Goal: Task Accomplishment & Management: Use online tool/utility

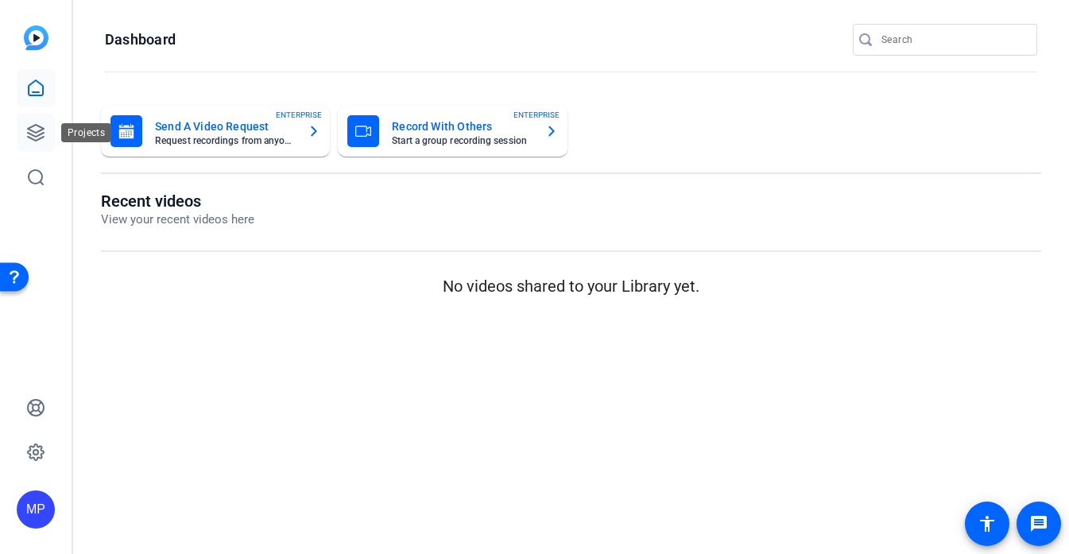
click at [48, 126] on link at bounding box center [36, 133] width 38 height 38
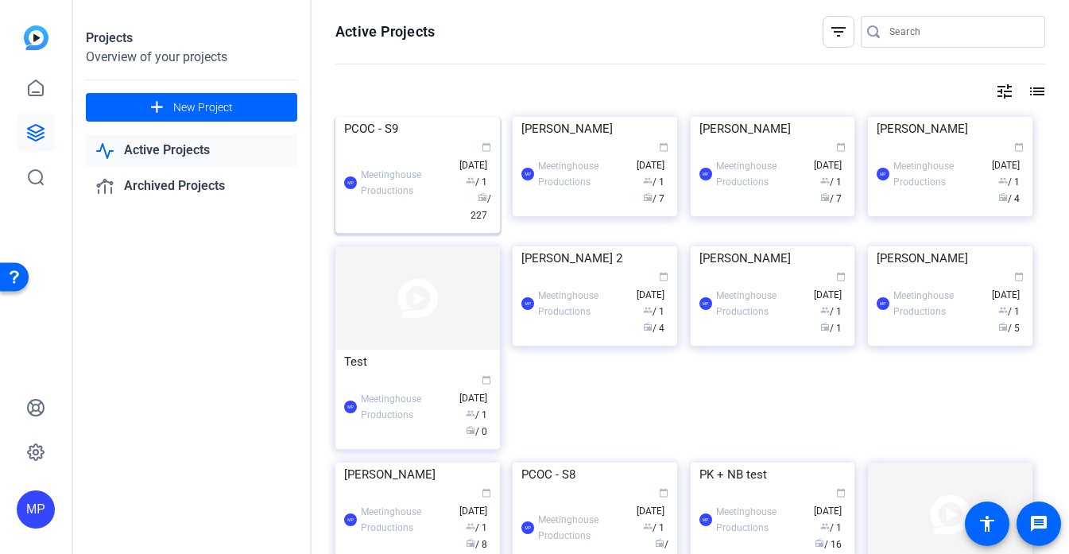
click at [475, 117] on img at bounding box center [417, 117] width 165 height 0
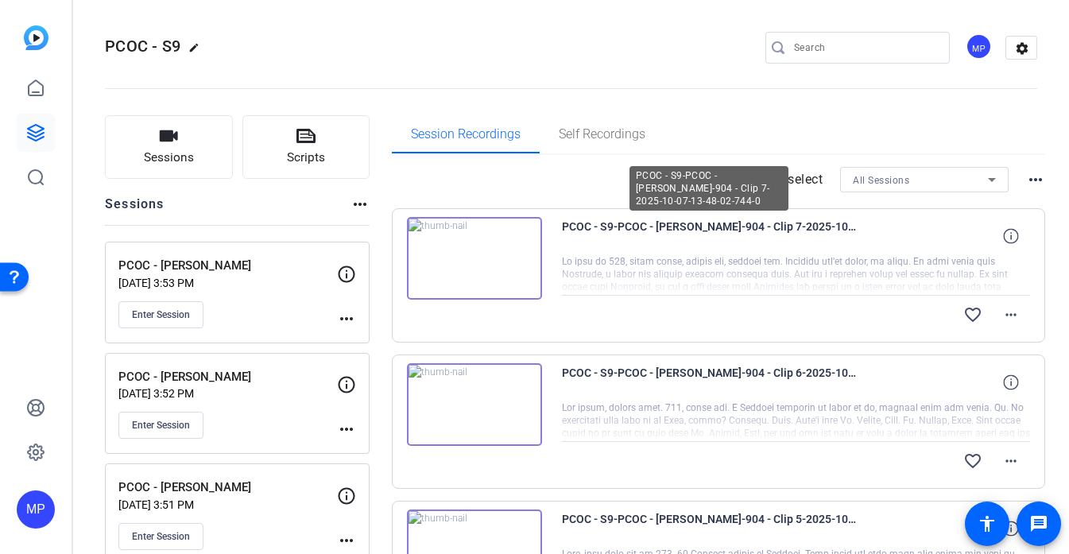
click at [488, 261] on img at bounding box center [474, 258] width 135 height 83
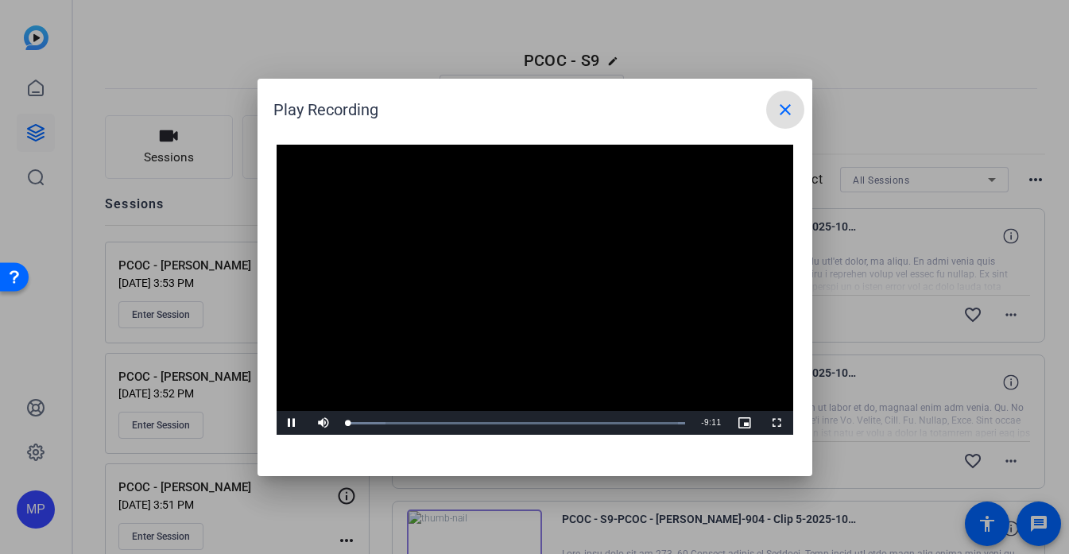
click at [792, 107] on mat-icon "close" at bounding box center [785, 109] width 19 height 19
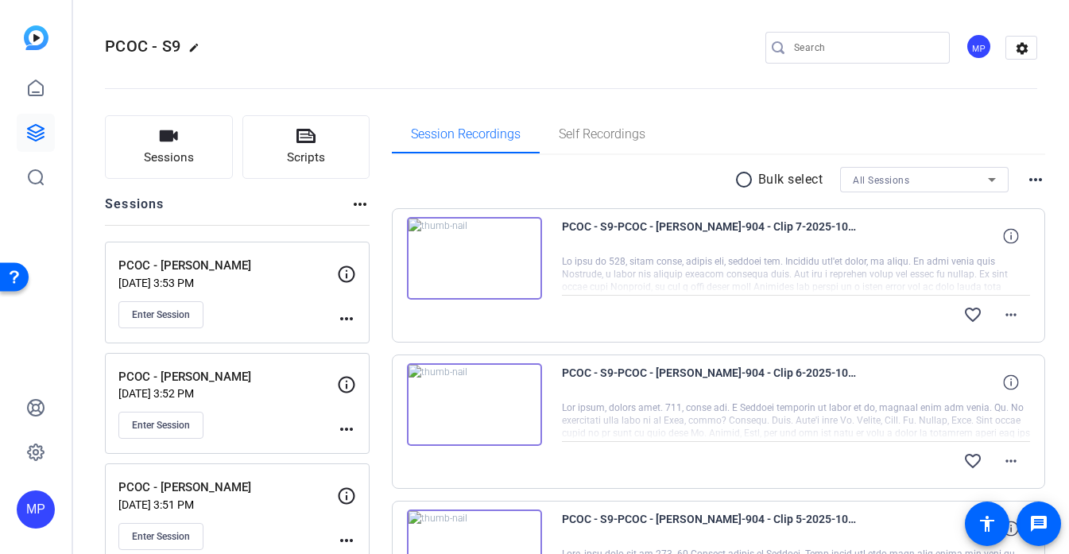
click at [502, 269] on img at bounding box center [474, 258] width 135 height 83
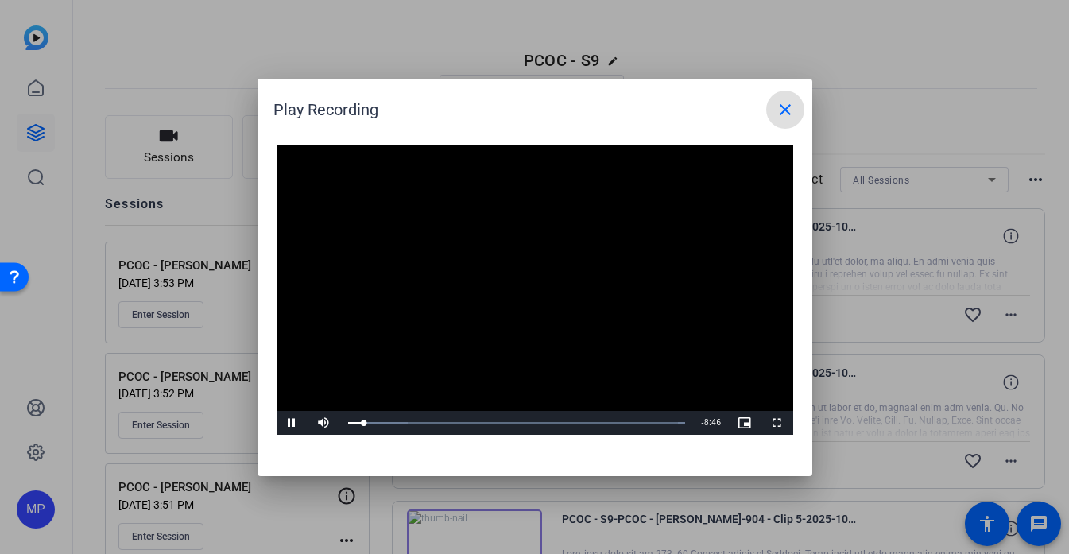
click at [788, 103] on mat-icon "close" at bounding box center [785, 109] width 19 height 19
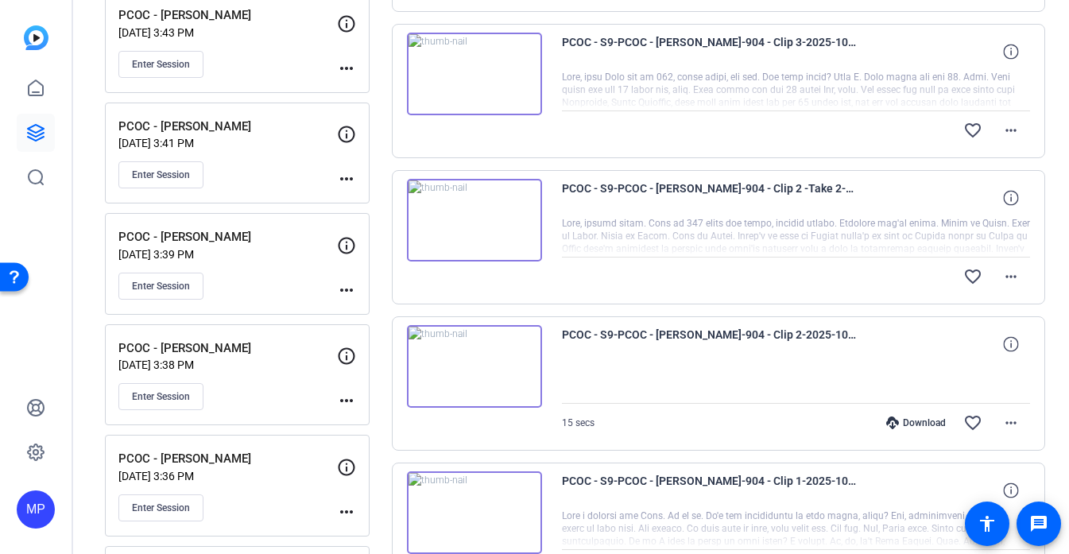
scroll to position [1242, 0]
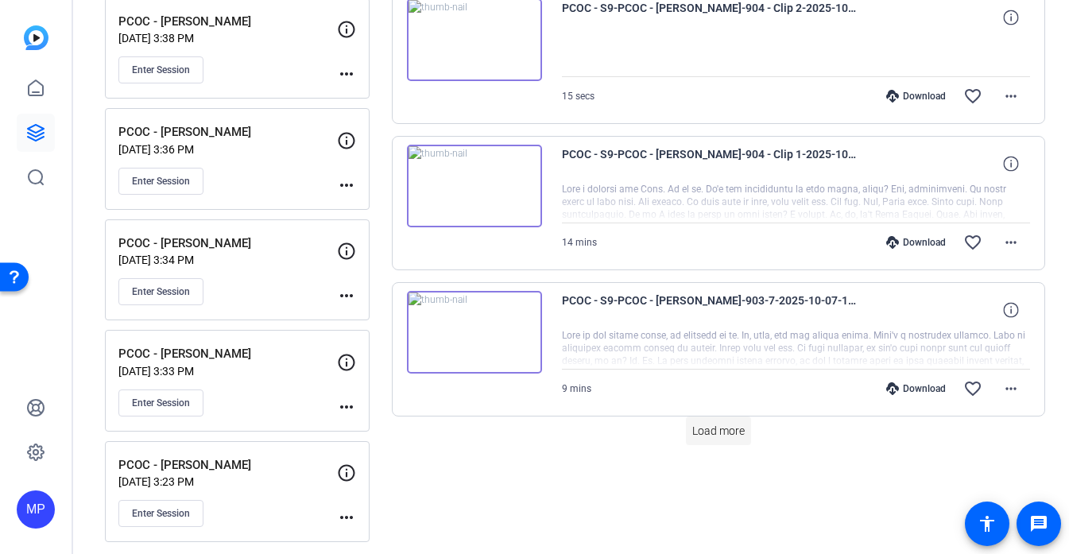
click at [700, 425] on span "Load more" at bounding box center [718, 431] width 52 height 17
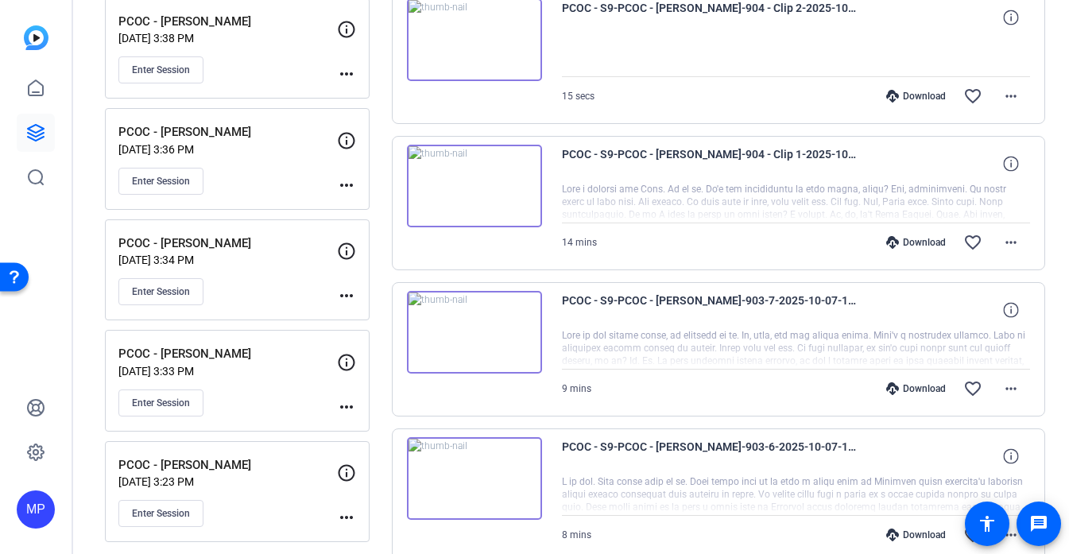
scroll to position [2357, 0]
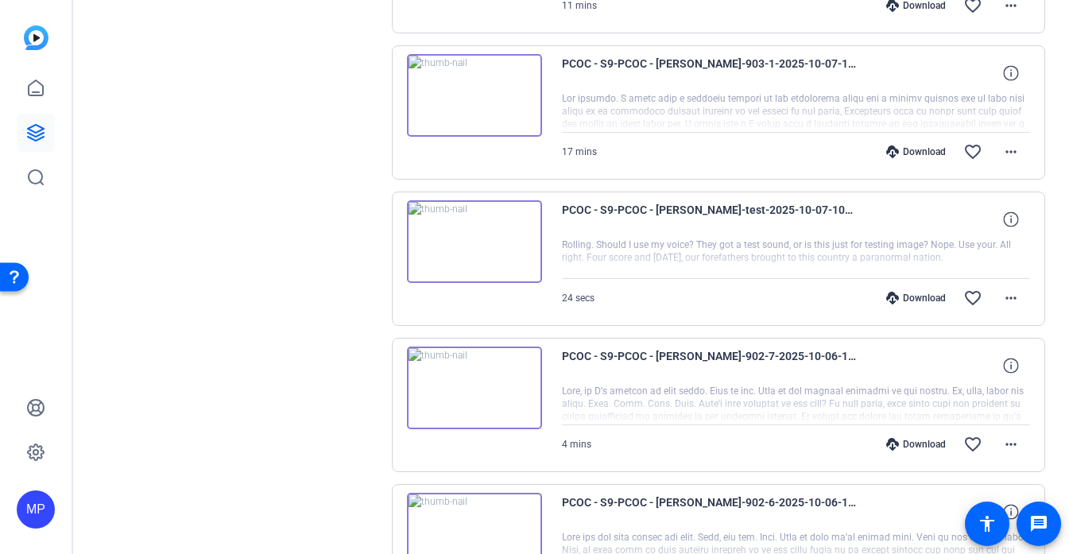
click at [463, 393] on img at bounding box center [474, 388] width 135 height 83
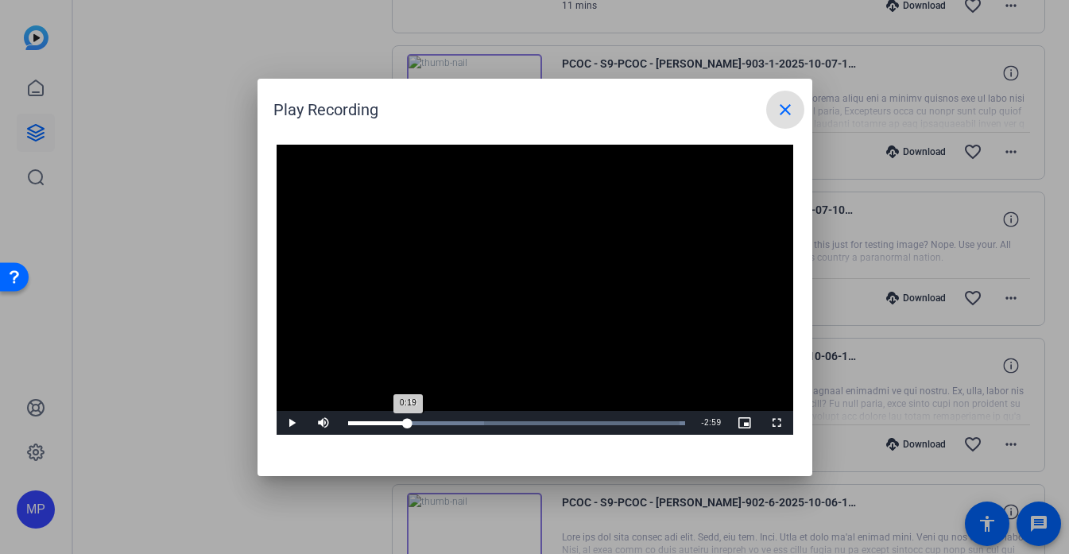
click at [408, 423] on div "Loaded : 100.00% 0:38 0:19" at bounding box center [517, 423] width 338 height 4
click at [400, 423] on div "0:33" at bounding box center [374, 423] width 53 height 4
click at [397, 423] on div "0:34" at bounding box center [374, 423] width 53 height 4
click at [390, 423] on div "Loaded : 100.00% 0:27 0:32" at bounding box center [517, 423] width 338 height 4
click at [382, 423] on div "Loaded : 100.00% 0:22 0:22" at bounding box center [517, 423] width 338 height 4
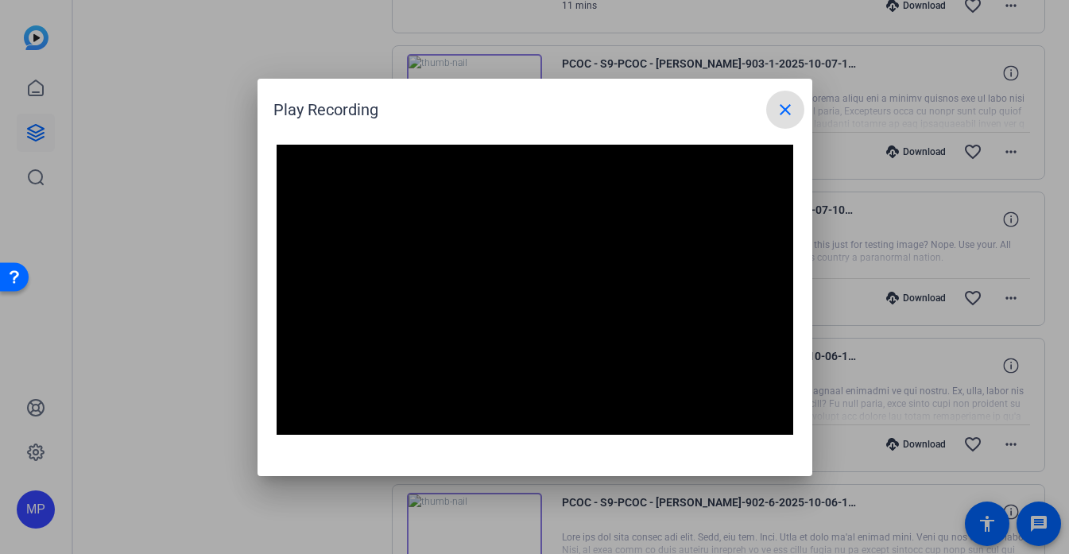
click at [781, 118] on mat-icon "close" at bounding box center [785, 109] width 19 height 19
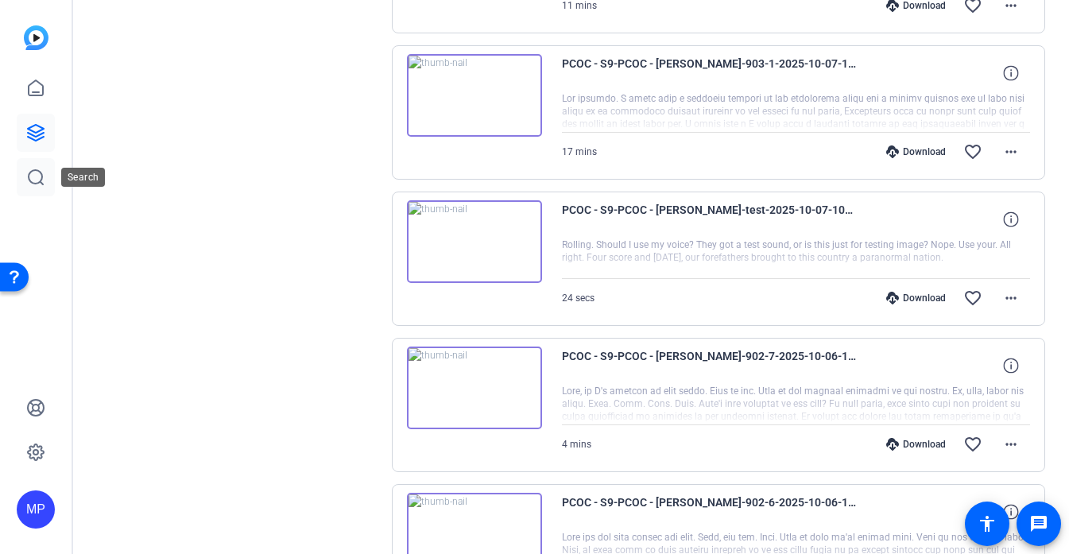
click at [29, 184] on icon at bounding box center [35, 177] width 19 height 19
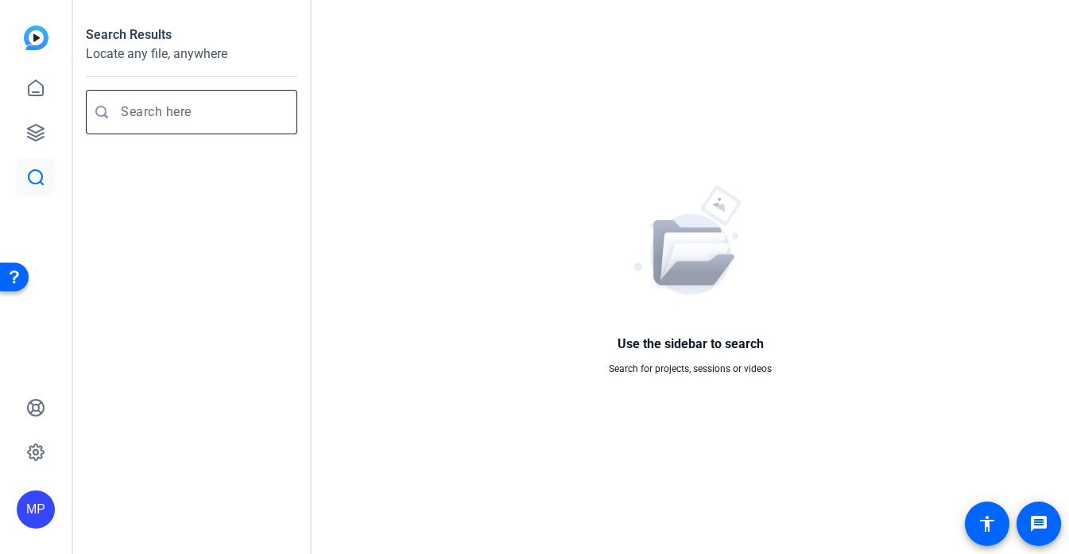
click at [199, 107] on input "Enter search query" at bounding box center [199, 112] width 157 height 19
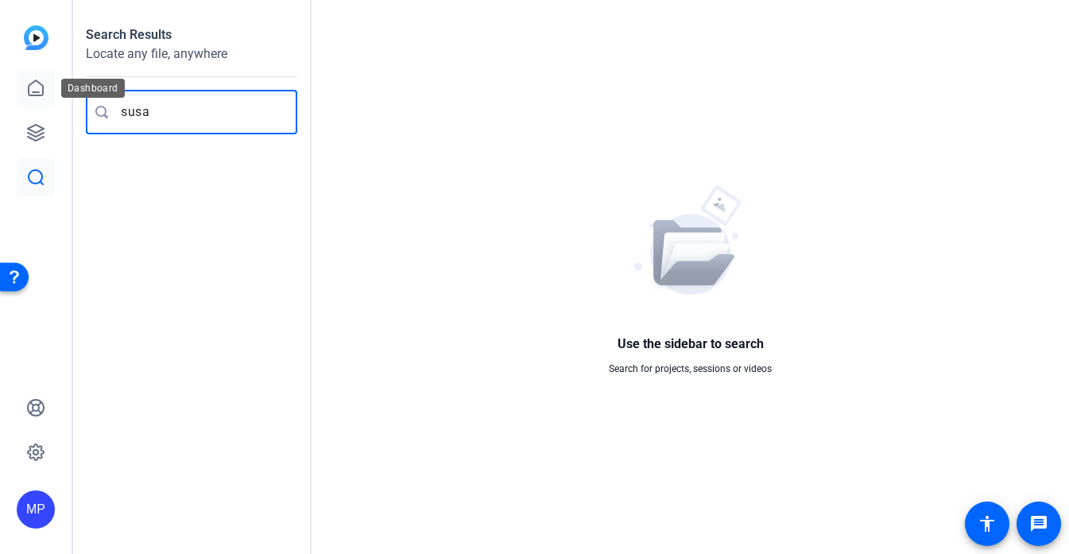
type input "susa"
click at [35, 86] on icon at bounding box center [35, 88] width 19 height 19
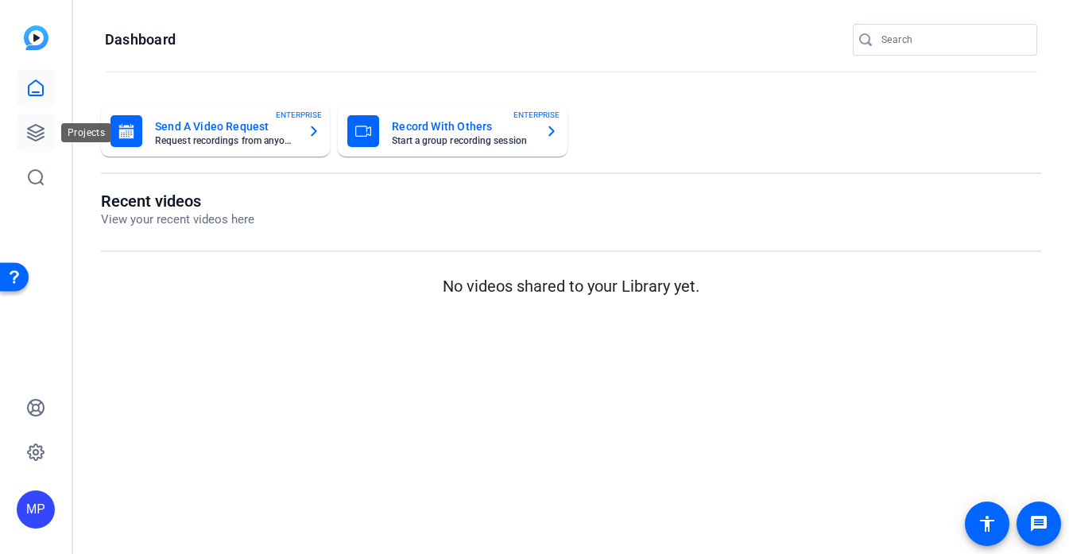
click at [32, 138] on icon at bounding box center [35, 132] width 19 height 19
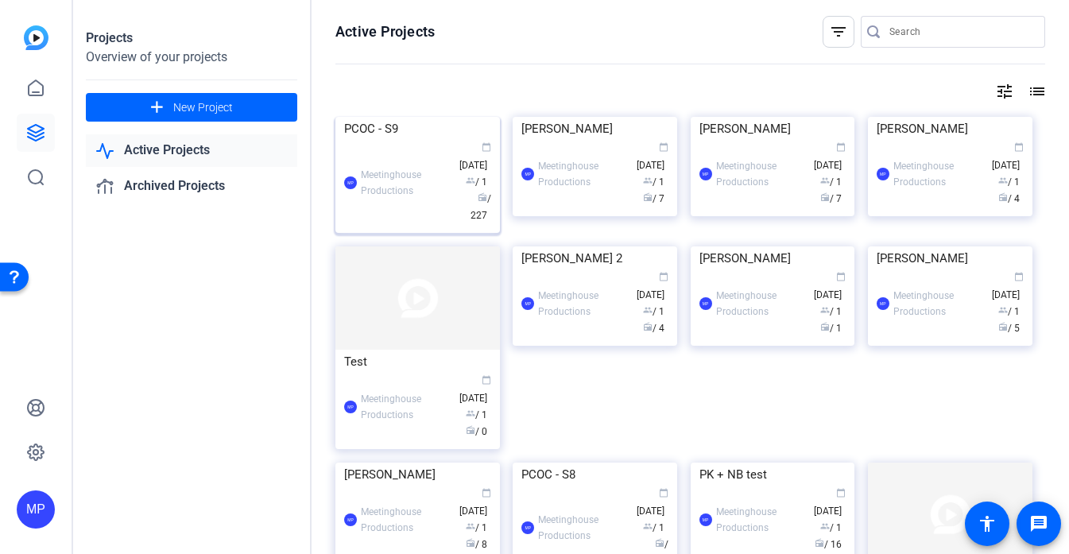
click at [453, 117] on img at bounding box center [417, 117] width 165 height 0
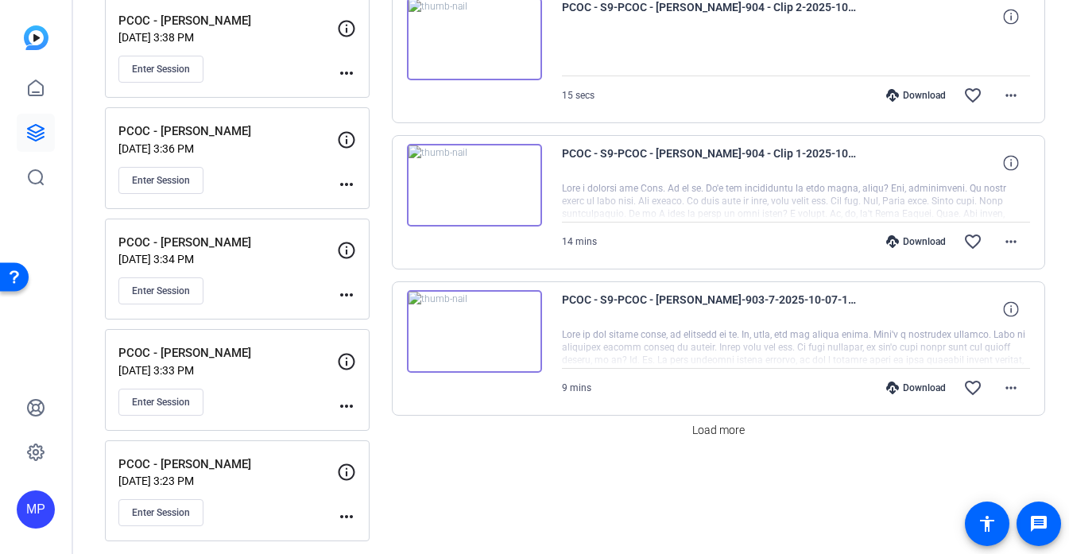
scroll to position [1250, 0]
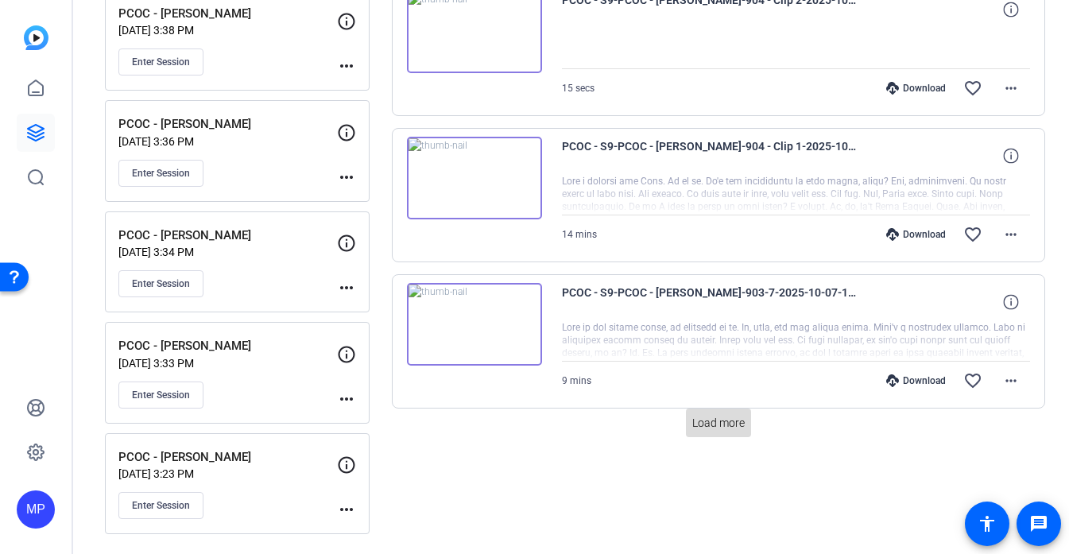
click at [732, 415] on span "Load more" at bounding box center [718, 423] width 52 height 17
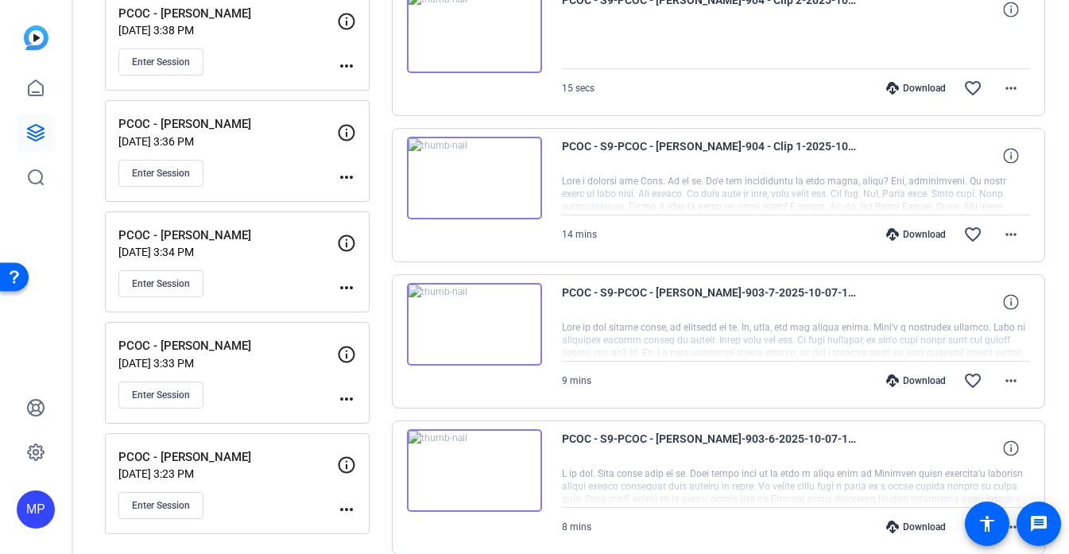
scroll to position [2667, 0]
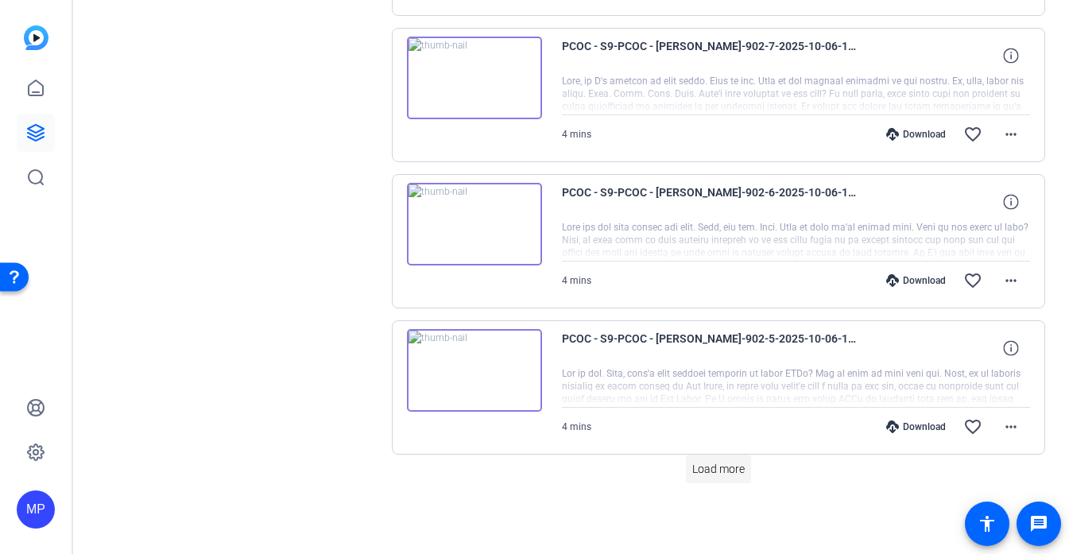
click at [719, 472] on span "Load more" at bounding box center [718, 469] width 52 height 17
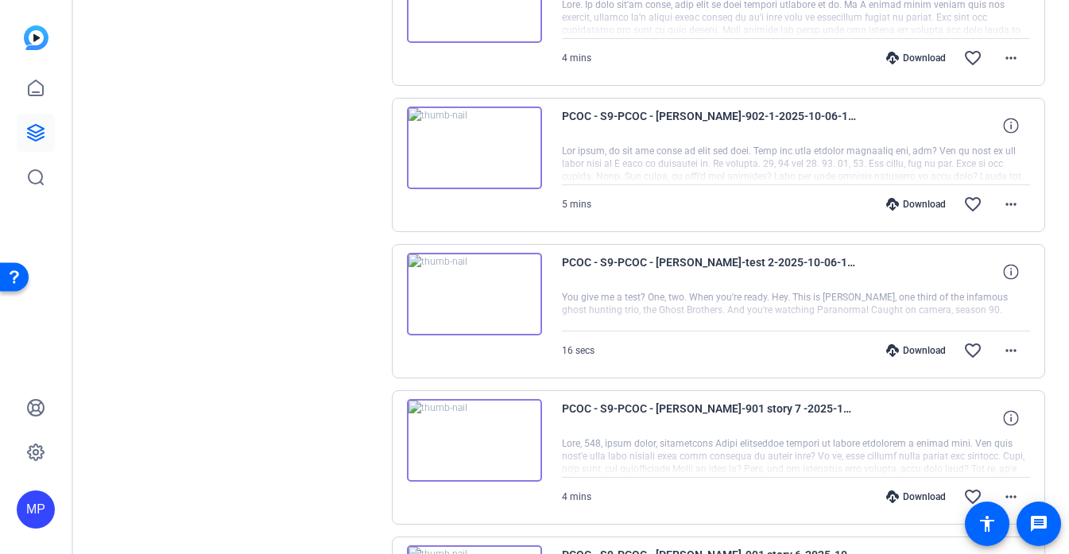
scroll to position [4129, 0]
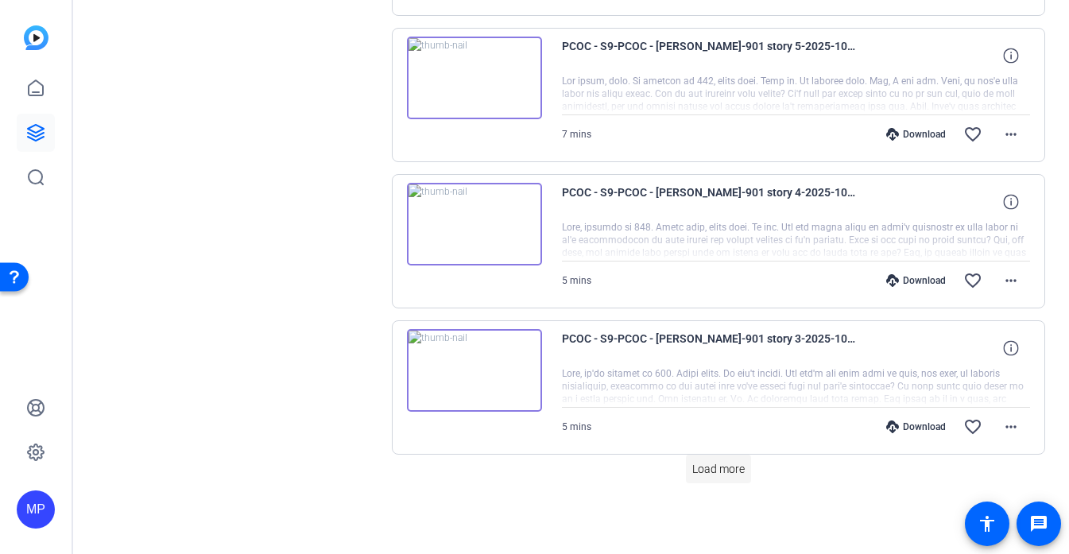
click at [709, 466] on span "Load more" at bounding box center [718, 469] width 52 height 17
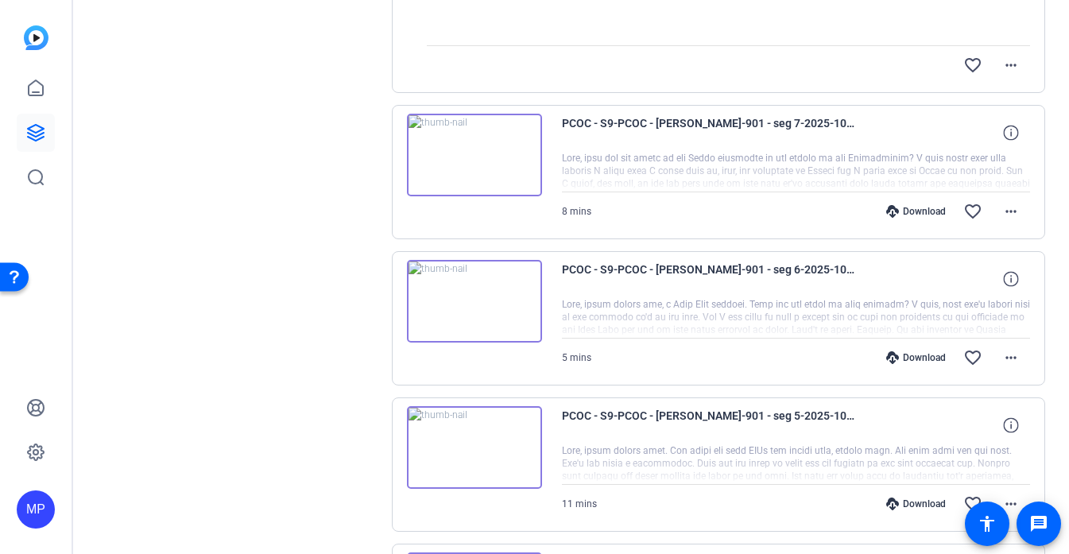
scroll to position [5592, 0]
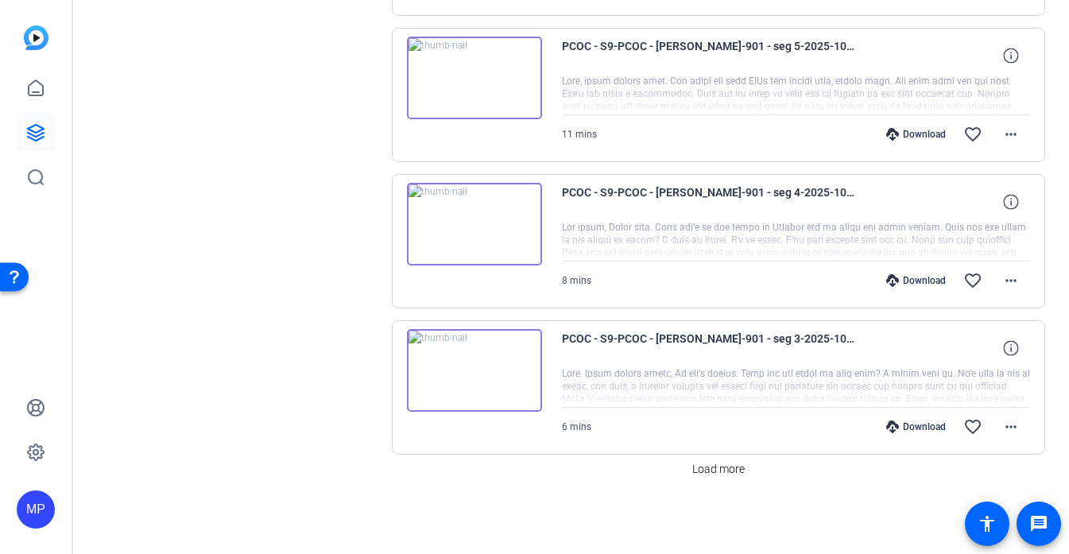
click at [475, 381] on img at bounding box center [474, 370] width 135 height 83
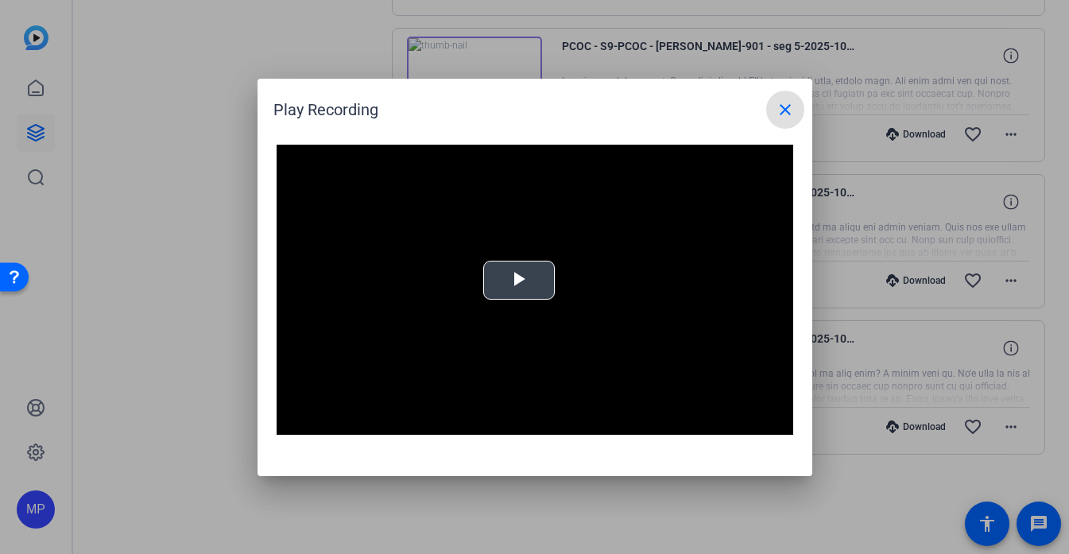
click at [517, 289] on video "Video Player" at bounding box center [535, 290] width 517 height 291
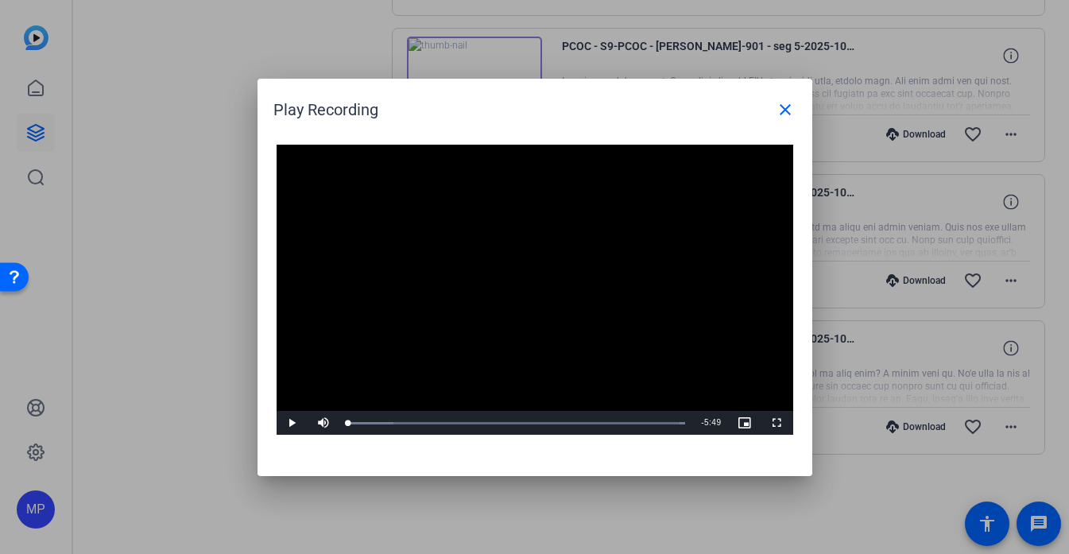
click at [517, 289] on video "Video Player" at bounding box center [535, 290] width 517 height 291
click at [358, 423] on div "49%" at bounding box center [359, 423] width 33 height 2
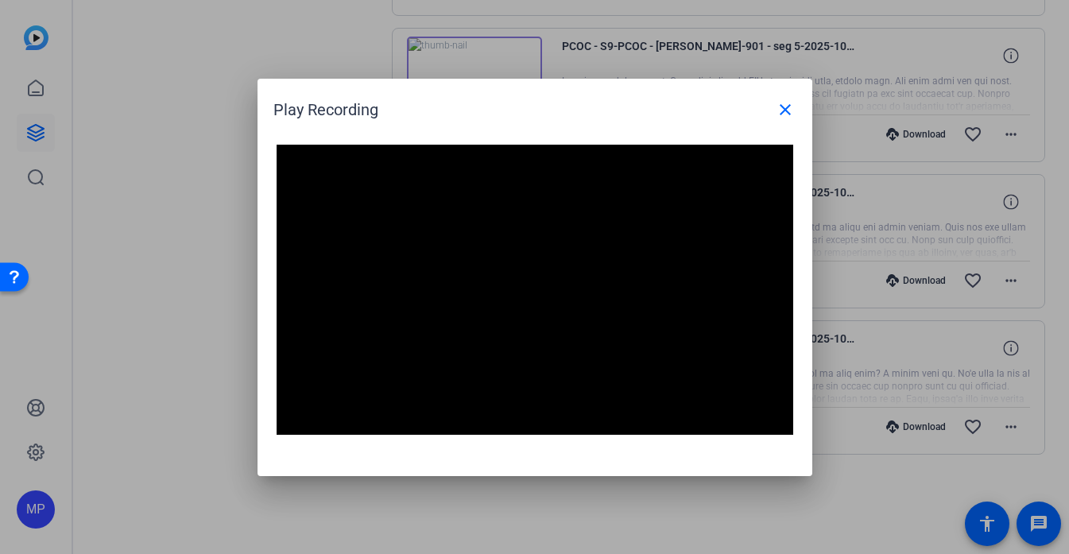
click at [532, 267] on video "Video Player" at bounding box center [535, 290] width 517 height 291
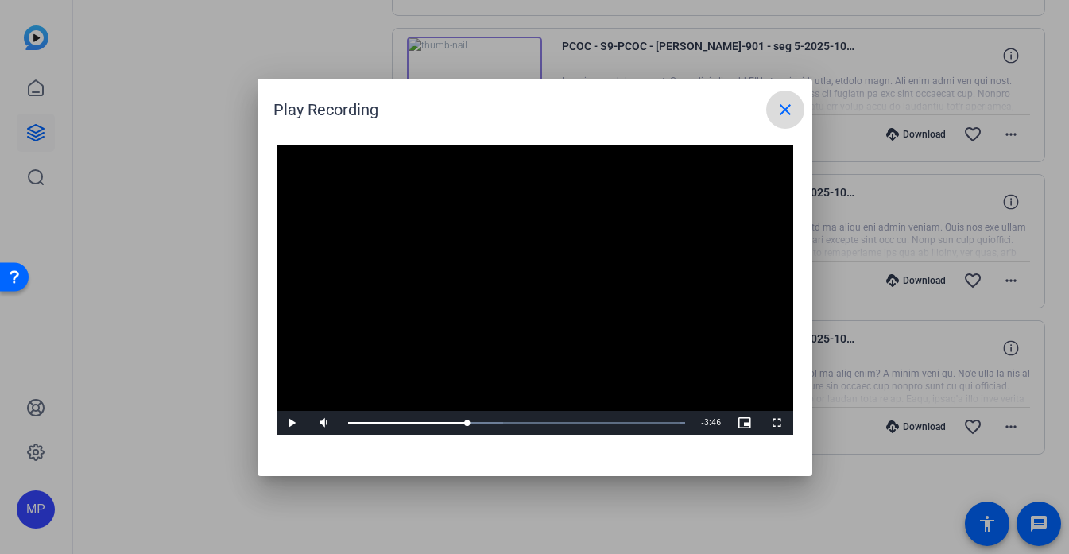
click at [784, 107] on mat-icon "close" at bounding box center [785, 109] width 19 height 19
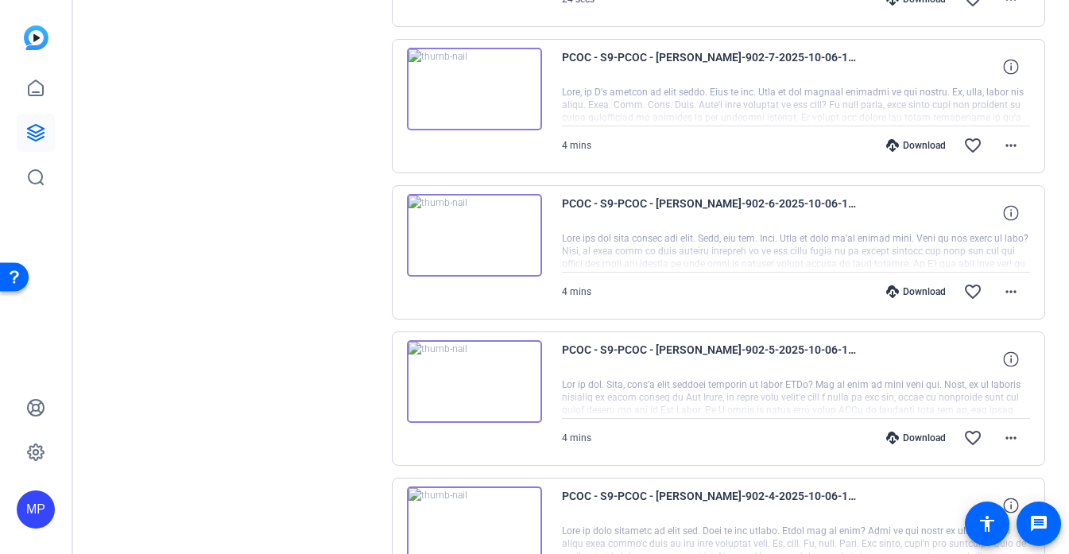
scroll to position [2467, 0]
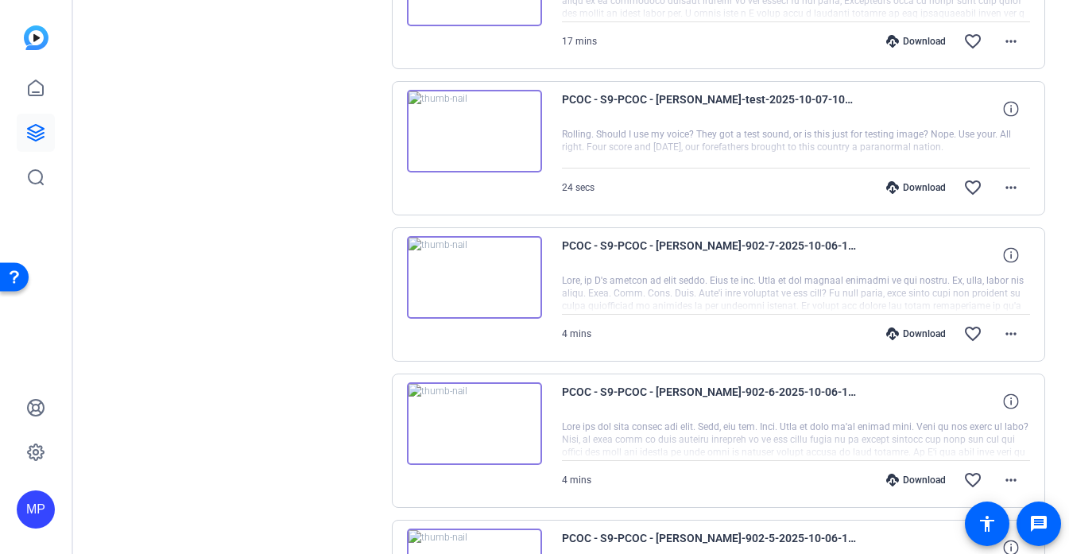
click at [518, 169] on img at bounding box center [474, 131] width 135 height 83
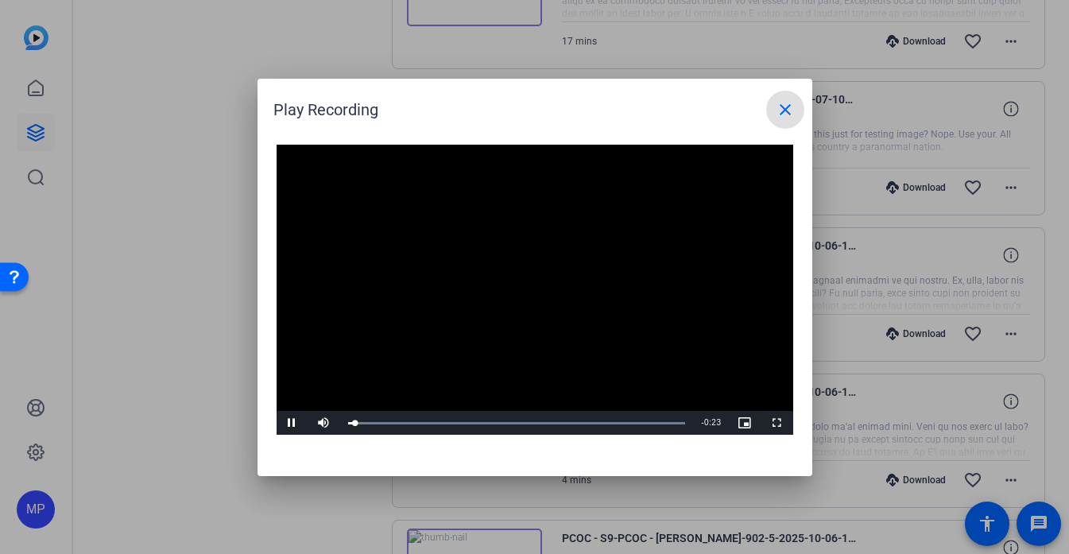
click at [780, 104] on mat-icon "close" at bounding box center [785, 109] width 19 height 19
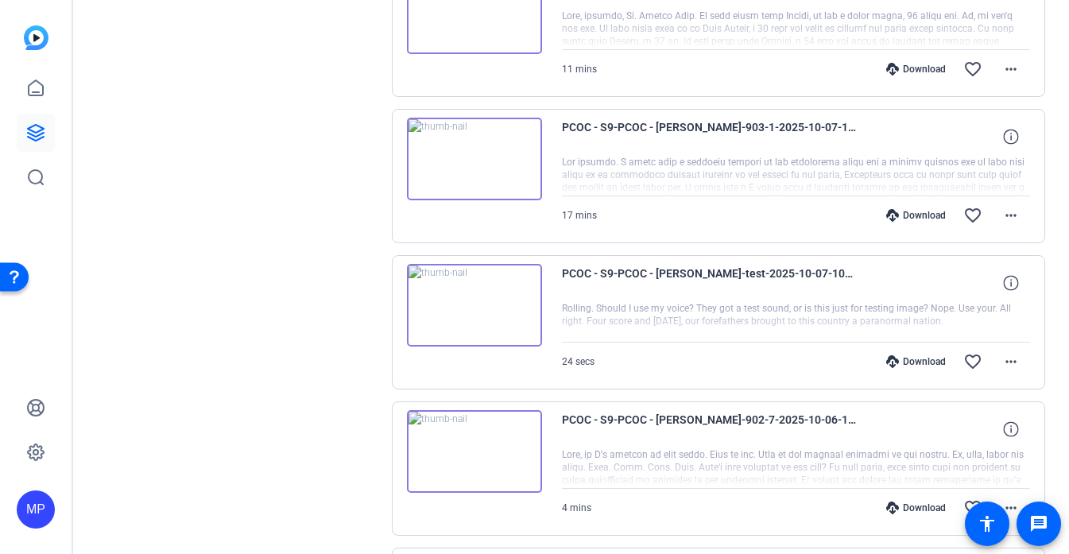
scroll to position [2294, 0]
click at [494, 149] on img at bounding box center [474, 158] width 135 height 83
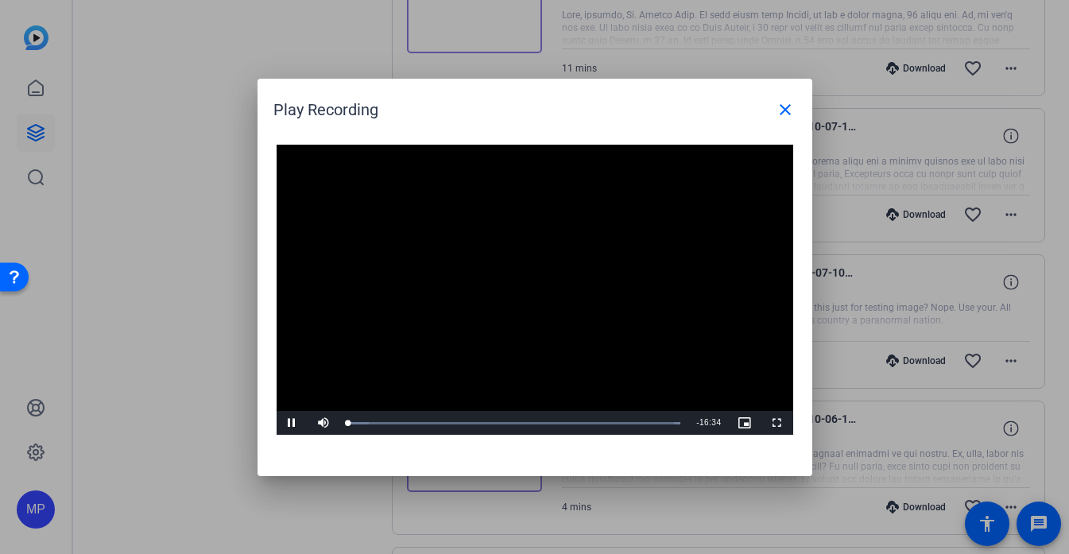
click at [594, 262] on video "Video Player" at bounding box center [535, 290] width 517 height 291
click at [445, 328] on video "Video Player" at bounding box center [535, 290] width 517 height 291
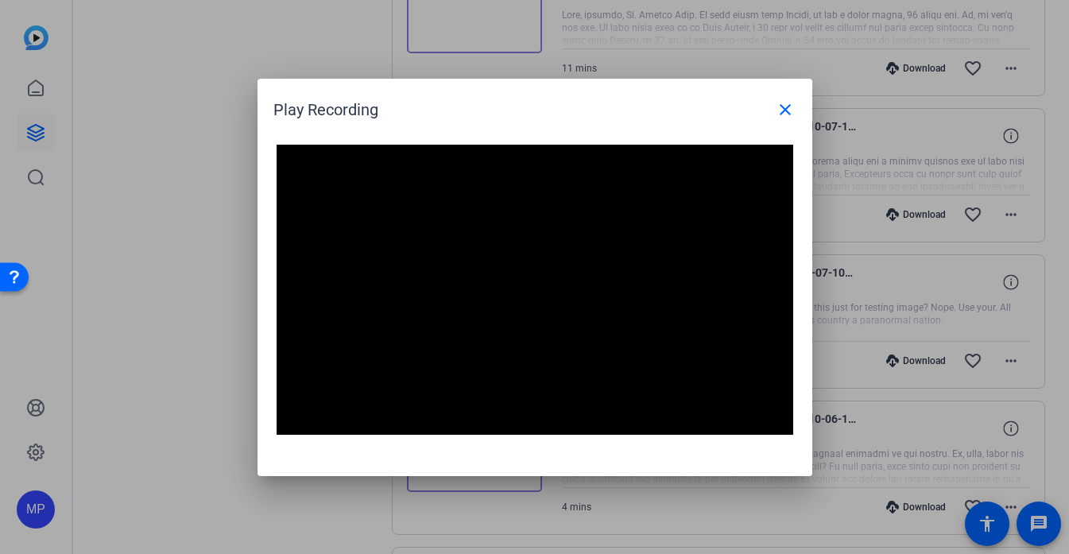
click at [662, 280] on video "Video Player" at bounding box center [535, 290] width 517 height 291
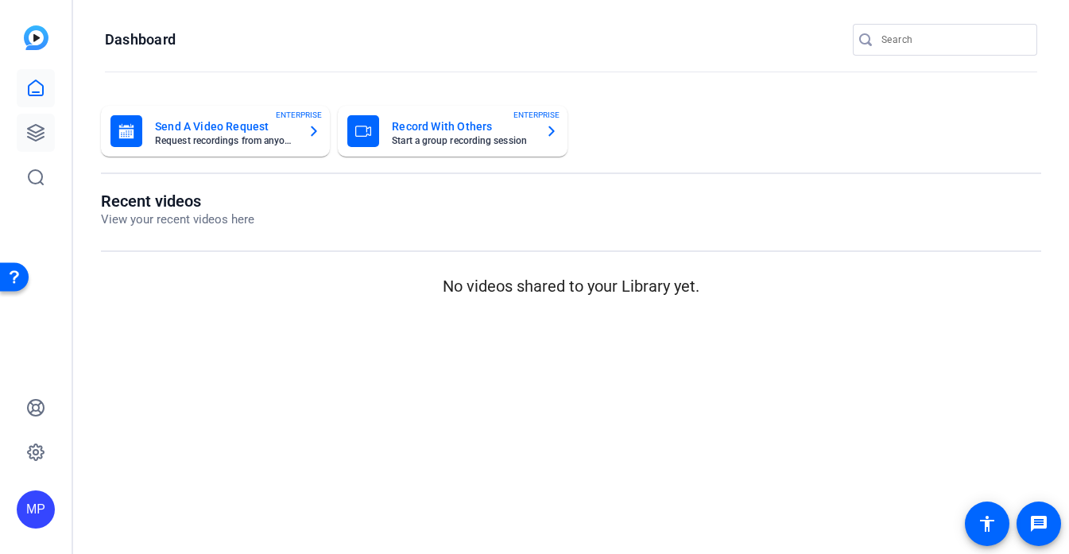
click at [54, 130] on body "MP Dashboard Send A Video Request Request recordings from anyone, anywhere ENTE…" at bounding box center [534, 277] width 1069 height 554
click at [41, 134] on icon at bounding box center [36, 133] width 16 height 16
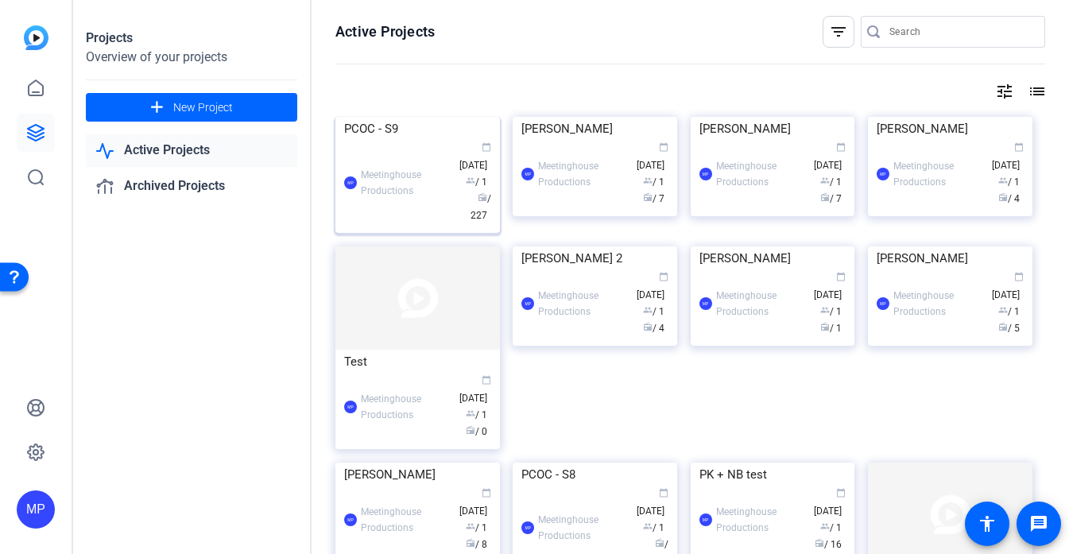
click at [444, 117] on img at bounding box center [417, 117] width 165 height 0
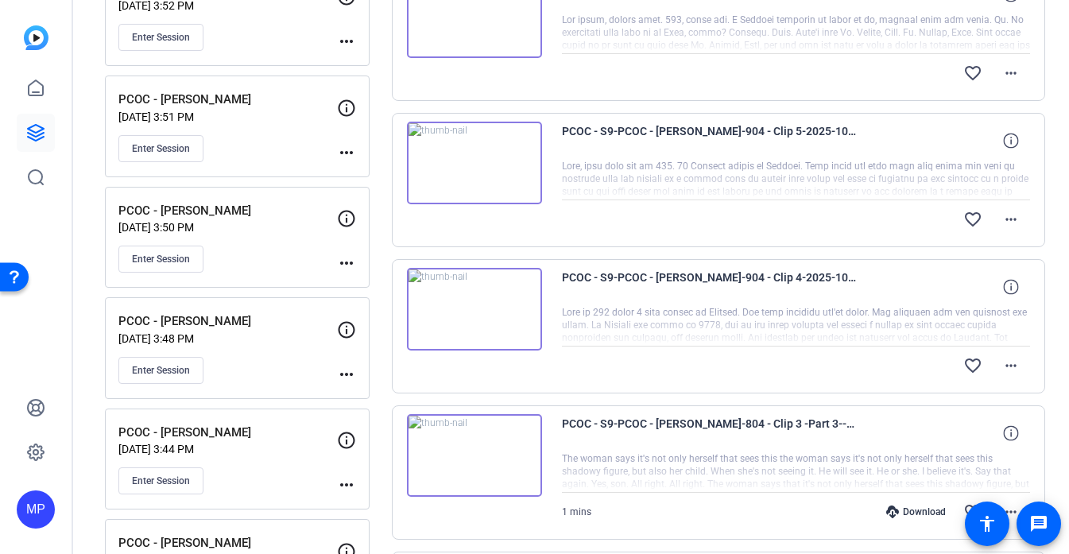
scroll to position [358, 0]
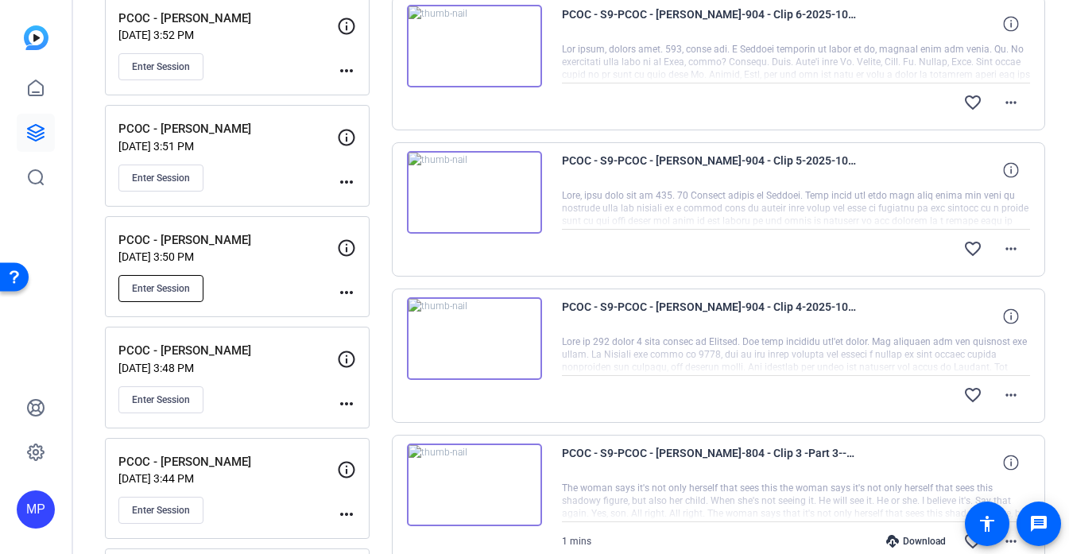
click at [176, 282] on span "Enter Session" at bounding box center [161, 288] width 58 height 13
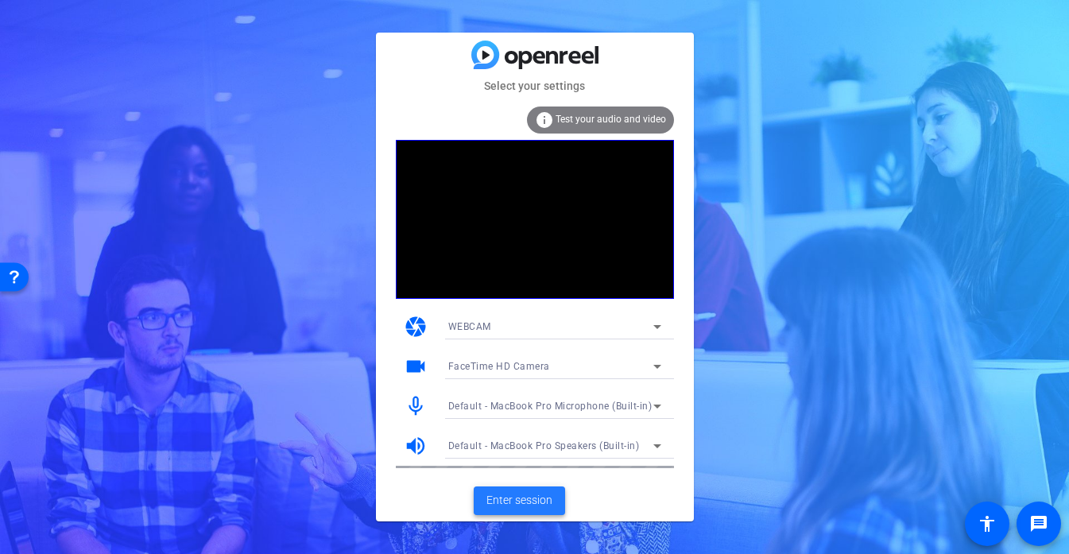
click at [540, 490] on span at bounding box center [519, 501] width 91 height 38
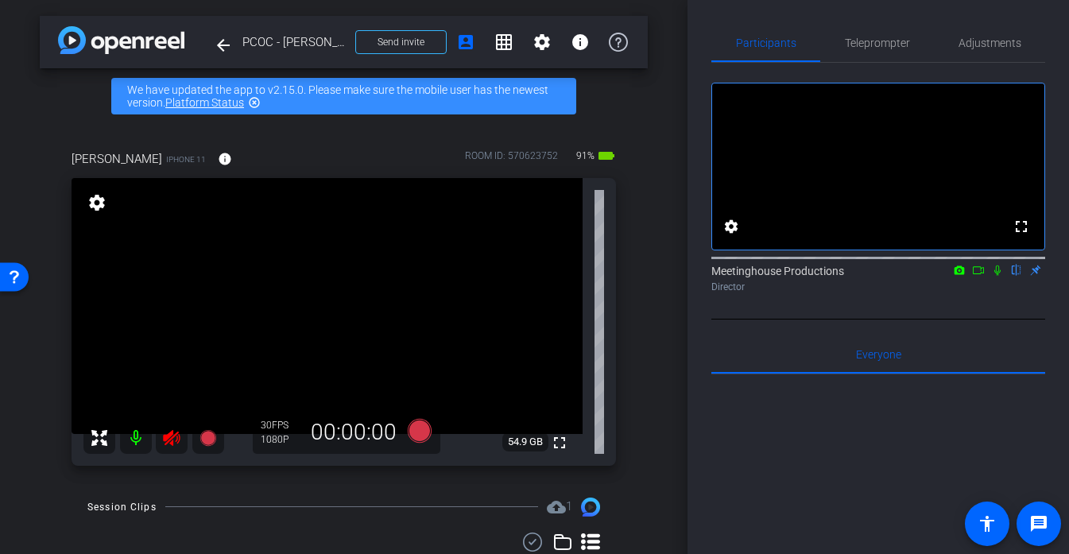
click at [163, 433] on icon at bounding box center [171, 437] width 19 height 19
click at [891, 44] on span "Teleprompter" at bounding box center [877, 42] width 65 height 11
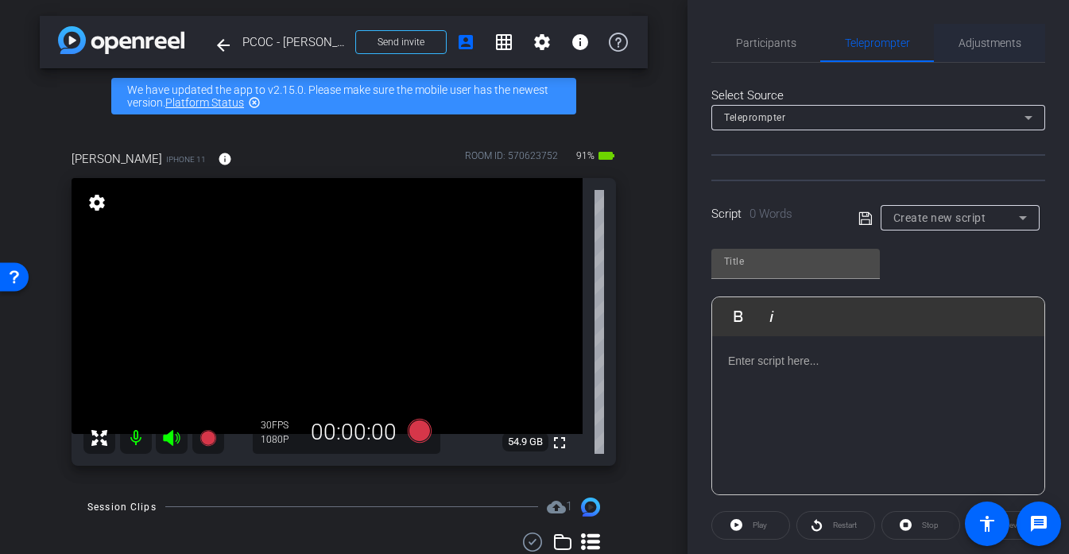
click at [974, 49] on span "Adjustments" at bounding box center [990, 43] width 63 height 38
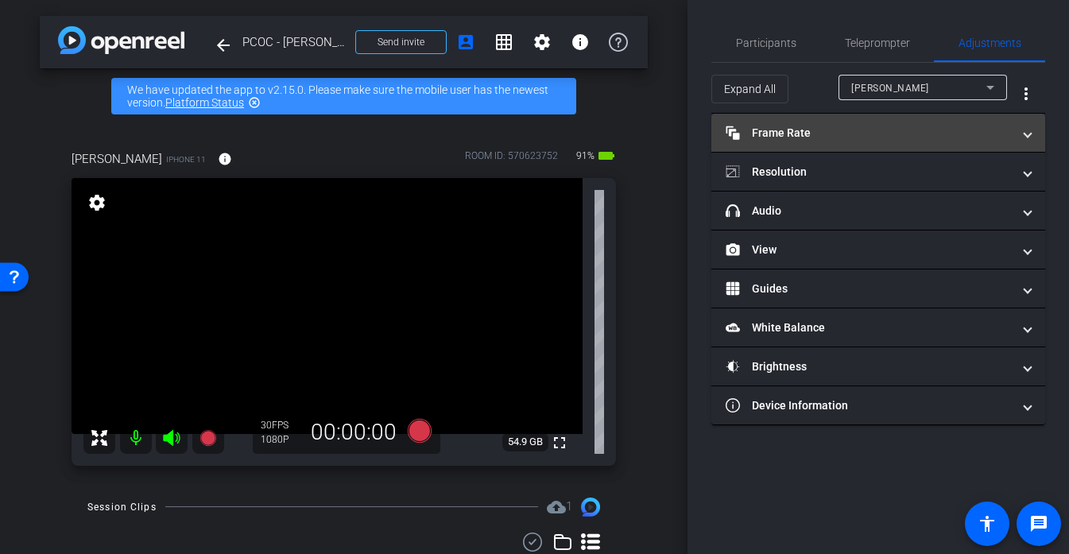
click at [835, 141] on mat-expansion-panel-header "Frame Rate Frame Rate" at bounding box center [878, 133] width 334 height 38
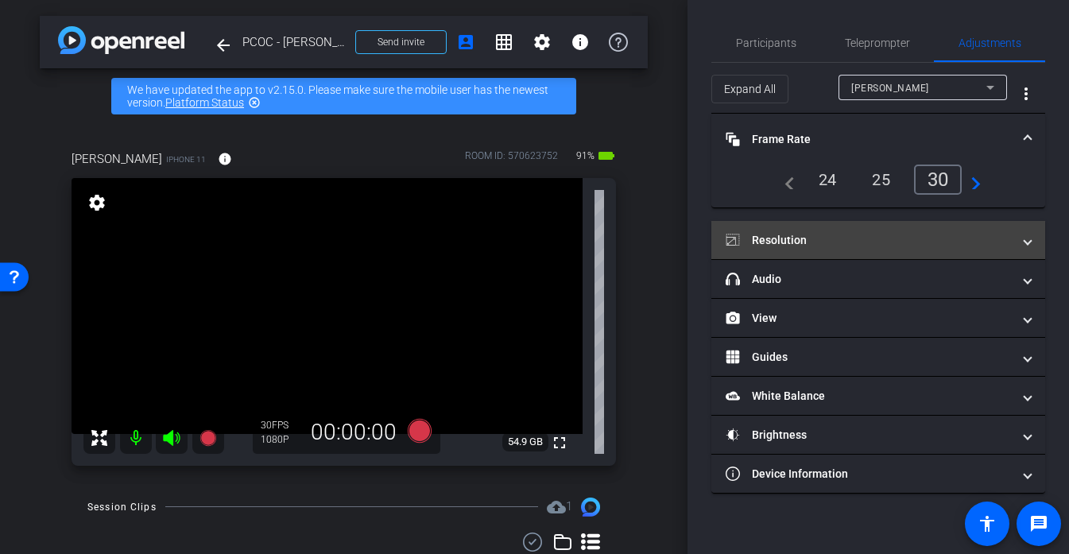
click at [880, 234] on mat-panel-title "Resolution" at bounding box center [869, 240] width 286 height 17
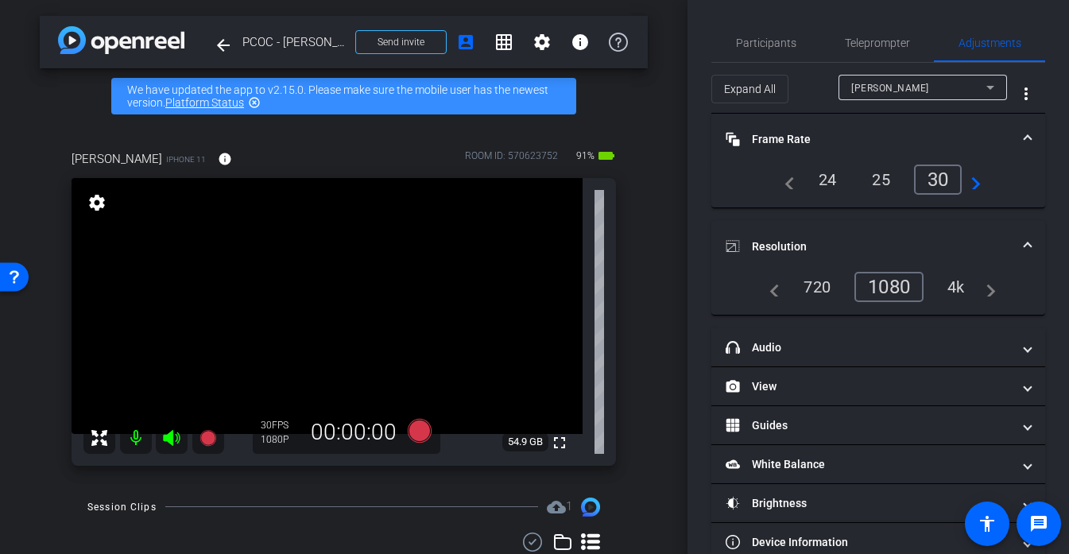
click at [959, 289] on div "4k" at bounding box center [956, 286] width 41 height 27
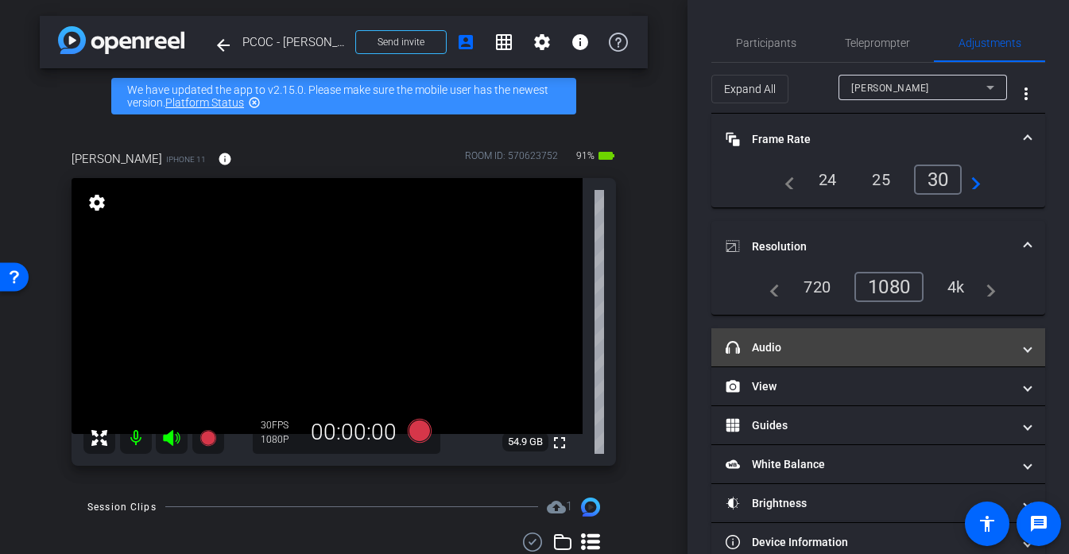
scroll to position [32, 0]
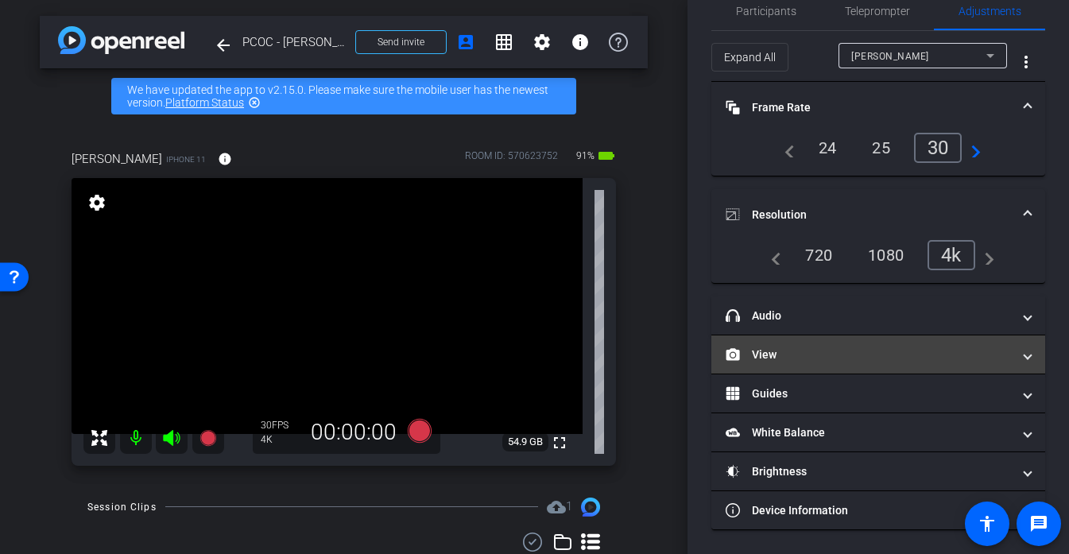
click at [815, 343] on mat-expansion-panel-header "View" at bounding box center [878, 354] width 334 height 38
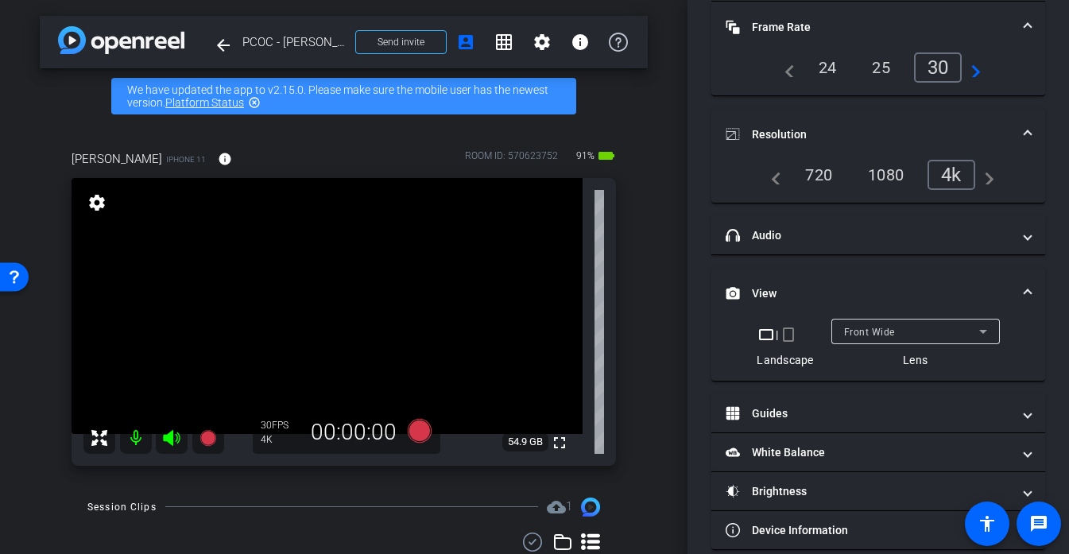
scroll to position [115, 0]
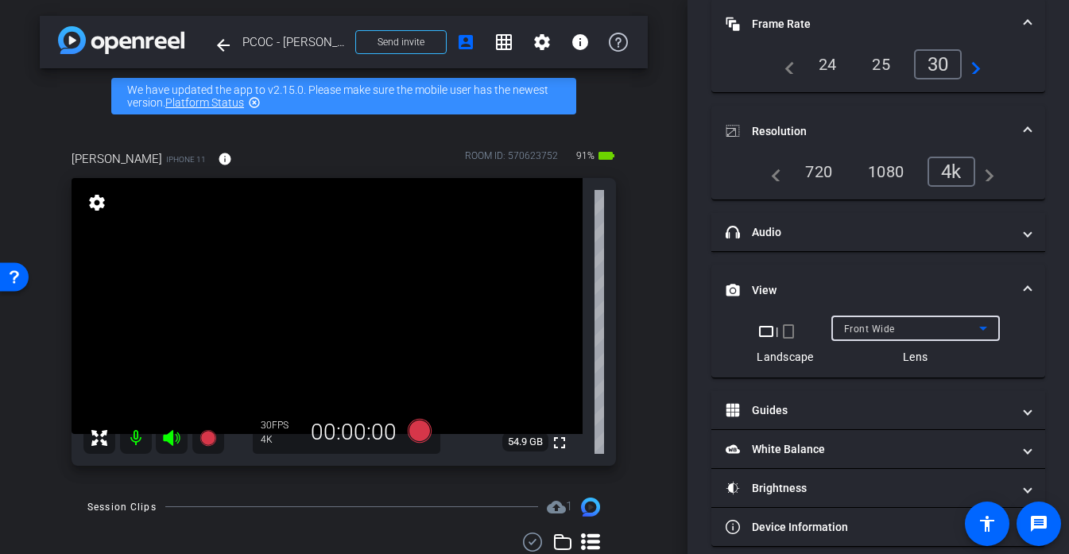
click at [884, 329] on span "Front Wide" at bounding box center [869, 328] width 51 height 11
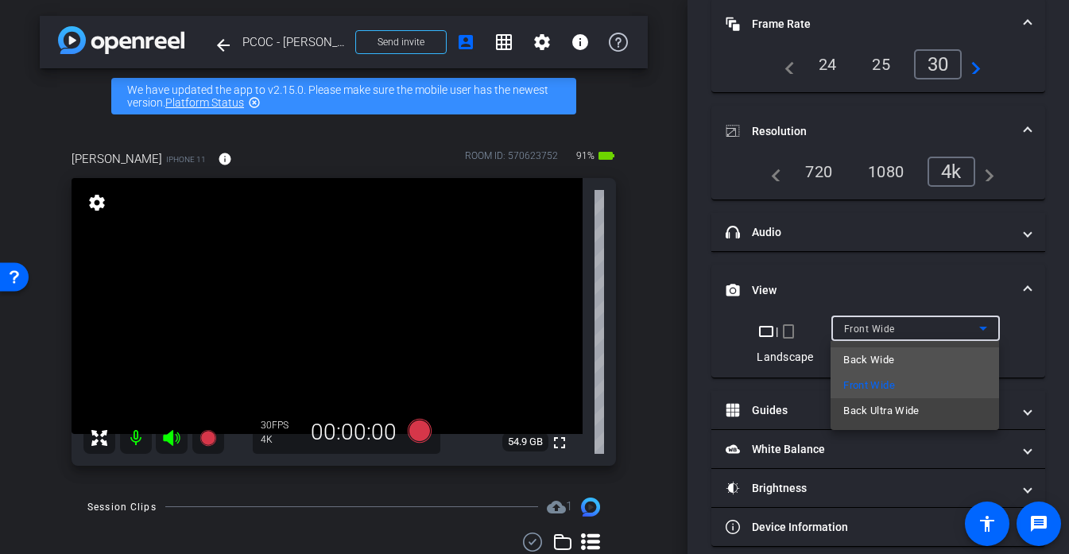
click at [911, 353] on mat-option "Back Wide" at bounding box center [915, 359] width 169 height 25
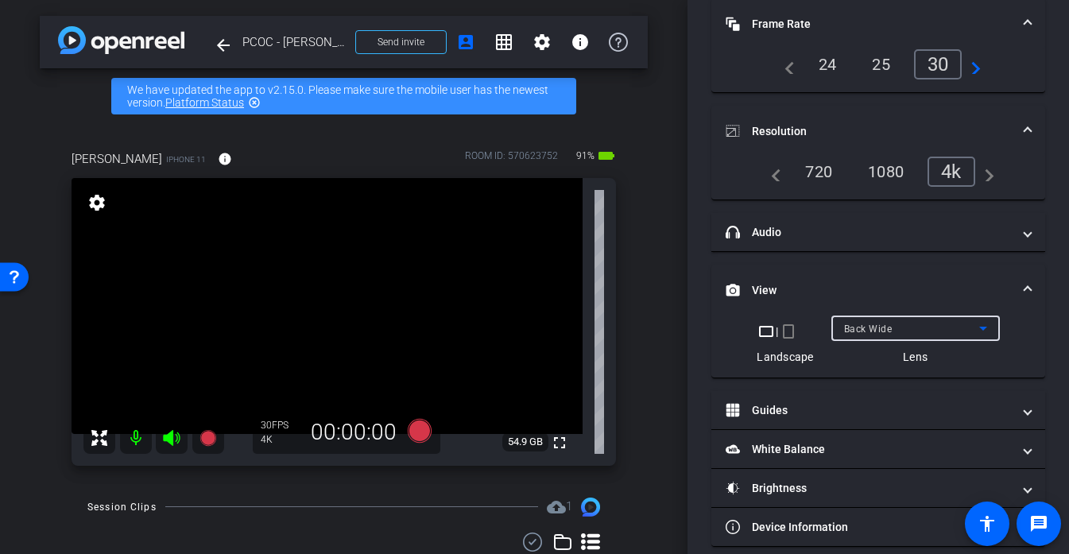
scroll to position [132, 0]
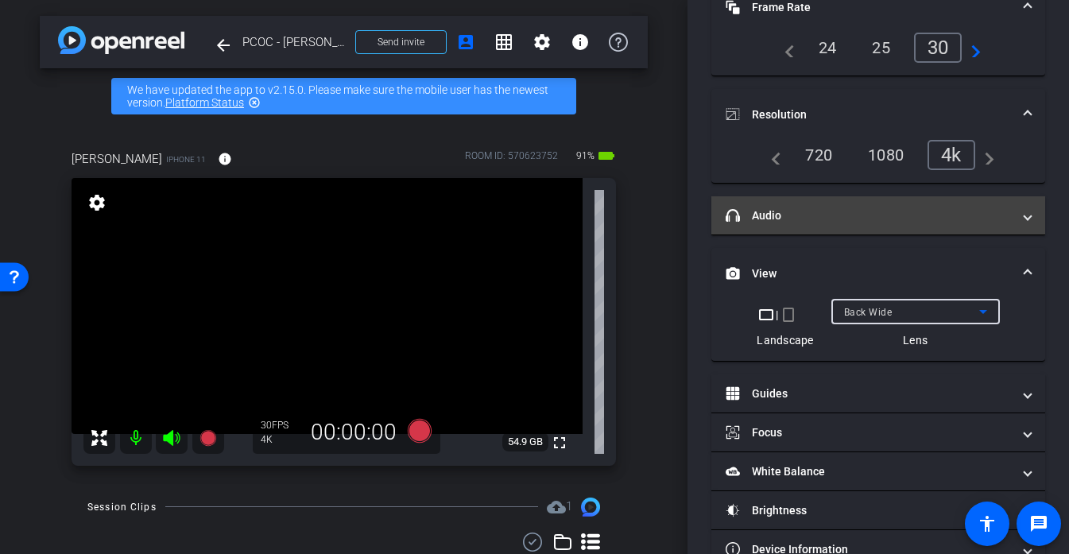
click at [799, 223] on mat-panel-title "headphone icon Audio" at bounding box center [869, 215] width 286 height 17
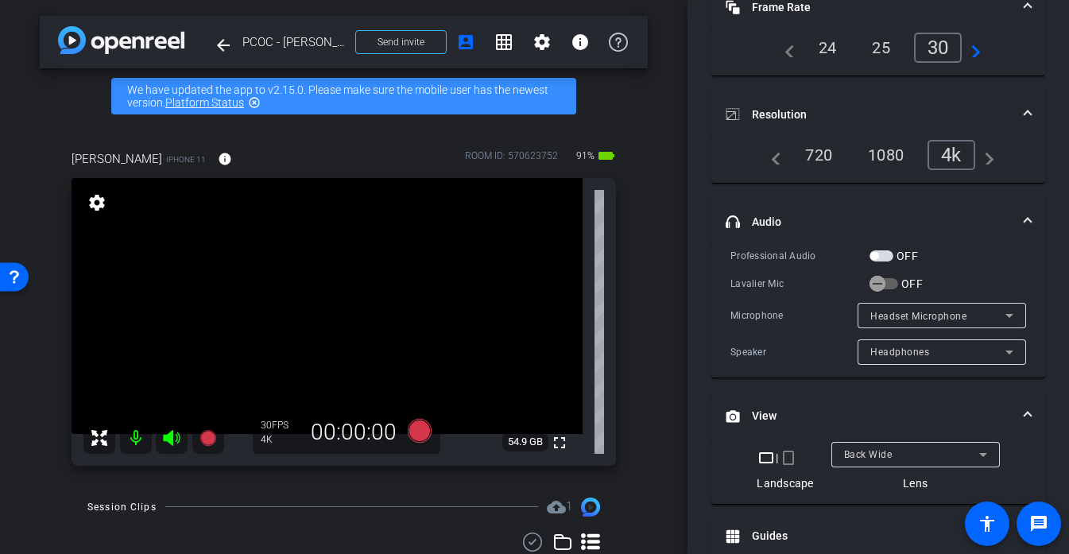
click at [874, 255] on span "button" at bounding box center [874, 256] width 8 height 8
click at [874, 278] on icon "button" at bounding box center [877, 284] width 14 height 14
click at [877, 258] on span "button" at bounding box center [874, 256] width 8 height 8
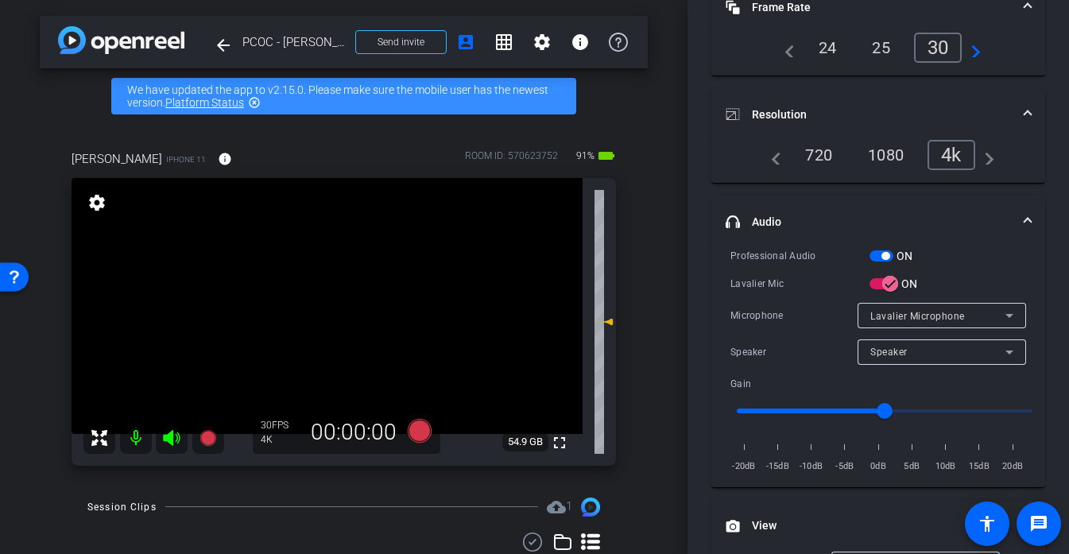
scroll to position [60, 0]
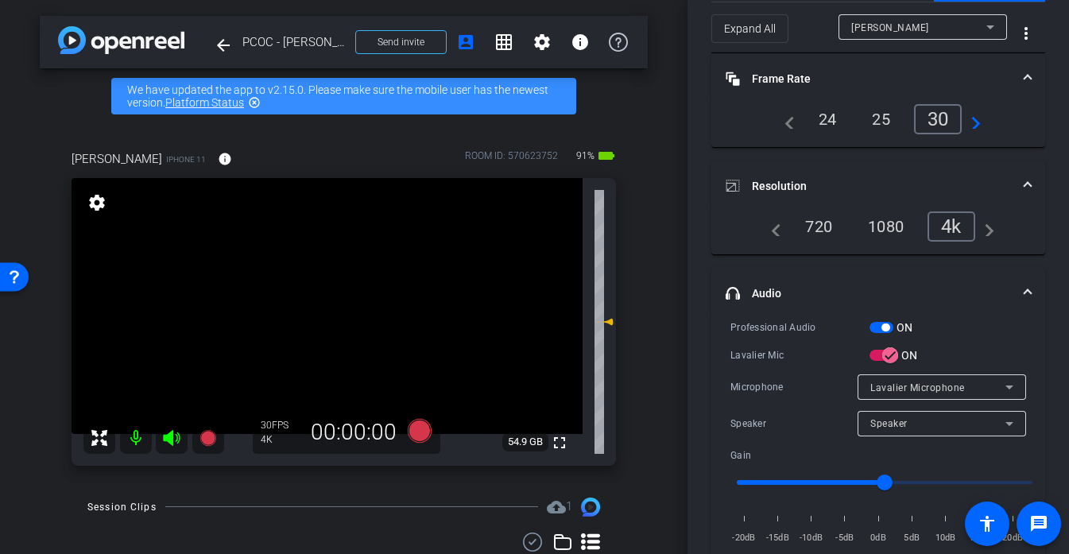
click at [937, 124] on div "30" at bounding box center [938, 119] width 48 height 30
click at [955, 217] on div "4k" at bounding box center [952, 226] width 48 height 30
click at [347, 286] on video at bounding box center [327, 306] width 511 height 256
click at [346, 306] on video at bounding box center [327, 306] width 511 height 256
click at [334, 310] on div at bounding box center [346, 306] width 40 height 40
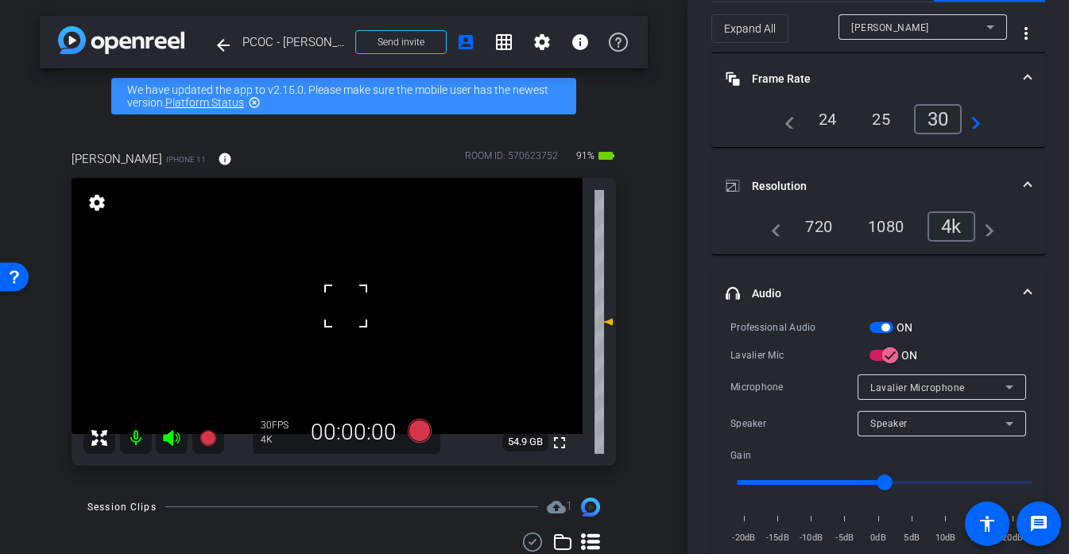
click at [334, 310] on div at bounding box center [346, 306] width 40 height 40
click at [333, 313] on div at bounding box center [346, 306] width 40 height 40
click at [335, 289] on div "fullscreen settings 54.9 GB" at bounding box center [344, 322] width 544 height 288
click at [335, 289] on video at bounding box center [327, 306] width 511 height 256
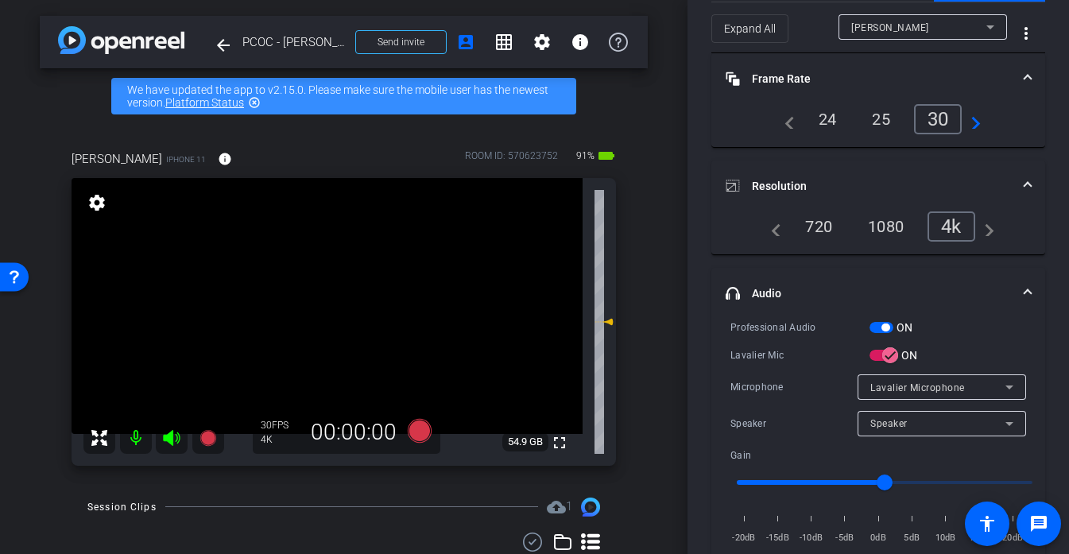
scroll to position [0, 0]
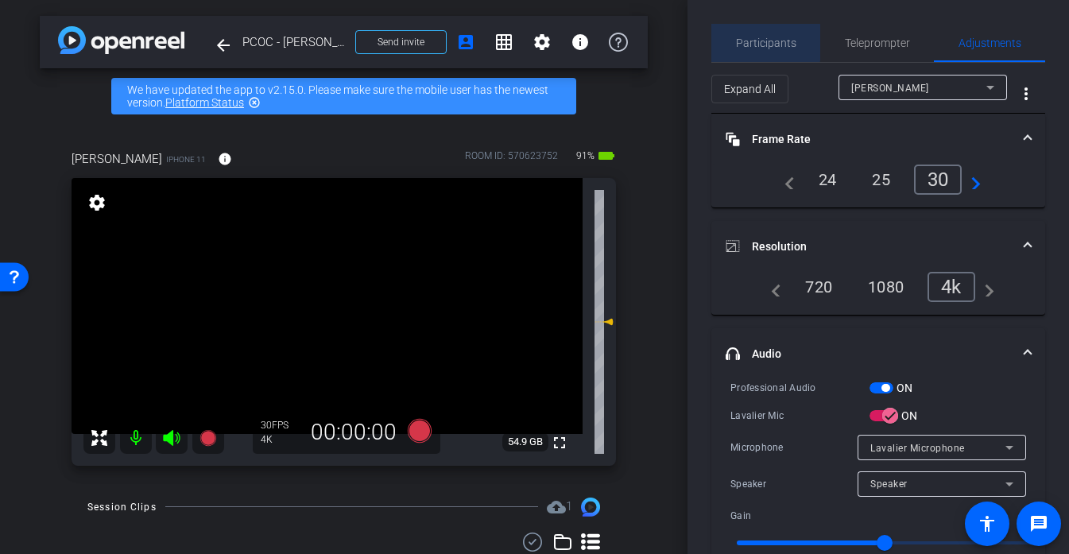
click at [755, 43] on span "Participants" at bounding box center [766, 42] width 60 height 11
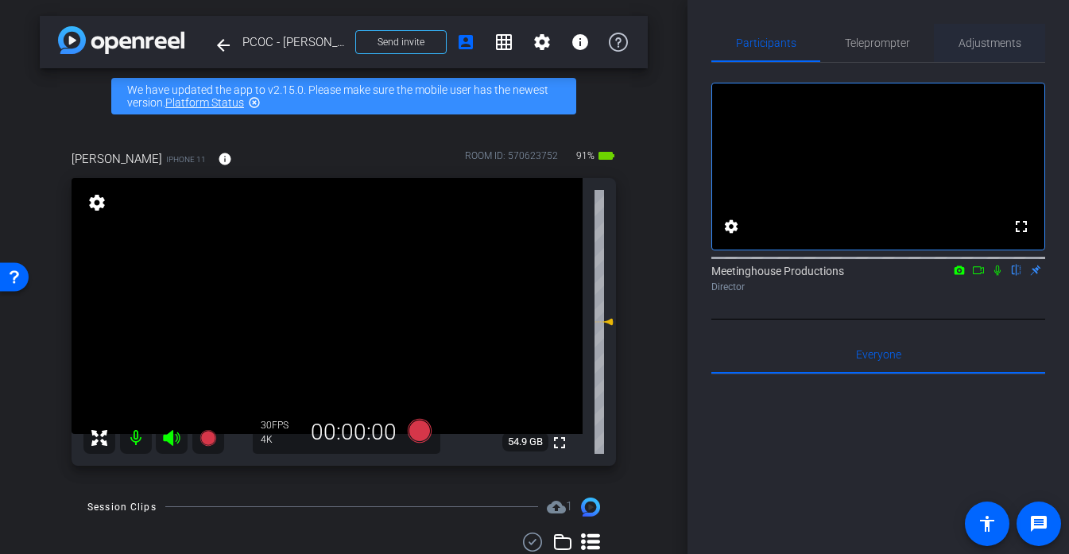
click at [1000, 37] on span "Adjustments" at bounding box center [990, 42] width 63 height 11
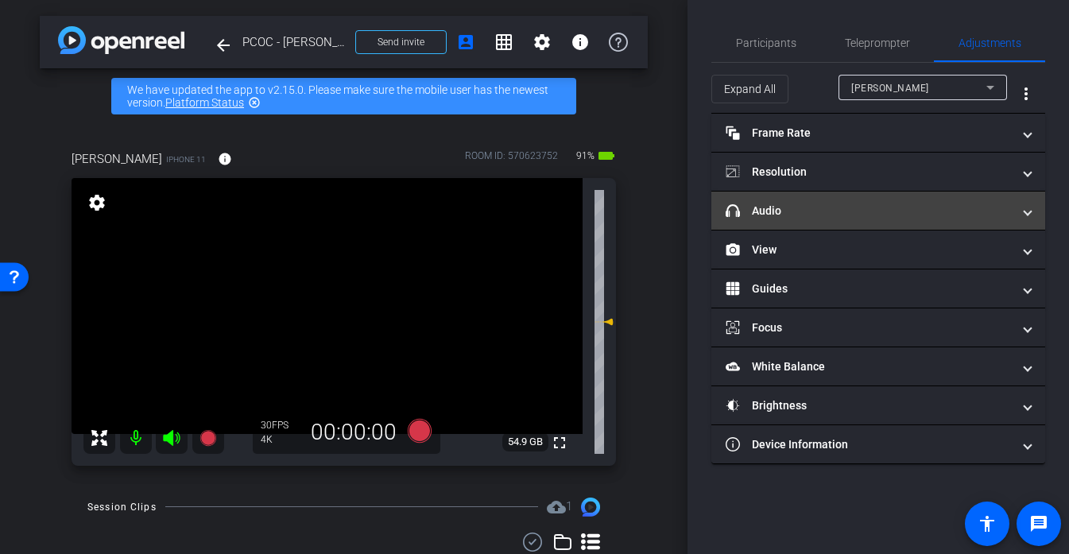
click at [819, 203] on mat-panel-title "headphone icon Audio" at bounding box center [869, 211] width 286 height 17
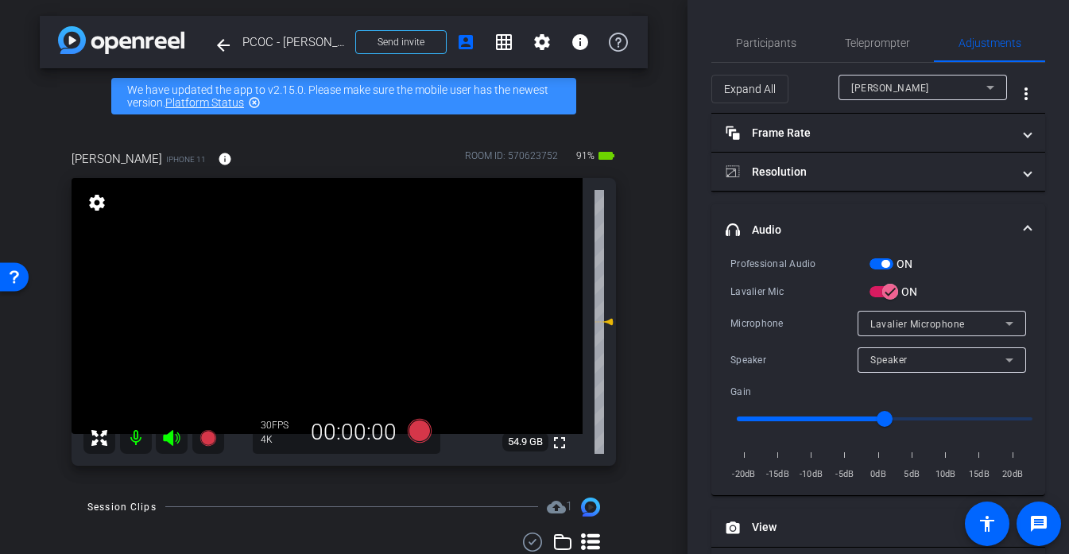
click at [348, 335] on video at bounding box center [327, 306] width 511 height 256
click at [348, 331] on div at bounding box center [348, 335] width 40 height 40
click at [348, 331] on video at bounding box center [327, 306] width 511 height 256
click at [346, 317] on div at bounding box center [348, 331] width 40 height 40
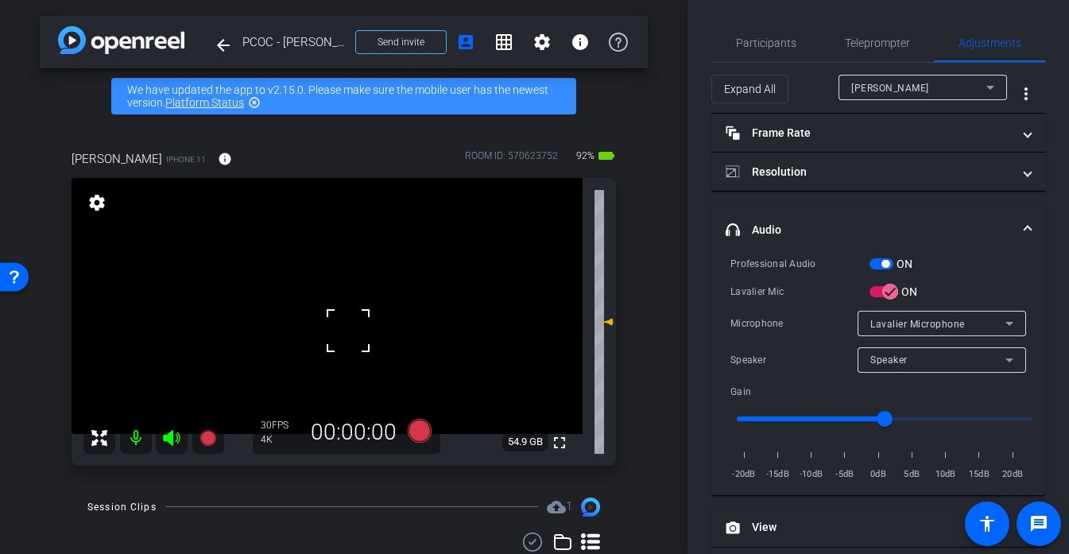
click at [342, 312] on div at bounding box center [348, 331] width 40 height 40
click at [563, 450] on mat-icon "fullscreen" at bounding box center [559, 442] width 19 height 19
click at [343, 311] on video at bounding box center [327, 306] width 511 height 256
click at [343, 311] on div at bounding box center [343, 311] width 40 height 40
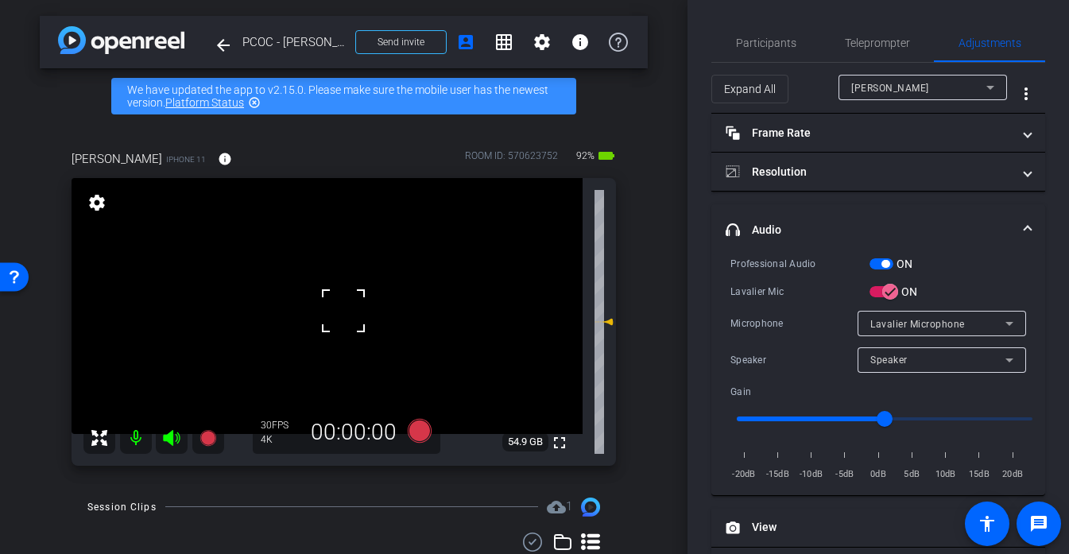
click at [343, 311] on div at bounding box center [343, 311] width 40 height 40
click at [340, 314] on div at bounding box center [343, 311] width 40 height 40
click at [337, 320] on div at bounding box center [343, 311] width 40 height 40
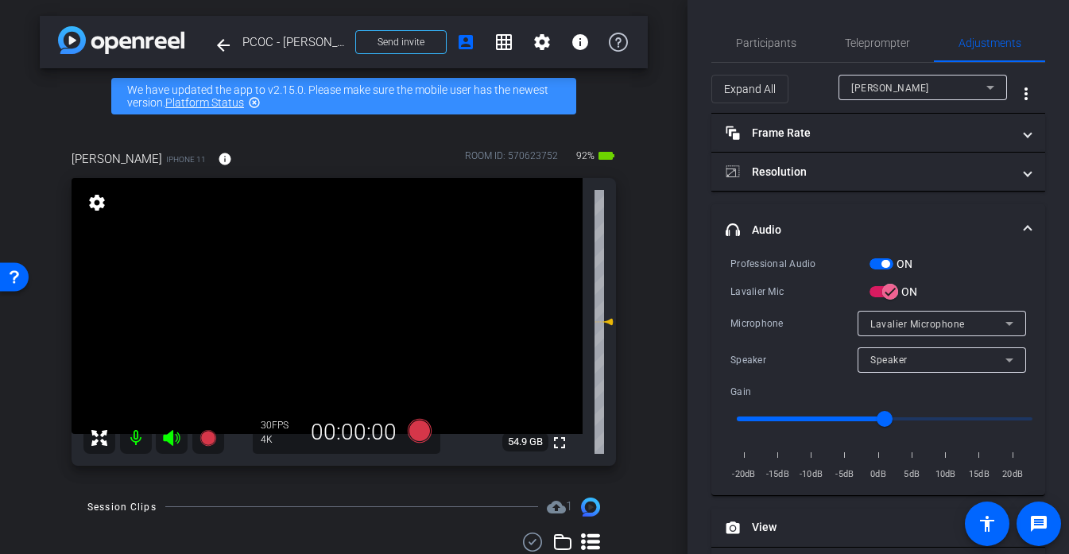
click at [362, 329] on video at bounding box center [327, 306] width 511 height 256
click at [343, 309] on span at bounding box center [343, 309] width 0 height 0
click at [359, 347] on video at bounding box center [327, 306] width 511 height 256
click at [353, 335] on div at bounding box center [359, 347] width 40 height 40
click at [355, 343] on div at bounding box center [359, 347] width 40 height 40
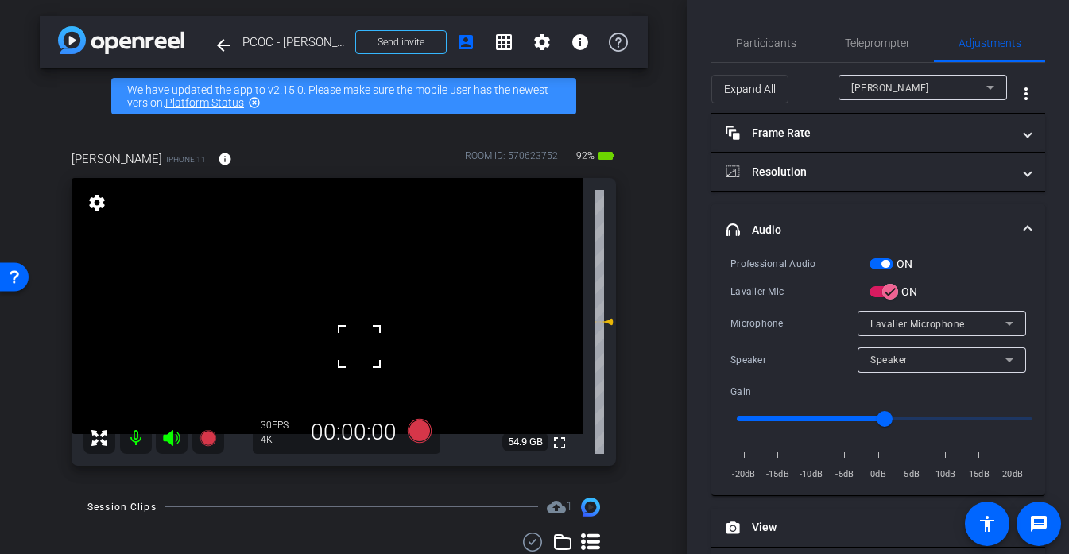
click at [357, 301] on video at bounding box center [327, 306] width 511 height 256
click at [338, 296] on div at bounding box center [357, 301] width 40 height 40
click at [338, 297] on div at bounding box center [357, 301] width 40 height 40
click at [343, 284] on div at bounding box center [357, 301] width 40 height 40
click at [333, 302] on video at bounding box center [327, 306] width 511 height 256
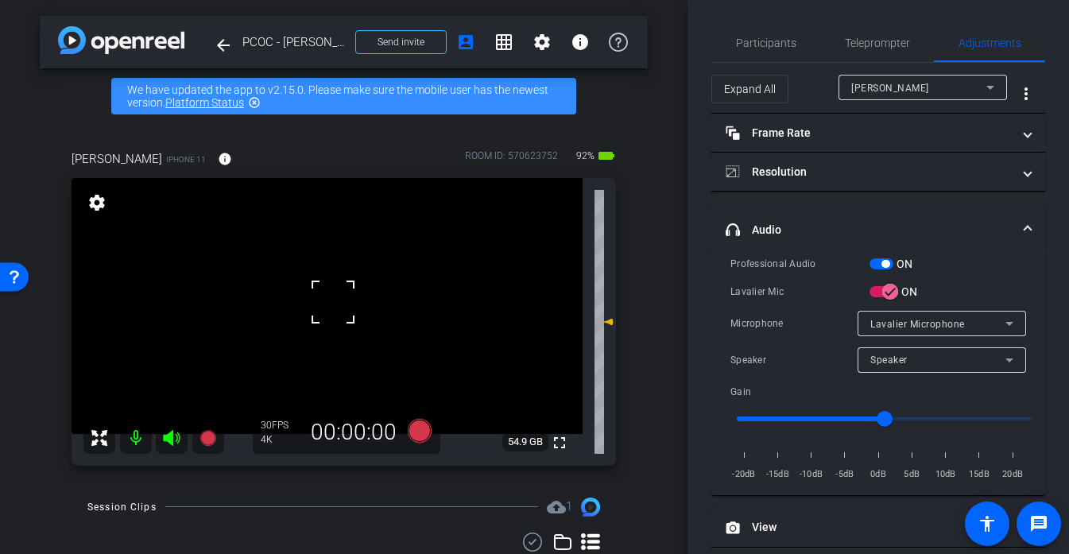
click at [321, 299] on div at bounding box center [333, 302] width 40 height 40
click at [561, 442] on mat-icon "fullscreen" at bounding box center [559, 442] width 19 height 19
click at [560, 434] on mat-icon "fullscreen" at bounding box center [559, 442] width 19 height 19
click at [334, 315] on video at bounding box center [327, 306] width 511 height 256
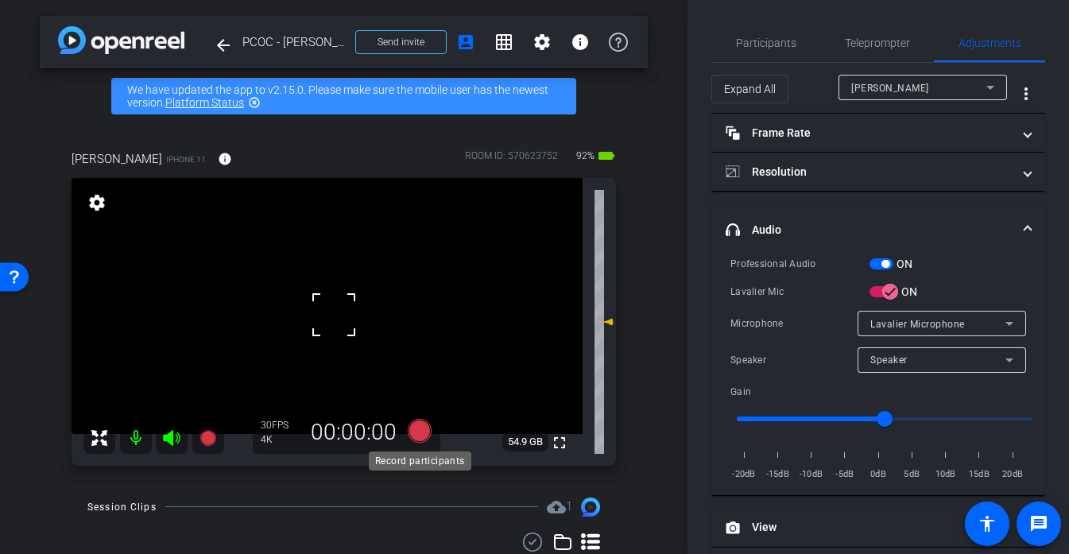
click at [414, 438] on icon at bounding box center [419, 430] width 24 height 24
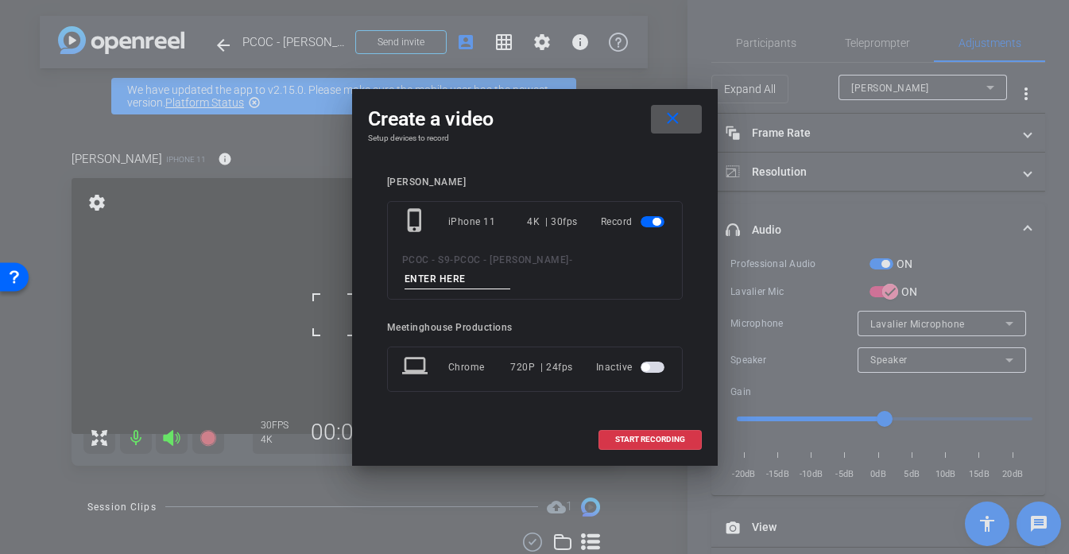
click at [486, 286] on input at bounding box center [458, 279] width 107 height 20
type input "903 TEST"
click at [626, 434] on span at bounding box center [650, 439] width 102 height 38
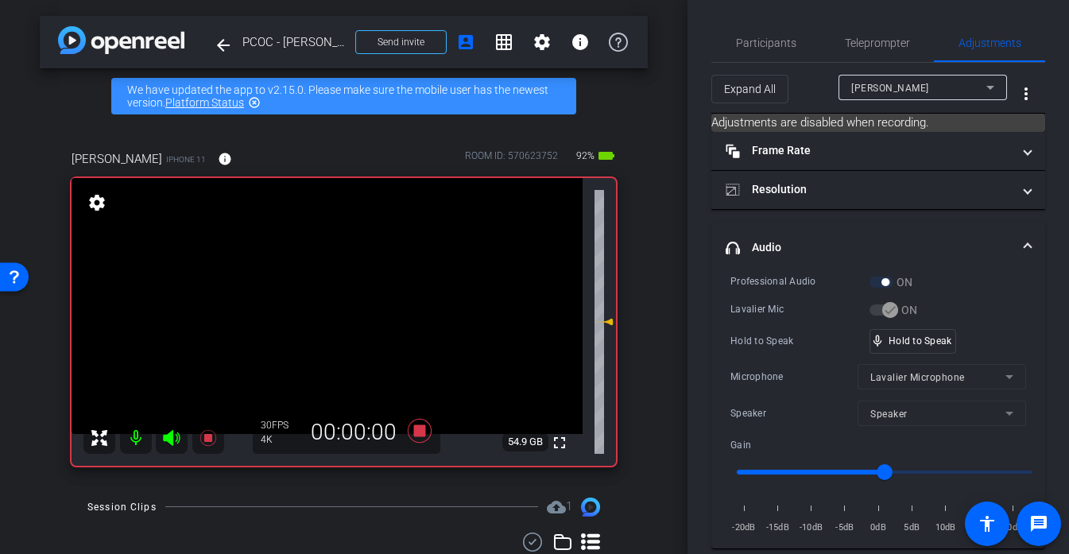
click at [327, 289] on video at bounding box center [327, 306] width 511 height 256
click at [929, 349] on div "mic_none Speaking..." at bounding box center [906, 341] width 72 height 23
click at [324, 285] on video at bounding box center [327, 306] width 511 height 256
click at [324, 285] on div at bounding box center [324, 285] width 40 height 40
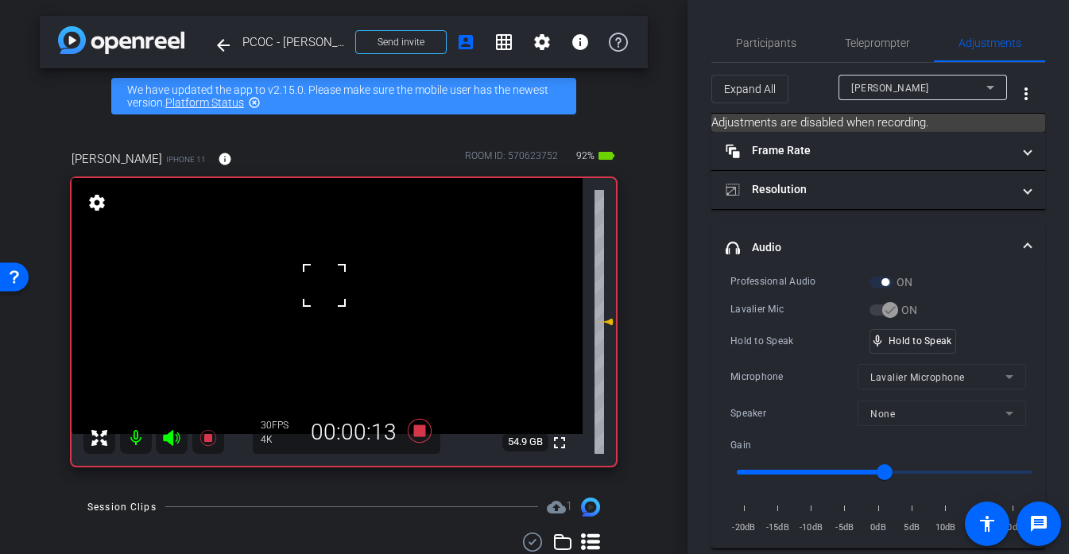
click at [324, 285] on div at bounding box center [324, 285] width 40 height 40
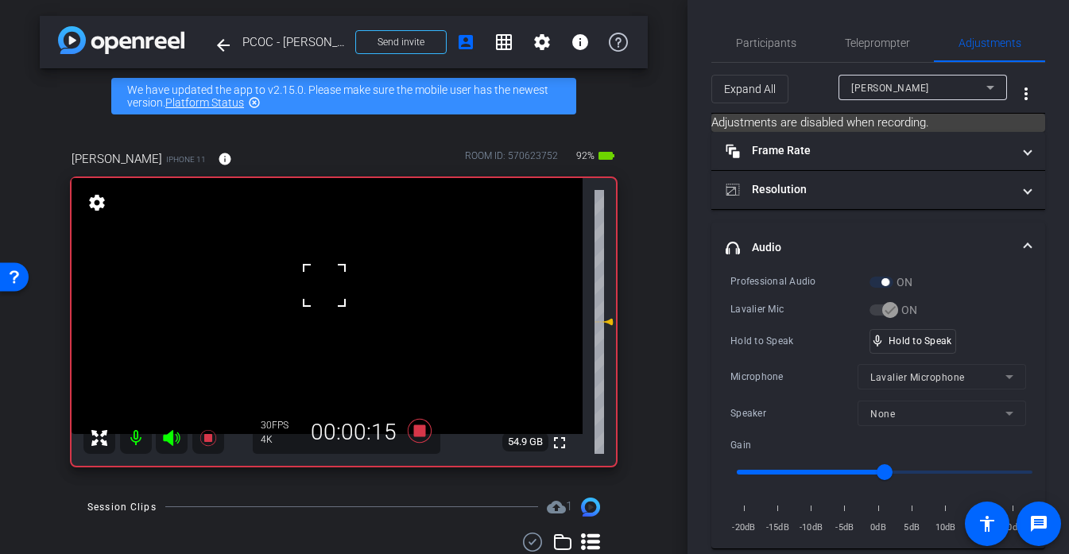
click at [324, 285] on div at bounding box center [324, 285] width 40 height 40
click at [324, 285] on video at bounding box center [327, 306] width 511 height 256
click at [324, 285] on div at bounding box center [324, 285] width 40 height 40
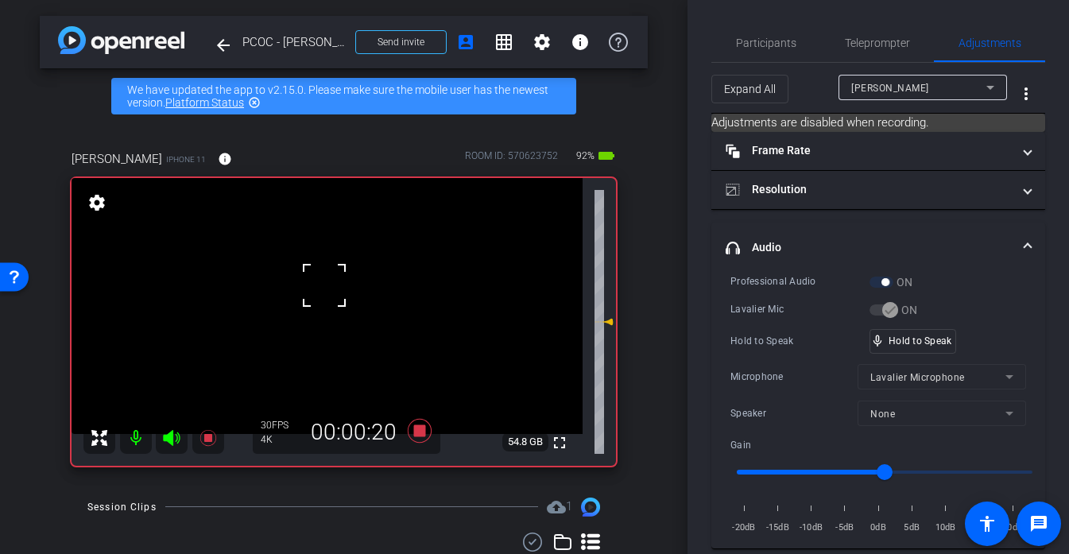
click at [324, 285] on div at bounding box center [324, 285] width 40 height 40
click at [417, 437] on icon at bounding box center [420, 430] width 38 height 29
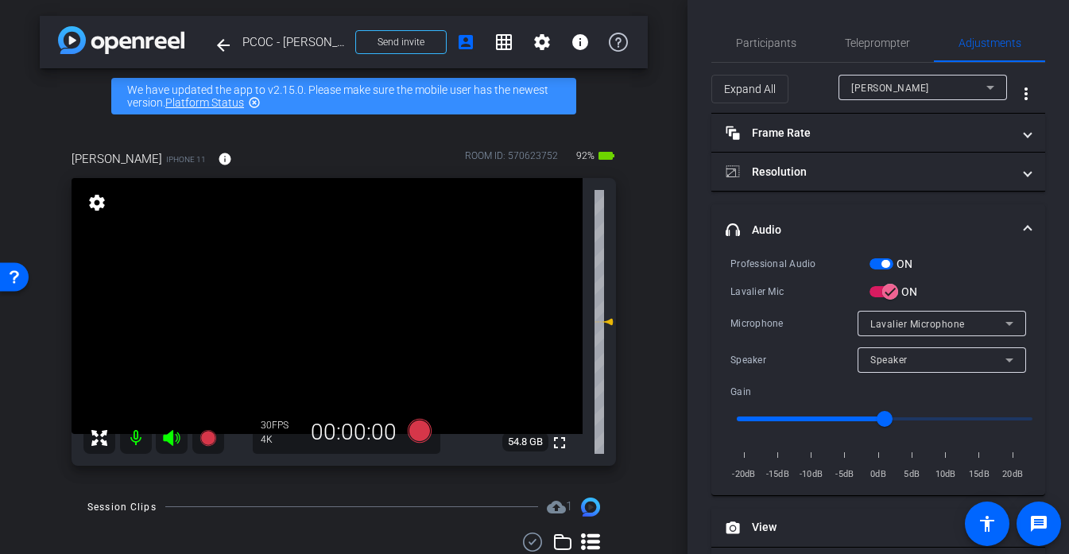
click at [323, 285] on video at bounding box center [327, 306] width 511 height 256
click at [323, 285] on div at bounding box center [323, 285] width 40 height 40
click at [331, 286] on div at bounding box center [323, 285] width 40 height 40
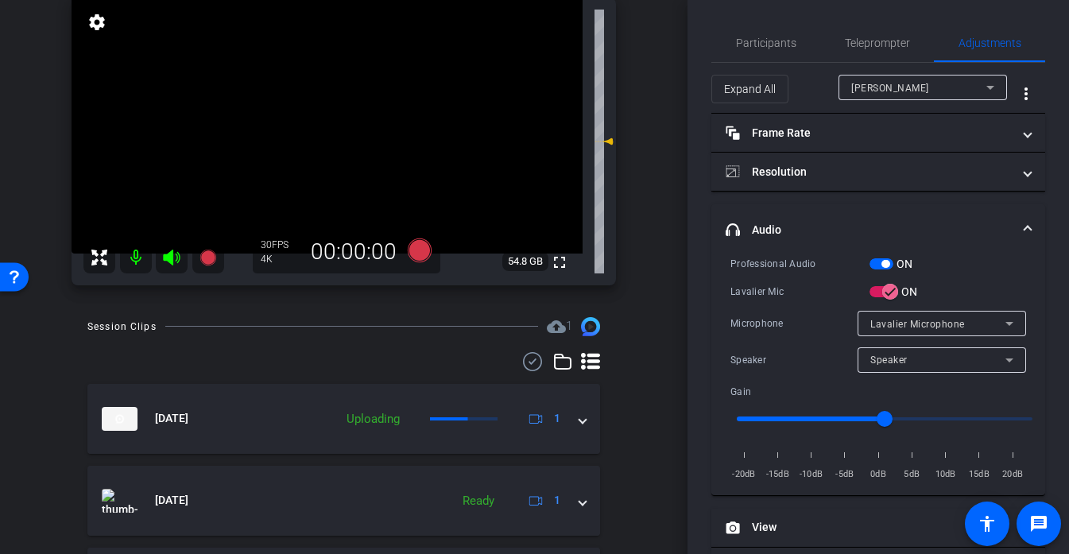
scroll to position [184, 0]
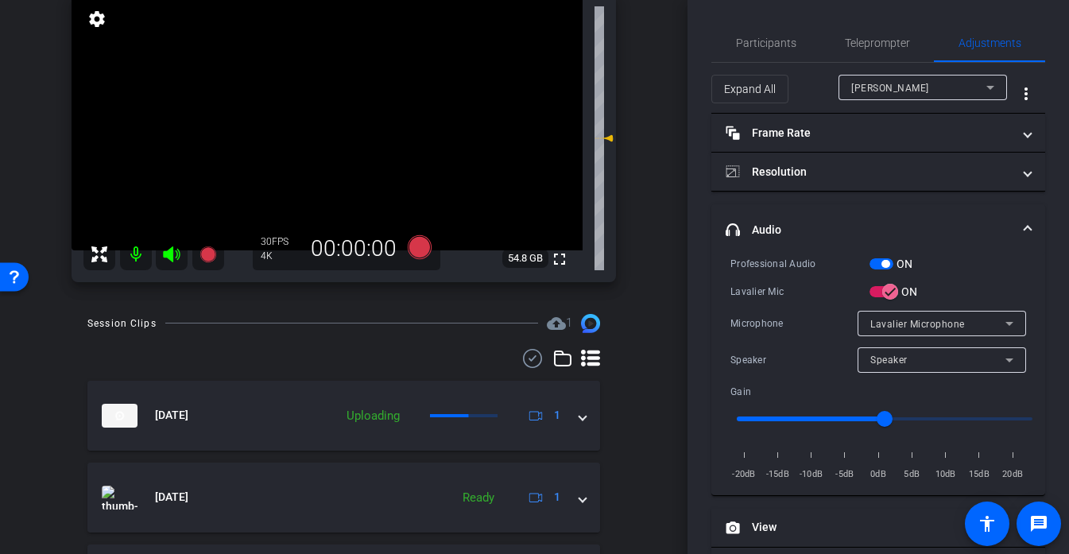
click at [343, 118] on video at bounding box center [327, 122] width 511 height 256
click at [331, 115] on div at bounding box center [343, 119] width 40 height 40
click at [325, 111] on video at bounding box center [327, 122] width 511 height 256
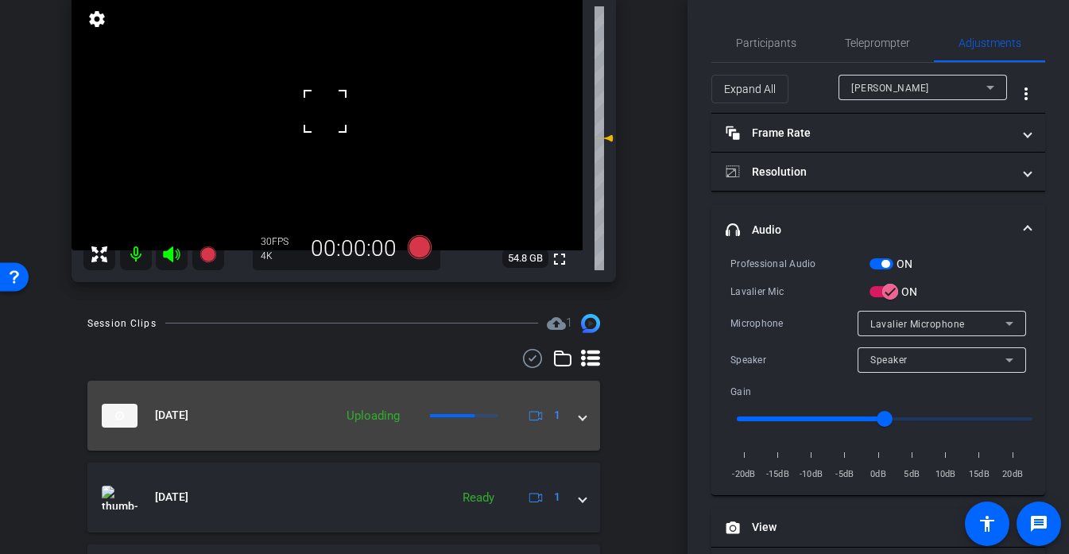
click at [330, 416] on div "Oct 7, 2025 Uploading 1" at bounding box center [341, 416] width 478 height 24
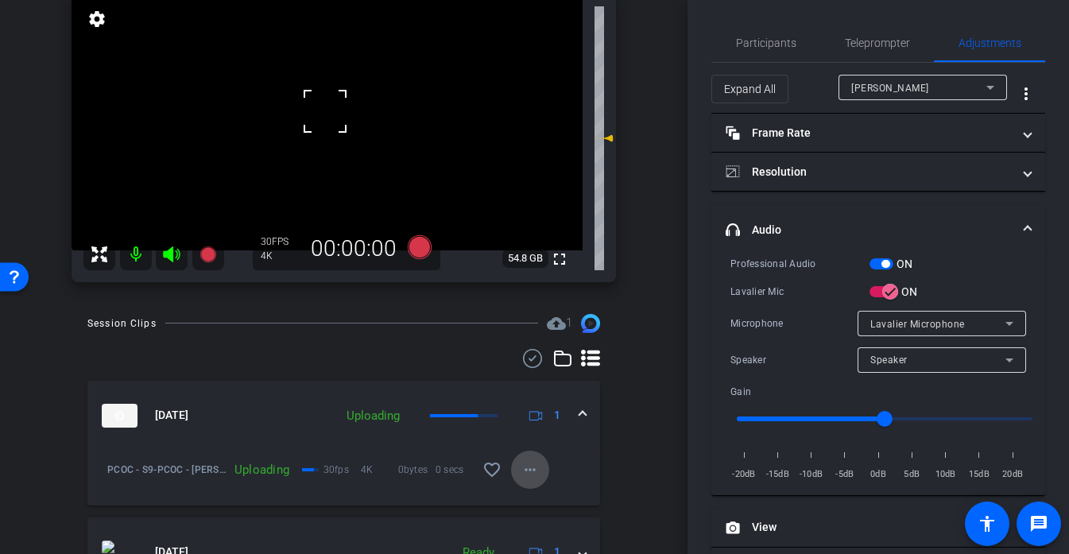
click at [523, 461] on mat-icon "more_horiz" at bounding box center [530, 469] width 19 height 19
click at [329, 124] on div at bounding box center [534, 277] width 1069 height 554
click at [327, 126] on video at bounding box center [327, 122] width 511 height 256
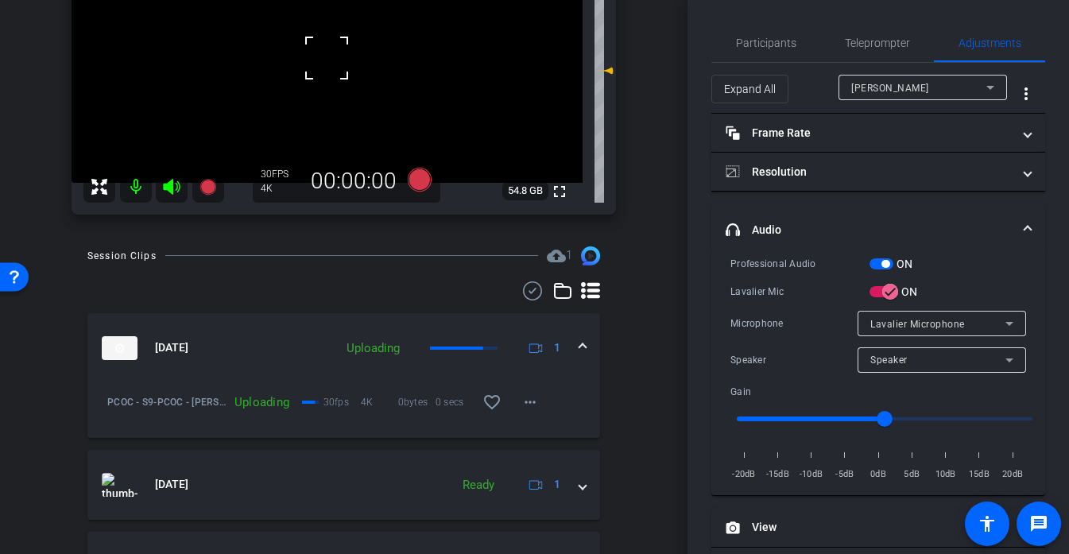
scroll to position [242, 0]
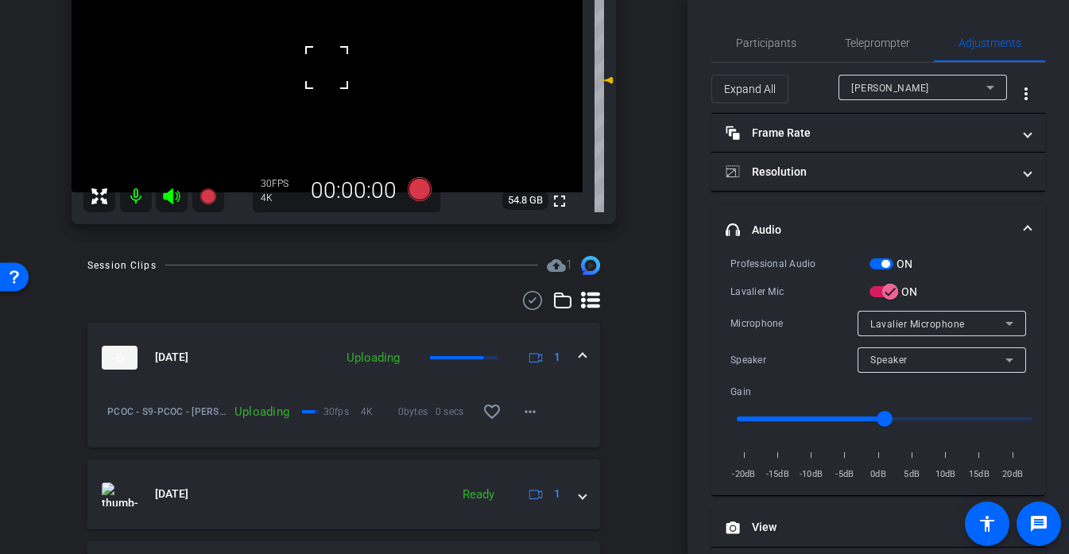
click at [335, 79] on div at bounding box center [327, 68] width 40 height 40
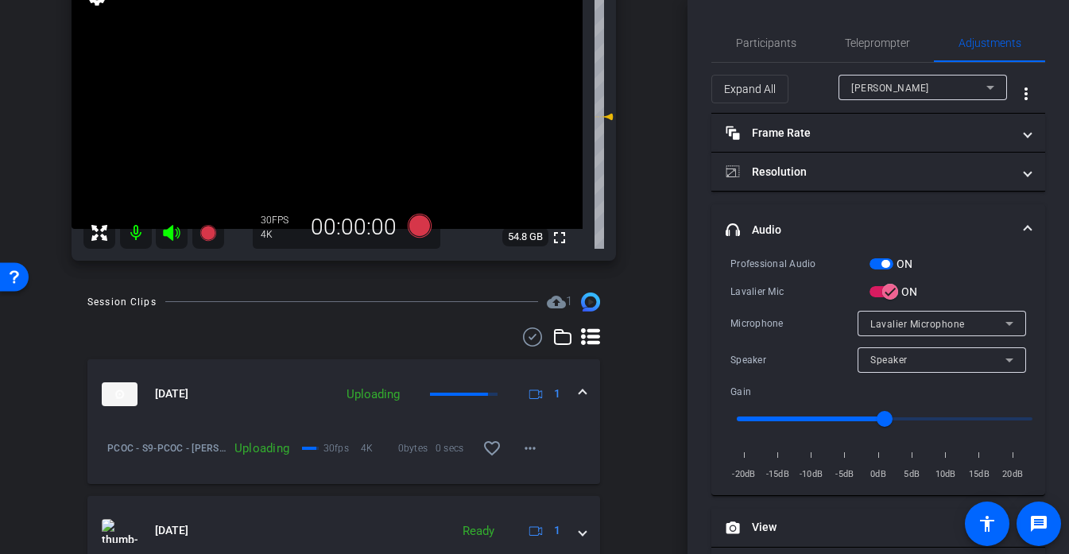
click at [338, 100] on video at bounding box center [327, 101] width 511 height 256
click at [338, 100] on div at bounding box center [338, 100] width 40 height 40
click at [330, 107] on video at bounding box center [327, 101] width 511 height 256
click at [530, 447] on mat-icon "more_horiz" at bounding box center [530, 448] width 19 height 19
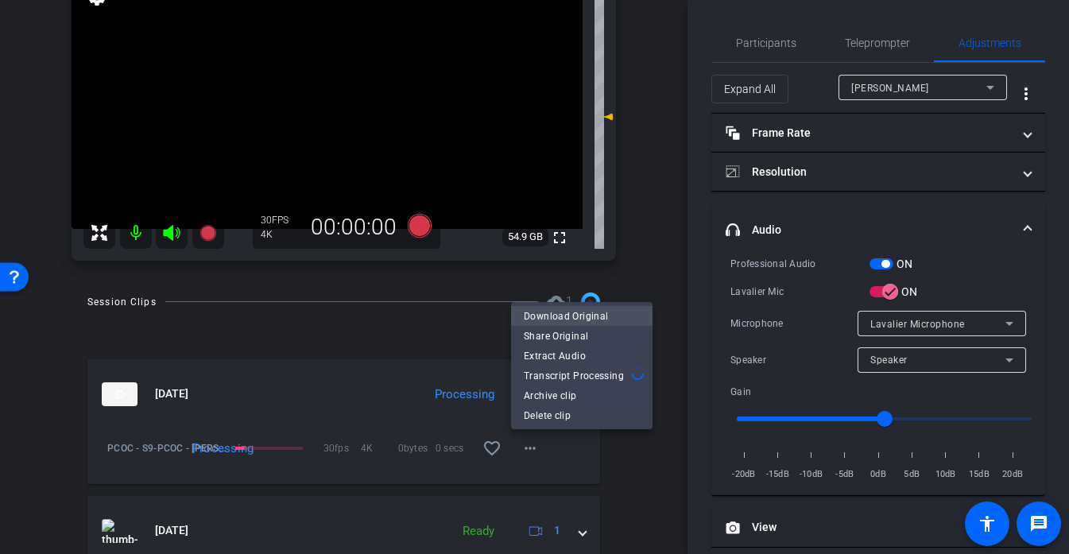
click at [575, 320] on span "Download Original" at bounding box center [582, 316] width 116 height 19
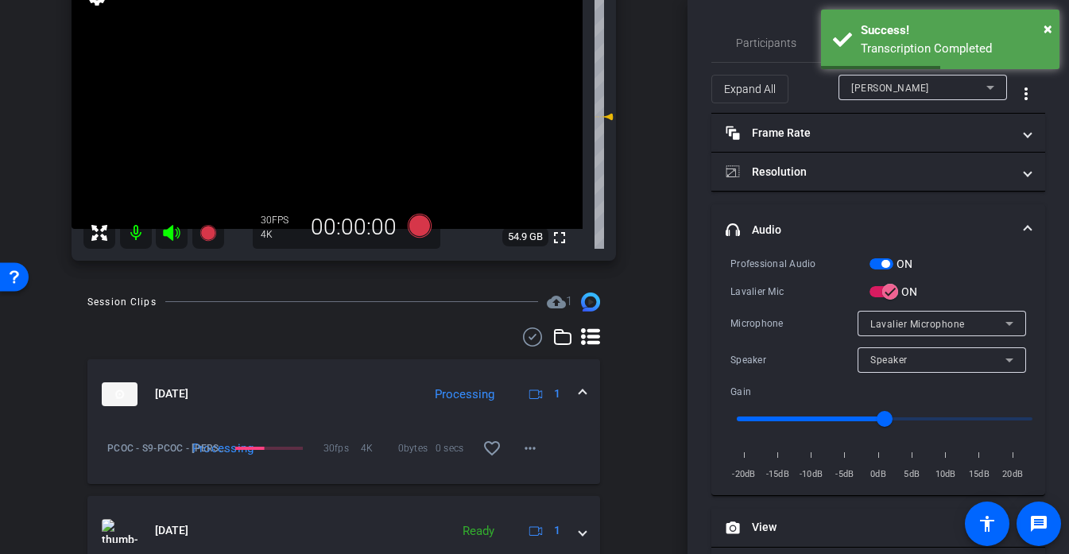
click at [655, 467] on div "arrow_back PCOC - Susan Slaughter Back to project Send invite account_box grid_…" at bounding box center [344, 277] width 688 height 554
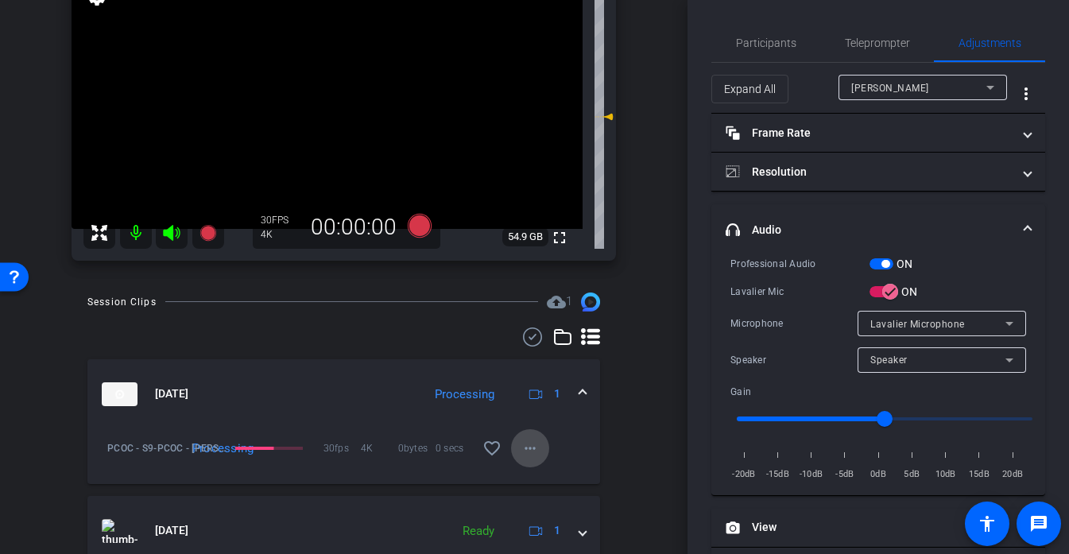
click at [527, 451] on mat-icon "more_horiz" at bounding box center [530, 448] width 19 height 19
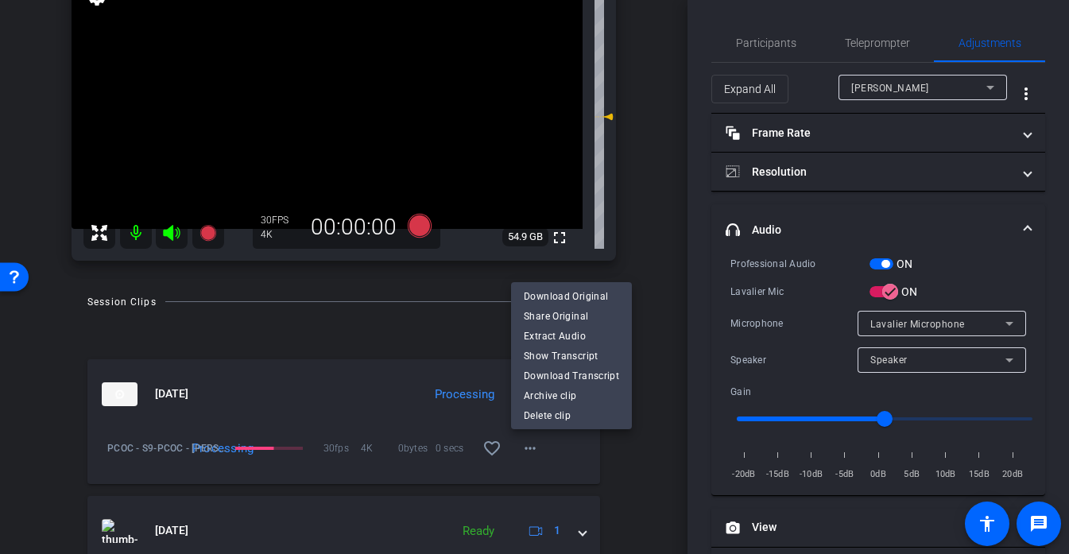
click at [630, 475] on div at bounding box center [534, 277] width 1069 height 554
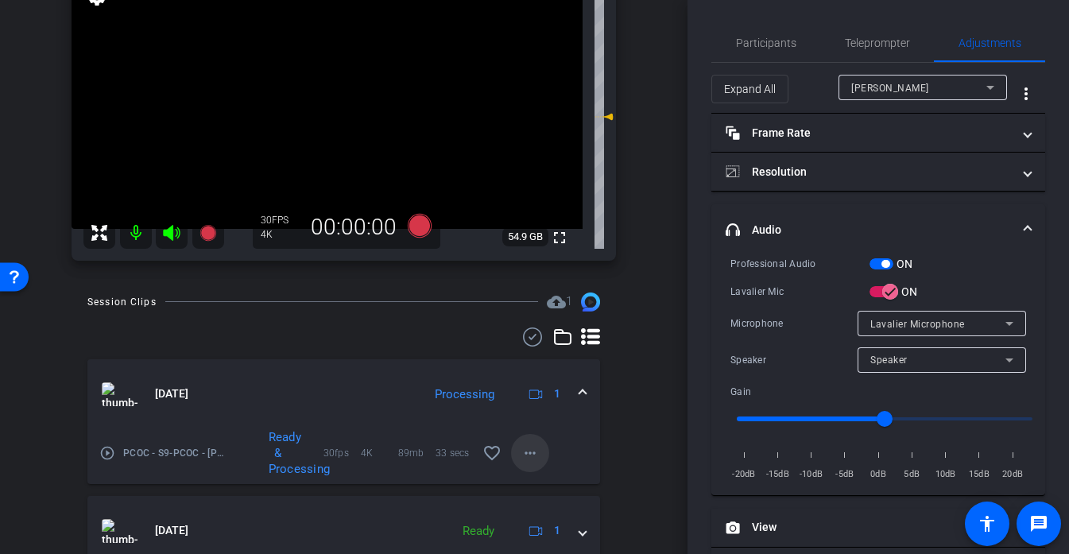
click at [539, 454] on mat-icon "more_horiz" at bounding box center [530, 453] width 19 height 19
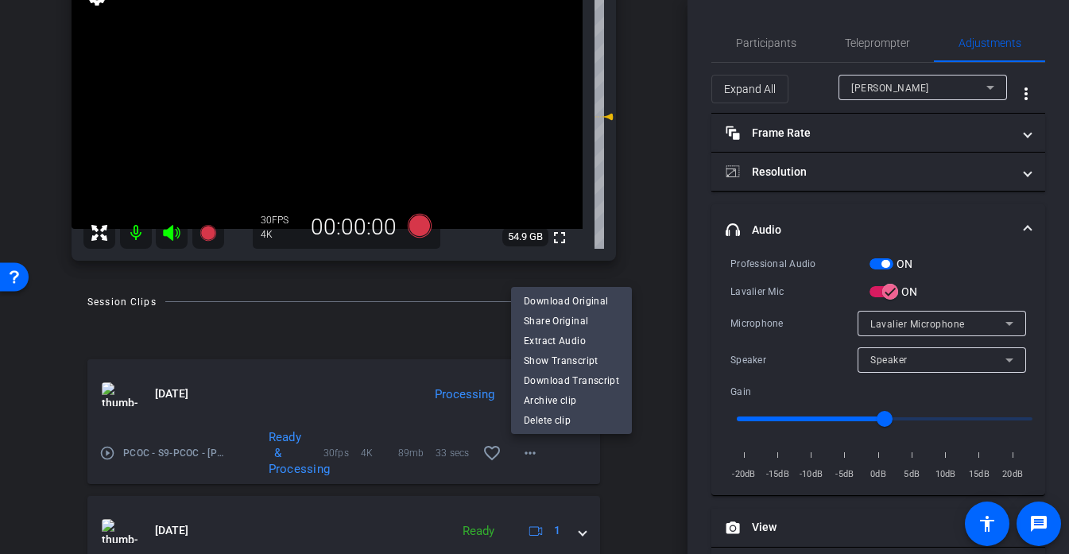
click at [648, 456] on div at bounding box center [534, 277] width 1069 height 554
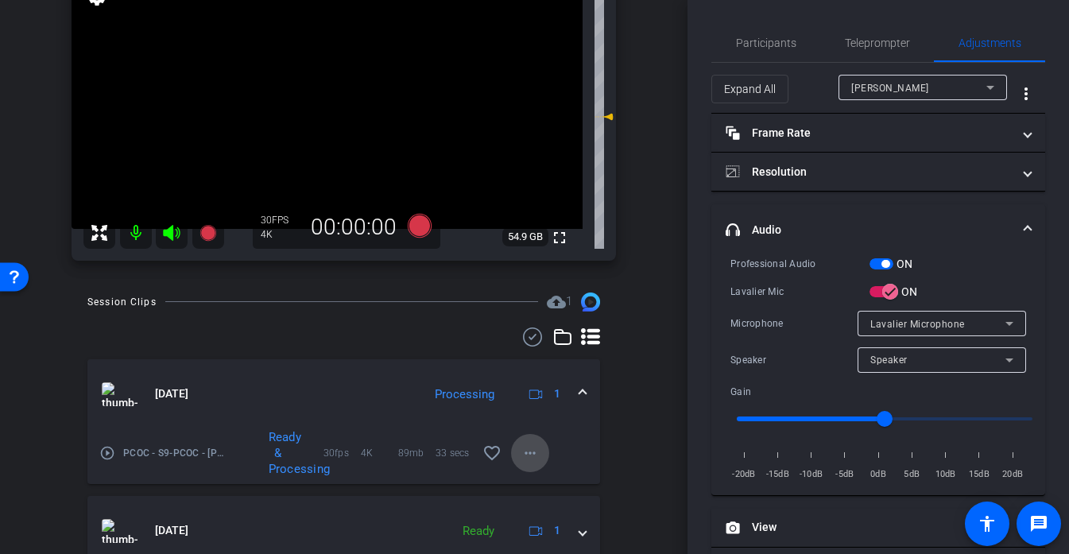
click at [536, 457] on mat-icon "more_horiz" at bounding box center [530, 453] width 19 height 19
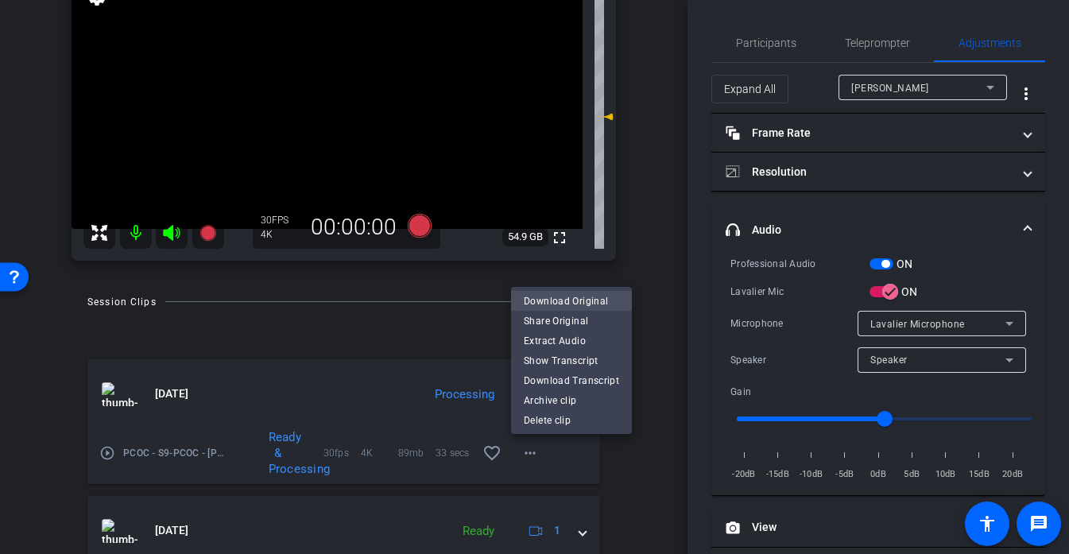
click at [571, 302] on span "Download Original" at bounding box center [571, 301] width 95 height 19
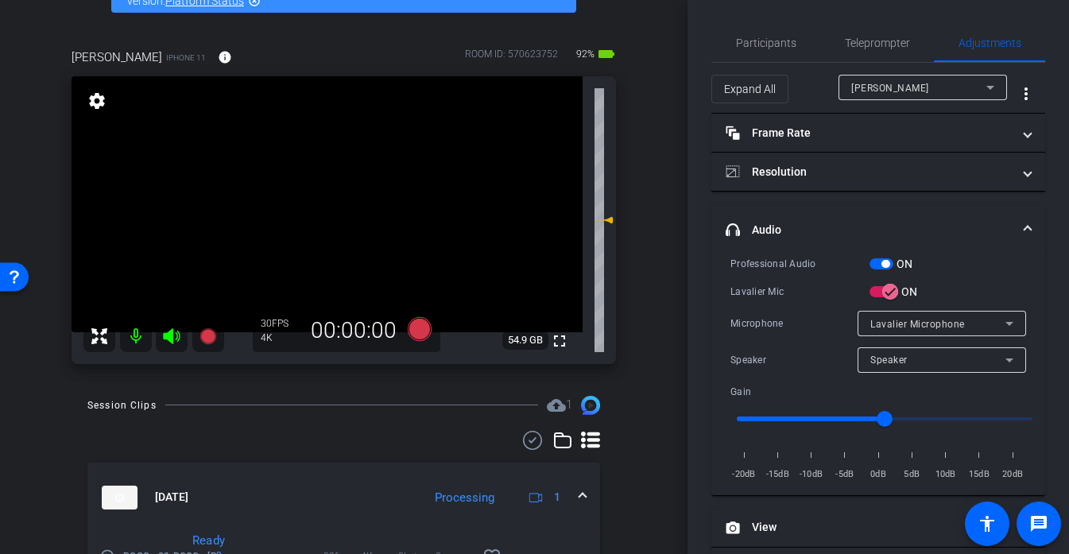
scroll to position [100, 0]
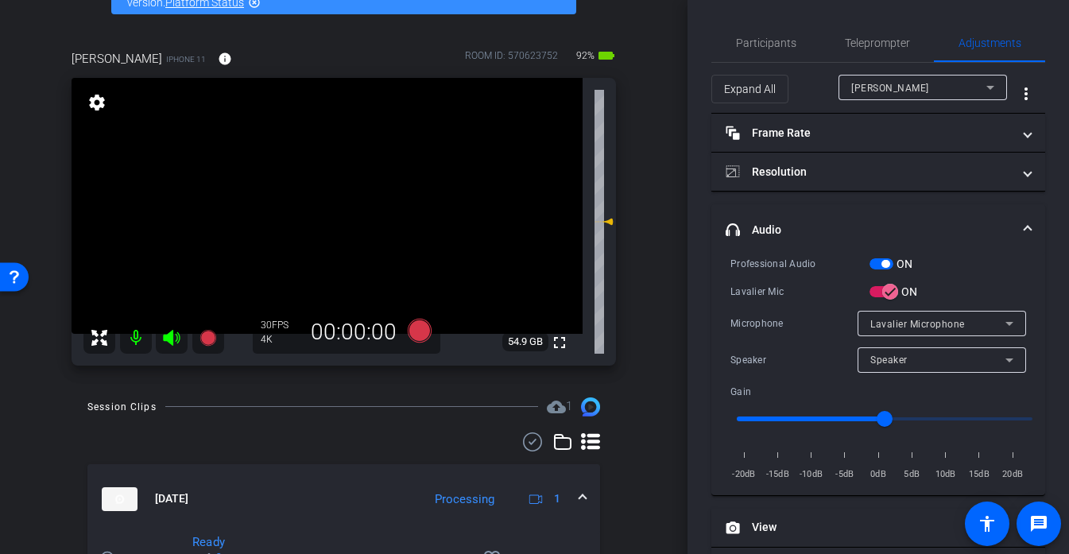
click at [331, 192] on video at bounding box center [327, 206] width 511 height 256
click at [335, 196] on video at bounding box center [327, 206] width 511 height 256
click at [332, 217] on video at bounding box center [327, 206] width 511 height 256
click at [333, 214] on video at bounding box center [327, 206] width 511 height 256
click at [333, 214] on div at bounding box center [333, 214] width 40 height 40
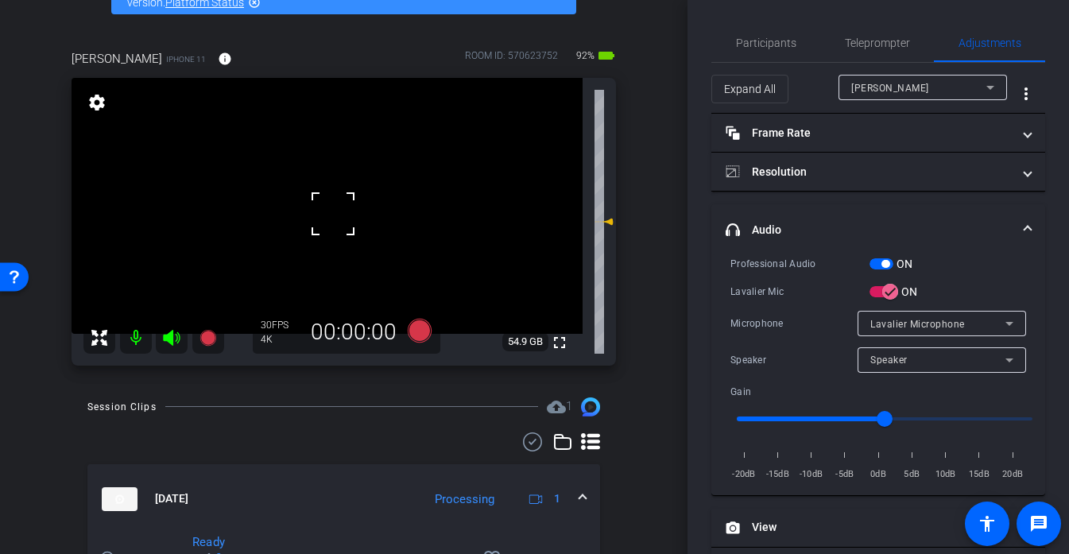
click at [354, 209] on video at bounding box center [327, 206] width 511 height 256
click at [313, 197] on video at bounding box center [327, 206] width 511 height 256
click at [335, 229] on video at bounding box center [327, 206] width 511 height 256
click at [330, 216] on div at bounding box center [336, 229] width 40 height 40
click at [329, 207] on video at bounding box center [327, 206] width 511 height 256
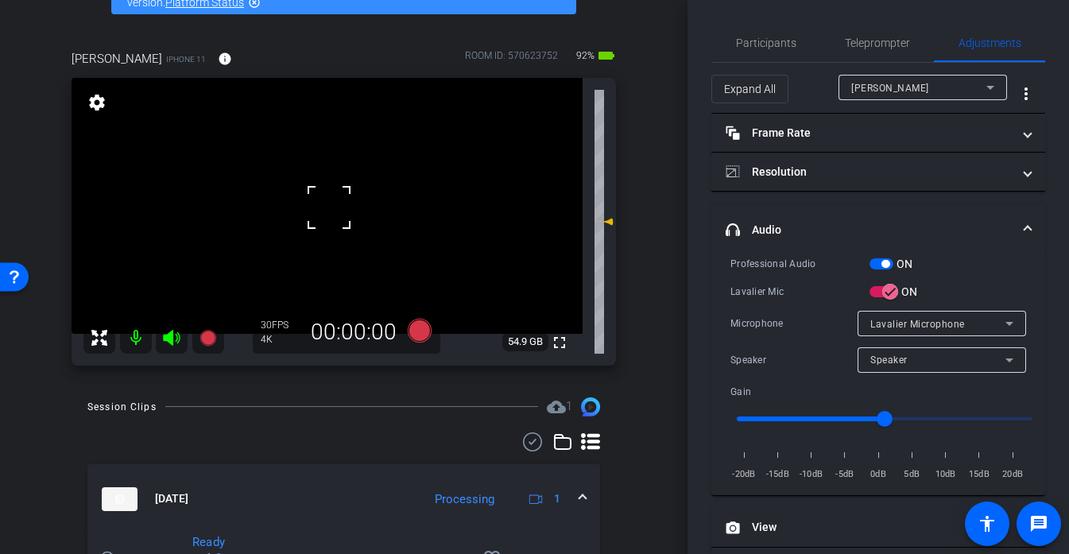
click at [329, 207] on div at bounding box center [329, 208] width 40 height 40
click at [326, 207] on div at bounding box center [329, 208] width 40 height 40
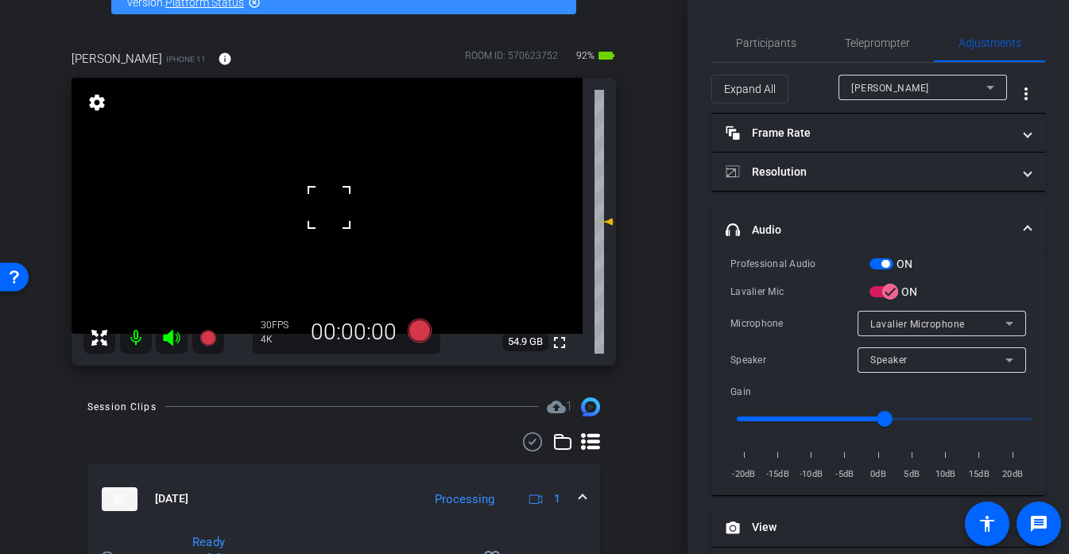
click at [326, 207] on video at bounding box center [327, 206] width 511 height 256
click at [326, 207] on div at bounding box center [326, 207] width 40 height 40
click at [327, 220] on div at bounding box center [326, 207] width 40 height 40
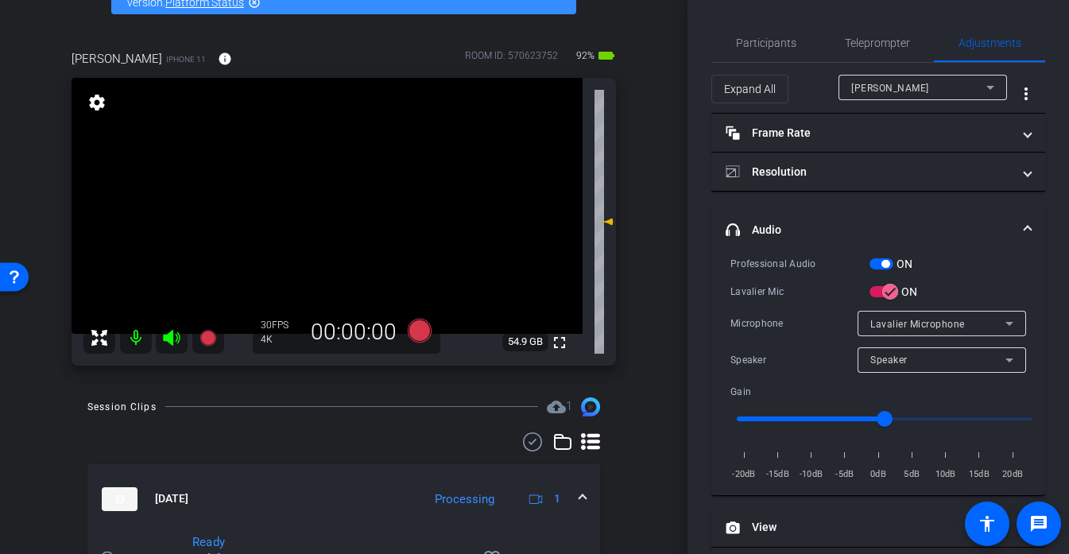
click at [335, 197] on video at bounding box center [327, 206] width 511 height 256
click at [335, 197] on div at bounding box center [336, 197] width 40 height 40
click at [325, 200] on div at bounding box center [336, 197] width 40 height 40
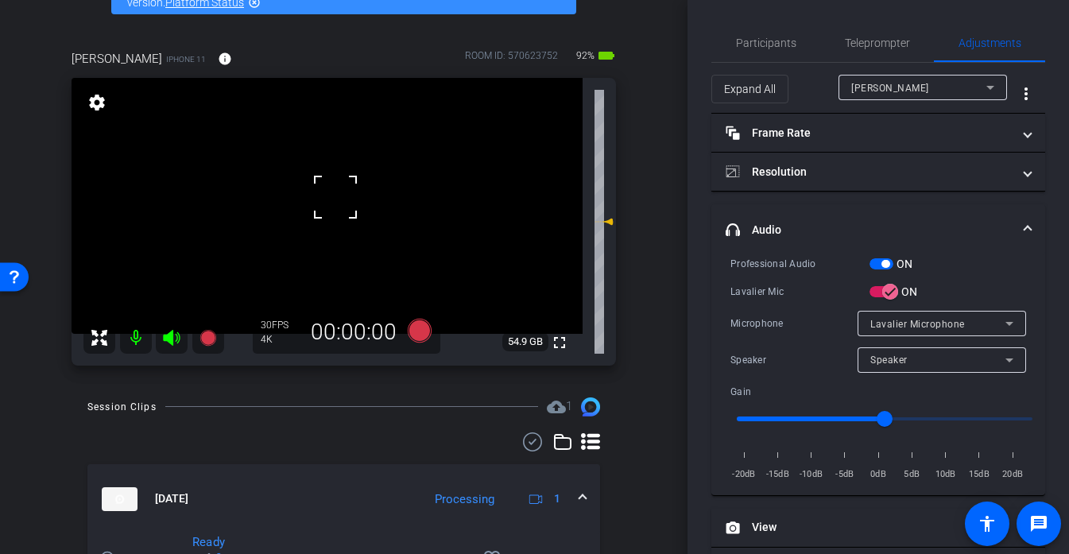
click at [325, 200] on div at bounding box center [336, 197] width 40 height 40
click at [325, 200] on video at bounding box center [327, 206] width 511 height 256
click at [325, 200] on div at bounding box center [336, 197] width 40 height 40
click at [325, 200] on div at bounding box center [325, 200] width 40 height 40
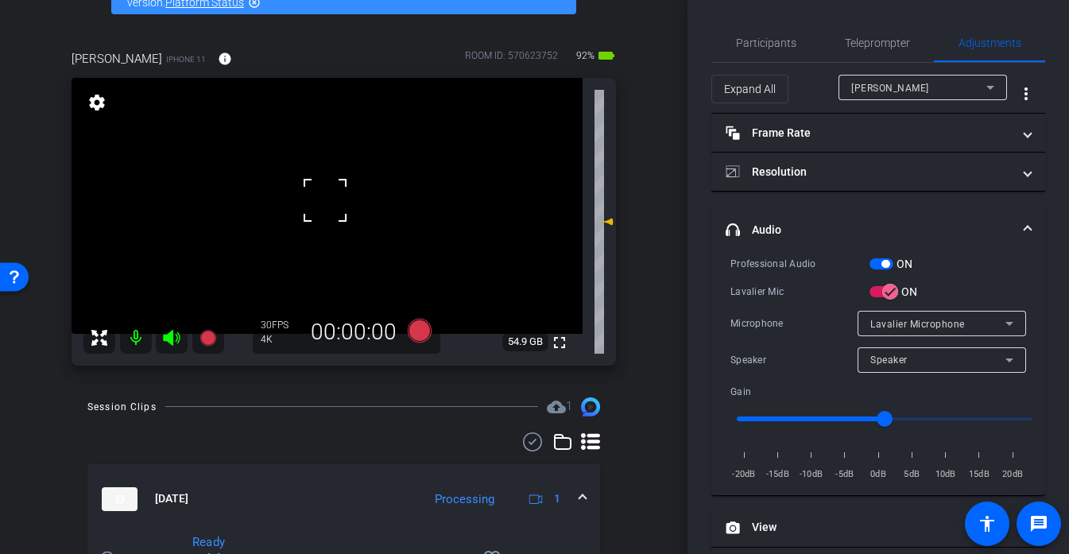
click at [325, 200] on div at bounding box center [325, 200] width 40 height 40
click at [326, 200] on video at bounding box center [327, 206] width 511 height 256
click at [326, 200] on div at bounding box center [326, 200] width 40 height 40
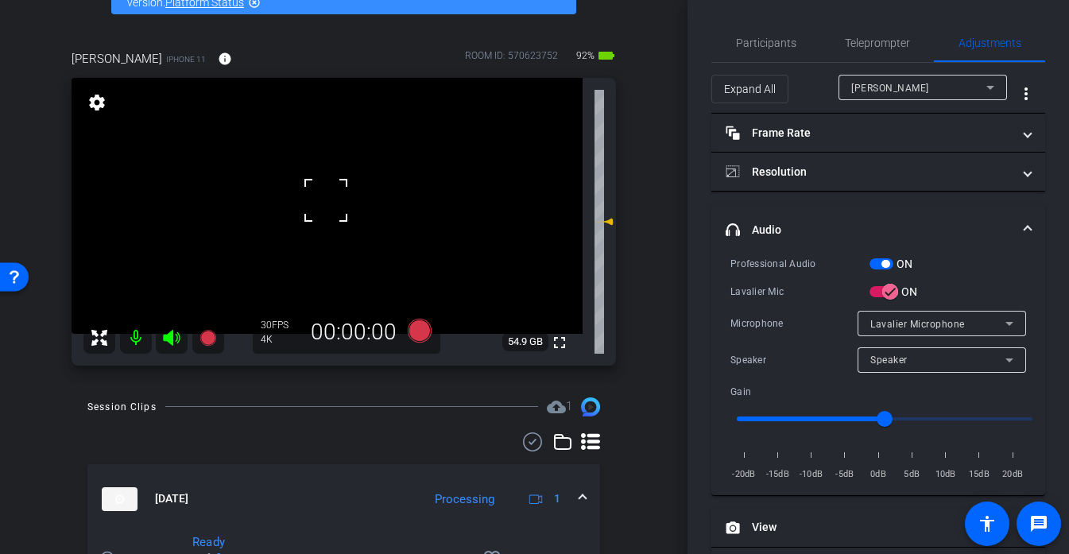
click at [326, 200] on div at bounding box center [326, 200] width 40 height 40
click at [351, 190] on video at bounding box center [327, 206] width 511 height 256
click at [351, 190] on div at bounding box center [351, 190] width 40 height 40
click at [332, 192] on div at bounding box center [351, 190] width 40 height 40
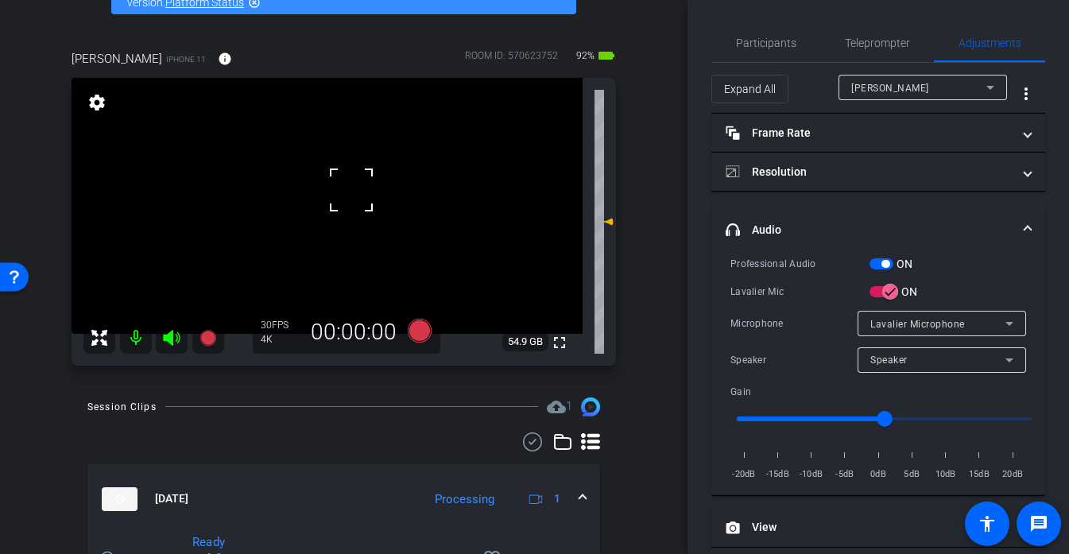
click at [328, 195] on video at bounding box center [327, 206] width 511 height 256
click at [328, 195] on div at bounding box center [328, 195] width 40 height 40
click at [332, 221] on video at bounding box center [327, 206] width 511 height 256
click at [332, 221] on div at bounding box center [332, 221] width 40 height 40
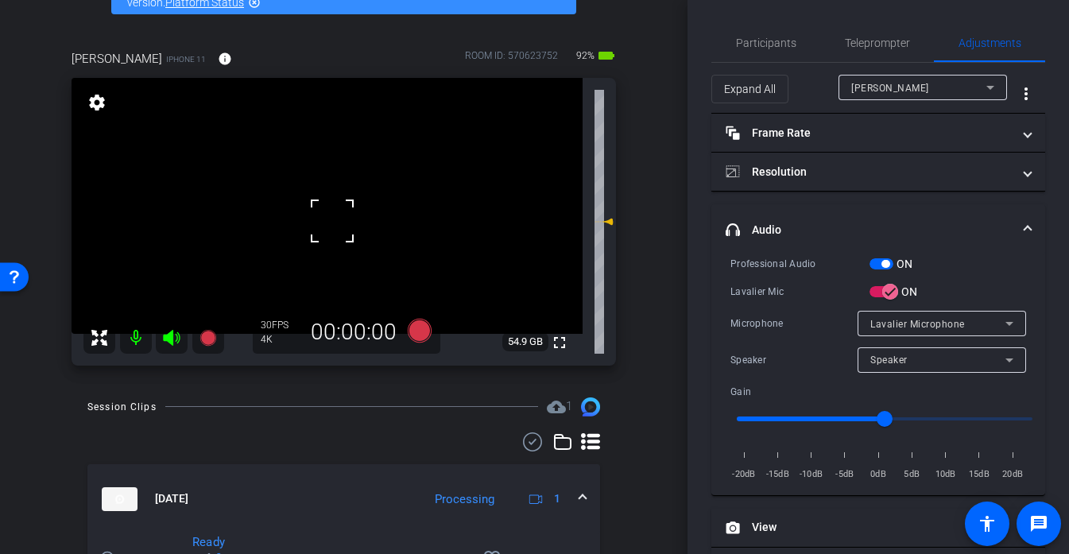
click at [334, 234] on div at bounding box center [332, 221] width 40 height 40
click at [331, 215] on video at bounding box center [327, 206] width 511 height 256
click at [331, 215] on div at bounding box center [332, 215] width 40 height 40
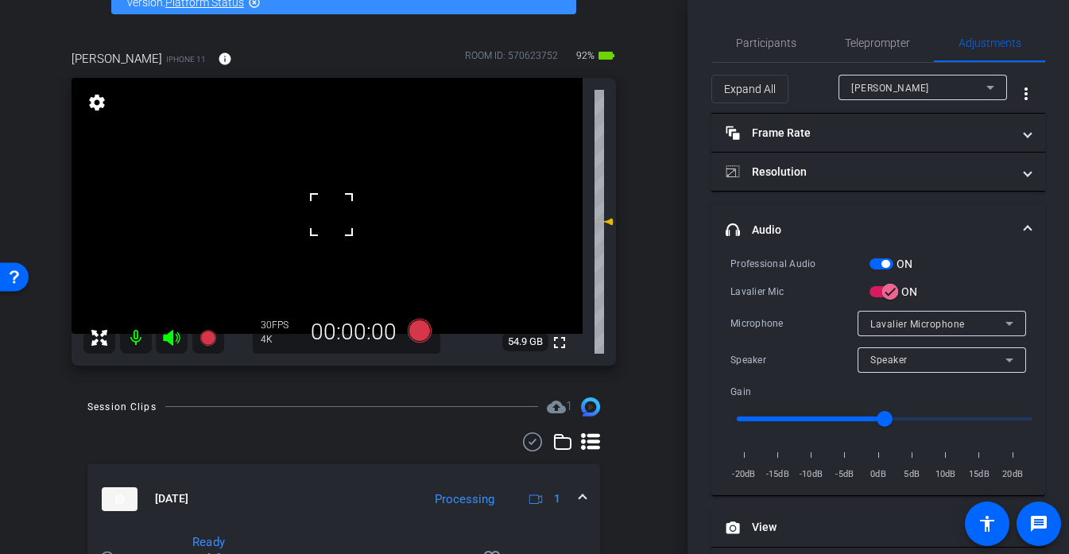
click at [331, 215] on div at bounding box center [332, 215] width 40 height 40
click at [362, 205] on video at bounding box center [327, 206] width 511 height 256
click at [351, 205] on div at bounding box center [363, 205] width 40 height 40
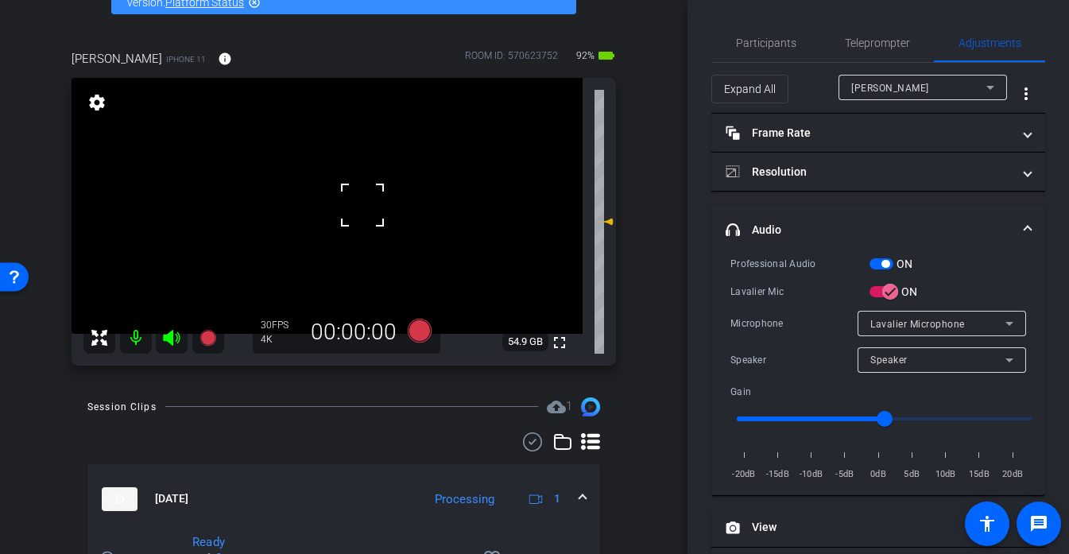
click at [351, 205] on div at bounding box center [363, 205] width 40 height 40
click at [378, 200] on video at bounding box center [327, 206] width 511 height 256
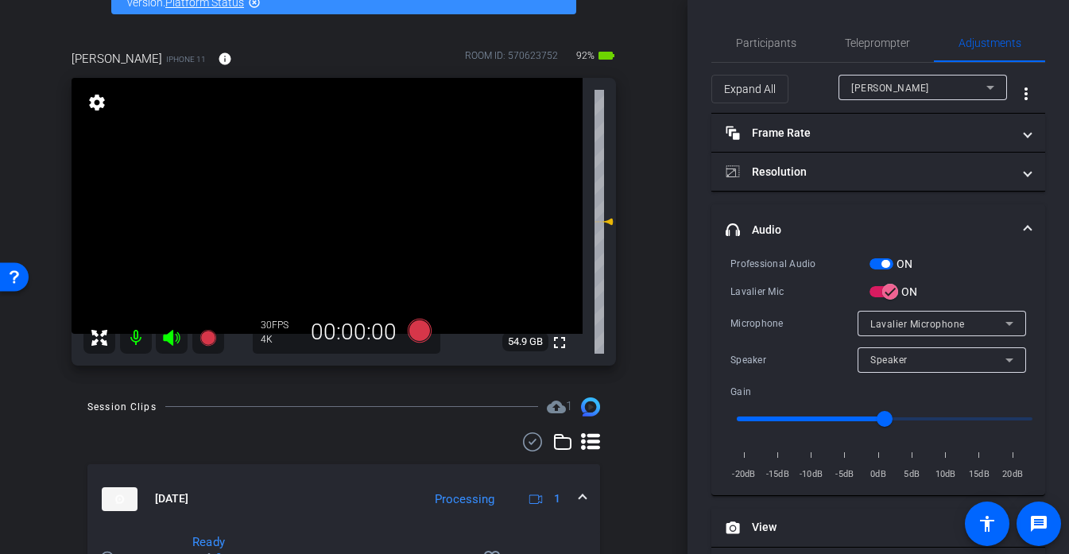
click at [339, 203] on video at bounding box center [327, 206] width 511 height 256
click at [358, 203] on div at bounding box center [378, 200] width 40 height 40
click at [334, 213] on div at bounding box center [339, 203] width 40 height 40
click at [414, 331] on icon at bounding box center [419, 330] width 24 height 24
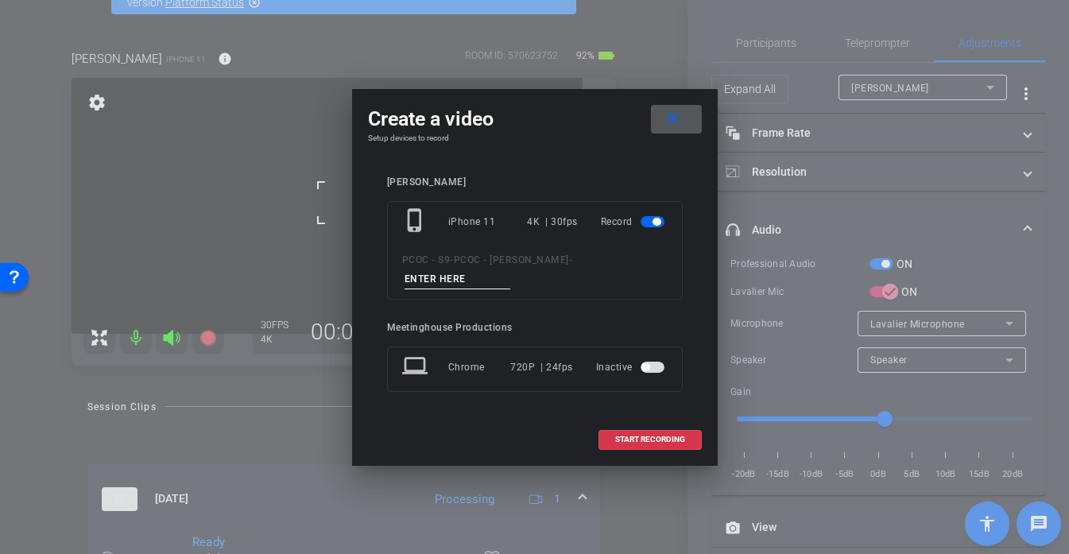
click at [432, 272] on input at bounding box center [458, 279] width 107 height 20
type input "903 story 1"
click at [666, 438] on span "START RECORDING" at bounding box center [650, 440] width 70 height 8
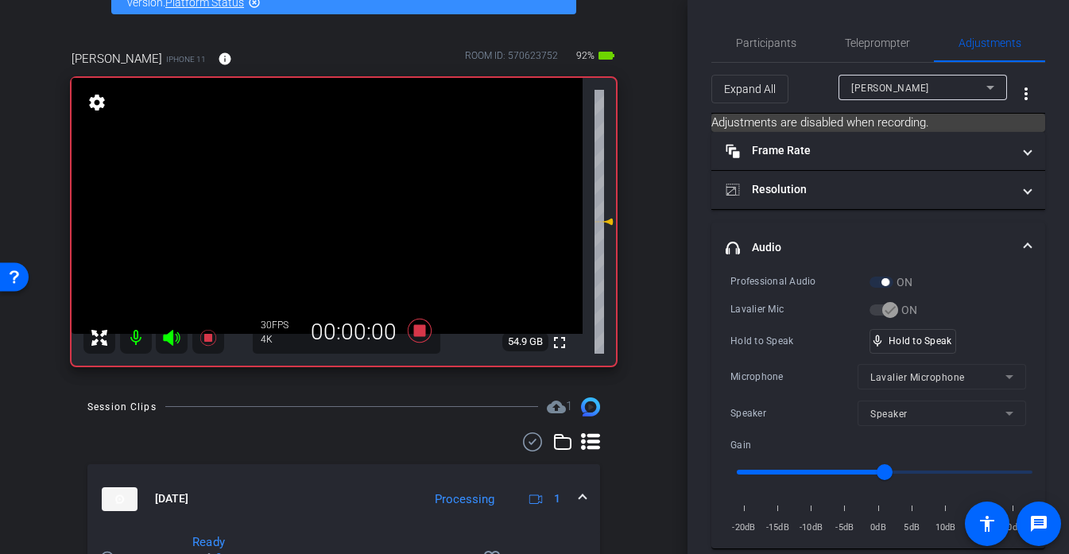
click at [335, 192] on video at bounding box center [327, 206] width 511 height 256
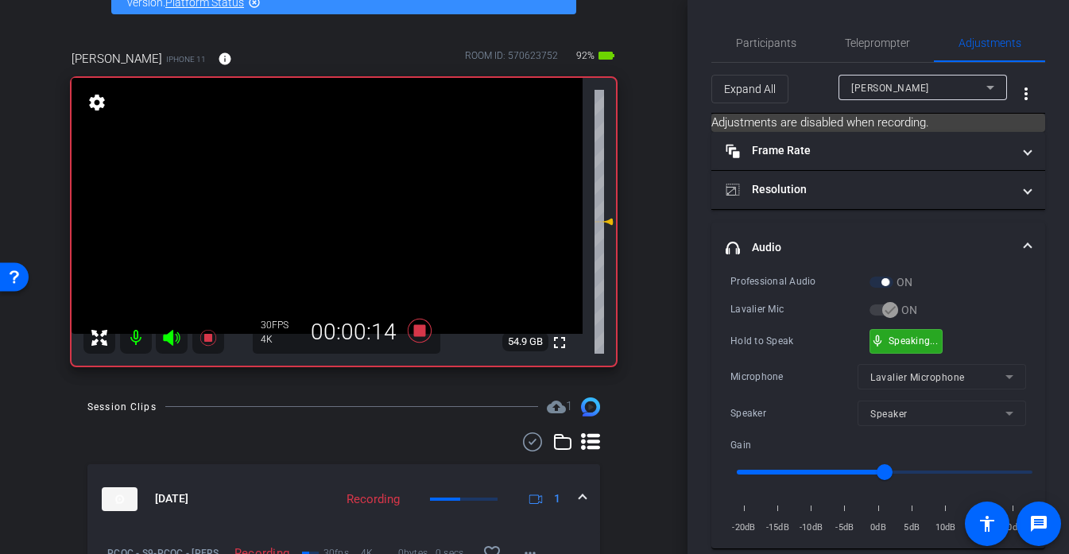
click at [914, 331] on div "mic_none Speaking..." at bounding box center [906, 341] width 72 height 23
click at [339, 194] on video at bounding box center [327, 206] width 511 height 256
click at [339, 194] on div at bounding box center [339, 194] width 40 height 40
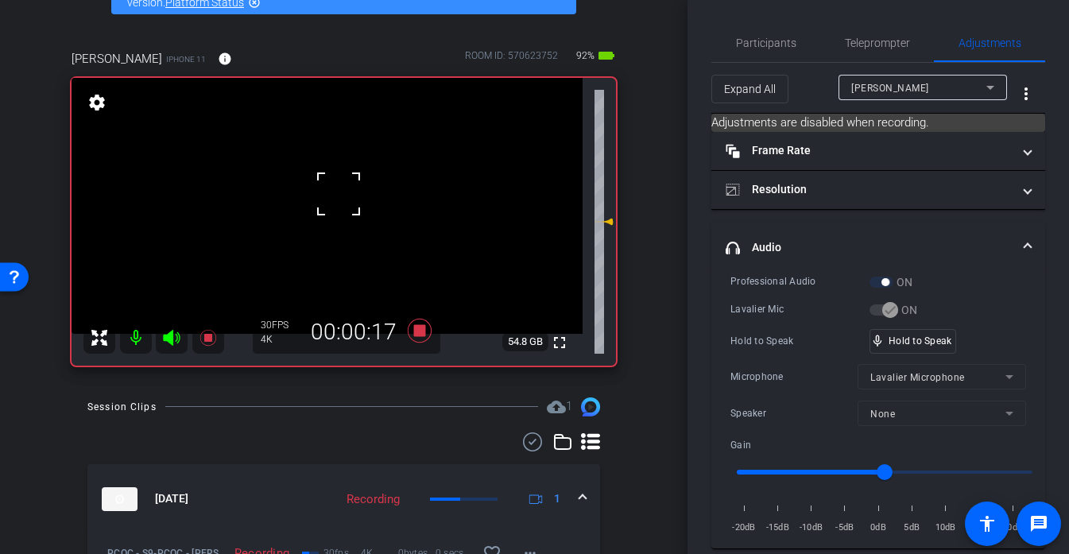
click at [339, 194] on div at bounding box center [339, 194] width 40 height 40
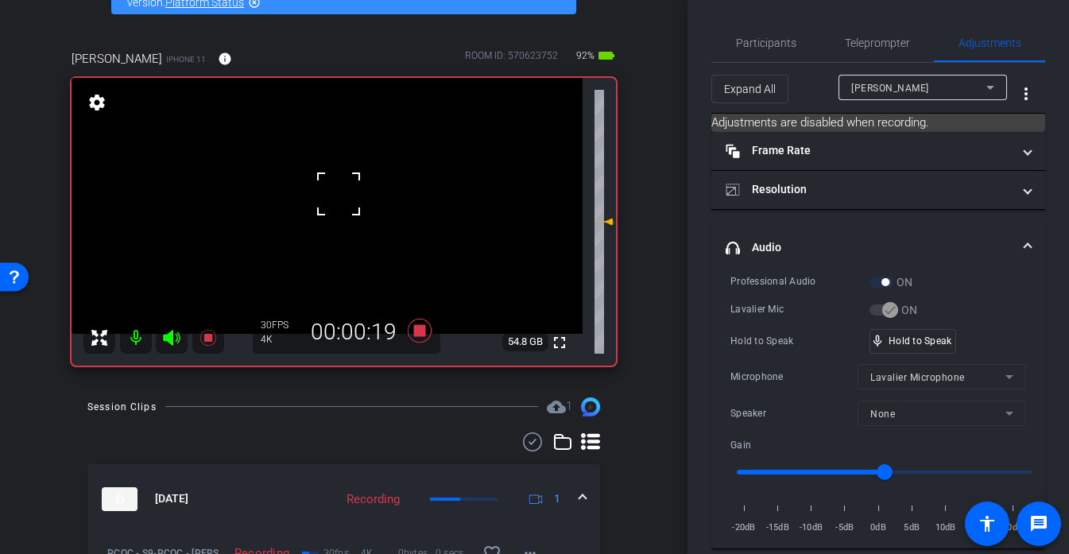
click at [339, 194] on div at bounding box center [339, 194] width 40 height 40
click at [339, 194] on video at bounding box center [327, 206] width 511 height 256
click at [339, 194] on div at bounding box center [339, 194] width 40 height 40
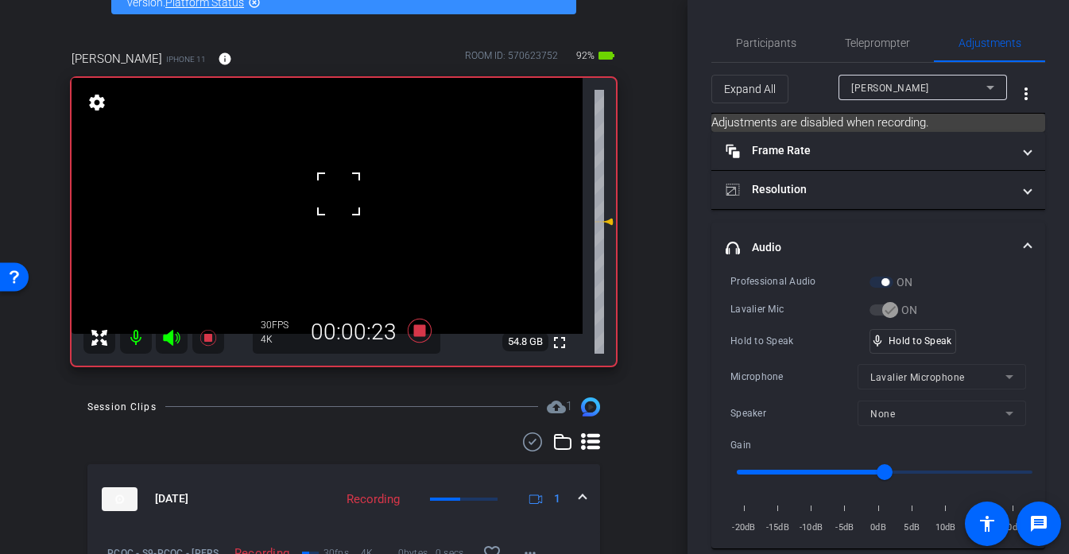
click at [339, 194] on div at bounding box center [339, 194] width 40 height 40
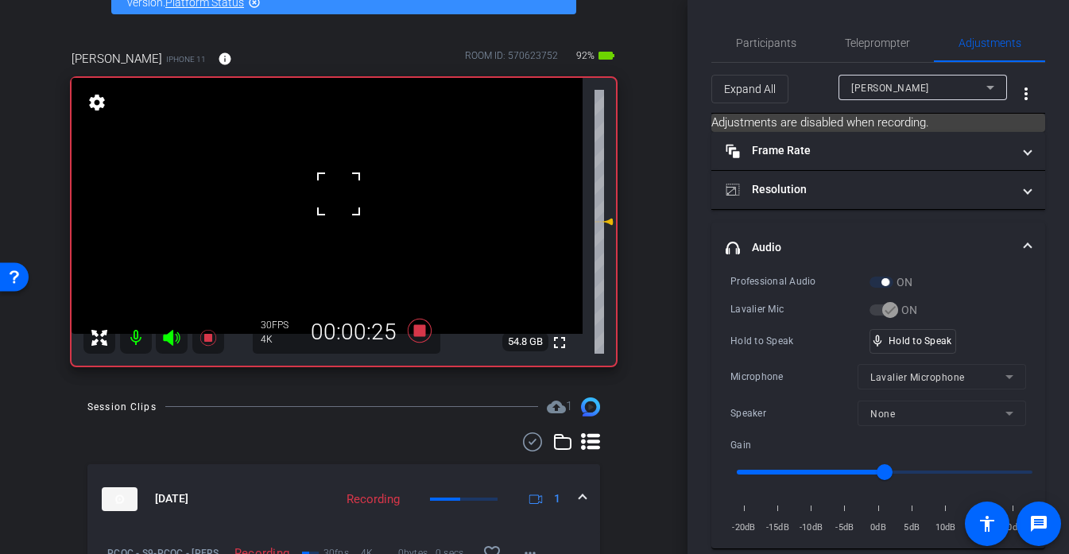
click at [339, 194] on div at bounding box center [339, 194] width 40 height 40
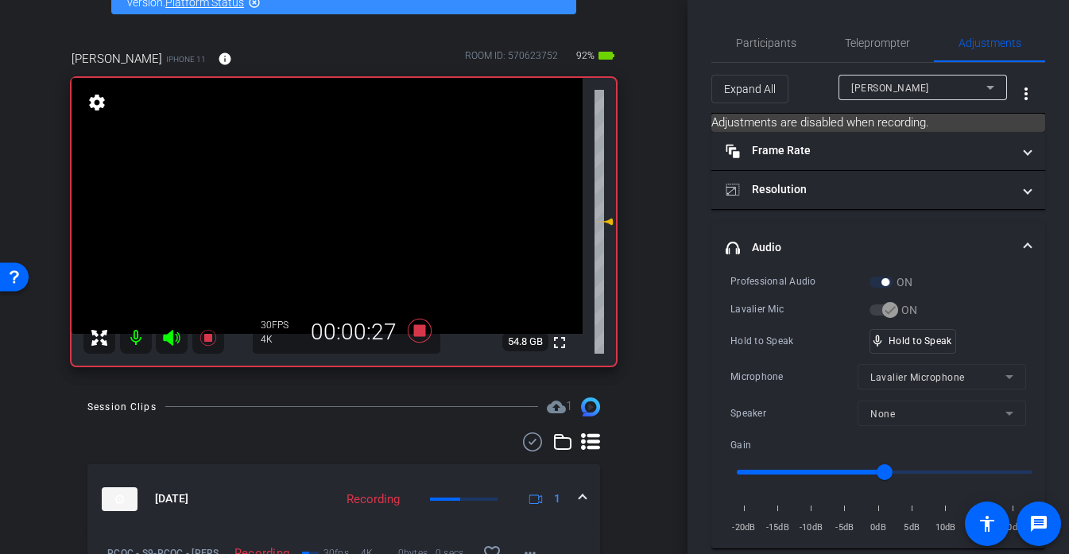
click at [339, 194] on video at bounding box center [327, 206] width 511 height 256
click at [339, 194] on div at bounding box center [339, 194] width 40 height 40
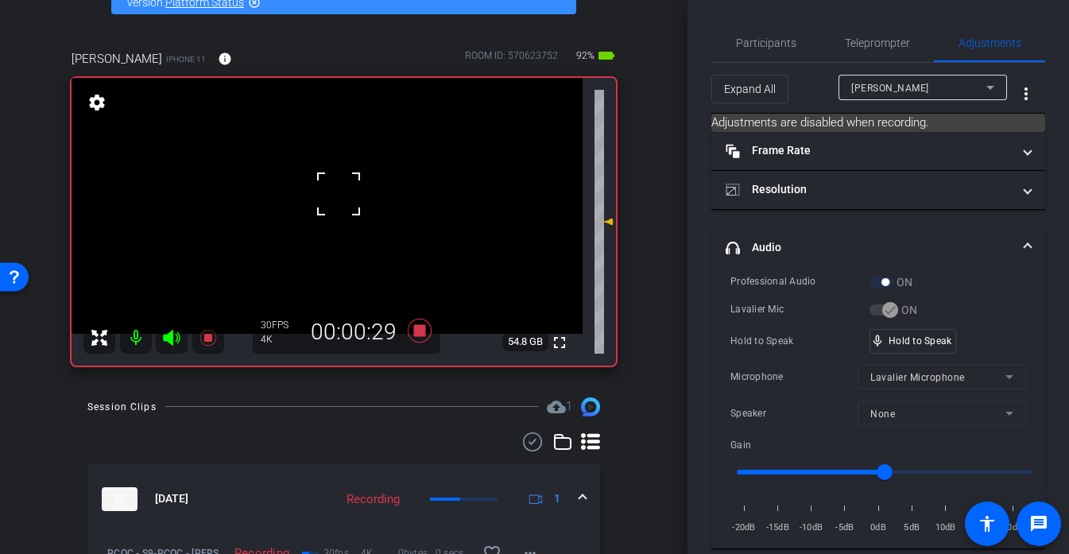
click at [339, 194] on div at bounding box center [339, 194] width 40 height 40
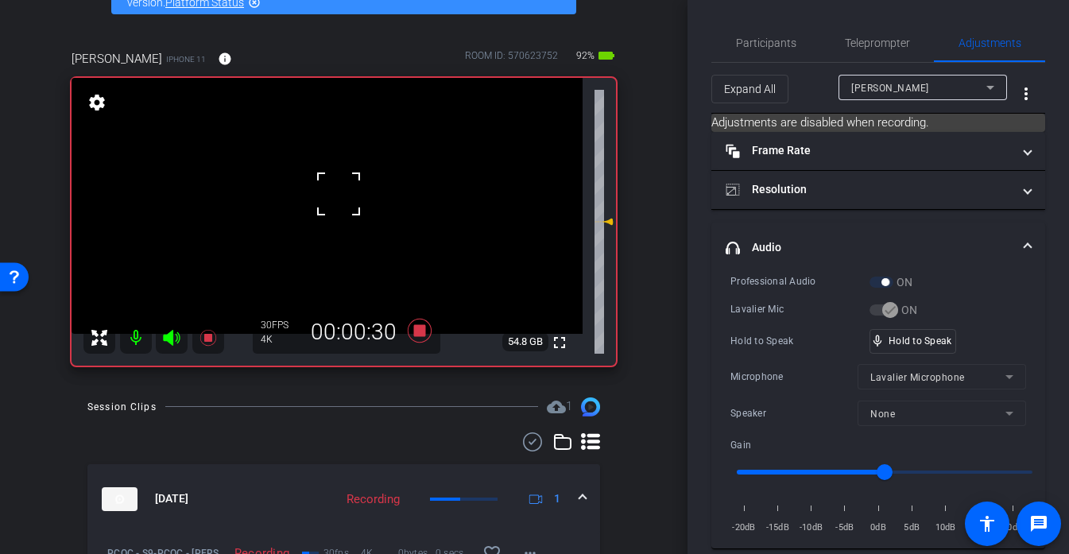
click at [339, 194] on div at bounding box center [339, 194] width 40 height 40
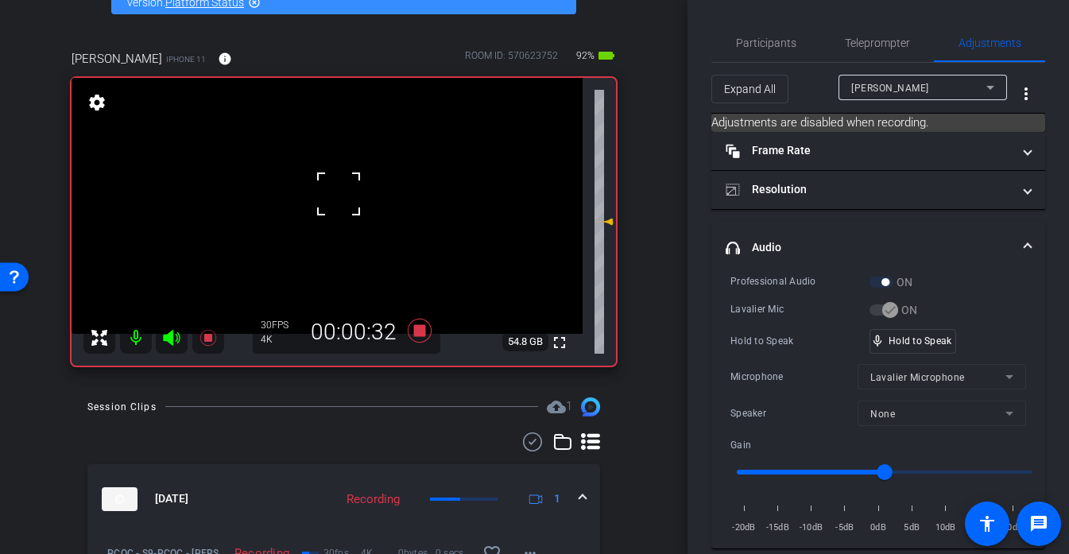
click at [339, 194] on video at bounding box center [327, 206] width 511 height 256
click at [339, 194] on div at bounding box center [339, 194] width 40 height 40
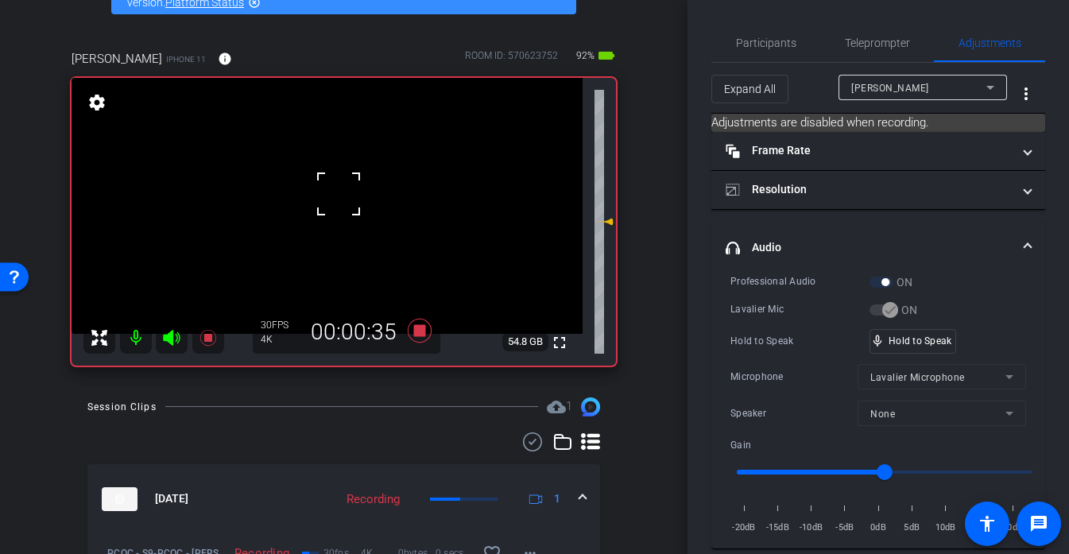
click at [339, 194] on div at bounding box center [339, 194] width 40 height 40
click at [339, 194] on video at bounding box center [327, 206] width 511 height 256
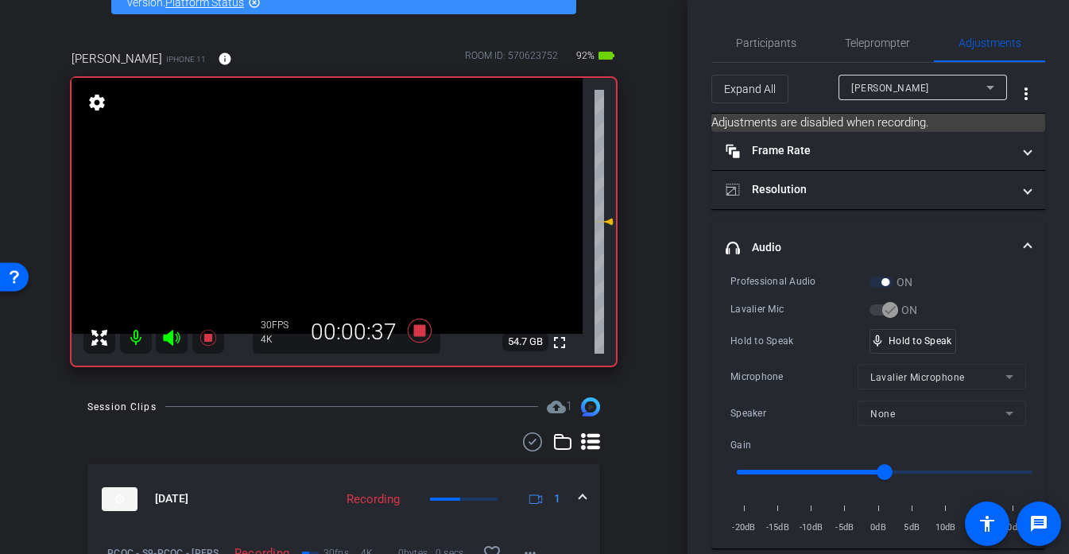
click at [339, 194] on div at bounding box center [339, 194] width 40 height 40
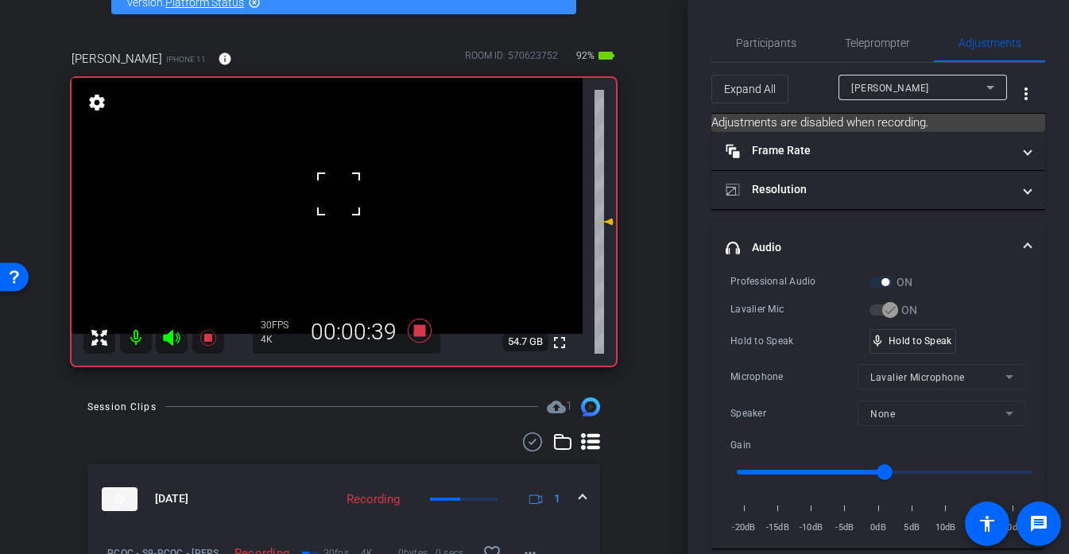
click at [339, 194] on div at bounding box center [339, 194] width 40 height 40
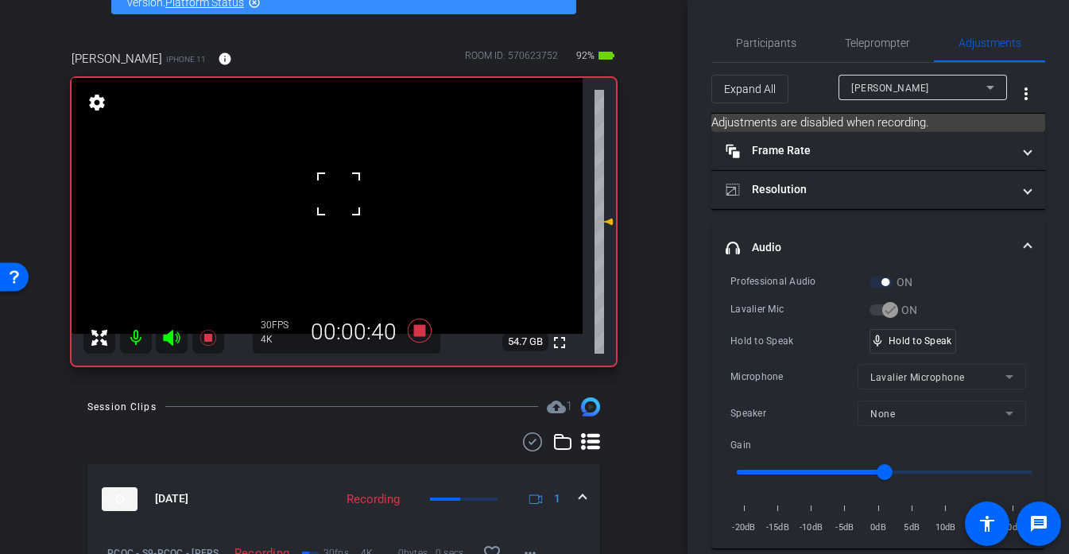
click at [339, 194] on div at bounding box center [339, 194] width 40 height 40
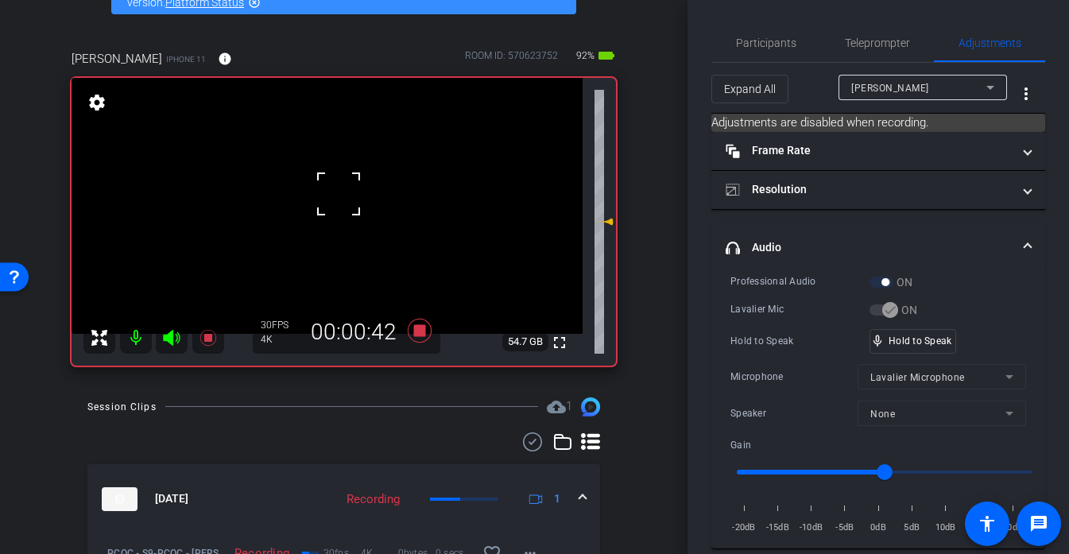
click at [339, 194] on div at bounding box center [339, 194] width 40 height 40
click at [339, 194] on video at bounding box center [327, 206] width 511 height 256
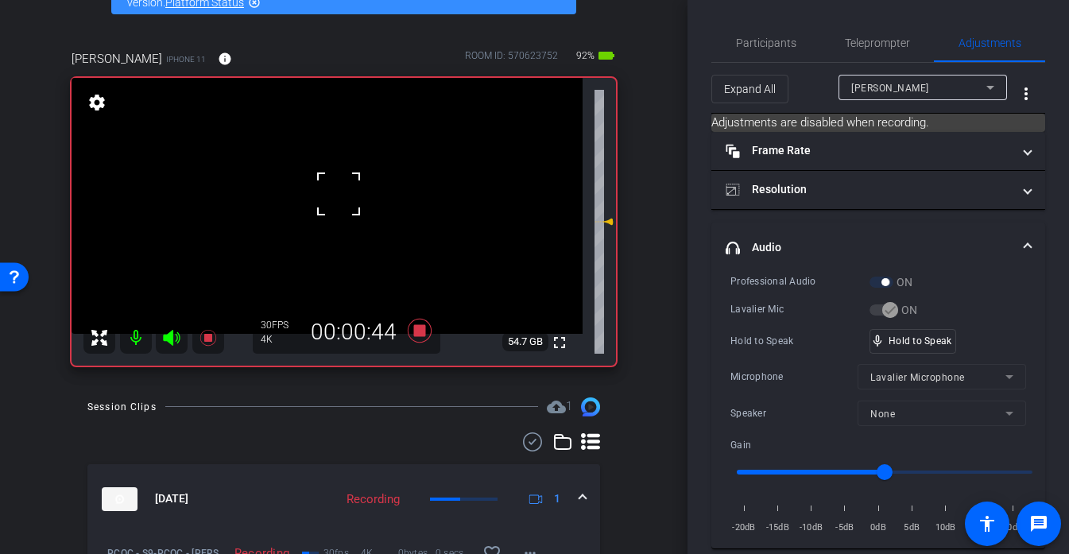
click at [339, 194] on div at bounding box center [339, 194] width 40 height 40
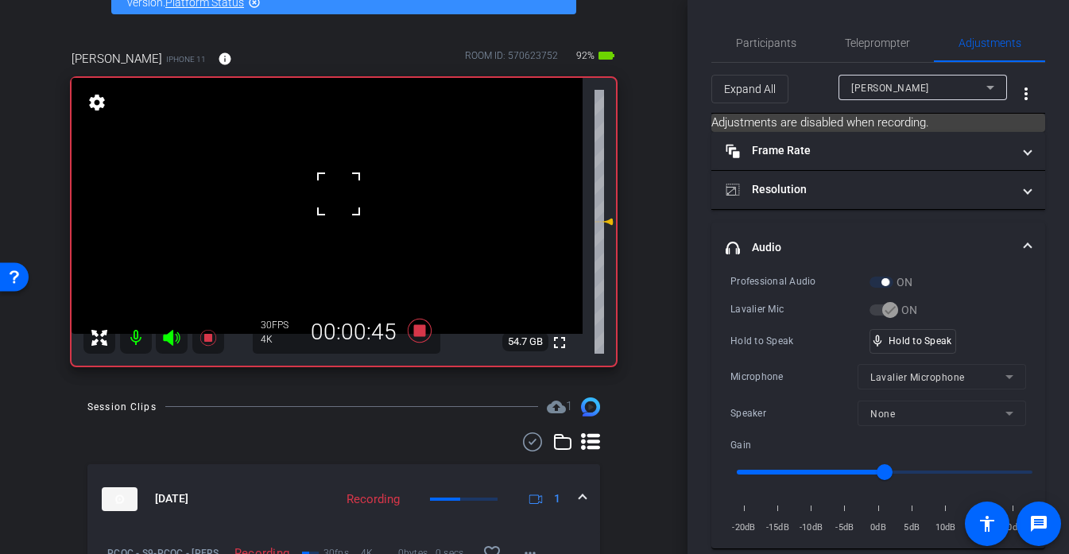
click at [339, 194] on div at bounding box center [339, 194] width 40 height 40
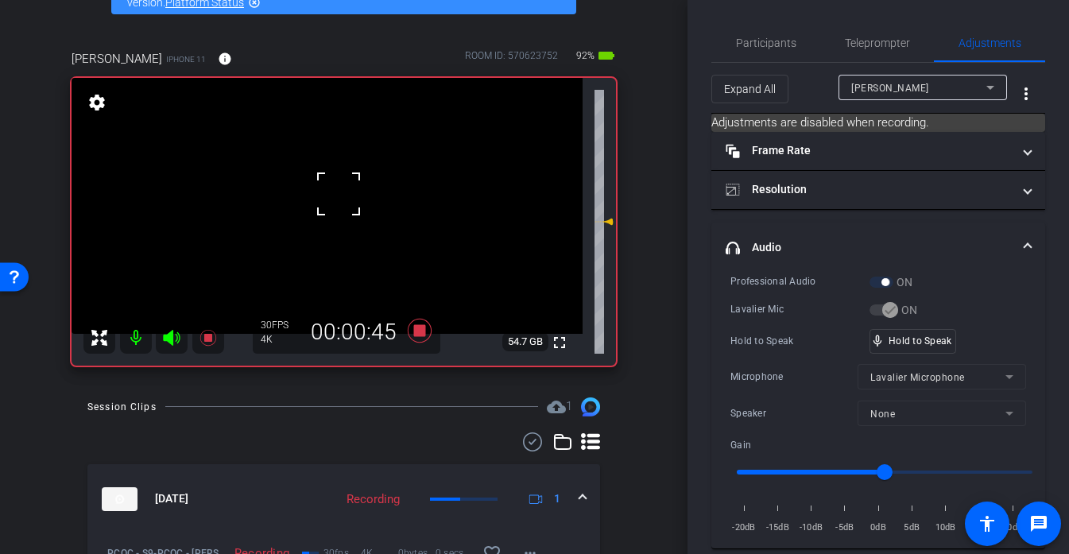
click at [339, 194] on div at bounding box center [339, 194] width 40 height 40
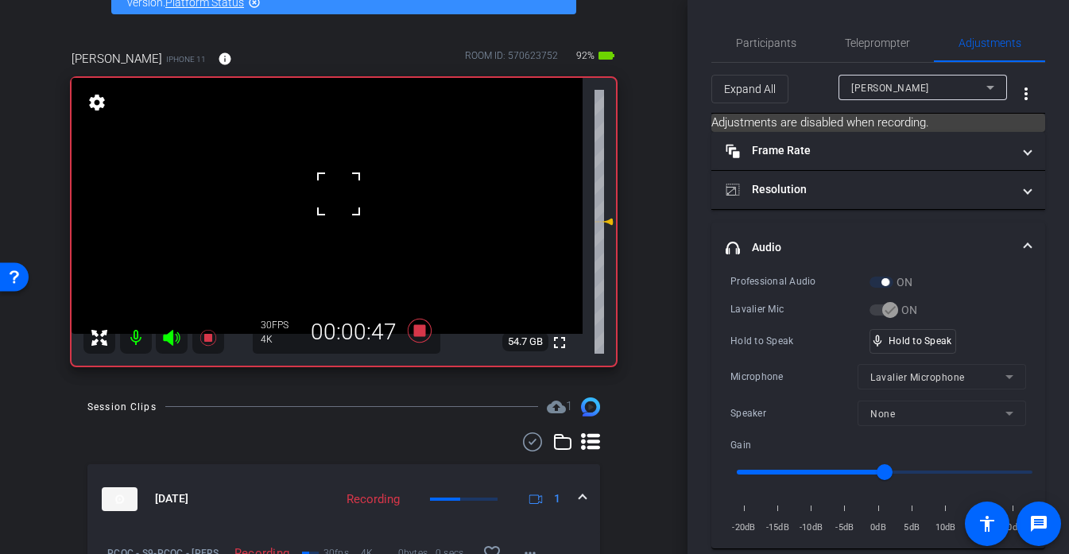
click at [339, 194] on div at bounding box center [339, 194] width 40 height 40
click at [339, 194] on div "fullscreen settings 54.7 GB" at bounding box center [344, 222] width 544 height 288
click at [339, 194] on video at bounding box center [327, 206] width 511 height 256
click at [339, 194] on div at bounding box center [339, 194] width 40 height 40
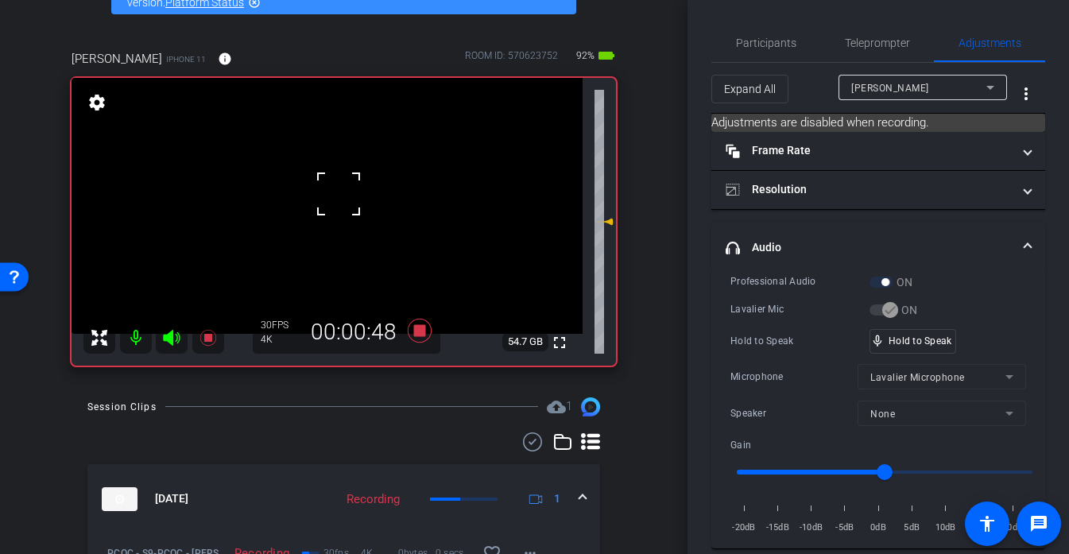
click at [339, 194] on div at bounding box center [339, 194] width 40 height 40
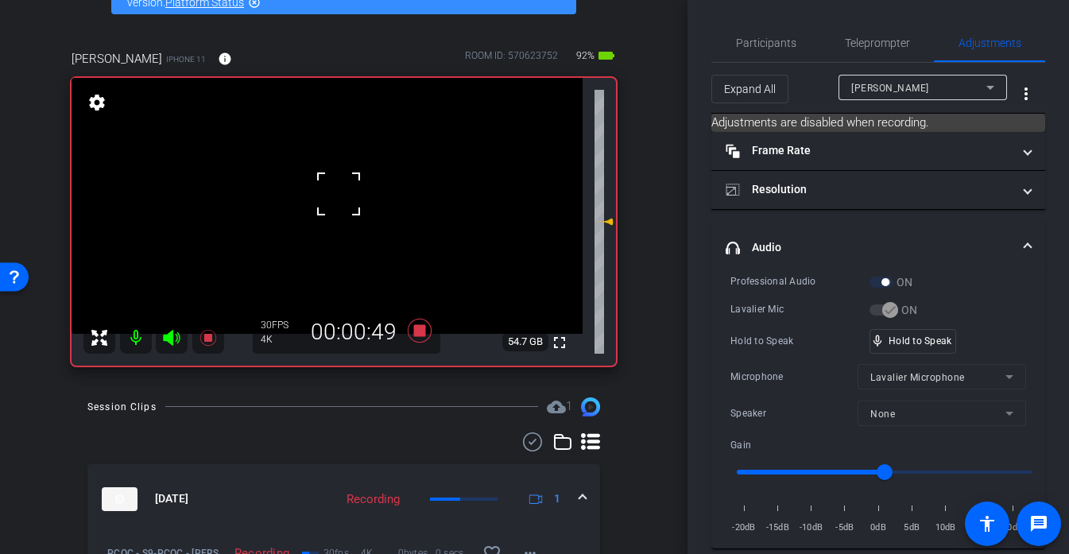
click at [339, 194] on div at bounding box center [339, 194] width 40 height 40
click at [763, 37] on span "Participants" at bounding box center [766, 42] width 60 height 11
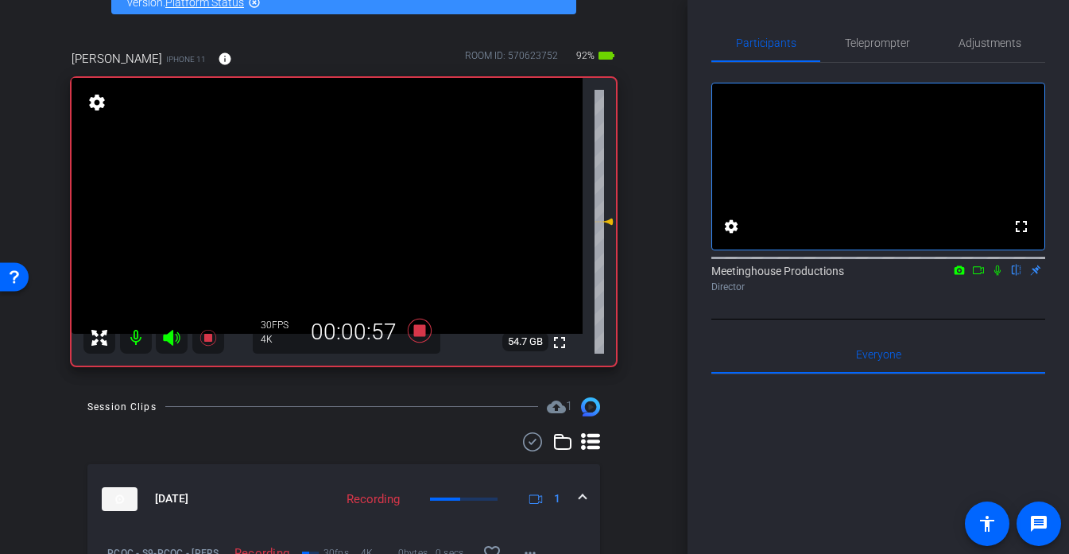
click at [979, 276] on icon at bounding box center [978, 270] width 13 height 11
click at [860, 33] on span "Teleprompter" at bounding box center [877, 43] width 65 height 38
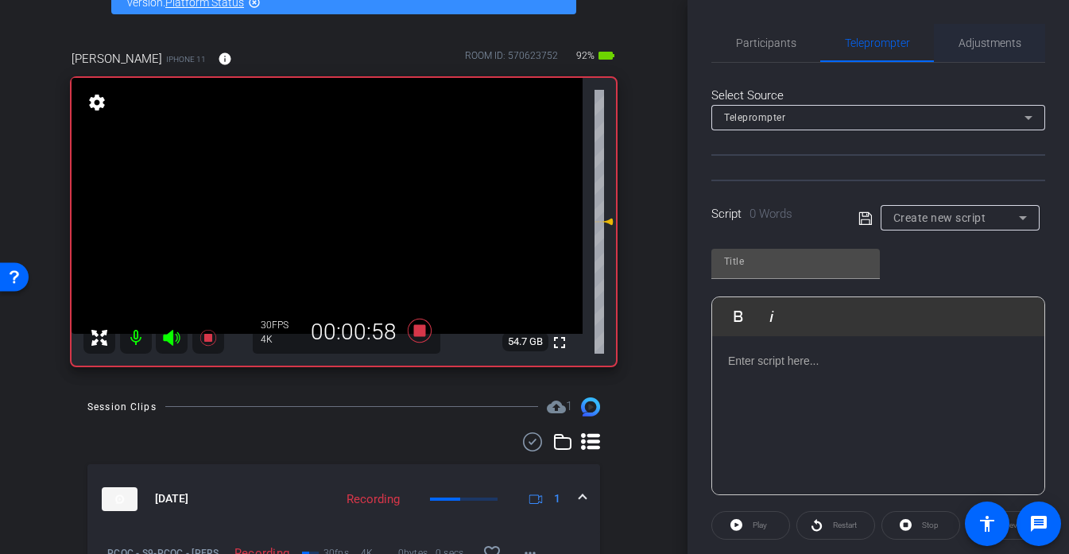
click at [993, 41] on span "Adjustments" at bounding box center [990, 42] width 63 height 11
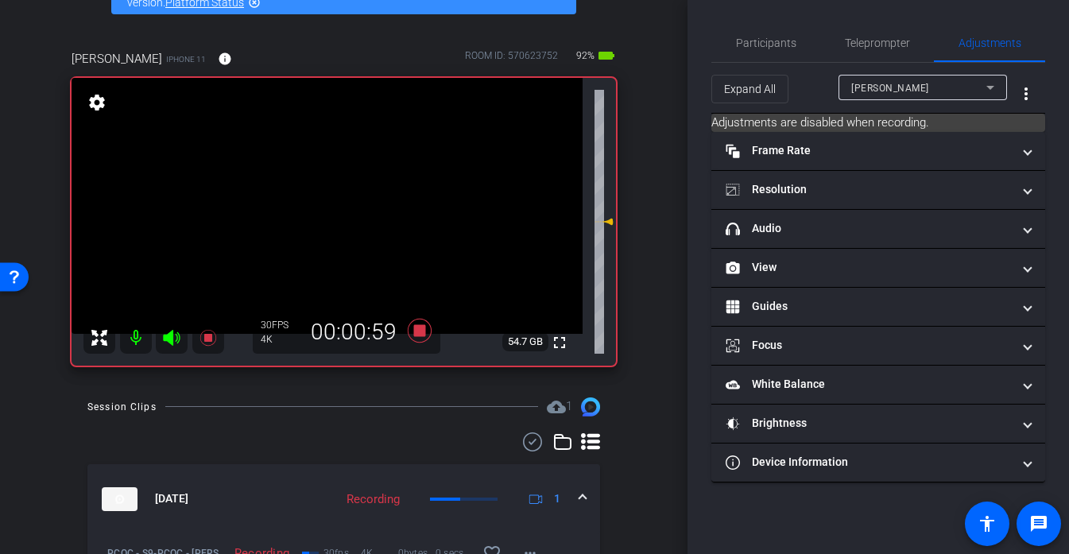
click at [329, 180] on video at bounding box center [327, 206] width 511 height 256
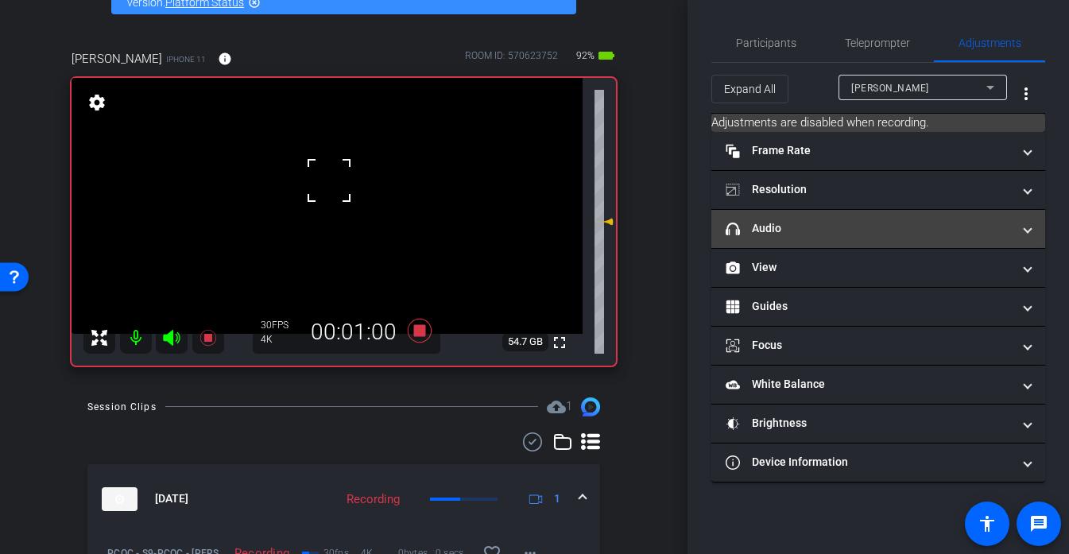
click at [858, 239] on mat-expansion-panel-header "headphone icon Audio" at bounding box center [878, 229] width 334 height 38
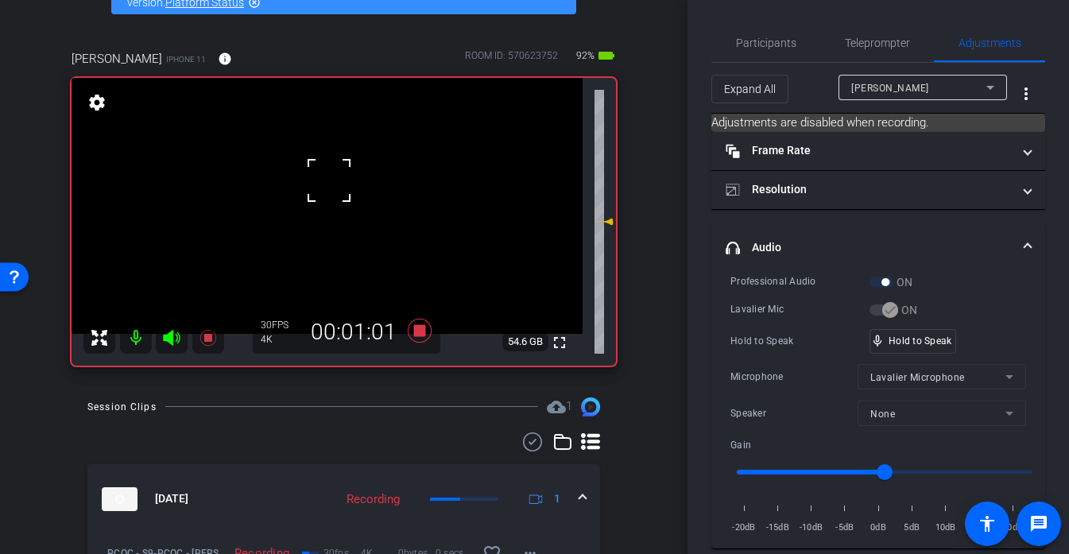
click at [341, 198] on div at bounding box center [329, 181] width 40 height 40
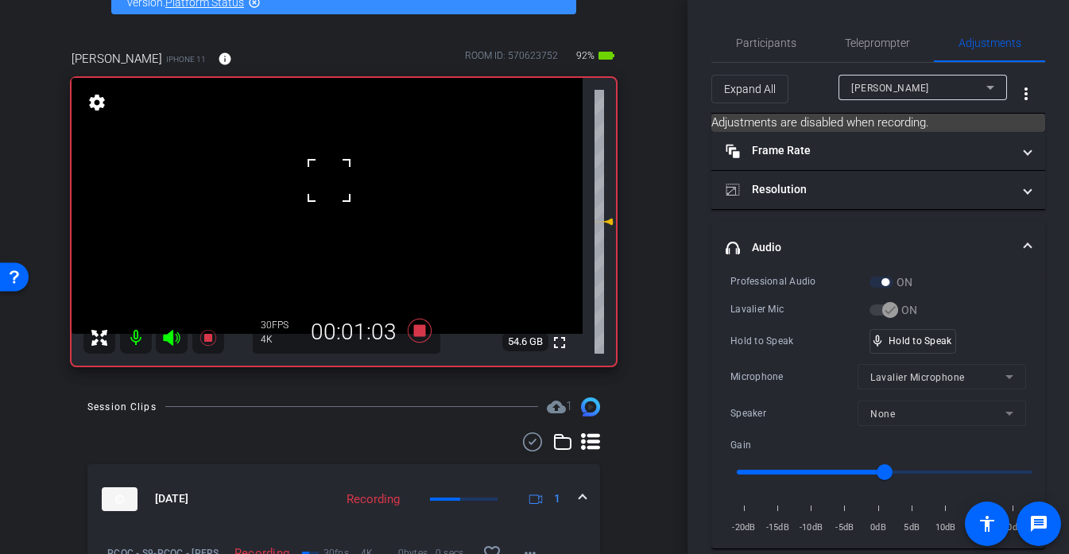
click at [341, 198] on div at bounding box center [329, 181] width 40 height 40
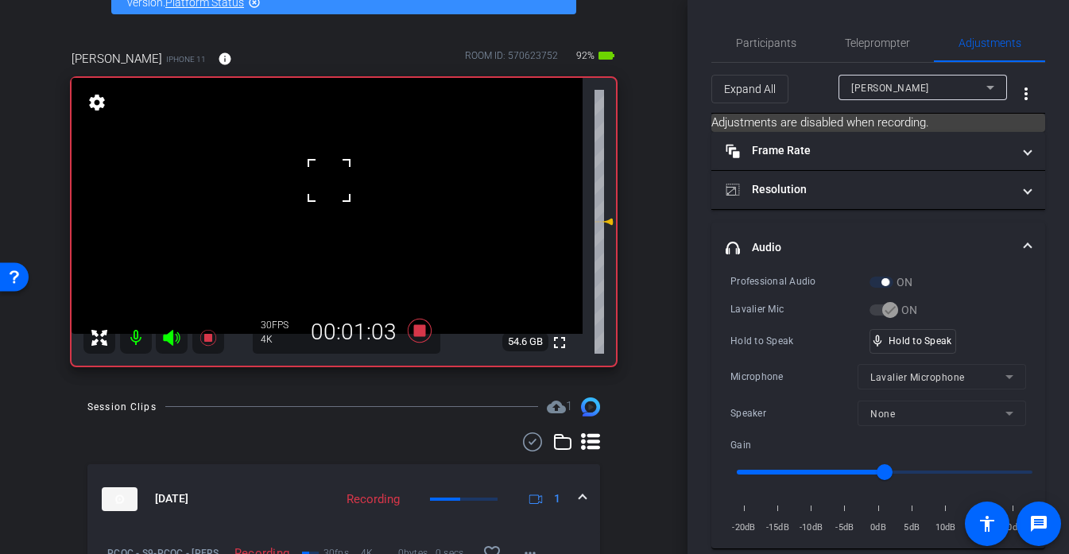
click at [341, 198] on div at bounding box center [329, 181] width 40 height 40
click at [341, 198] on video at bounding box center [327, 206] width 511 height 256
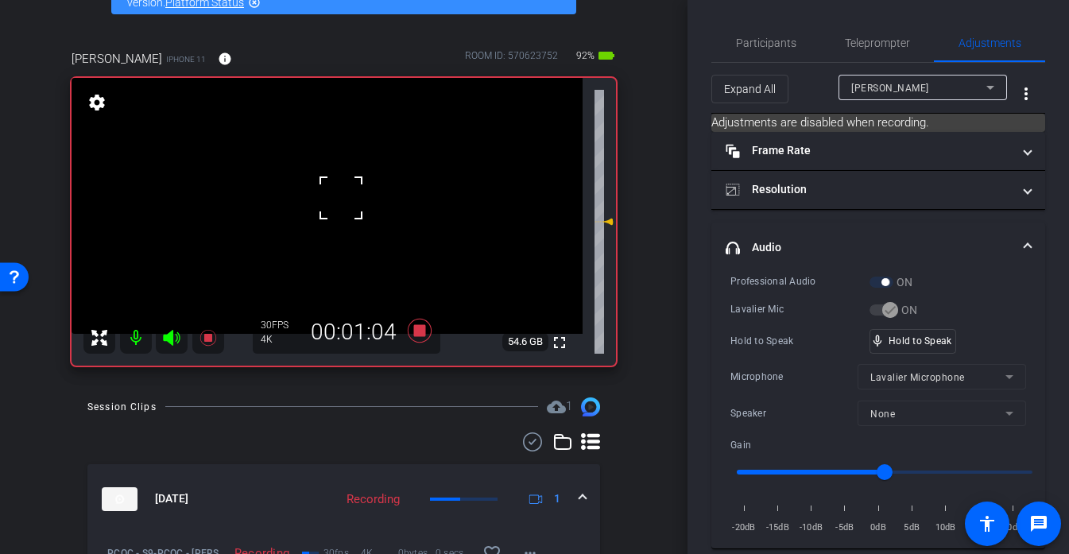
click at [341, 198] on div at bounding box center [341, 198] width 40 height 40
click at [340, 196] on video at bounding box center [327, 206] width 511 height 256
click at [340, 196] on div at bounding box center [340, 196] width 40 height 40
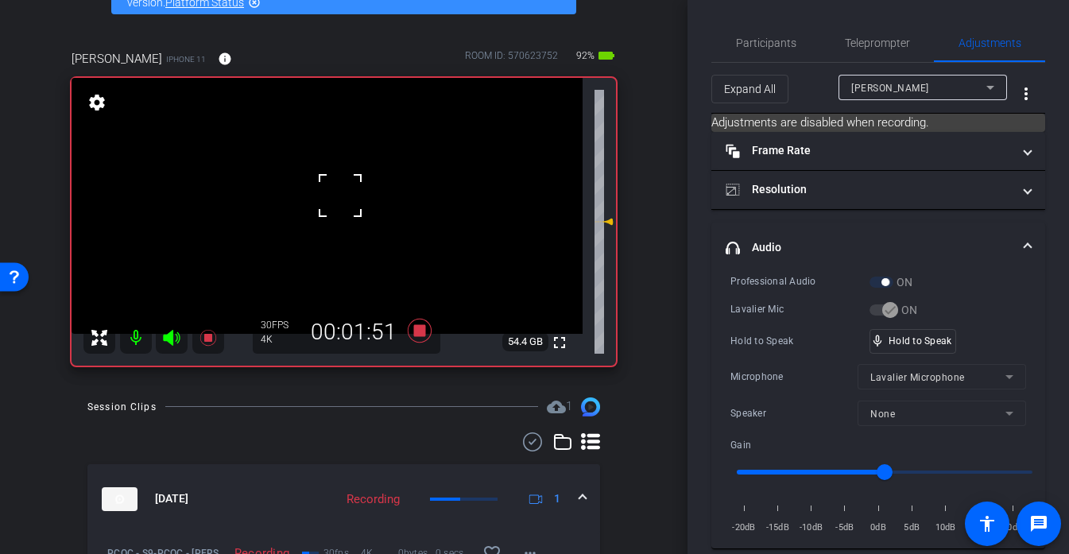
click at [340, 196] on div at bounding box center [340, 196] width 40 height 40
click at [761, 34] on span "Participants" at bounding box center [766, 43] width 60 height 38
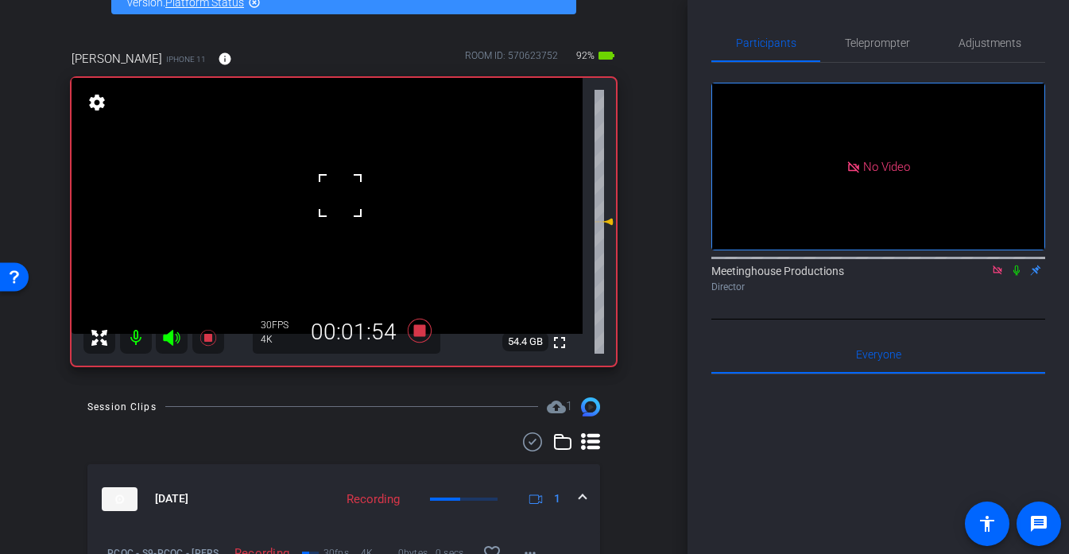
click at [998, 265] on icon at bounding box center [997, 270] width 13 height 11
click at [975, 274] on icon at bounding box center [978, 270] width 11 height 8
click at [340, 200] on video at bounding box center [327, 206] width 511 height 256
click at [340, 200] on div at bounding box center [340, 200] width 40 height 40
click at [998, 42] on span "Adjustments" at bounding box center [990, 42] width 63 height 11
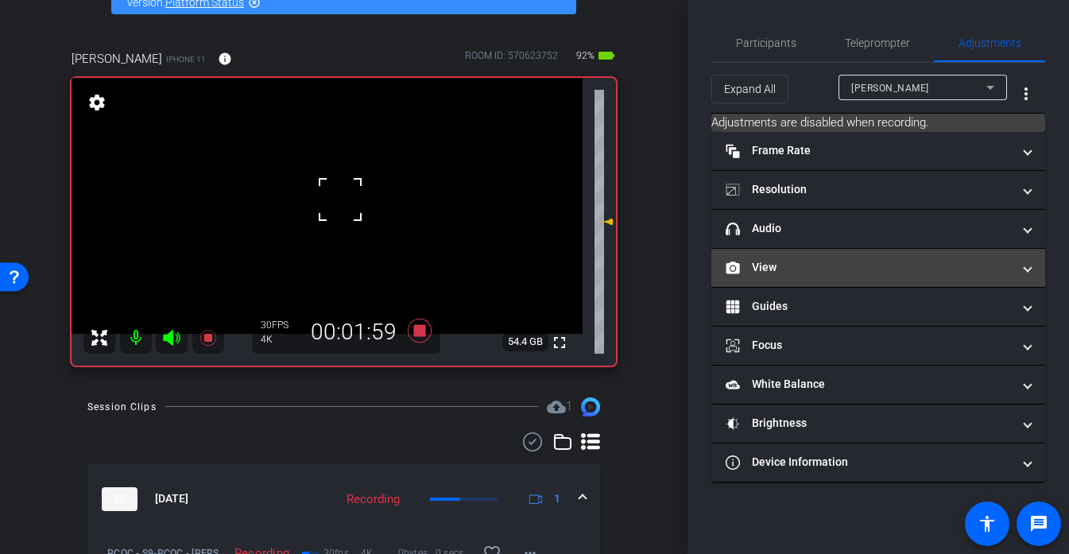
click at [804, 270] on mat-panel-title "View" at bounding box center [869, 267] width 286 height 17
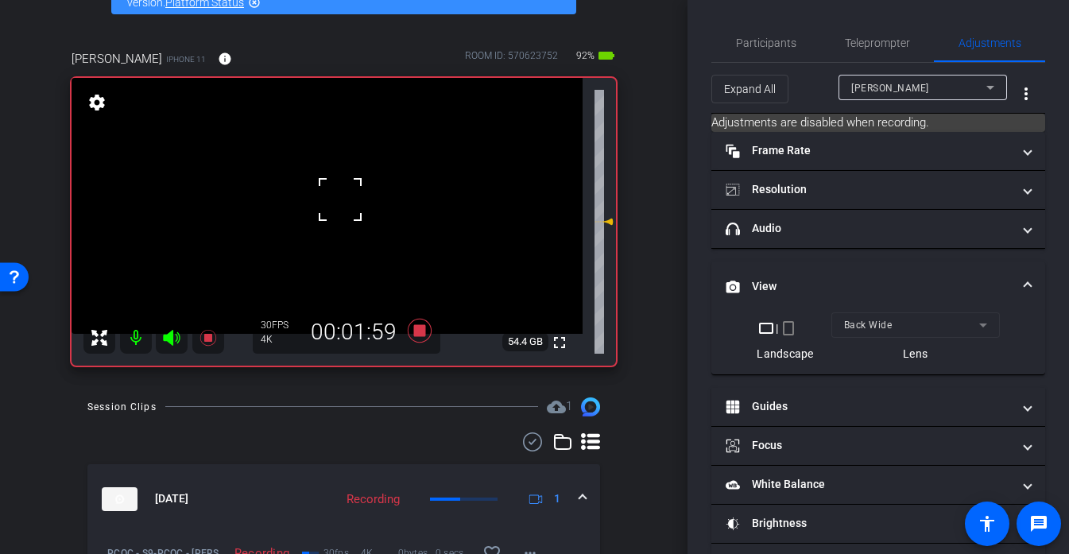
click at [804, 270] on mat-expansion-panel-header "View" at bounding box center [878, 287] width 334 height 51
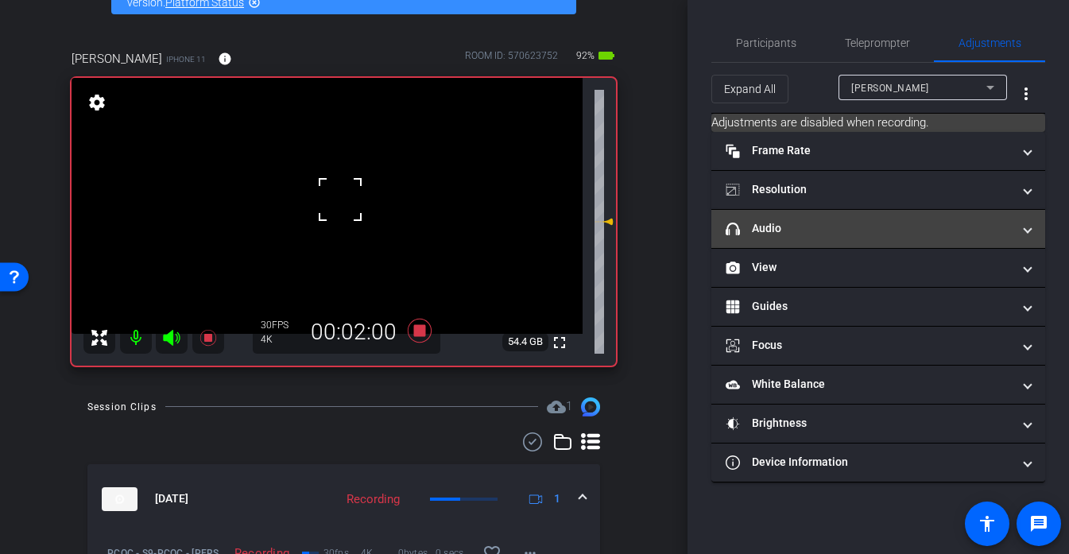
click at [806, 227] on mat-panel-title "headphone icon Audio" at bounding box center [869, 228] width 286 height 17
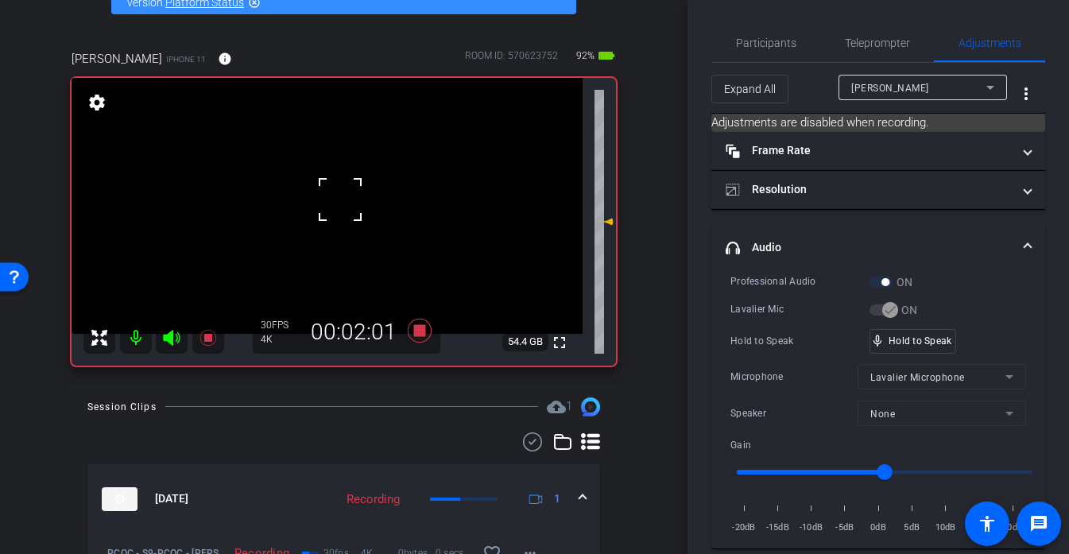
click at [354, 197] on div at bounding box center [340, 200] width 40 height 40
click at [343, 195] on div at bounding box center [340, 200] width 40 height 40
click at [343, 195] on video at bounding box center [327, 206] width 511 height 256
click at [343, 195] on div at bounding box center [343, 195] width 40 height 40
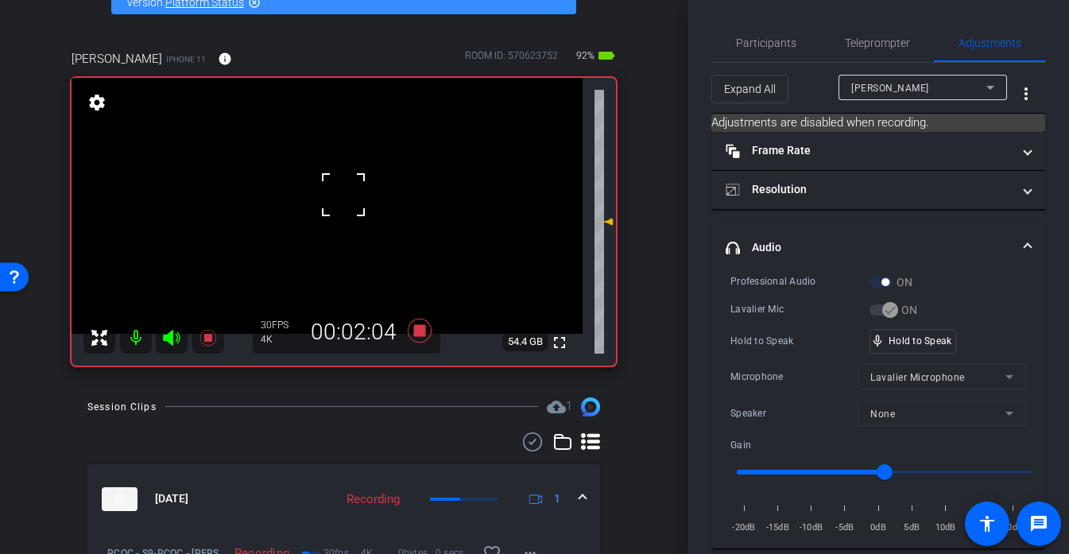
click at [343, 195] on div at bounding box center [343, 195] width 40 height 40
click at [339, 195] on div at bounding box center [343, 195] width 40 height 40
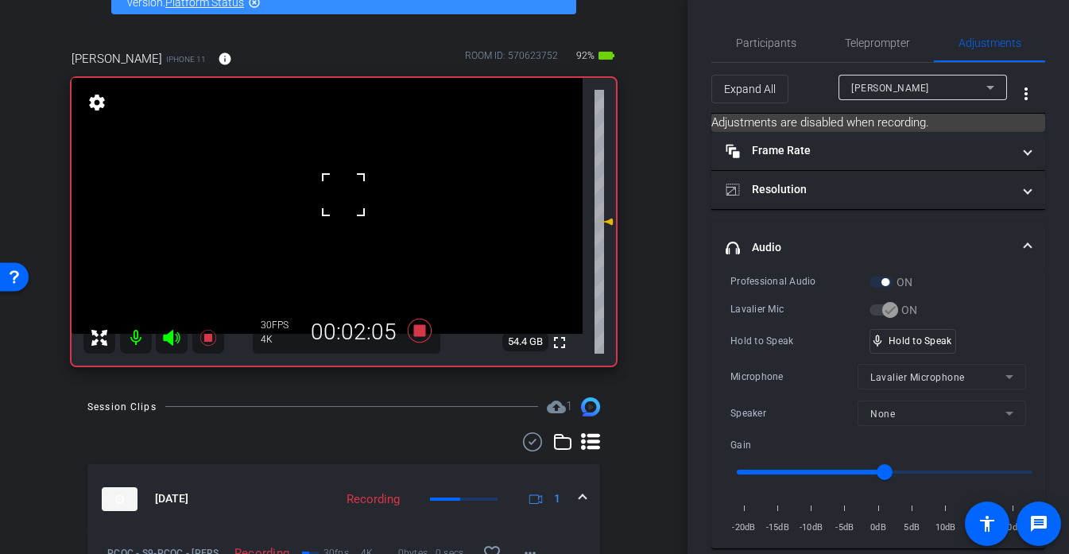
click at [339, 195] on div at bounding box center [343, 195] width 40 height 40
click at [336, 184] on video at bounding box center [327, 206] width 511 height 256
click at [336, 184] on div at bounding box center [336, 184] width 40 height 40
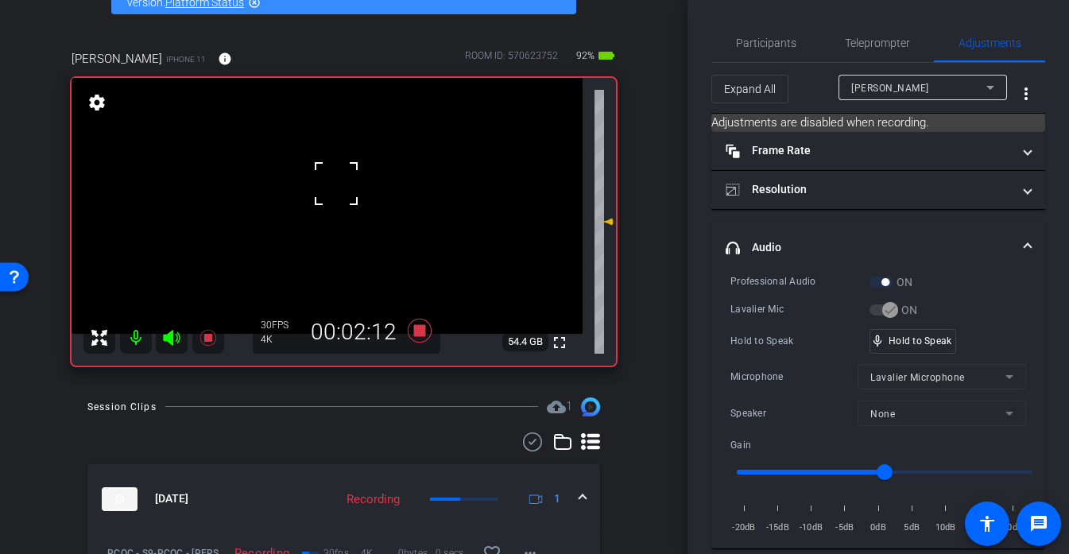
click at [336, 184] on div at bounding box center [336, 184] width 40 height 40
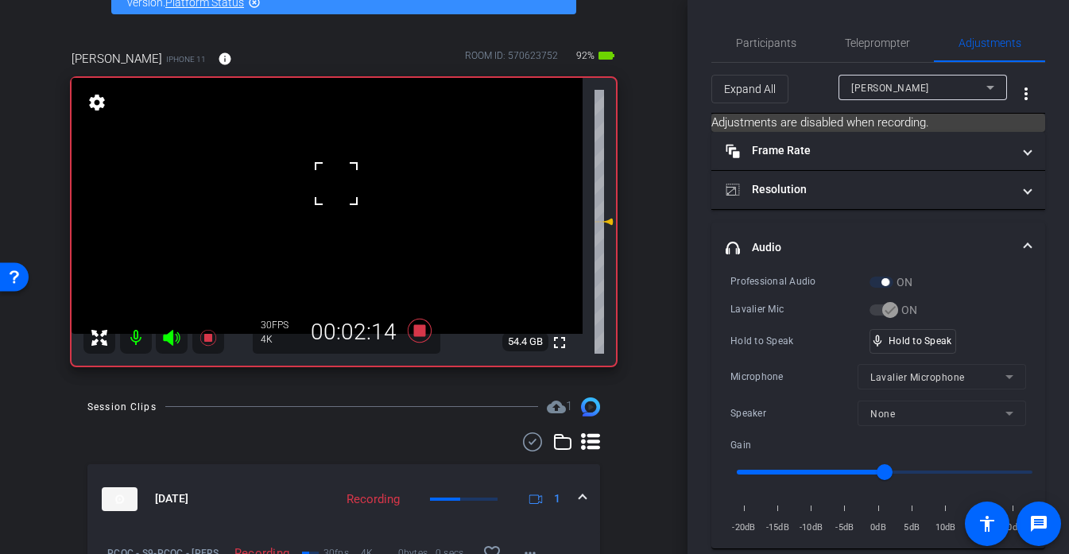
click at [336, 184] on div at bounding box center [336, 184] width 40 height 40
click at [336, 184] on video at bounding box center [327, 206] width 511 height 256
click at [336, 184] on div at bounding box center [336, 184] width 40 height 40
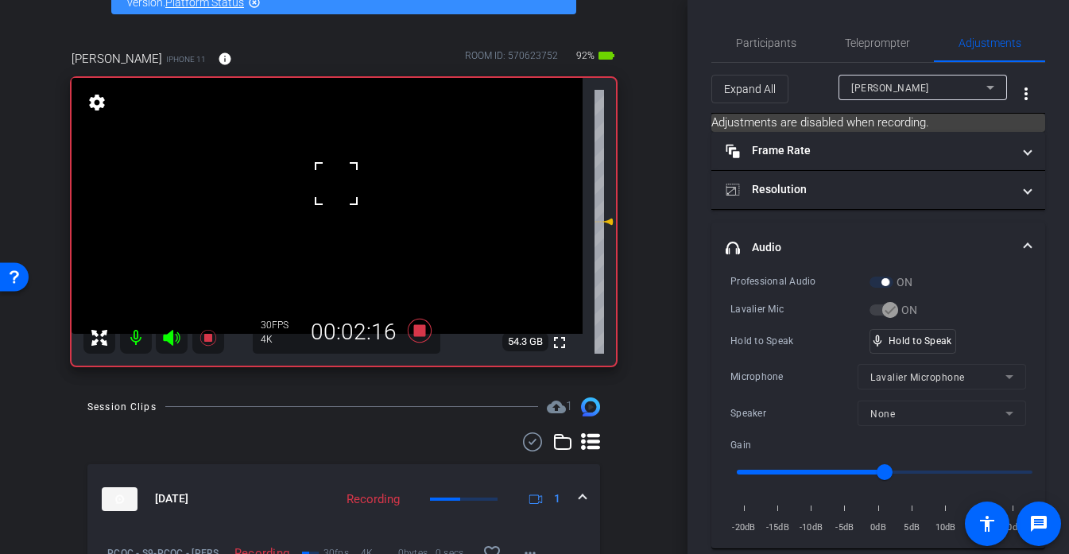
click at [336, 184] on div at bounding box center [336, 184] width 40 height 40
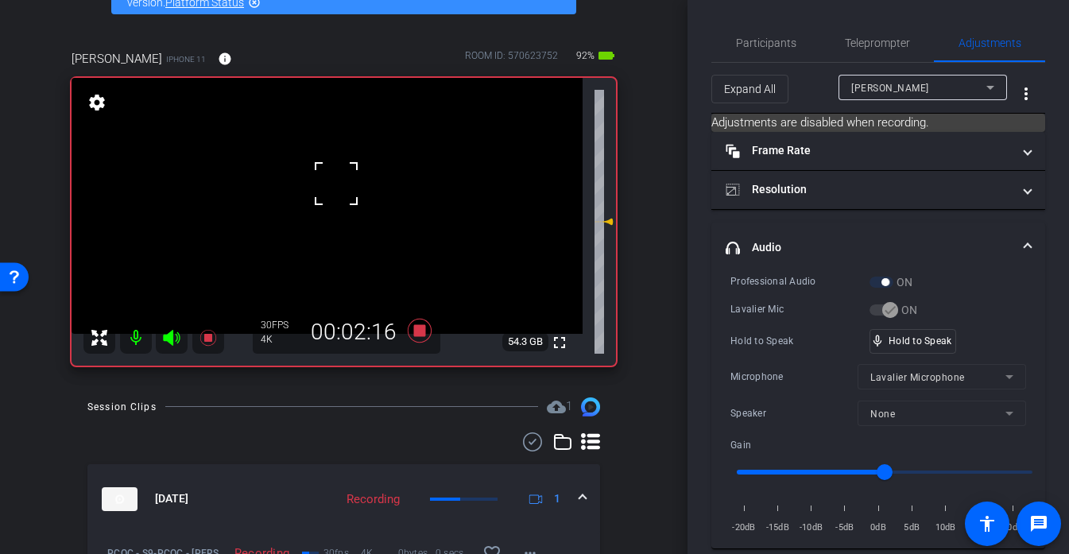
click at [336, 184] on div at bounding box center [336, 184] width 40 height 40
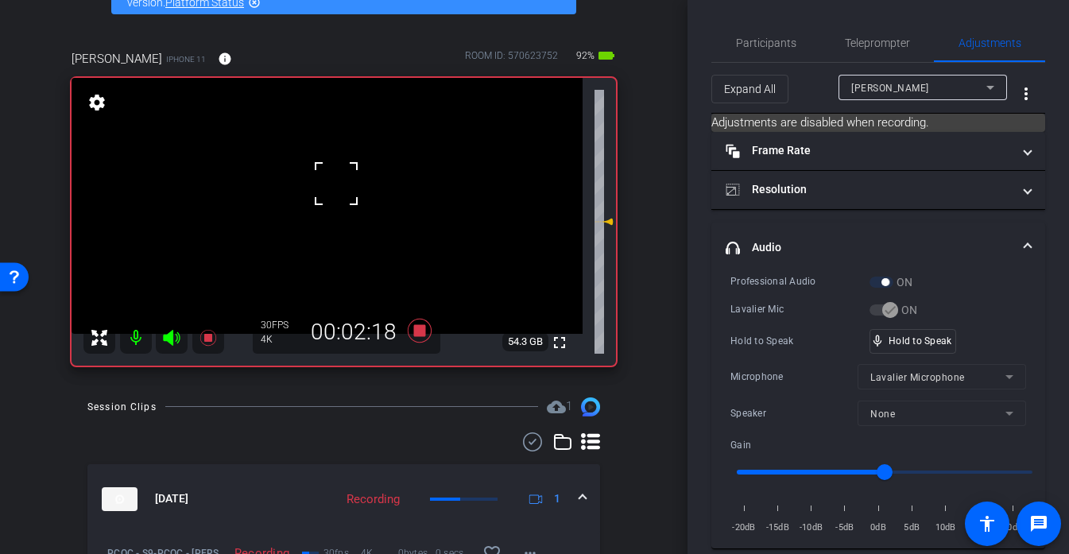
click at [336, 184] on div at bounding box center [336, 184] width 40 height 40
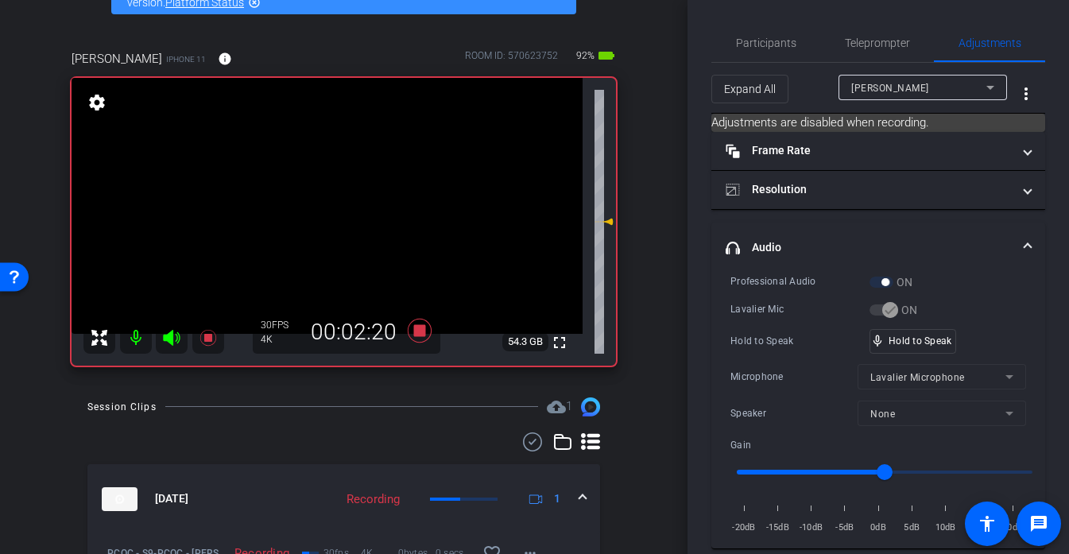
click at [338, 184] on video at bounding box center [327, 206] width 511 height 256
click at [338, 184] on div at bounding box center [338, 185] width 40 height 40
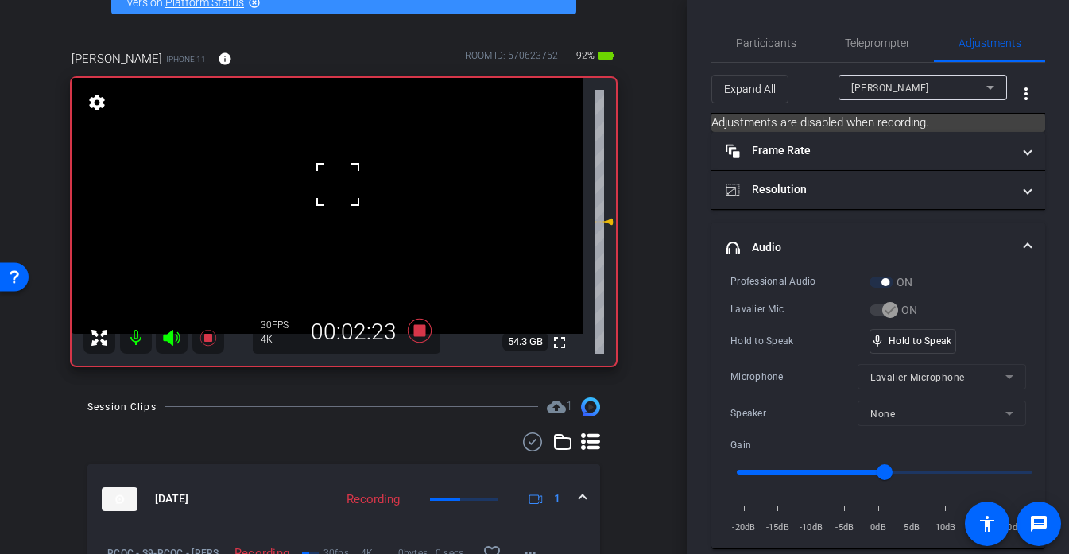
click at [338, 184] on div at bounding box center [338, 185] width 40 height 40
click at [337, 195] on div at bounding box center [338, 185] width 40 height 40
click at [337, 195] on video at bounding box center [327, 206] width 511 height 256
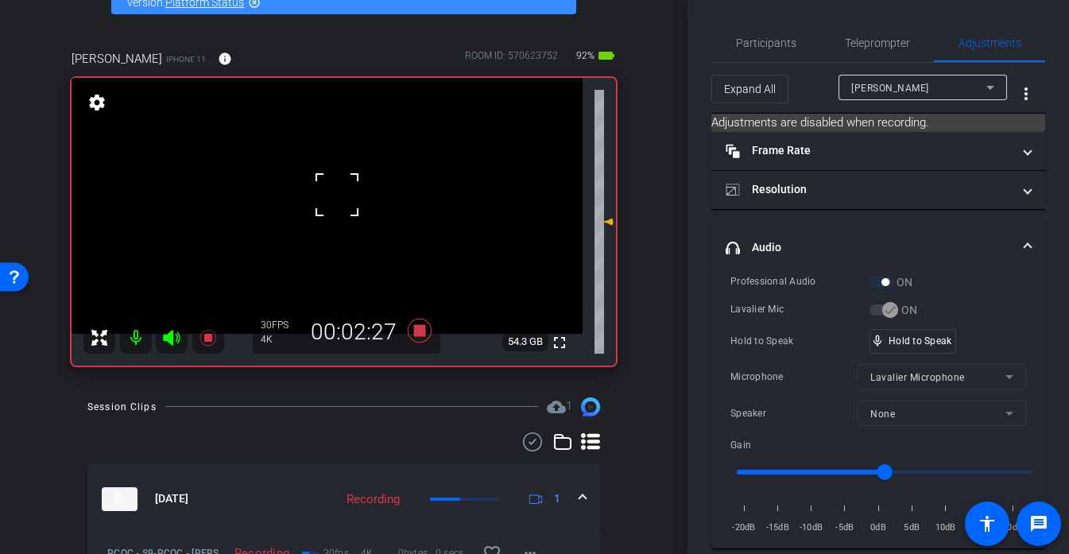
click at [337, 195] on div at bounding box center [337, 195] width 40 height 40
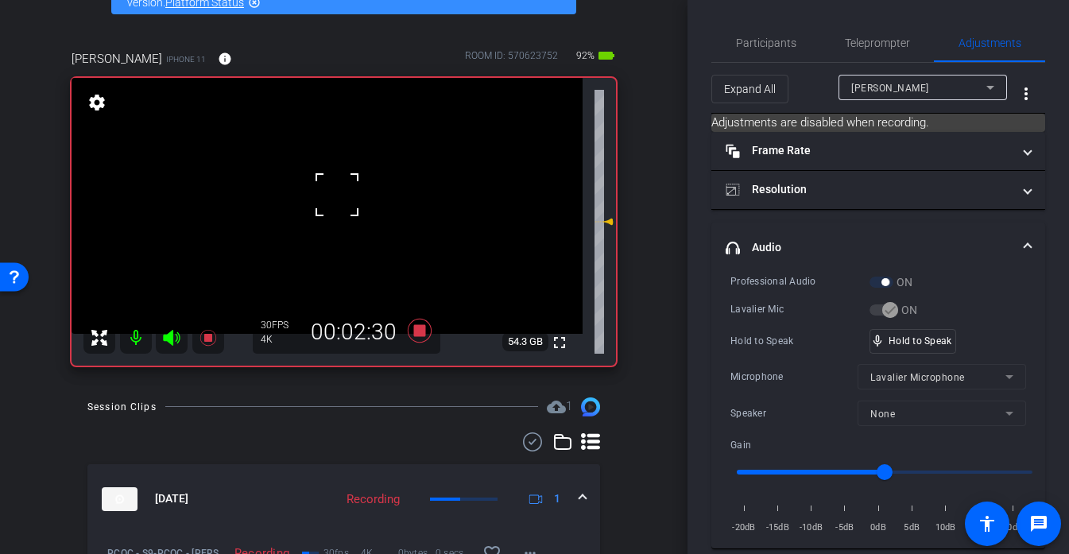
click at [337, 195] on div at bounding box center [337, 195] width 40 height 40
click at [337, 195] on div "fullscreen settings 54.3 GB" at bounding box center [344, 222] width 544 height 288
click at [337, 195] on video at bounding box center [327, 206] width 511 height 256
click at [337, 195] on div at bounding box center [337, 195] width 40 height 40
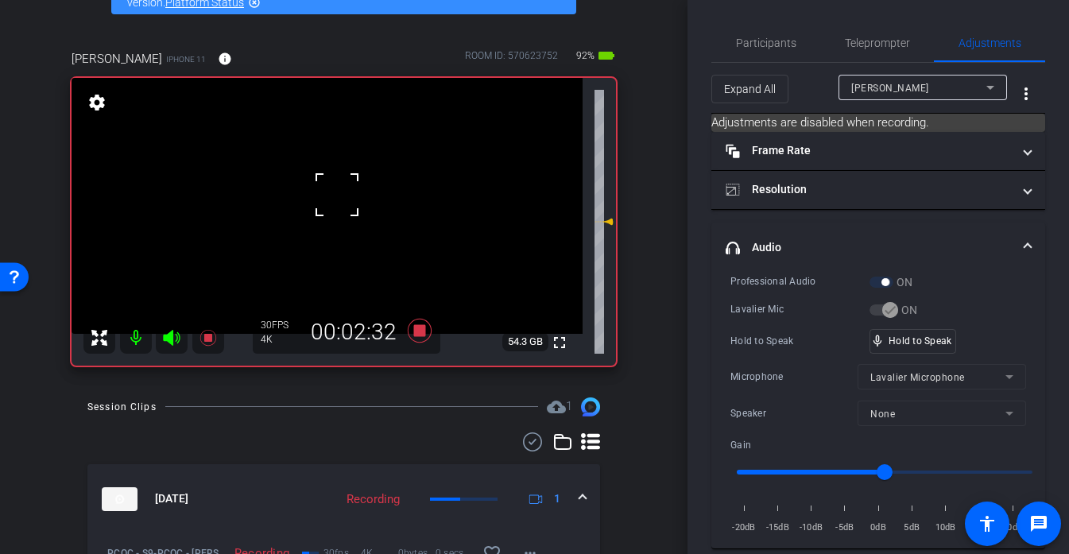
click at [337, 195] on div at bounding box center [337, 195] width 40 height 40
click at [337, 196] on div at bounding box center [337, 195] width 40 height 40
click at [337, 196] on video at bounding box center [327, 206] width 511 height 256
click at [337, 196] on div at bounding box center [337, 196] width 40 height 40
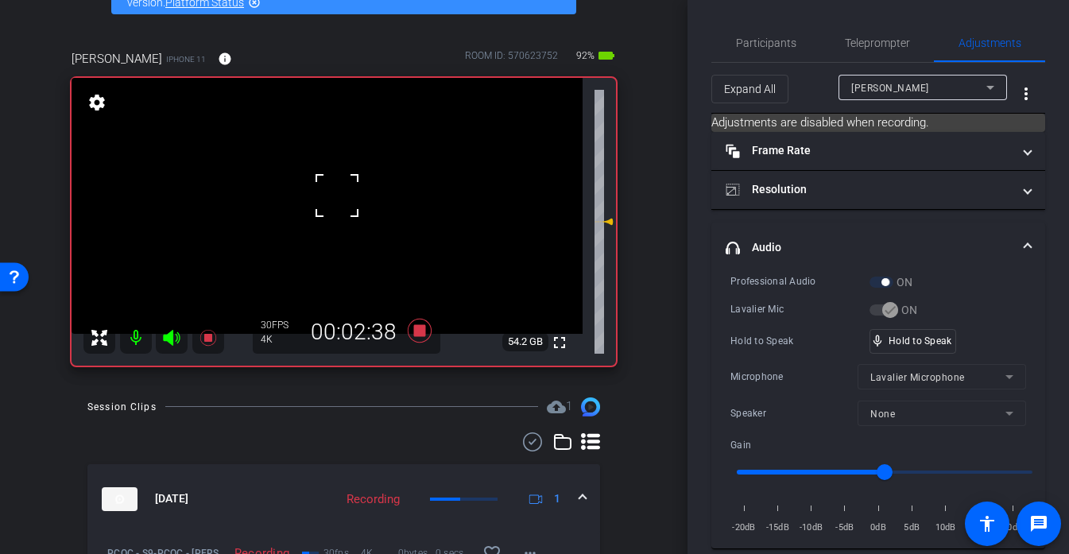
click at [337, 196] on div at bounding box center [337, 196] width 40 height 40
click at [337, 196] on video at bounding box center [327, 206] width 511 height 256
click at [337, 196] on div at bounding box center [337, 196] width 40 height 40
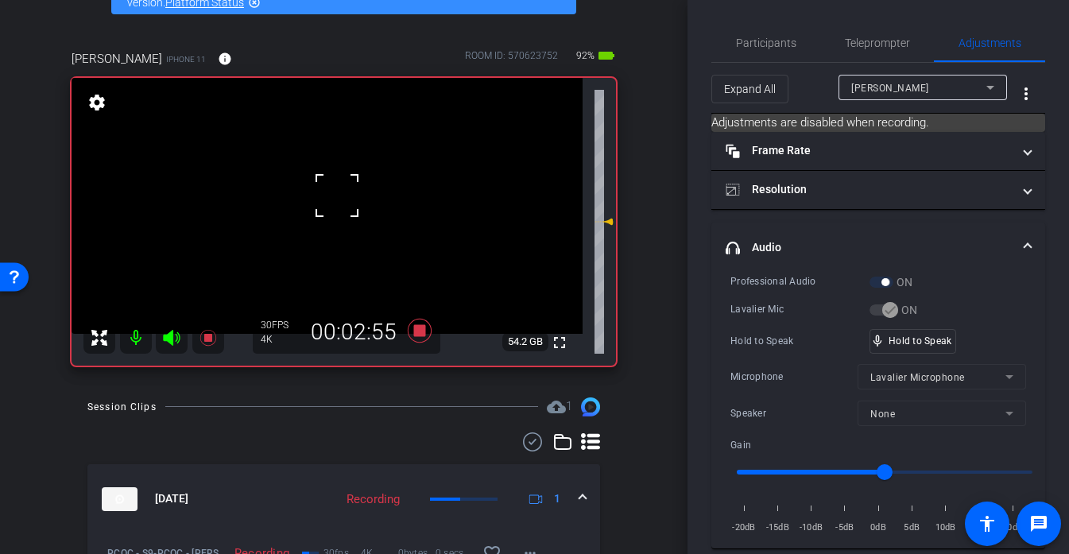
click at [337, 196] on div at bounding box center [337, 196] width 40 height 40
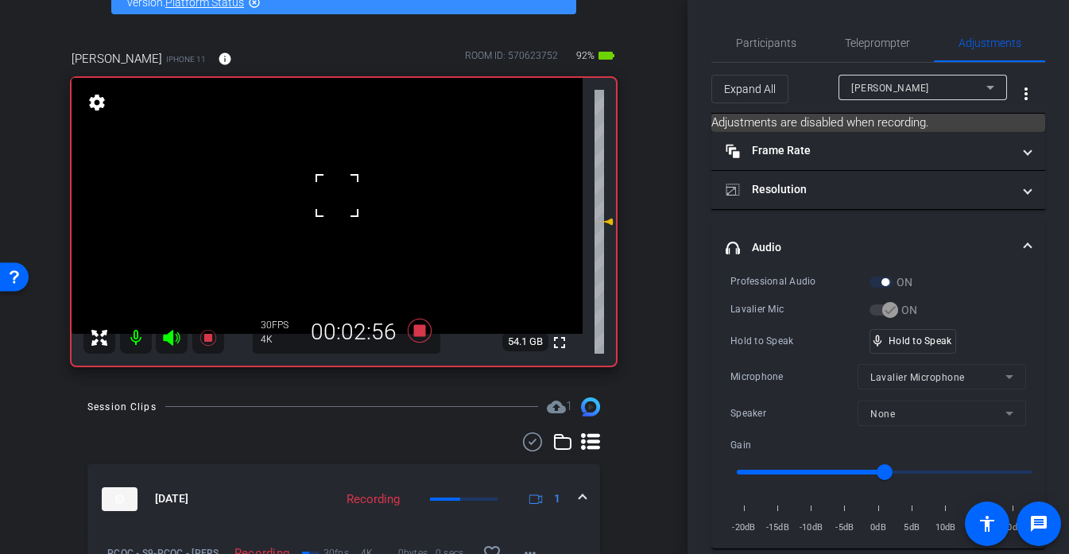
click at [337, 196] on div at bounding box center [337, 196] width 40 height 40
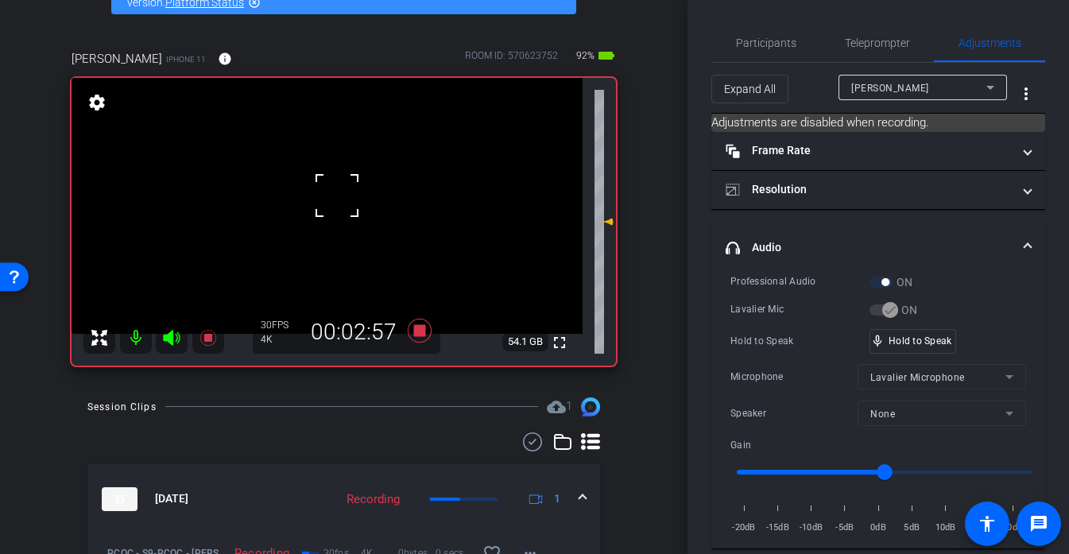
click at [337, 196] on div at bounding box center [337, 196] width 40 height 40
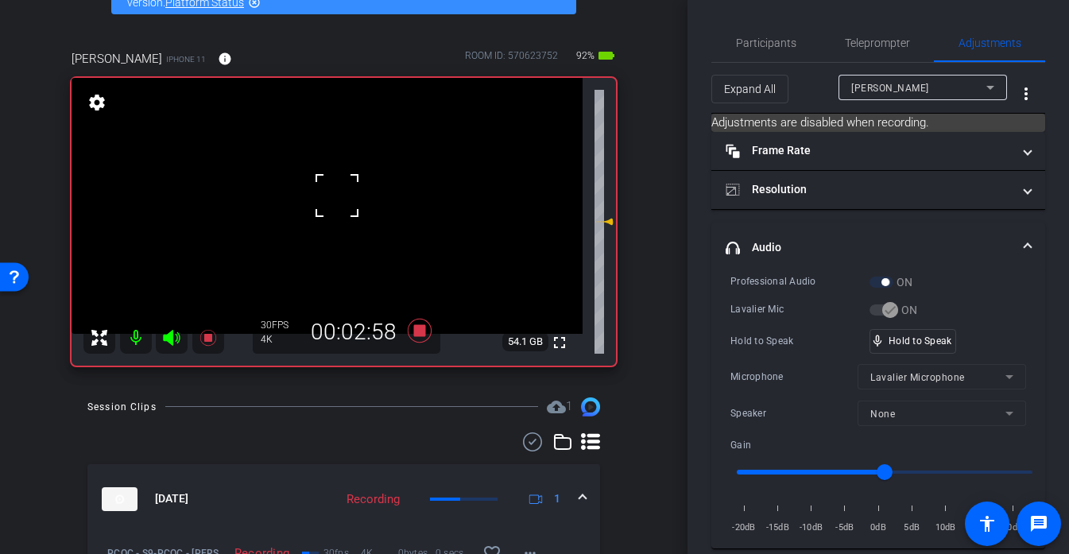
click at [337, 196] on div at bounding box center [337, 196] width 40 height 40
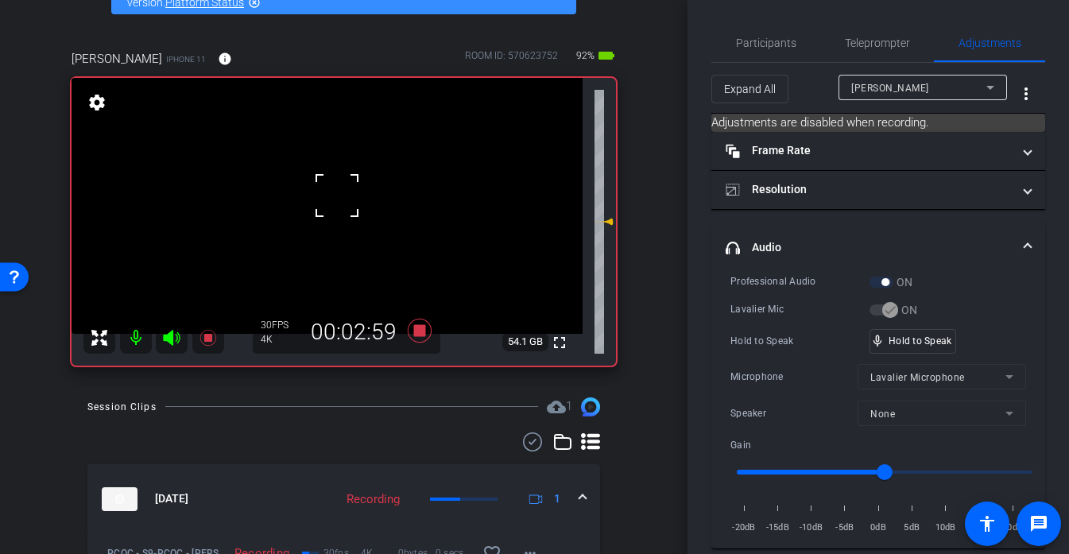
click at [337, 196] on div at bounding box center [337, 196] width 40 height 40
click at [337, 196] on div "fullscreen settings 54.1 GB" at bounding box center [344, 222] width 544 height 288
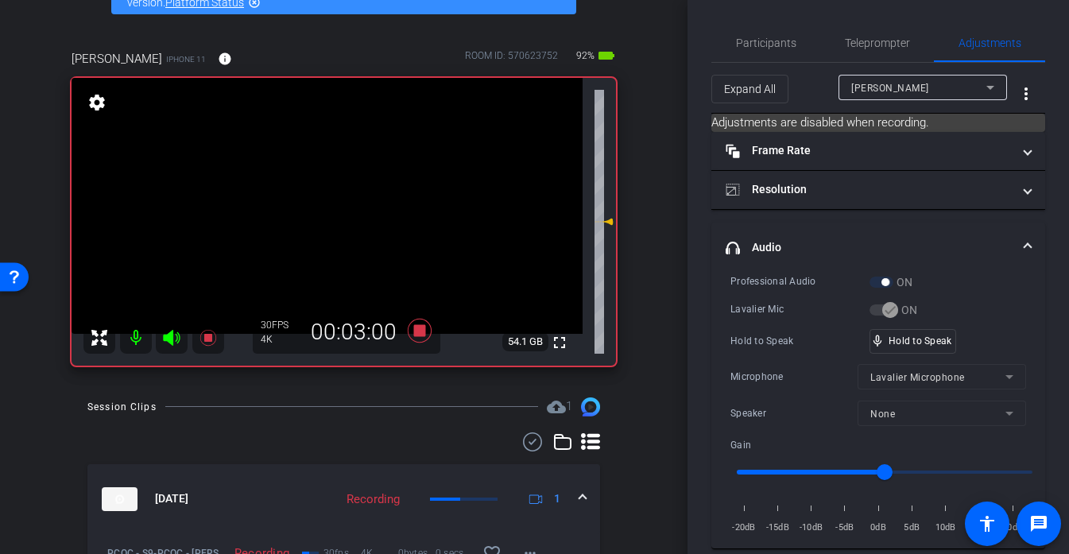
click at [337, 196] on video at bounding box center [327, 206] width 511 height 256
click at [337, 196] on div at bounding box center [337, 196] width 40 height 40
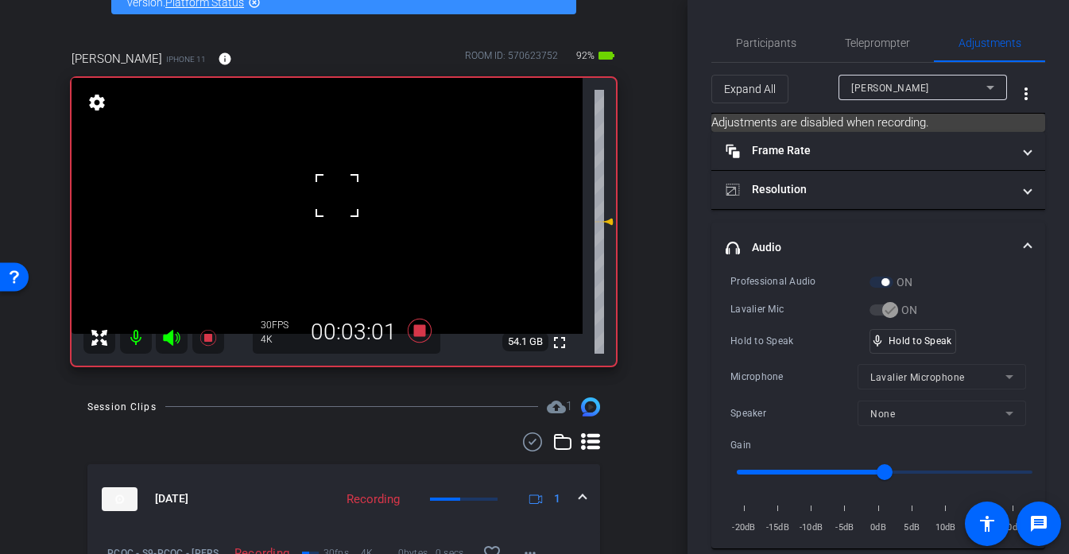
click at [337, 196] on div at bounding box center [337, 196] width 40 height 40
click at [338, 229] on video at bounding box center [327, 206] width 511 height 256
click at [338, 229] on div at bounding box center [338, 229] width 40 height 40
click at [333, 213] on div at bounding box center [338, 229] width 40 height 40
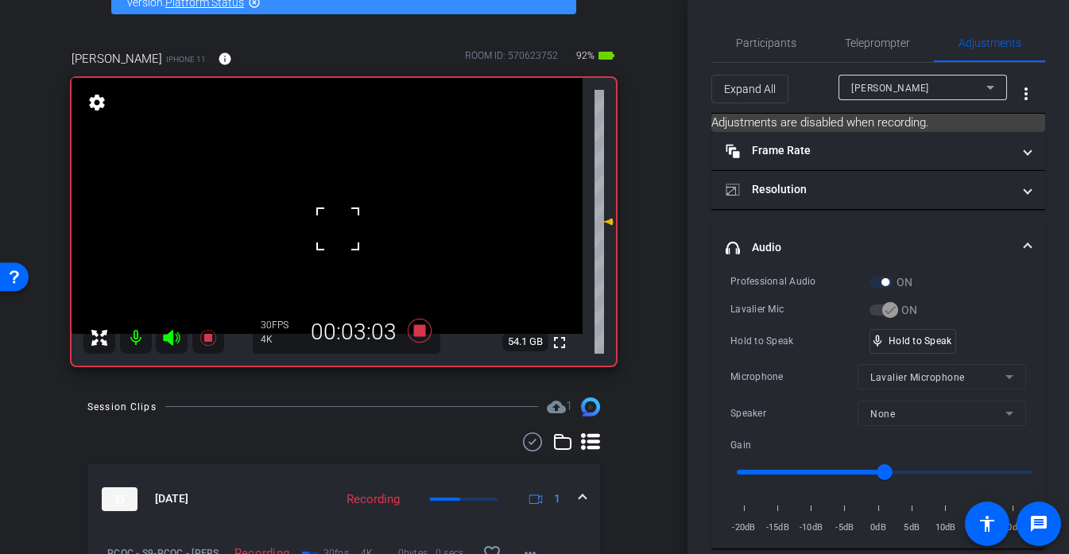
click at [333, 213] on div at bounding box center [338, 229] width 40 height 40
click at [343, 196] on video at bounding box center [327, 206] width 511 height 256
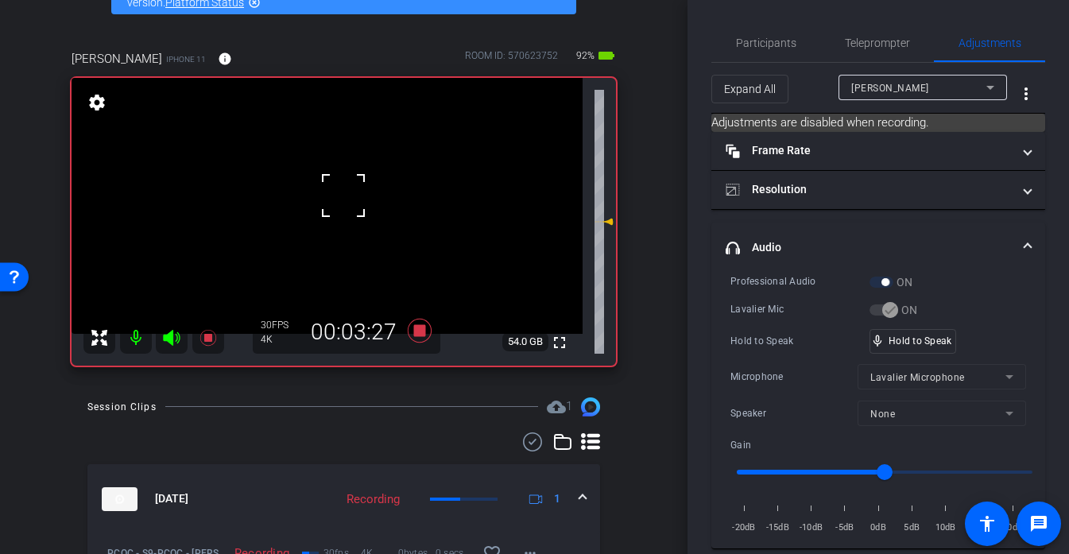
click at [343, 196] on div at bounding box center [343, 196] width 40 height 40
click at [343, 196] on video at bounding box center [327, 206] width 511 height 256
click at [343, 196] on div at bounding box center [343, 196] width 40 height 40
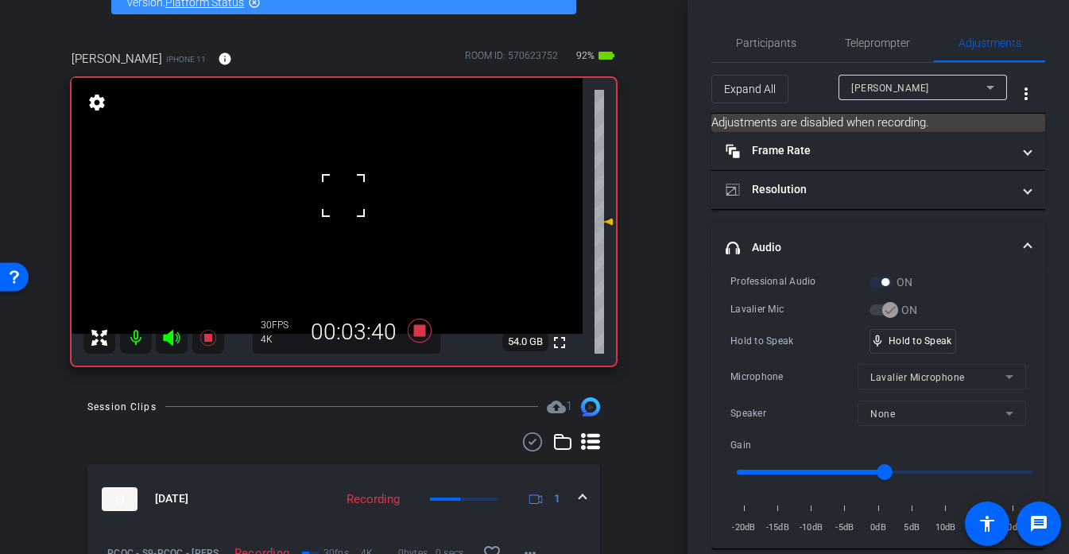
click at [343, 196] on div at bounding box center [343, 196] width 40 height 40
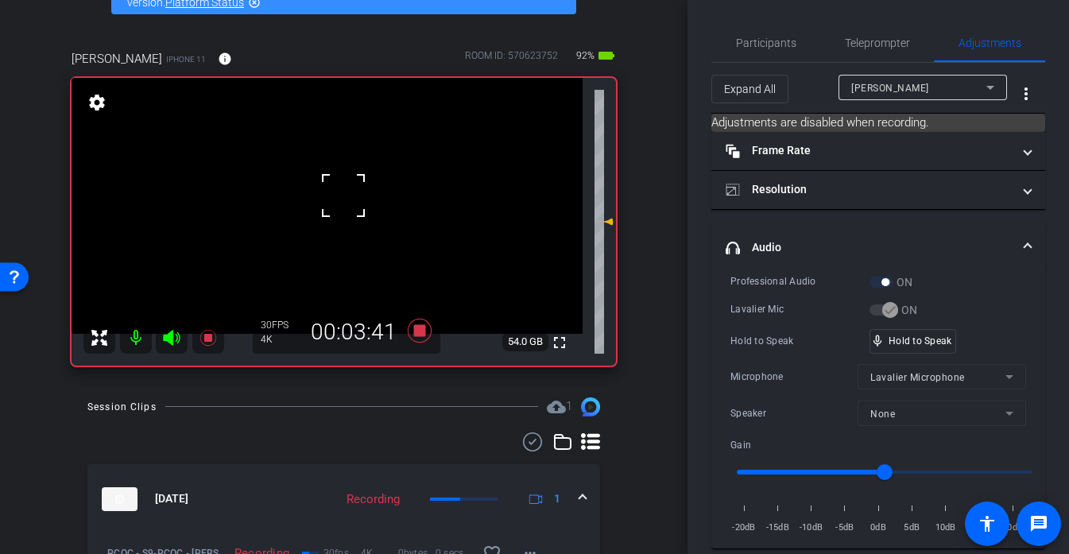
click at [343, 196] on div at bounding box center [343, 196] width 40 height 40
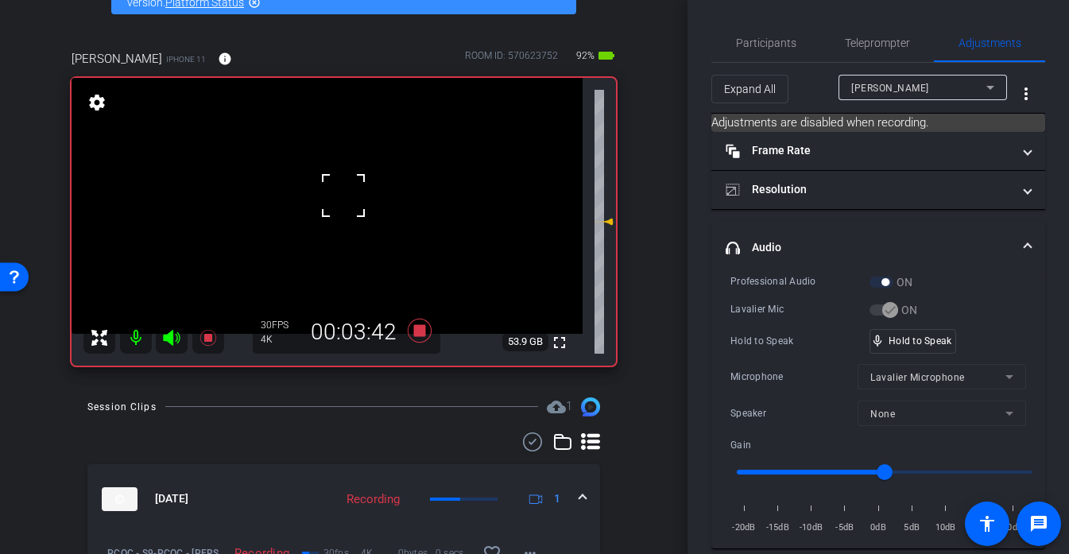
click at [343, 196] on div at bounding box center [343, 196] width 40 height 40
click at [343, 196] on video at bounding box center [327, 206] width 511 height 256
click at [343, 196] on div at bounding box center [343, 196] width 40 height 40
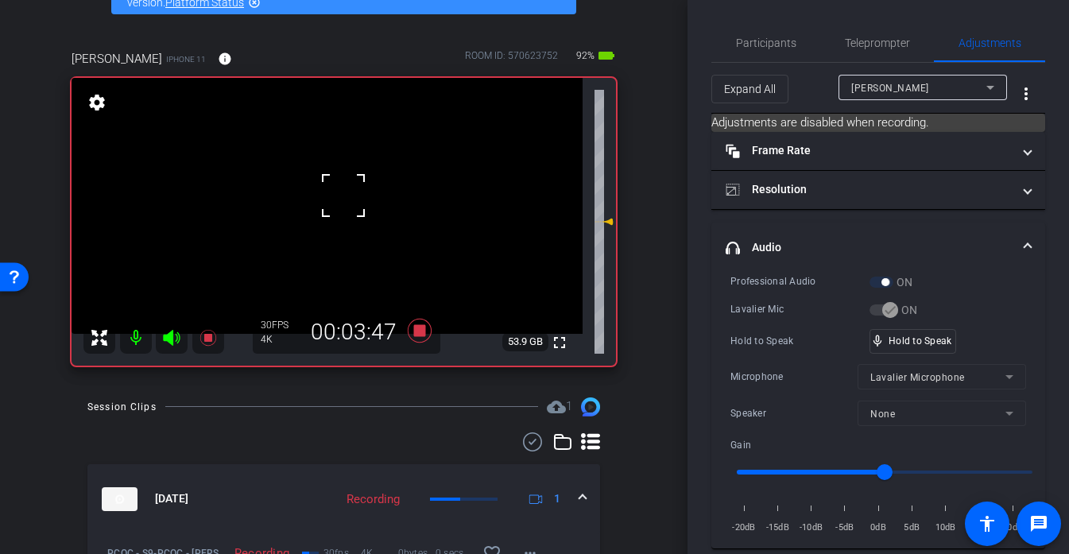
click at [343, 196] on div at bounding box center [343, 196] width 40 height 40
click at [343, 196] on div "fullscreen settings 53.9 GB" at bounding box center [344, 222] width 544 height 288
click at [343, 196] on video at bounding box center [327, 206] width 511 height 256
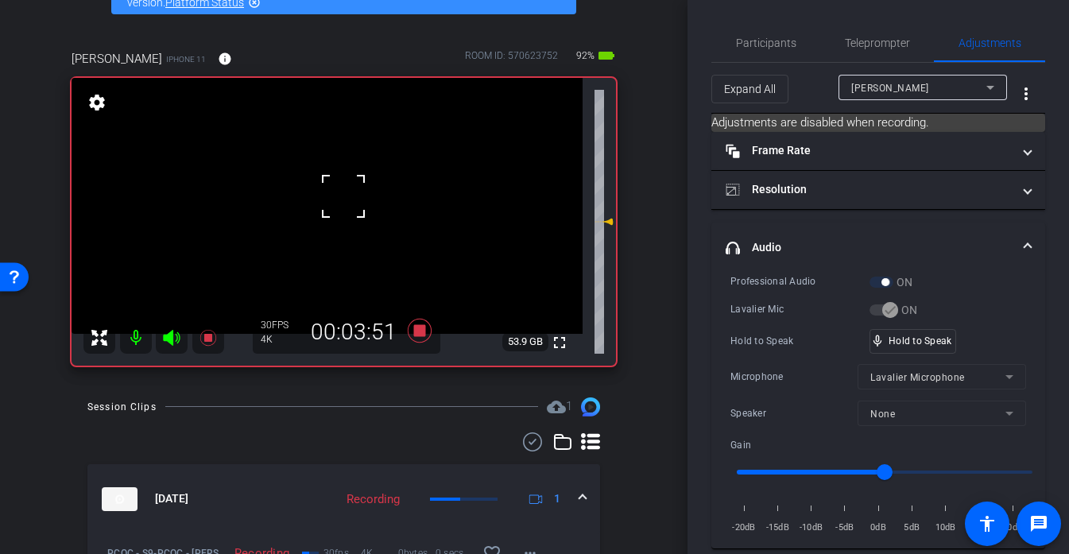
click at [343, 196] on div at bounding box center [343, 196] width 40 height 40
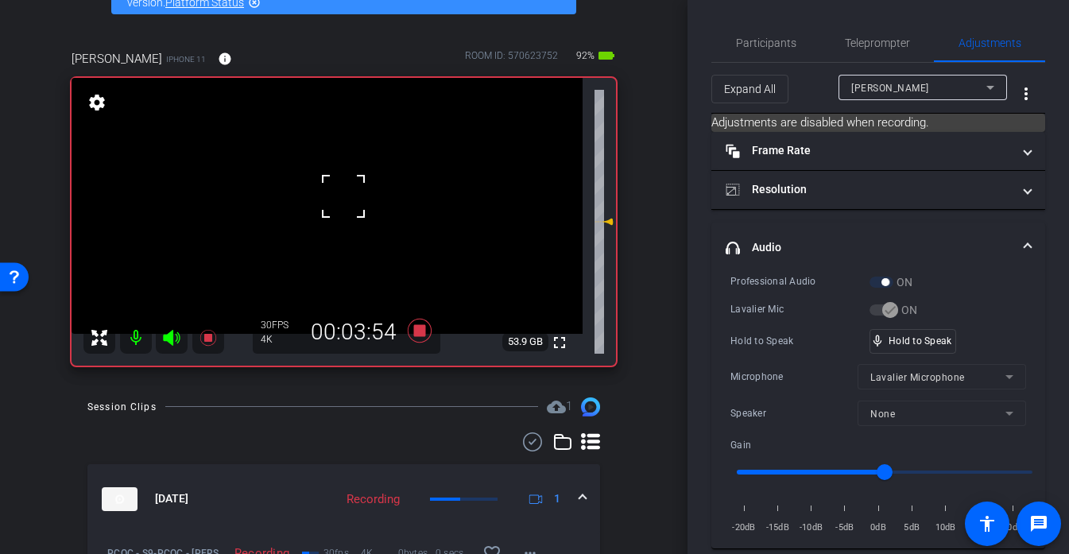
click at [343, 196] on div at bounding box center [343, 196] width 40 height 40
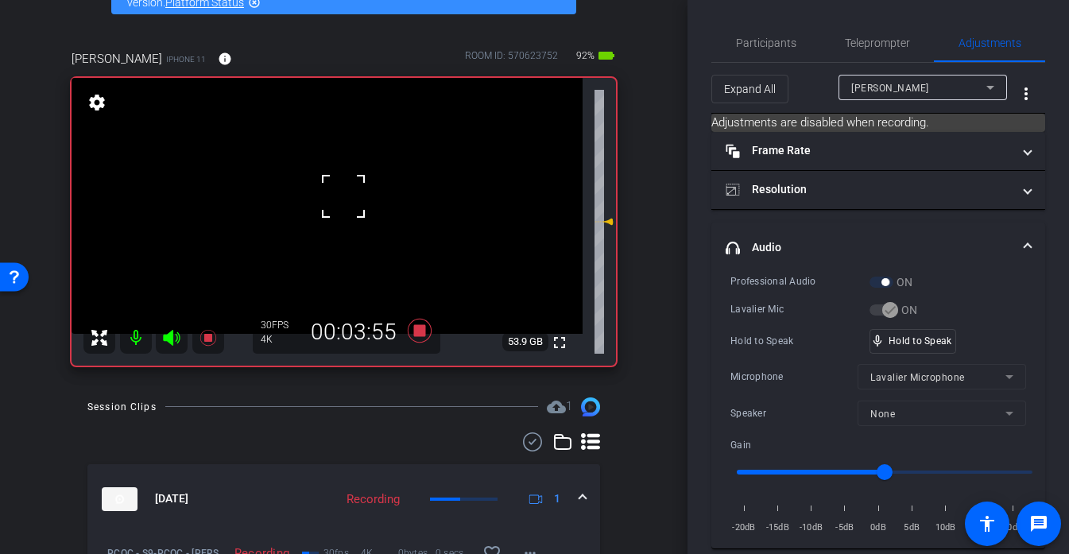
click at [343, 196] on div at bounding box center [343, 196] width 40 height 40
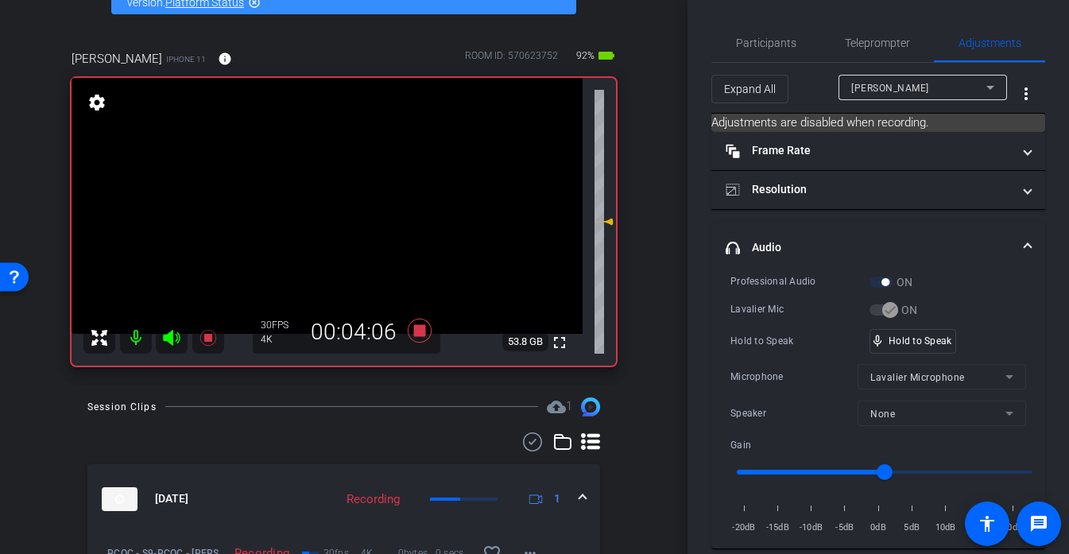
click at [343, 196] on video at bounding box center [327, 206] width 511 height 256
click at [343, 196] on div at bounding box center [343, 196] width 40 height 40
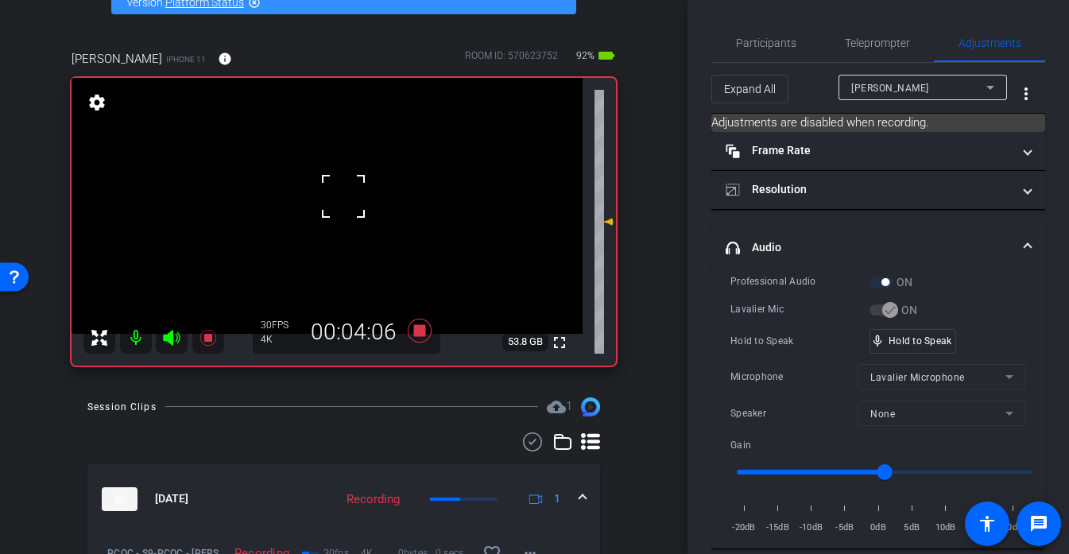
click at [343, 196] on div at bounding box center [343, 196] width 40 height 40
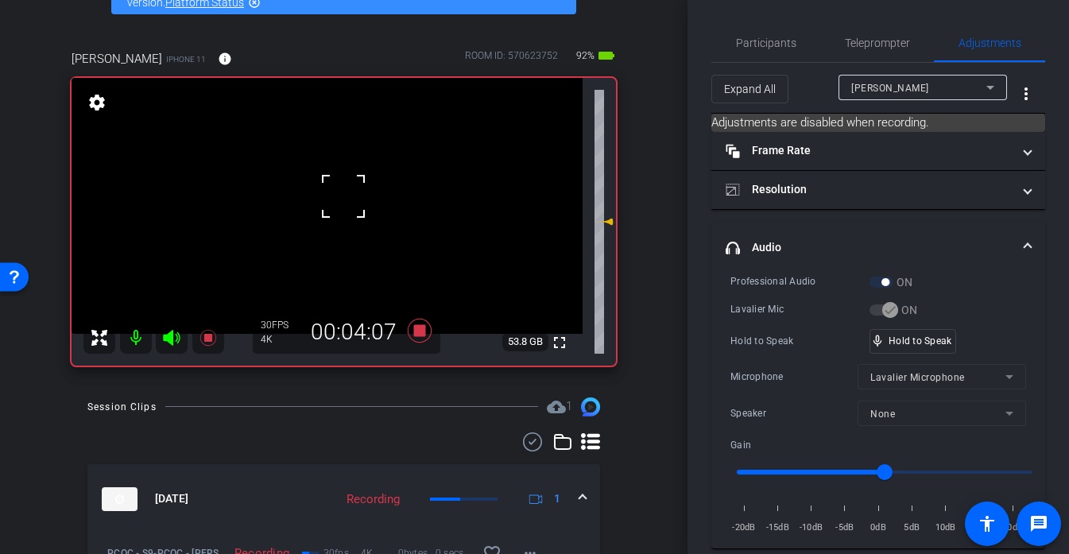
click at [343, 196] on div at bounding box center [343, 196] width 40 height 40
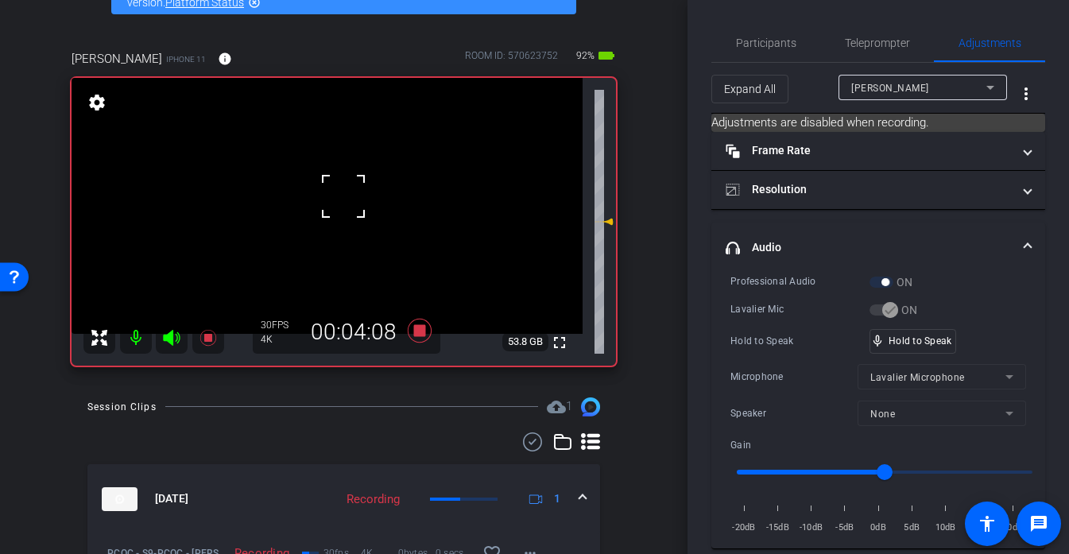
click at [343, 196] on div at bounding box center [343, 196] width 40 height 40
click at [342, 196] on div at bounding box center [343, 196] width 40 height 40
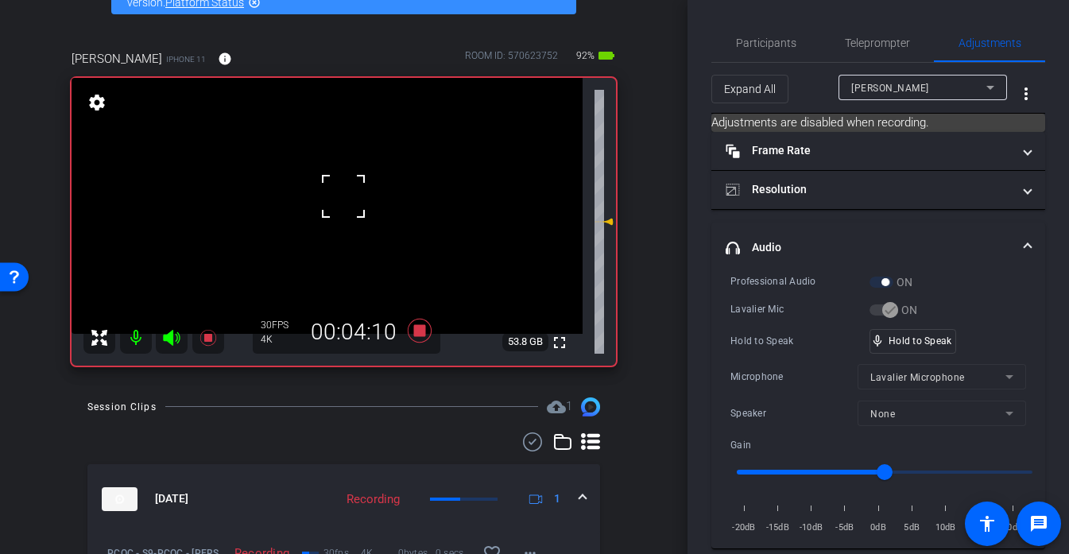
click at [342, 196] on div at bounding box center [343, 196] width 40 height 40
click at [329, 194] on video at bounding box center [327, 206] width 511 height 256
click at [329, 194] on div at bounding box center [329, 194] width 40 height 40
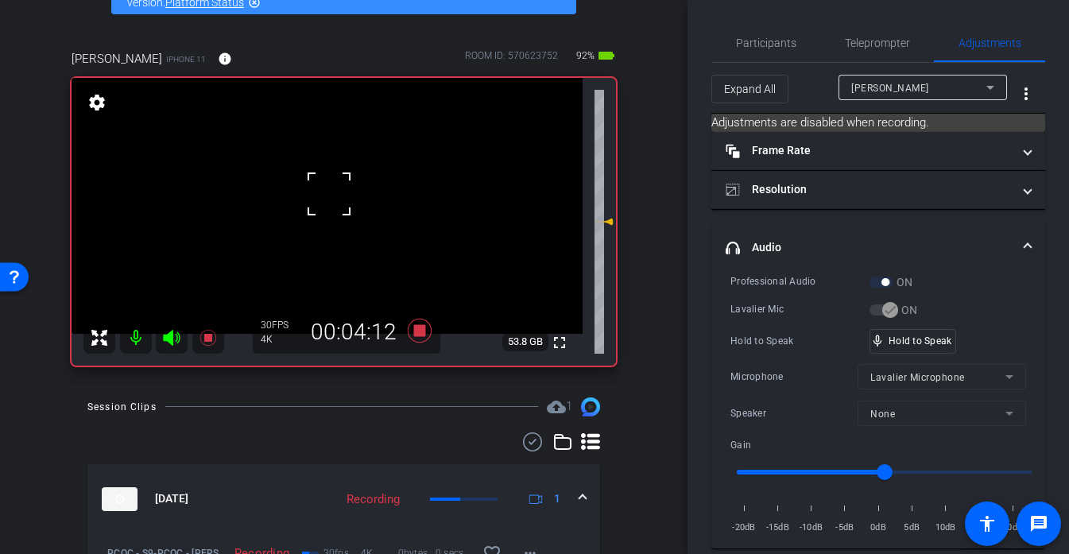
click at [329, 194] on div at bounding box center [329, 194] width 40 height 40
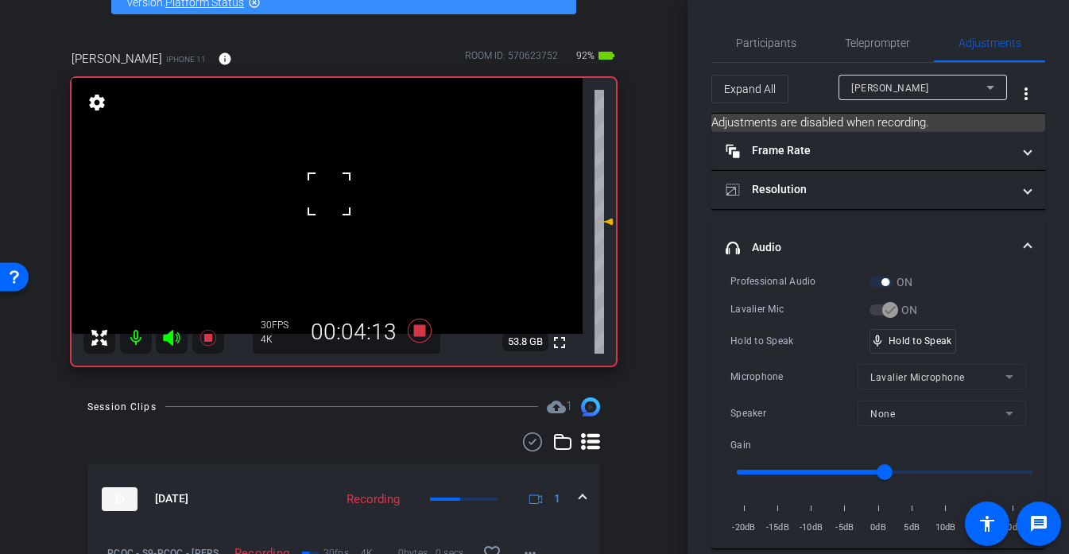
click at [329, 194] on div at bounding box center [329, 194] width 40 height 40
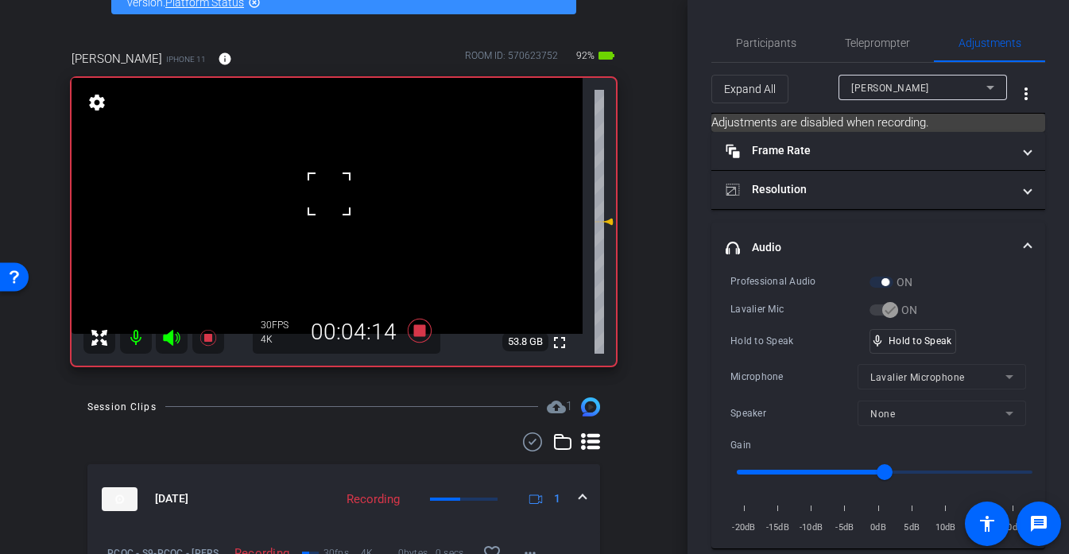
click at [329, 194] on div at bounding box center [329, 194] width 40 height 40
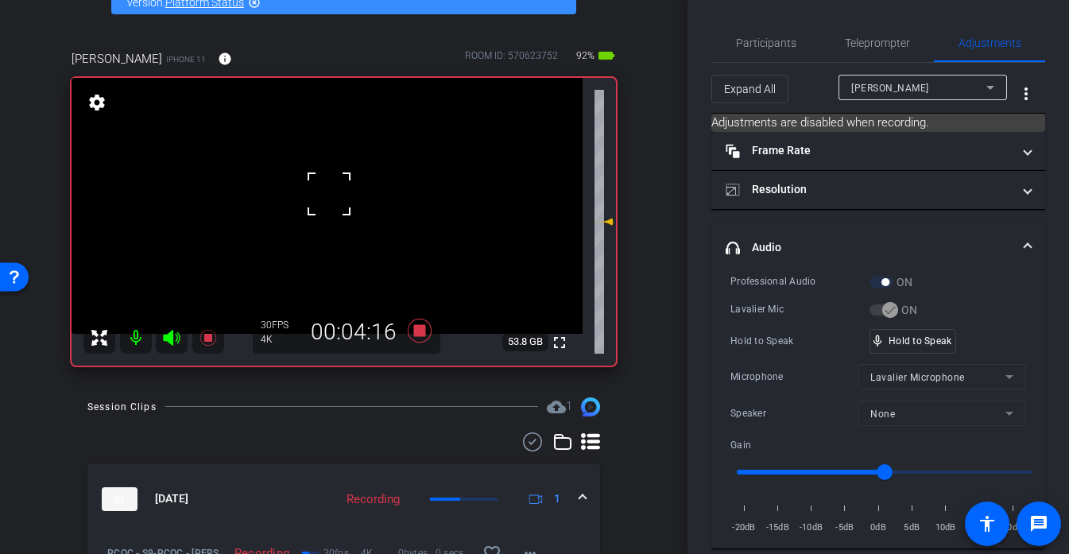
click at [329, 194] on div at bounding box center [329, 194] width 40 height 40
click at [329, 194] on video at bounding box center [327, 206] width 511 height 256
click at [329, 194] on div at bounding box center [329, 194] width 40 height 40
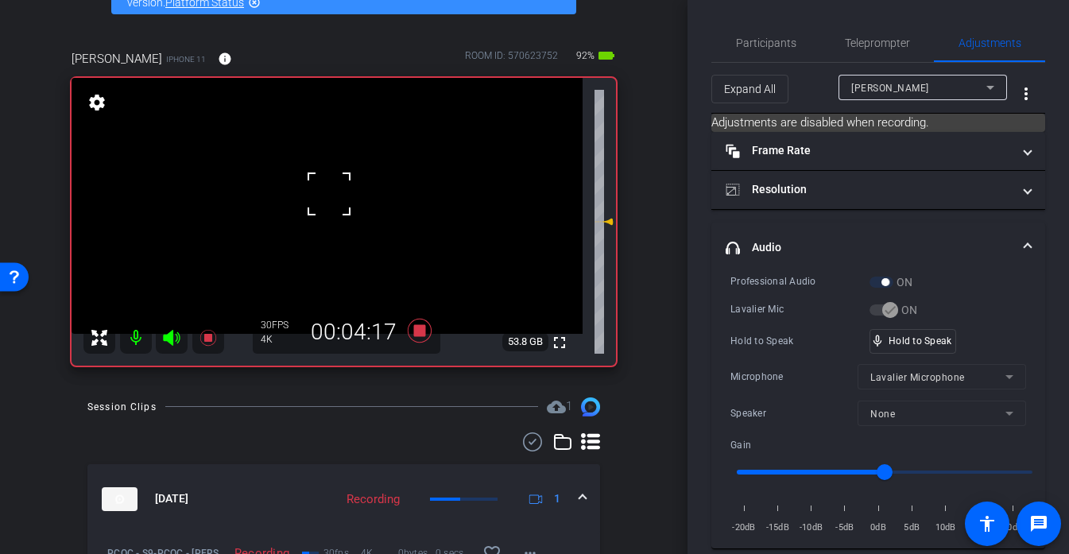
click at [329, 194] on div at bounding box center [329, 194] width 40 height 40
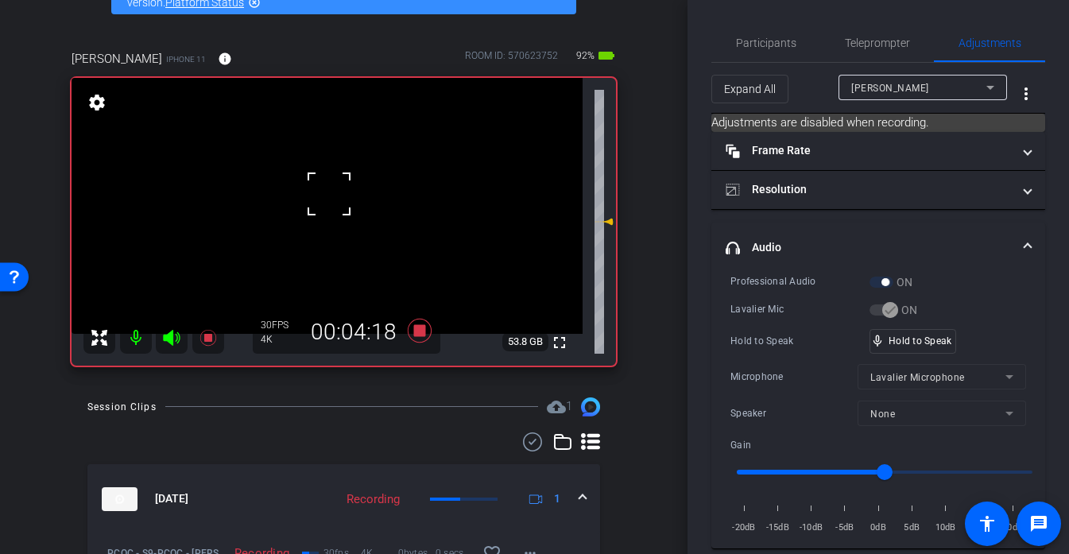
click at [329, 194] on div at bounding box center [329, 194] width 40 height 40
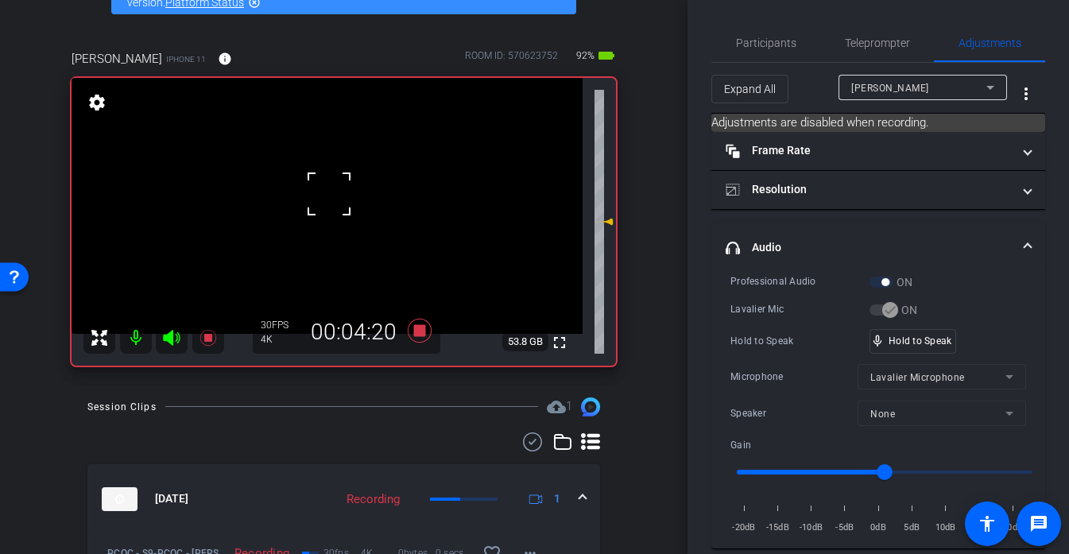
click at [329, 194] on div at bounding box center [329, 194] width 40 height 40
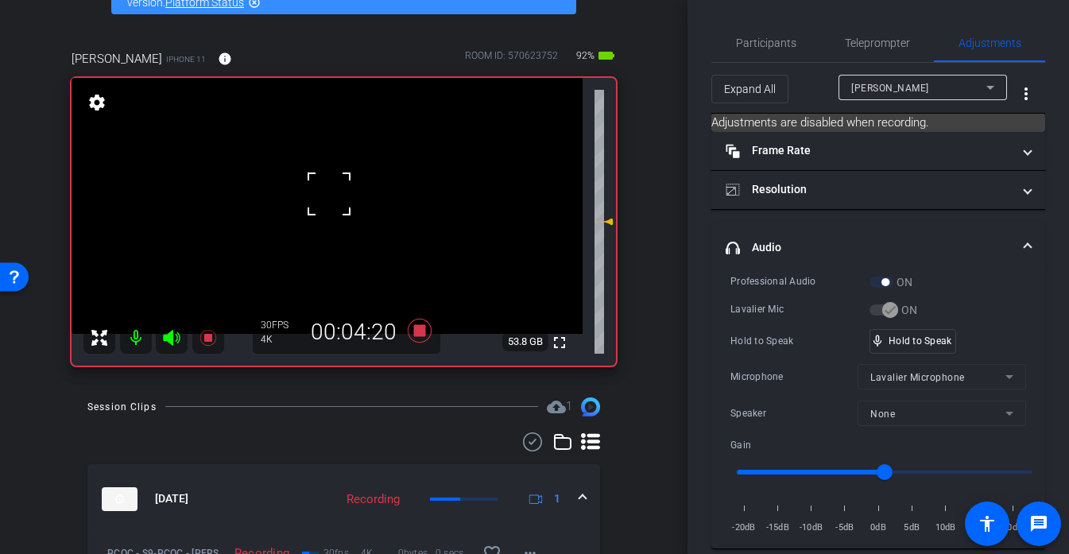
click at [329, 194] on div at bounding box center [329, 194] width 40 height 40
click at [337, 194] on div at bounding box center [329, 194] width 40 height 40
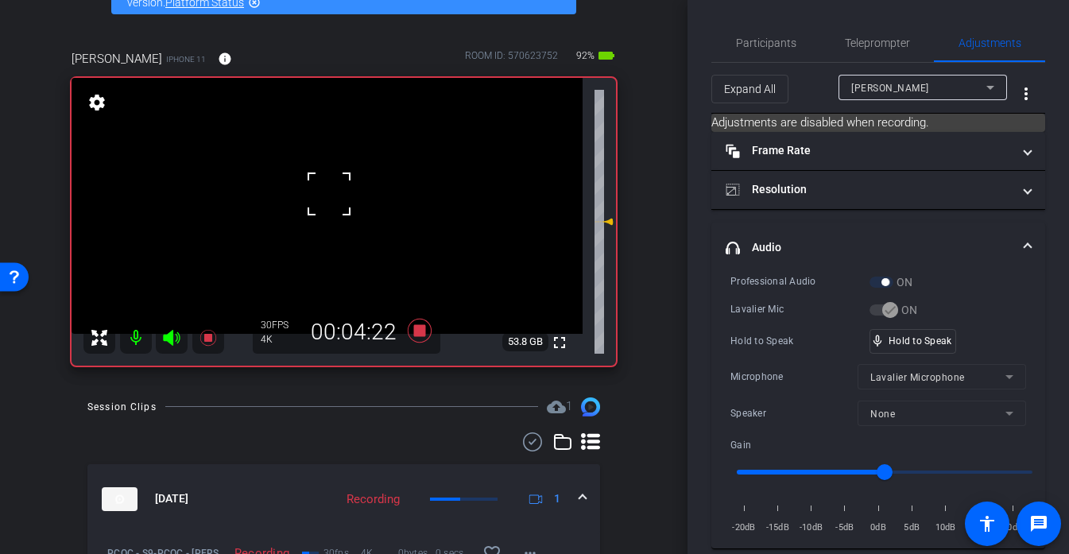
click at [337, 194] on div "fullscreen settings 53.8 GB" at bounding box center [344, 222] width 544 height 288
click at [337, 194] on video at bounding box center [327, 206] width 511 height 256
click at [337, 194] on div at bounding box center [337, 194] width 40 height 40
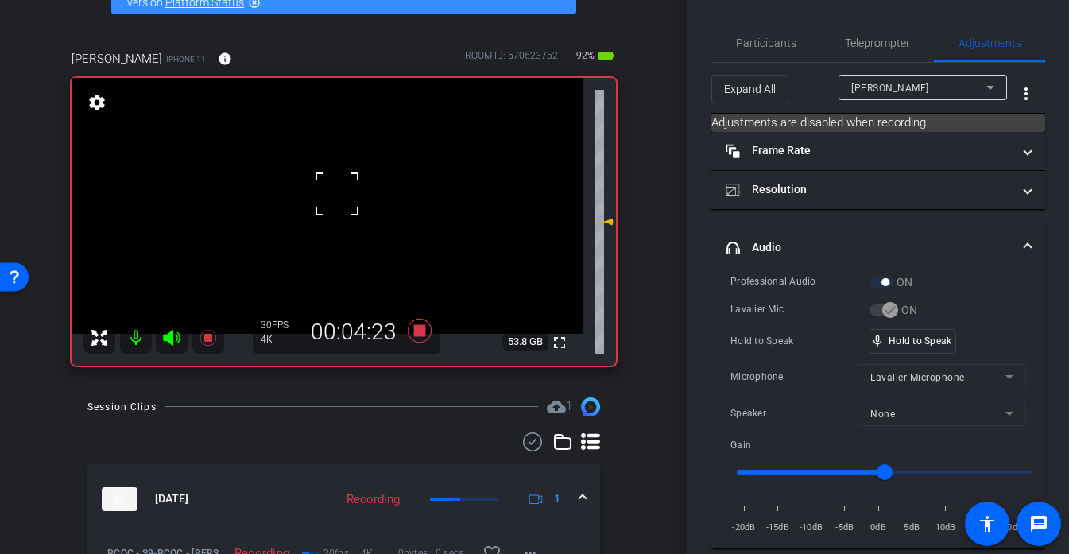
click at [337, 194] on div at bounding box center [337, 194] width 40 height 40
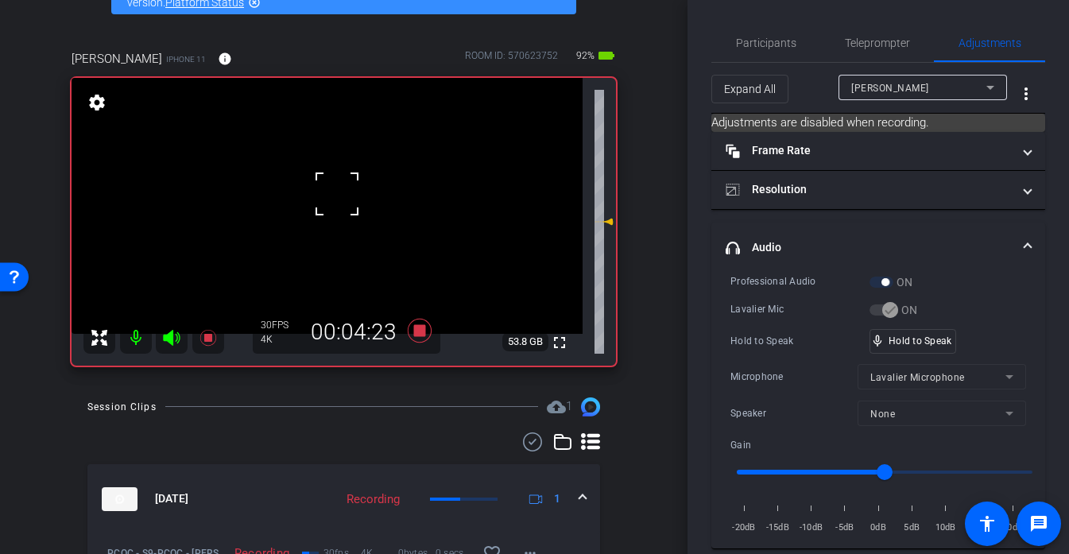
click at [337, 194] on div at bounding box center [337, 194] width 40 height 40
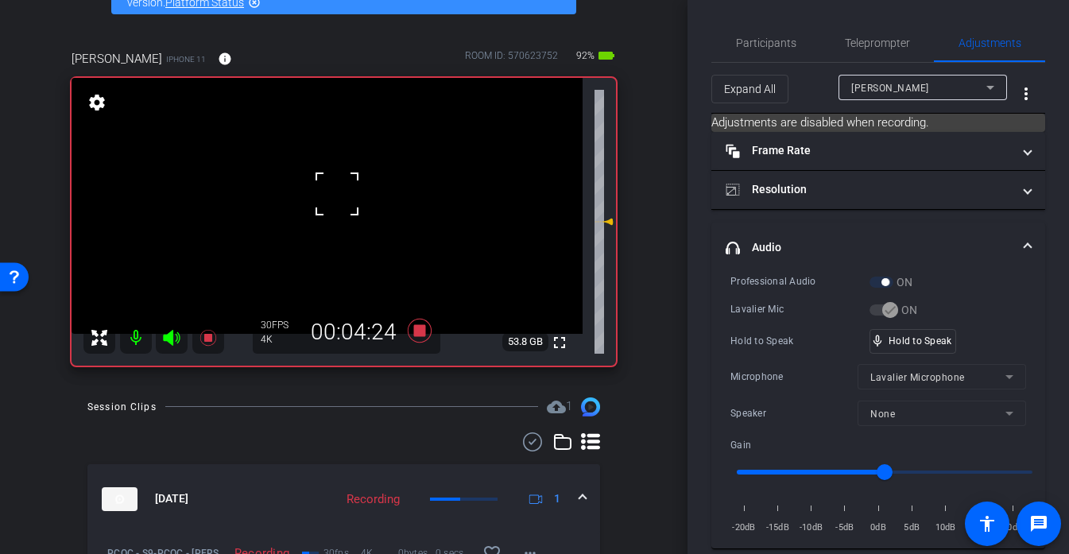
click at [337, 194] on div at bounding box center [337, 194] width 40 height 40
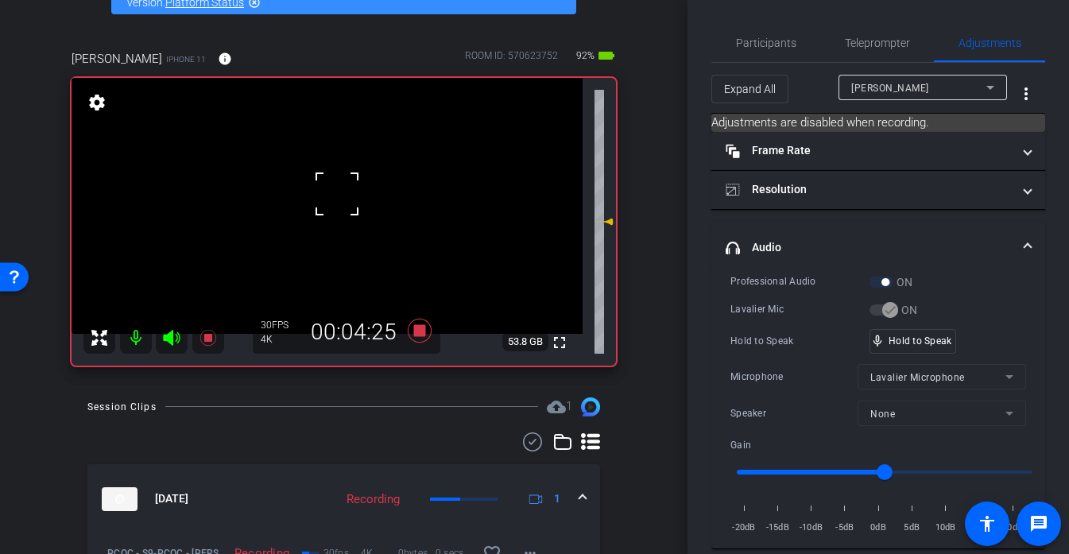
click at [337, 194] on div at bounding box center [337, 194] width 40 height 40
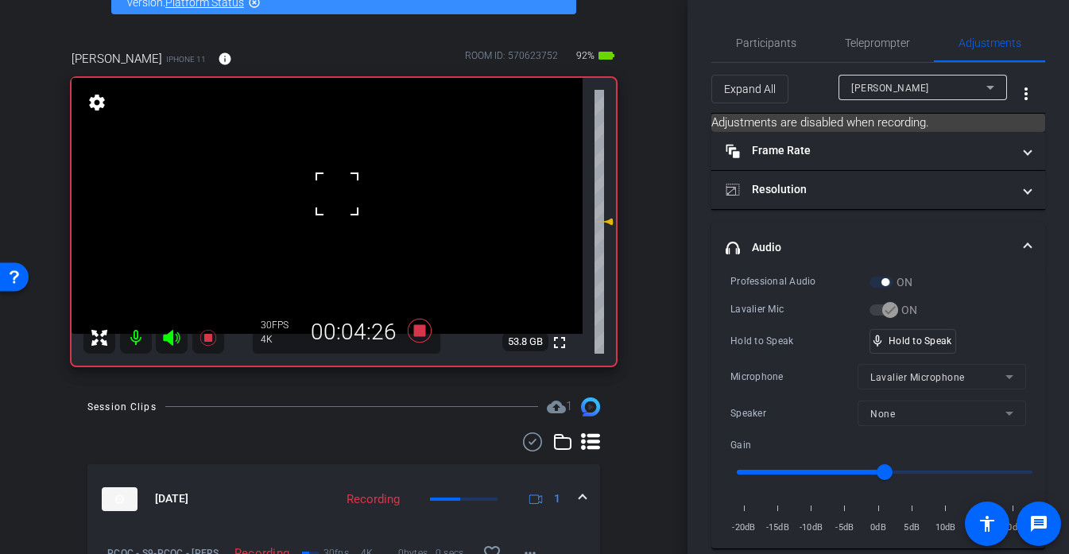
click at [337, 194] on div at bounding box center [337, 194] width 40 height 40
click at [343, 192] on video at bounding box center [327, 206] width 511 height 256
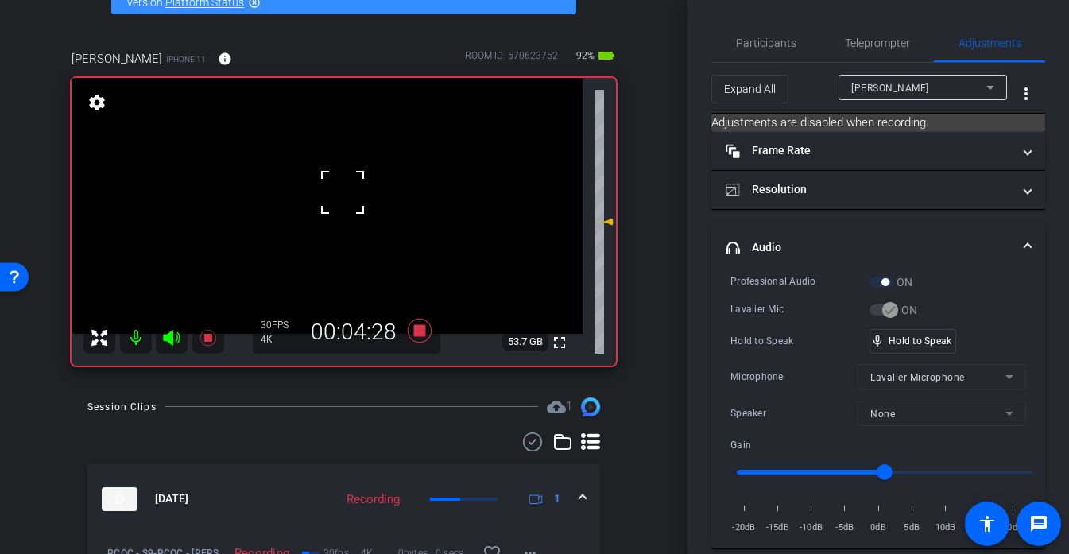
click at [343, 192] on div at bounding box center [343, 192] width 40 height 40
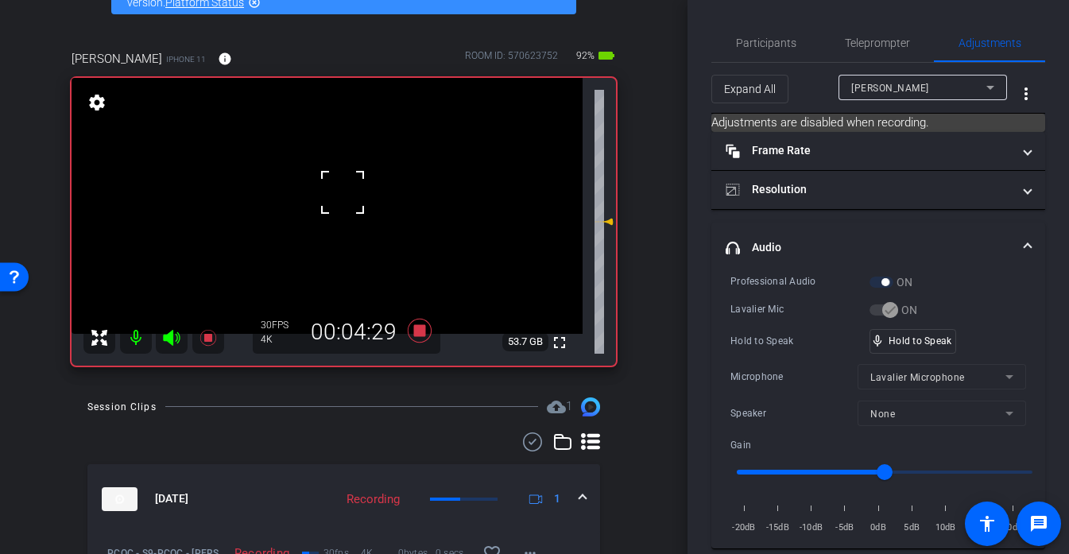
click at [343, 192] on div at bounding box center [343, 192] width 40 height 40
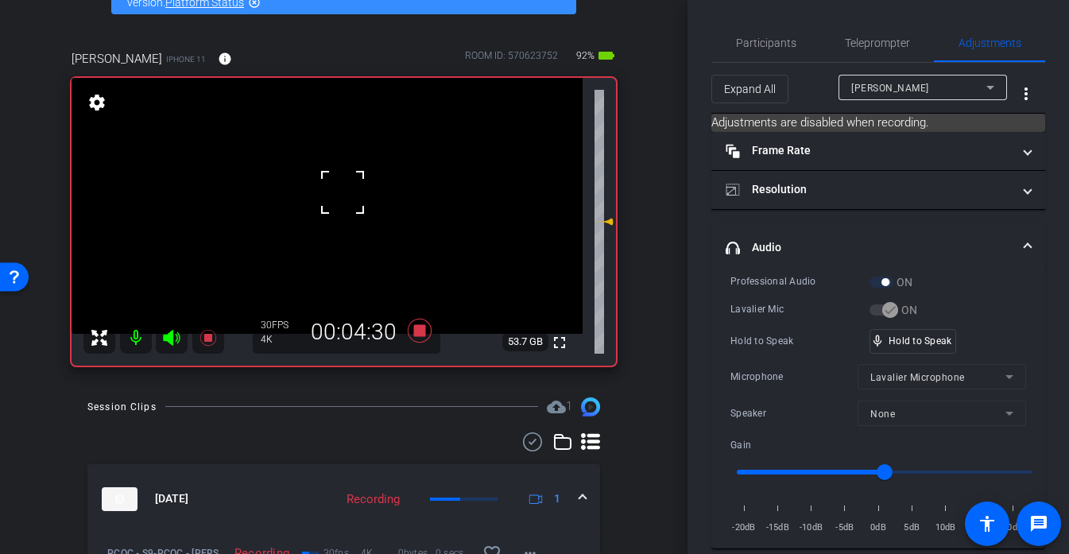
click at [343, 192] on div at bounding box center [343, 192] width 40 height 40
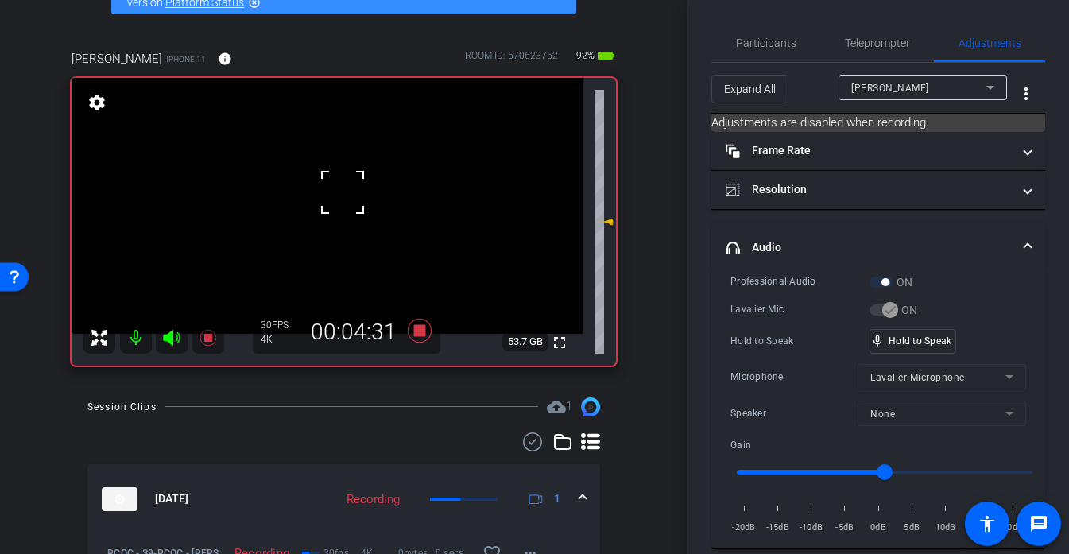
click at [343, 192] on div at bounding box center [343, 192] width 40 height 40
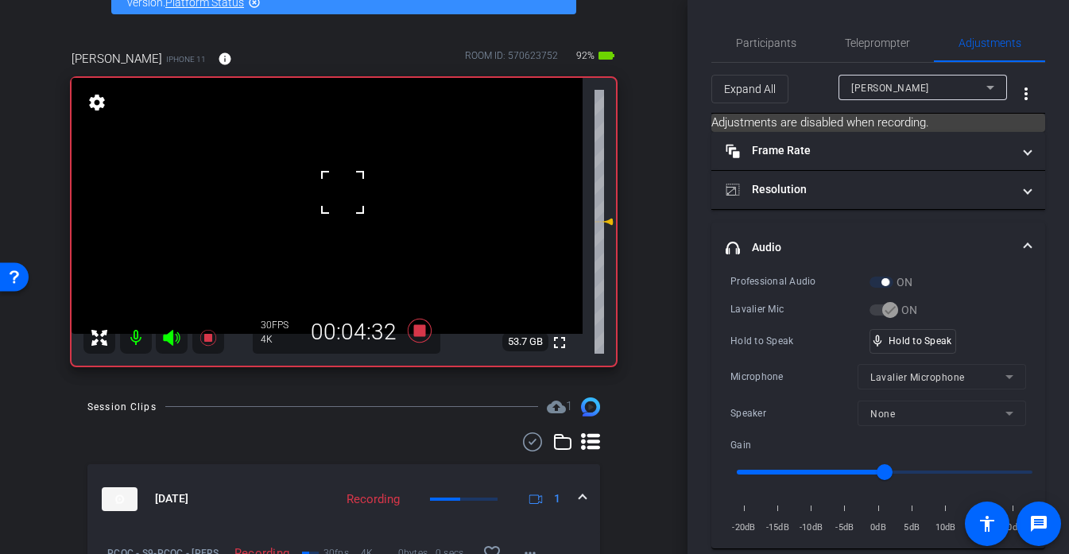
click at [343, 192] on div at bounding box center [343, 192] width 40 height 40
click at [343, 192] on video at bounding box center [327, 206] width 511 height 256
click at [343, 192] on div at bounding box center [343, 192] width 40 height 40
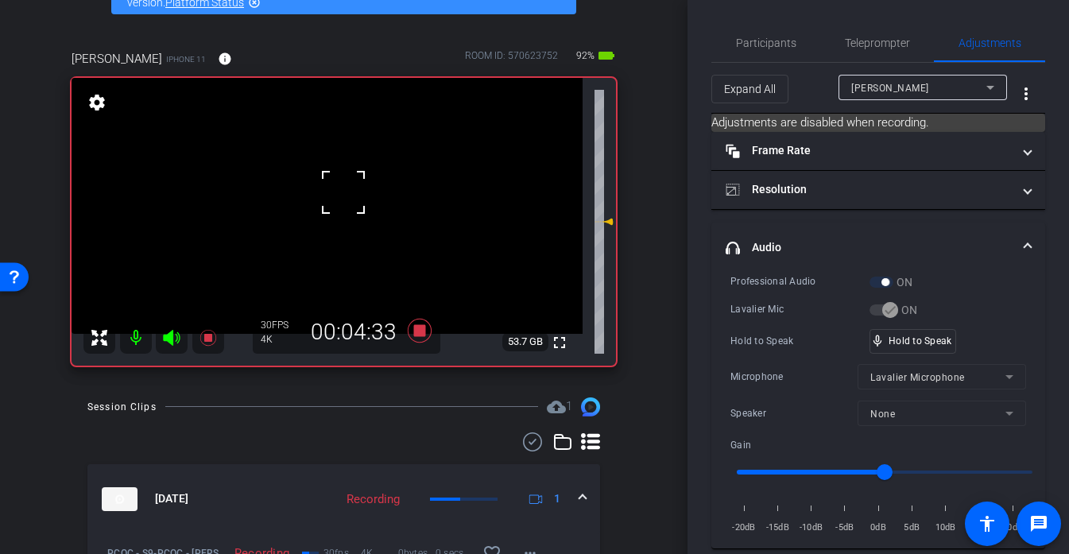
click at [343, 192] on div at bounding box center [343, 192] width 40 height 40
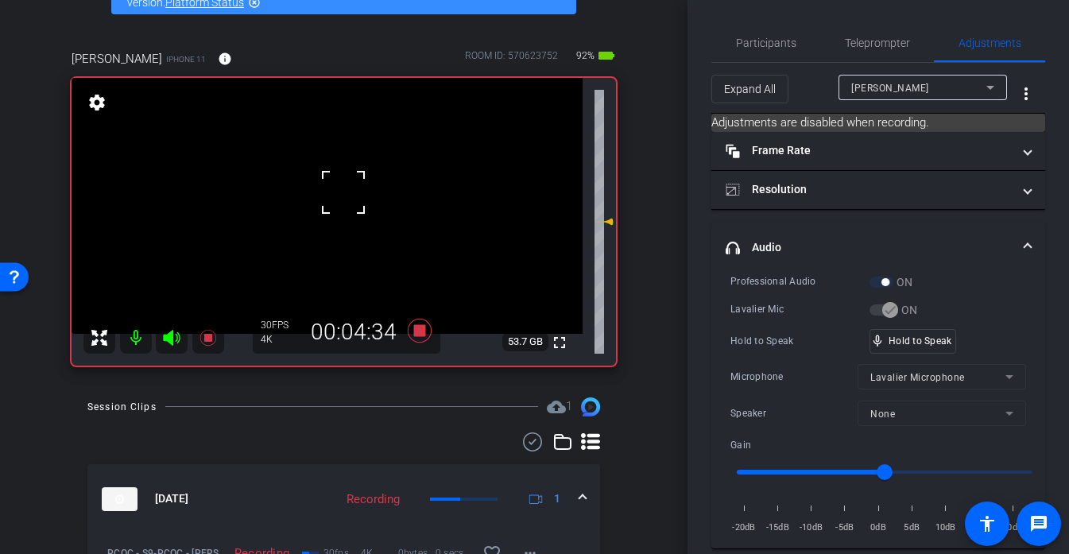
click at [343, 192] on div at bounding box center [343, 192] width 40 height 40
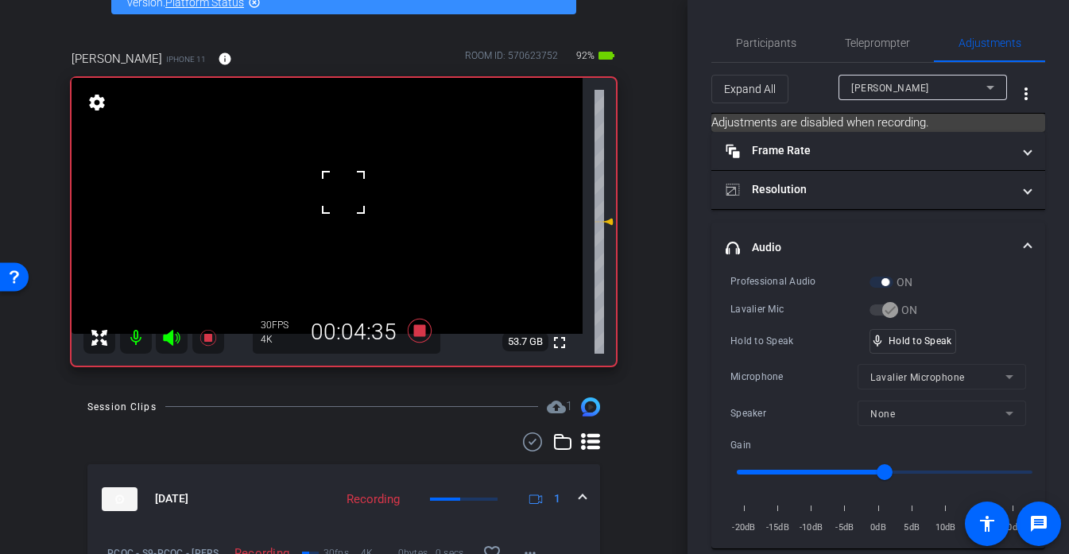
click at [343, 192] on div at bounding box center [343, 192] width 40 height 40
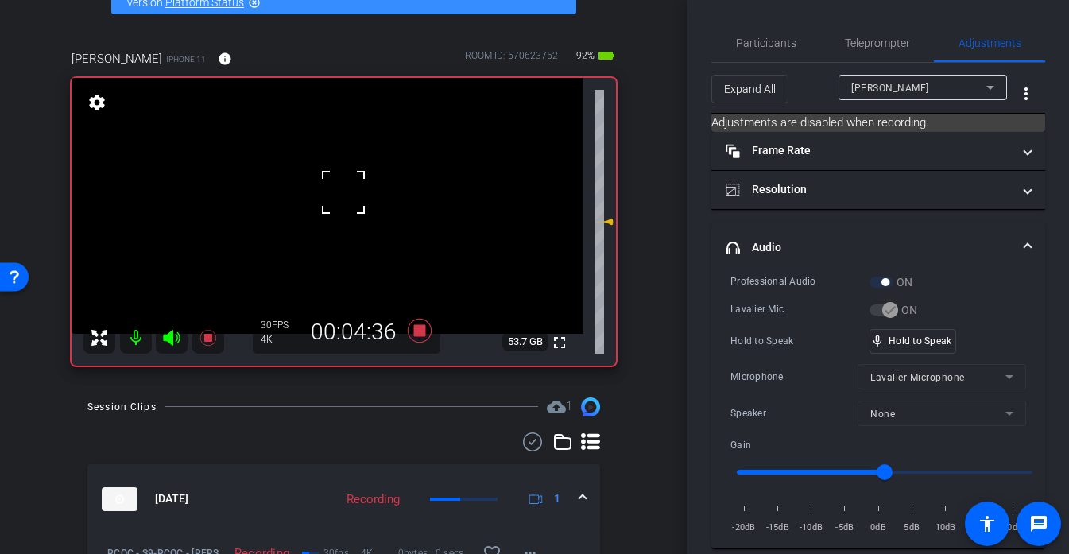
click at [343, 192] on div at bounding box center [343, 192] width 40 height 40
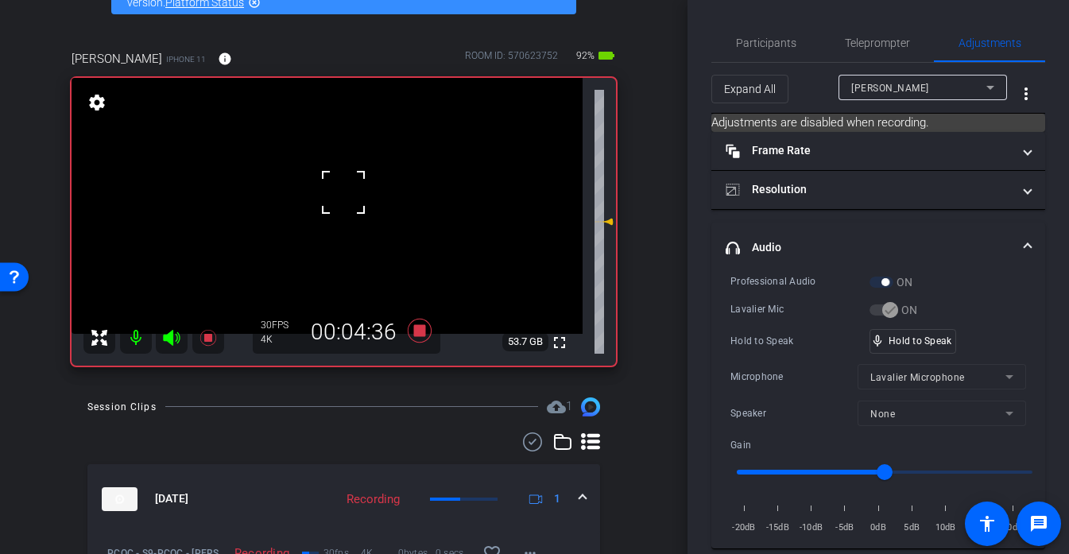
click at [343, 192] on div at bounding box center [343, 192] width 40 height 40
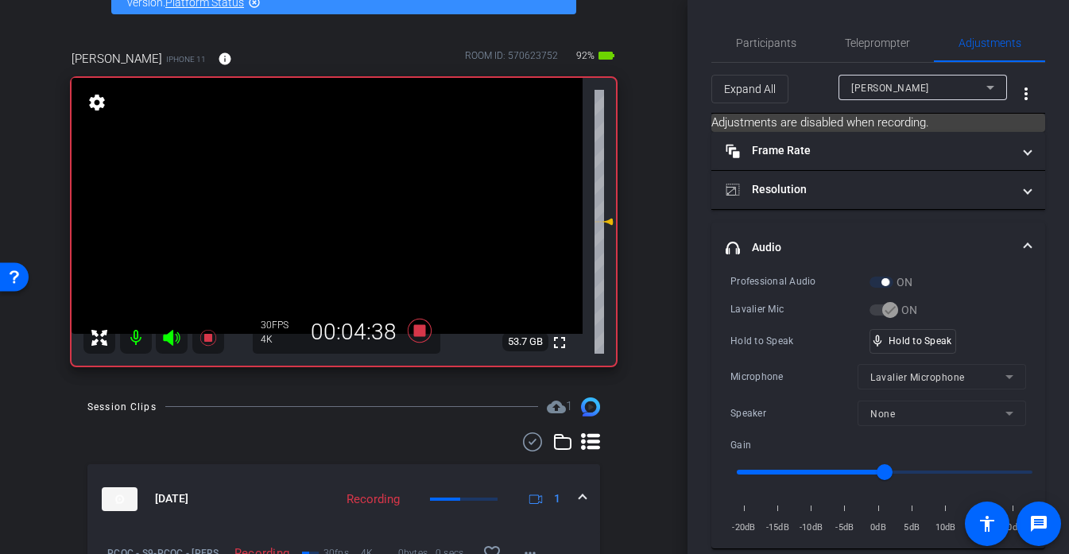
click at [343, 192] on video at bounding box center [327, 206] width 511 height 256
click at [343, 192] on div at bounding box center [343, 192] width 40 height 40
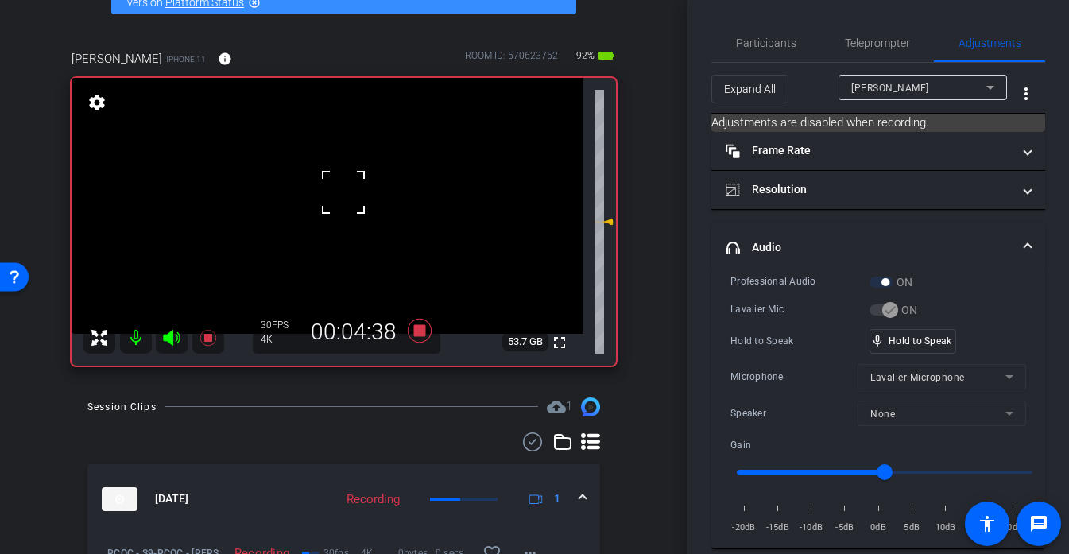
click at [343, 192] on div at bounding box center [343, 192] width 40 height 40
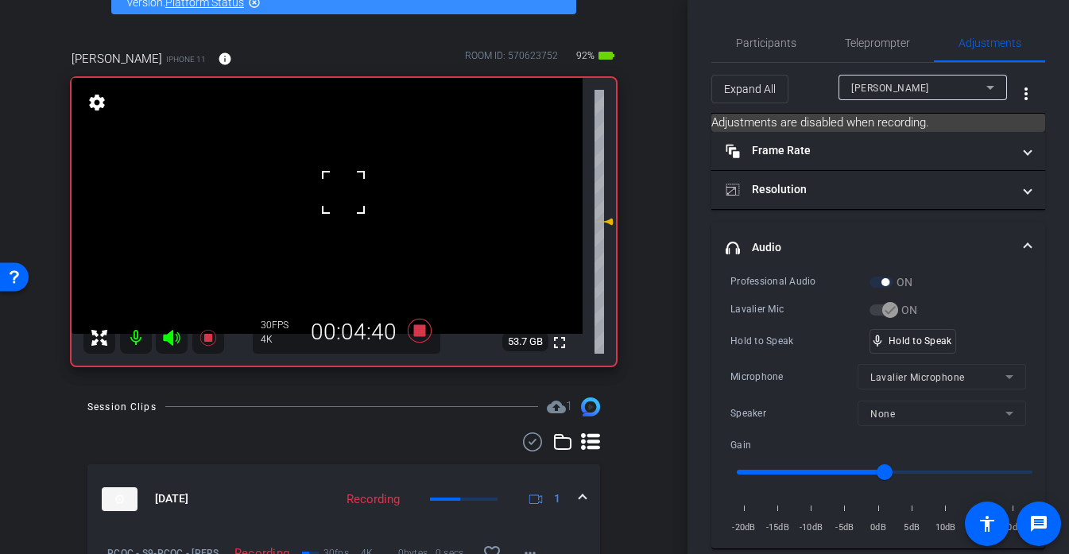
click at [343, 192] on div at bounding box center [343, 192] width 40 height 40
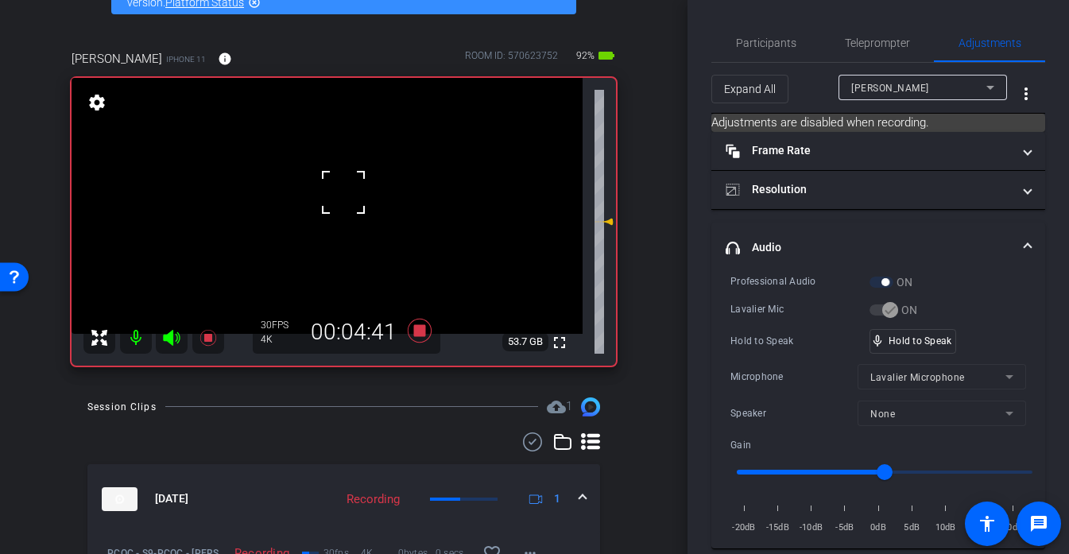
click at [343, 192] on div at bounding box center [343, 192] width 40 height 40
click at [338, 193] on video at bounding box center [327, 206] width 511 height 256
click at [338, 193] on div at bounding box center [338, 193] width 40 height 40
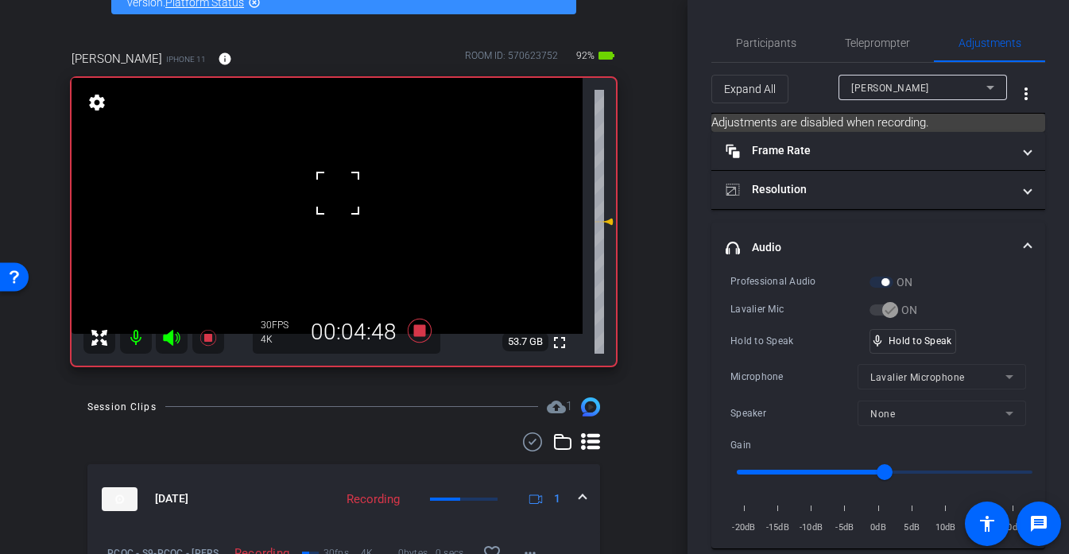
click at [338, 193] on div at bounding box center [338, 193] width 40 height 40
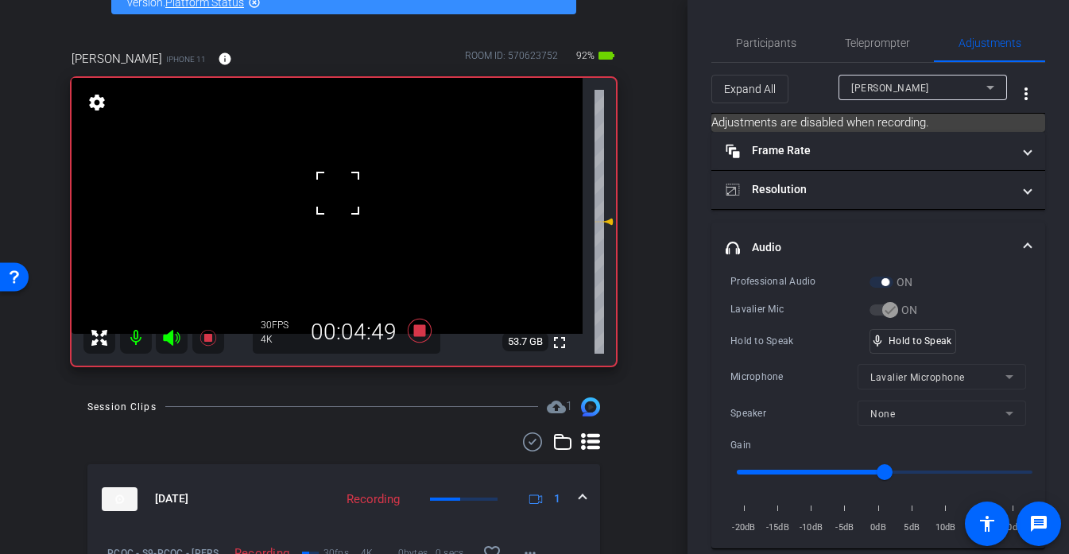
click at [338, 193] on div at bounding box center [338, 193] width 40 height 40
click at [338, 193] on video at bounding box center [327, 206] width 511 height 256
click at [338, 193] on div at bounding box center [338, 193] width 40 height 40
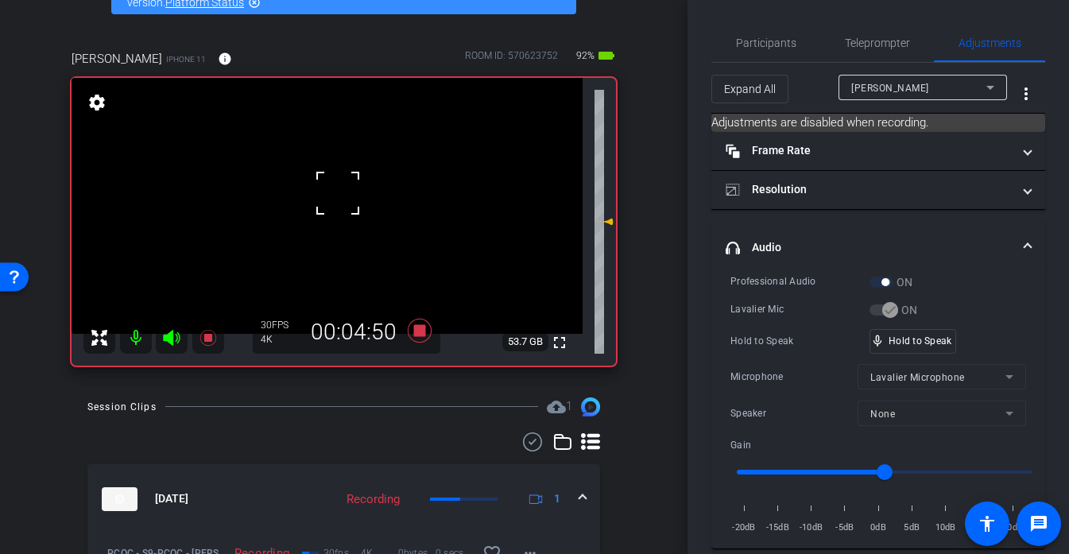
click at [338, 193] on div at bounding box center [338, 193] width 40 height 40
click at [338, 191] on div at bounding box center [338, 193] width 40 height 40
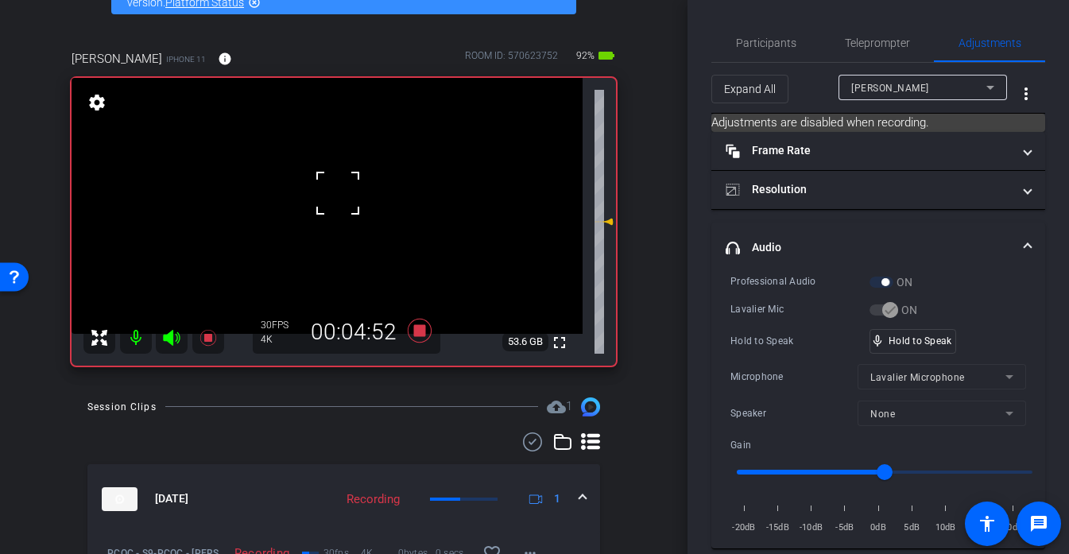
click at [338, 191] on div at bounding box center [338, 193] width 40 height 40
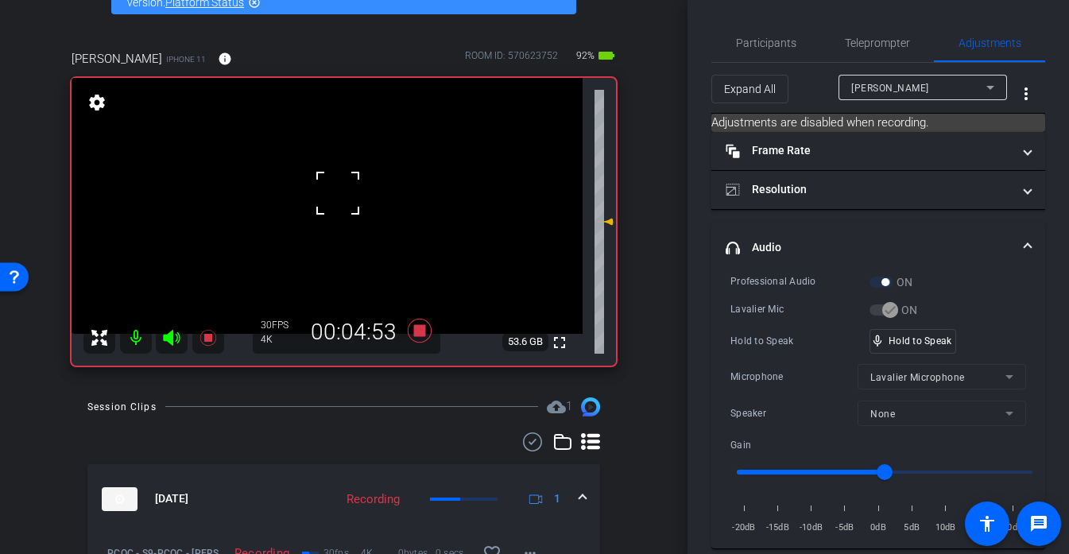
click at [338, 191] on div at bounding box center [338, 193] width 40 height 40
click at [338, 191] on div "fullscreen settings 53.6 GB" at bounding box center [344, 222] width 544 height 288
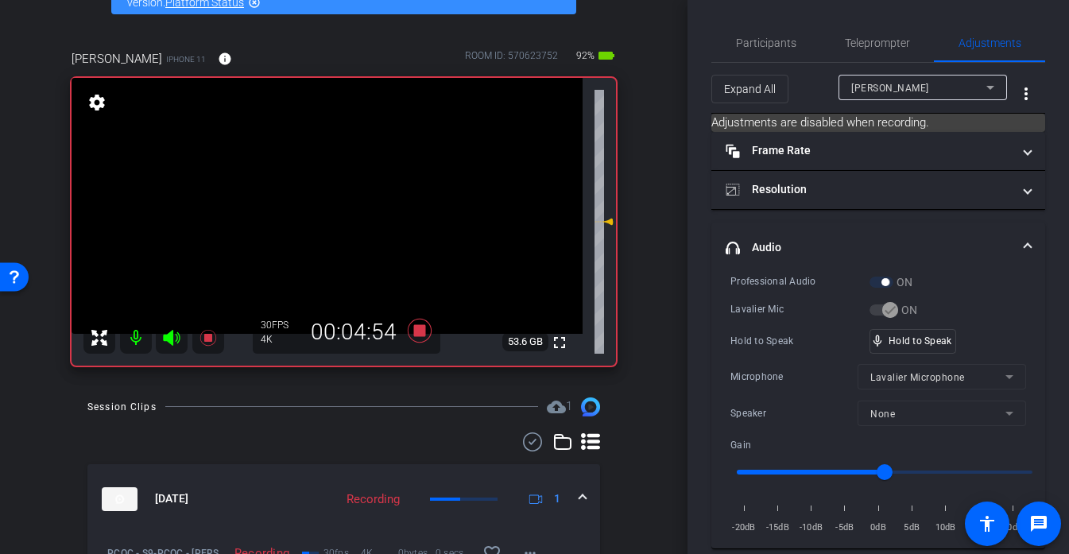
click at [338, 191] on video at bounding box center [327, 206] width 511 height 256
click at [338, 191] on div at bounding box center [338, 193] width 40 height 40
click at [338, 191] on div at bounding box center [338, 191] width 40 height 40
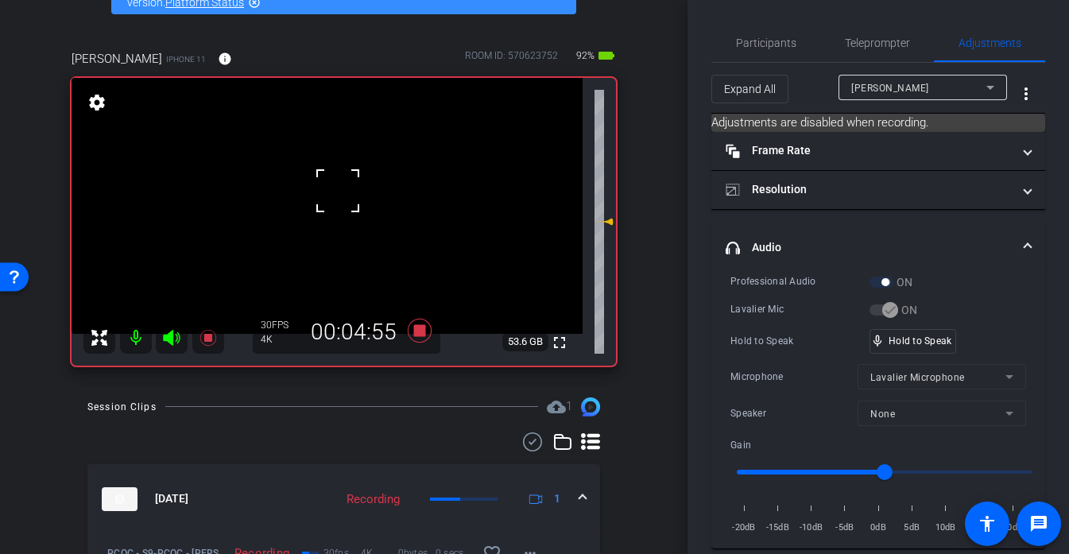
click at [338, 191] on div at bounding box center [338, 191] width 40 height 40
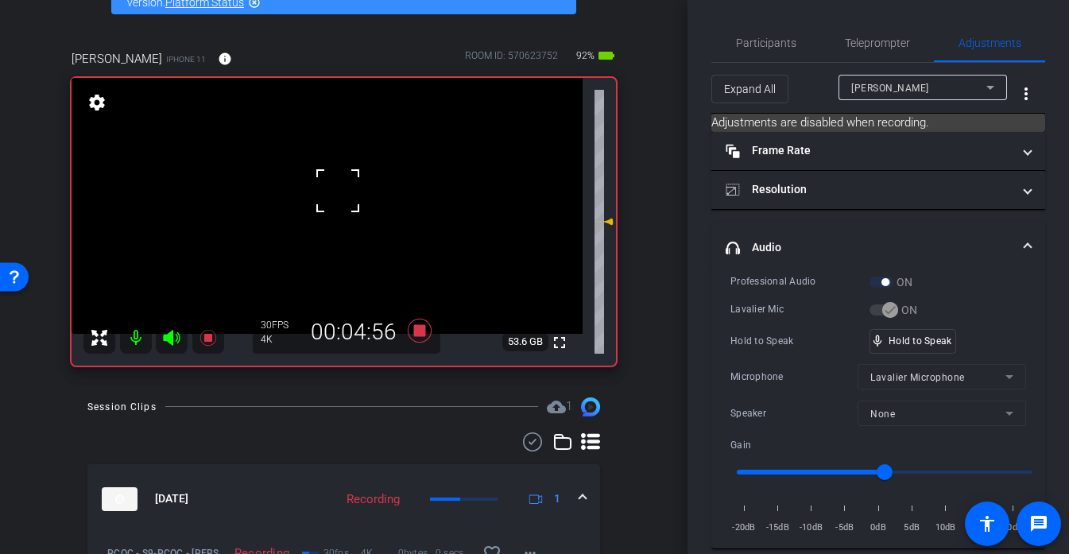
click at [338, 191] on div at bounding box center [338, 191] width 40 height 40
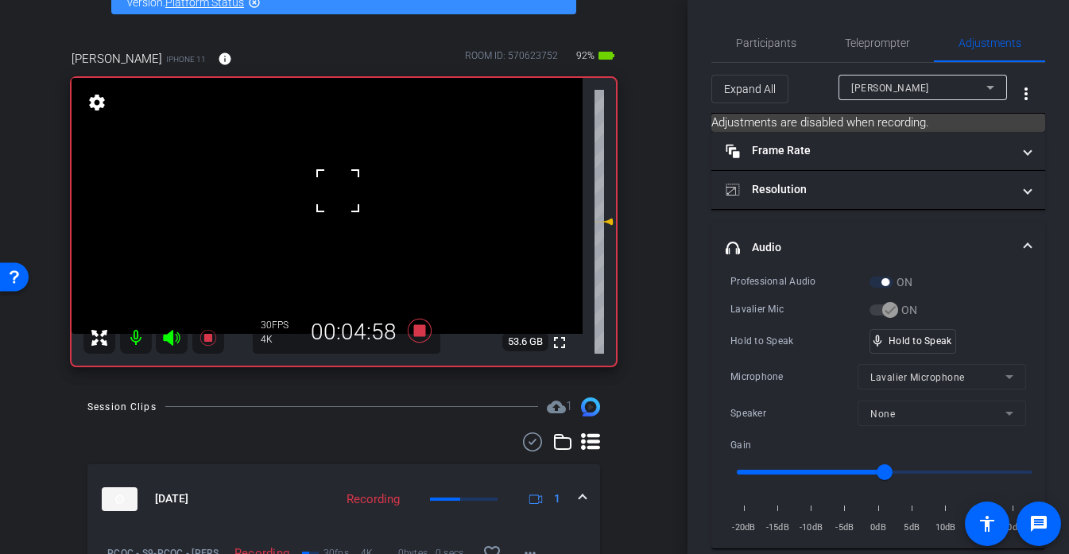
click at [338, 191] on div at bounding box center [338, 191] width 40 height 40
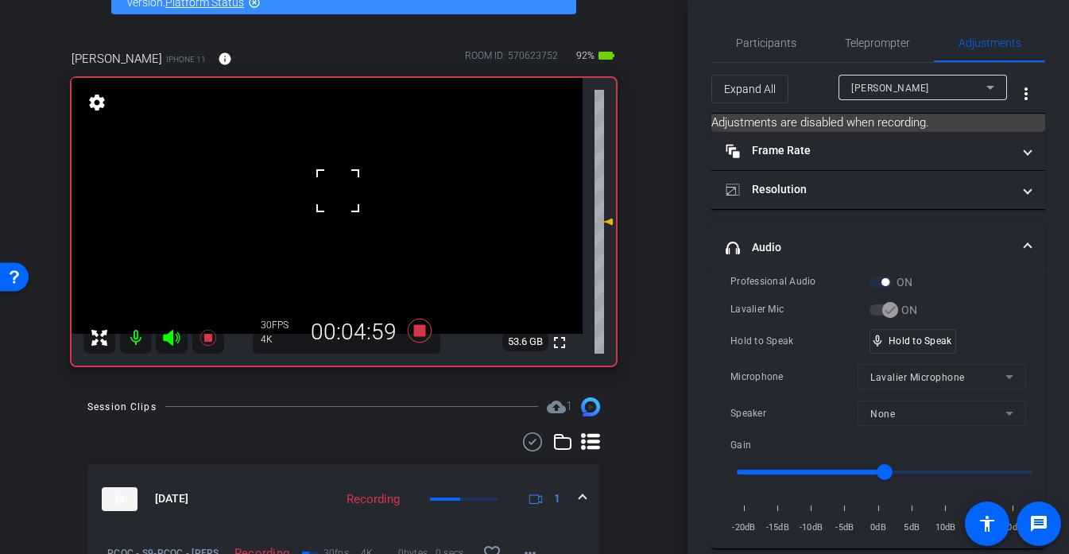
click at [338, 191] on div at bounding box center [338, 191] width 40 height 40
click at [338, 191] on div "fullscreen settings 53.6 GB" at bounding box center [344, 222] width 544 height 288
click at [338, 191] on video at bounding box center [327, 206] width 511 height 256
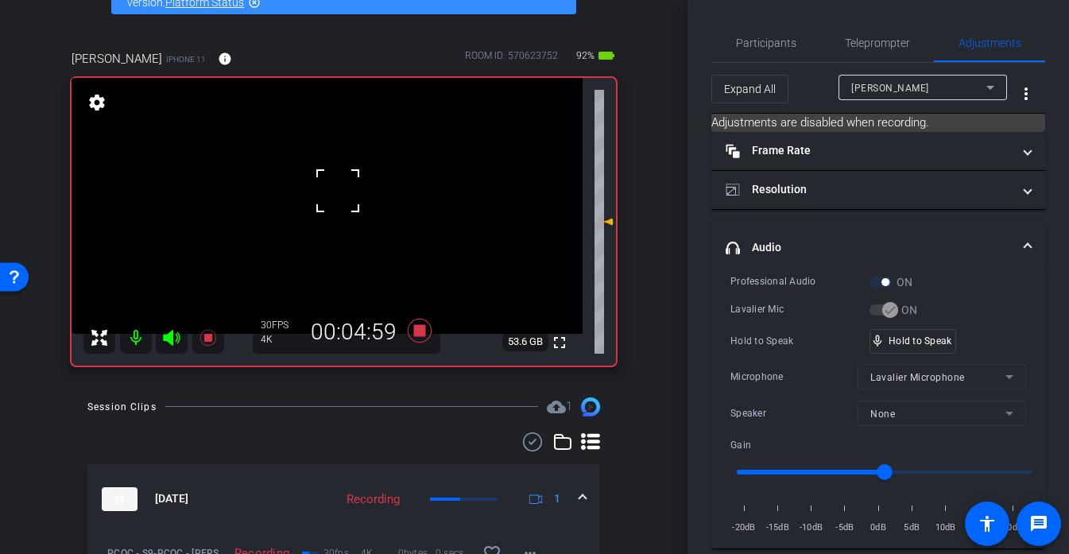
click at [338, 191] on div at bounding box center [338, 191] width 40 height 40
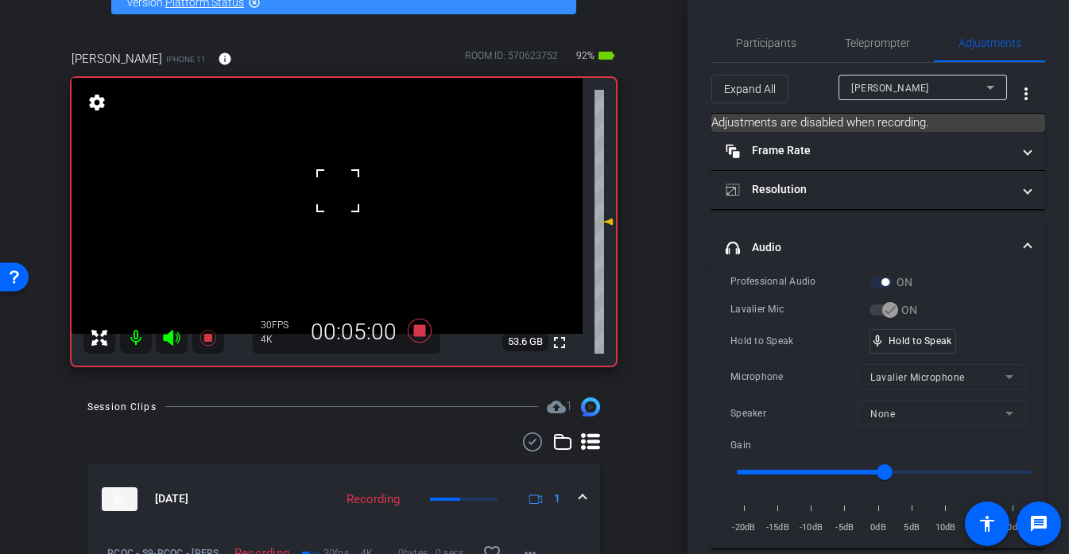
click at [338, 191] on div at bounding box center [338, 191] width 40 height 40
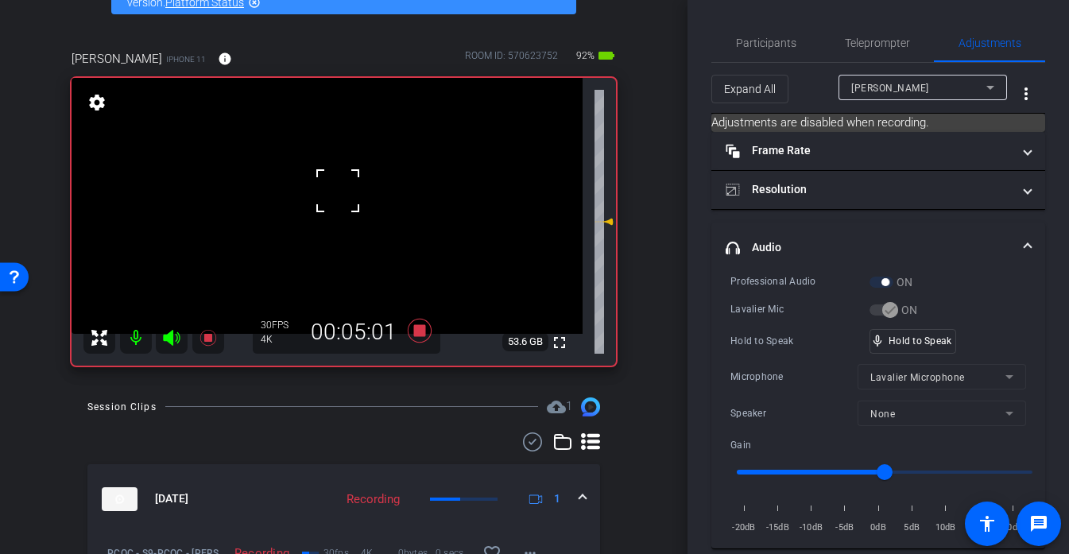
click at [338, 191] on div at bounding box center [338, 191] width 40 height 40
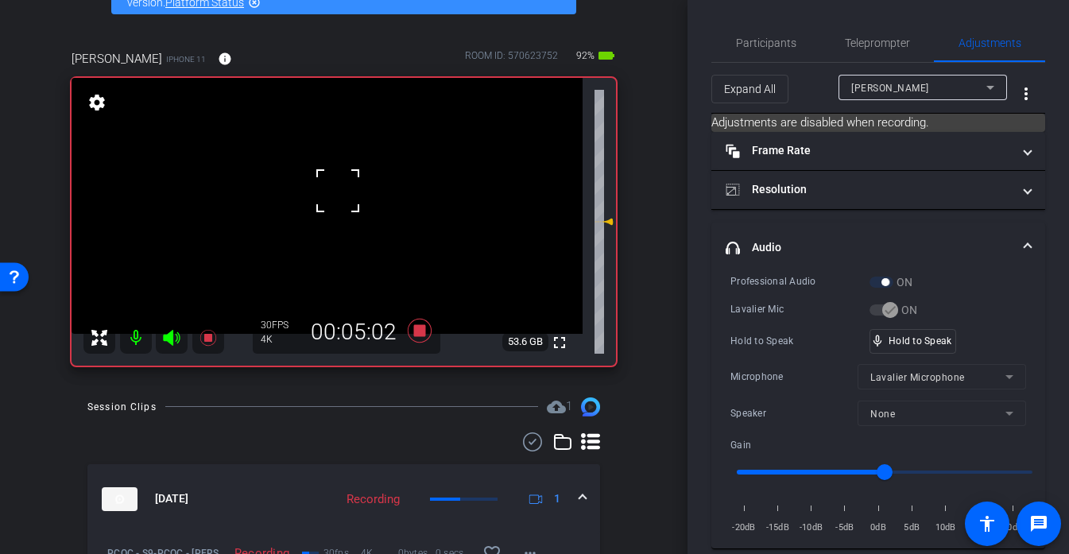
click at [338, 191] on div at bounding box center [338, 191] width 40 height 40
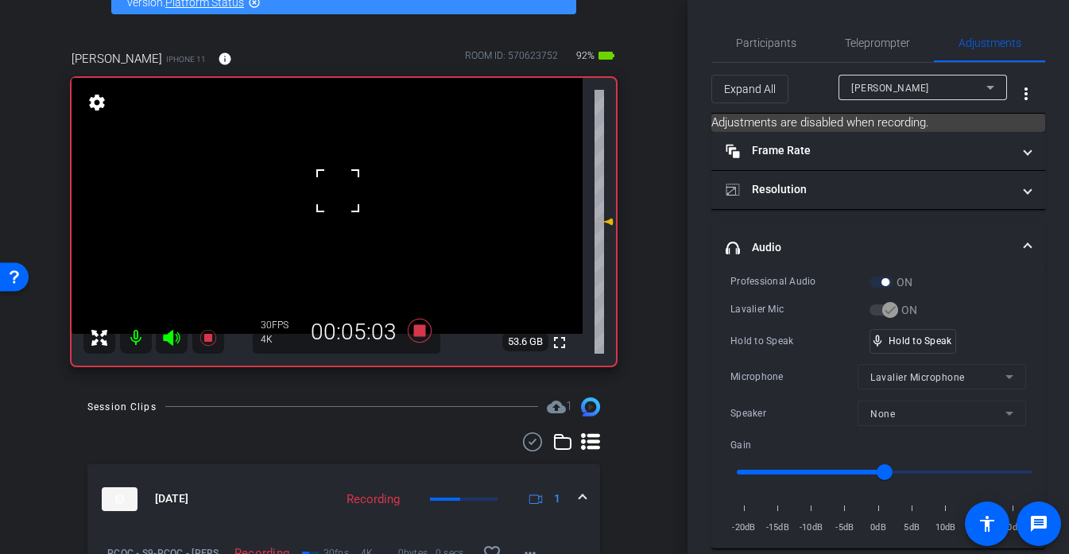
click at [338, 191] on div at bounding box center [338, 191] width 40 height 40
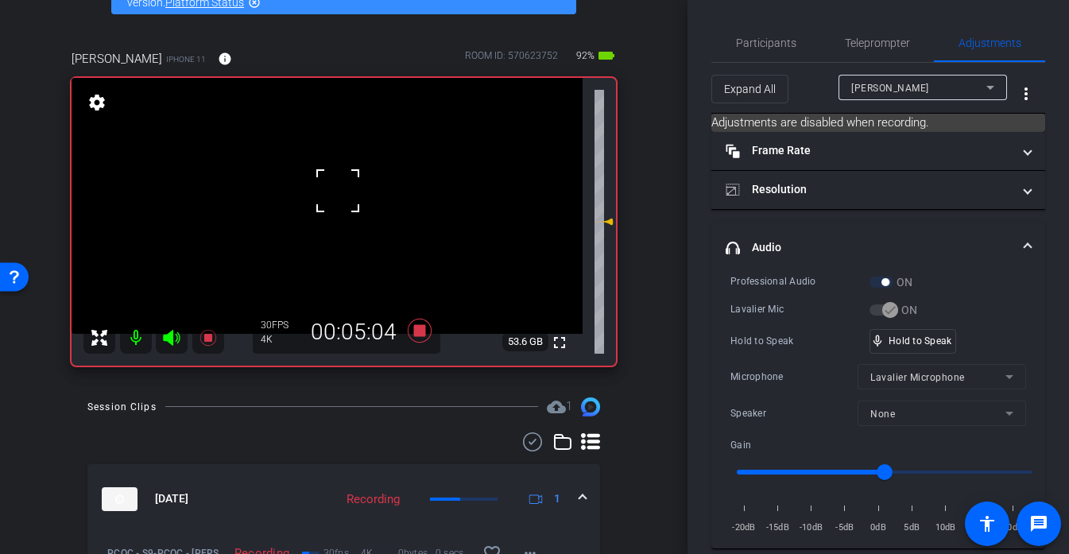
click at [338, 191] on div at bounding box center [338, 191] width 40 height 40
click at [338, 191] on video at bounding box center [327, 206] width 511 height 256
click at [338, 191] on div at bounding box center [338, 191] width 40 height 40
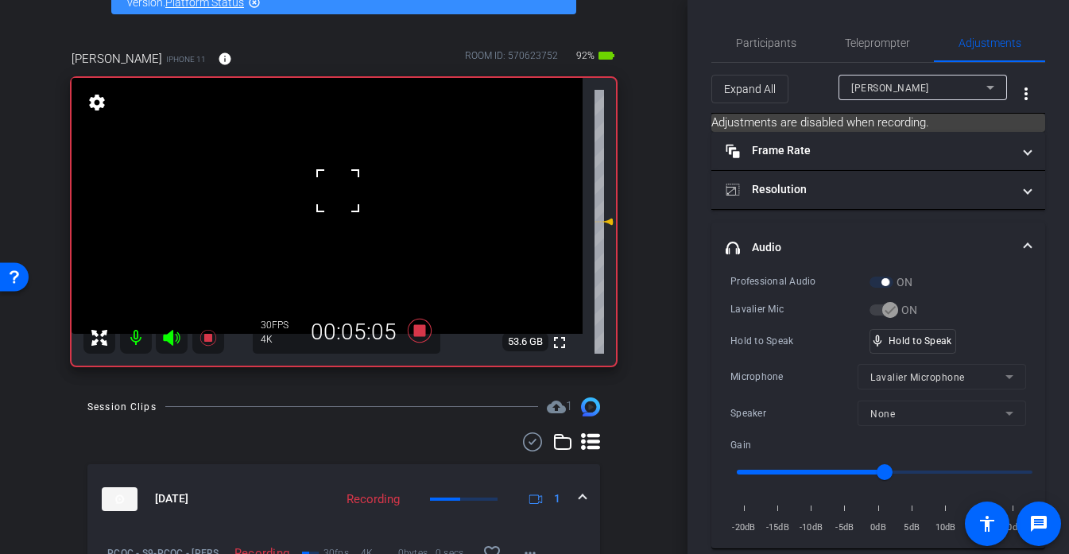
click at [338, 191] on div at bounding box center [338, 191] width 40 height 40
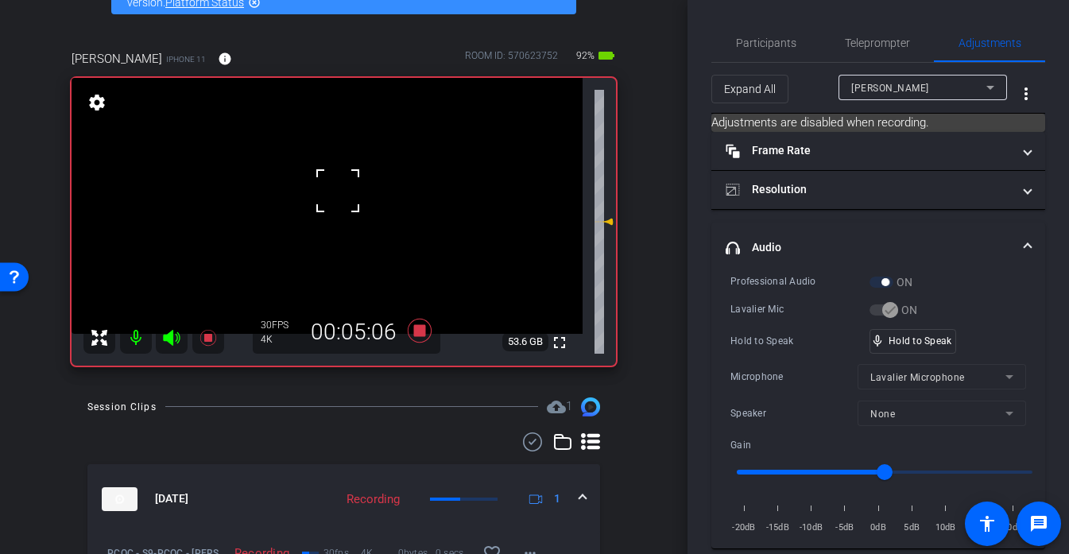
click at [338, 191] on div at bounding box center [338, 191] width 40 height 40
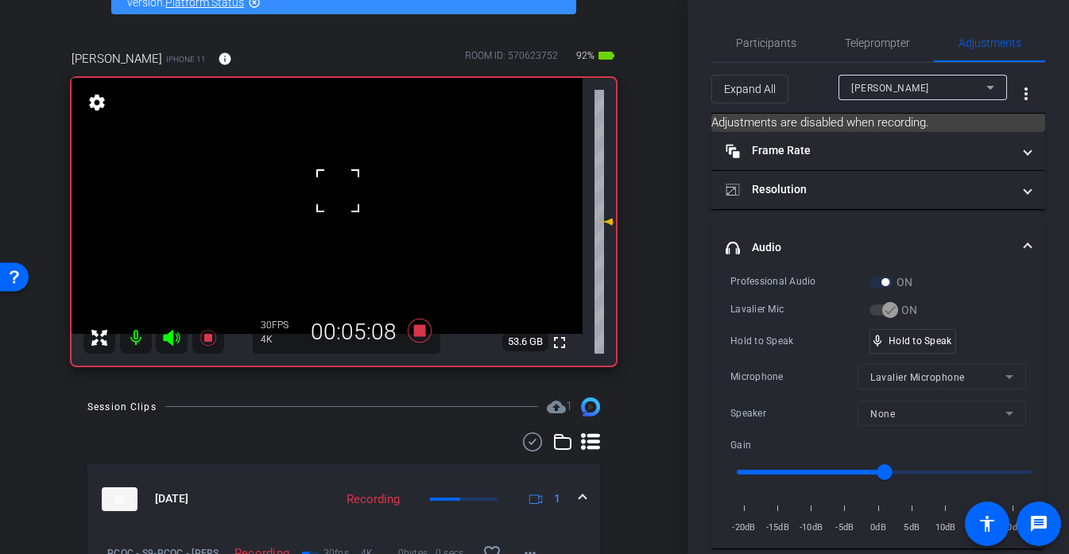
click at [338, 191] on div at bounding box center [338, 191] width 40 height 40
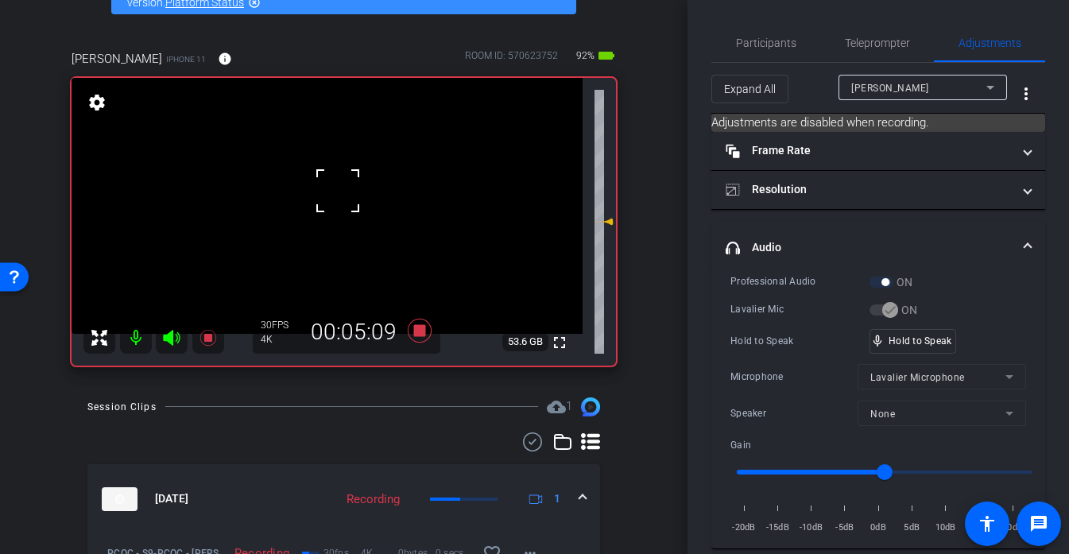
click at [338, 191] on div at bounding box center [338, 191] width 40 height 40
click at [338, 191] on div "fullscreen settings 53.6 GB" at bounding box center [344, 222] width 544 height 288
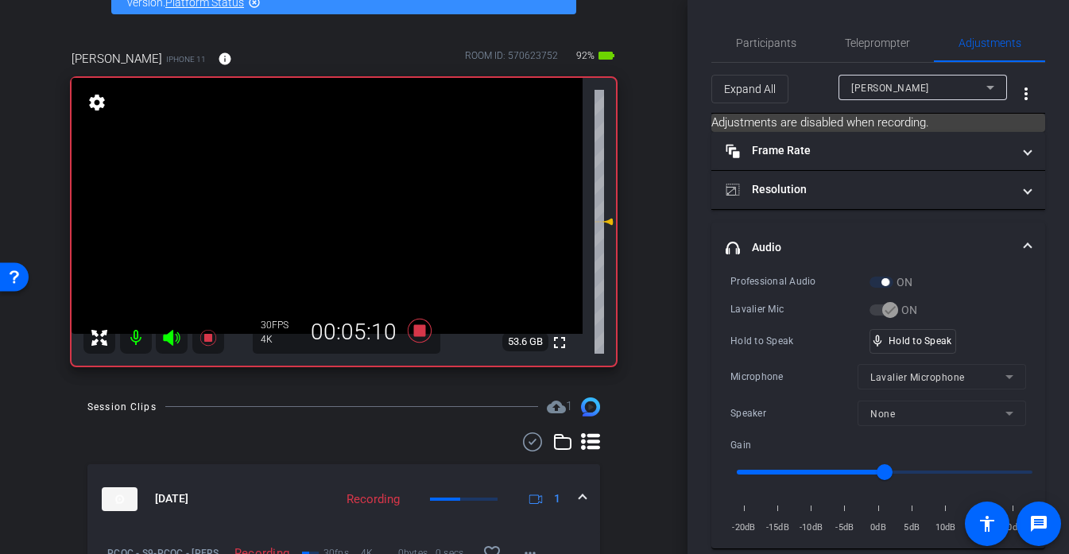
click at [338, 191] on video at bounding box center [327, 206] width 511 height 256
click at [338, 191] on div at bounding box center [338, 191] width 40 height 40
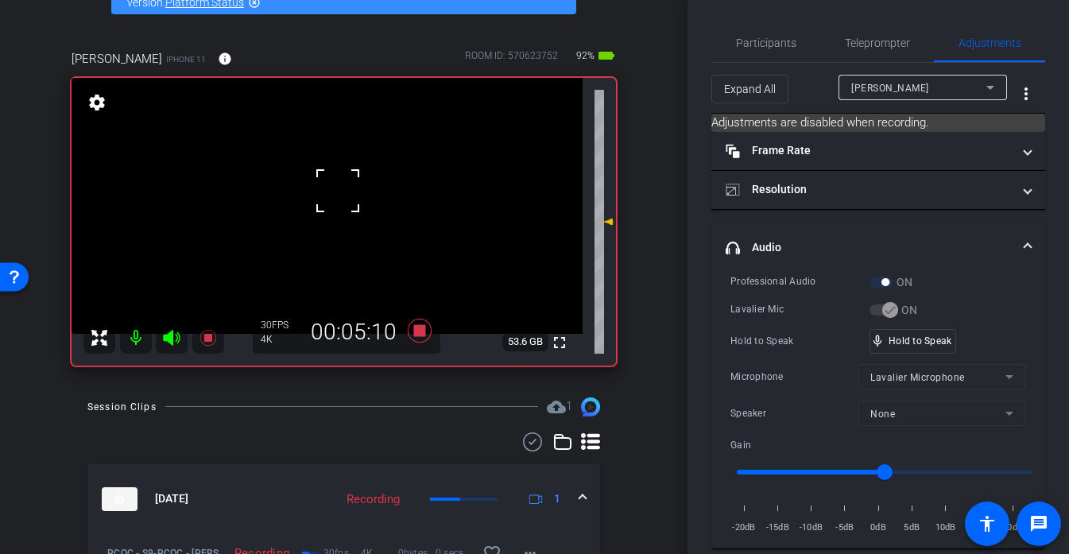
click at [338, 191] on div at bounding box center [338, 191] width 40 height 40
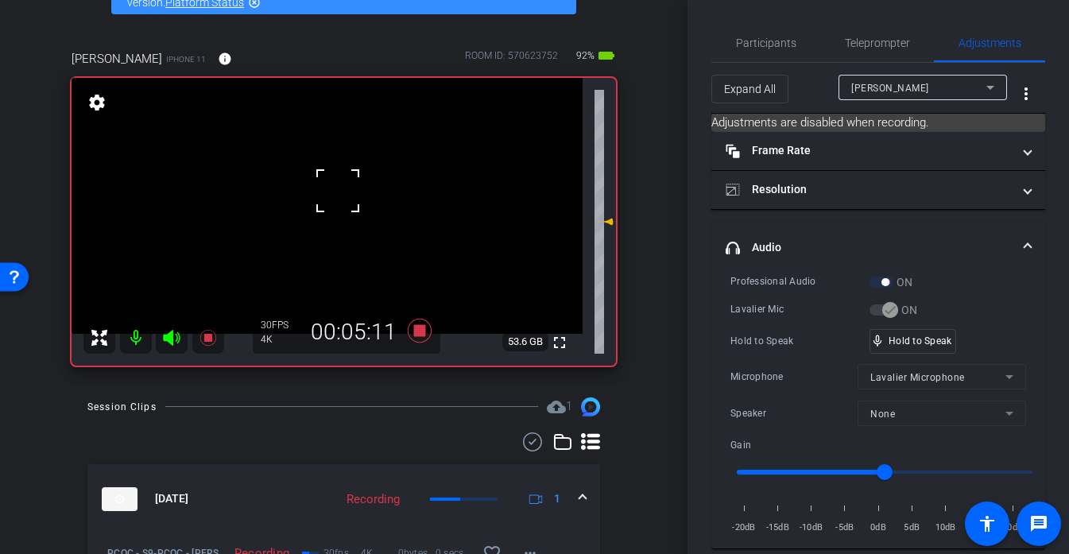
click at [338, 191] on div at bounding box center [338, 191] width 40 height 40
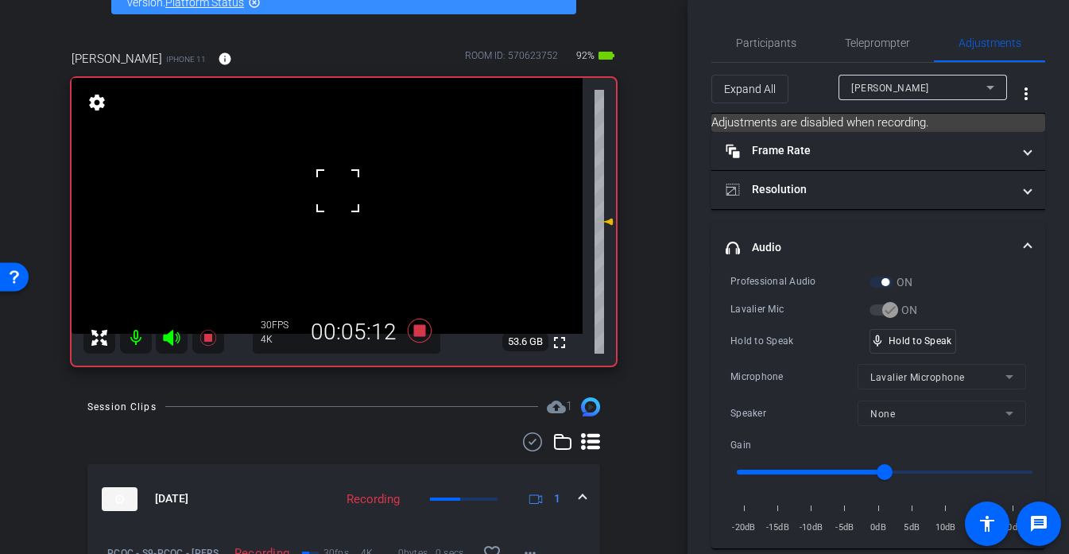
click at [338, 191] on div at bounding box center [338, 191] width 40 height 40
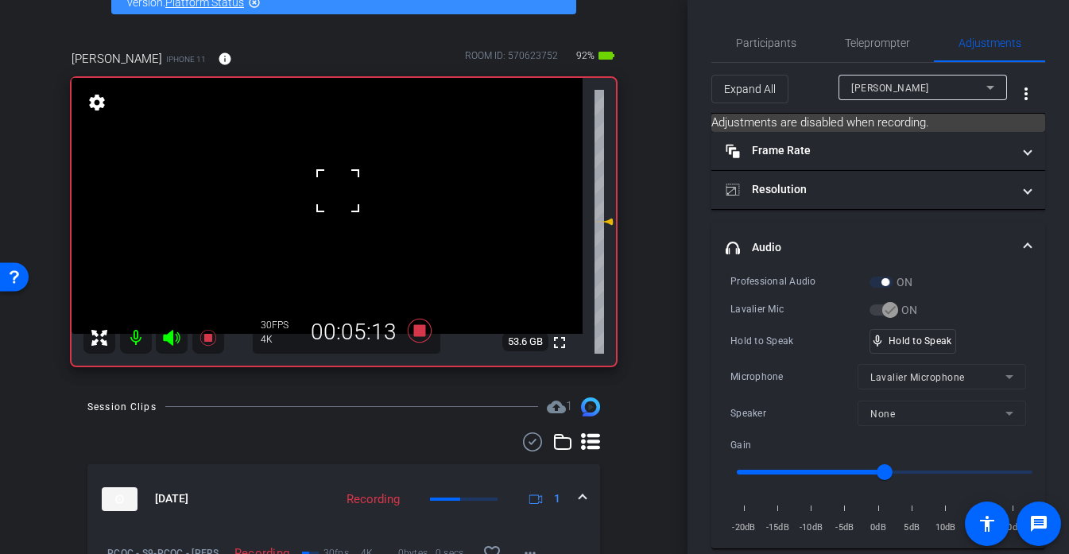
click at [338, 191] on div at bounding box center [338, 191] width 40 height 40
click at [338, 191] on div "fullscreen settings 53.6 GB" at bounding box center [344, 222] width 544 height 288
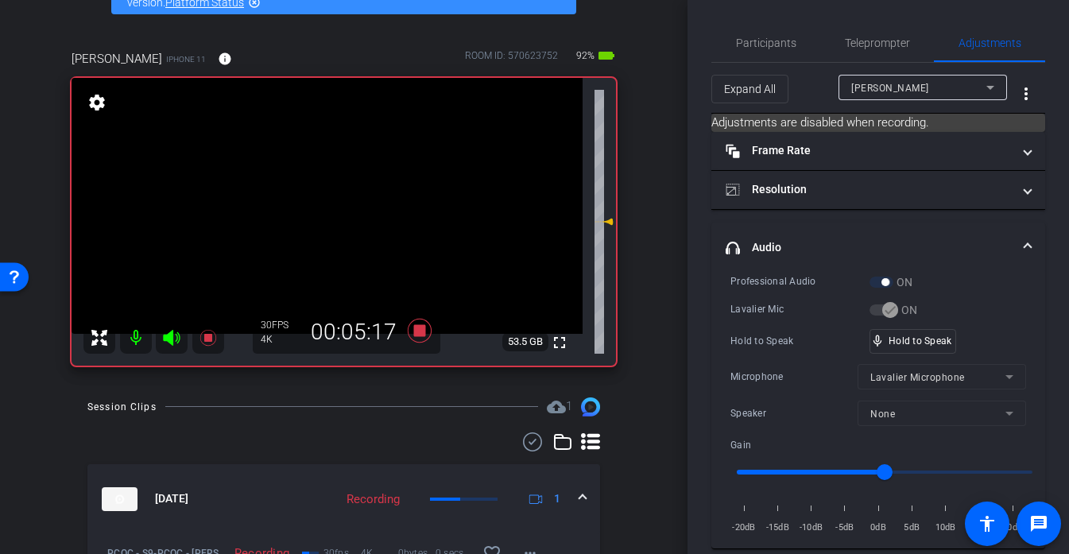
click at [338, 191] on video at bounding box center [327, 206] width 511 height 256
click
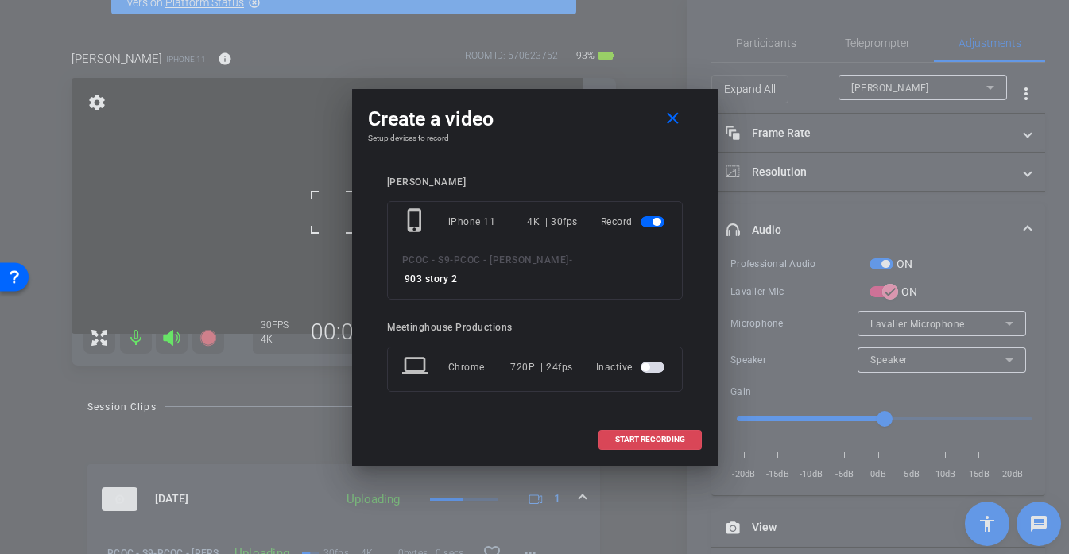
type input "903 story 2"
type input "903 story 3"
type input "903 story 4"
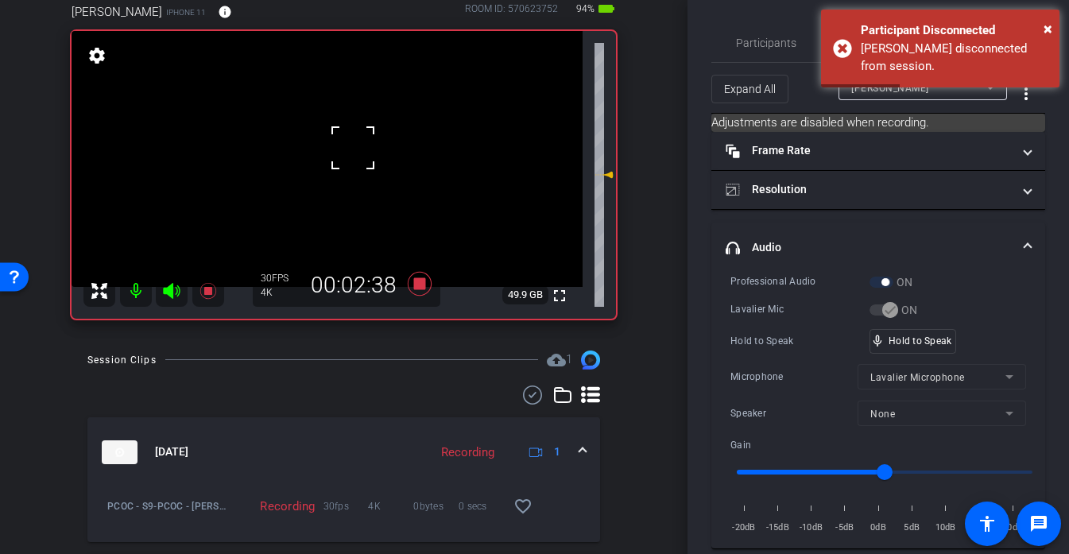
scroll to position [144, 0]
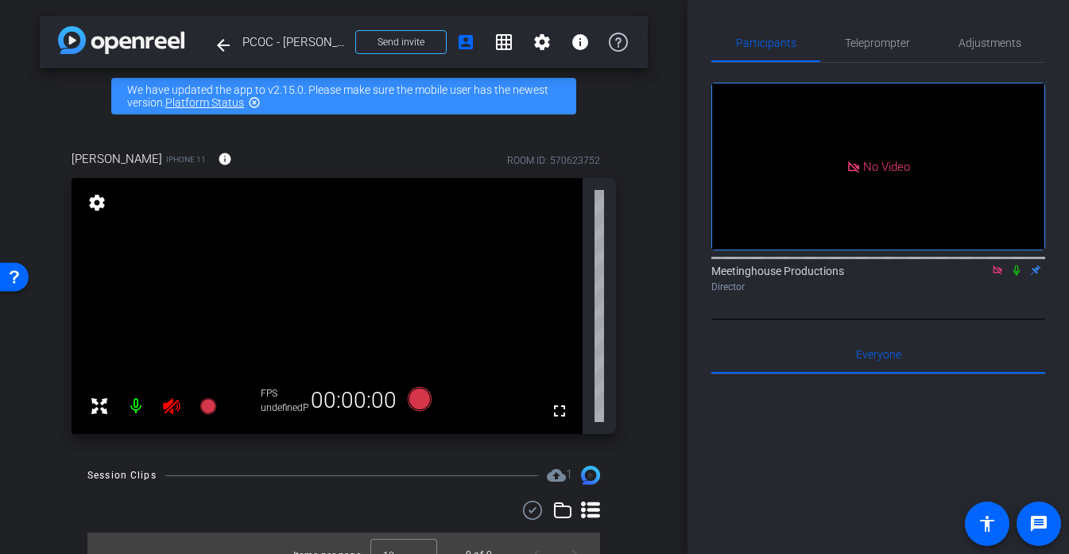
scroll to position [23, 0]
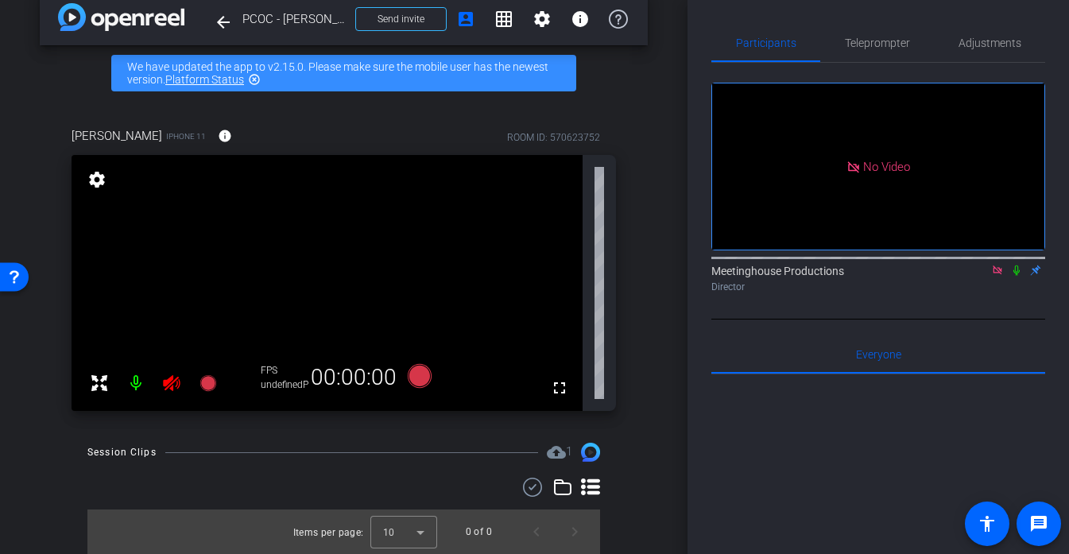
click at [177, 378] on icon at bounding box center [171, 383] width 19 height 19
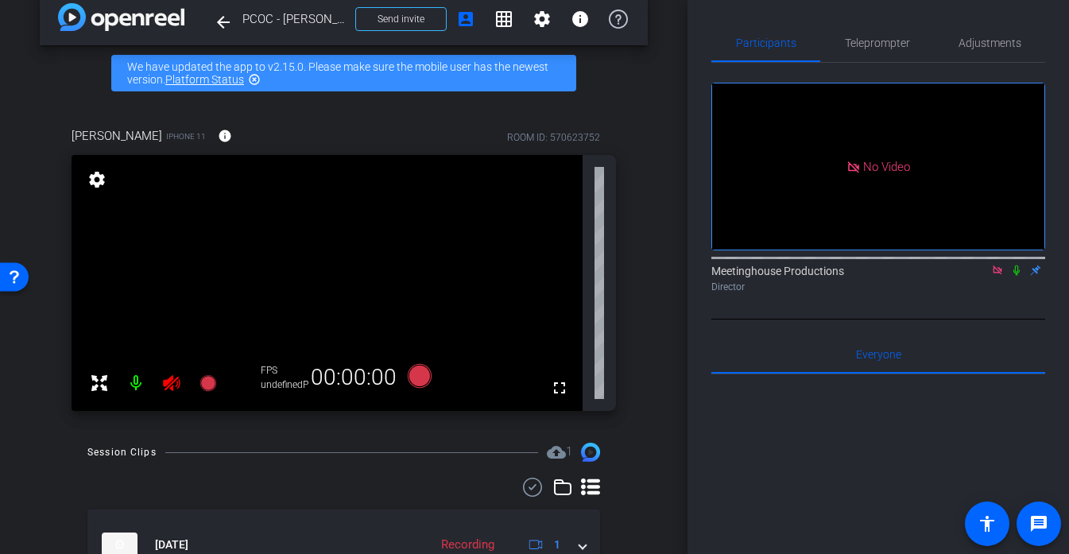
click at [172, 384] on div at bounding box center [153, 383] width 141 height 32
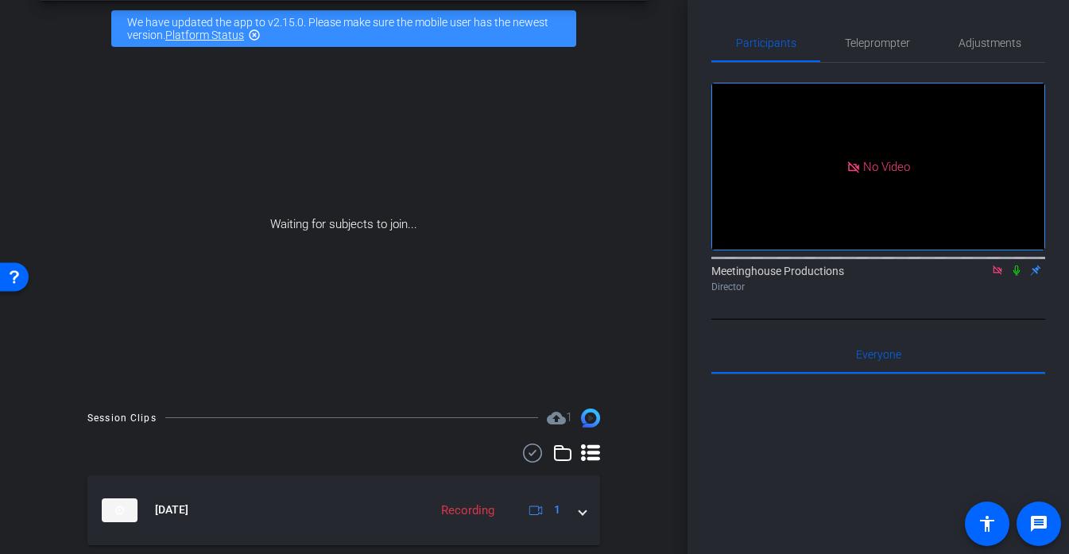
scroll to position [70, 0]
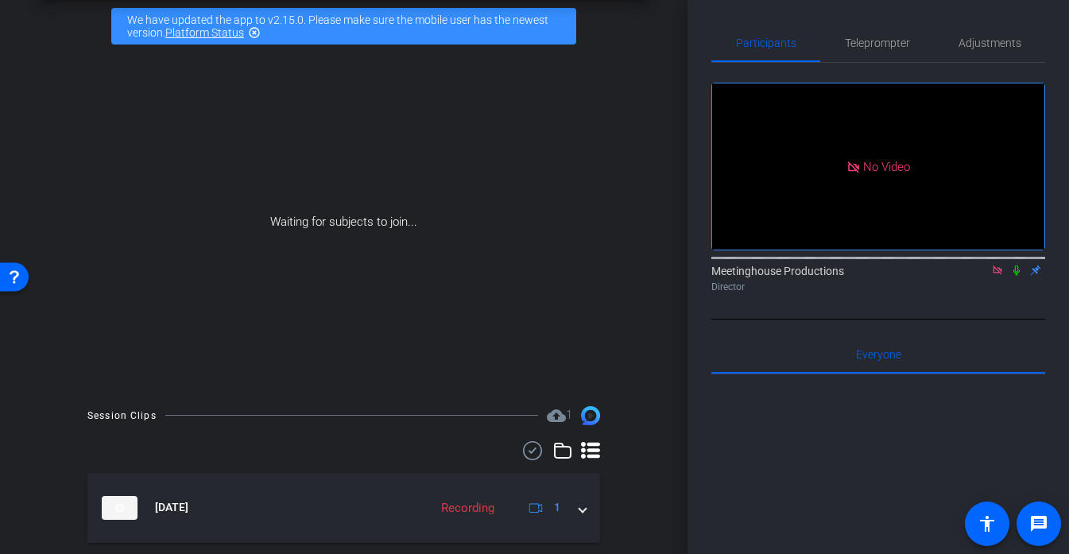
click at [995, 276] on icon at bounding box center [997, 270] width 13 height 11
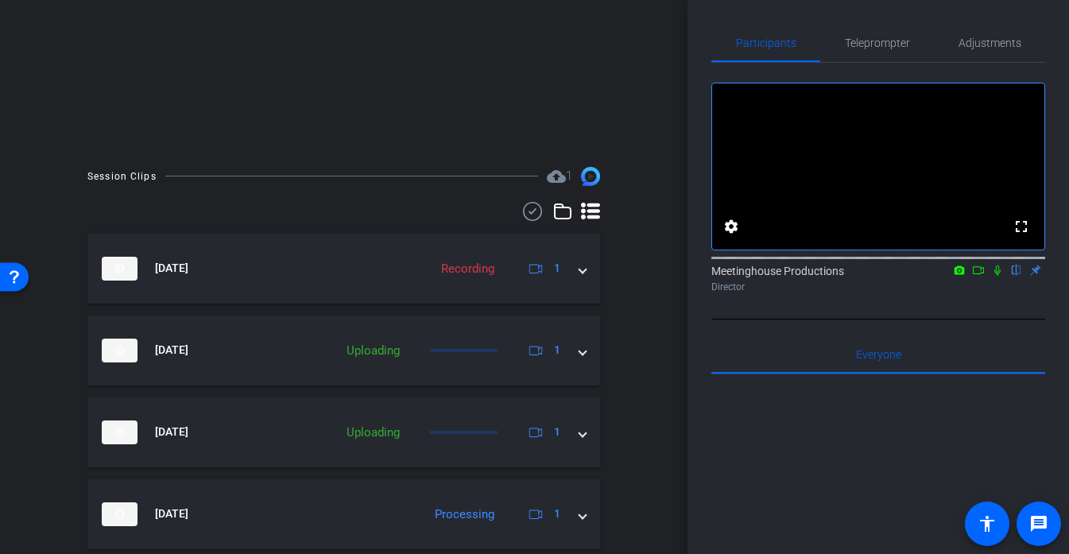
scroll to position [340, 0]
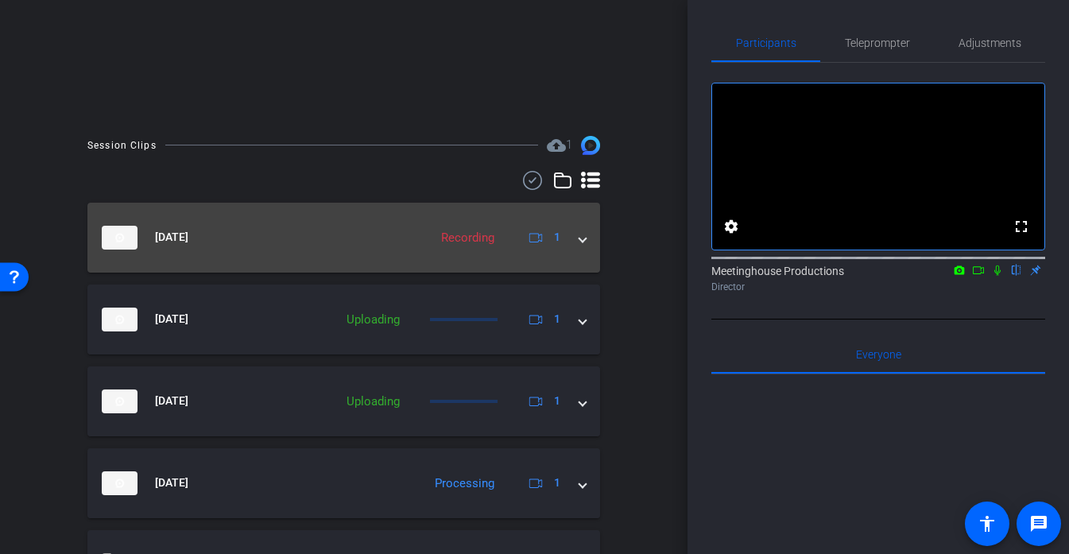
click at [385, 244] on mat-panel-title "[DATE]" at bounding box center [261, 238] width 319 height 24
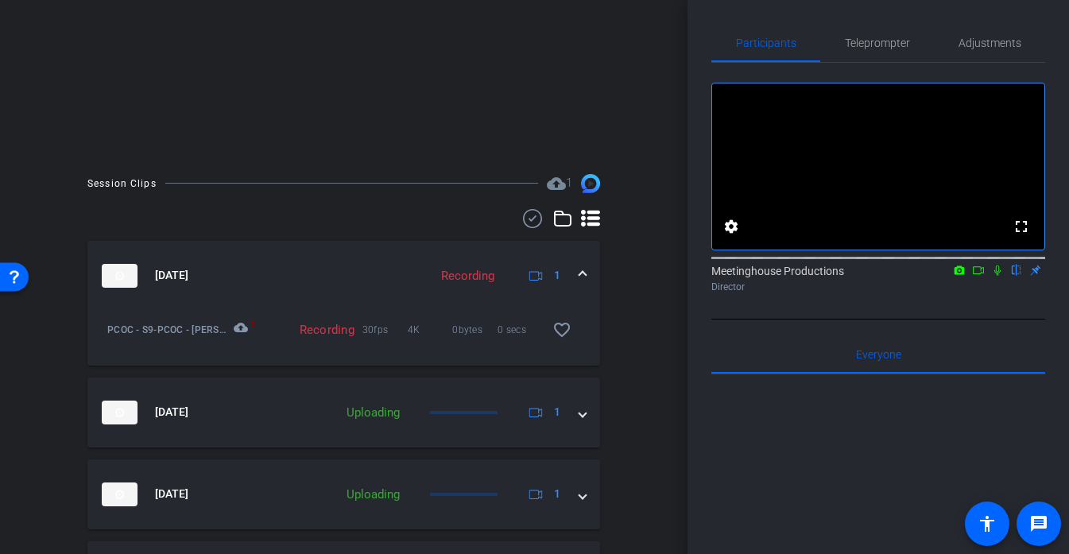
scroll to position [298, 0]
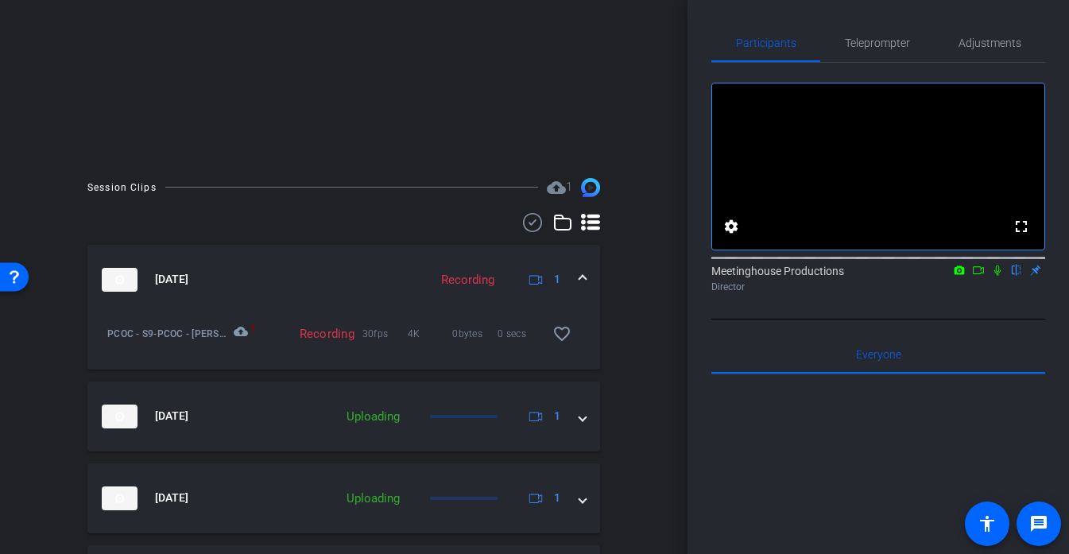
click at [316, 315] on div "Recording 30fps 4K 0bytes 0 secs favorite_border" at bounding box center [426, 334] width 323 height 38
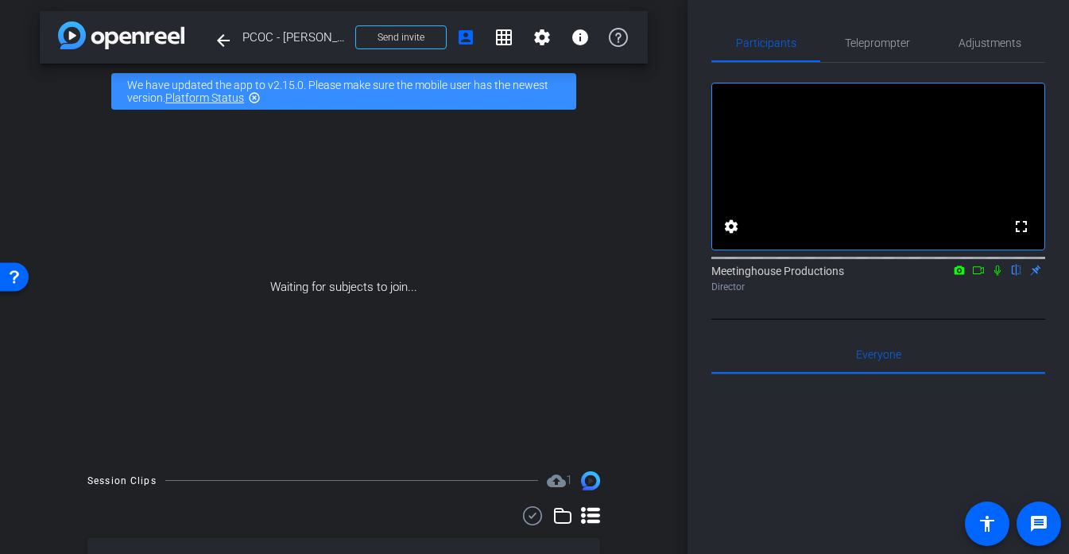
scroll to position [2, 0]
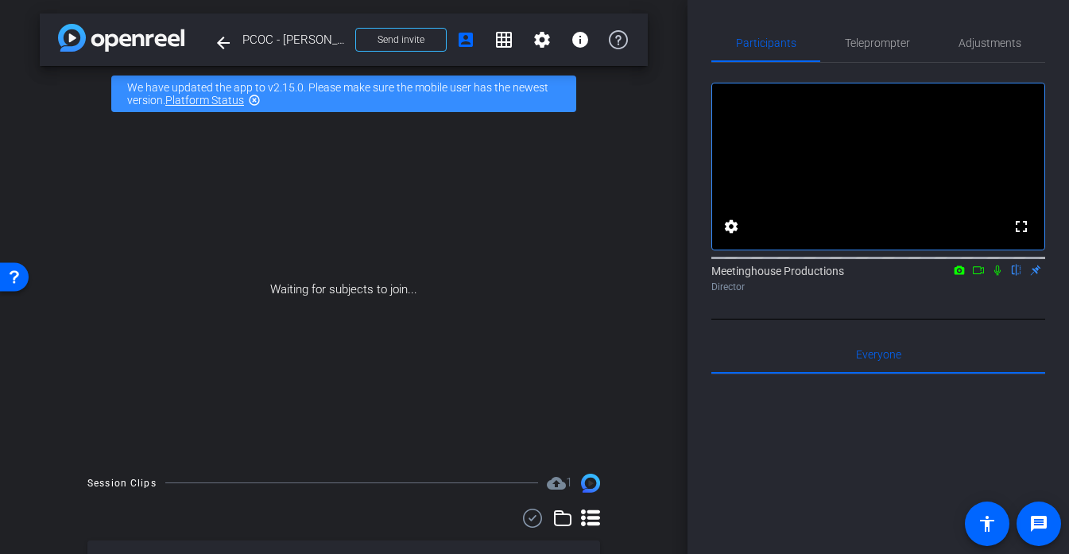
click at [388, 277] on div "Waiting for subjects to join..." at bounding box center [344, 290] width 608 height 336
click at [215, 43] on mat-icon "arrow_back" at bounding box center [223, 42] width 19 height 19
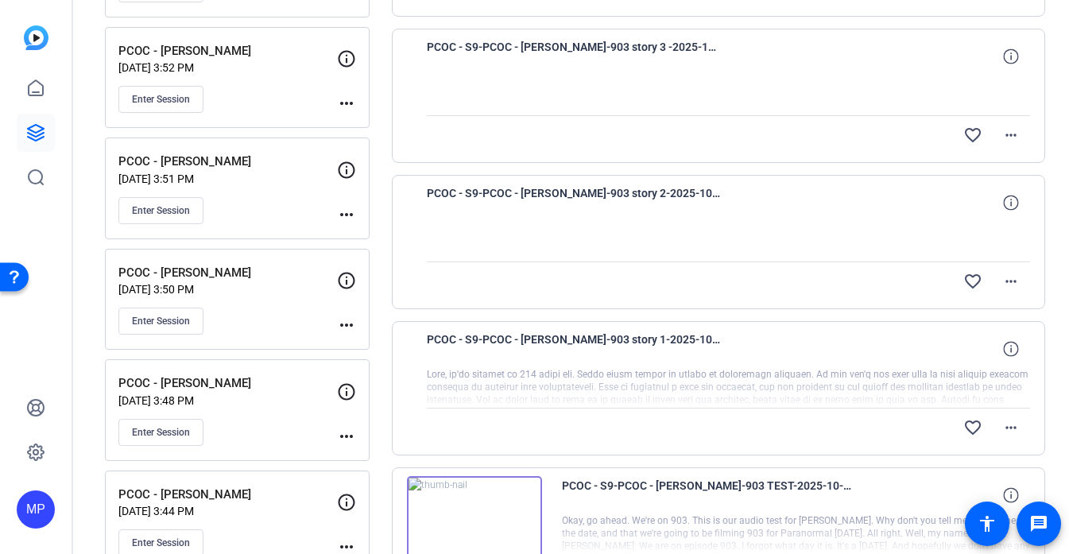
scroll to position [323, 0]
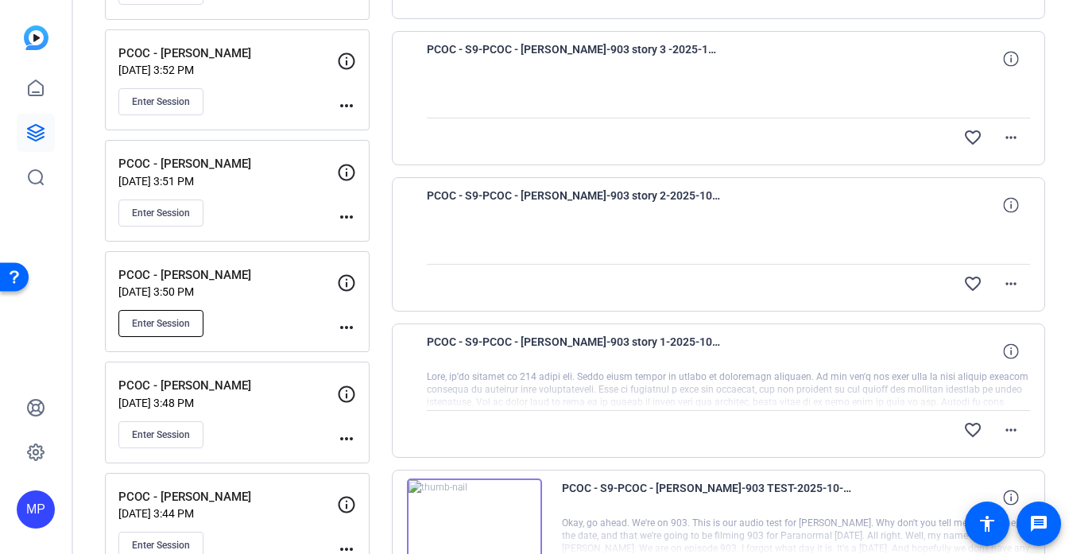
click at [178, 323] on span "Enter Session" at bounding box center [161, 323] width 58 height 13
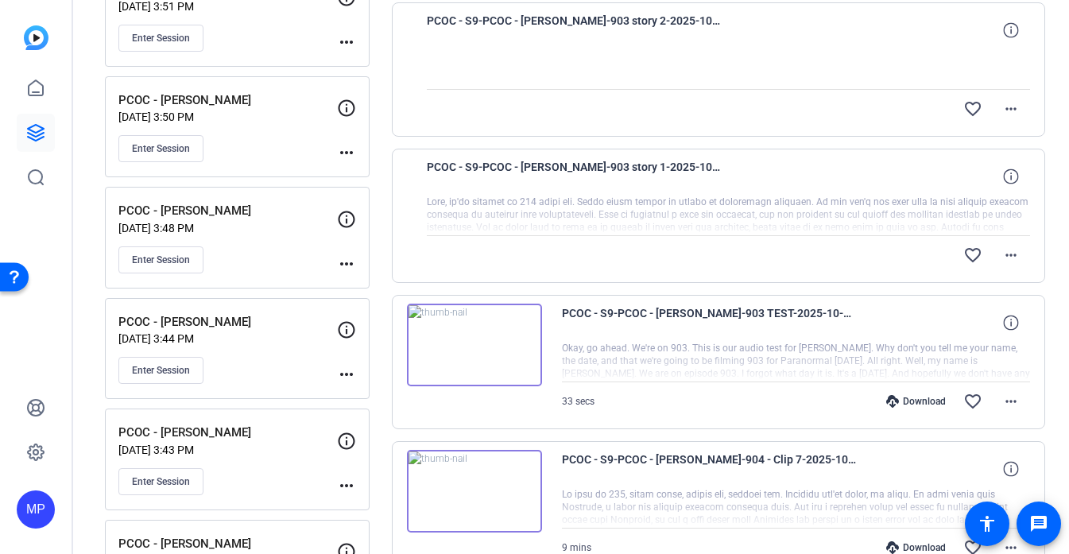
scroll to position [521, 0]
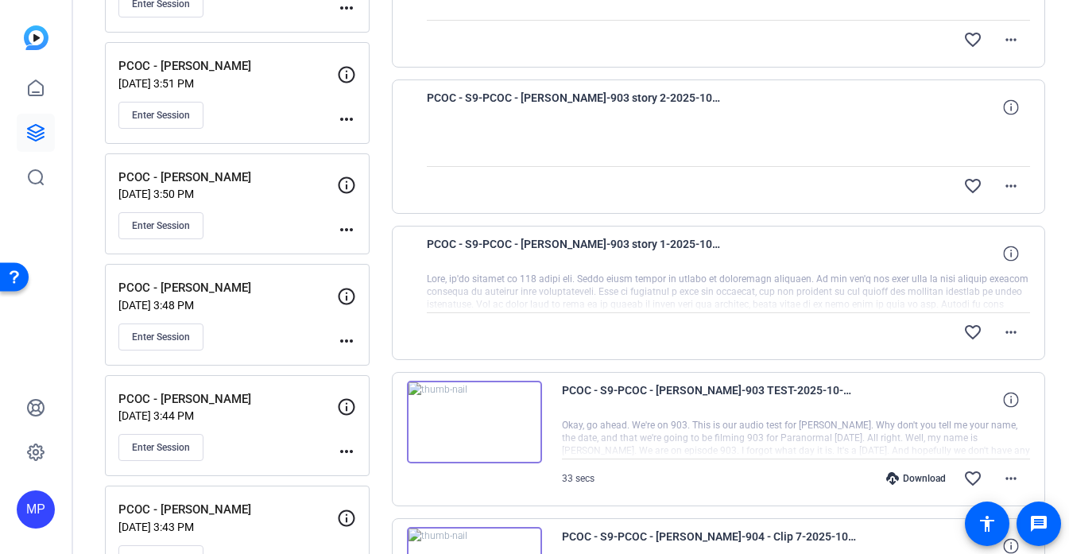
scroll to position [424, 0]
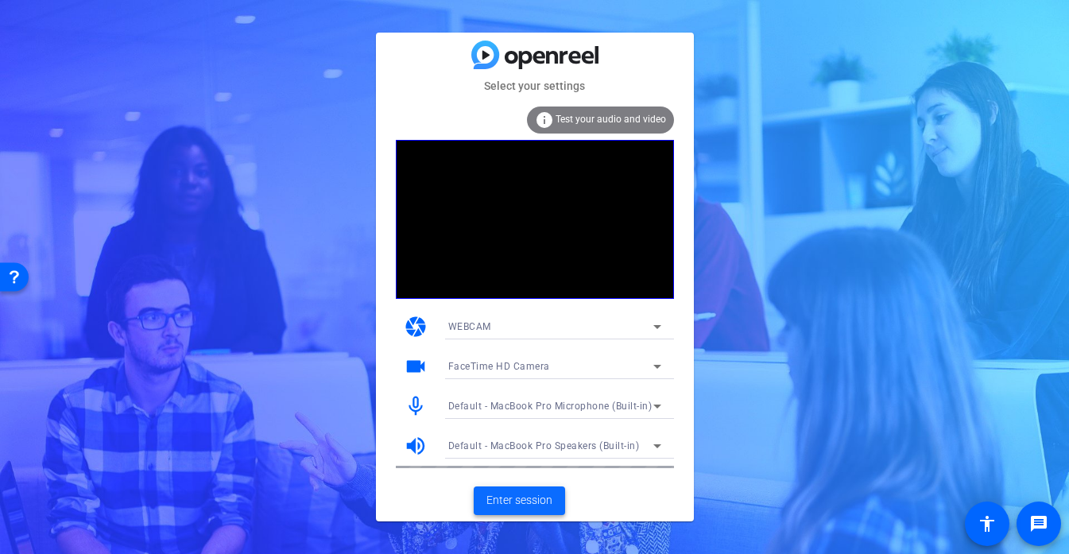
click at [515, 490] on span at bounding box center [519, 501] width 91 height 38
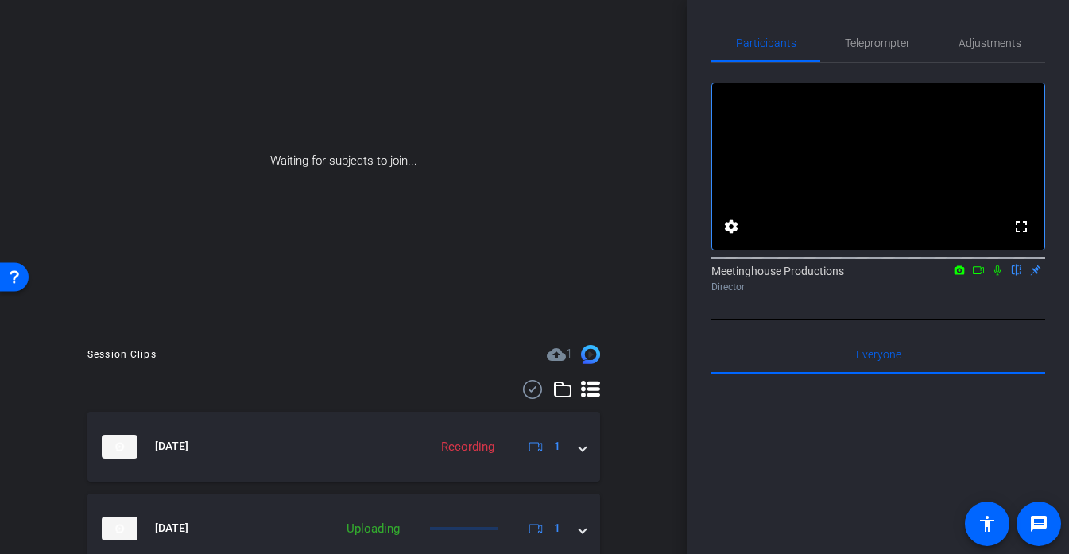
click at [348, 211] on div "Waiting for subjects to join..." at bounding box center [344, 161] width 608 height 336
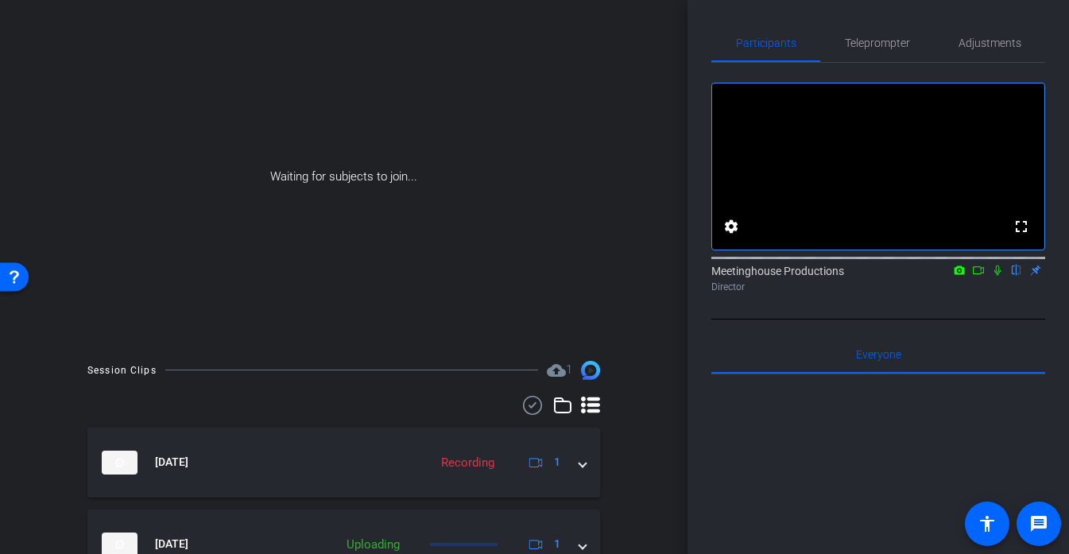
scroll to position [96, 0]
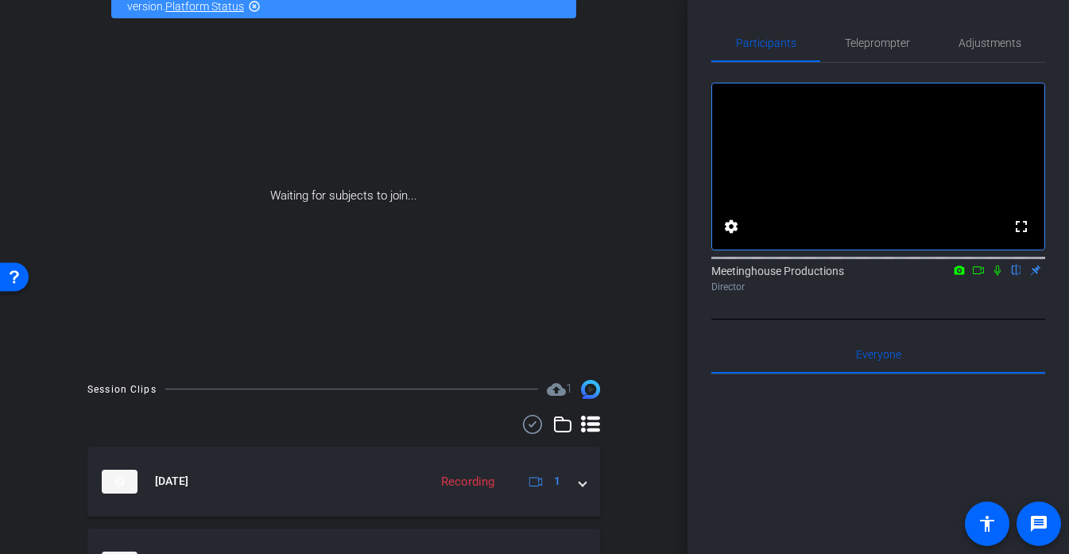
click at [347, 253] on div "Waiting for subjects to join..." at bounding box center [344, 196] width 608 height 336
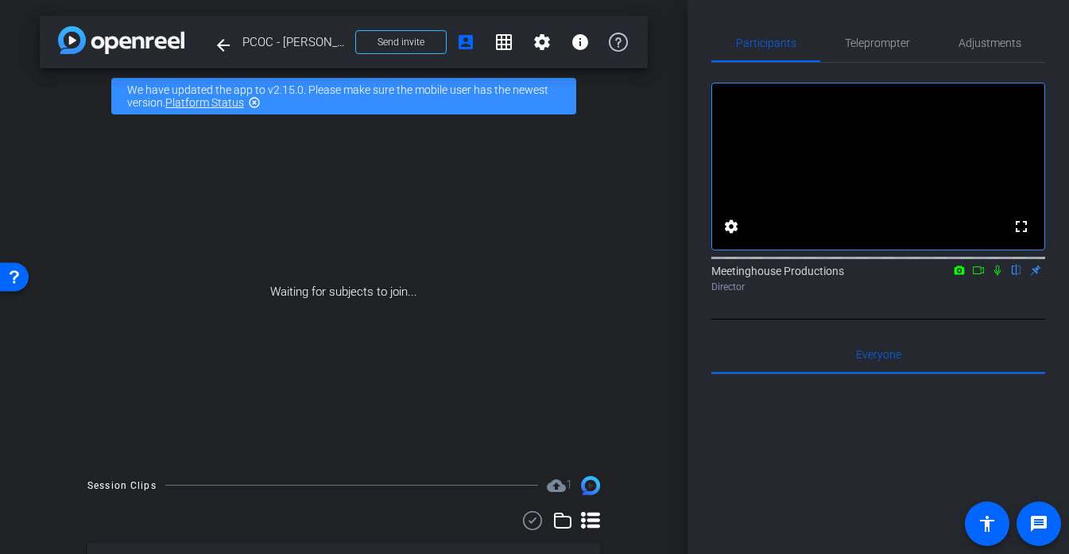
click at [428, 334] on div "Waiting for subjects to join..." at bounding box center [344, 292] width 608 height 336
click at [413, 252] on div "Waiting for subjects to join..." at bounding box center [344, 292] width 608 height 336
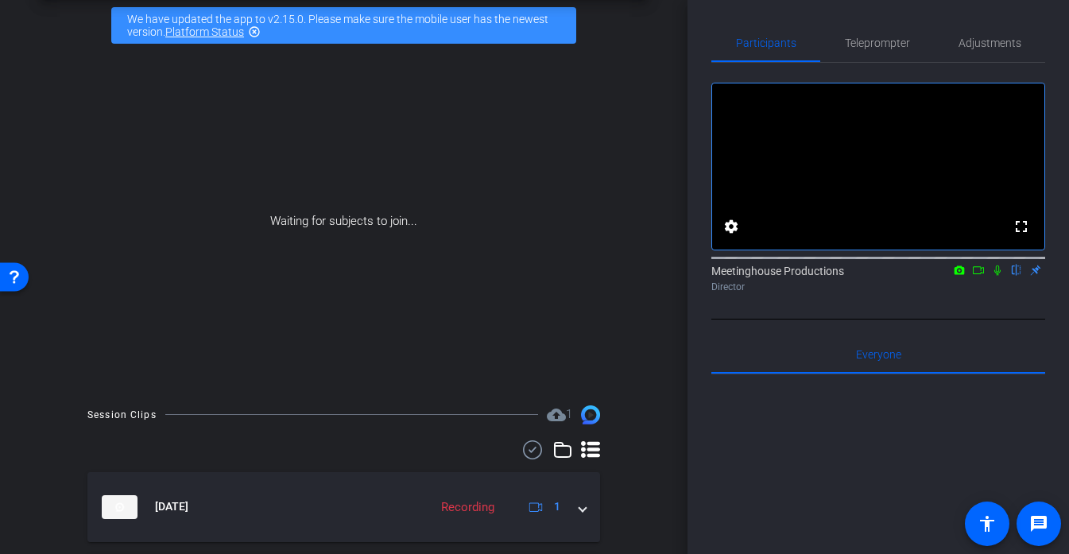
scroll to position [64, 0]
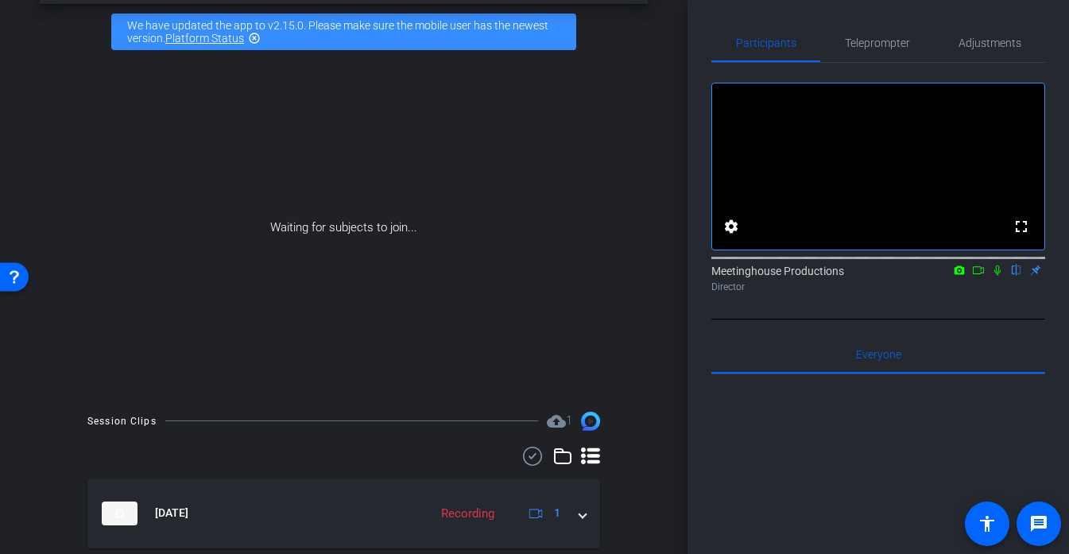
click at [922, 169] on video at bounding box center [878, 166] width 332 height 166
click at [881, 169] on video at bounding box center [878, 166] width 332 height 166
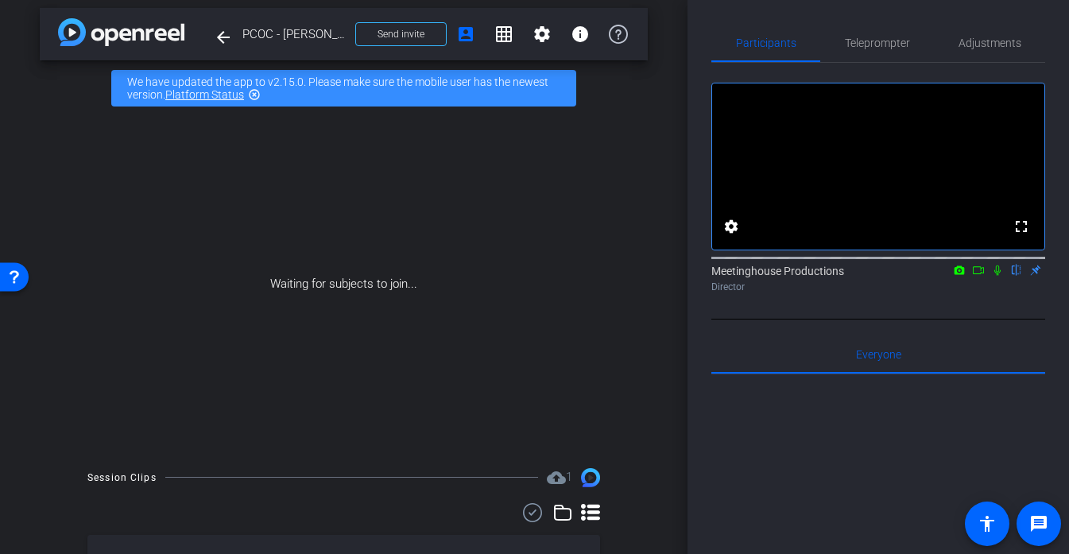
scroll to position [211, 0]
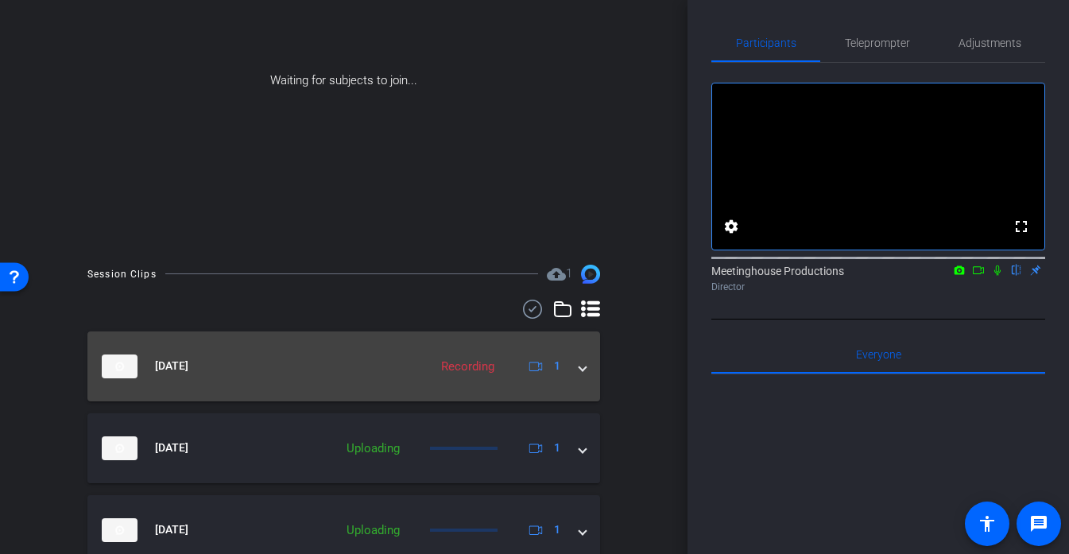
click at [356, 387] on mat-expansion-panel-header "[DATE] Recording 1" at bounding box center [343, 366] width 513 height 70
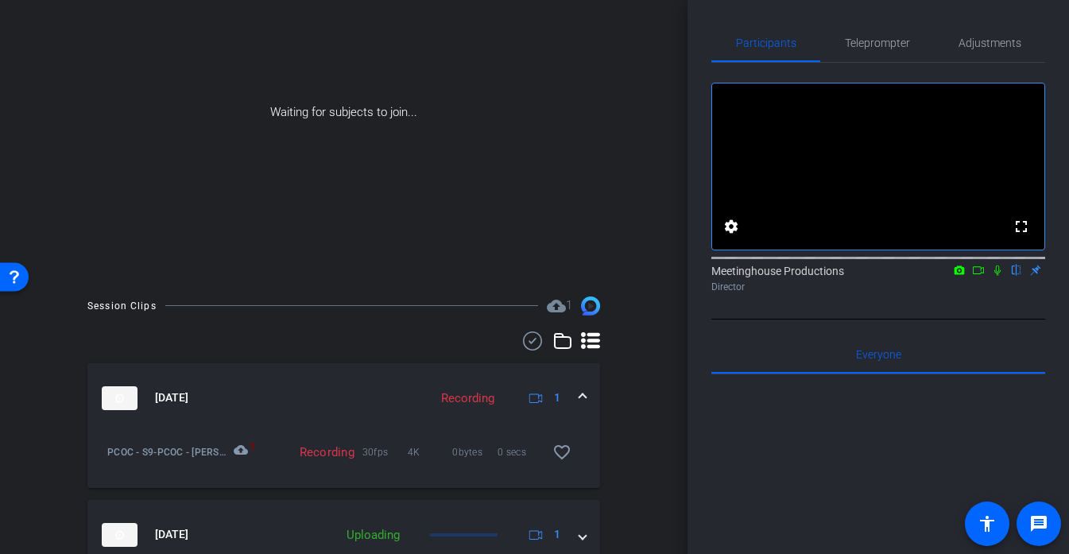
scroll to position [170, 0]
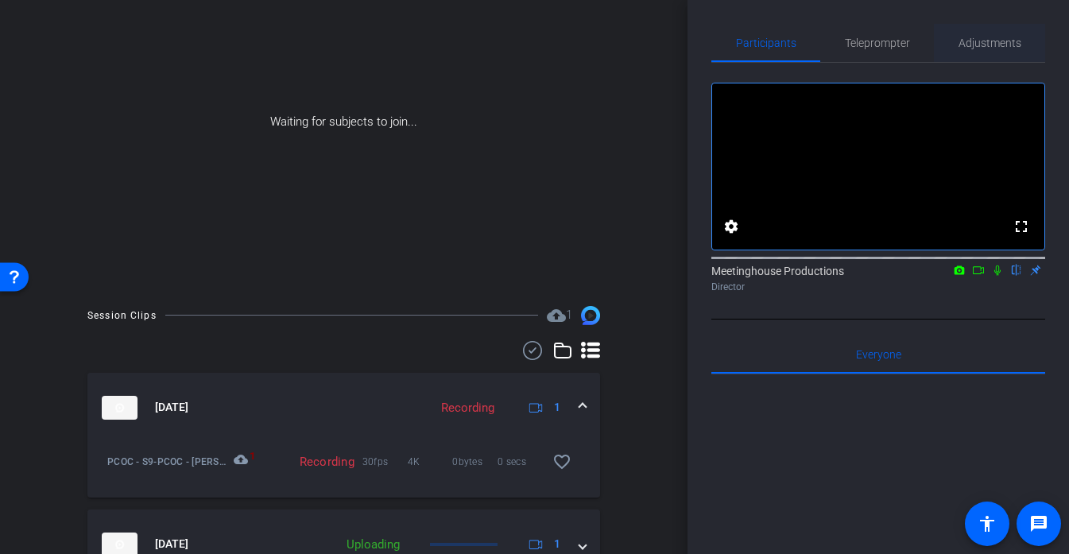
click at [965, 38] on span "Adjustments" at bounding box center [990, 42] width 63 height 11
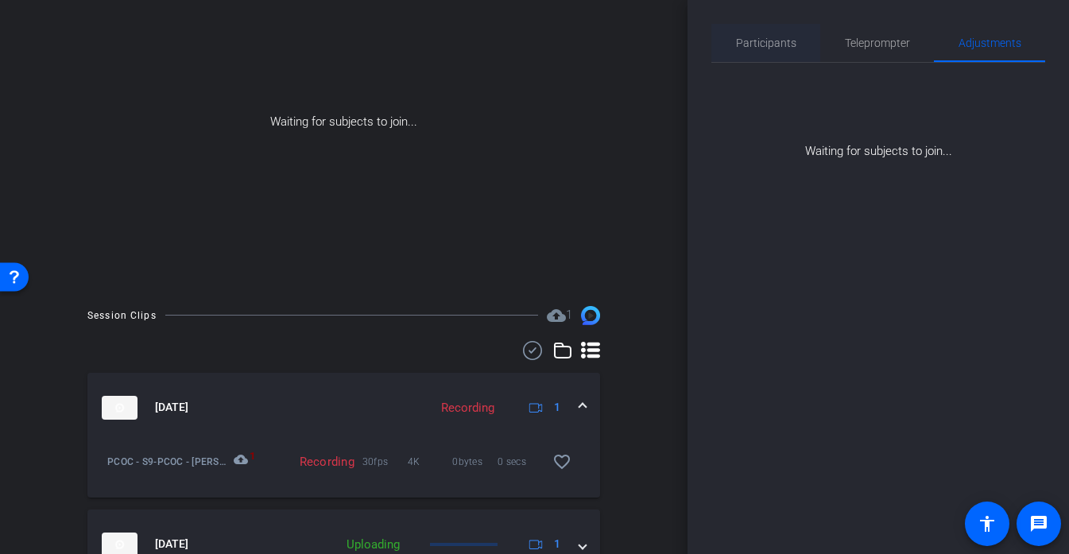
click at [763, 39] on span "Participants" at bounding box center [766, 42] width 60 height 11
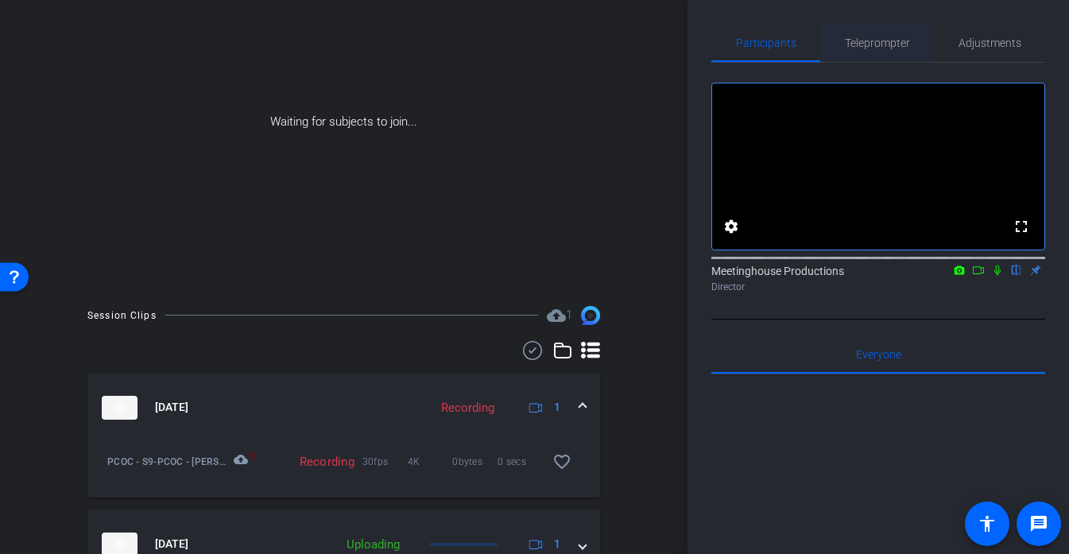
click at [912, 37] on div "Teleprompter" at bounding box center [877, 43] width 114 height 38
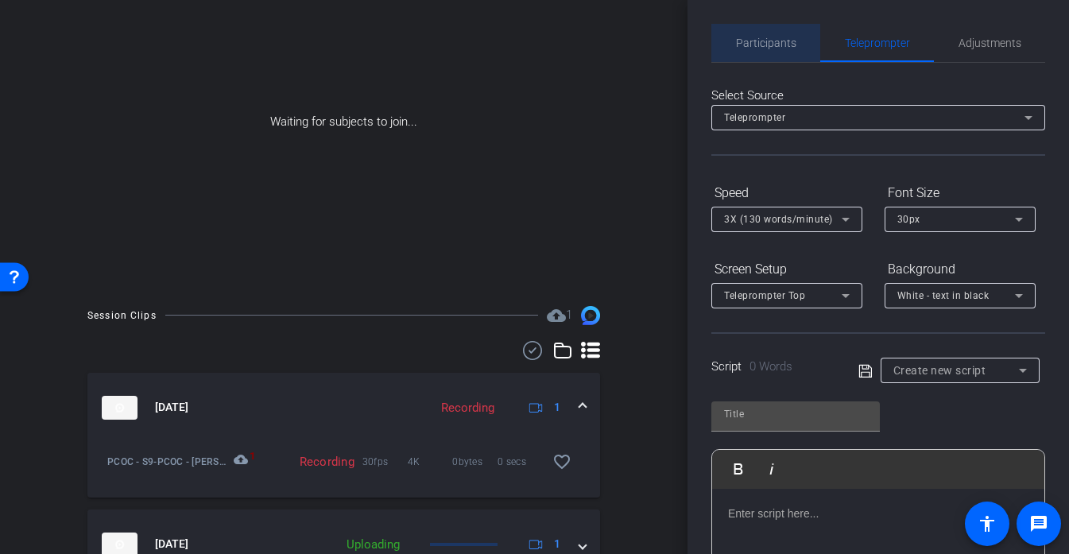
click at [782, 37] on span "Participants" at bounding box center [766, 42] width 60 height 11
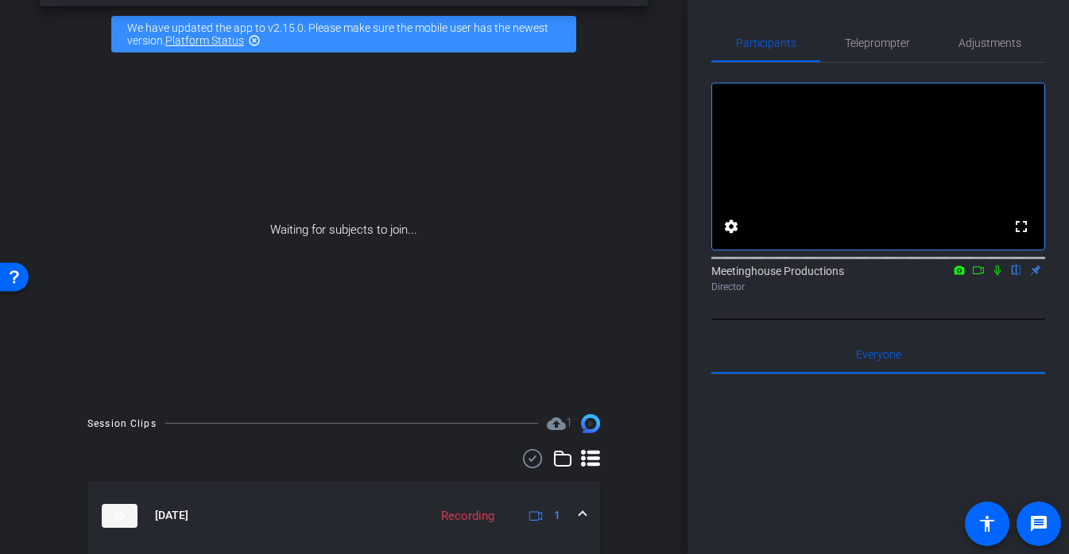
scroll to position [72, 0]
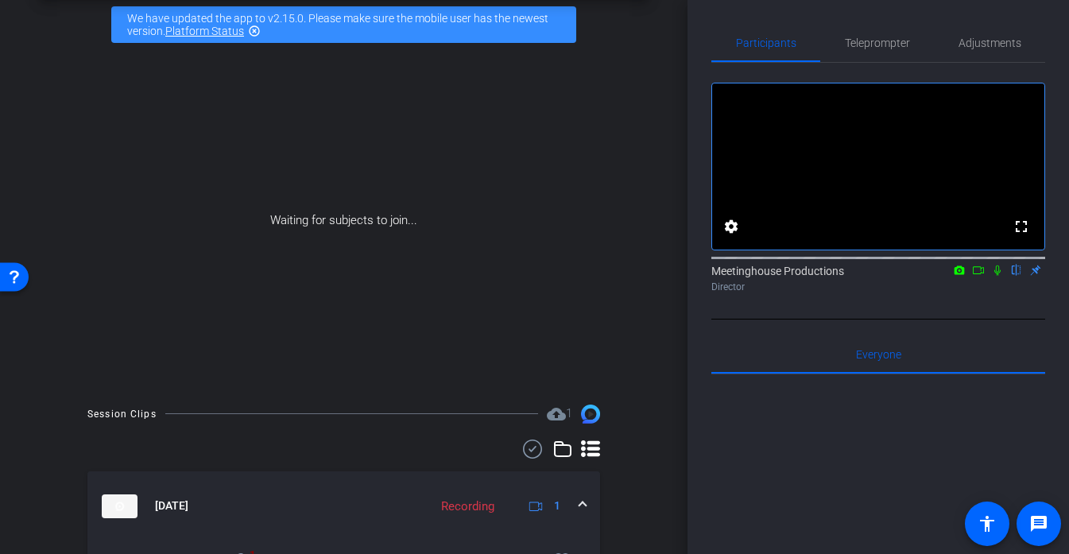
click at [370, 207] on div "Waiting for subjects to join..." at bounding box center [344, 220] width 608 height 336
click at [391, 202] on div "Waiting for subjects to join..." at bounding box center [344, 220] width 608 height 336
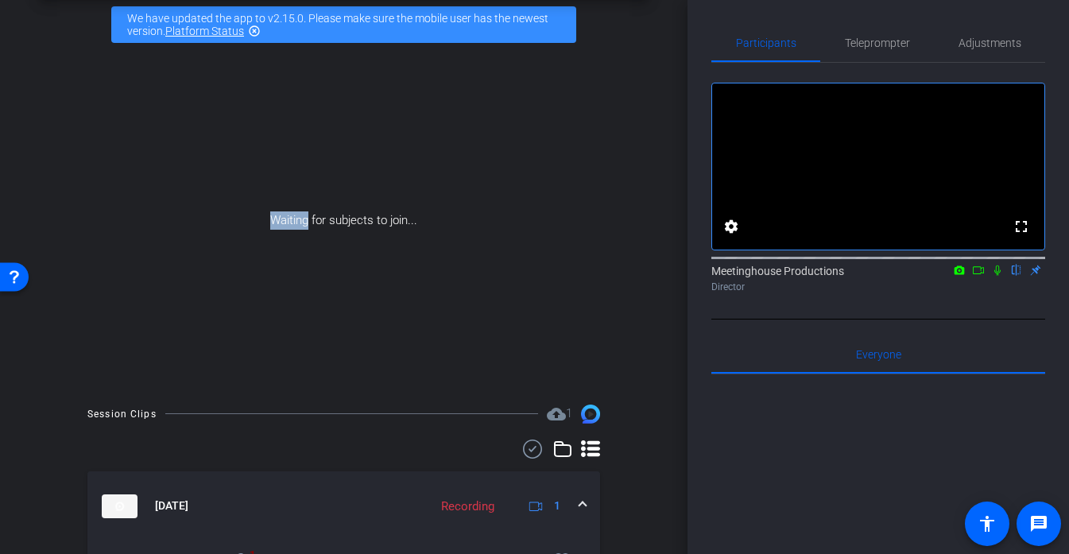
scroll to position [0, 0]
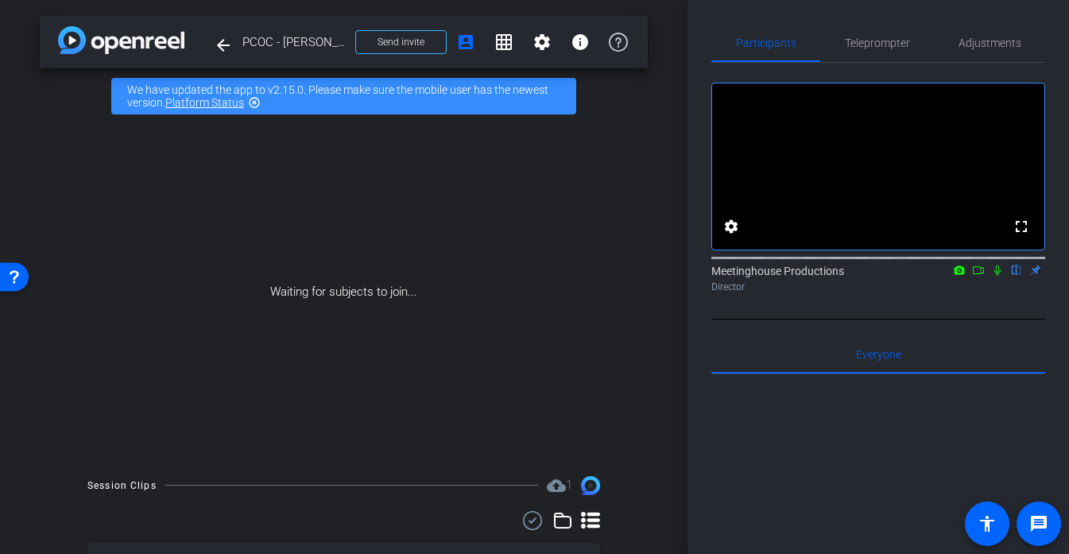
click at [414, 228] on div "Waiting for subjects to join..." at bounding box center [344, 292] width 608 height 336
click at [413, 232] on div "Waiting for subjects to join..." at bounding box center [344, 292] width 608 height 336
click at [393, 291] on div "Waiting for subjects to join..." at bounding box center [344, 292] width 608 height 336
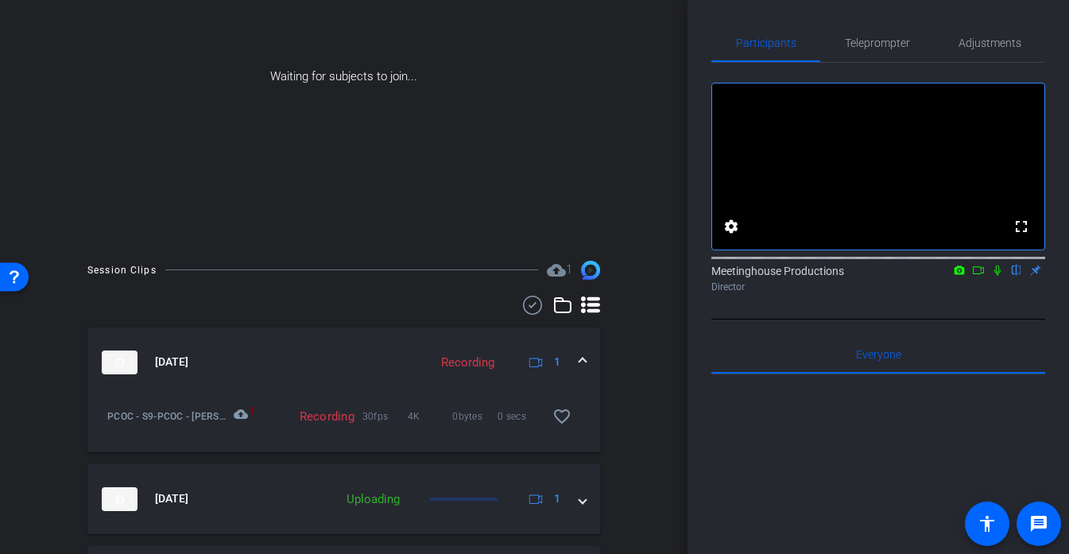
scroll to position [231, 0]
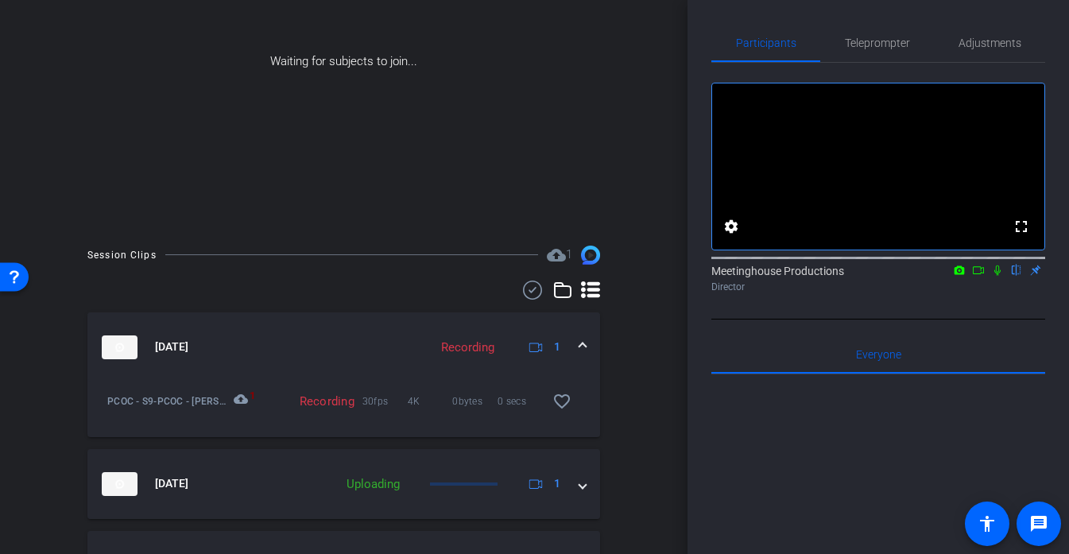
click at [586, 349] on mat-expansion-panel-header "Oct 7, 2025 Recording 1" at bounding box center [343, 347] width 513 height 70
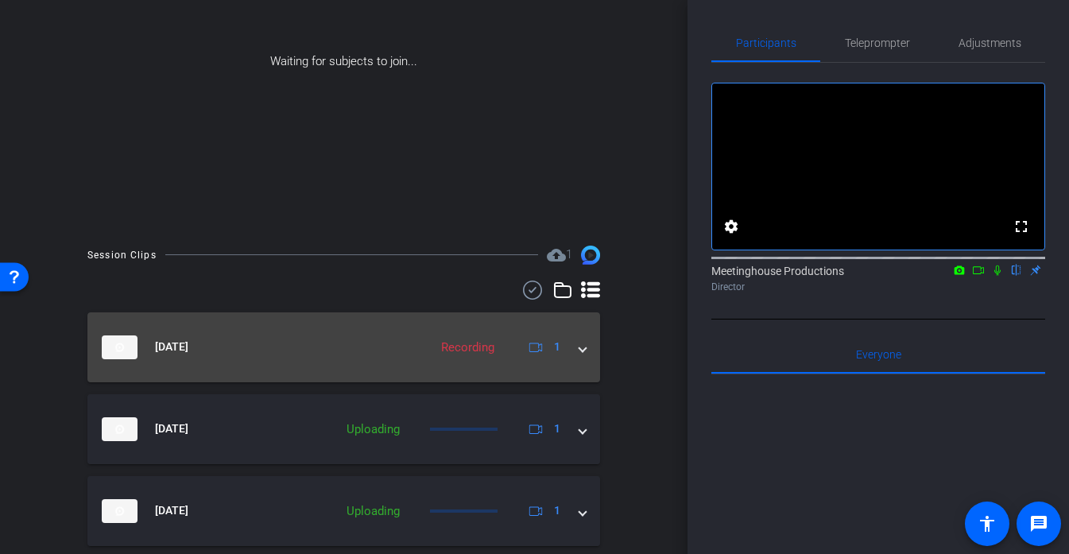
click at [586, 349] on span at bounding box center [582, 347] width 6 height 17
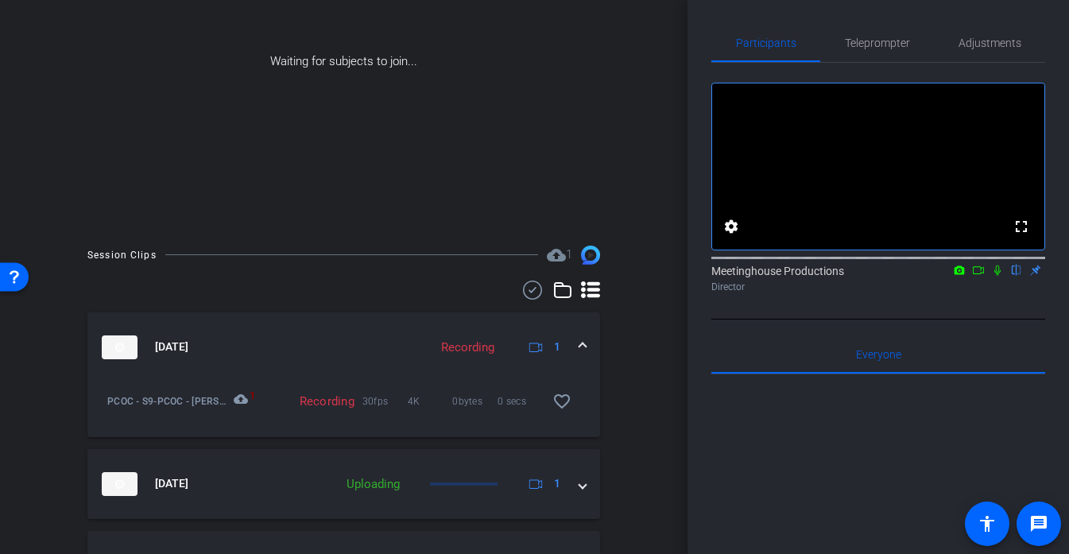
click at [309, 401] on div "Recording" at bounding box center [313, 401] width 97 height 16
click at [243, 400] on mat-icon "cloud_upload" at bounding box center [243, 401] width 19 height 19
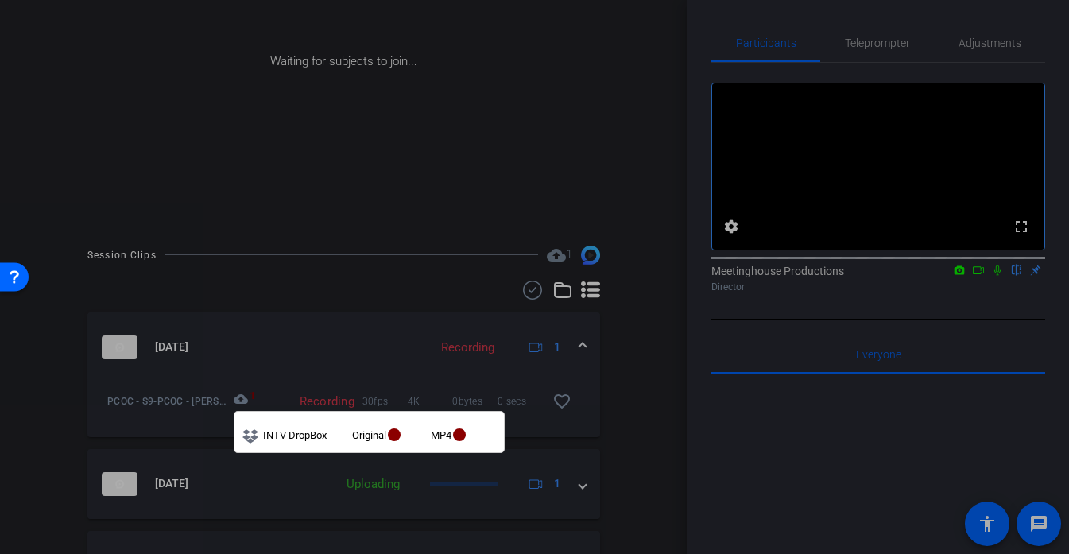
click at [291, 358] on div at bounding box center [534, 277] width 1069 height 554
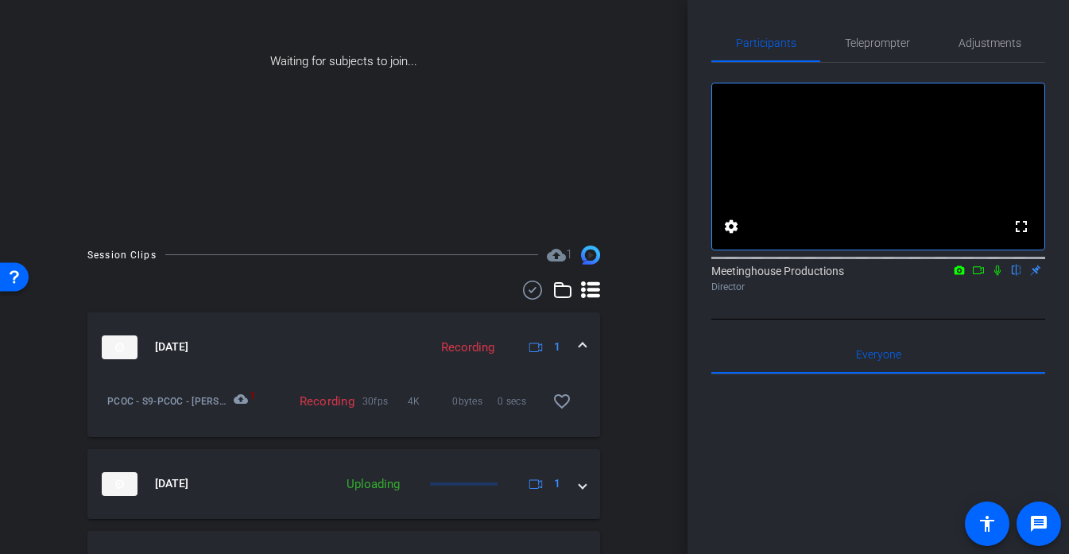
click at [591, 343] on mat-expansion-panel-header "Oct 7, 2025 Recording 1" at bounding box center [343, 347] width 513 height 70
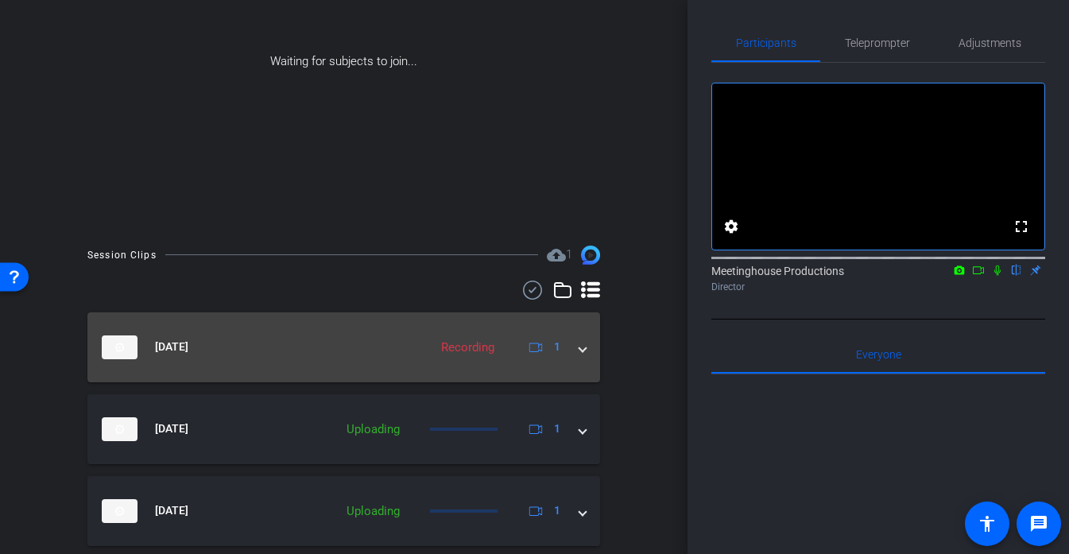
click at [478, 349] on div "Recording" at bounding box center [467, 348] width 69 height 18
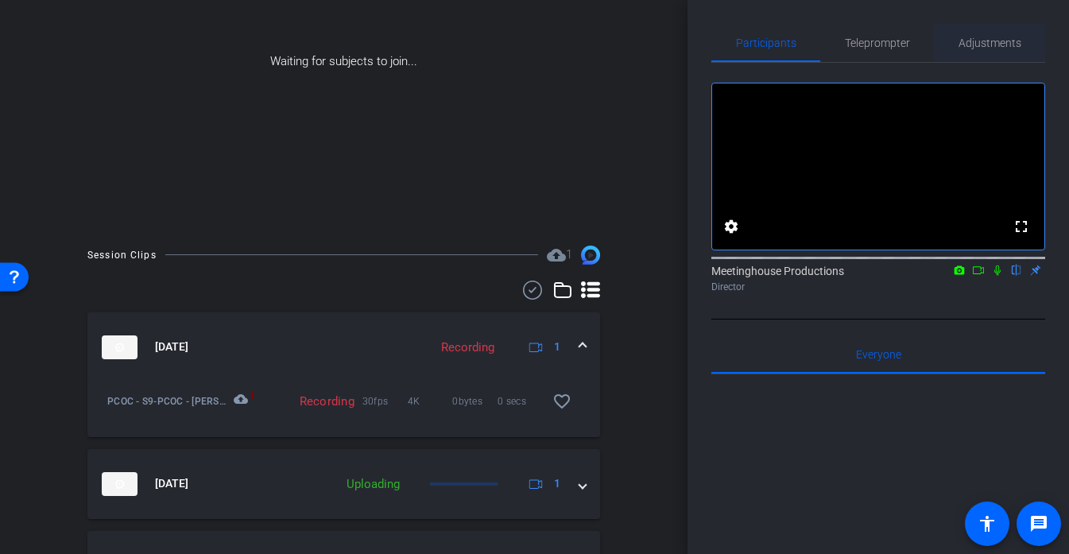
click at [998, 52] on span "Adjustments" at bounding box center [990, 43] width 63 height 38
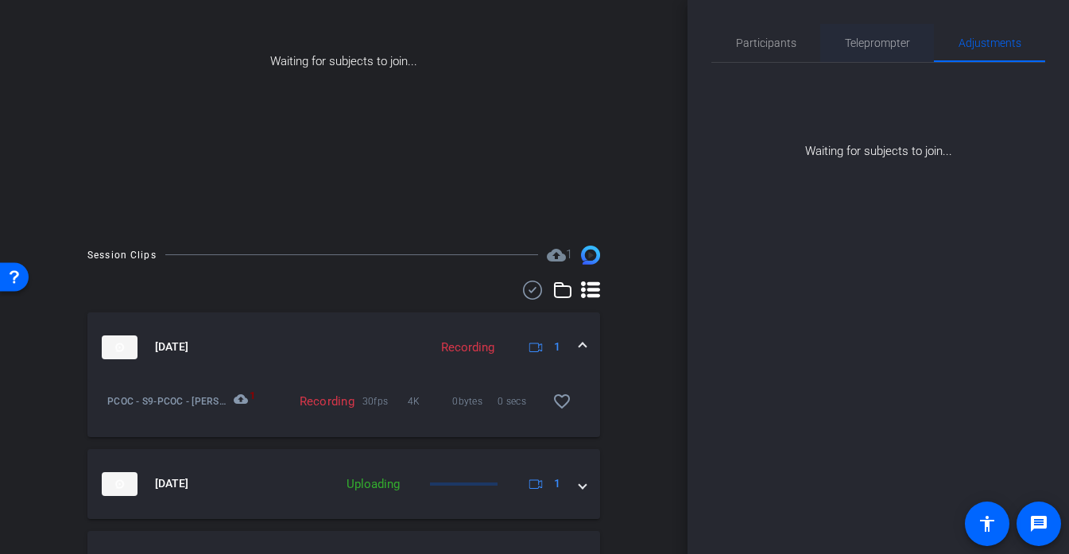
click at [875, 48] on span "Teleprompter" at bounding box center [877, 42] width 65 height 11
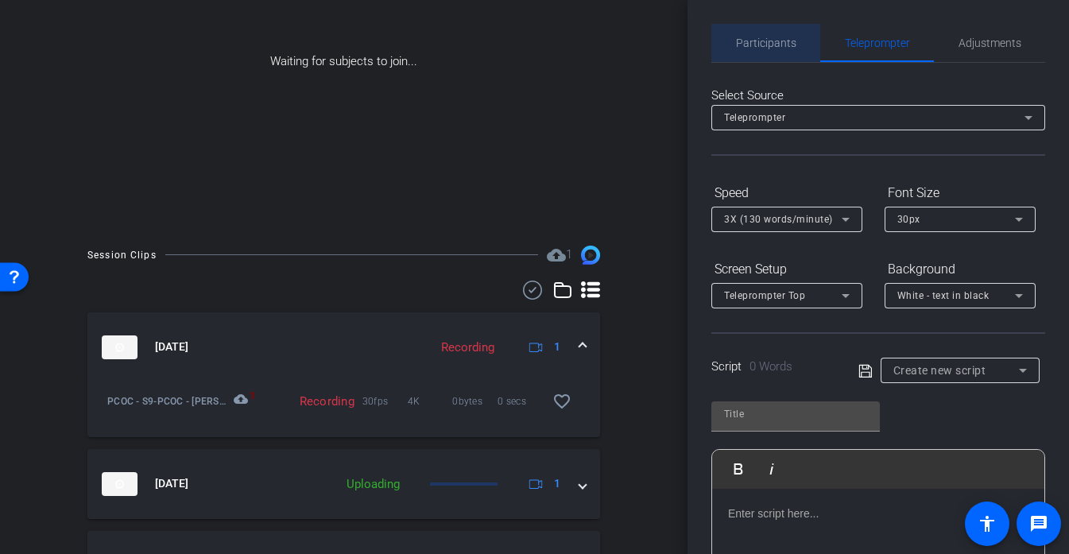
click at [774, 48] on span "Participants" at bounding box center [766, 42] width 60 height 11
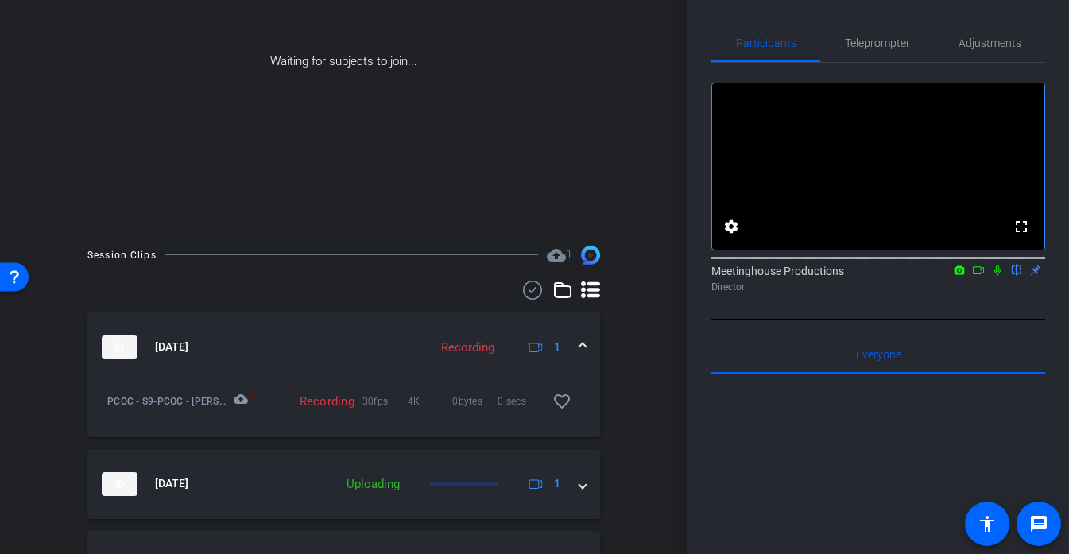
click at [540, 347] on icon at bounding box center [536, 347] width 14 height 14
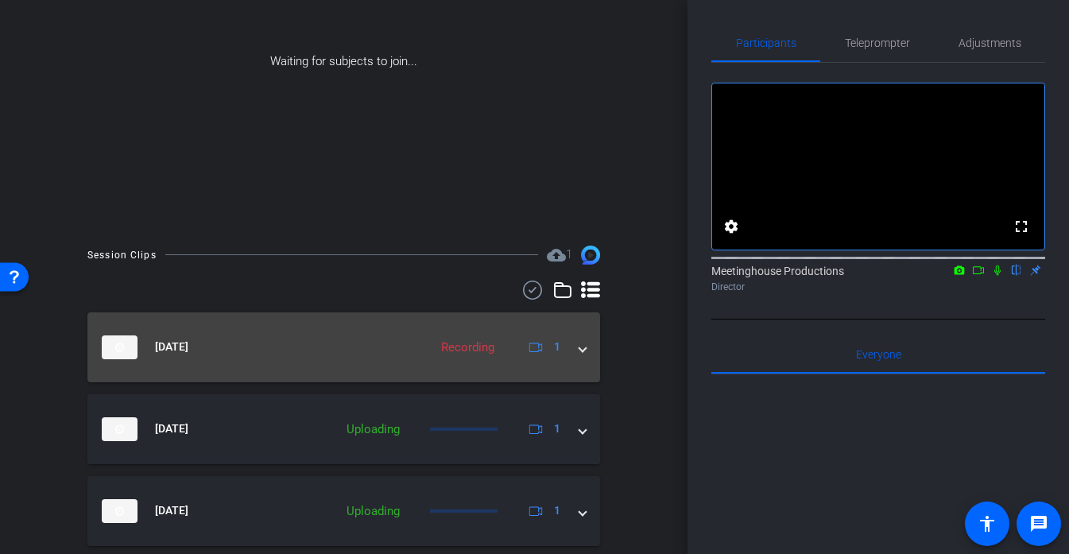
click at [540, 347] on icon at bounding box center [536, 347] width 14 height 14
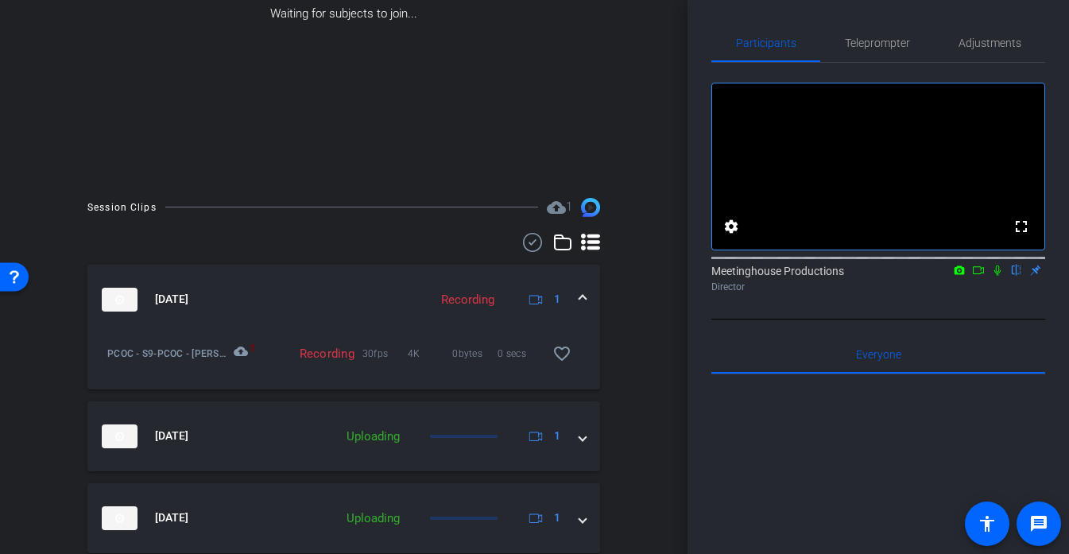
scroll to position [299, 0]
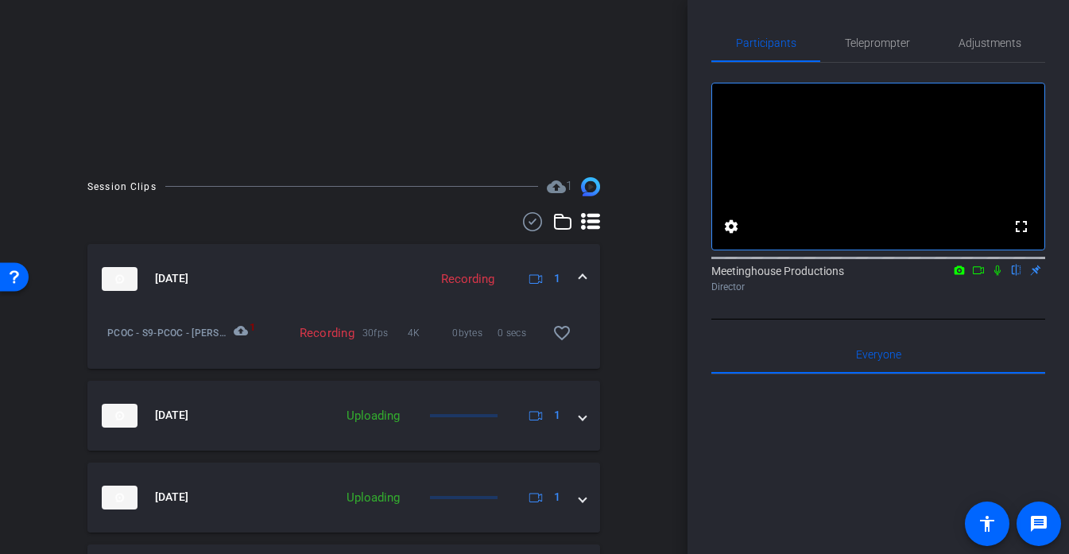
click at [574, 274] on div "Oct 7, 2025 Recording 1" at bounding box center [341, 279] width 478 height 24
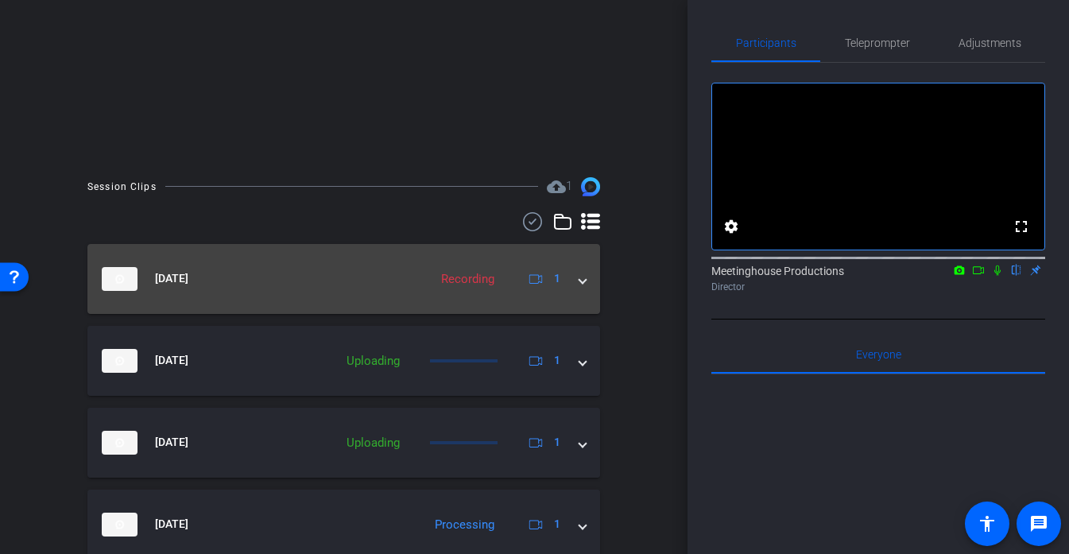
click at [464, 277] on div "Recording" at bounding box center [467, 279] width 69 height 18
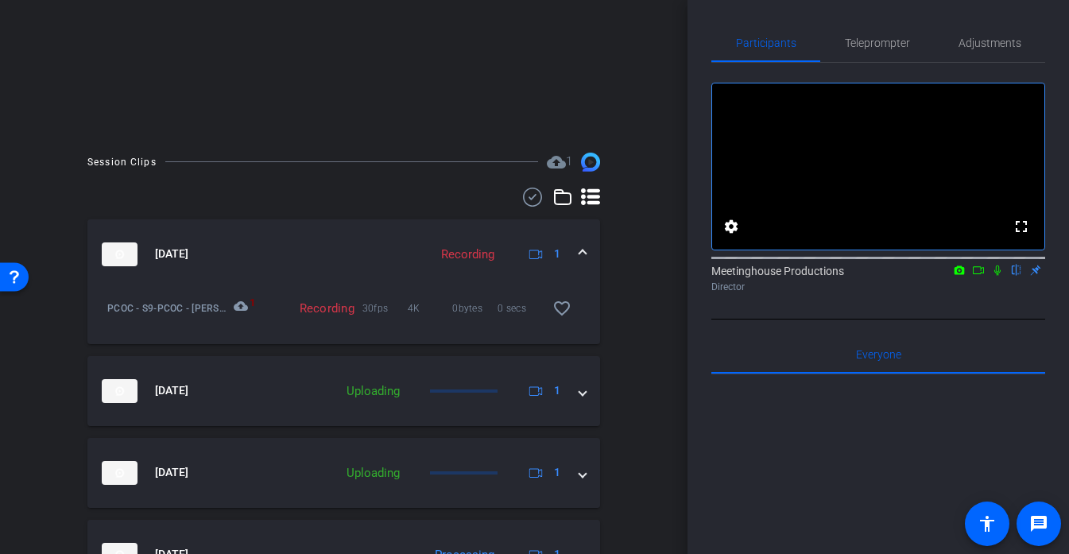
scroll to position [291, 0]
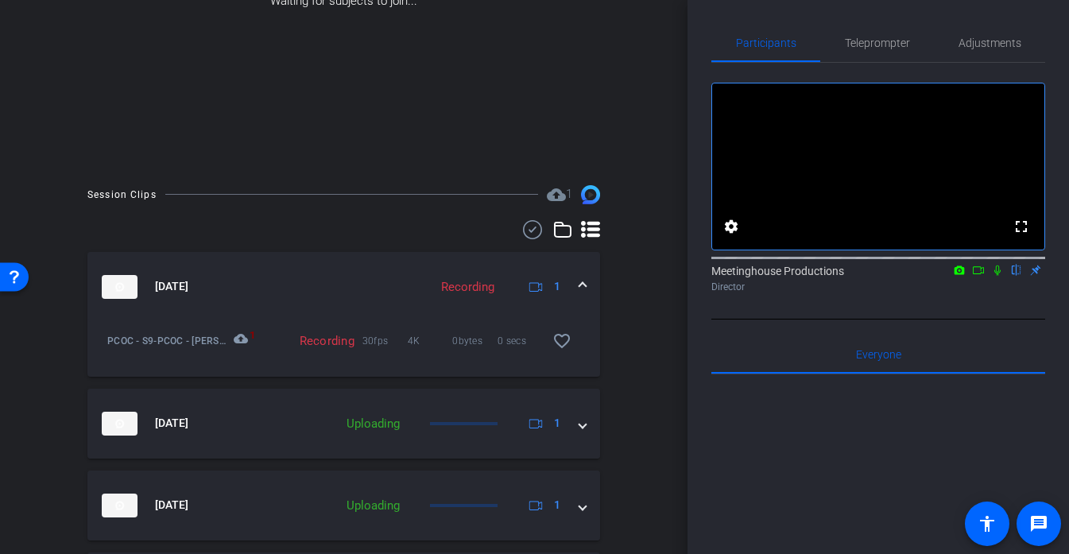
click at [457, 280] on div "Recording" at bounding box center [467, 287] width 69 height 18
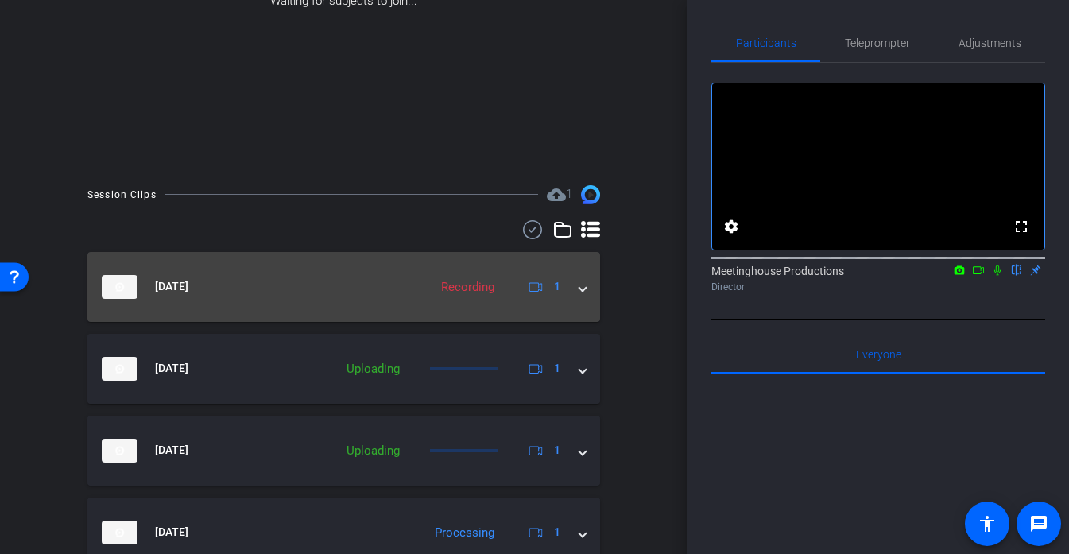
click at [560, 271] on mat-expansion-panel-header "Oct 7, 2025 Recording 1" at bounding box center [343, 287] width 513 height 70
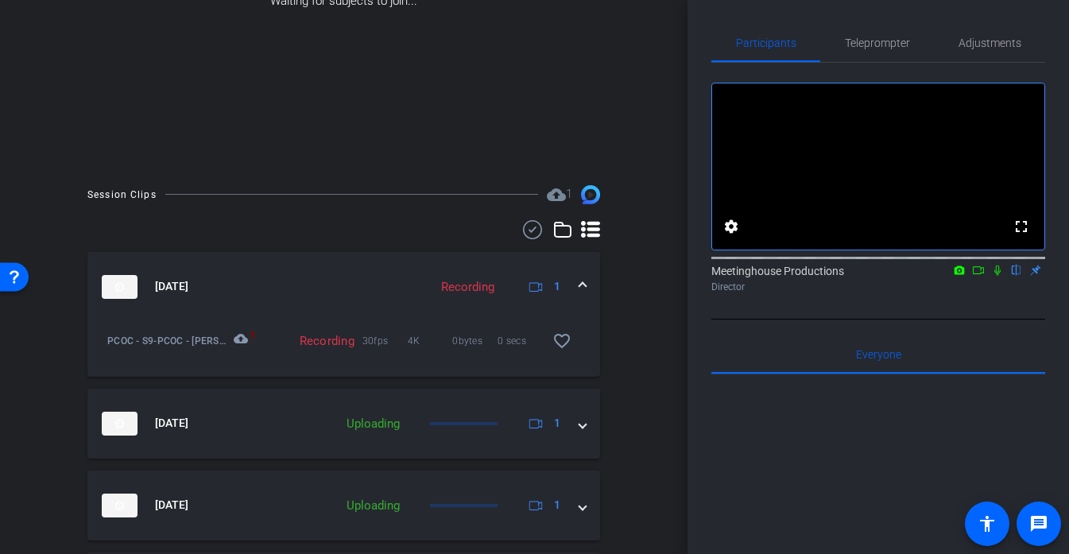
click at [585, 281] on span at bounding box center [582, 286] width 6 height 17
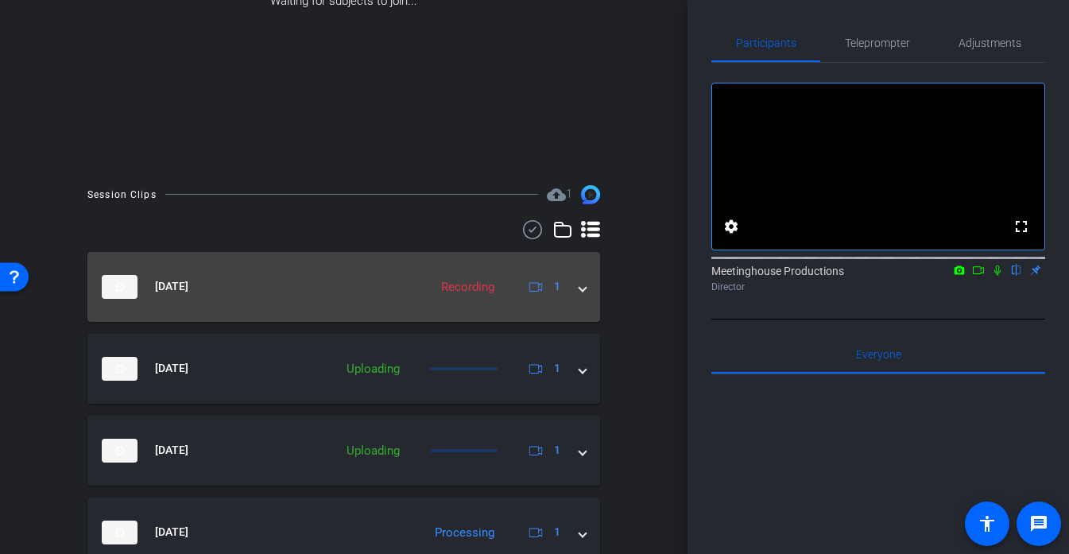
click at [358, 276] on mat-panel-title "[DATE]" at bounding box center [261, 287] width 319 height 24
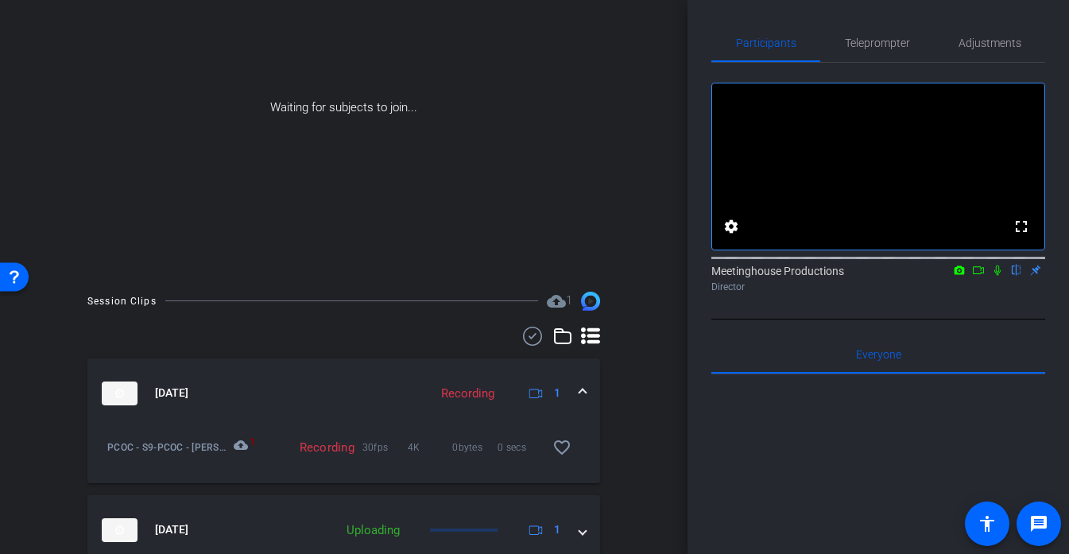
scroll to position [158, 0]
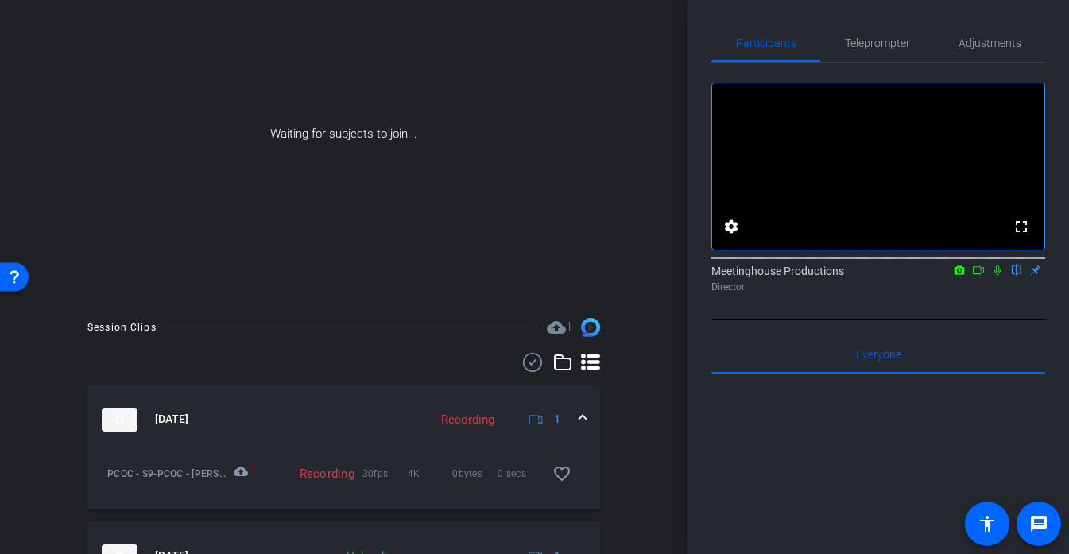
click at [364, 177] on div "Waiting for subjects to join..." at bounding box center [344, 134] width 608 height 336
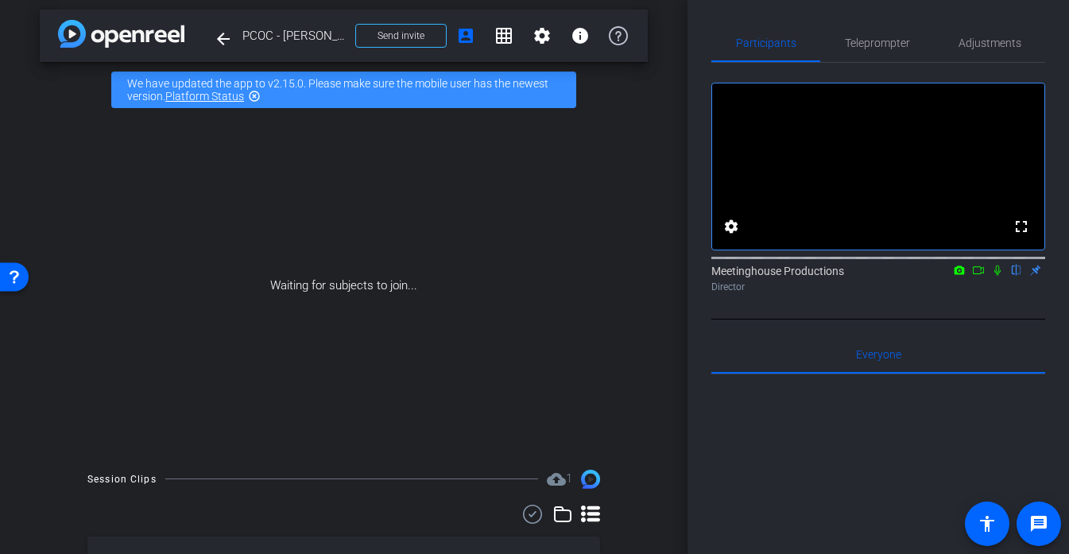
scroll to position [0, 0]
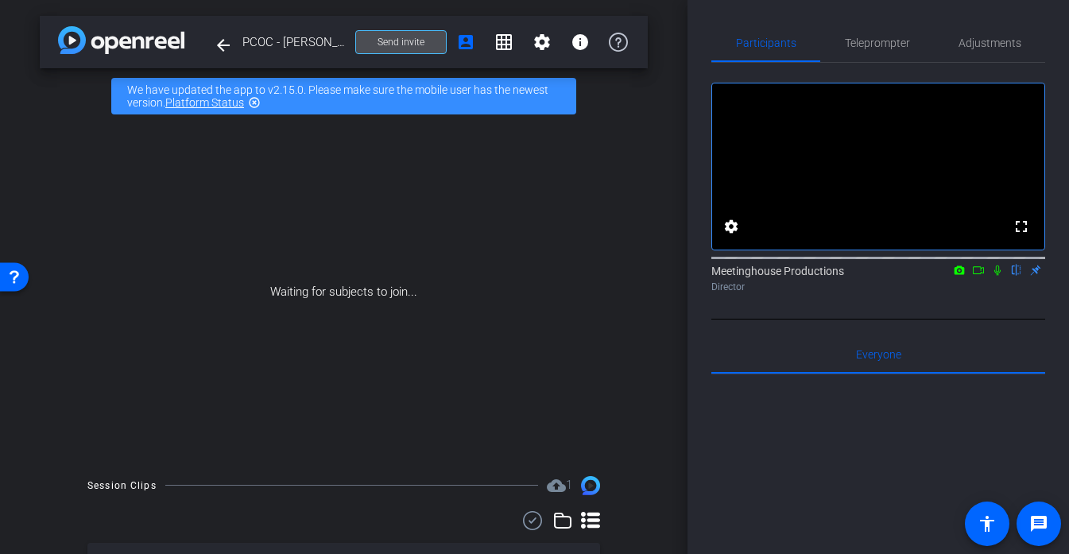
click at [396, 45] on span "Send invite" at bounding box center [401, 42] width 47 height 13
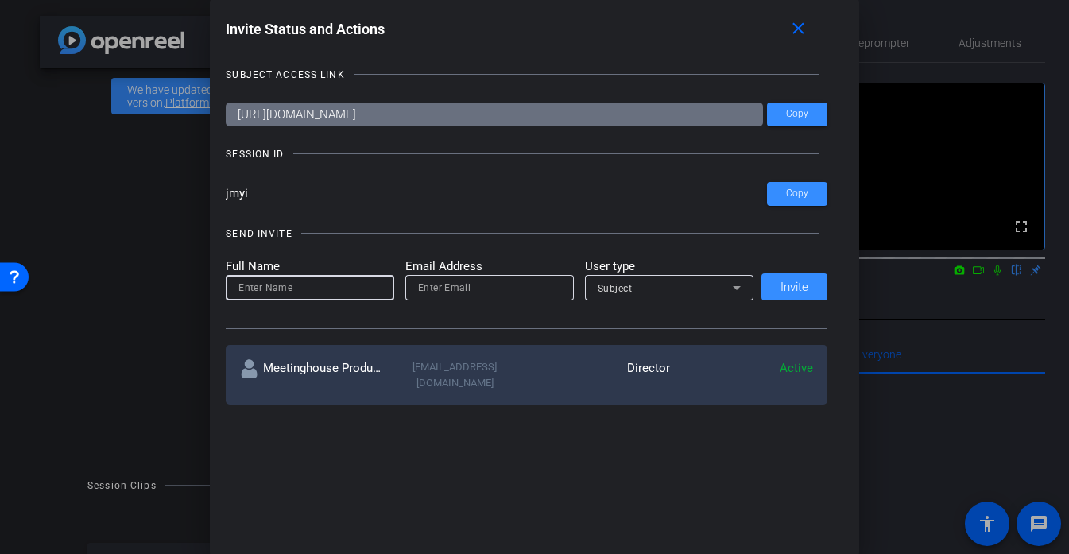
click at [341, 294] on input at bounding box center [309, 287] width 143 height 19
type input "D"
type input "a"
type input "Dakota"
click at [703, 288] on div "Subject" at bounding box center [665, 288] width 135 height 20
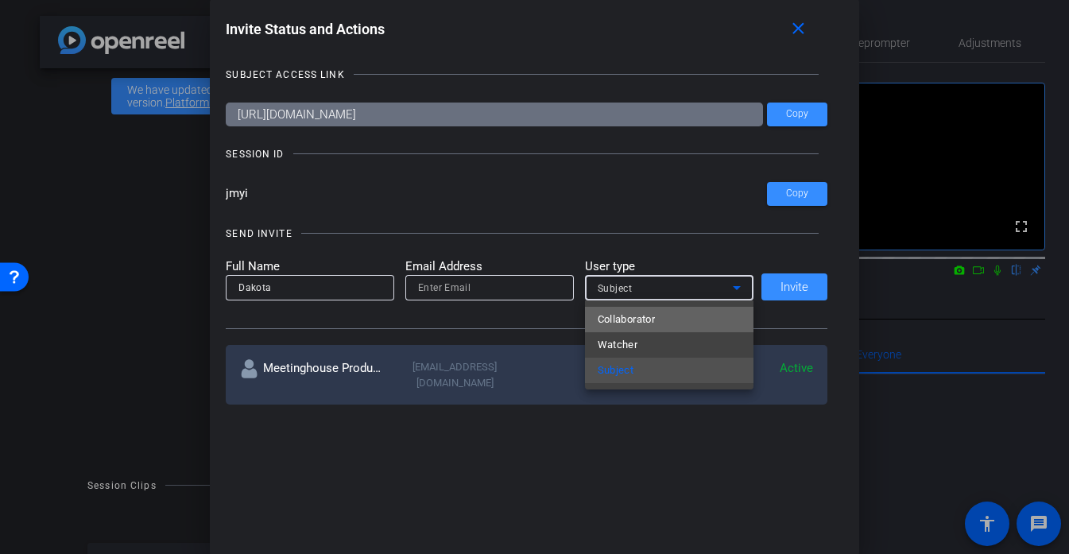
click at [689, 318] on mat-option "Collaborator" at bounding box center [669, 319] width 169 height 25
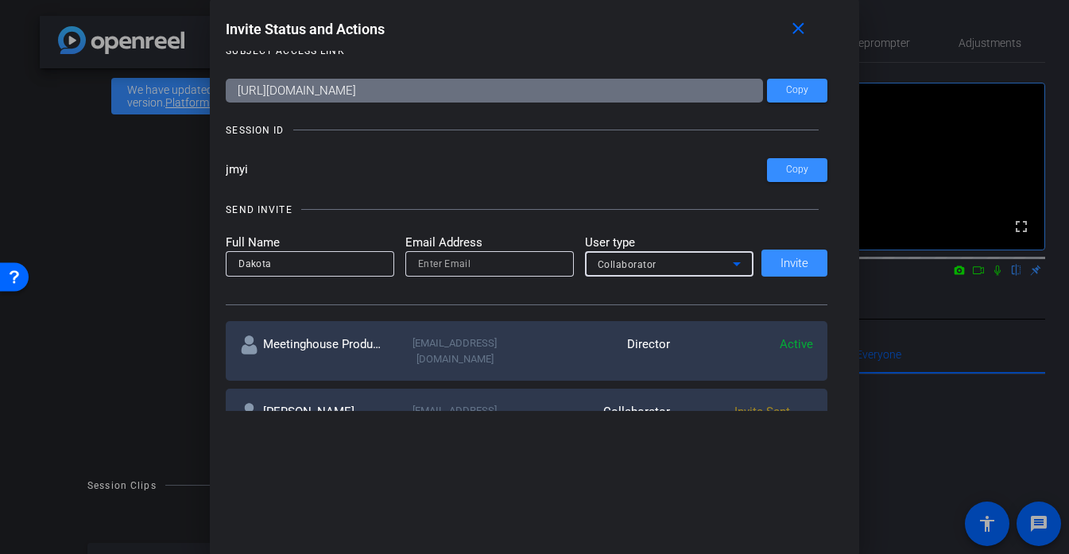
scroll to position [25, 0]
click at [784, 265] on div "Full Name Dakota Email Address User type Collaborator Invite" at bounding box center [527, 255] width 602 height 44
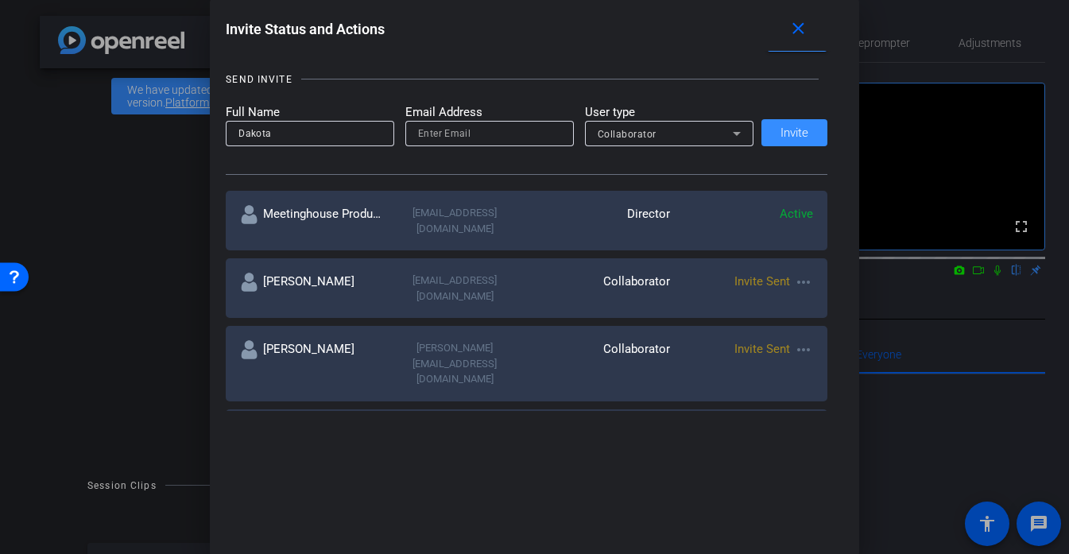
scroll to position [156, 0]
click at [790, 138] on div "Full Name Dakota Email Address User type Collaborator Invite" at bounding box center [527, 124] width 602 height 44
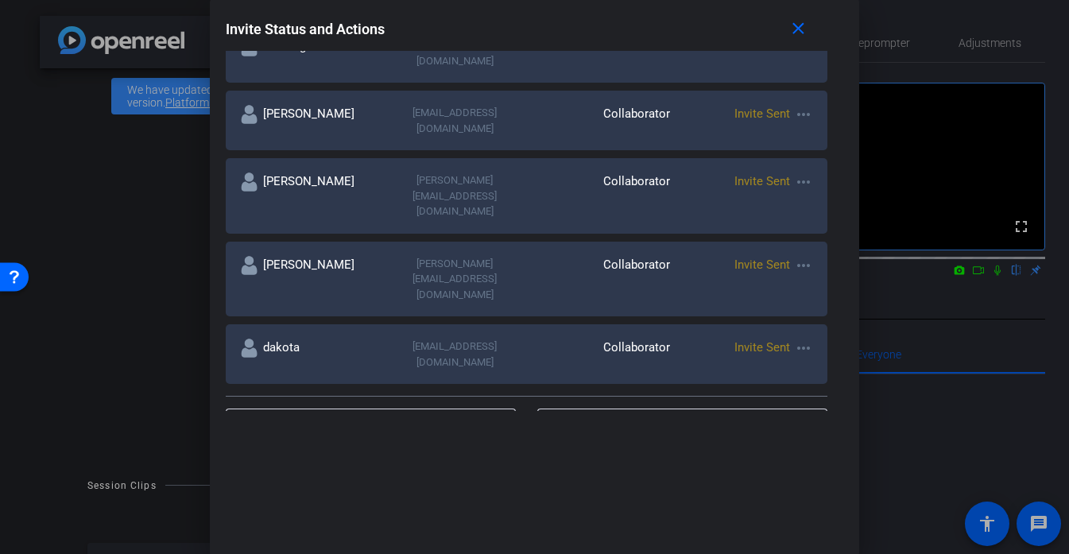
scroll to position [347, 0]
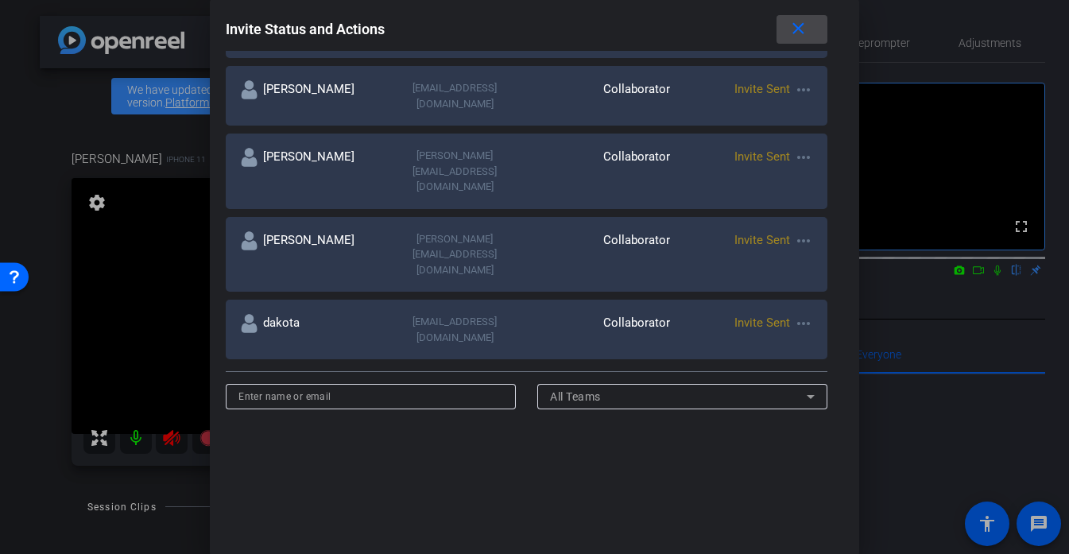
click at [802, 27] on mat-icon "close" at bounding box center [798, 29] width 20 height 20
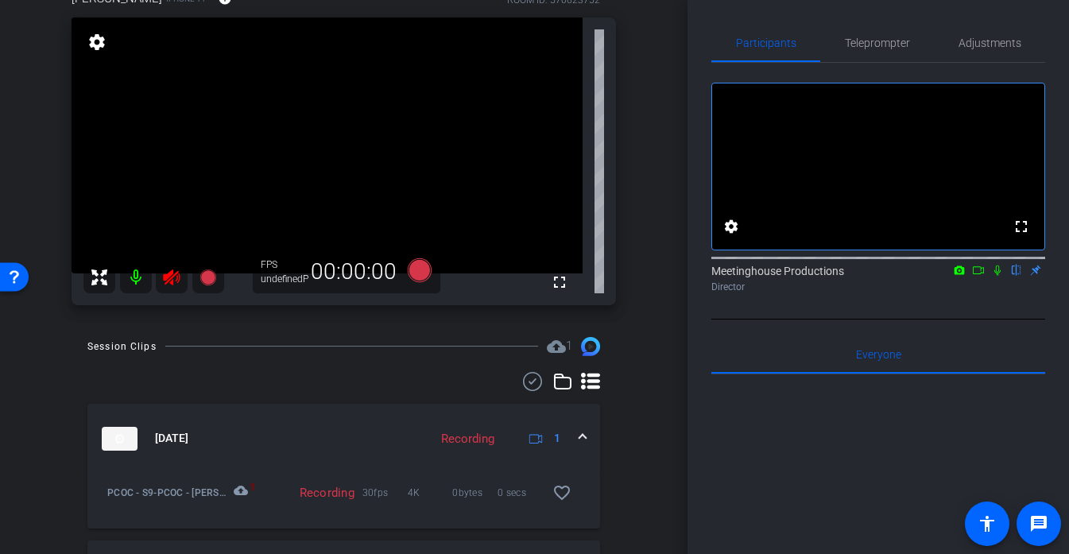
scroll to position [153, 0]
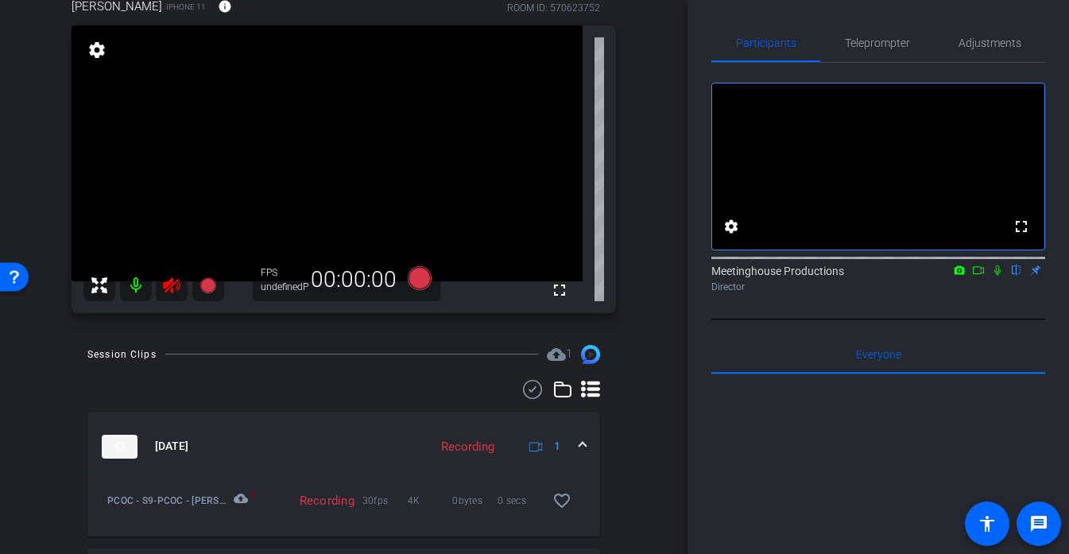
click at [368, 445] on mat-panel-title "[DATE]" at bounding box center [261, 447] width 319 height 24
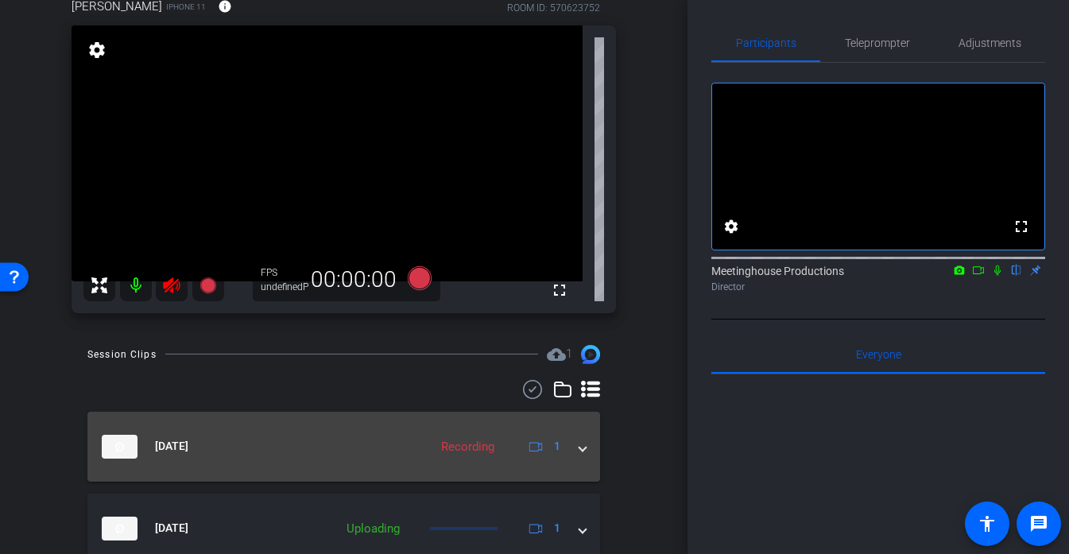
click at [368, 445] on mat-panel-title "[DATE]" at bounding box center [261, 447] width 319 height 24
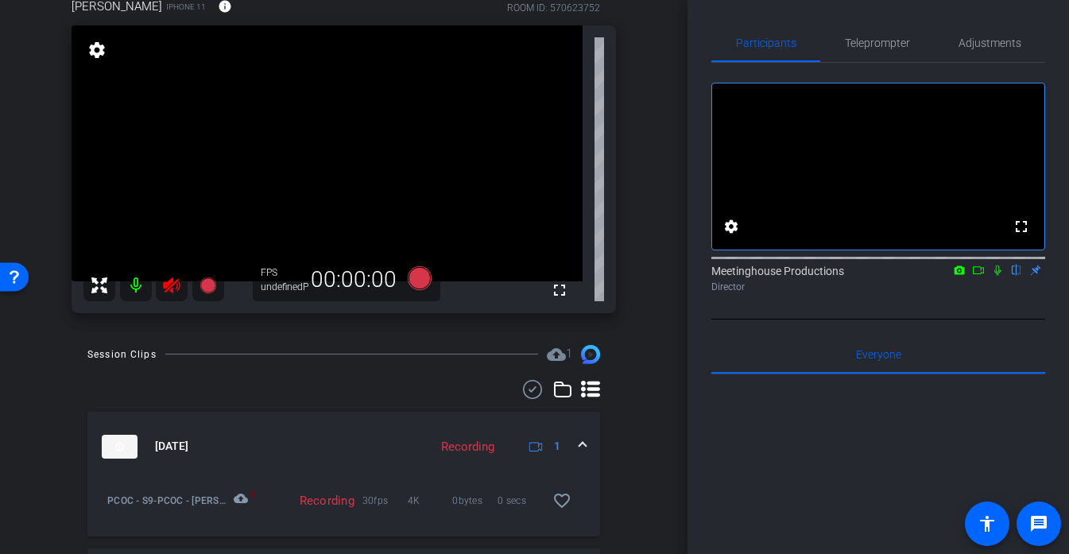
click at [317, 461] on mat-expansion-panel-header "Oct 7, 2025 Recording 1" at bounding box center [343, 447] width 513 height 70
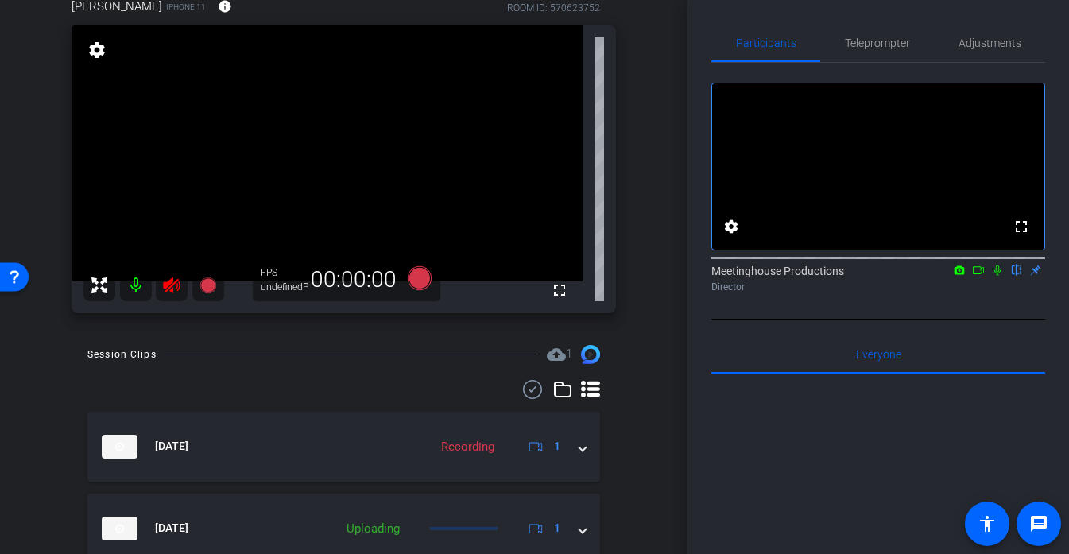
scroll to position [94, 0]
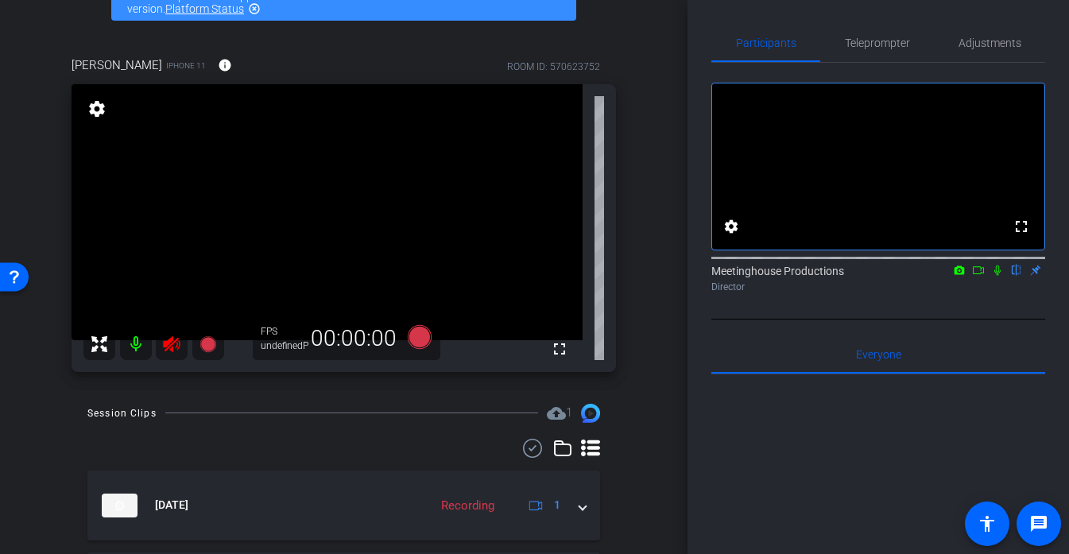
click at [654, 246] on div "arrow_back PCOC - Susan Slaughter Back to project Send invite account_box grid_…" at bounding box center [344, 183] width 688 height 554
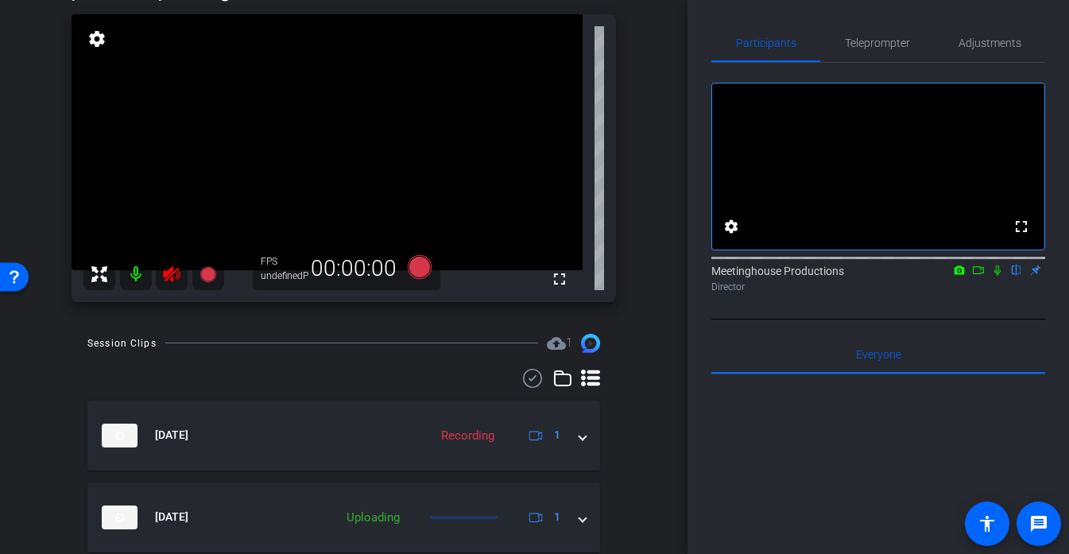
scroll to position [167, 0]
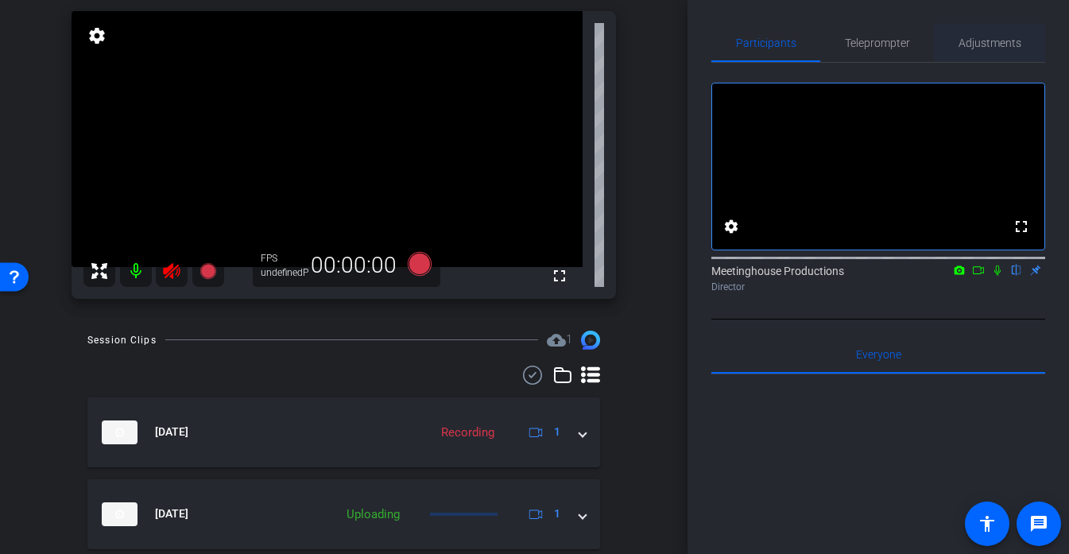
click at [972, 43] on span "Adjustments" at bounding box center [990, 42] width 63 height 11
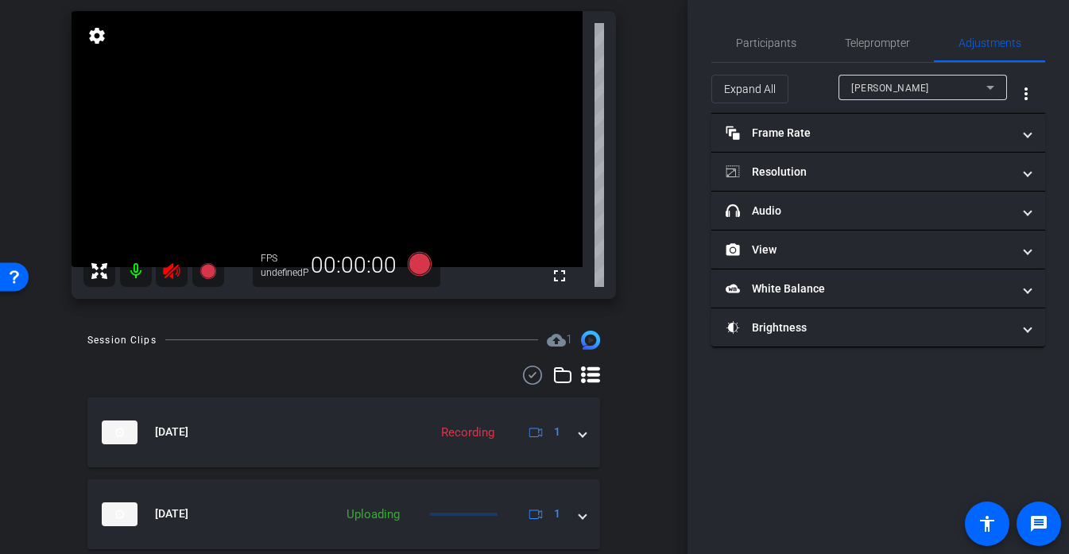
click at [835, 152] on mat-expansion-panel "Frame Rate Frame Rate navigate_before 24 25 30 navigate_next" at bounding box center [878, 133] width 334 height 39
click at [174, 269] on icon at bounding box center [171, 271] width 19 height 19
click at [172, 282] on div at bounding box center [153, 271] width 141 height 32
click at [169, 281] on div at bounding box center [153, 271] width 141 height 32
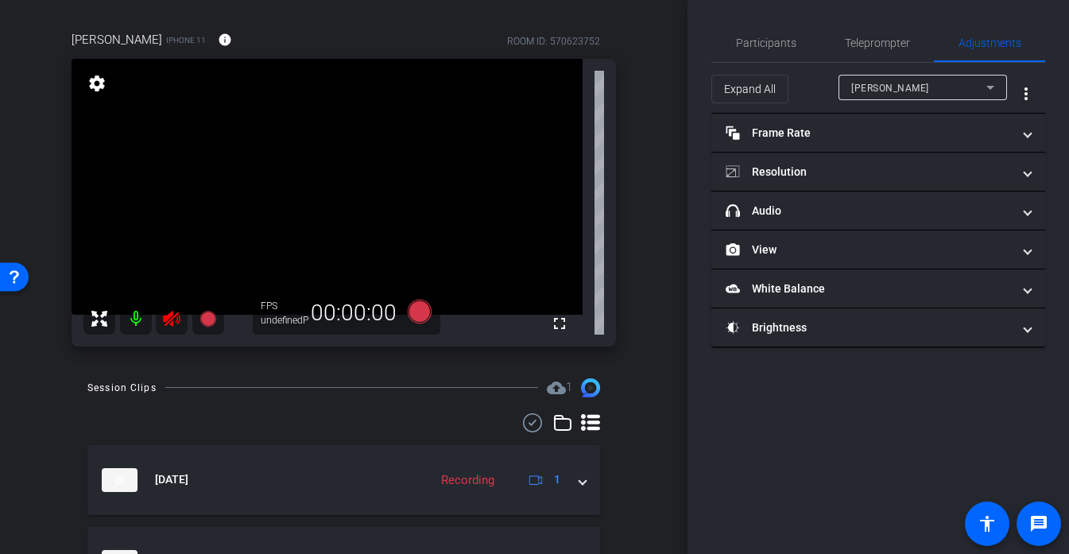
scroll to position [109, 0]
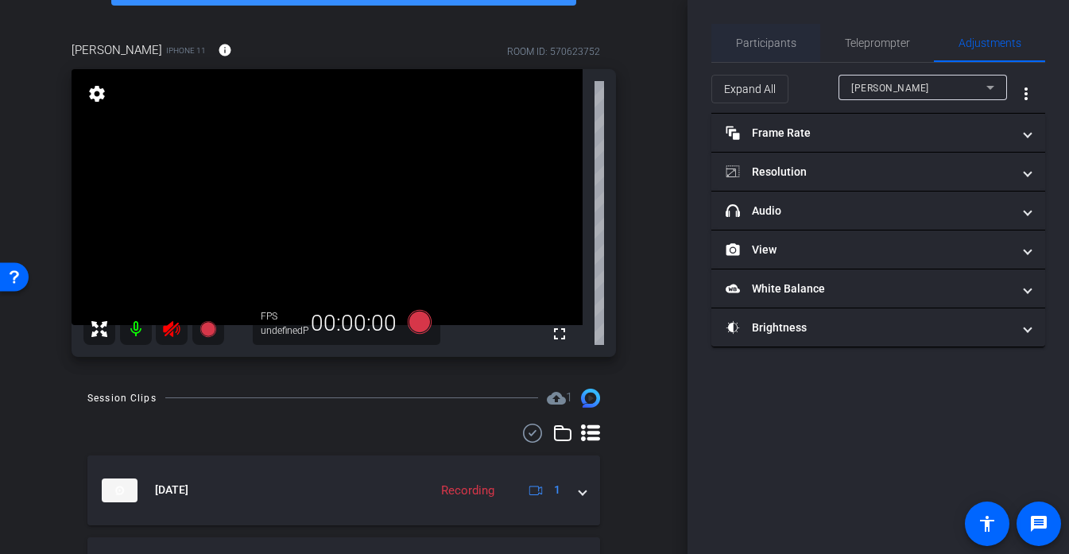
click at [761, 44] on span "Participants" at bounding box center [766, 42] width 60 height 11
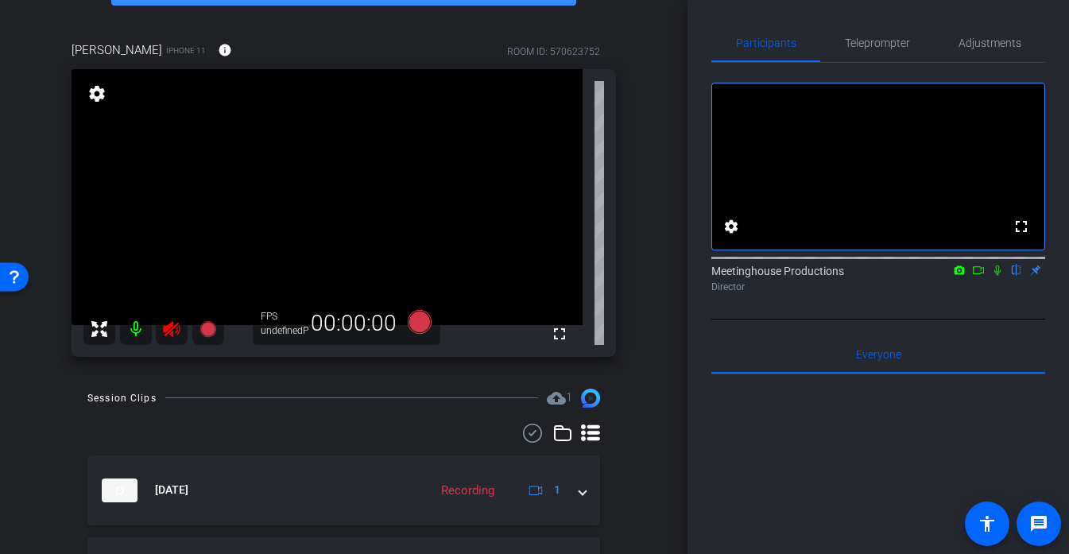
click at [170, 328] on div at bounding box center [153, 329] width 141 height 32
click at [171, 337] on div at bounding box center [153, 329] width 141 height 32
drag, startPoint x: 414, startPoint y: 321, endPoint x: 345, endPoint y: 431, distance: 129.7
click at [345, 431] on div "arrow_back PCOC - Susan Slaughter Back to project Send invite account_box grid_…" at bounding box center [344, 168] width 688 height 554
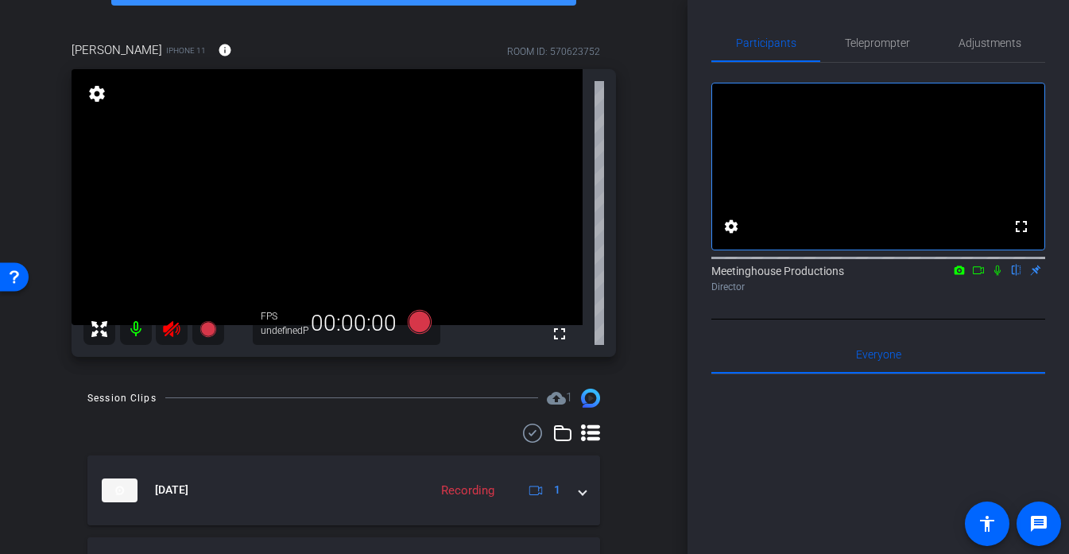
click at [169, 334] on div at bounding box center [153, 329] width 141 height 32
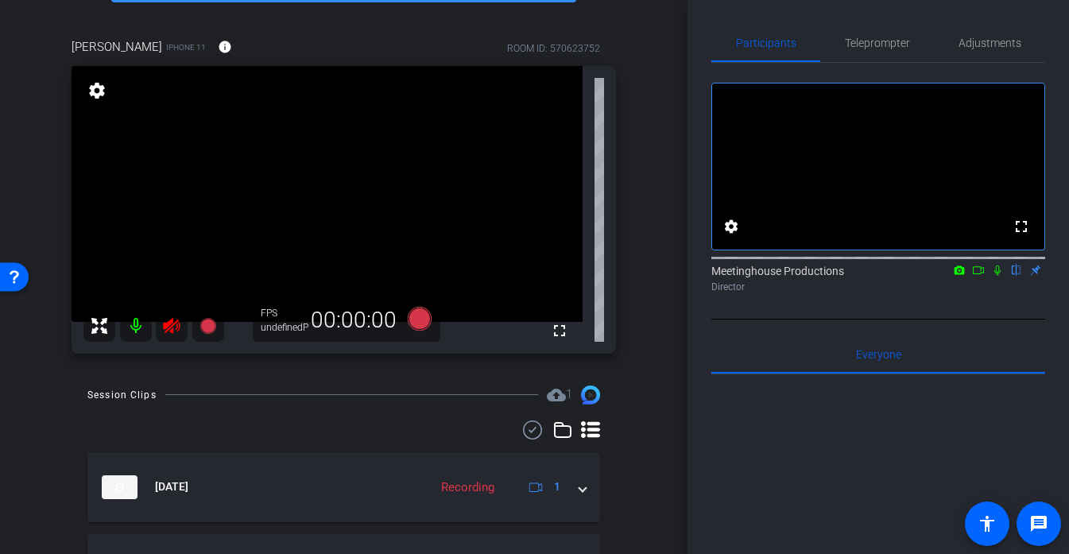
click at [172, 317] on icon at bounding box center [171, 325] width 19 height 19
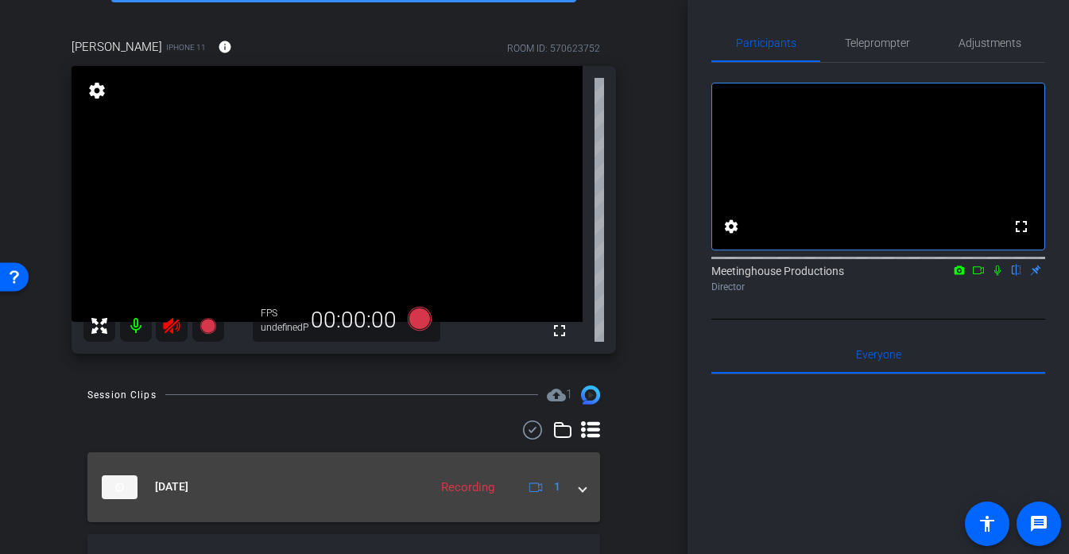
click at [475, 482] on div "Recording" at bounding box center [467, 487] width 69 height 18
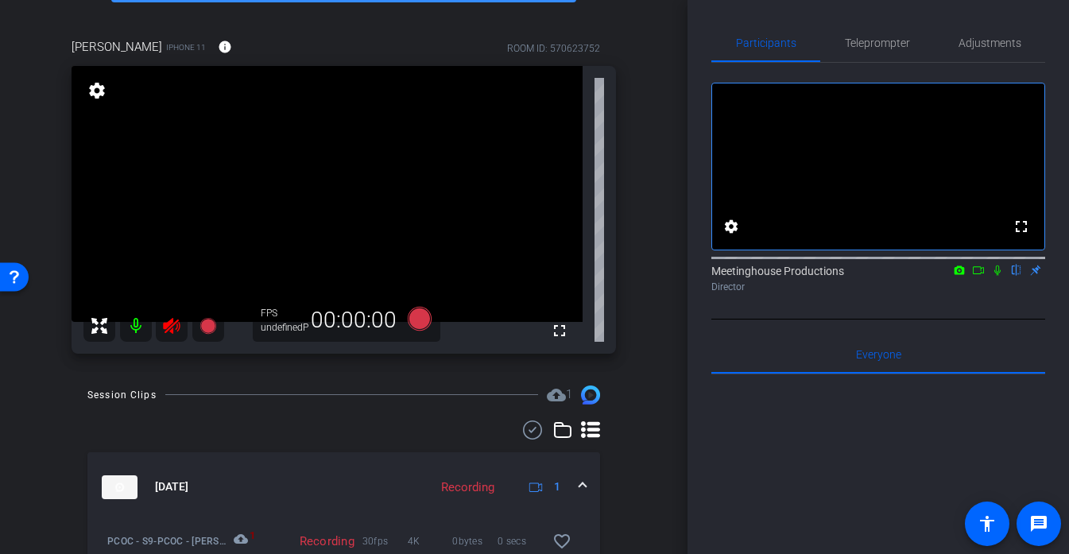
scroll to position [122, 0]
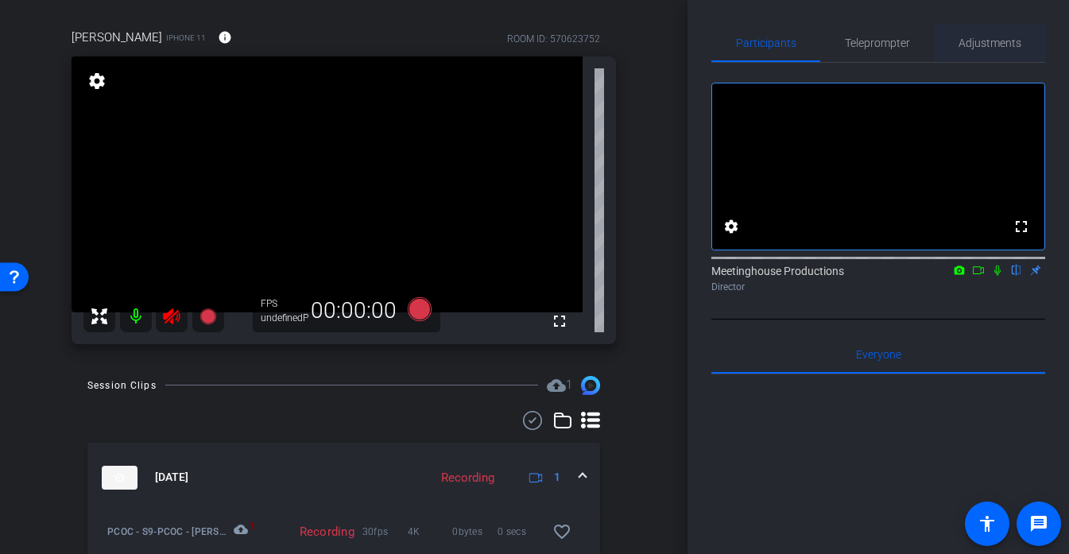
click at [974, 37] on span "Adjustments" at bounding box center [990, 42] width 63 height 11
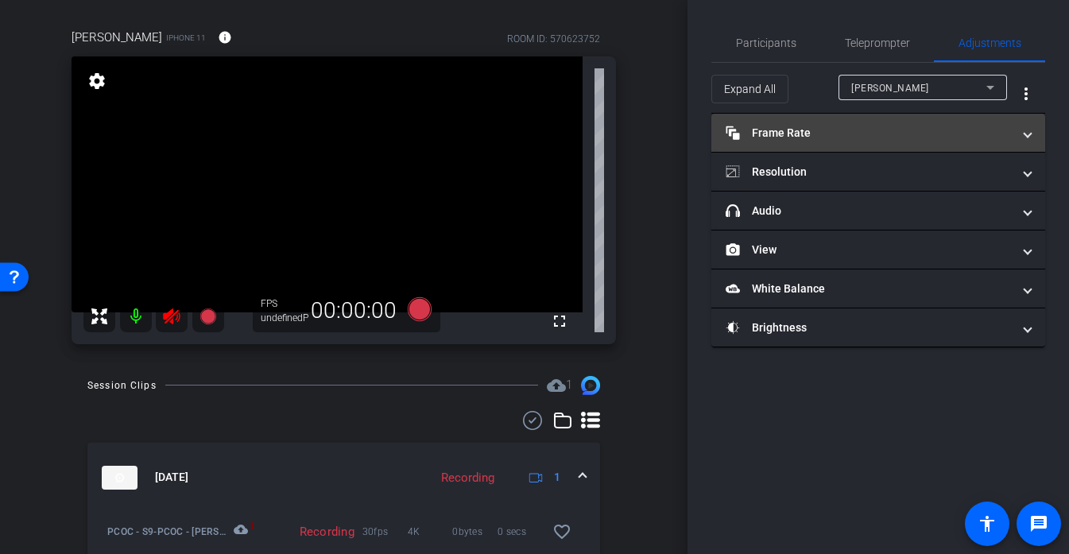
click at [846, 141] on mat-expansion-panel-header "Frame Rate Frame Rate" at bounding box center [878, 133] width 334 height 38
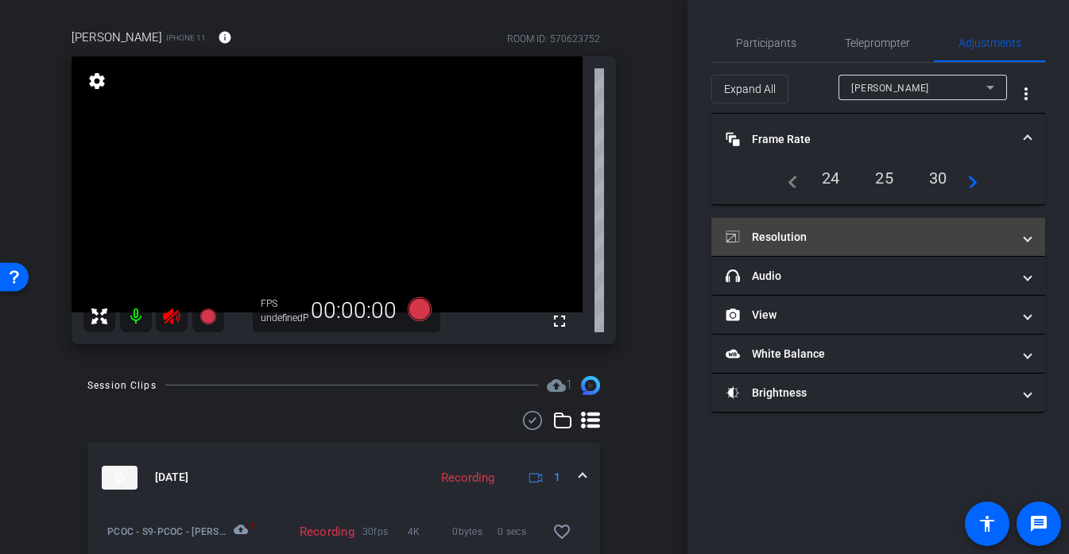
click at [870, 250] on mat-expansion-panel-header "Resolution" at bounding box center [878, 237] width 334 height 38
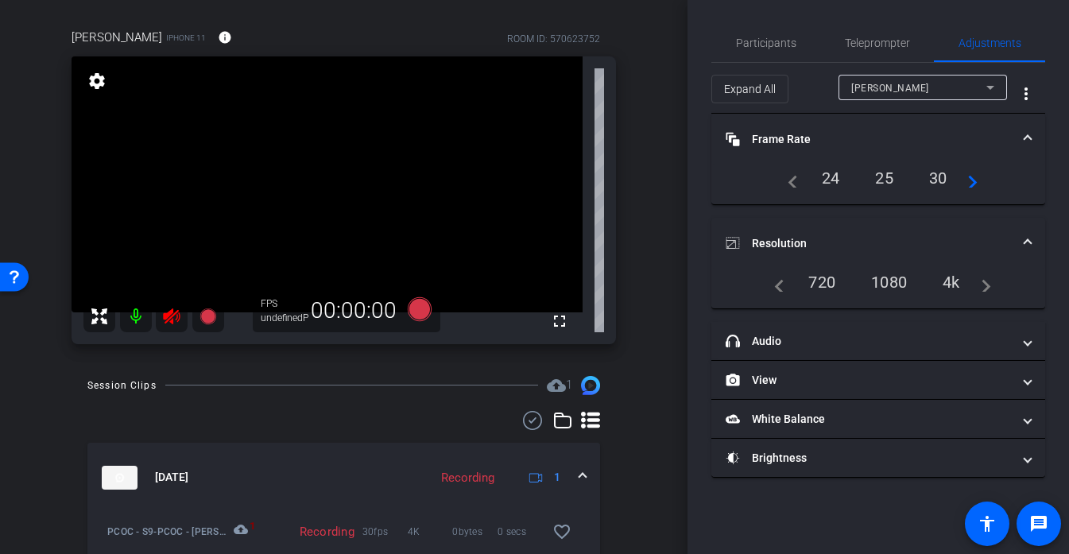
click at [950, 280] on div "4k" at bounding box center [951, 282] width 41 height 27
click at [959, 289] on div "4k" at bounding box center [951, 282] width 41 height 27
click at [938, 178] on div "30" at bounding box center [938, 178] width 42 height 27
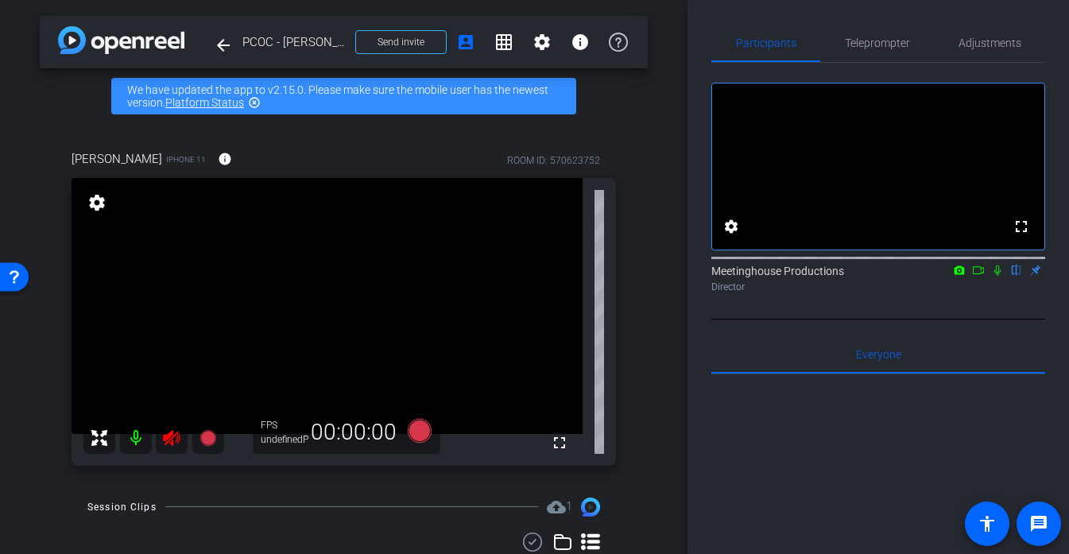
click at [167, 438] on icon at bounding box center [171, 438] width 17 height 16
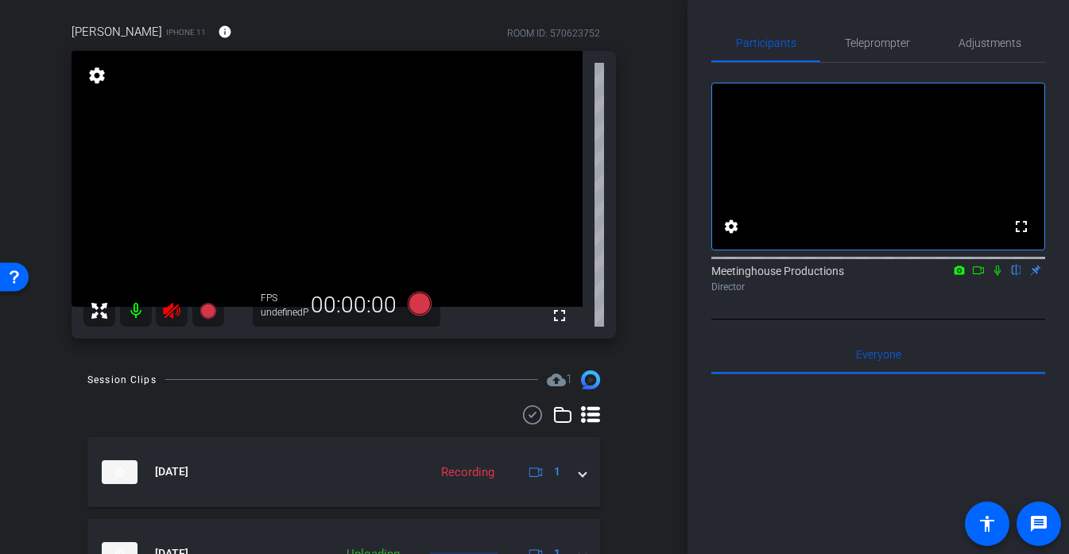
scroll to position [130, 0]
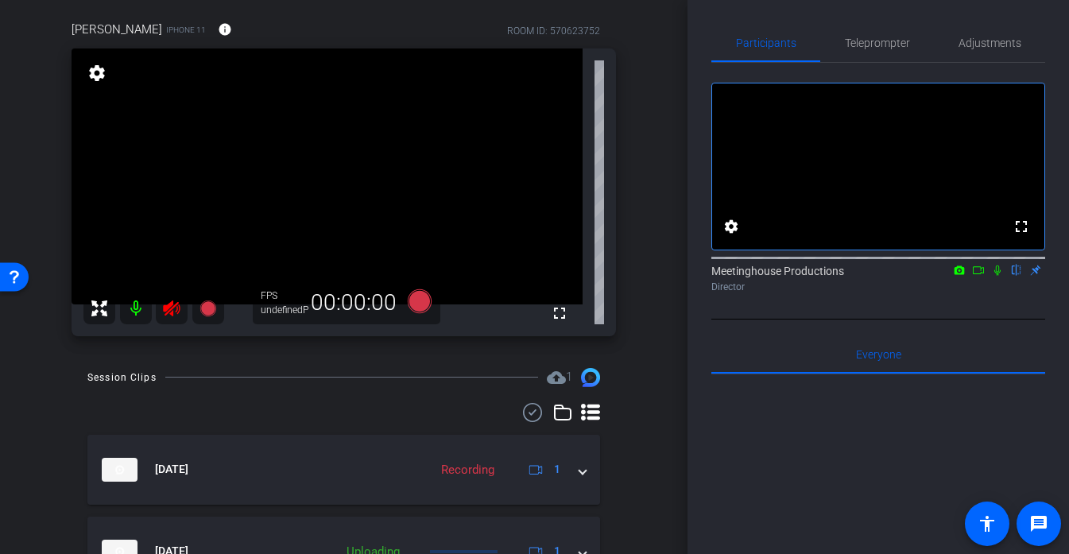
click at [166, 308] on div at bounding box center [153, 308] width 141 height 32
click at [213, 381] on div "Session Clips cloud_upload 1" at bounding box center [343, 377] width 513 height 19
click at [170, 311] on div at bounding box center [153, 308] width 141 height 32
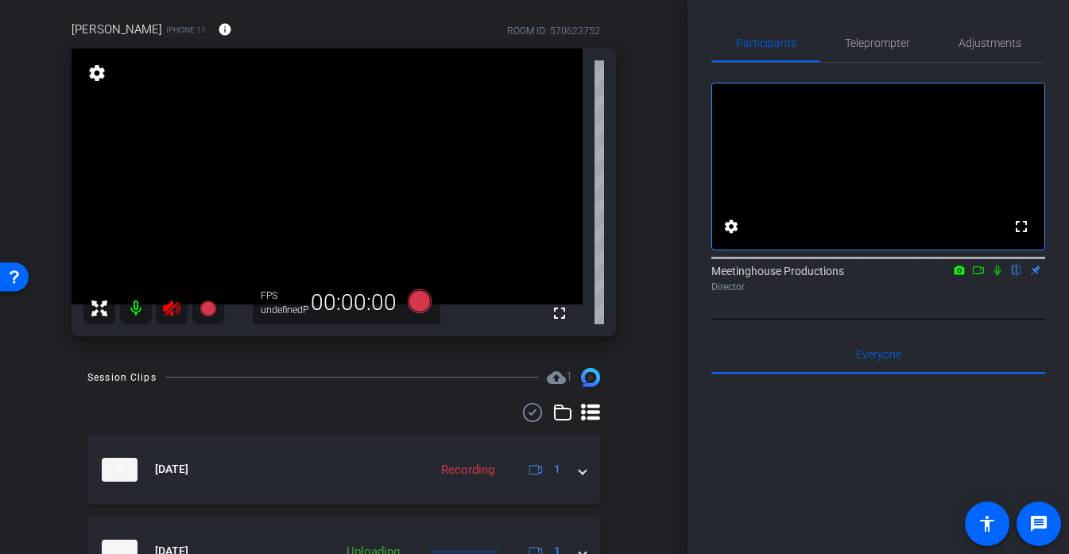
click at [170, 311] on div at bounding box center [153, 308] width 141 height 32
click at [170, 313] on div at bounding box center [153, 308] width 141 height 32
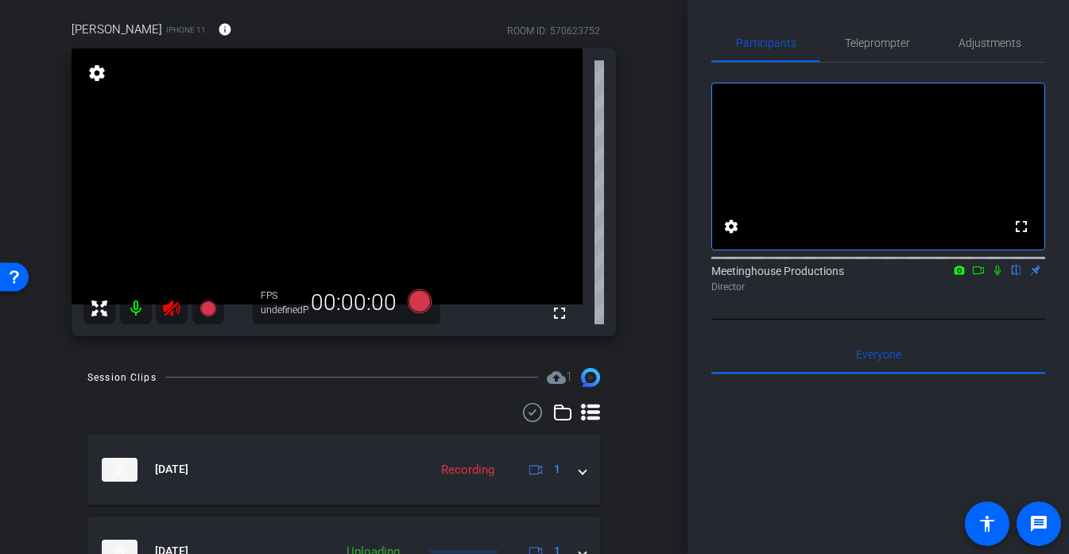
click at [170, 313] on icon at bounding box center [171, 308] width 17 height 16
click at [170, 313] on div at bounding box center [153, 308] width 141 height 32
click at [977, 40] on span "Adjustments" at bounding box center [990, 42] width 63 height 11
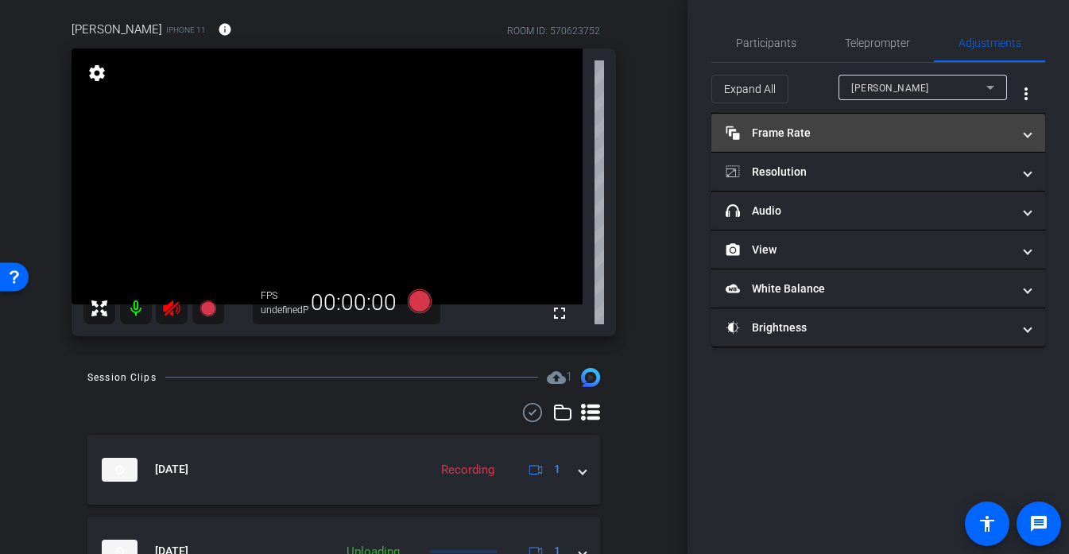
click at [807, 128] on mat-panel-title "Frame Rate Frame Rate" at bounding box center [869, 133] width 286 height 17
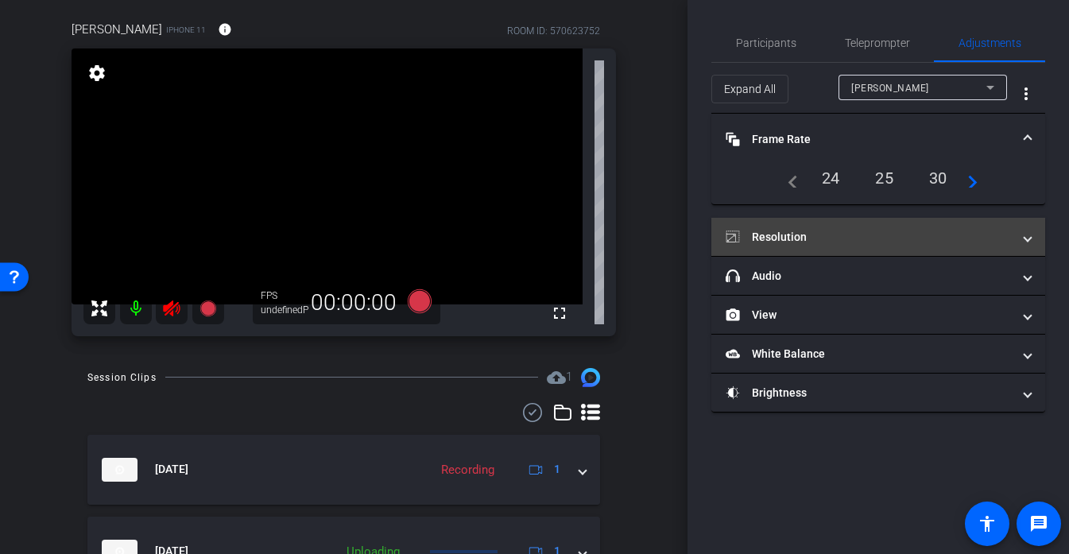
click at [798, 238] on mat-panel-title "Resolution" at bounding box center [869, 237] width 286 height 17
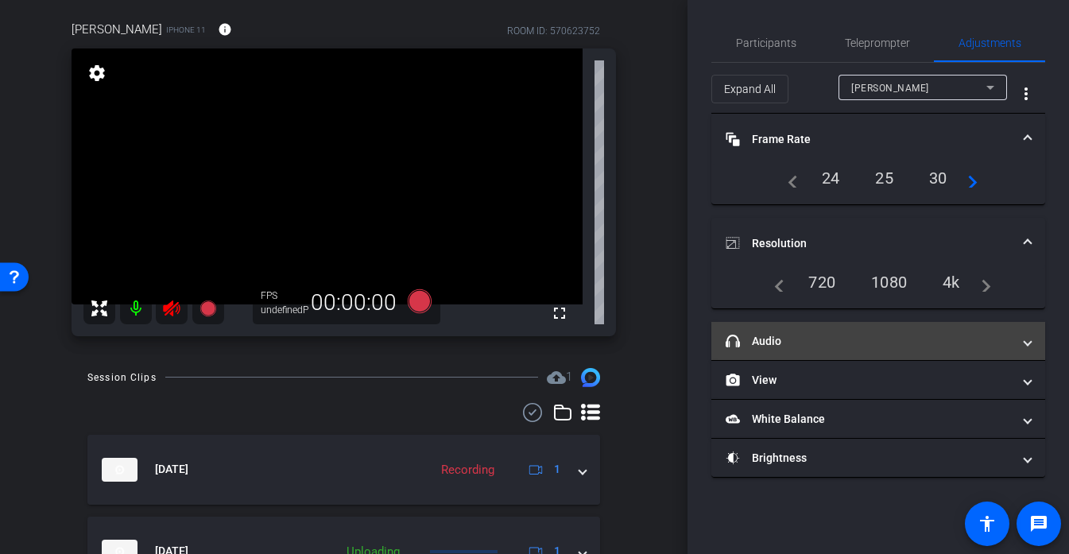
click at [775, 333] on mat-panel-title "headphone icon Audio" at bounding box center [869, 341] width 286 height 17
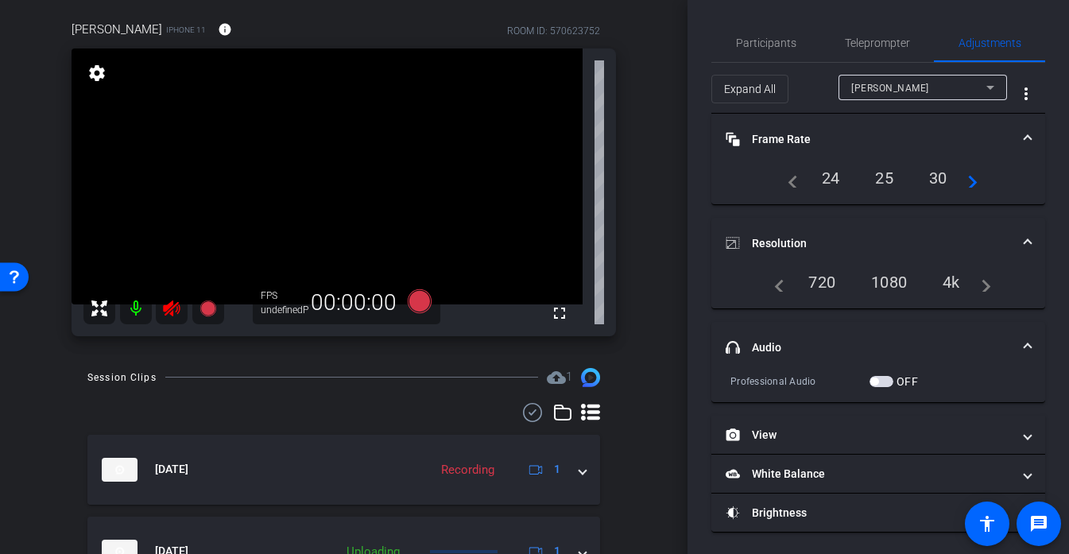
click at [951, 280] on div "4k" at bounding box center [951, 282] width 41 height 27
click at [879, 380] on span "button" at bounding box center [882, 379] width 24 height 11
click at [170, 309] on icon at bounding box center [171, 308] width 17 height 16
click at [890, 383] on span "button" at bounding box center [882, 379] width 24 height 11
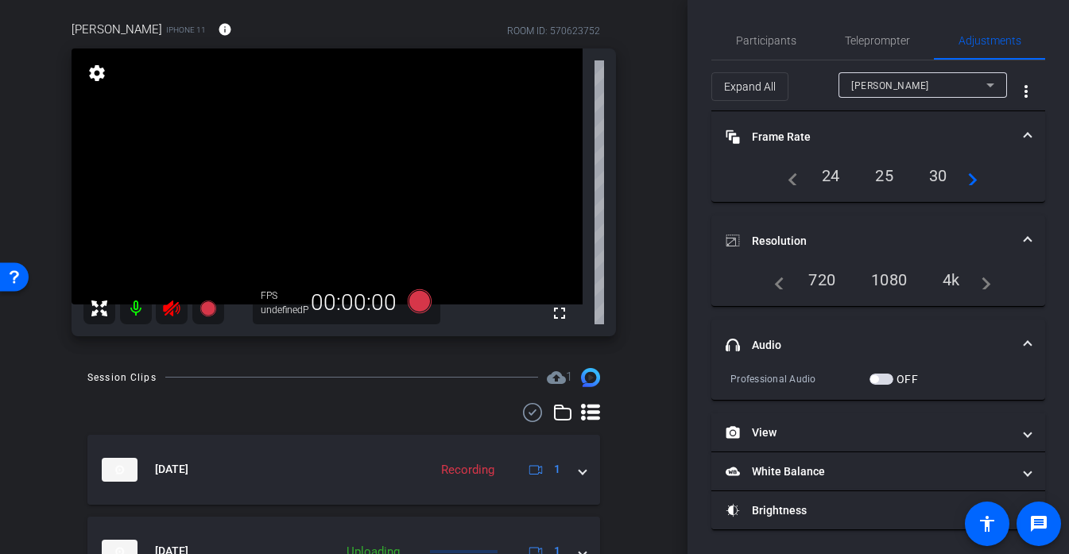
click at [889, 379] on span "button" at bounding box center [882, 379] width 24 height 11
click at [889, 379] on span "button" at bounding box center [885, 379] width 8 height 8
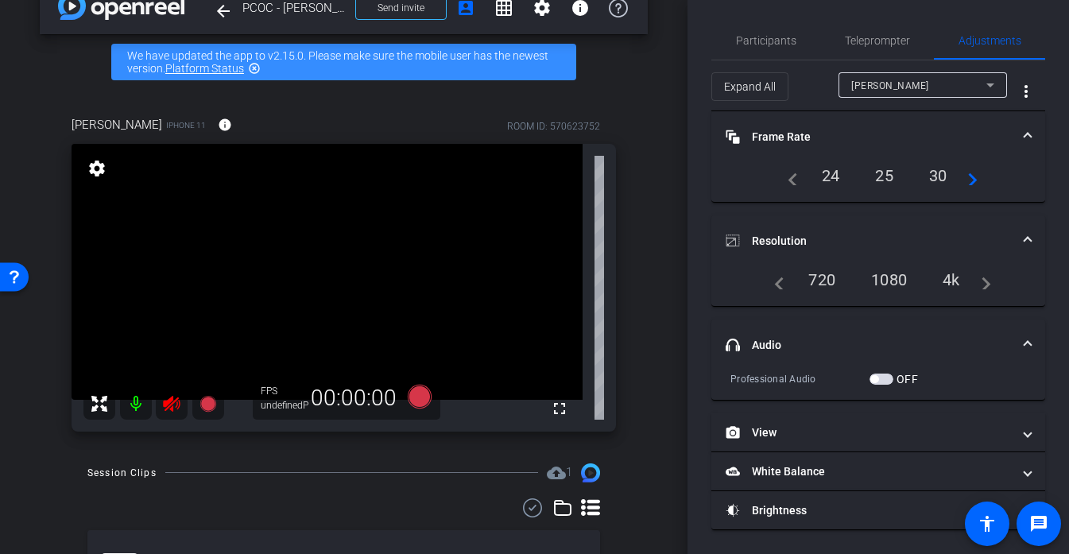
scroll to position [0, 0]
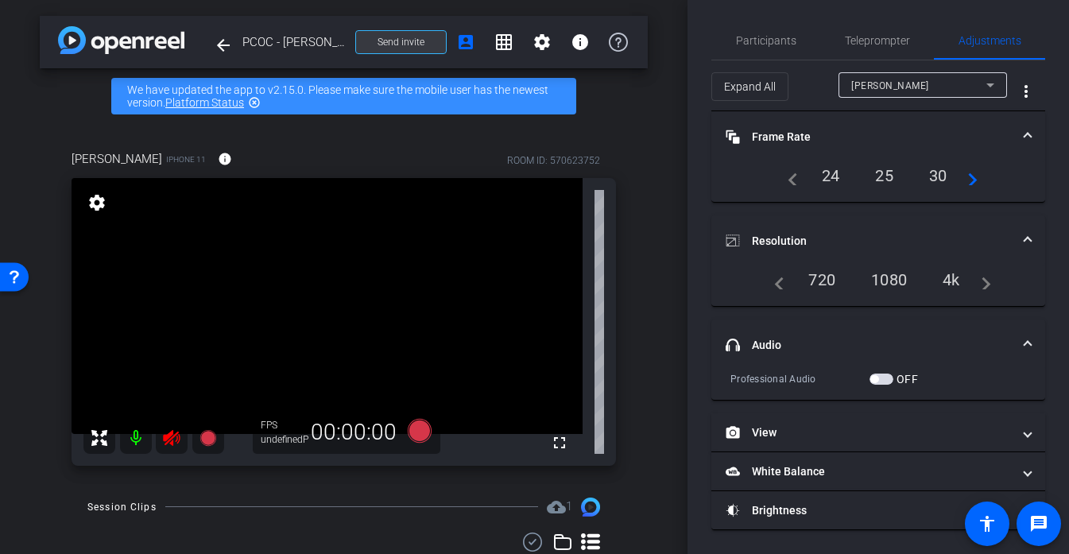
click at [413, 39] on span "Send invite" at bounding box center [401, 42] width 47 height 13
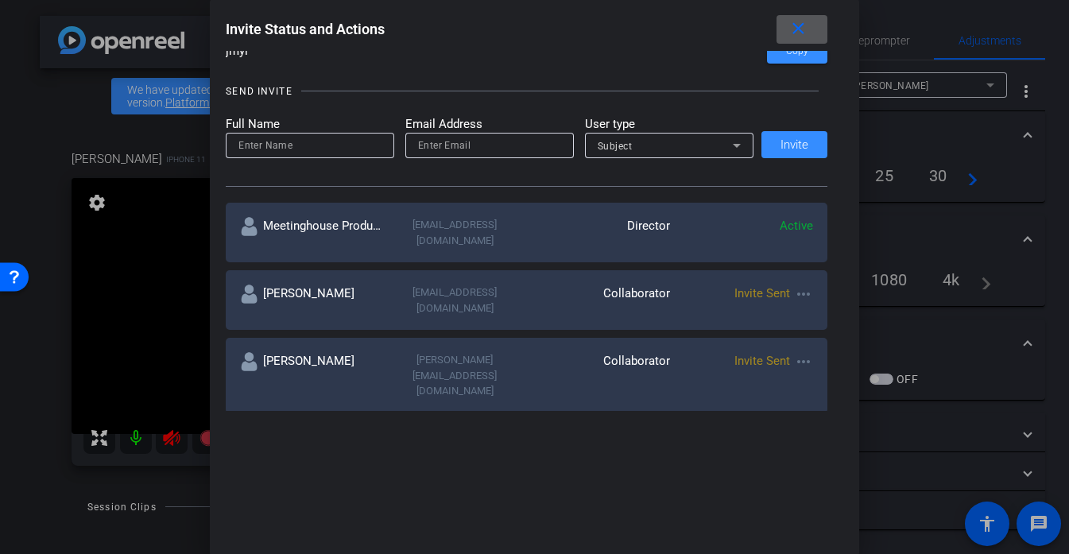
scroll to position [152, 0]
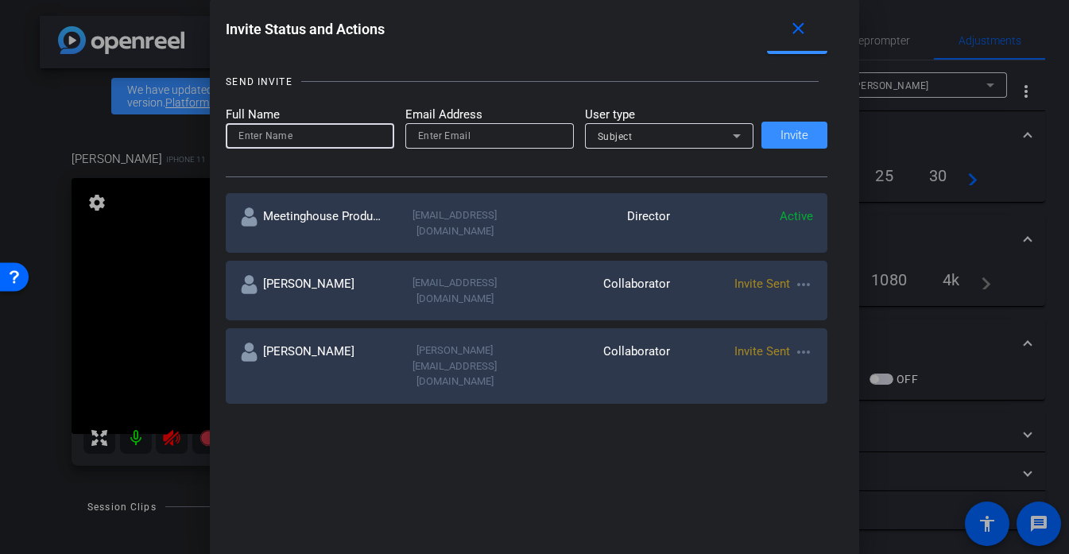
click at [267, 138] on input at bounding box center [309, 135] width 143 height 19
type input "d"
click at [792, 24] on mat-icon "close" at bounding box center [798, 29] width 20 height 20
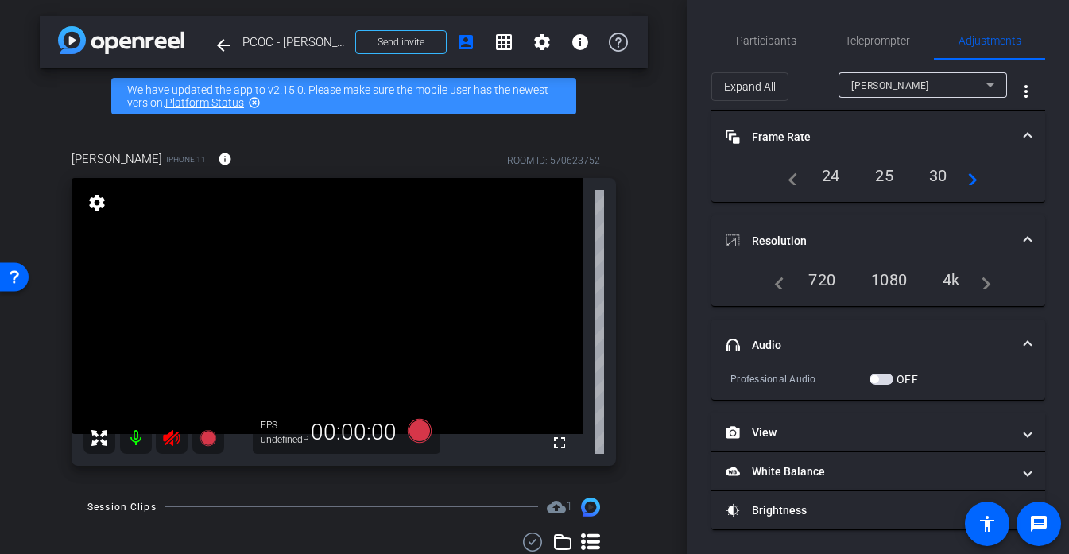
click at [181, 435] on mat-icon at bounding box center [172, 438] width 32 height 32
click at [181, 435] on div at bounding box center [153, 438] width 141 height 32
click at [179, 428] on div at bounding box center [153, 438] width 141 height 32
click at [178, 434] on div at bounding box center [153, 438] width 141 height 32
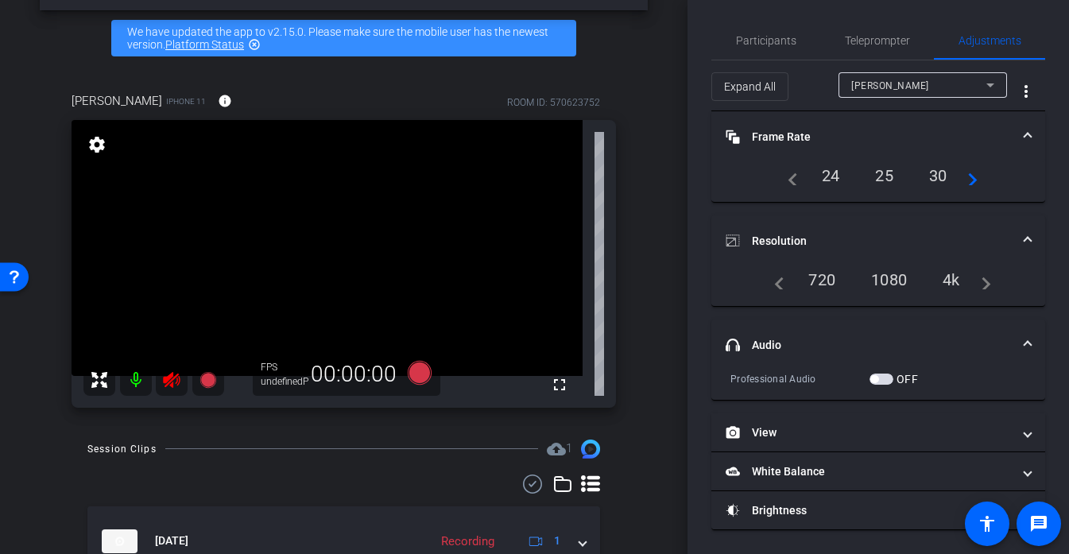
scroll to position [62, 0]
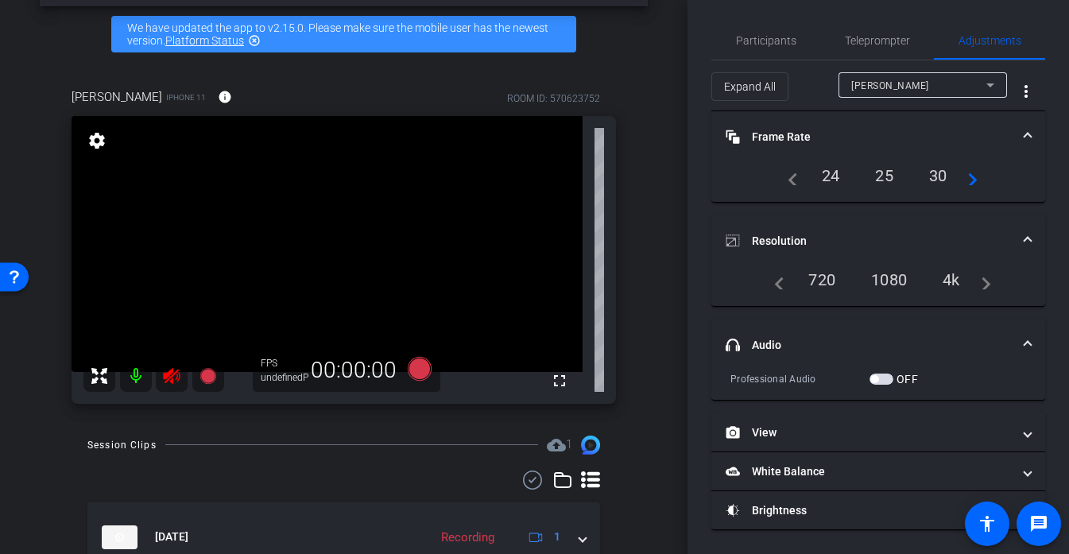
click at [369, 270] on video at bounding box center [327, 244] width 511 height 256
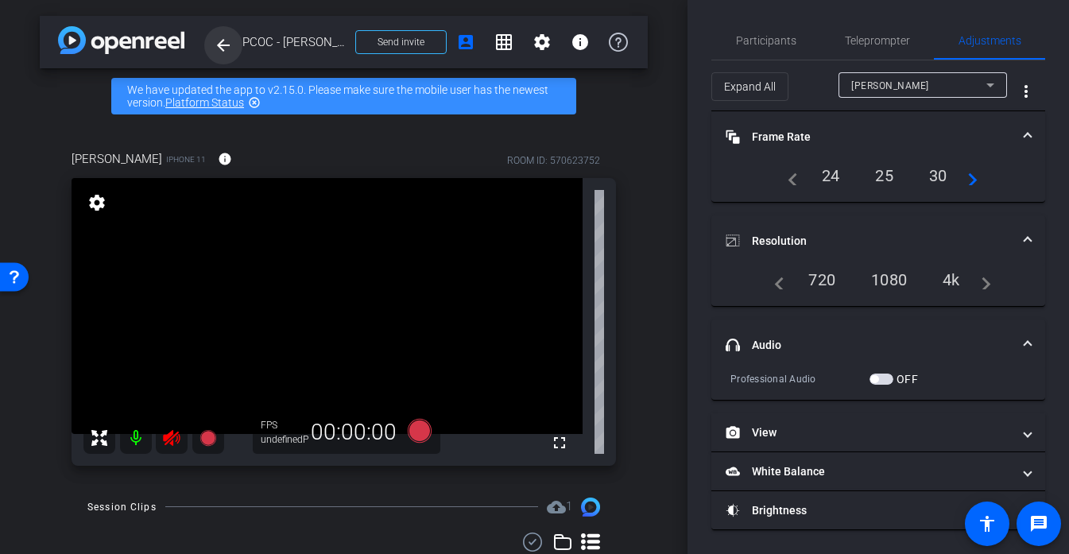
click at [219, 47] on mat-icon "arrow_back" at bounding box center [223, 45] width 19 height 19
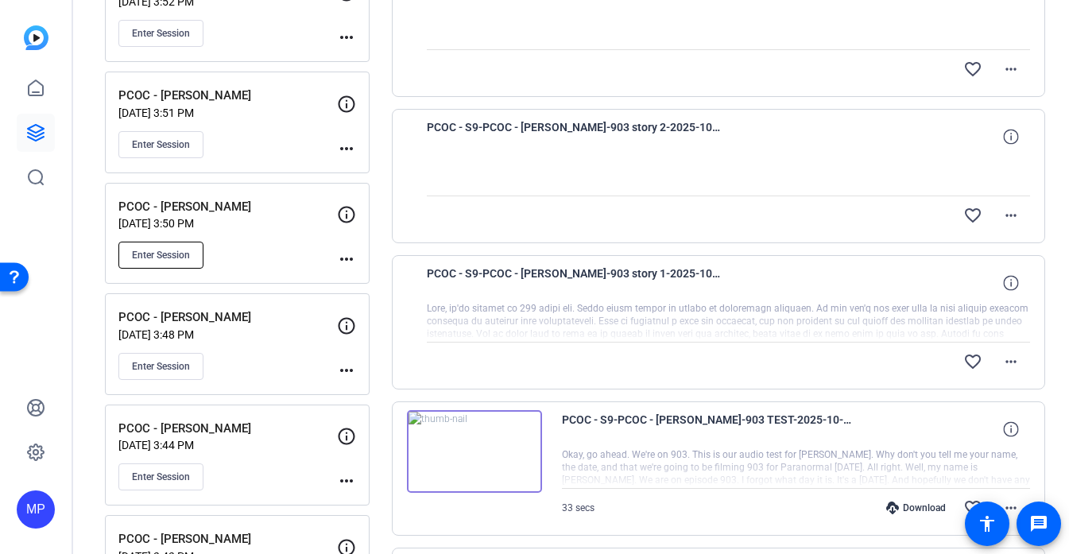
scroll to position [382, 0]
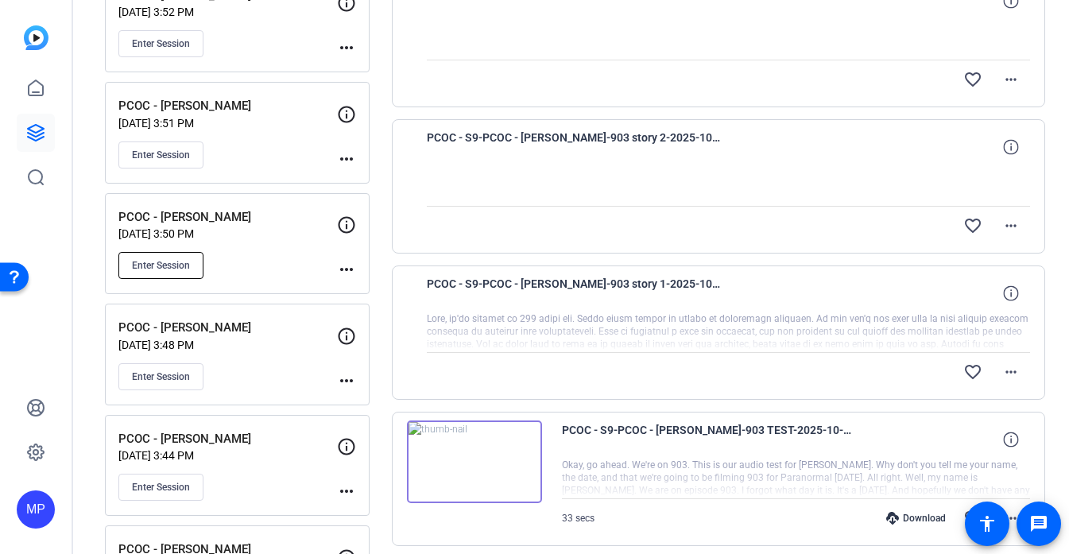
click at [165, 269] on span "Enter Session" at bounding box center [161, 265] width 58 height 13
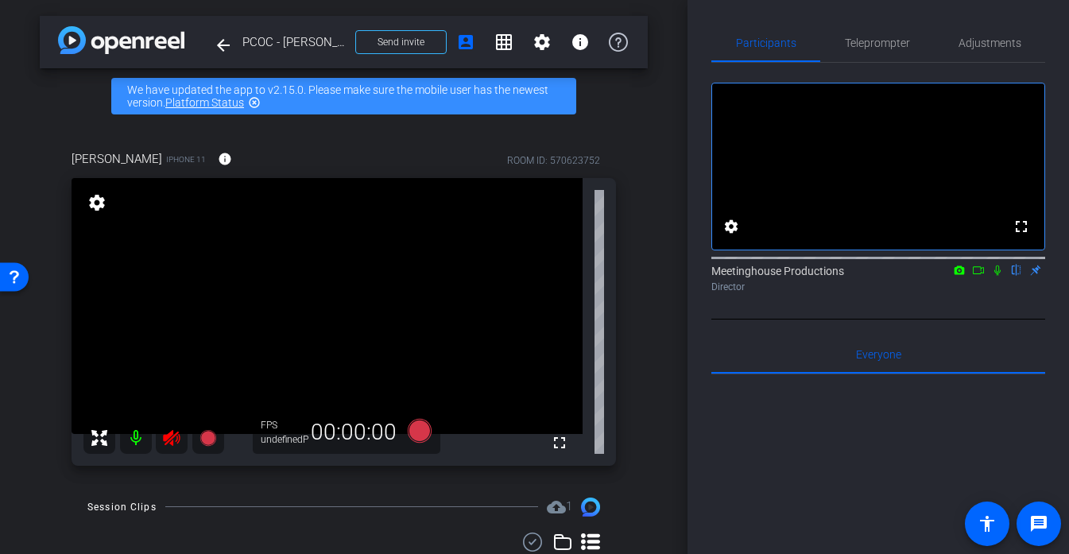
scroll to position [210, 0]
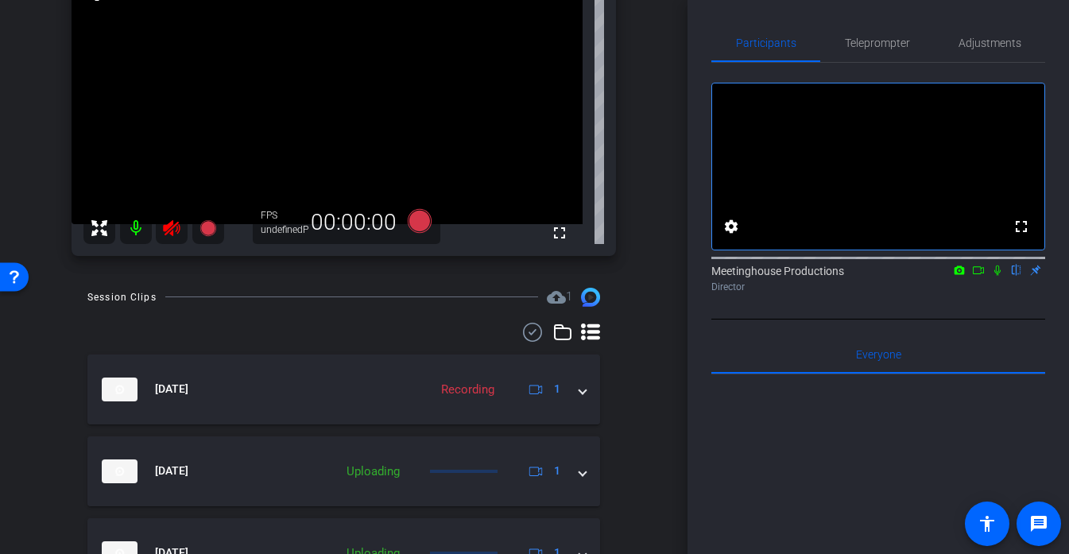
click at [169, 225] on icon at bounding box center [171, 228] width 17 height 16
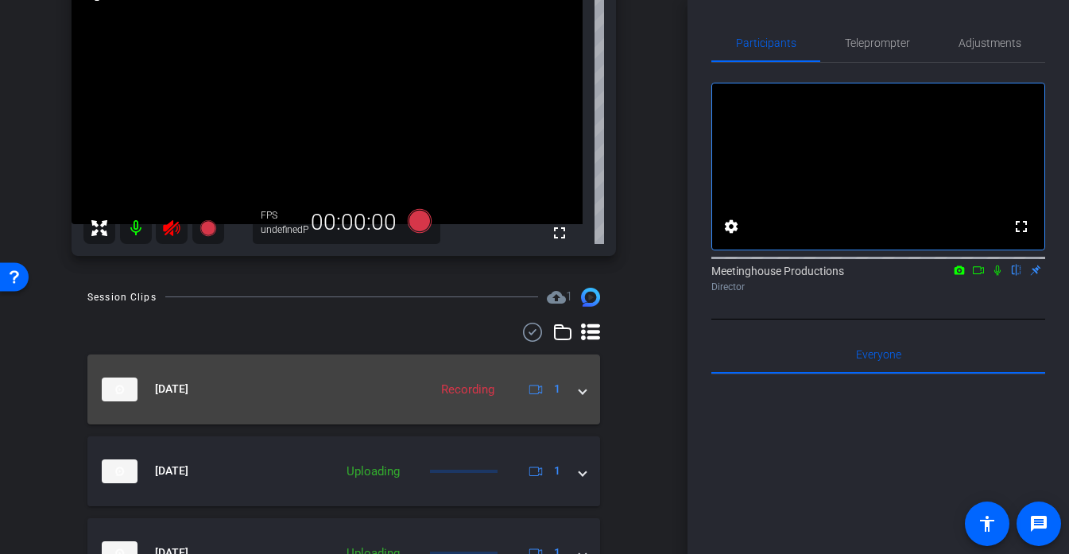
scroll to position [174, 0]
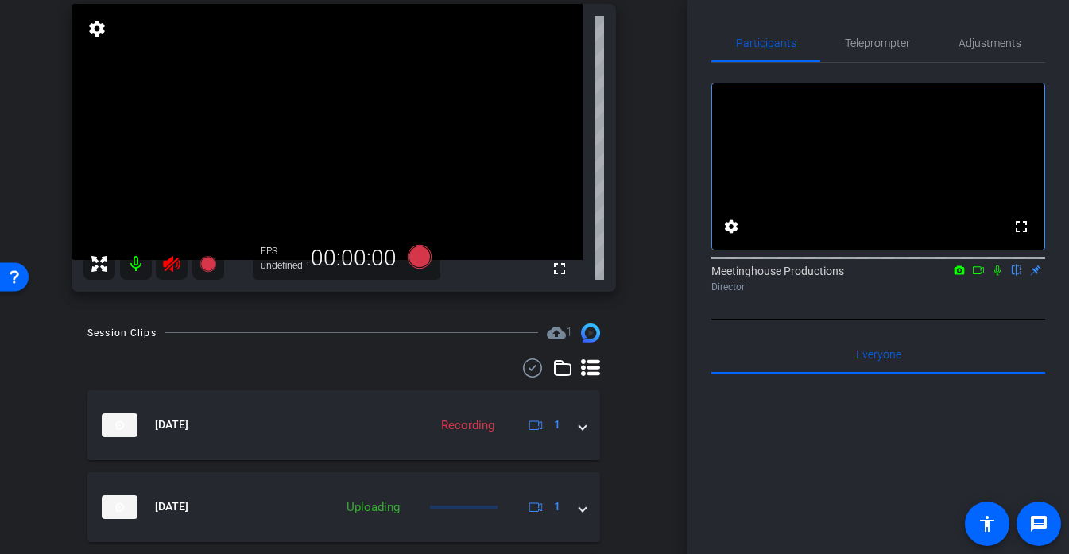
click at [171, 266] on div at bounding box center [153, 264] width 141 height 32
click at [168, 269] on div at bounding box center [153, 264] width 141 height 32
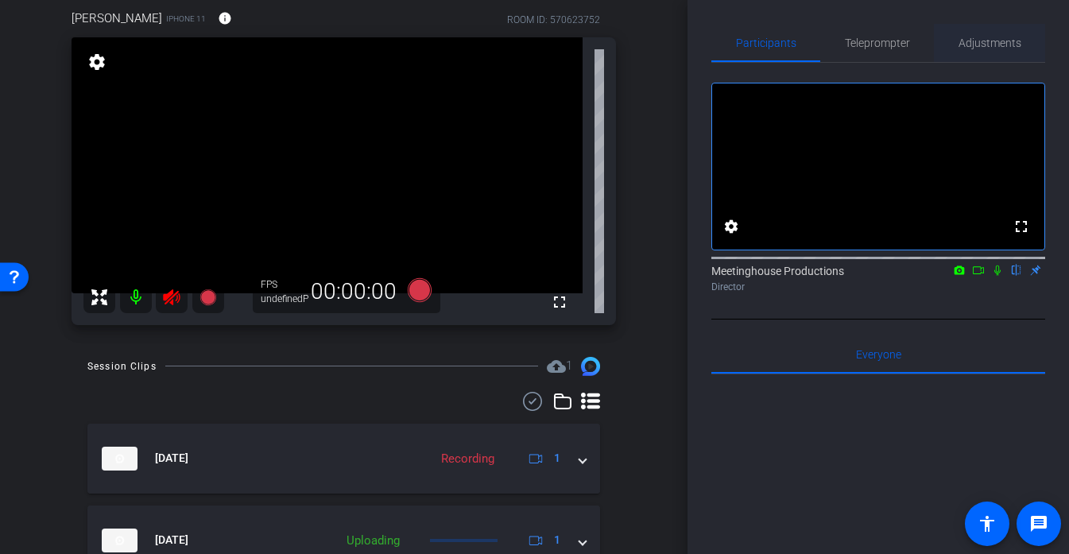
click at [1028, 35] on div "Adjustments" at bounding box center [989, 43] width 111 height 38
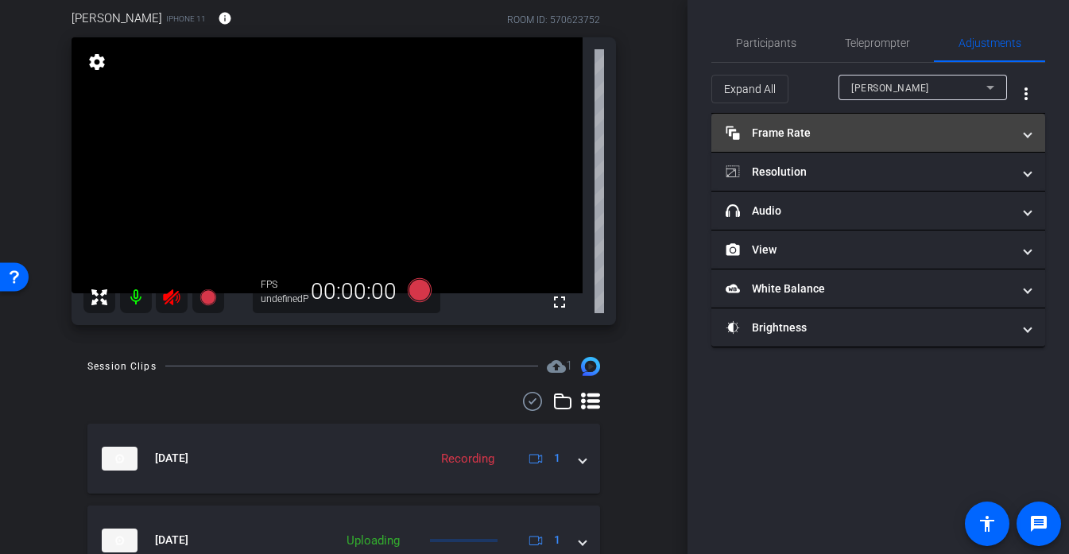
click at [812, 125] on mat-panel-title "Frame Rate Frame Rate" at bounding box center [869, 133] width 286 height 17
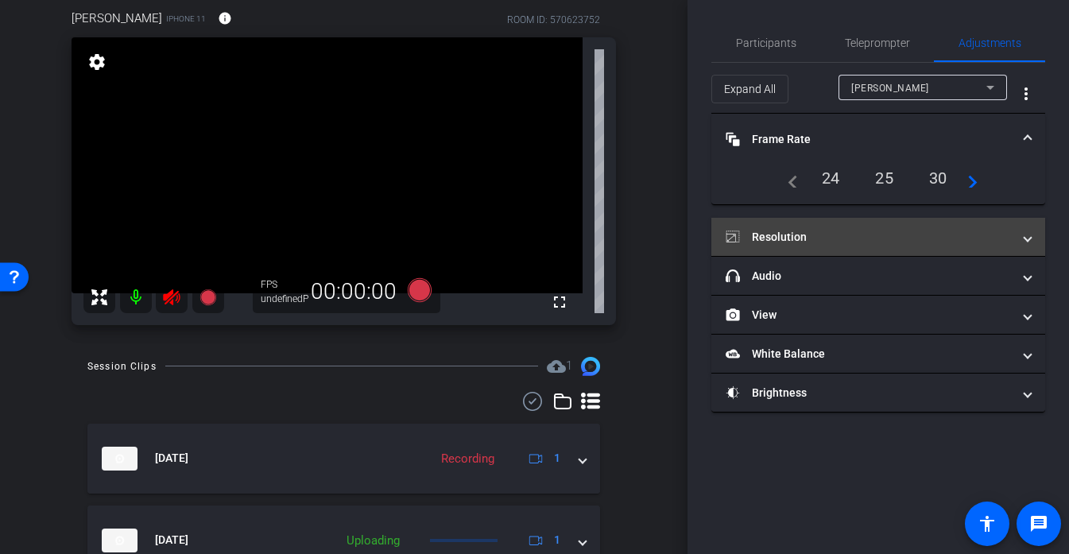
click at [846, 241] on mat-panel-title "Resolution" at bounding box center [869, 237] width 286 height 17
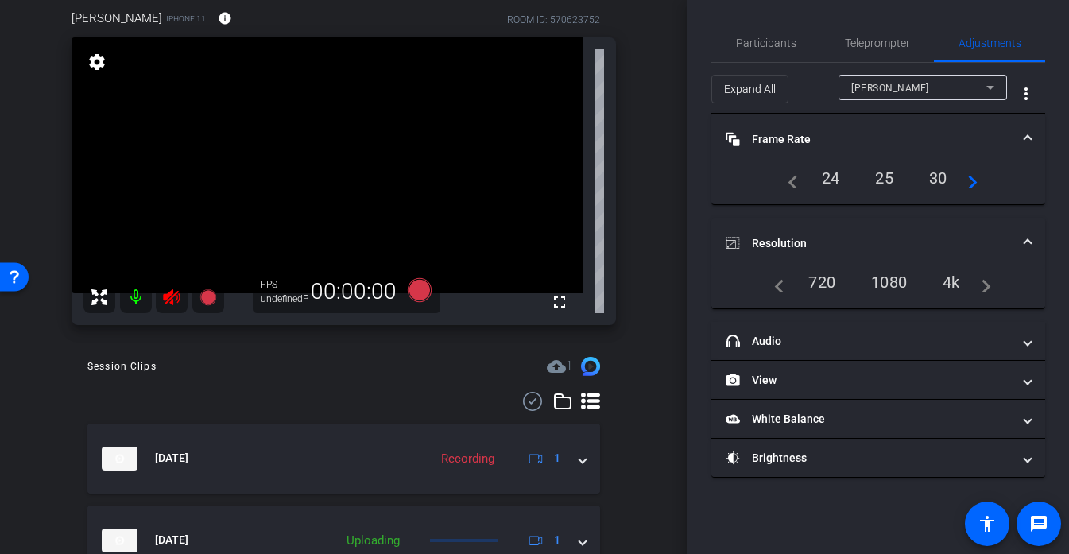
click at [940, 177] on div "30" at bounding box center [938, 178] width 42 height 27
click at [948, 283] on div "4k" at bounding box center [951, 282] width 41 height 27
click at [947, 155] on mat-expansion-panel-header "Frame Rate Frame Rate" at bounding box center [878, 139] width 334 height 51
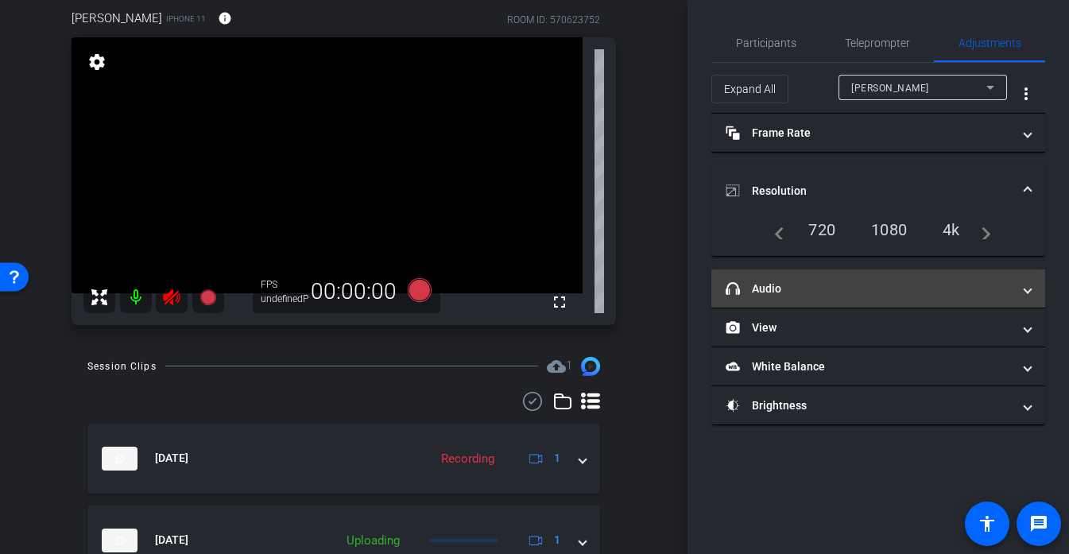
click at [817, 294] on mat-panel-title "headphone icon Audio" at bounding box center [869, 289] width 286 height 17
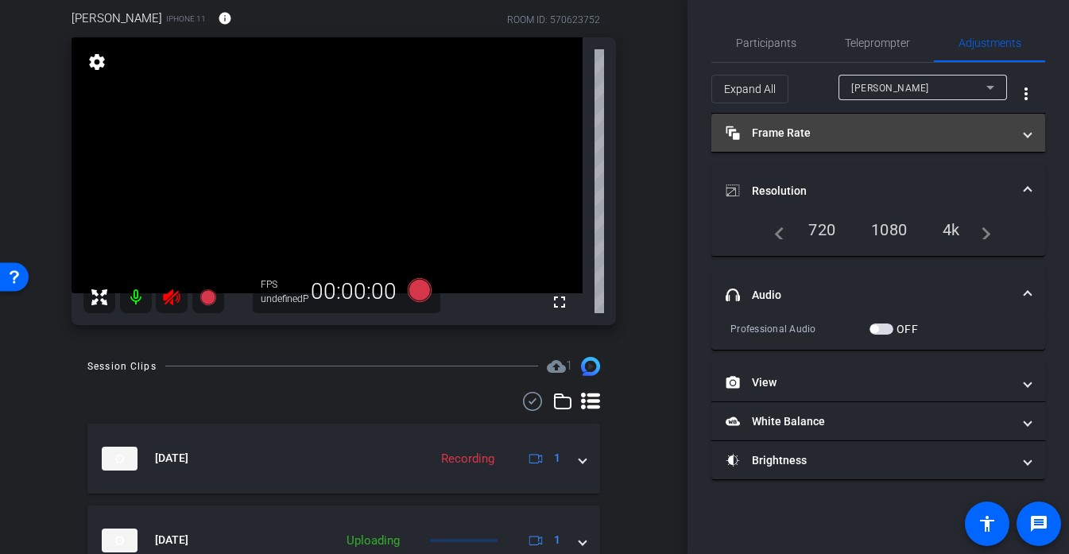
click at [842, 144] on mat-expansion-panel-header "Frame Rate Frame Rate" at bounding box center [878, 133] width 334 height 38
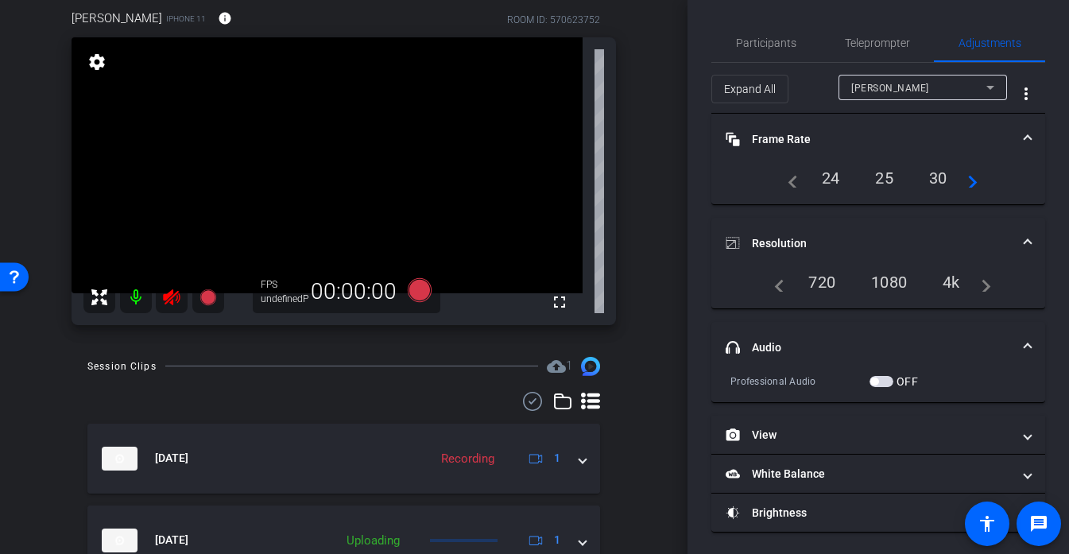
click at [931, 183] on div "30" at bounding box center [938, 178] width 42 height 27
click at [641, 303] on div "[PERSON_NAME] iPhone 11 info ROOM ID: 570623752 fullscreen settings FPS undefin…" at bounding box center [344, 162] width 608 height 358
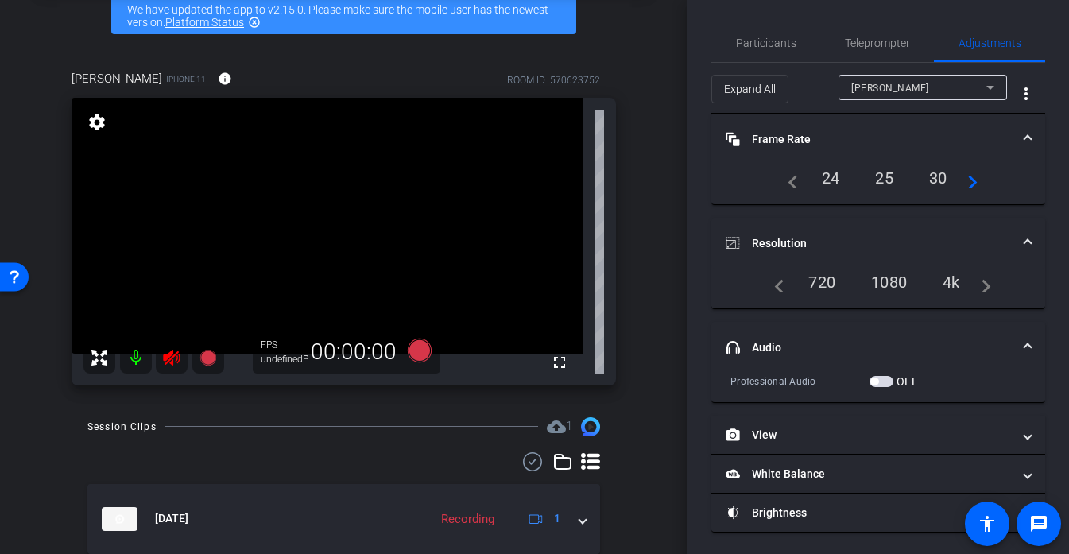
scroll to position [0, 0]
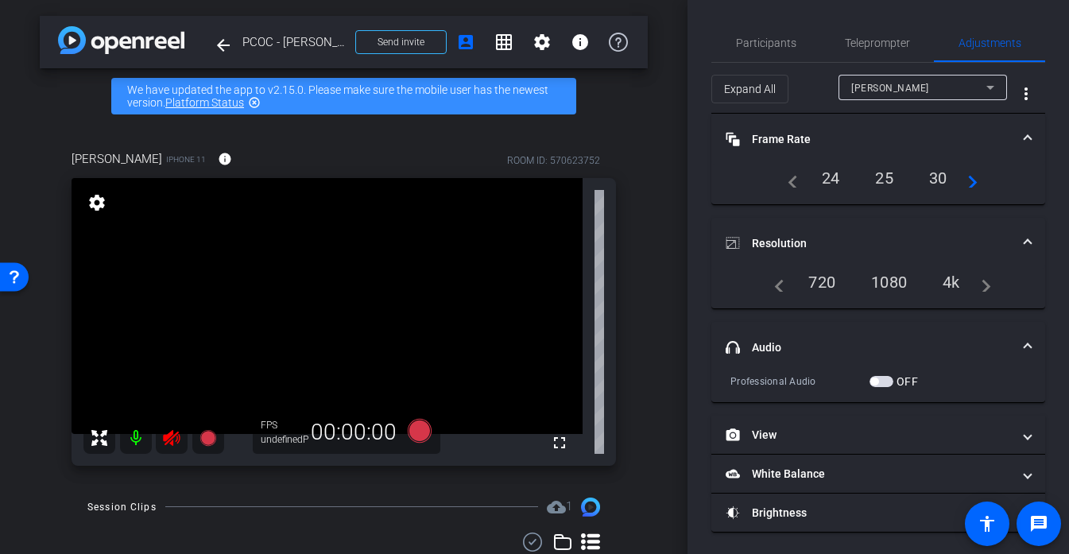
click at [169, 444] on icon at bounding box center [171, 437] width 19 height 19
click at [407, 45] on span "Send invite" at bounding box center [401, 42] width 47 height 13
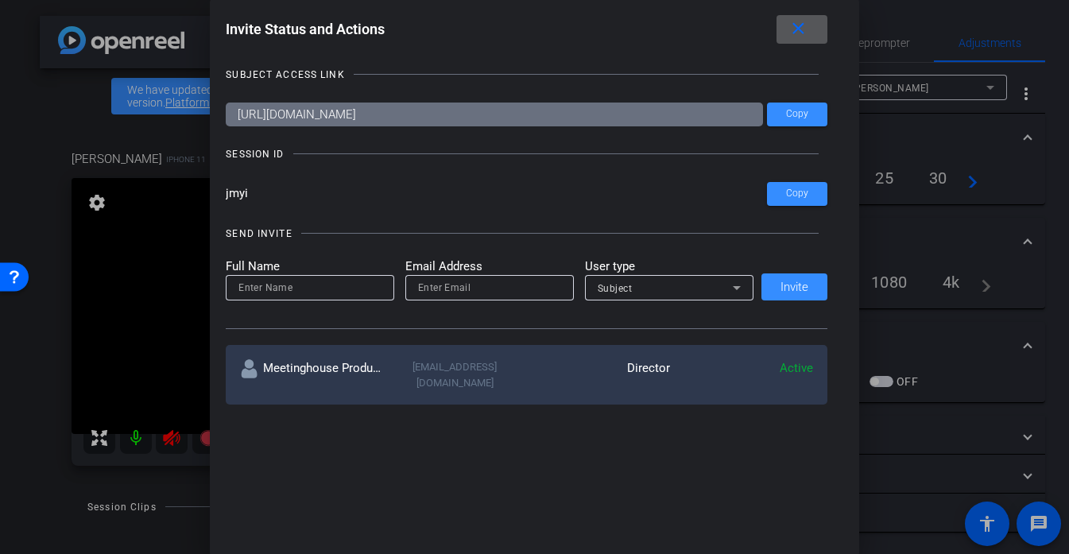
click at [305, 288] on input at bounding box center [309, 287] width 143 height 19
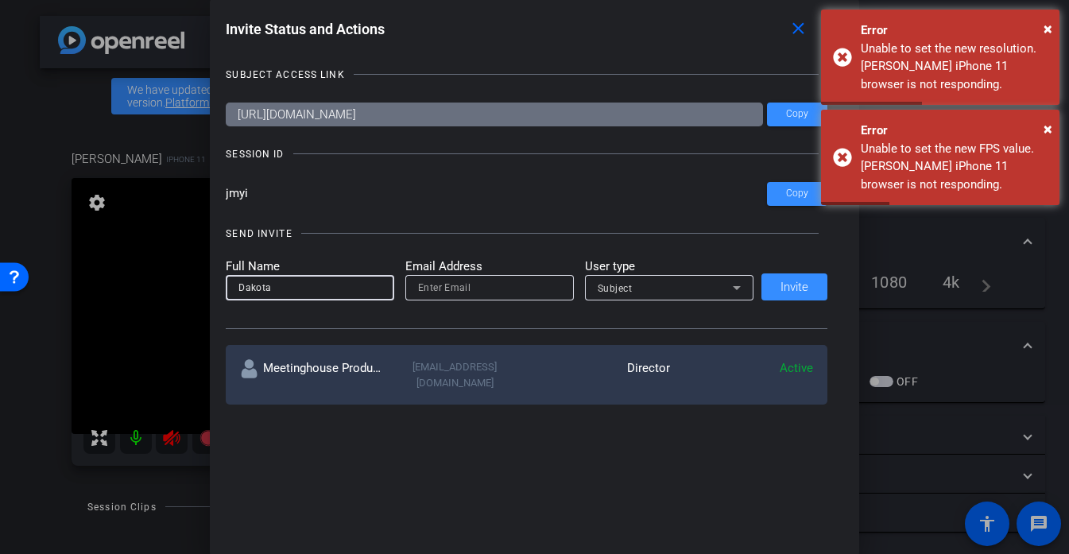
type input "Dakota"
click at [673, 285] on div "Subject" at bounding box center [665, 288] width 135 height 20
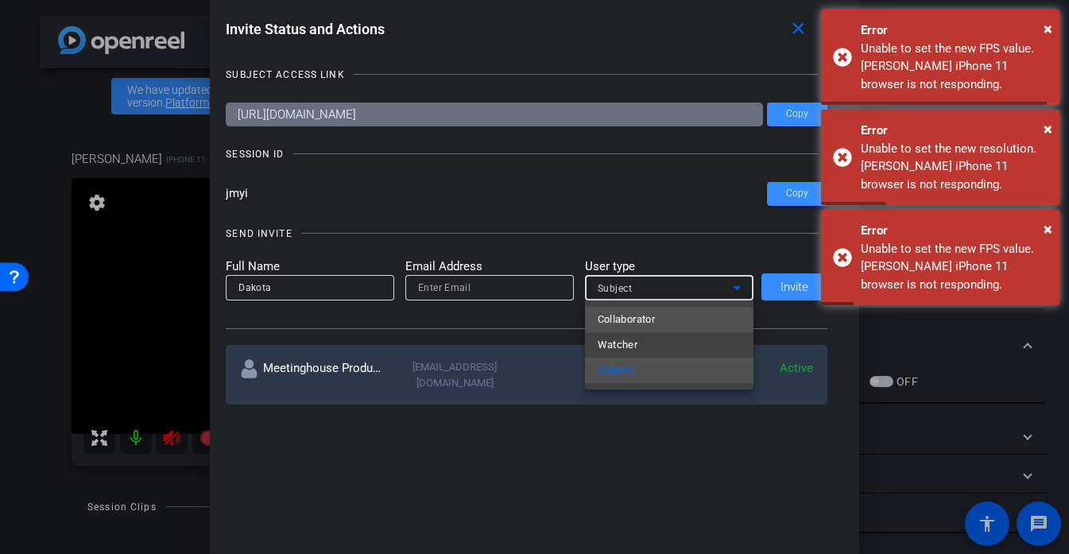
click at [659, 322] on mat-option "Collaborator" at bounding box center [669, 319] width 169 height 25
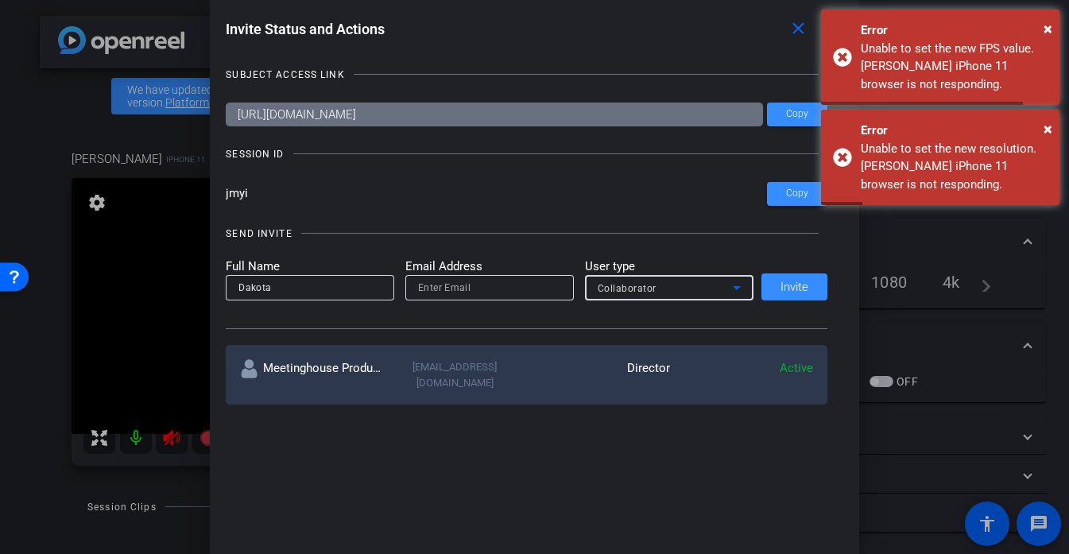
click at [776, 289] on div "Full Name Dakota Email Address User type Collaborator Invite" at bounding box center [527, 280] width 602 height 44
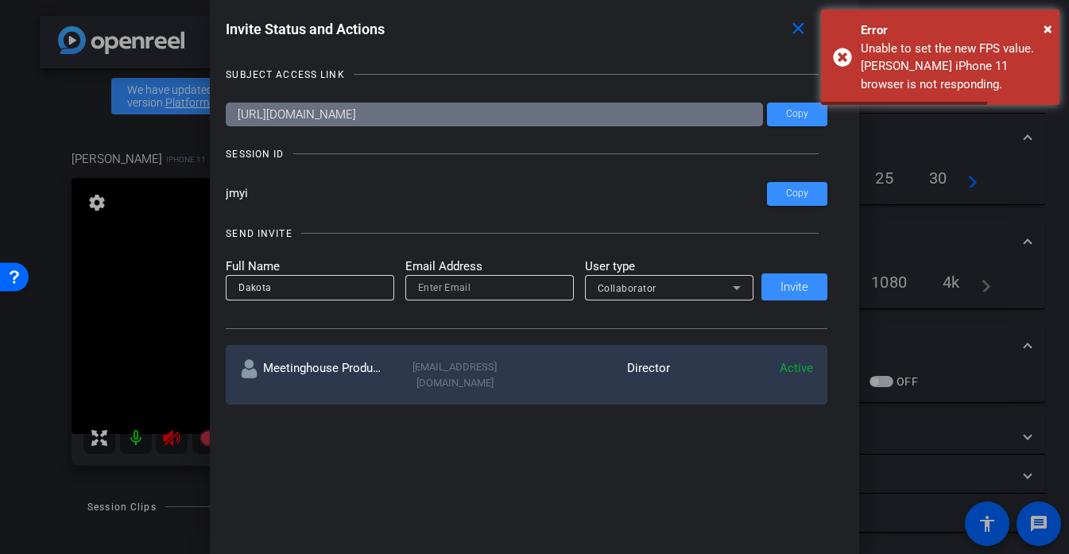
click at [791, 286] on div "Full Name Dakota Email Address User type Collaborator Invite" at bounding box center [527, 280] width 602 height 44
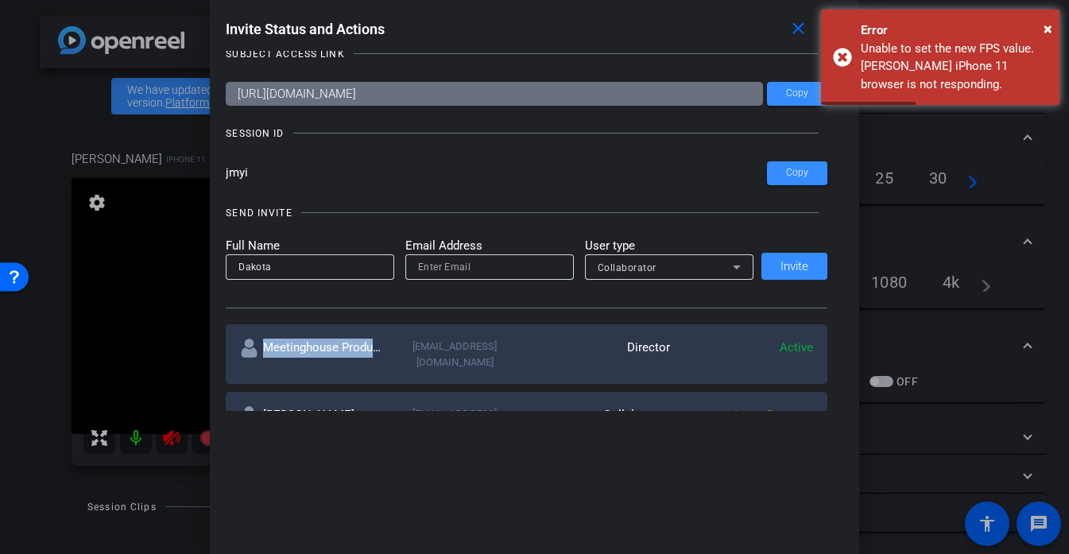
click at [797, 289] on div "SEND INVITE Full Name Dakota Email Address User type Collaborator Invite" at bounding box center [527, 249] width 602 height 120
click at [800, 277] on div "Full Name Dakota Email Address User type Collaborator Invite" at bounding box center [527, 259] width 602 height 44
click at [800, 265] on div "Full Name Dakota Email Address User type Collaborator Invite" at bounding box center [527, 259] width 602 height 44
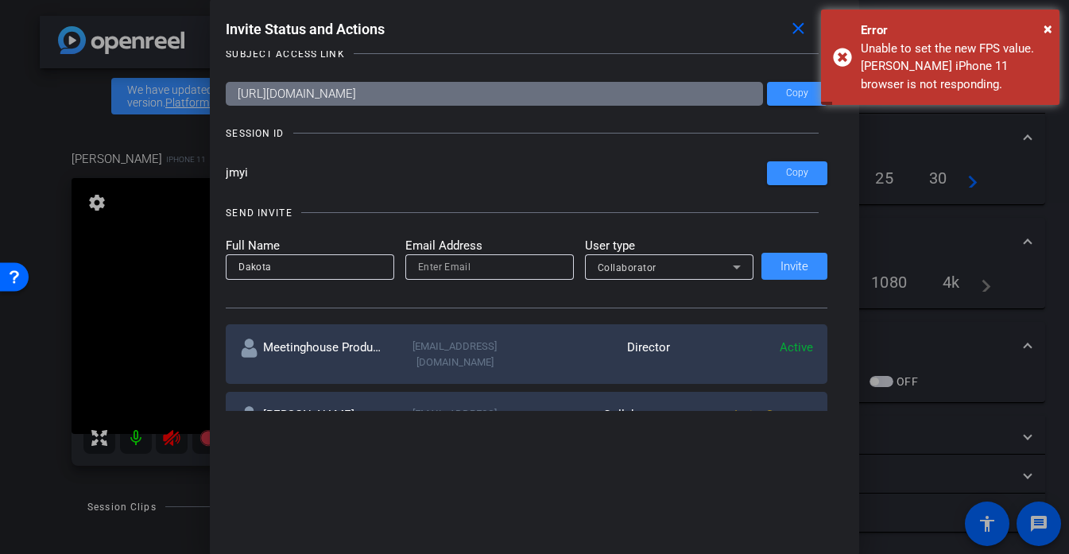
click at [800, 265] on div "Full Name Dakota Email Address User type Collaborator Invite" at bounding box center [527, 259] width 602 height 44
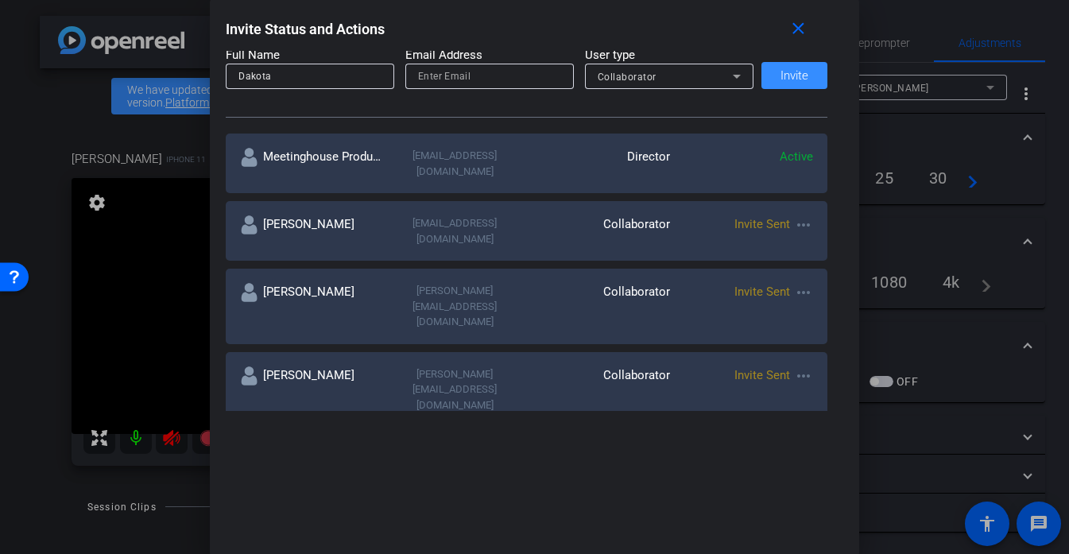
click at [169, 467] on div at bounding box center [534, 277] width 1069 height 554
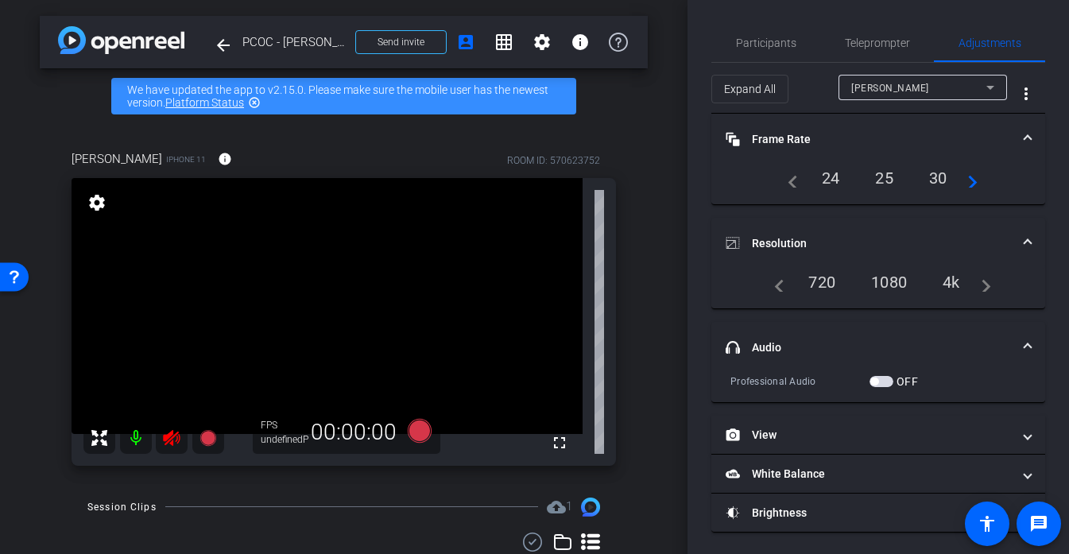
click at [169, 436] on icon at bounding box center [171, 438] width 17 height 16
click at [750, 49] on span "Participants" at bounding box center [766, 43] width 60 height 38
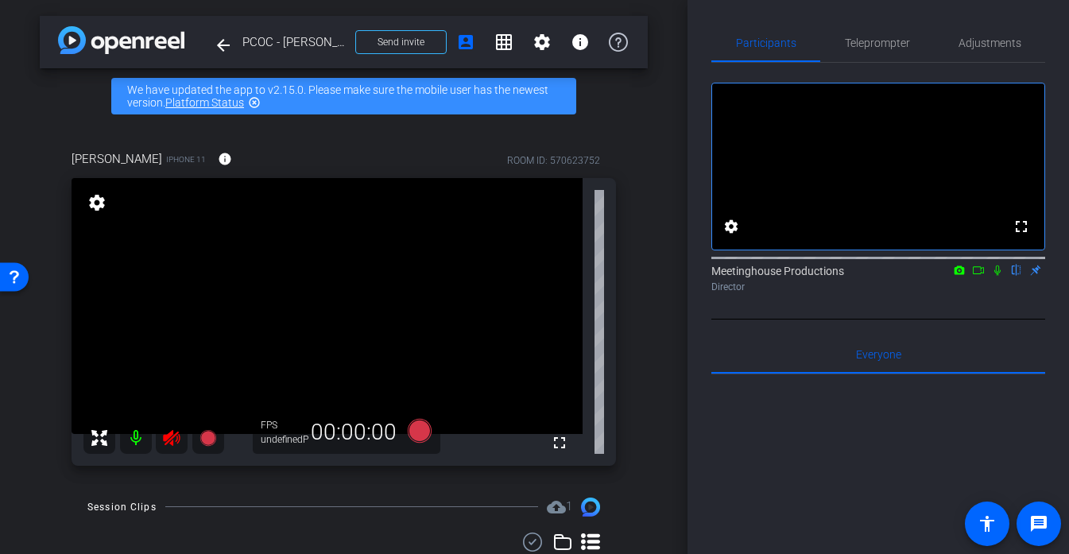
click at [169, 441] on div at bounding box center [153, 438] width 141 height 32
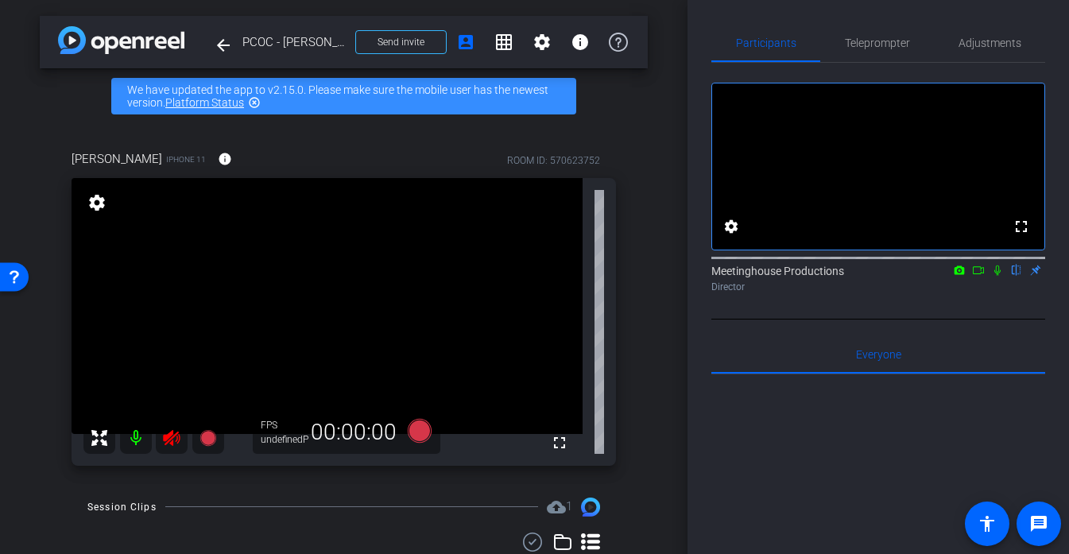
click at [169, 441] on icon at bounding box center [171, 438] width 17 height 16
click at [231, 44] on mat-icon "arrow_back" at bounding box center [223, 45] width 19 height 19
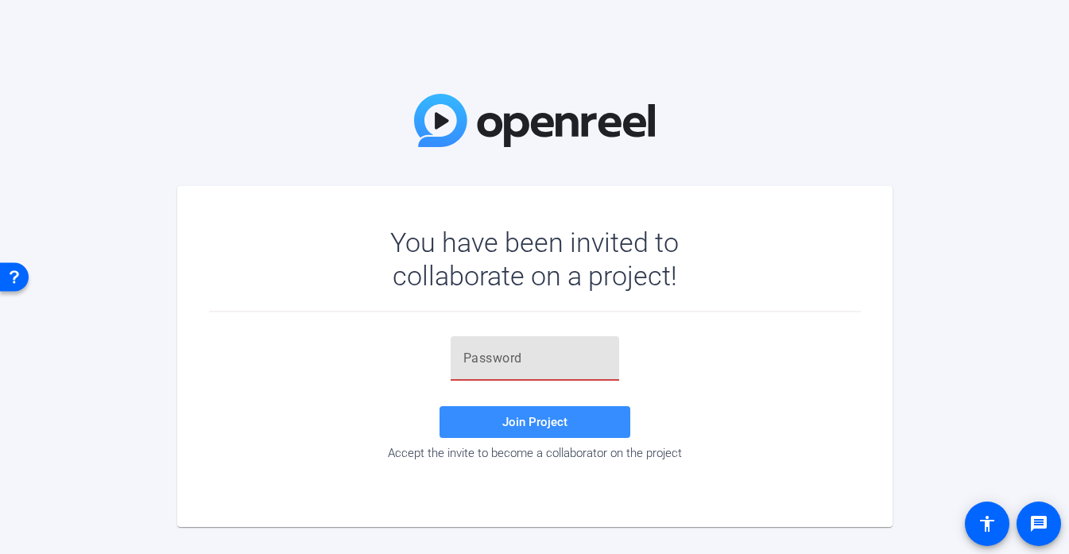
click at [569, 360] on input "text" at bounding box center [534, 358] width 143 height 19
paste input "#OKgZ5"
type input "#OKgZ5"
click at [542, 420] on span "Join Project" at bounding box center [534, 422] width 65 height 14
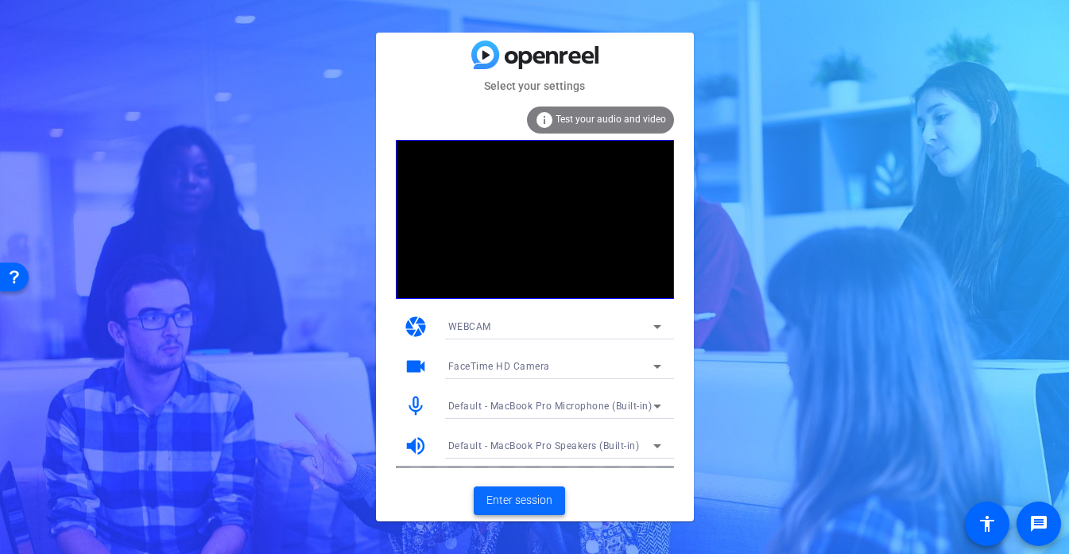
click at [539, 488] on span at bounding box center [519, 501] width 91 height 38
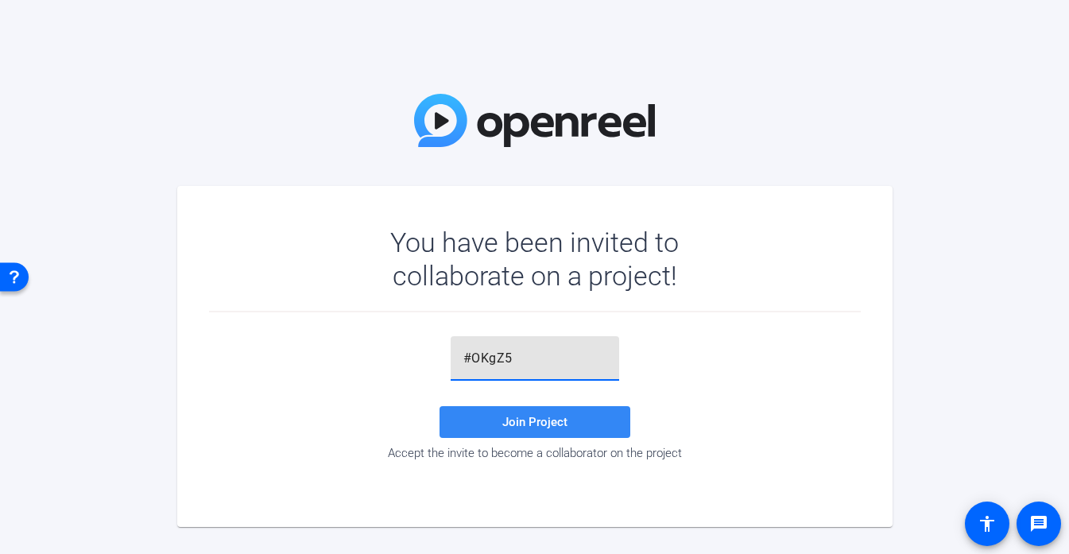
type input "#OKgZ5"
click at [502, 424] on span "Join Project" at bounding box center [534, 422] width 65 height 14
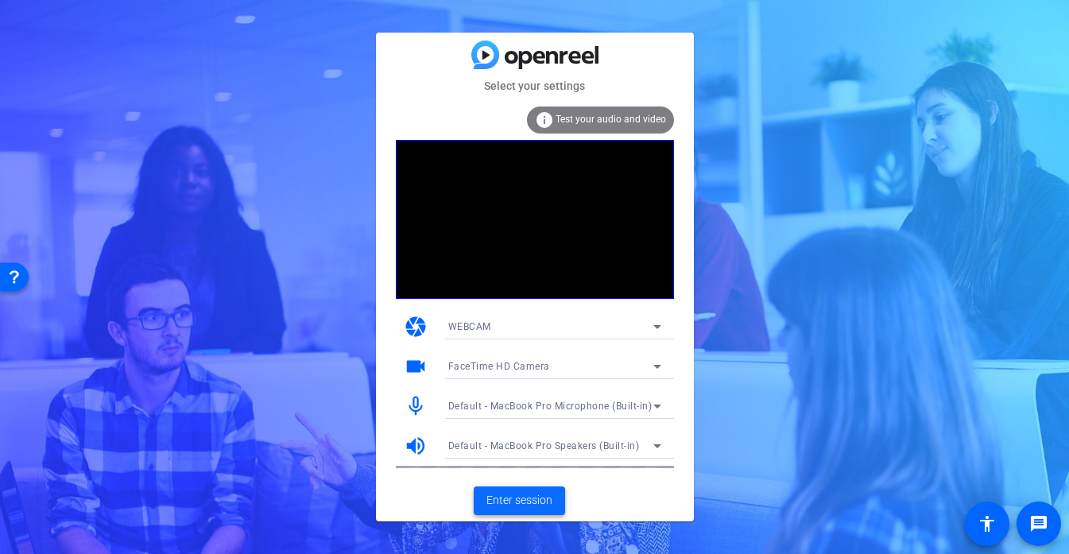
click at [533, 506] on span "Enter session" at bounding box center [519, 500] width 66 height 17
click at [522, 494] on span "Enter session" at bounding box center [519, 500] width 66 height 17
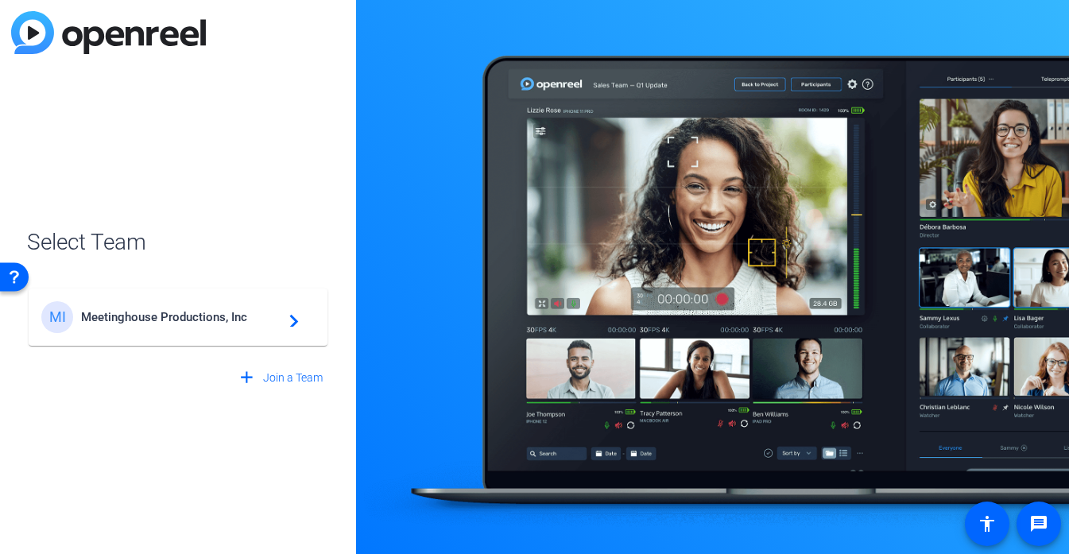
click at [179, 301] on div "MI Meetinghouse Productions, Inc navigate_next" at bounding box center [177, 317] width 273 height 32
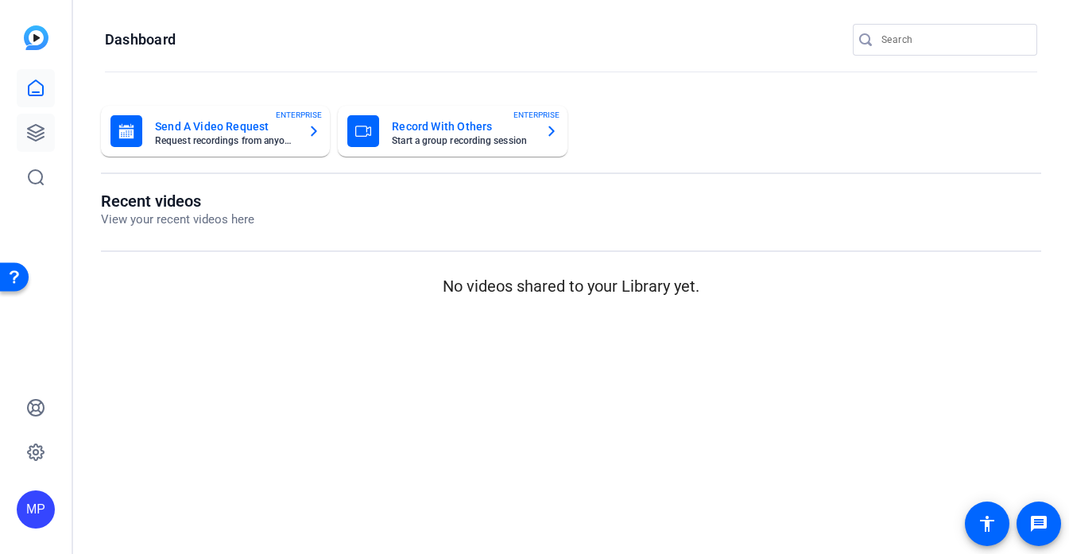
click at [47, 142] on link at bounding box center [36, 133] width 38 height 38
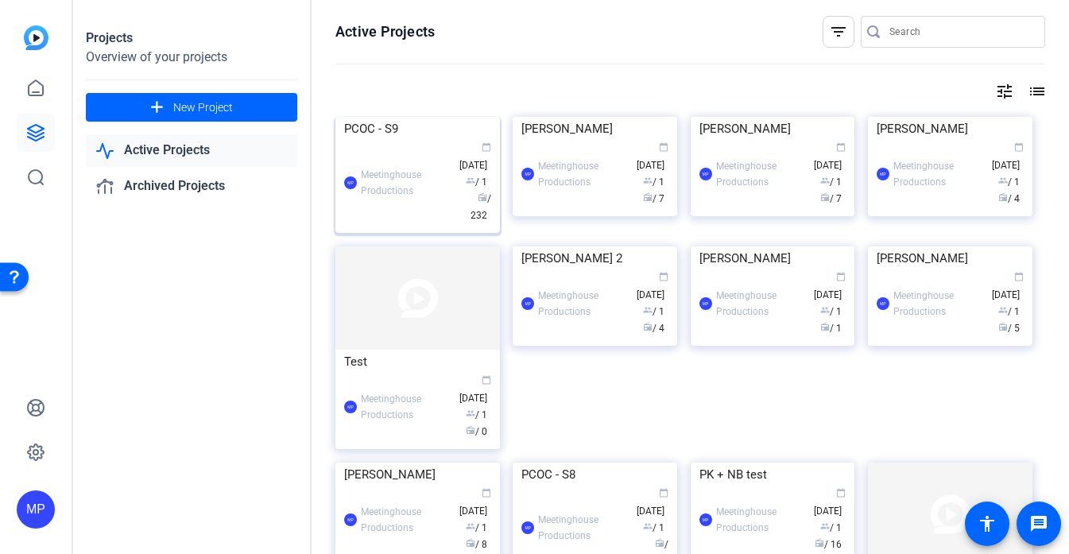
click at [417, 117] on img at bounding box center [417, 117] width 165 height 0
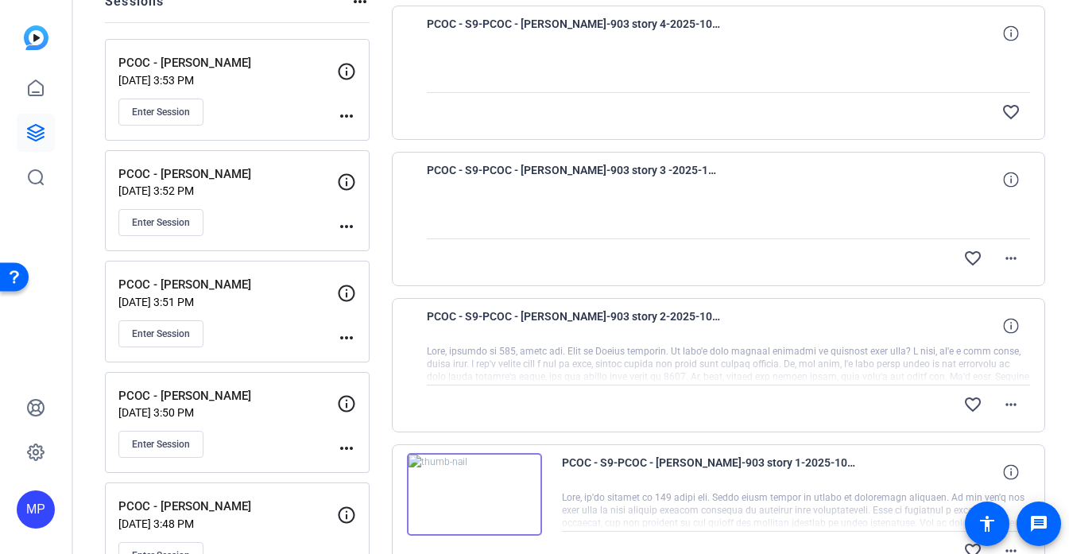
scroll to position [263, 0]
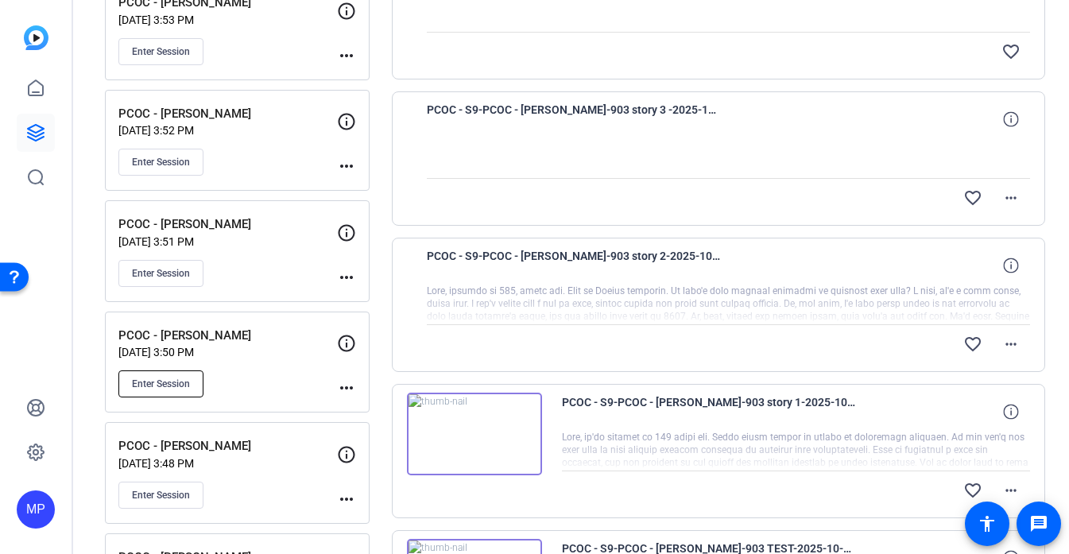
click at [185, 393] on button "Enter Session" at bounding box center [160, 383] width 85 height 27
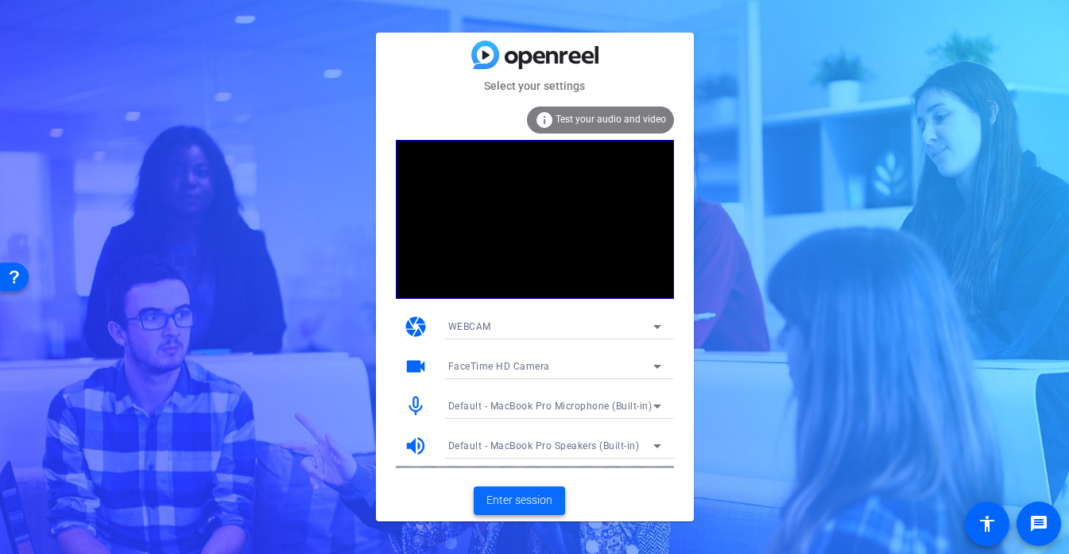
click at [540, 499] on span "Enter session" at bounding box center [519, 500] width 66 height 17
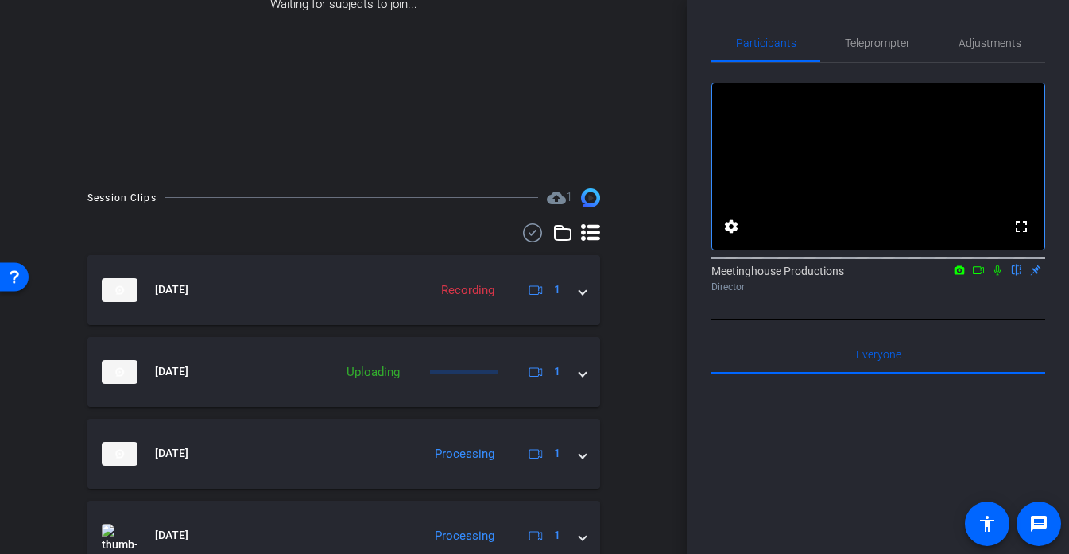
scroll to position [289, 0]
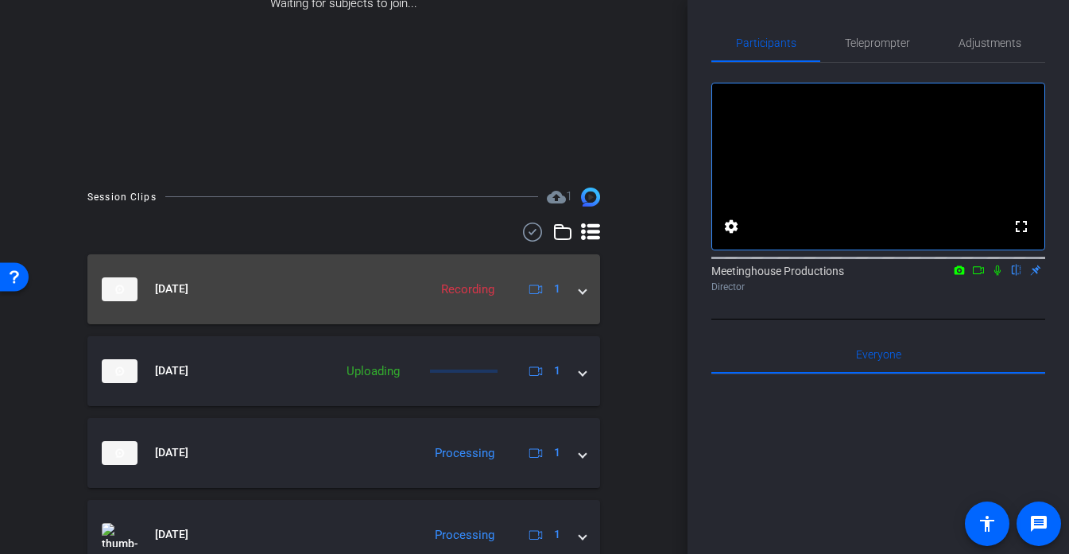
click at [398, 302] on mat-expansion-panel-header "Oct 7, 2025 Recording 1" at bounding box center [343, 289] width 513 height 70
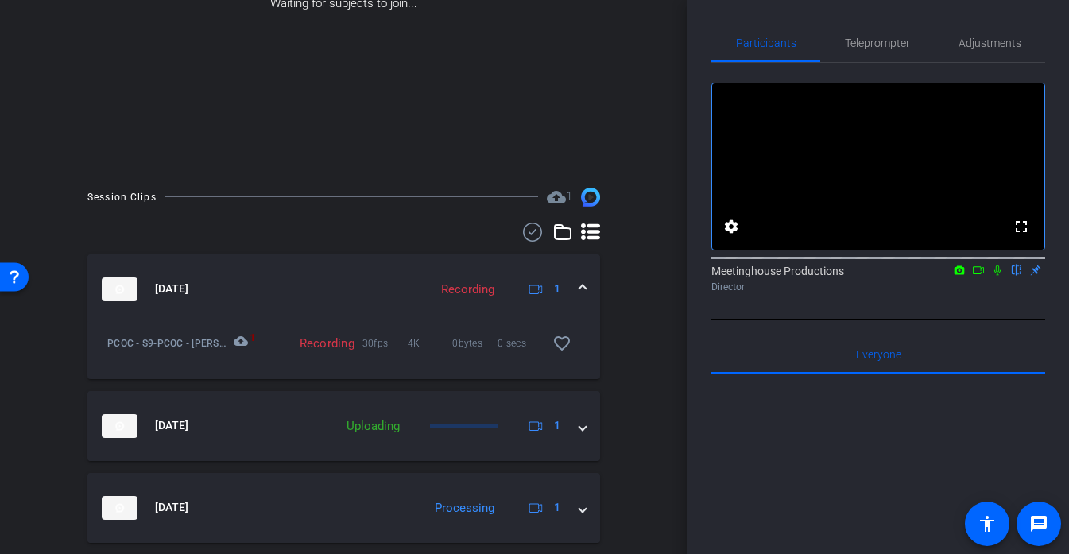
click at [398, 302] on mat-expansion-panel-header "Oct 7, 2025 Recording 1" at bounding box center [343, 289] width 513 height 70
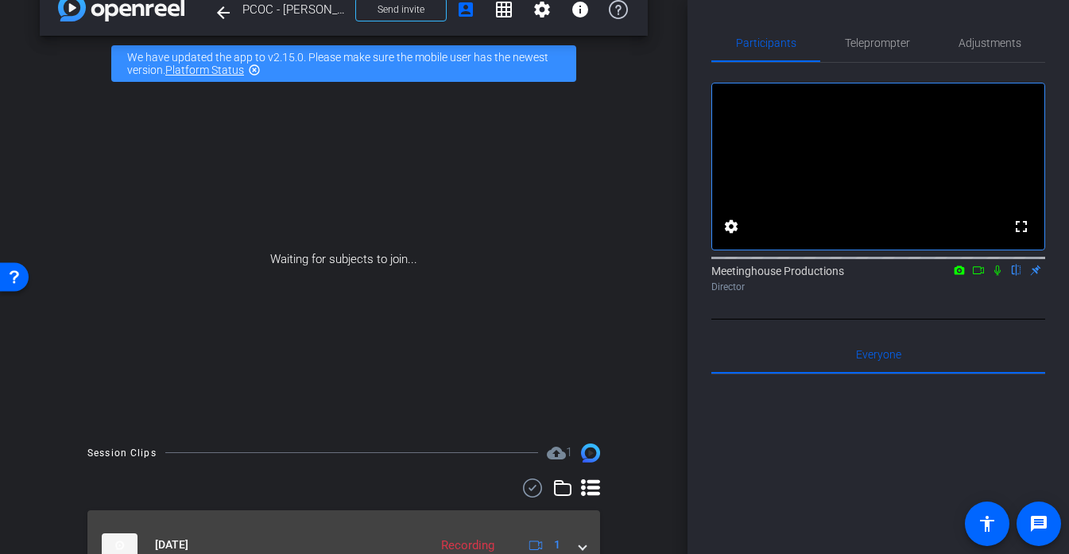
scroll to position [34, 0]
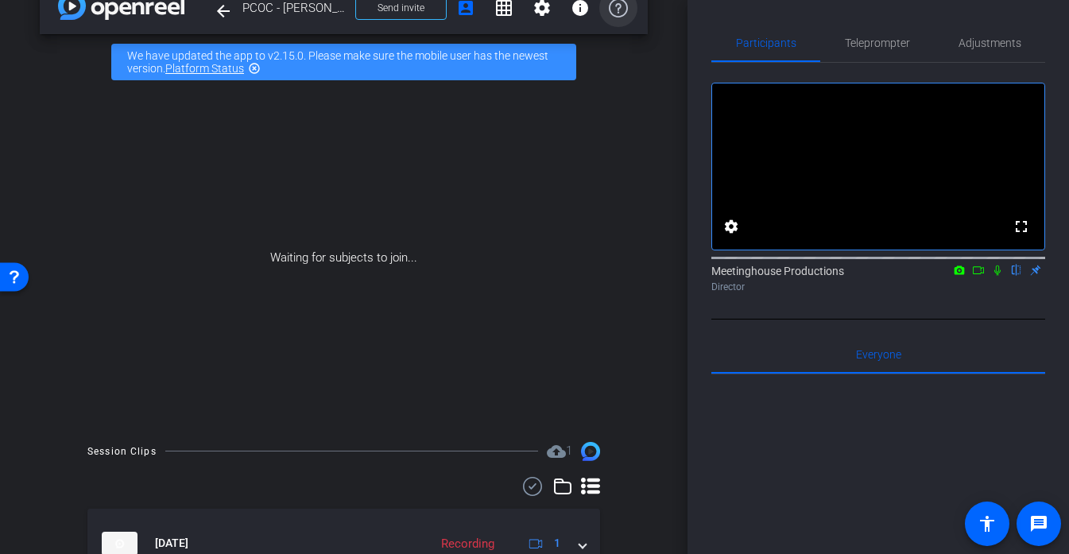
click at [627, 15] on icon at bounding box center [618, 7] width 19 height 19
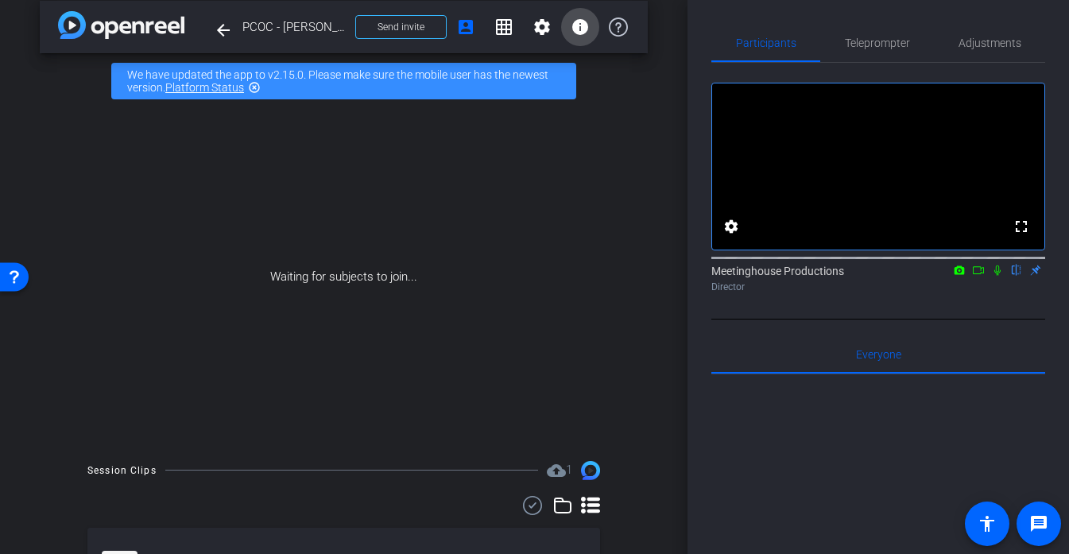
click at [580, 30] on mat-icon "info" at bounding box center [580, 26] width 19 height 19
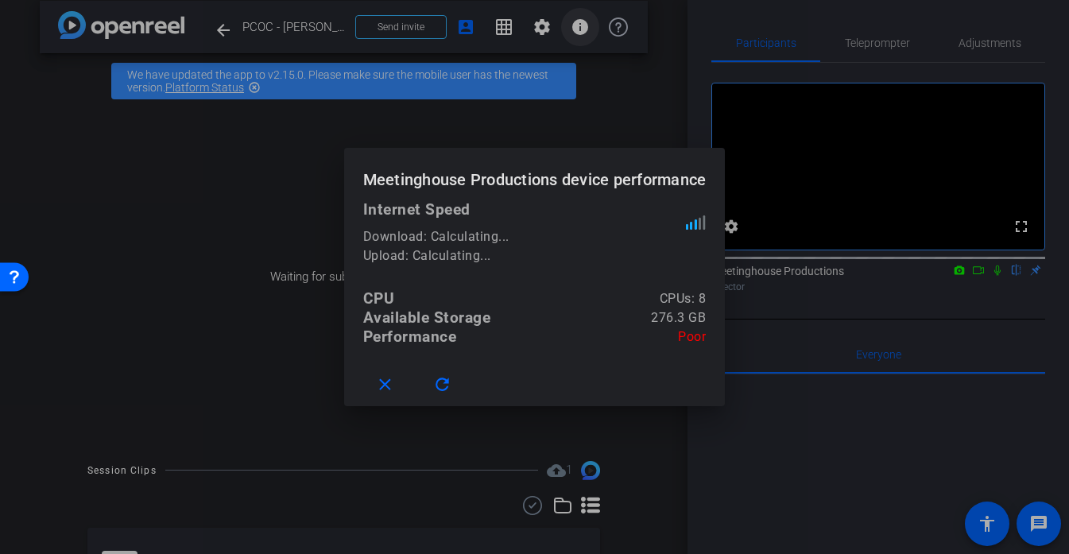
click at [580, 30] on div at bounding box center [534, 277] width 1069 height 554
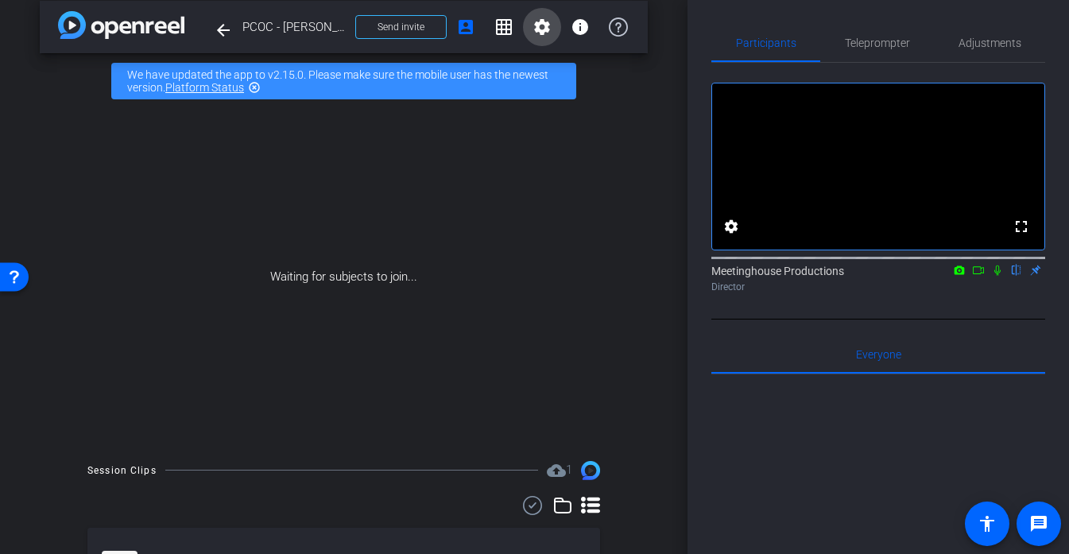
click at [537, 29] on mat-icon "settings" at bounding box center [542, 26] width 19 height 19
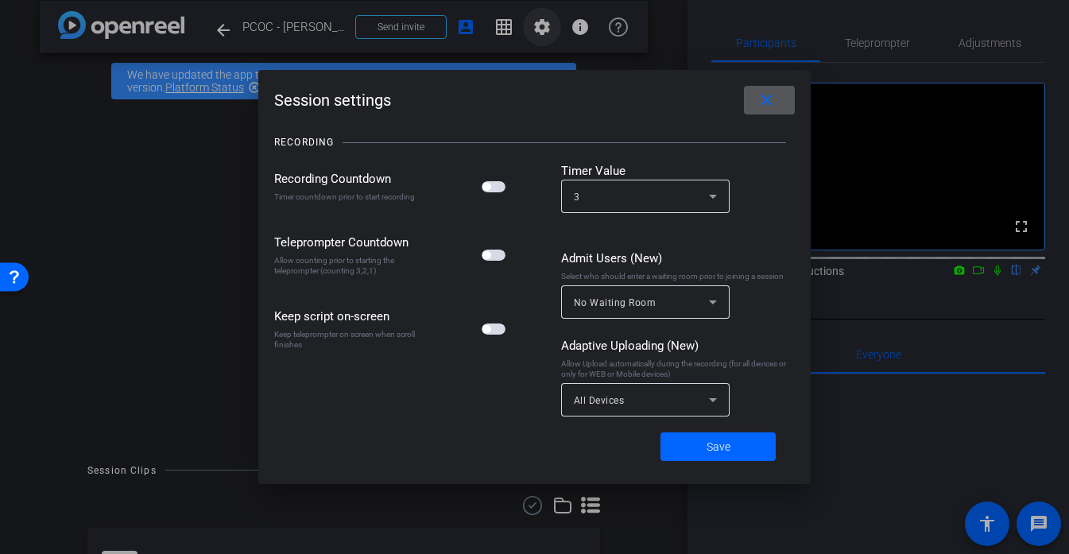
click at [537, 29] on div at bounding box center [534, 277] width 1069 height 554
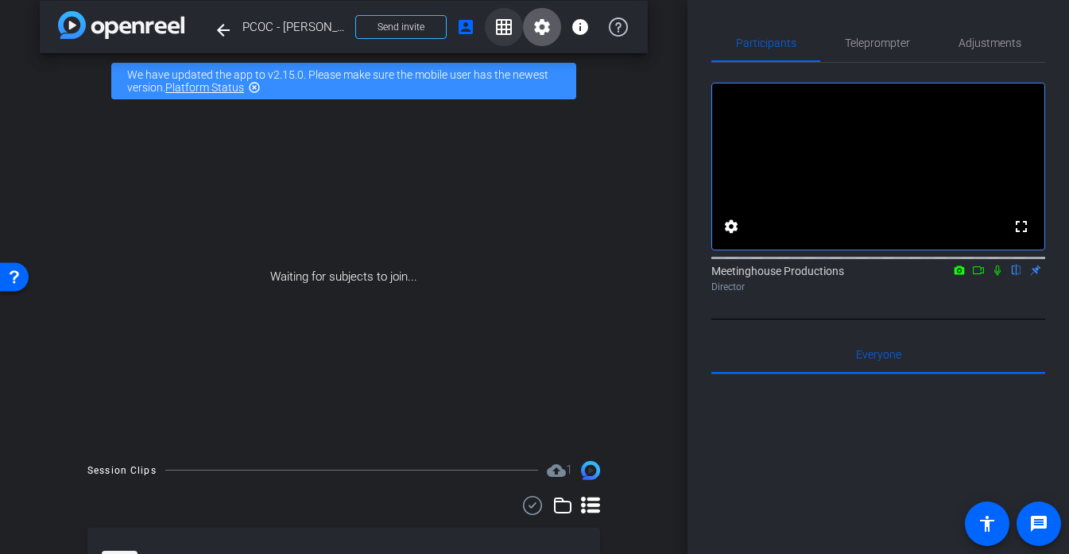
click at [504, 29] on mat-icon "grid_on" at bounding box center [503, 26] width 19 height 19
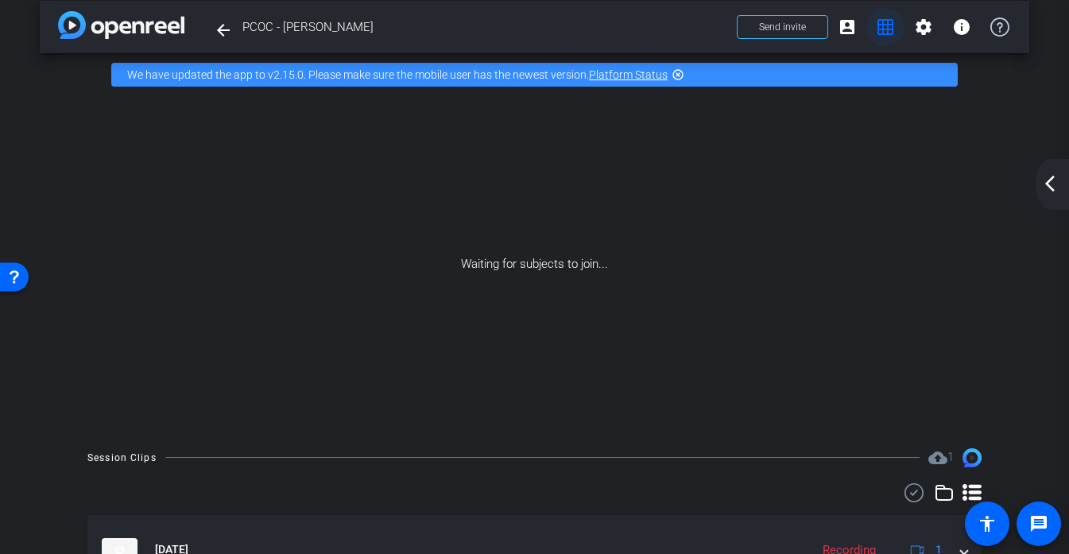
click at [893, 29] on mat-icon "grid_on" at bounding box center [885, 26] width 19 height 19
click at [886, 28] on mat-icon "grid_on" at bounding box center [885, 26] width 19 height 19
click at [1047, 181] on mat-icon "arrow_back_ios_new" at bounding box center [1049, 183] width 19 height 19
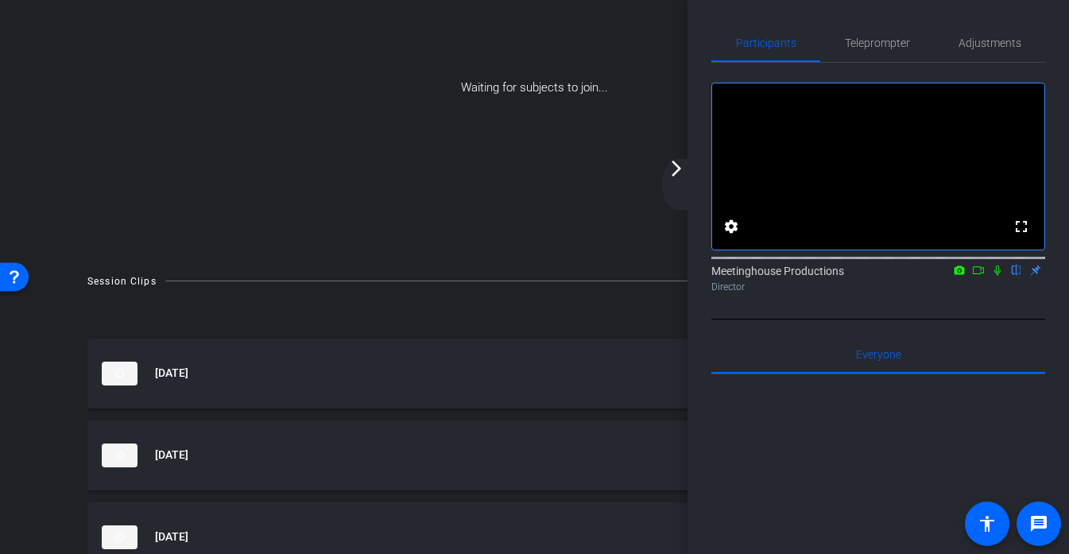
scroll to position [135, 0]
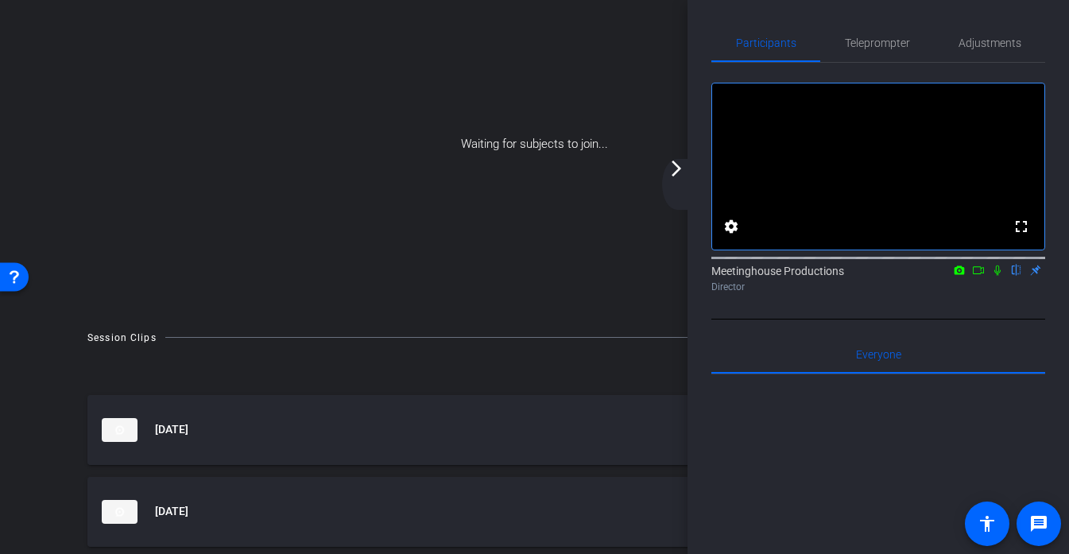
click at [672, 177] on mat-icon "arrow_forward_ios" at bounding box center [676, 168] width 19 height 19
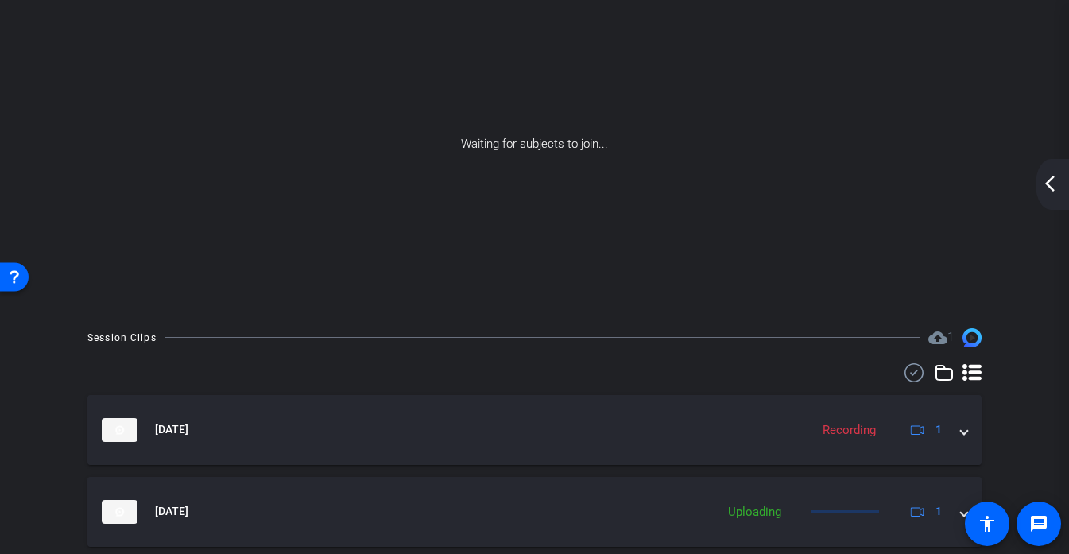
scroll to position [0, 0]
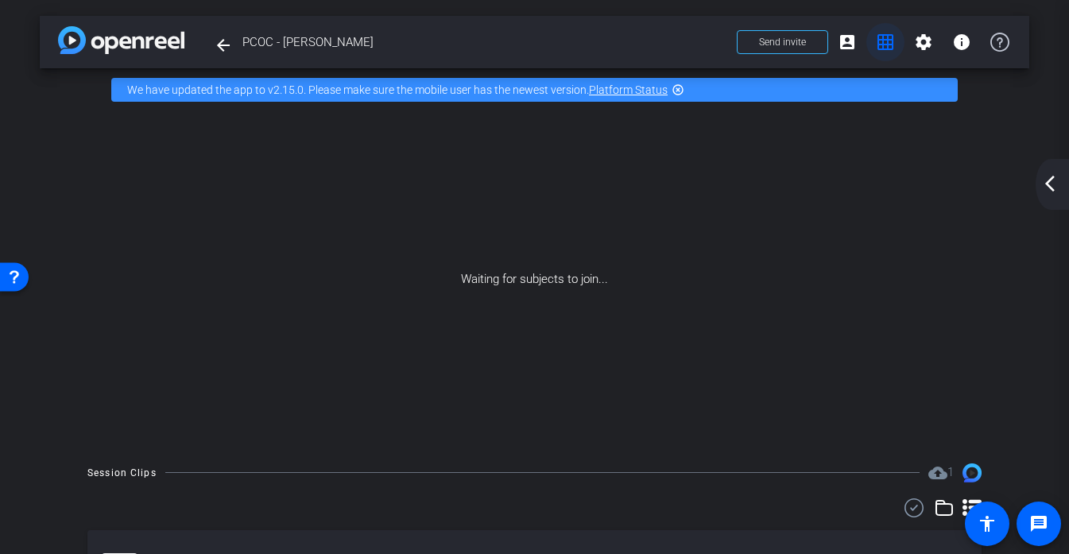
click at [895, 48] on span at bounding box center [885, 42] width 38 height 38
click at [885, 52] on span at bounding box center [885, 42] width 38 height 38
click at [1052, 189] on mat-icon "arrow_back_ios_new" at bounding box center [1049, 183] width 19 height 19
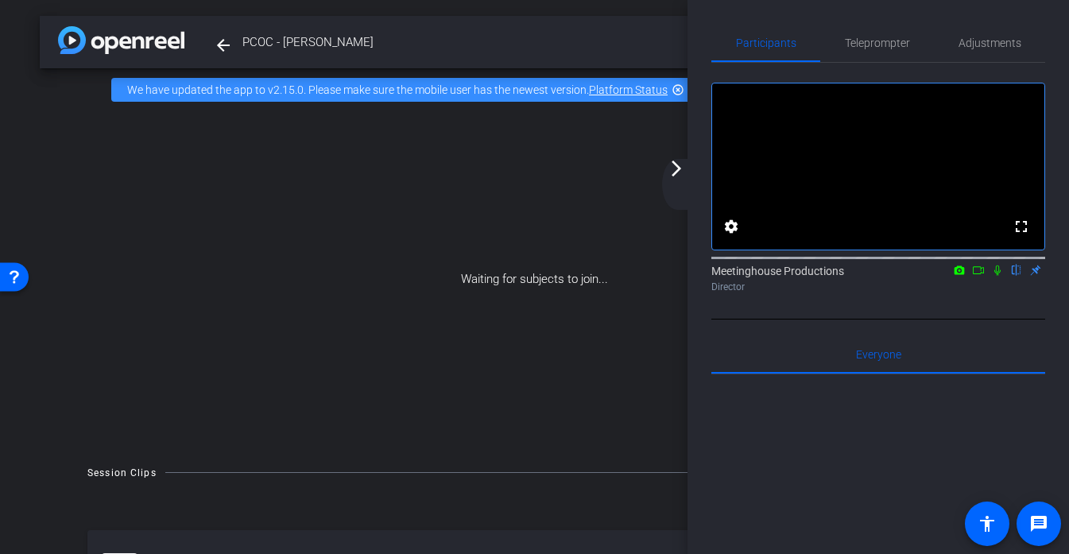
click at [670, 172] on mat-icon "arrow_forward_ios" at bounding box center [676, 168] width 19 height 19
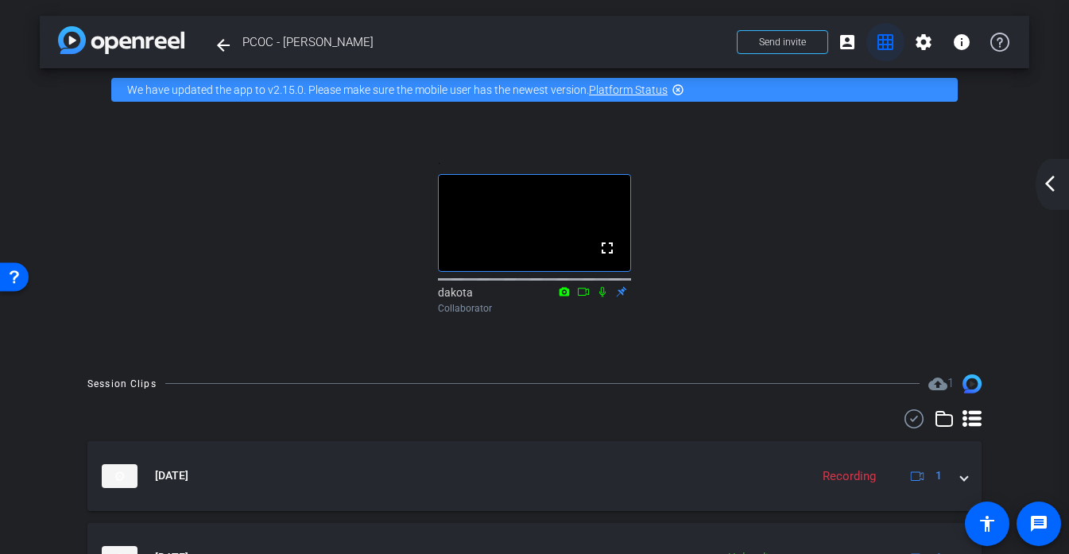
click at [885, 50] on mat-icon "grid_on" at bounding box center [885, 42] width 19 height 19
click at [1044, 191] on mat-icon "arrow_back_ios_new" at bounding box center [1049, 183] width 19 height 19
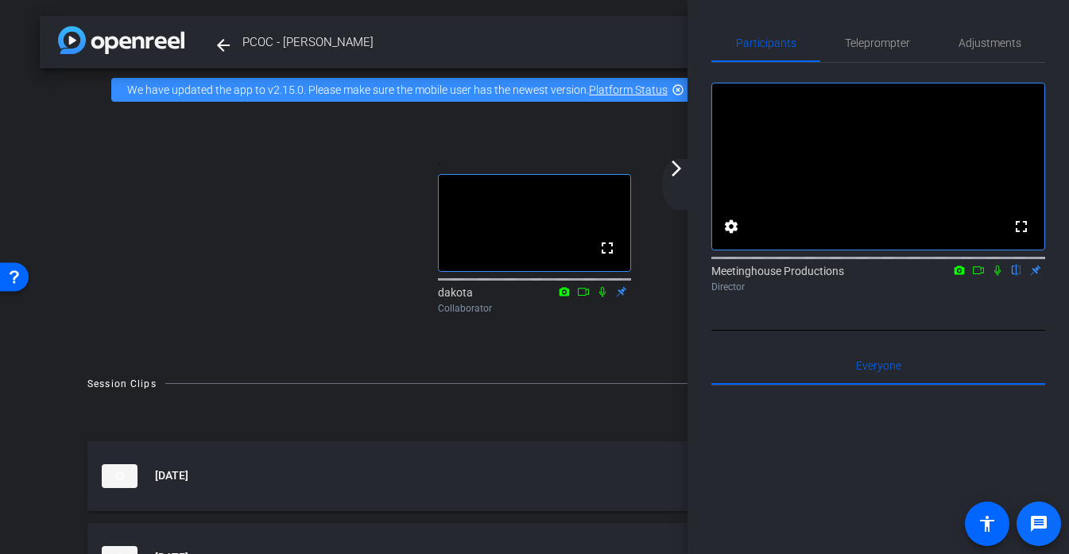
click at [1044, 535] on span at bounding box center [1039, 524] width 38 height 38
click at [214, 48] on mat-icon "arrow_back" at bounding box center [223, 45] width 19 height 19
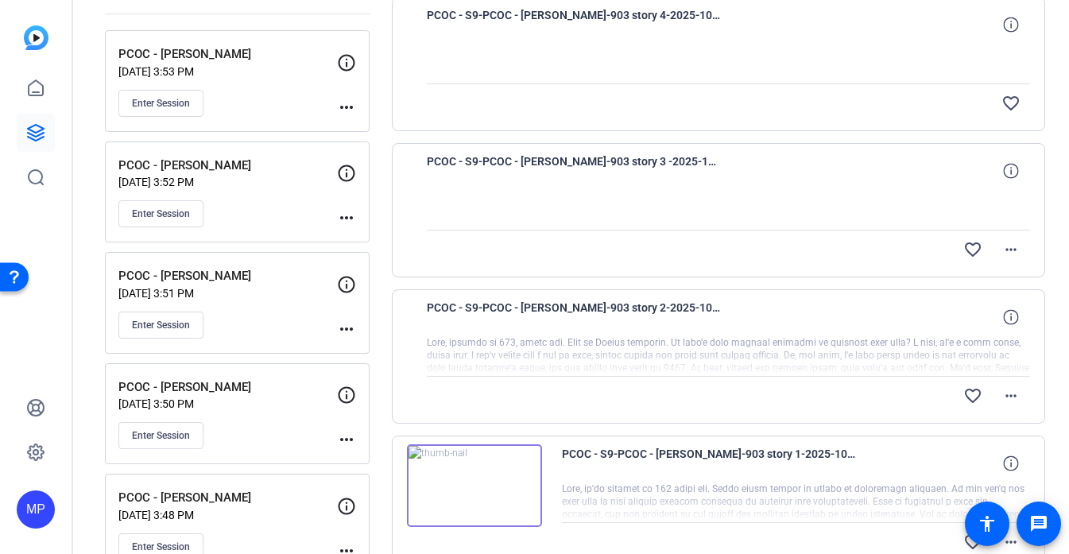
scroll to position [265, 0]
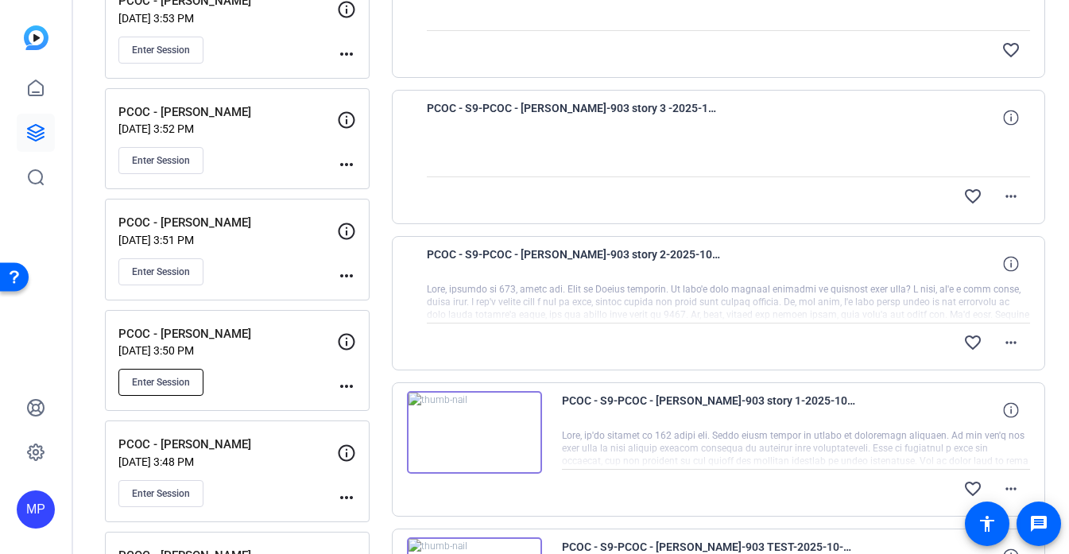
click at [179, 374] on button "Enter Session" at bounding box center [160, 382] width 85 height 27
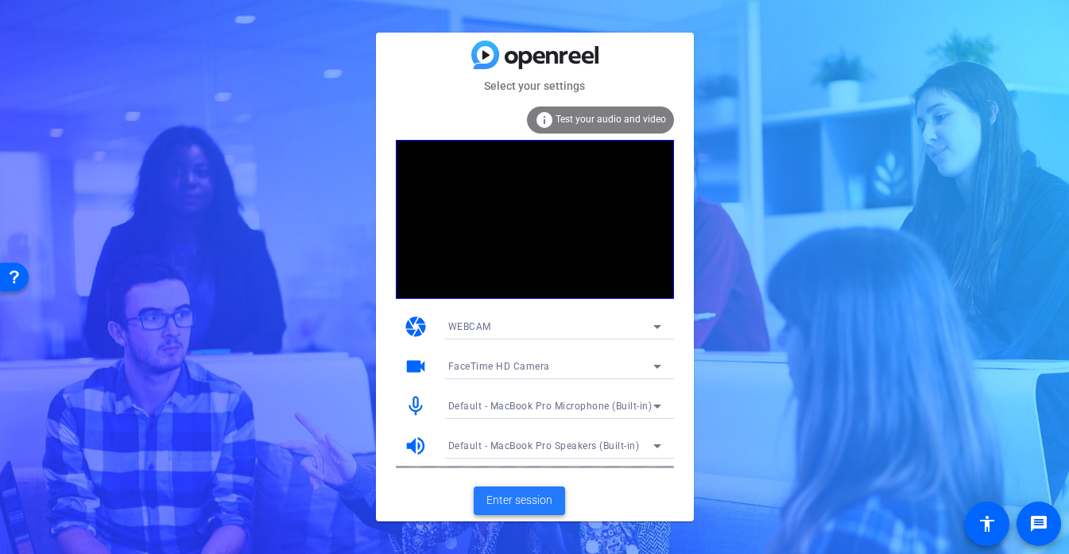
click at [518, 497] on span "Enter session" at bounding box center [519, 500] width 66 height 17
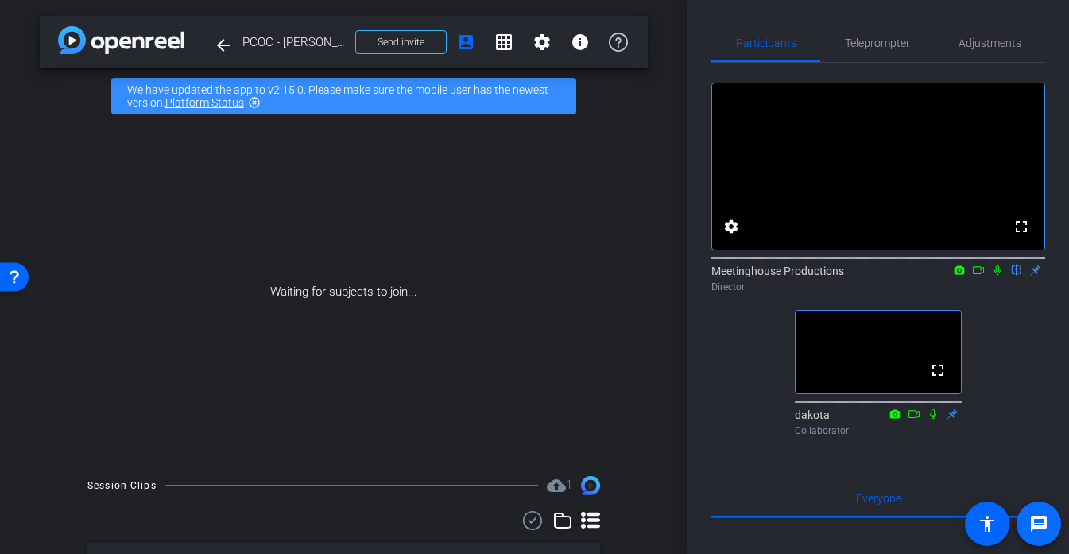
click at [1031, 520] on mat-icon "message" at bounding box center [1038, 523] width 19 height 19
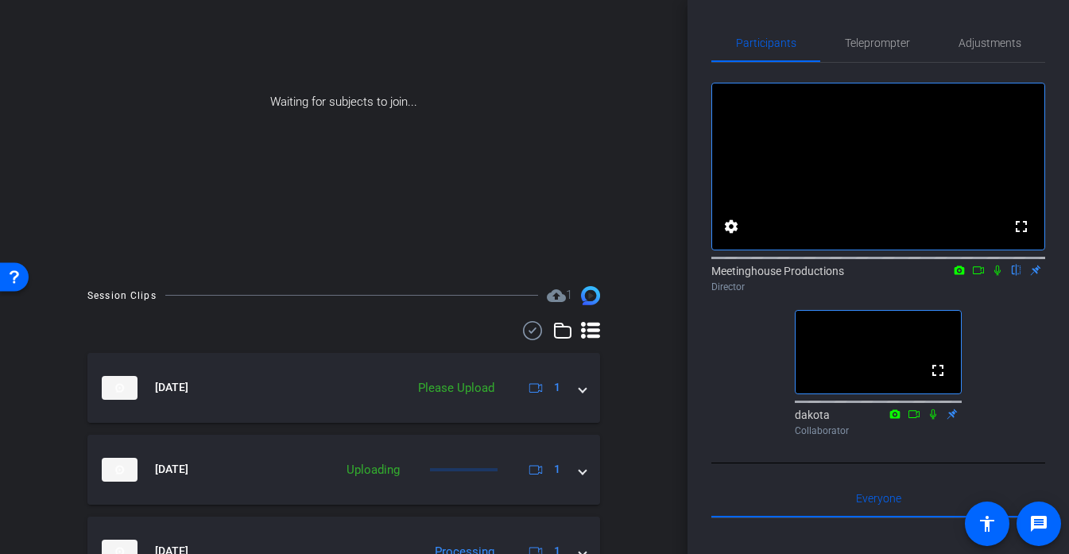
scroll to position [189, 0]
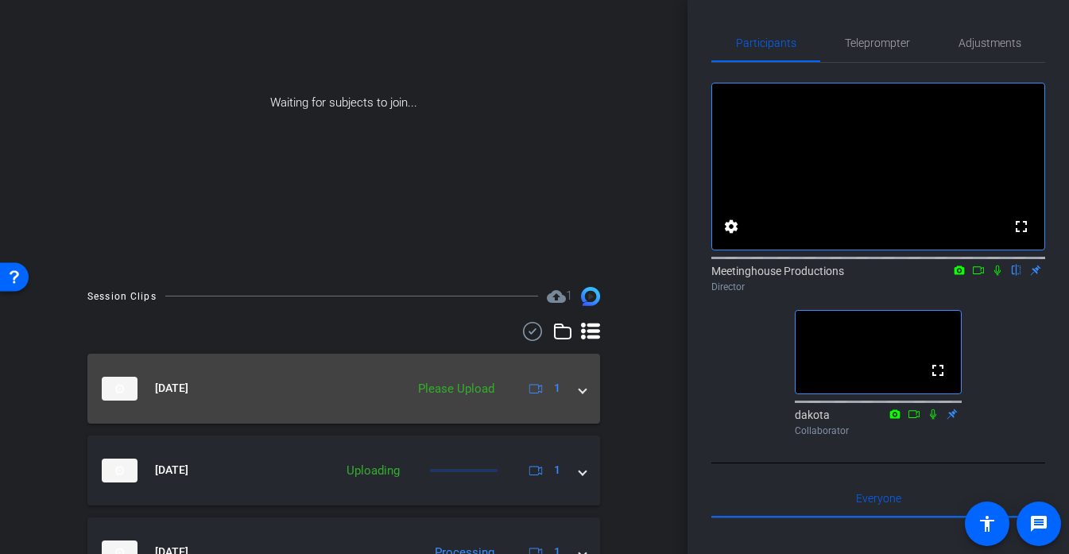
click at [420, 384] on div "Please Upload" at bounding box center [456, 389] width 92 height 18
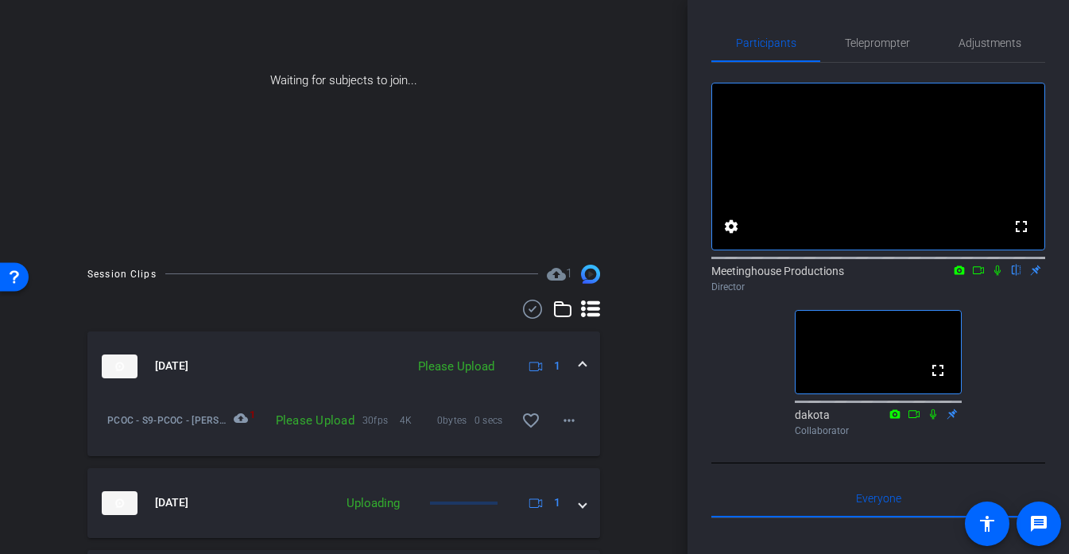
scroll to position [217, 0]
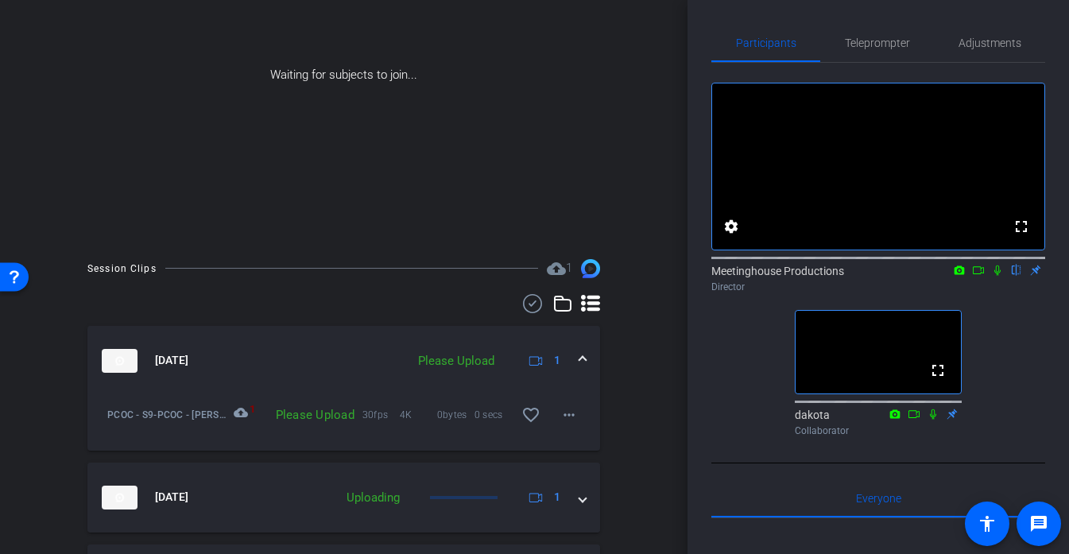
click at [486, 357] on div "Please Upload" at bounding box center [456, 361] width 92 height 18
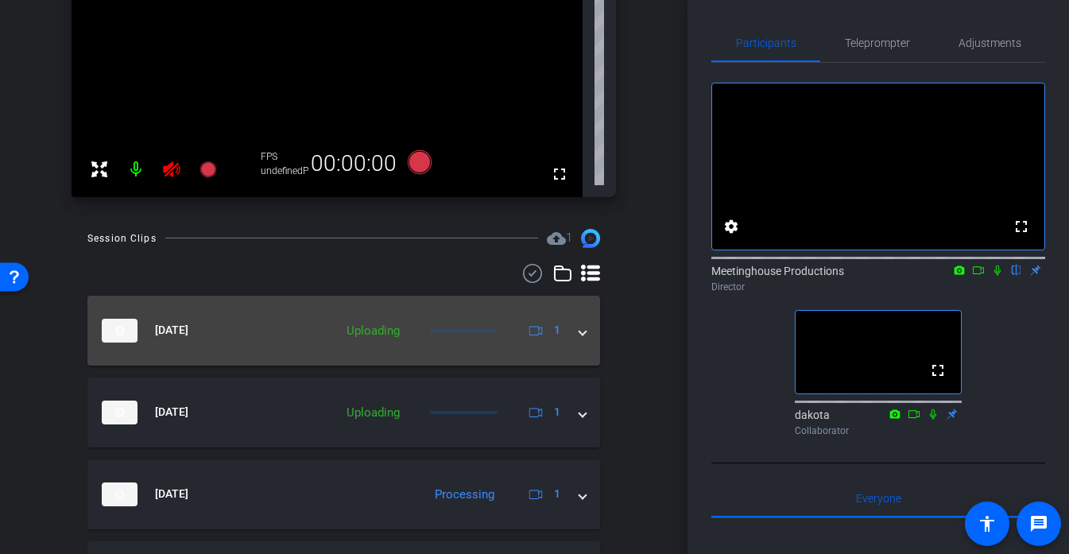
scroll to position [237, 0]
click at [158, 170] on mat-icon at bounding box center [172, 169] width 32 height 32
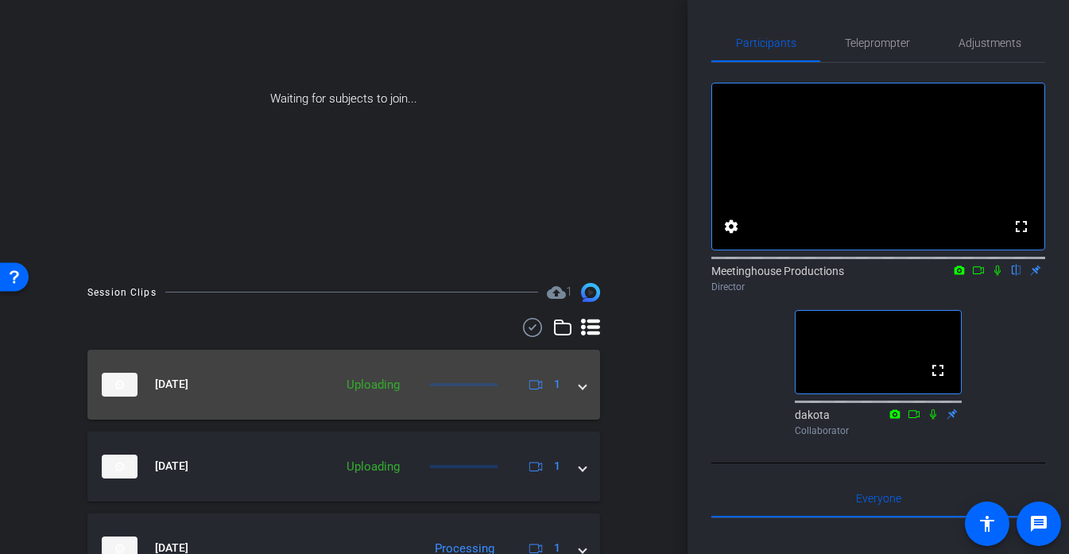
scroll to position [0, 0]
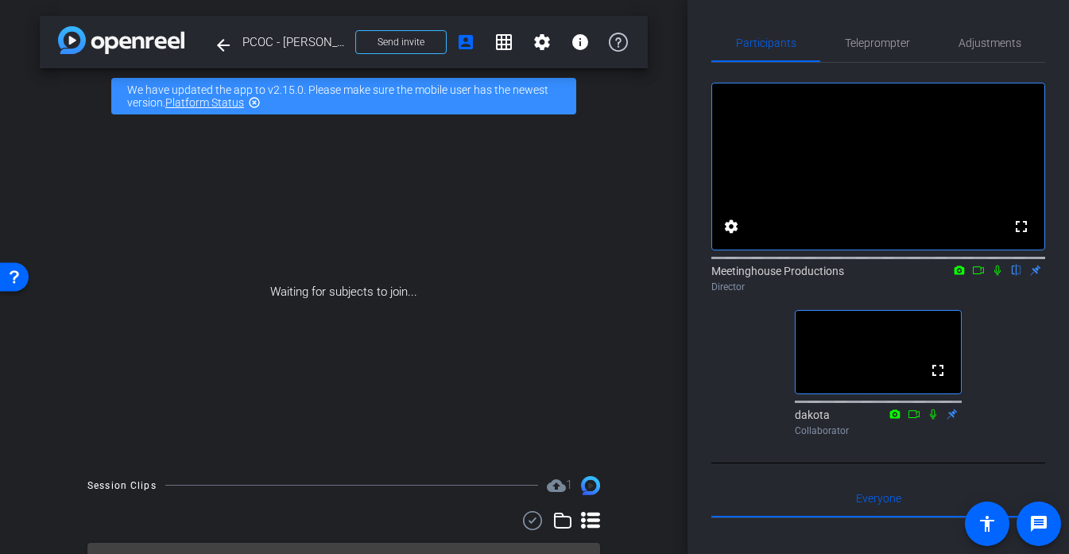
click at [486, 165] on div "Waiting for subjects to join..." at bounding box center [344, 292] width 608 height 336
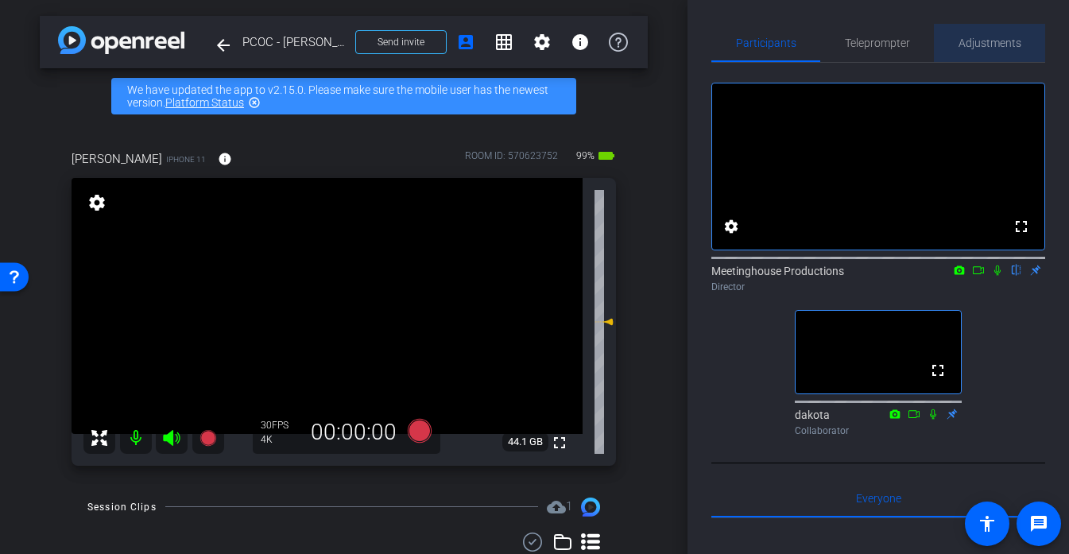
click at [985, 33] on span "Adjustments" at bounding box center [990, 43] width 63 height 38
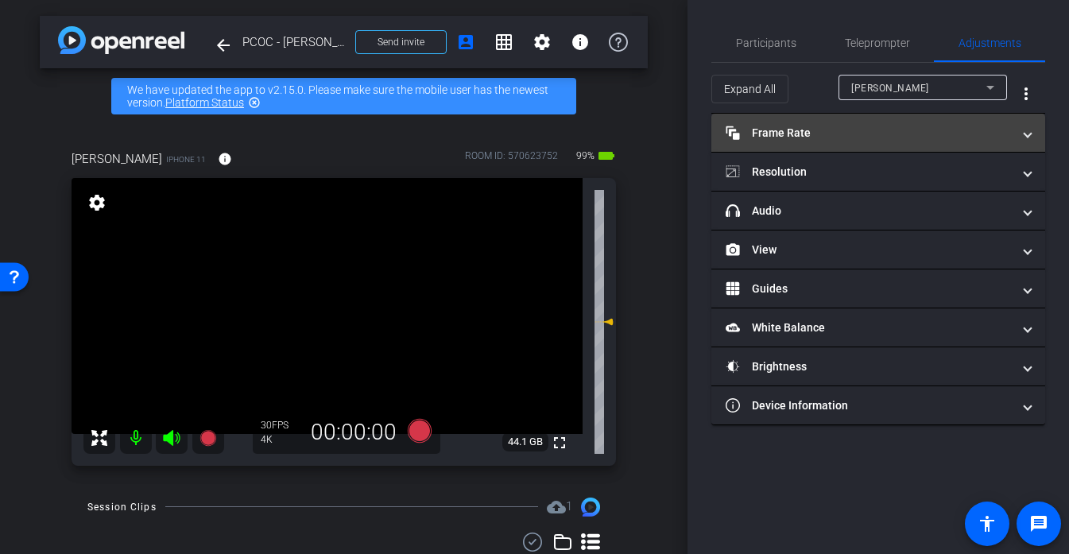
click at [812, 134] on mat-panel-title "Frame Rate Frame Rate" at bounding box center [869, 133] width 286 height 17
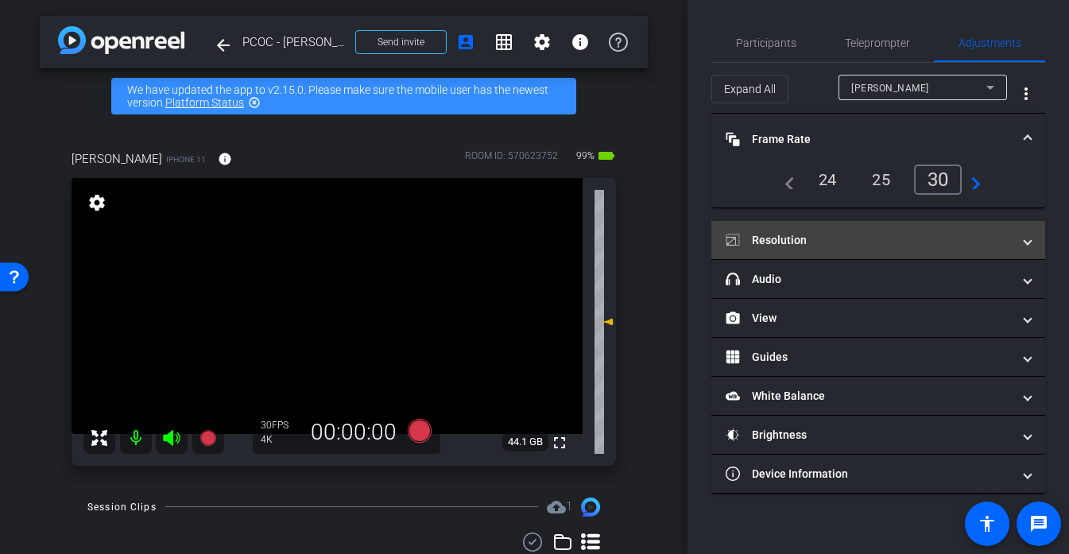
click at [867, 233] on mat-panel-title "Resolution" at bounding box center [869, 240] width 286 height 17
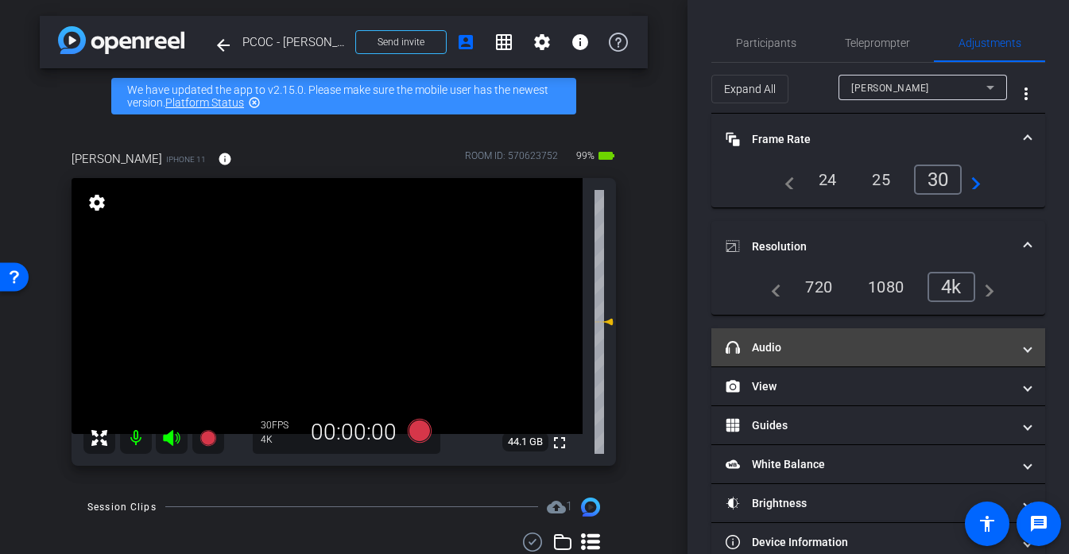
scroll to position [19, 0]
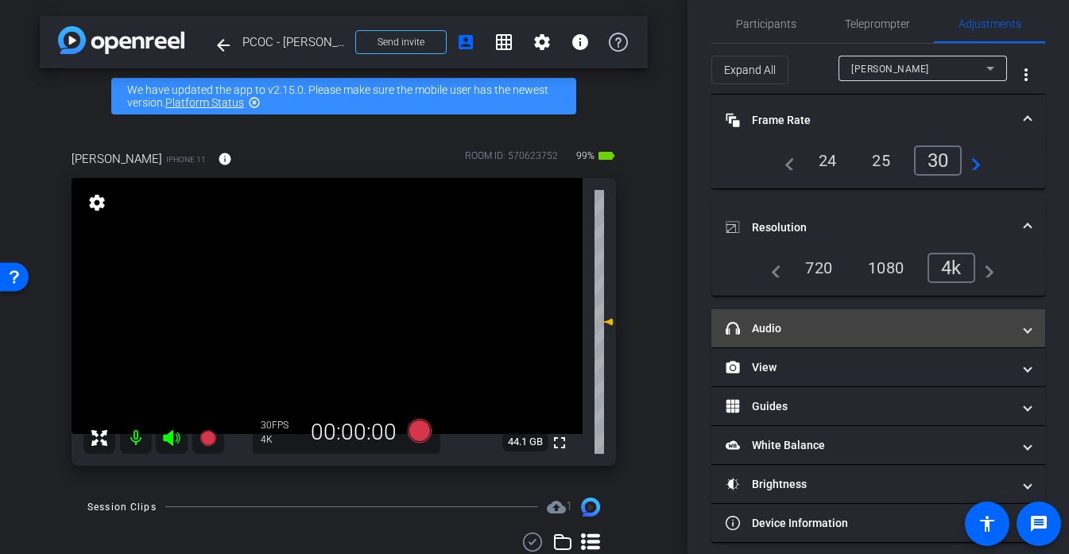
click at [818, 340] on mat-expansion-panel-header "headphone icon Audio" at bounding box center [878, 328] width 334 height 38
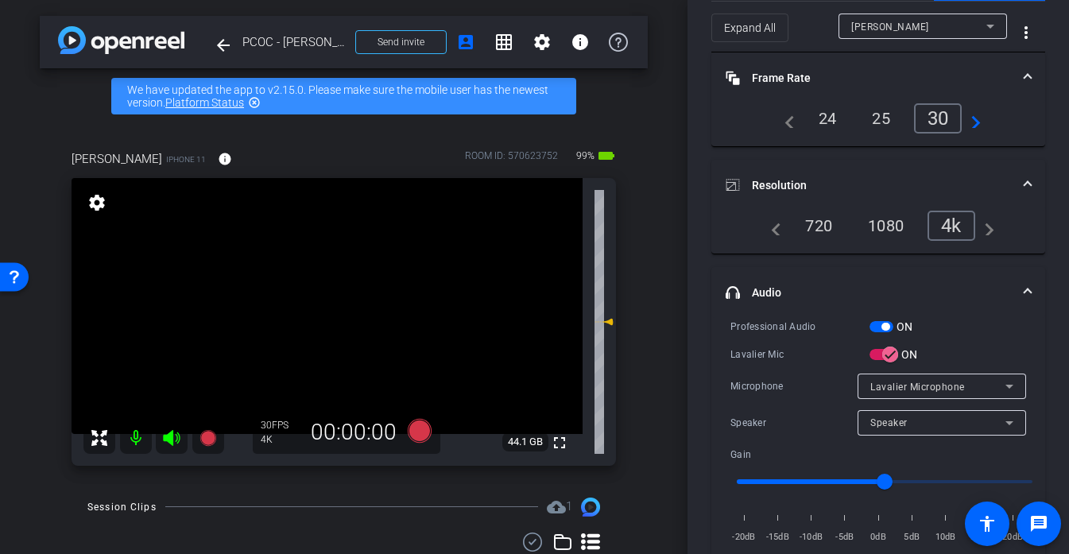
scroll to position [0, 0]
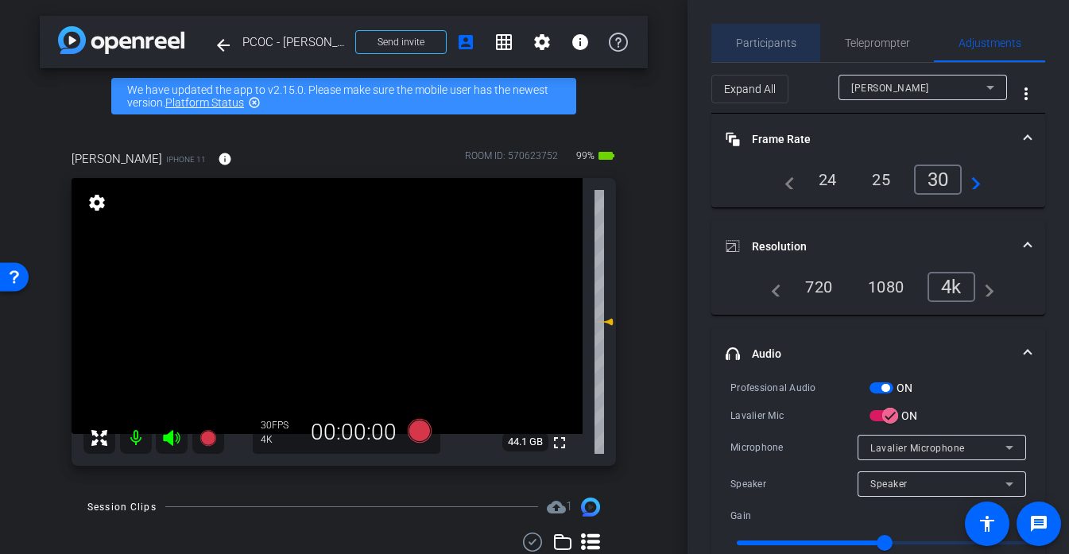
click at [776, 50] on span "Participants" at bounding box center [766, 43] width 60 height 38
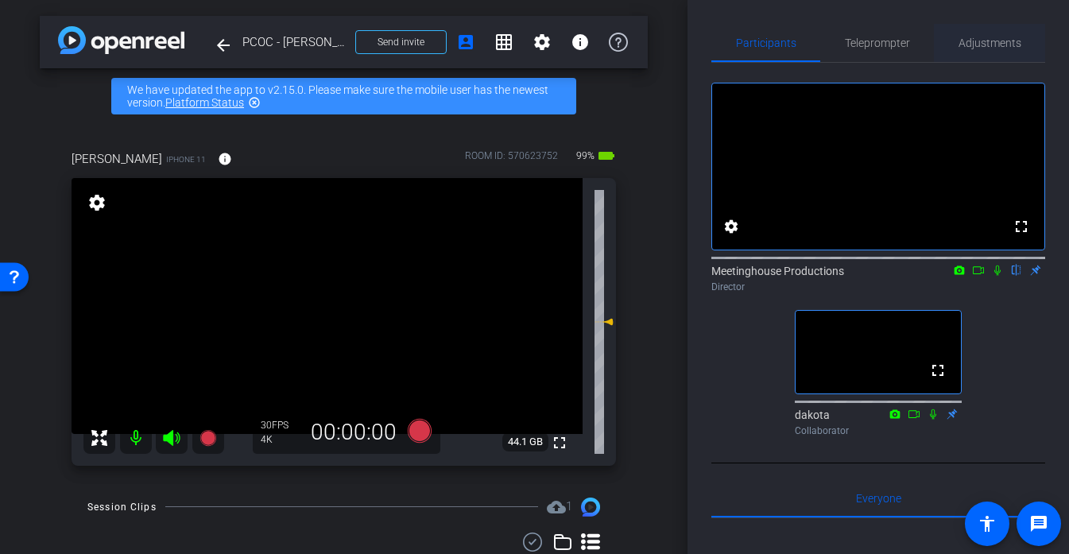
click at [989, 49] on span "Adjustments" at bounding box center [990, 43] width 63 height 38
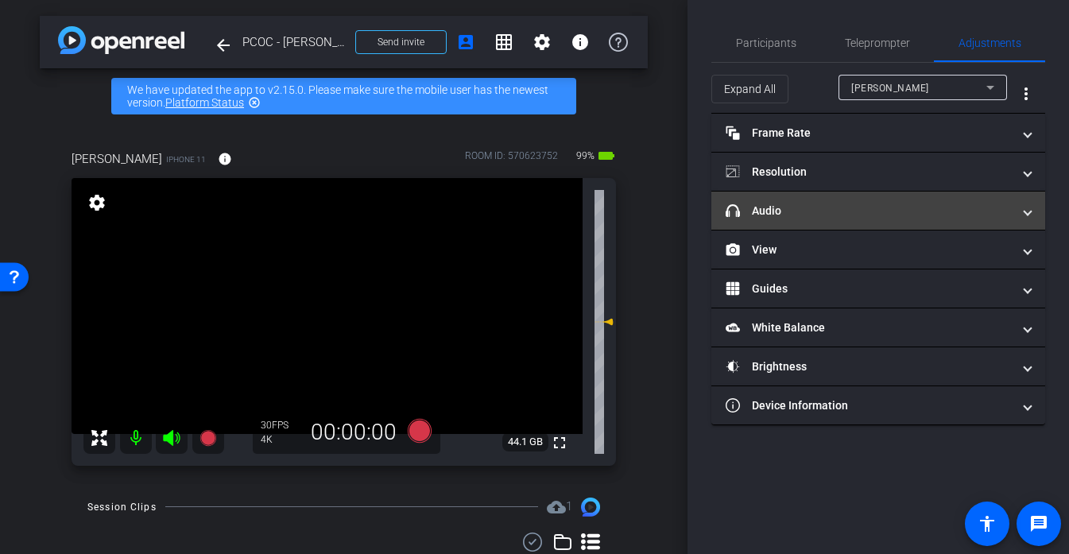
click at [825, 211] on mat-panel-title "headphone icon Audio" at bounding box center [869, 211] width 286 height 17
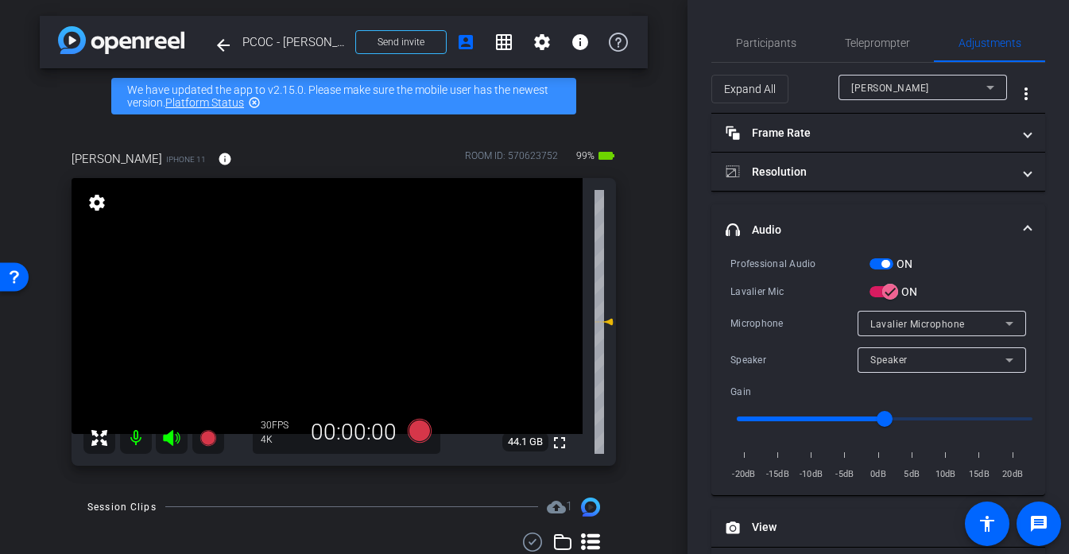
click at [821, 213] on mat-expansion-panel-header "headphone icon Audio" at bounding box center [878, 229] width 334 height 51
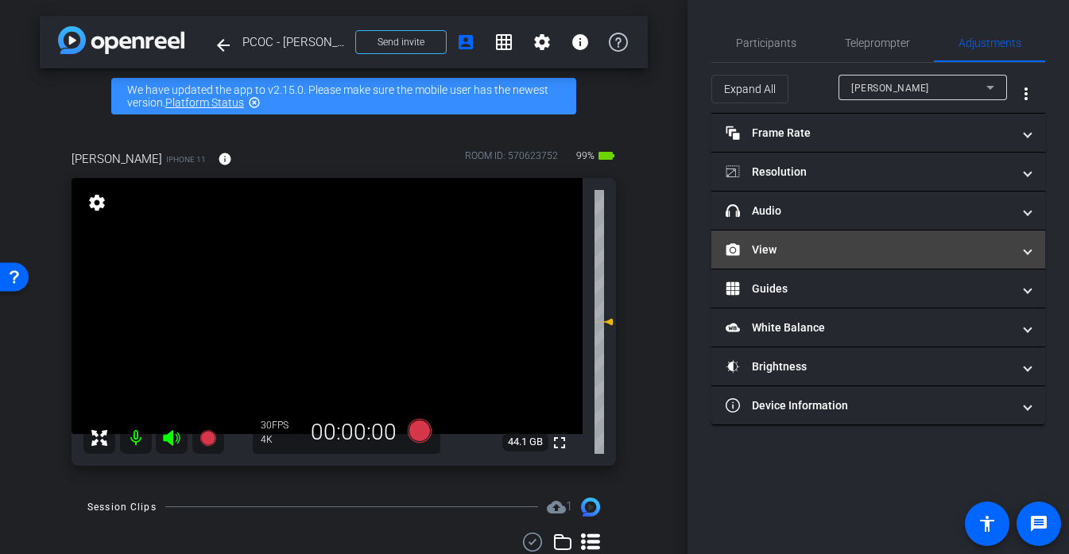
click at [808, 242] on mat-panel-title "View" at bounding box center [869, 250] width 286 height 17
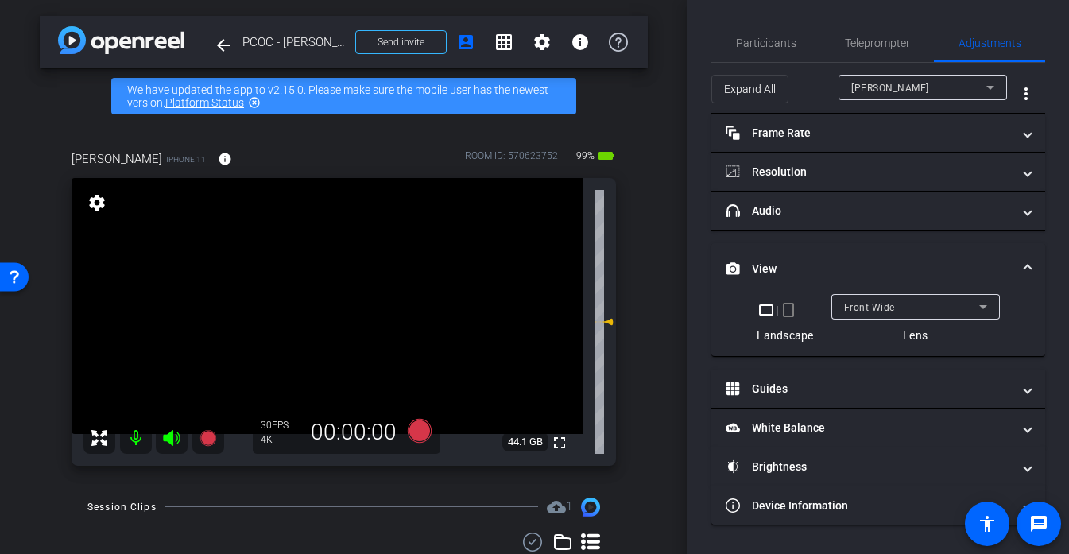
click at [805, 265] on mat-panel-title "View" at bounding box center [869, 269] width 286 height 17
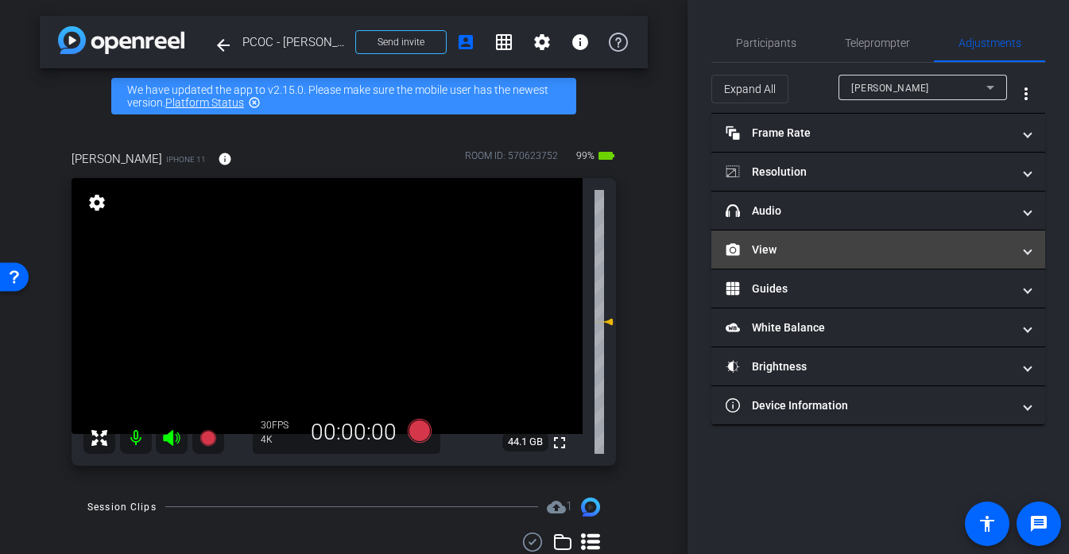
click at [805, 265] on mat-expansion-panel-header "View" at bounding box center [878, 250] width 334 height 38
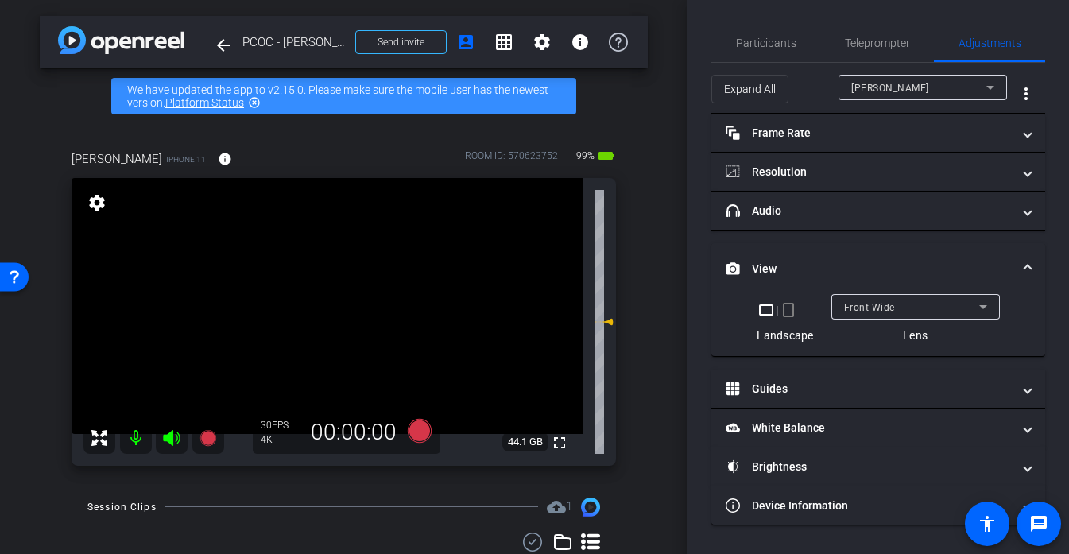
click at [882, 300] on div "Front Wide" at bounding box center [911, 307] width 135 height 20
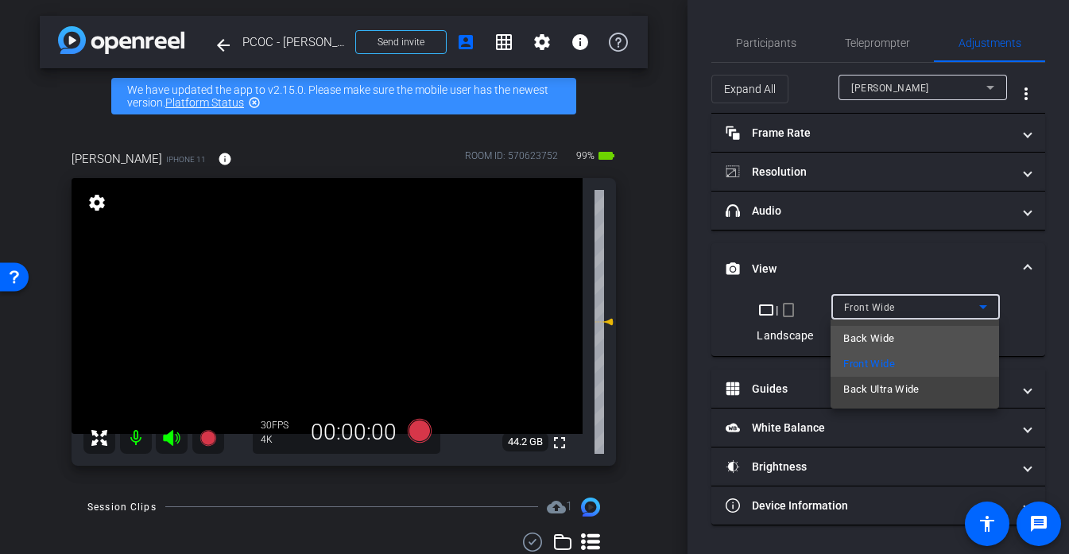
click at [882, 340] on span "Back Wide" at bounding box center [868, 338] width 51 height 19
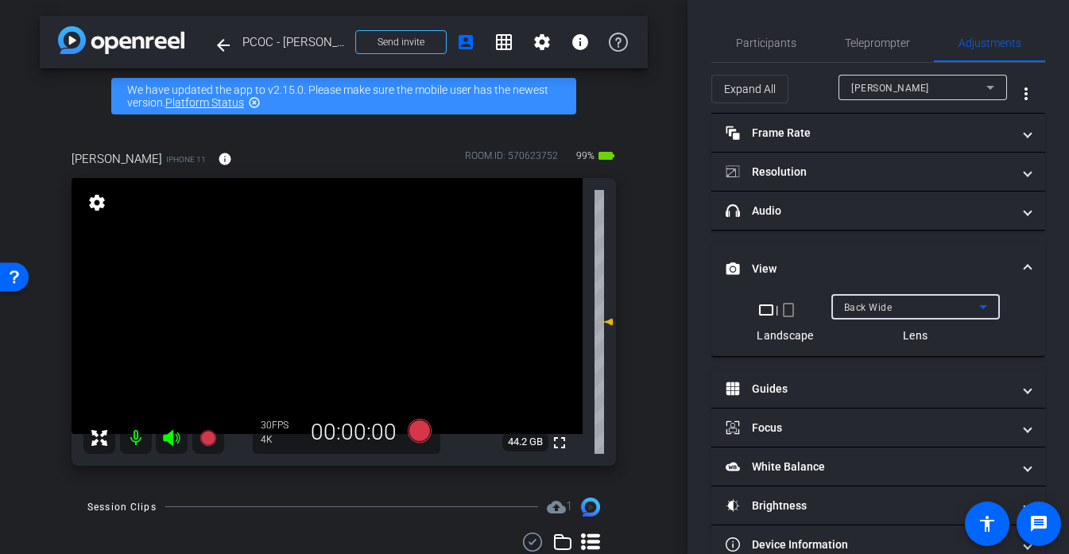
click at [344, 291] on video at bounding box center [327, 306] width 511 height 256
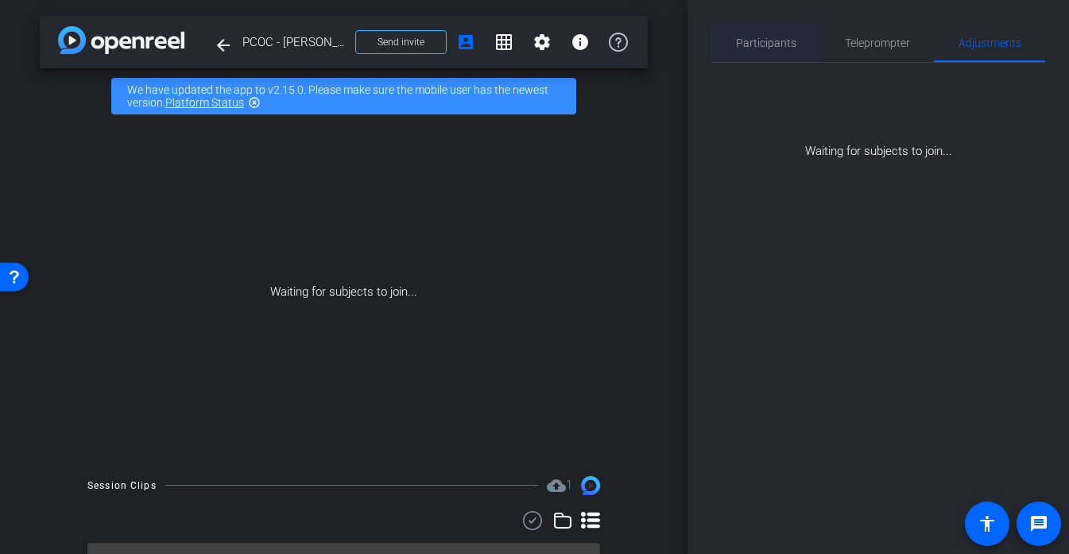
click at [793, 54] on span "Participants" at bounding box center [766, 43] width 60 height 38
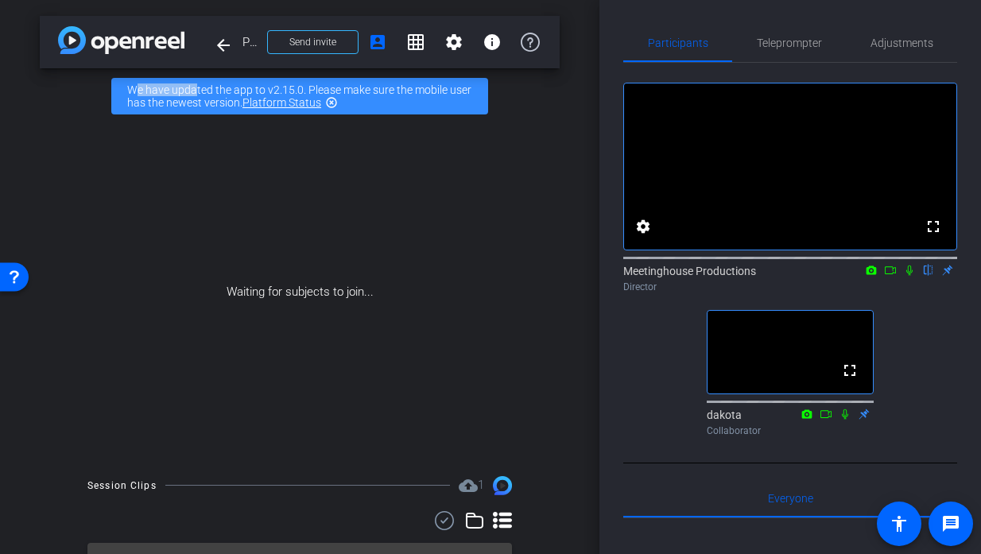
drag, startPoint x: 123, startPoint y: 90, endPoint x: 191, endPoint y: 90, distance: 67.6
click at [191, 90] on div "We have updated the app to v2.15.0. Please make sure the mobile user has the ne…" at bounding box center [299, 96] width 377 height 37
click at [303, 103] on link "Platform Status" at bounding box center [281, 102] width 79 height 13
click at [956, 530] on mat-icon "message" at bounding box center [950, 523] width 19 height 19
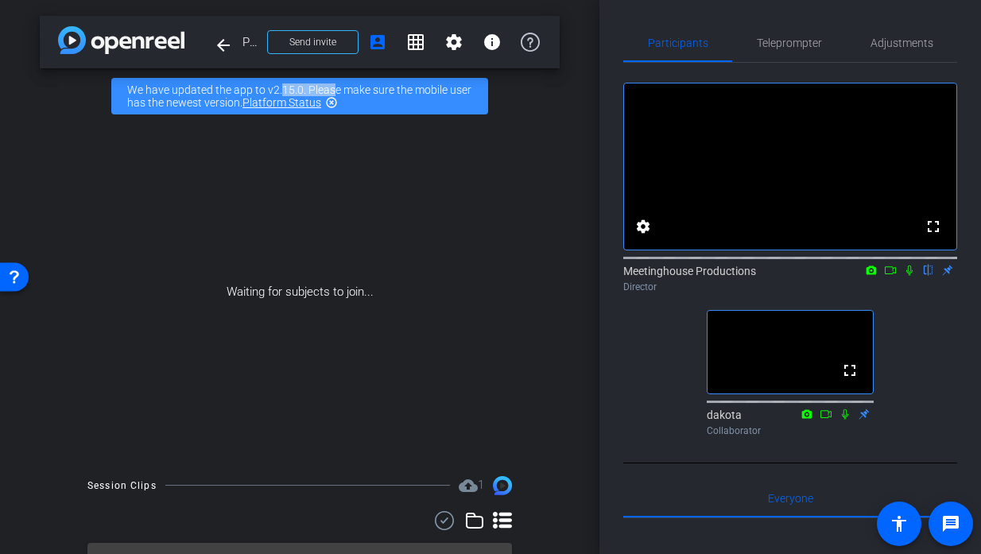
drag, startPoint x: 276, startPoint y: 87, endPoint x: 325, endPoint y: 87, distance: 49.3
click at [325, 87] on div "We have updated the app to v2.15.0. Please make sure the mobile user has the ne…" at bounding box center [299, 96] width 377 height 37
click at [386, 172] on div "Waiting for subjects to join..." at bounding box center [300, 292] width 520 height 336
click at [209, 180] on div "Waiting for subjects to join..." at bounding box center [300, 292] width 520 height 336
click at [206, 176] on div "Waiting for subjects to join..." at bounding box center [300, 292] width 520 height 336
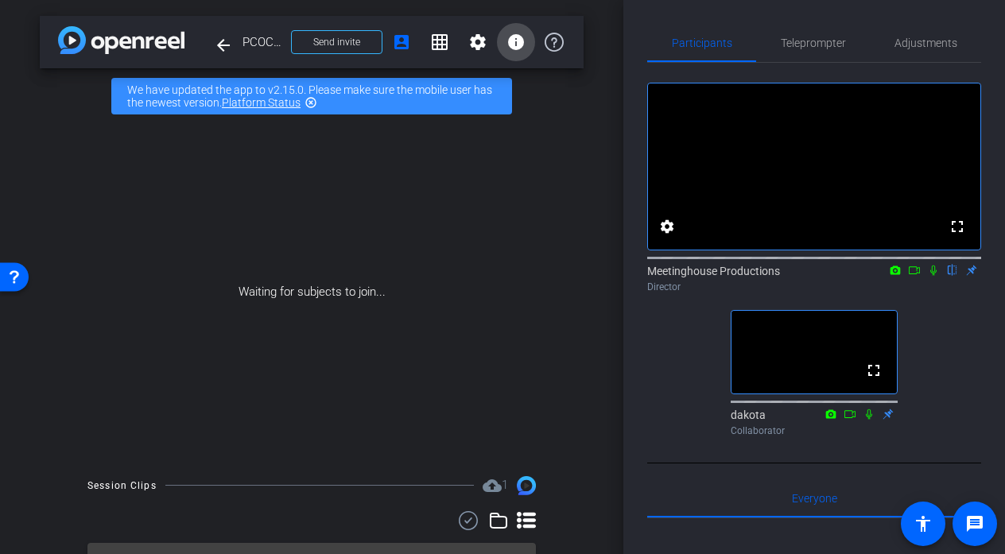
click at [519, 44] on mat-icon "info" at bounding box center [515, 42] width 19 height 19
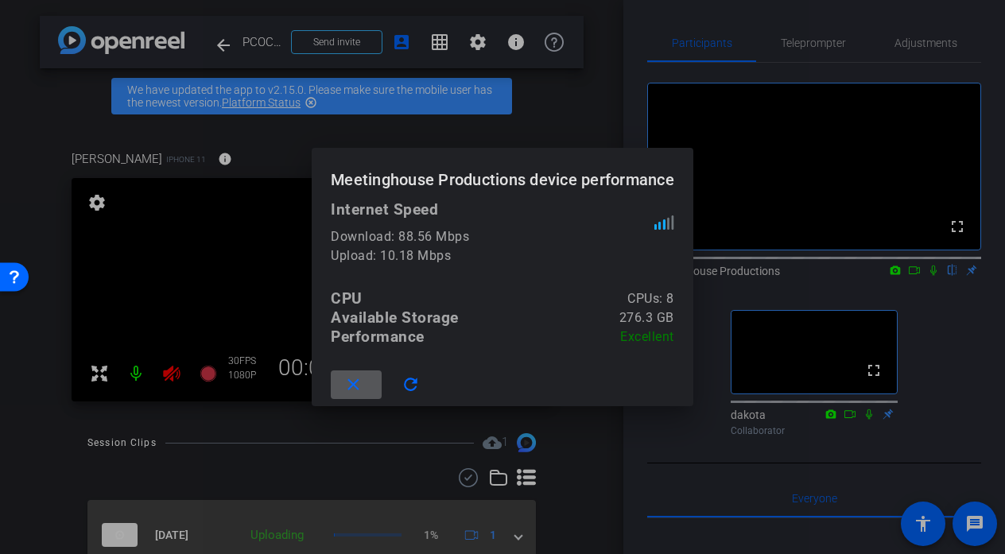
click at [25, 119] on div at bounding box center [502, 277] width 1005 height 554
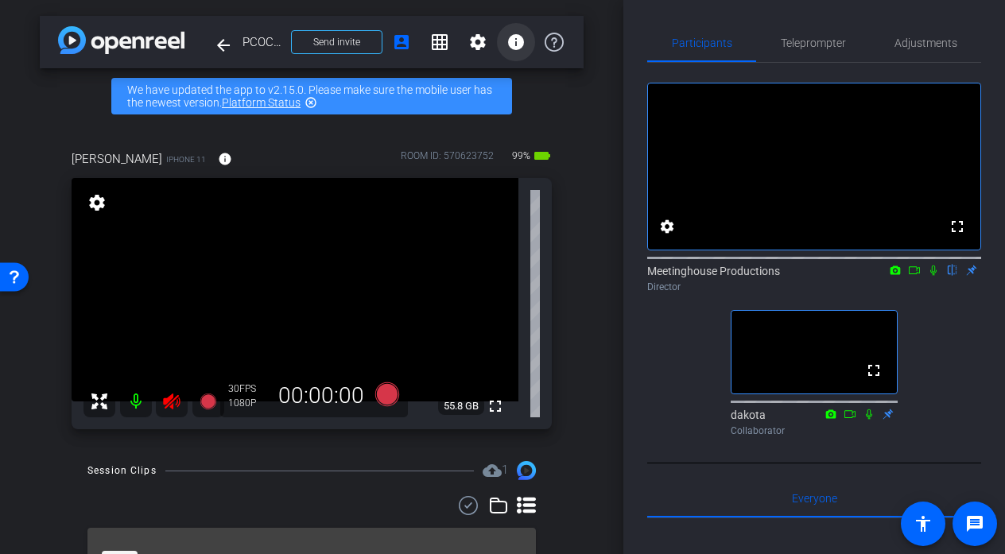
click at [514, 44] on mat-icon "info" at bounding box center [515, 42] width 19 height 19
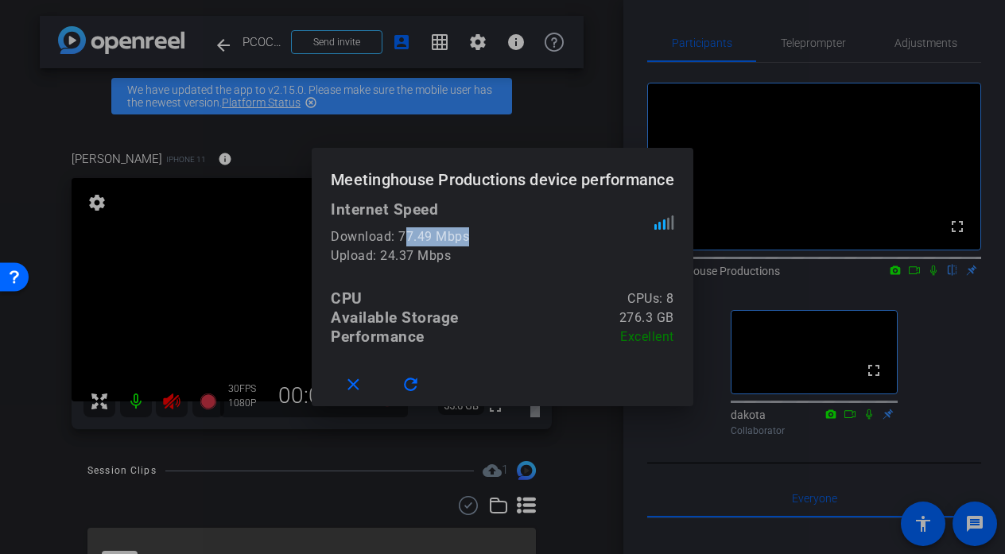
drag, startPoint x: 477, startPoint y: 237, endPoint x: 405, endPoint y: 237, distance: 71.5
click at [405, 237] on div "Download: 77.49 Mbps" at bounding box center [492, 236] width 323 height 19
click at [651, 471] on div at bounding box center [502, 277] width 1005 height 554
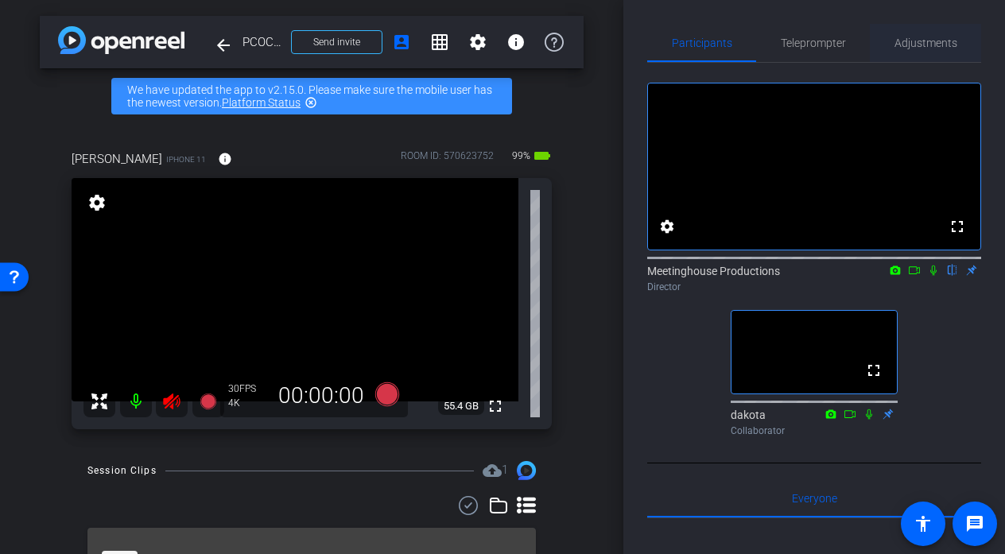
click at [920, 57] on span "Adjustments" at bounding box center [925, 43] width 63 height 38
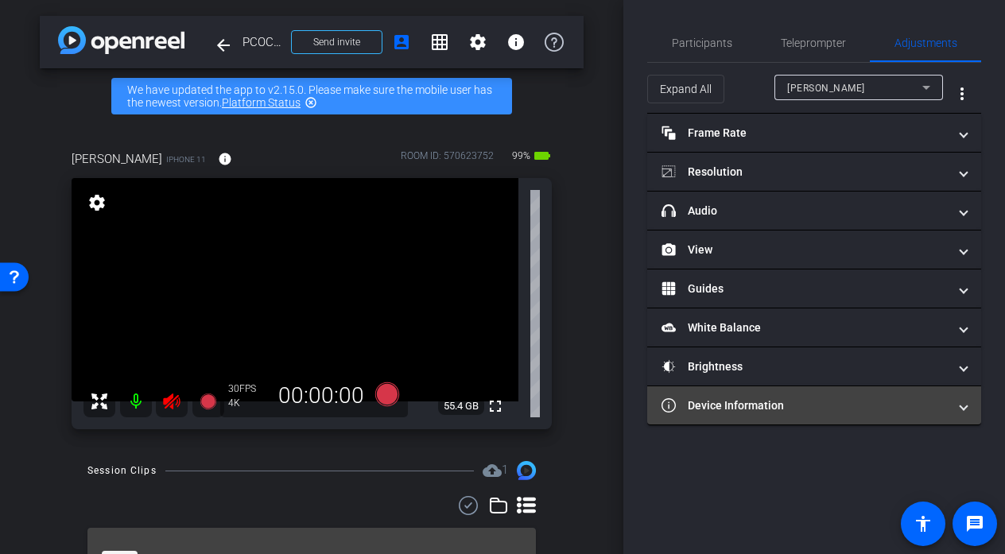
click at [753, 397] on mat-panel-title "Device Information" at bounding box center [804, 405] width 286 height 17
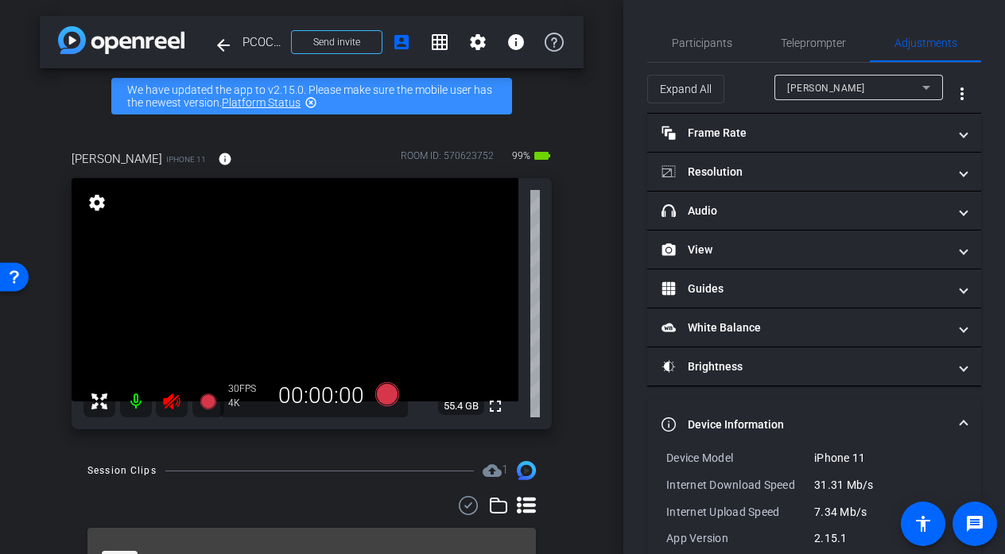
scroll to position [83, 0]
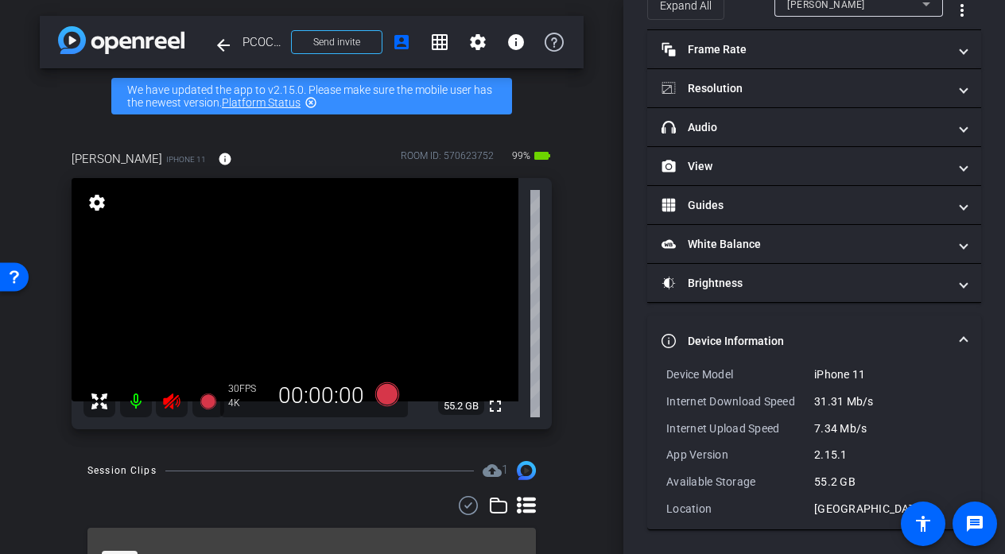
click at [171, 405] on icon at bounding box center [171, 401] width 17 height 16
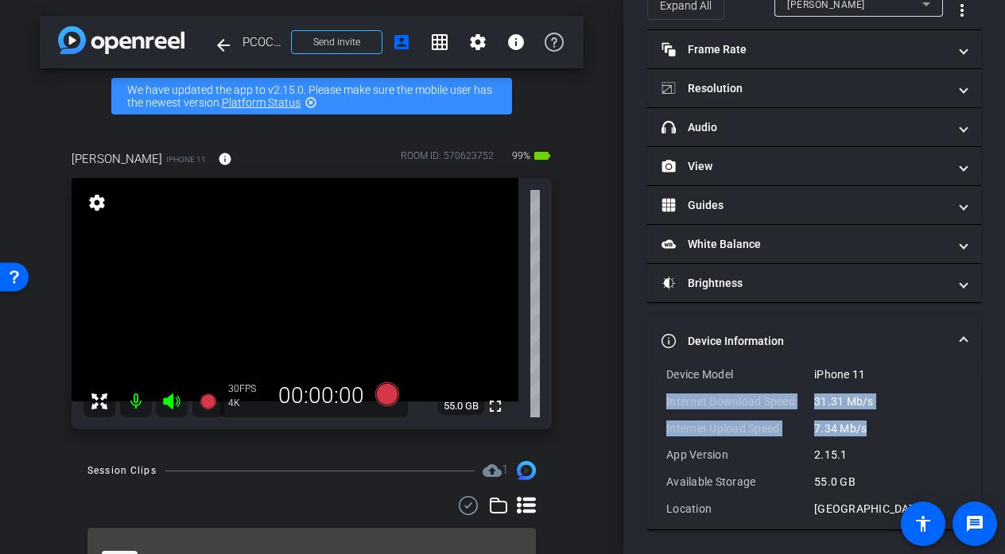
drag, startPoint x: 878, startPoint y: 434, endPoint x: 654, endPoint y: 397, distance: 227.2
click at [654, 397] on div "Device Model iPhone 11 Internet Download Speed 31.31 Mb/s Internet Upload Speed…" at bounding box center [814, 447] width 334 height 163
copy div "Internet Download Speed 31.31 Mb/s Internet Upload Speed 7.34 Mb/s"
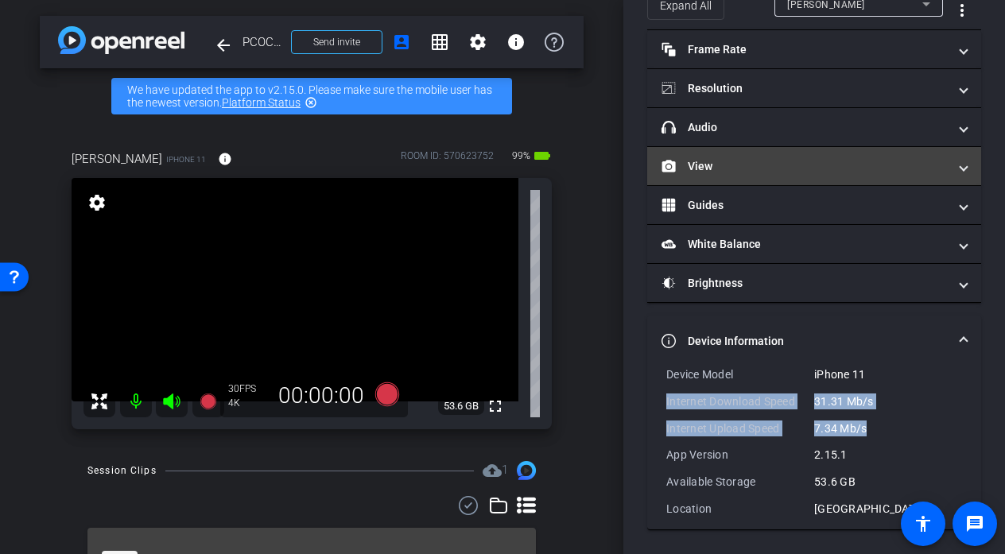
scroll to position [0, 0]
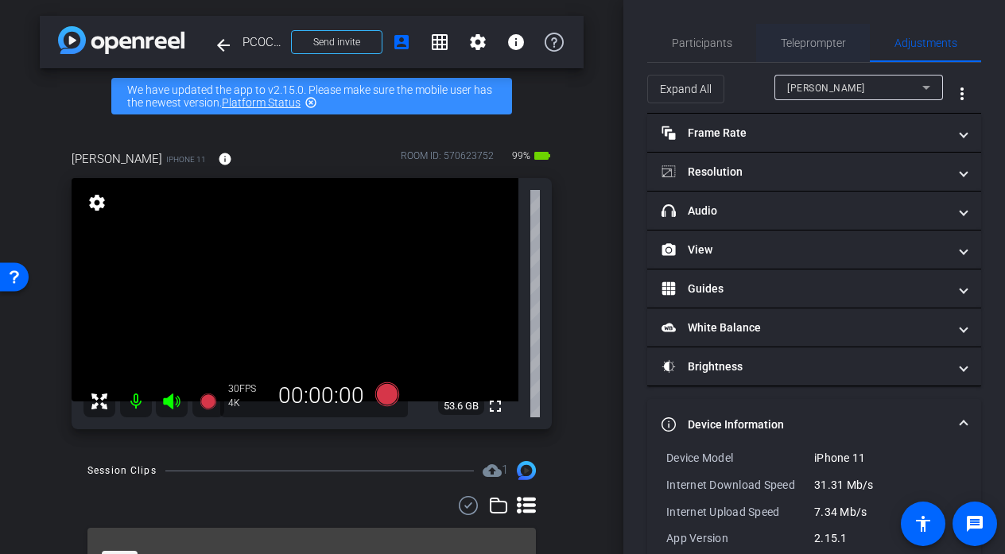
click at [812, 38] on span "Teleprompter" at bounding box center [813, 42] width 65 height 11
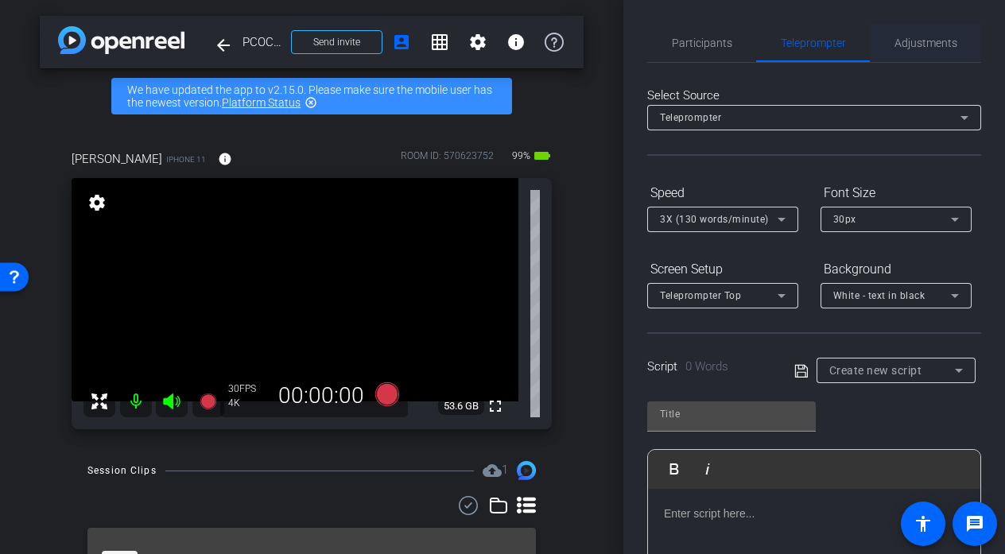
click at [957, 42] on div "Adjustments" at bounding box center [925, 43] width 111 height 38
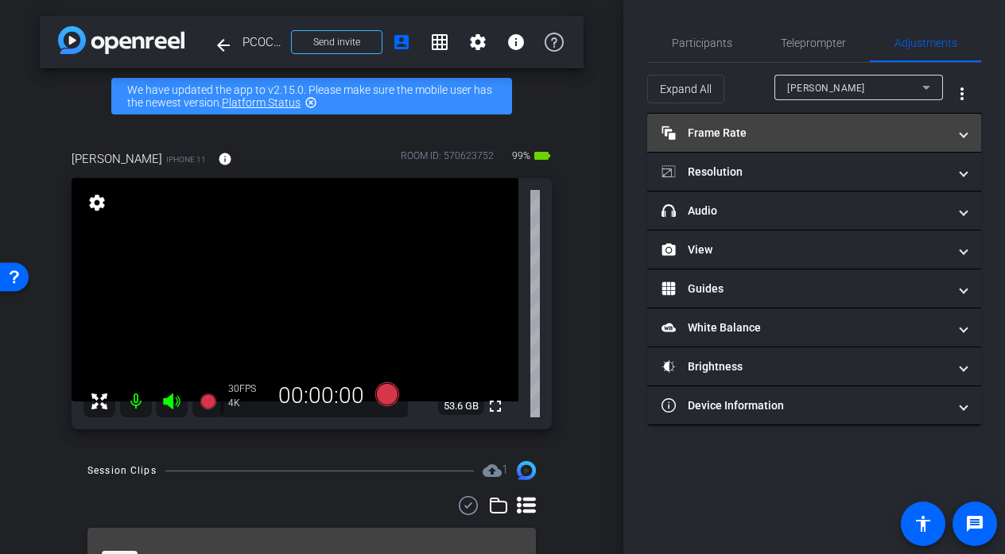
click at [703, 149] on mat-expansion-panel-header "Frame Rate Frame Rate" at bounding box center [814, 133] width 334 height 38
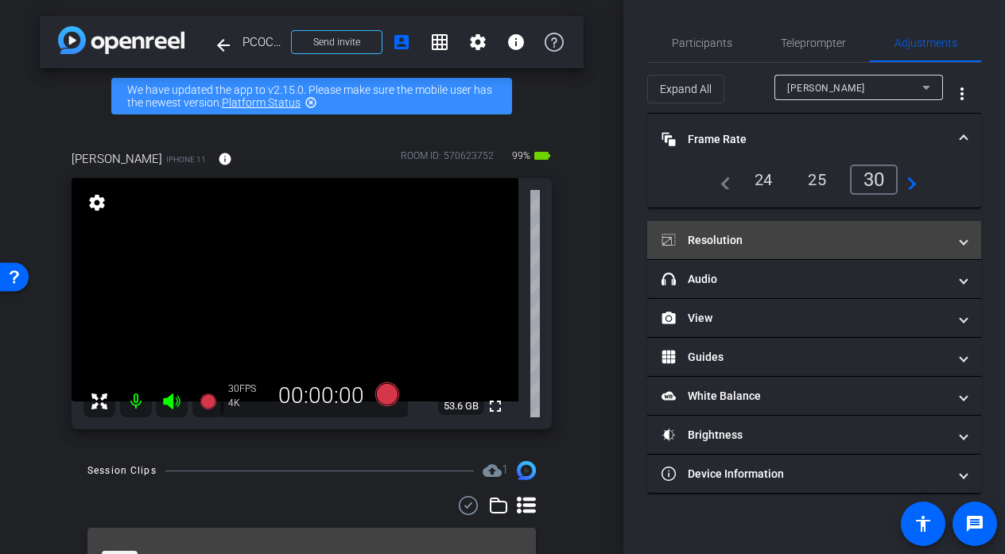
click at [778, 242] on mat-panel-title "Resolution" at bounding box center [804, 240] width 286 height 17
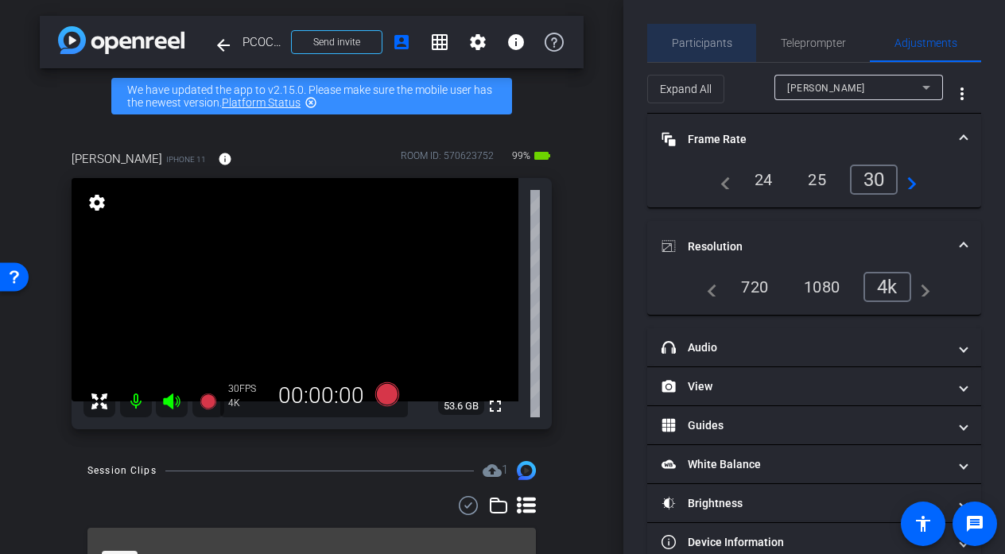
click at [696, 48] on span "Participants" at bounding box center [702, 42] width 60 height 11
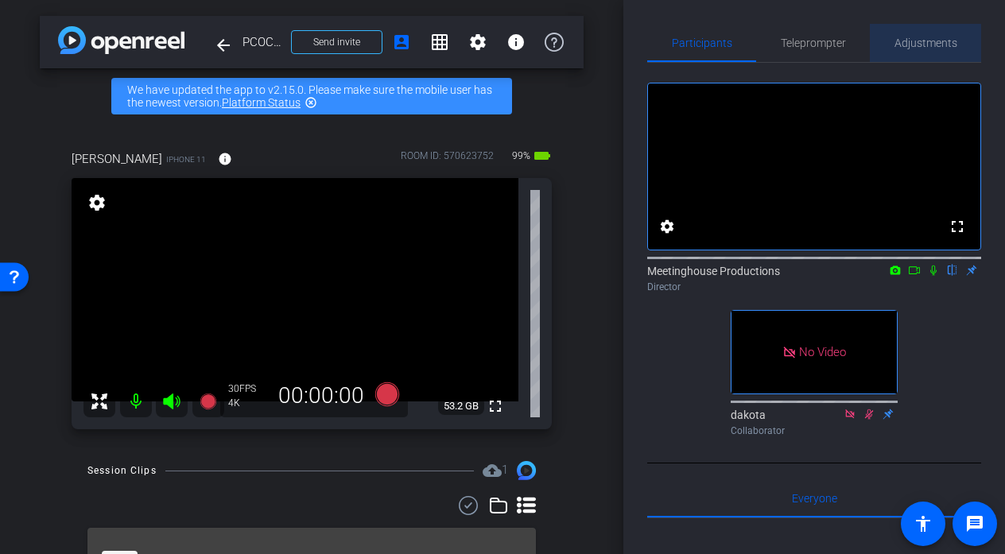
click at [923, 46] on span "Adjustments" at bounding box center [925, 42] width 63 height 11
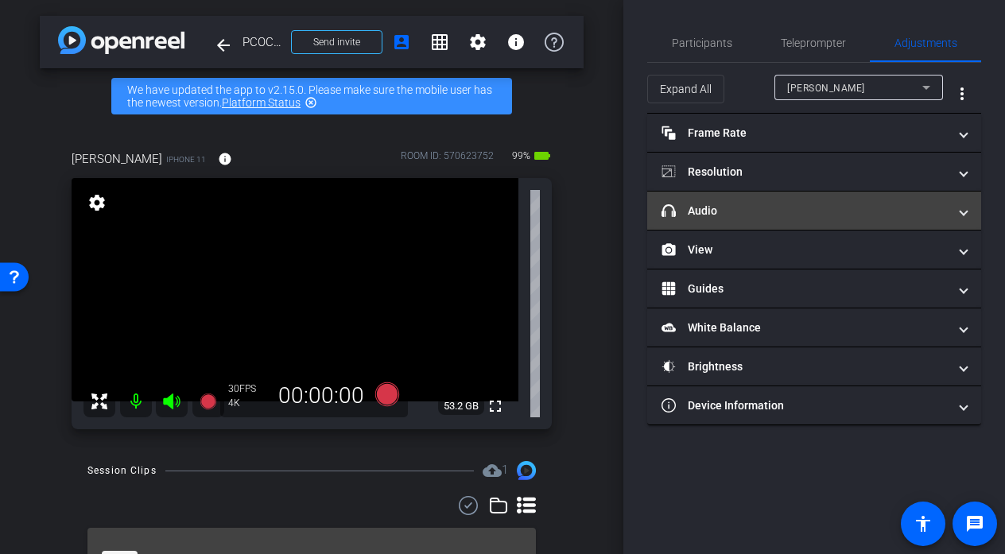
click at [728, 205] on mat-panel-title "headphone icon Audio" at bounding box center [804, 211] width 286 height 17
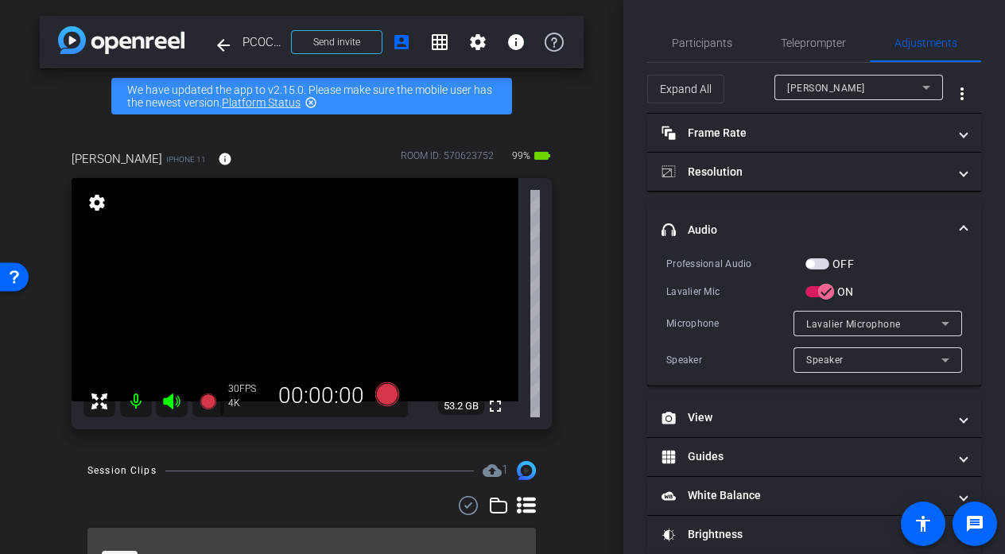
click at [713, 218] on mat-expansion-panel-header "headphone icon Audio" at bounding box center [814, 229] width 334 height 51
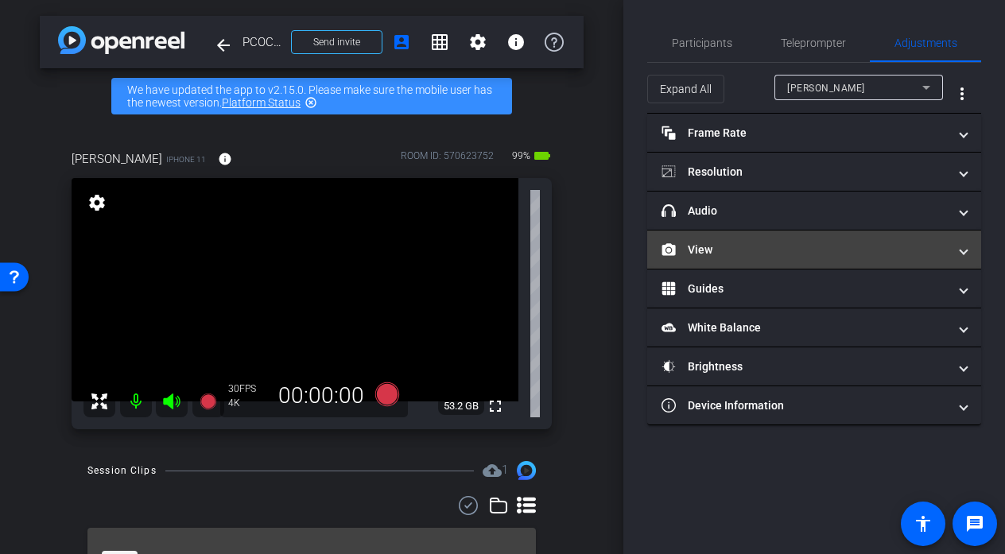
click at [746, 250] on mat-panel-title "View" at bounding box center [804, 250] width 286 height 17
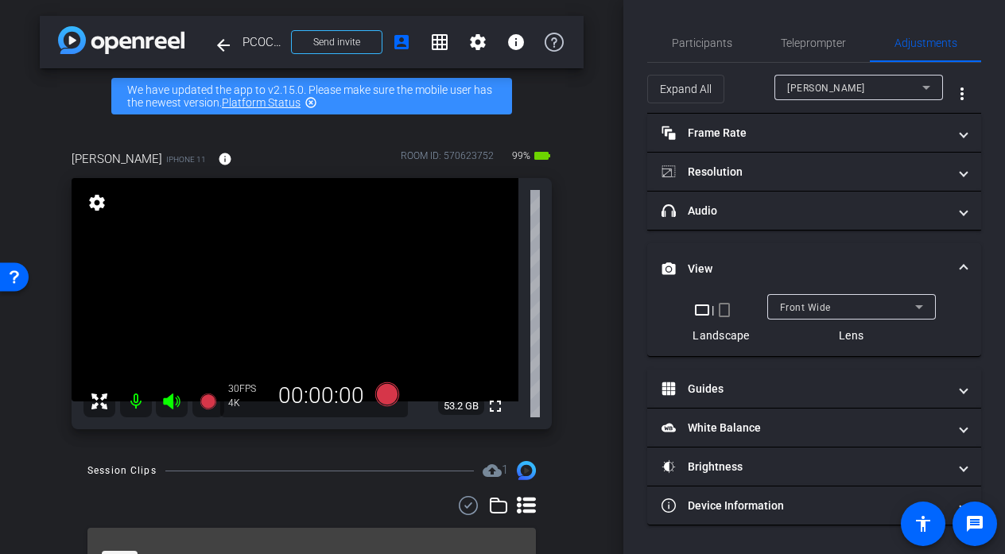
click at [843, 307] on div "Front Wide" at bounding box center [847, 307] width 135 height 20
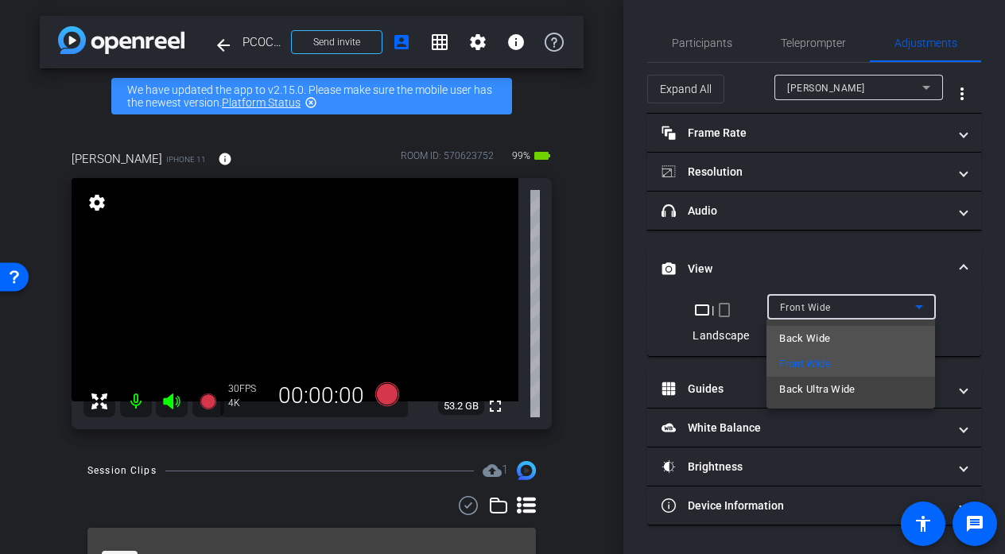
click at [837, 335] on mat-option "Back Wide" at bounding box center [850, 338] width 169 height 25
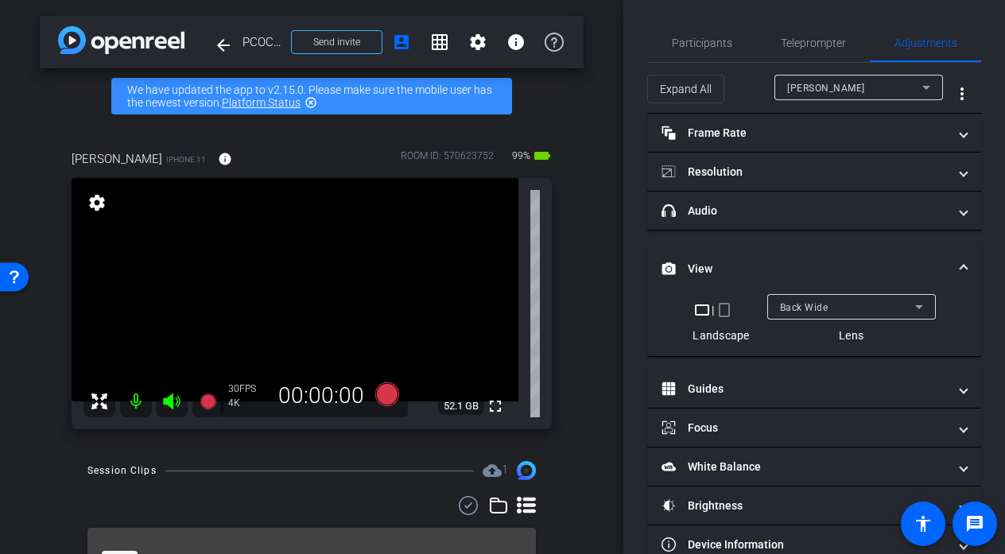
click at [302, 267] on video at bounding box center [295, 289] width 447 height 223
click at [296, 294] on video at bounding box center [295, 289] width 447 height 223
click at [296, 294] on div at bounding box center [296, 294] width 40 height 40
click at [304, 283] on div at bounding box center [296, 294] width 40 height 40
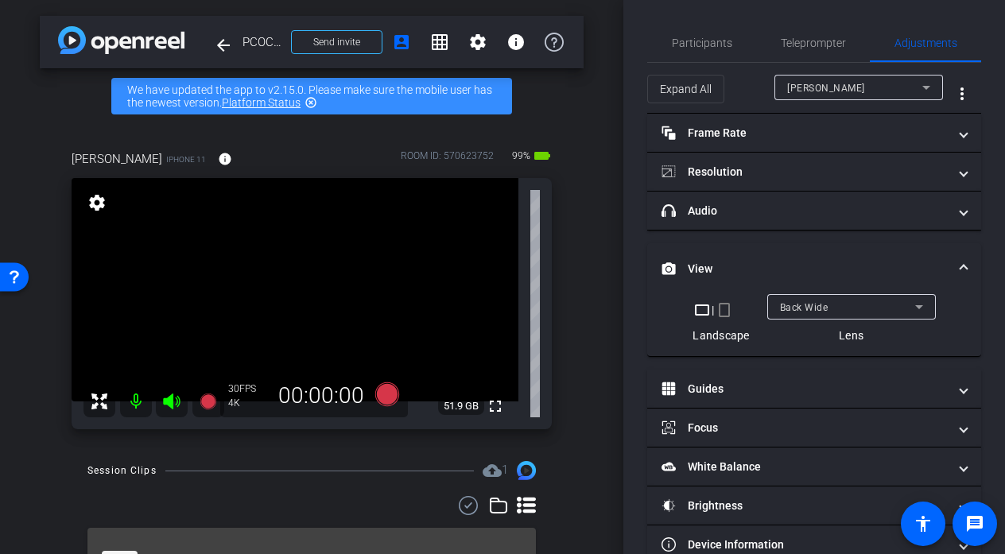
click at [304, 278] on video at bounding box center [295, 289] width 447 height 223
click at [304, 278] on div at bounding box center [304, 278] width 40 height 40
click at [301, 282] on div at bounding box center [304, 278] width 40 height 40
click at [307, 297] on div at bounding box center [304, 278] width 40 height 40
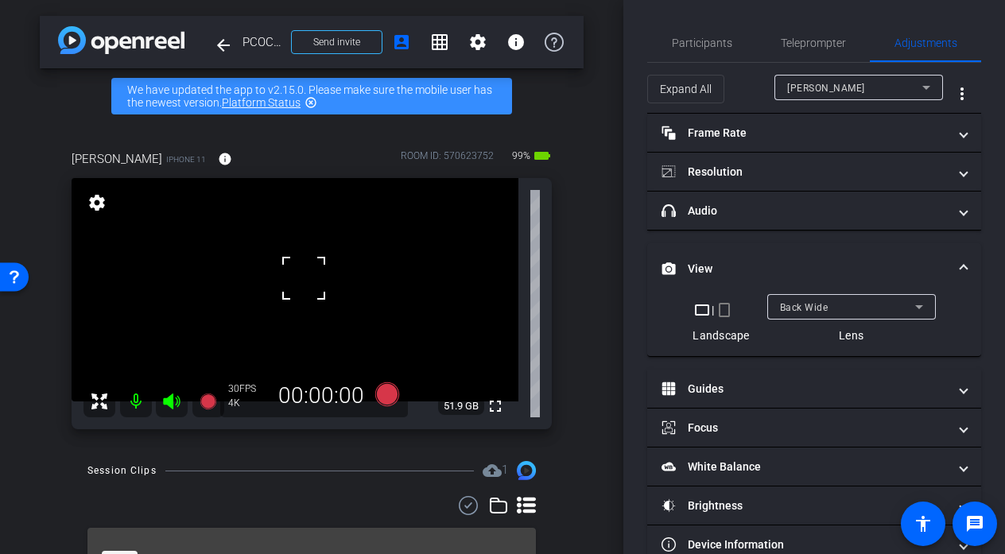
click at [307, 297] on div at bounding box center [304, 278] width 40 height 40
click at [300, 301] on video at bounding box center [295, 289] width 447 height 223
click at [300, 298] on div at bounding box center [304, 278] width 40 height 40
click at [300, 301] on div at bounding box center [301, 301] width 40 height 40
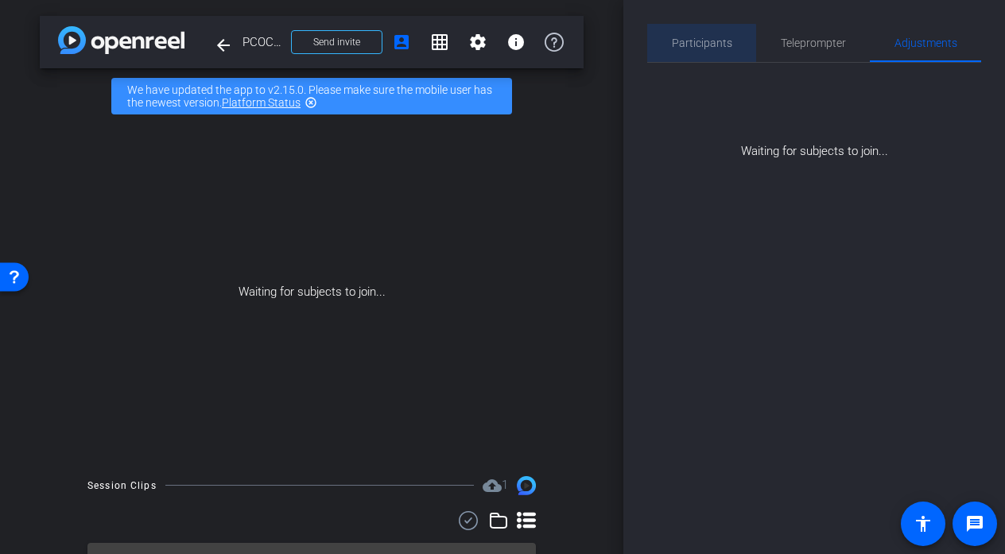
click at [688, 53] on span "Participants" at bounding box center [702, 43] width 60 height 38
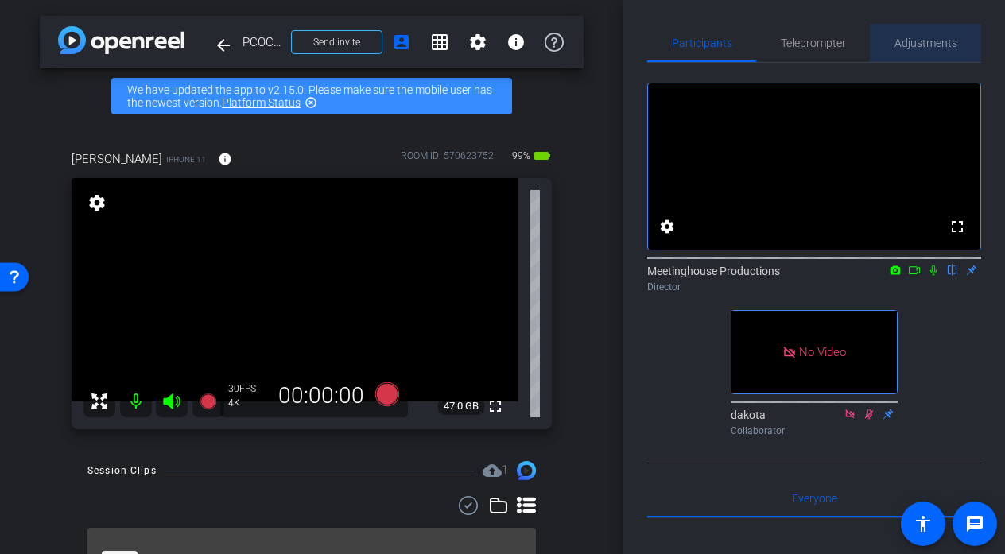
click at [928, 39] on span "Adjustments" at bounding box center [925, 42] width 63 height 11
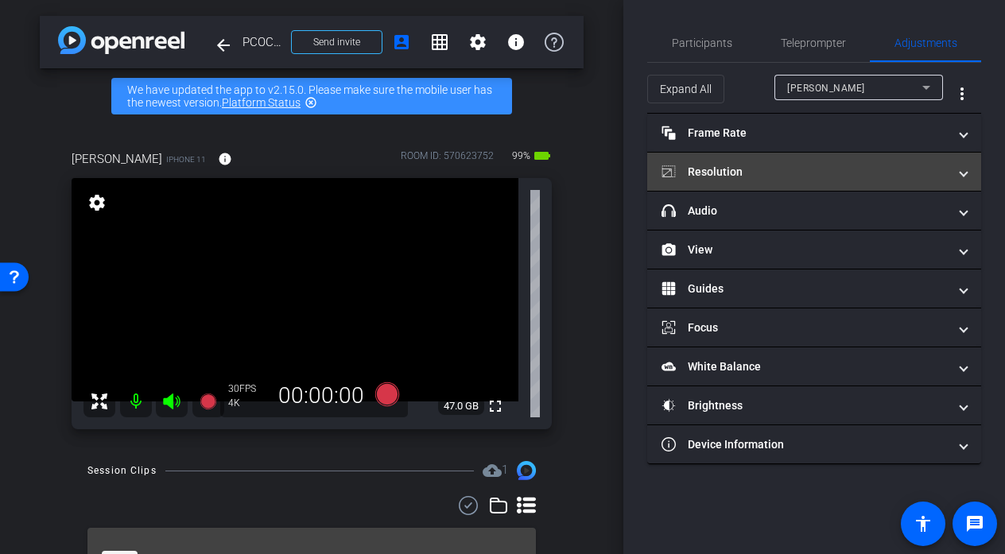
click at [771, 169] on mat-panel-title "Resolution" at bounding box center [804, 172] width 286 height 17
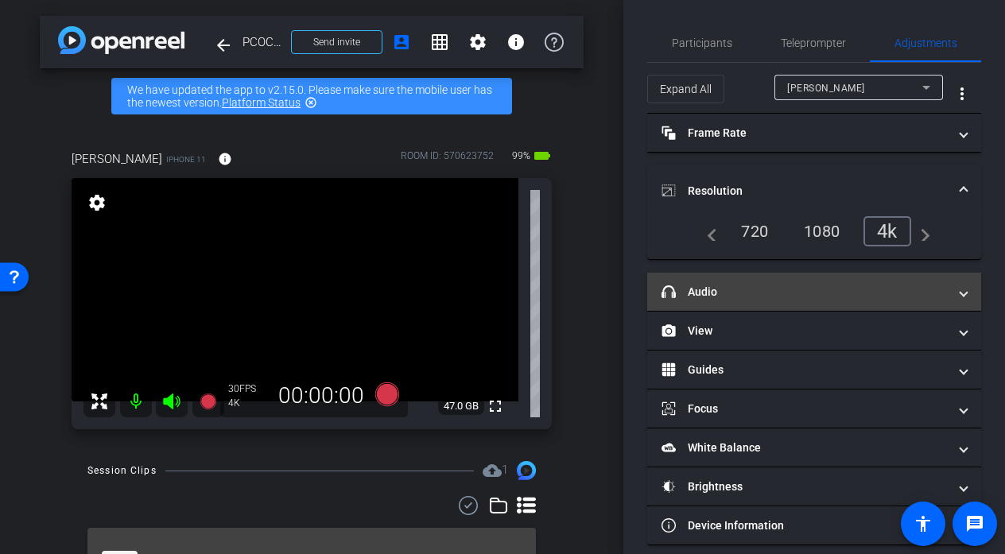
click at [754, 289] on mat-panel-title "headphone icon Audio" at bounding box center [804, 292] width 286 height 17
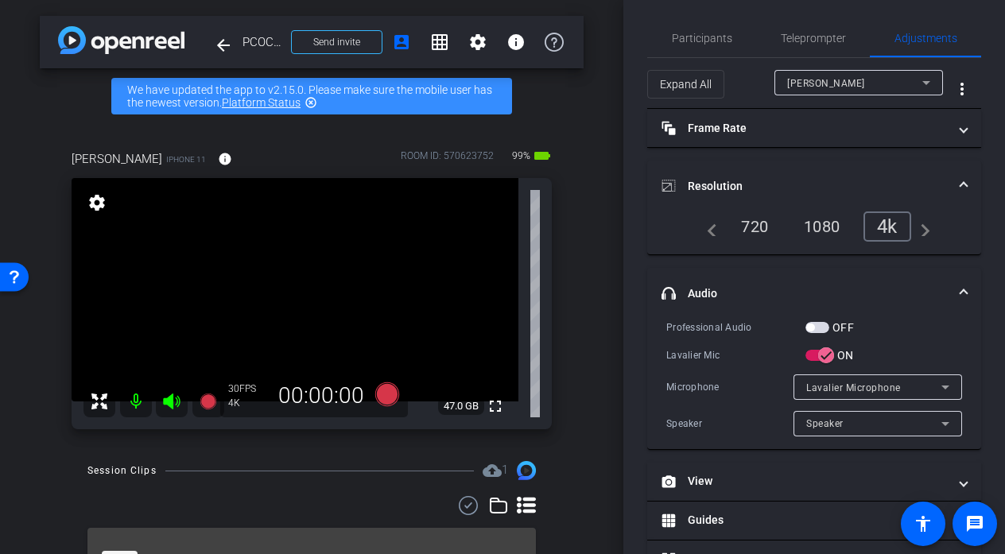
scroll to position [2, 0]
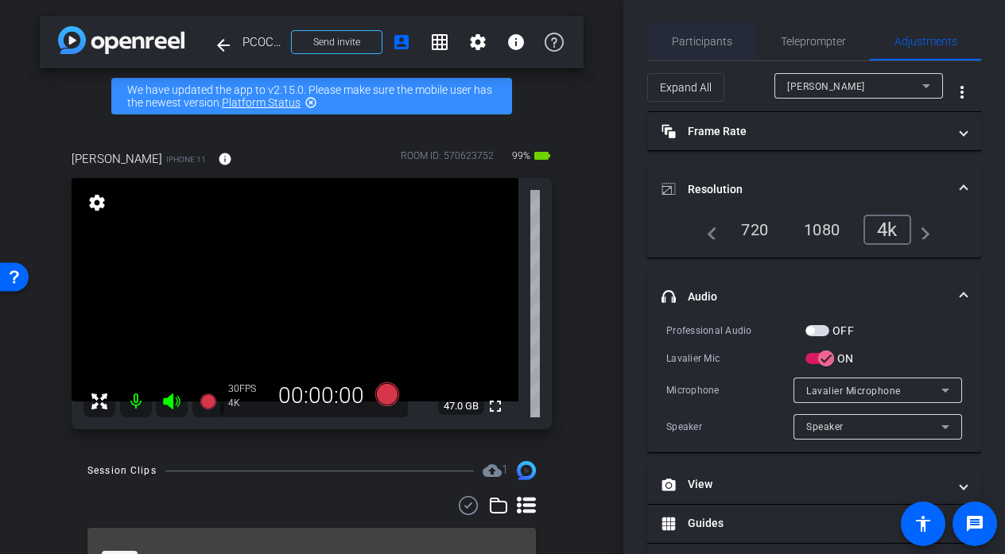
click at [723, 37] on span "Participants" at bounding box center [702, 41] width 60 height 11
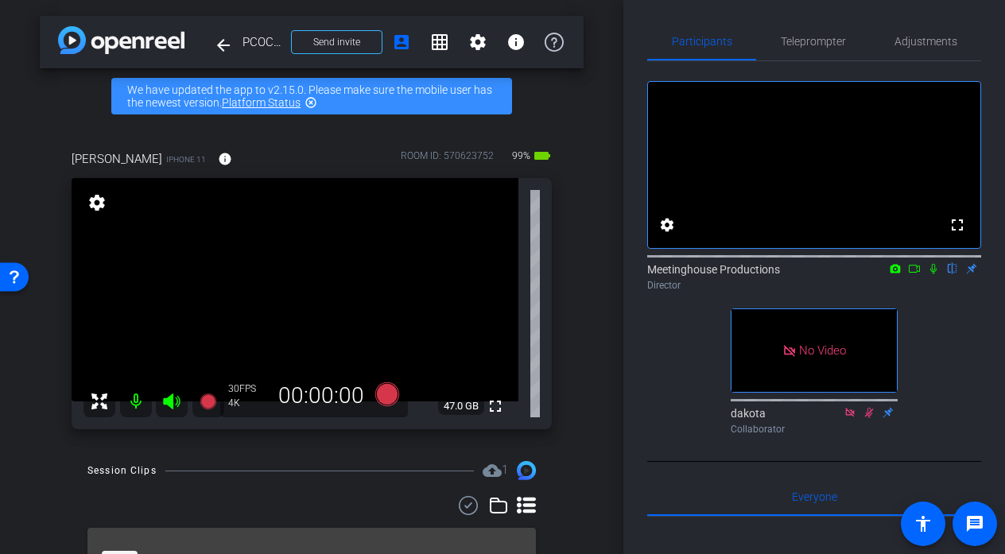
click at [317, 292] on video at bounding box center [295, 289] width 447 height 223
click at [339, 293] on video at bounding box center [295, 289] width 447 height 223
click at [339, 293] on div at bounding box center [339, 293] width 40 height 40
click at [312, 303] on video at bounding box center [295, 289] width 447 height 223
click at [312, 303] on div at bounding box center [312, 303] width 40 height 40
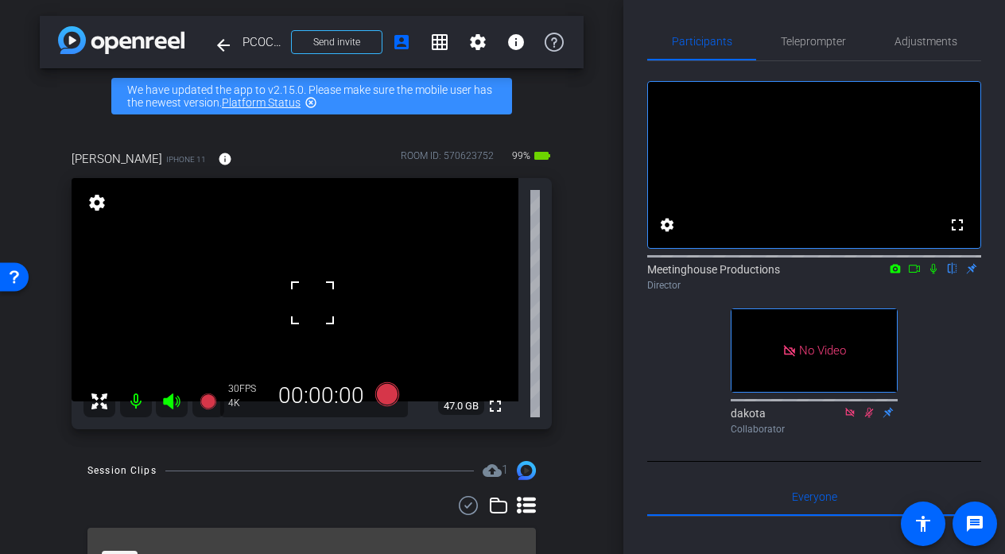
click at [320, 312] on div at bounding box center [312, 303] width 40 height 40
click at [332, 335] on video at bounding box center [295, 289] width 447 height 223
click at [335, 289] on video at bounding box center [295, 289] width 447 height 223
click at [335, 316] on div at bounding box center [332, 336] width 40 height 40
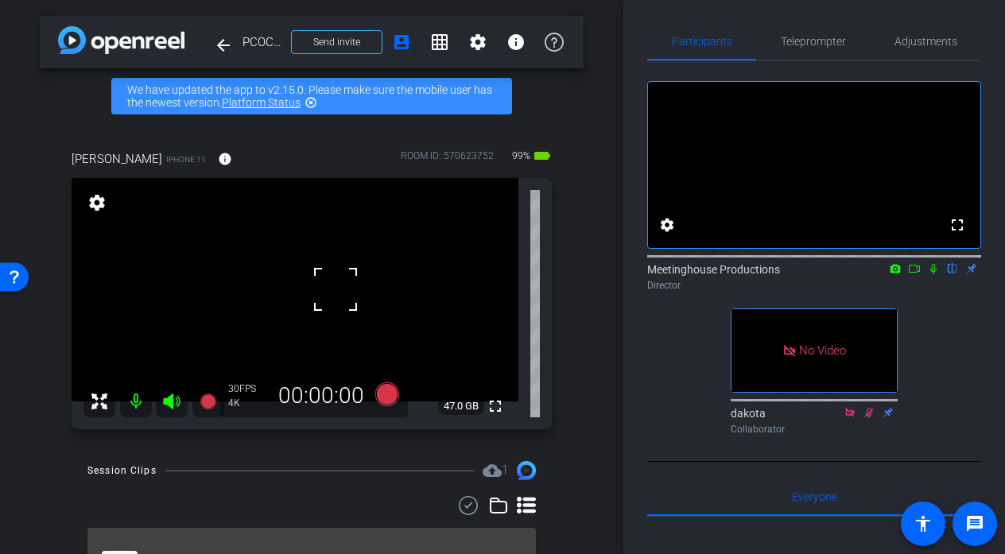
click at [332, 299] on div at bounding box center [336, 289] width 40 height 40
click at [932, 36] on span "Adjustments" at bounding box center [925, 41] width 63 height 11
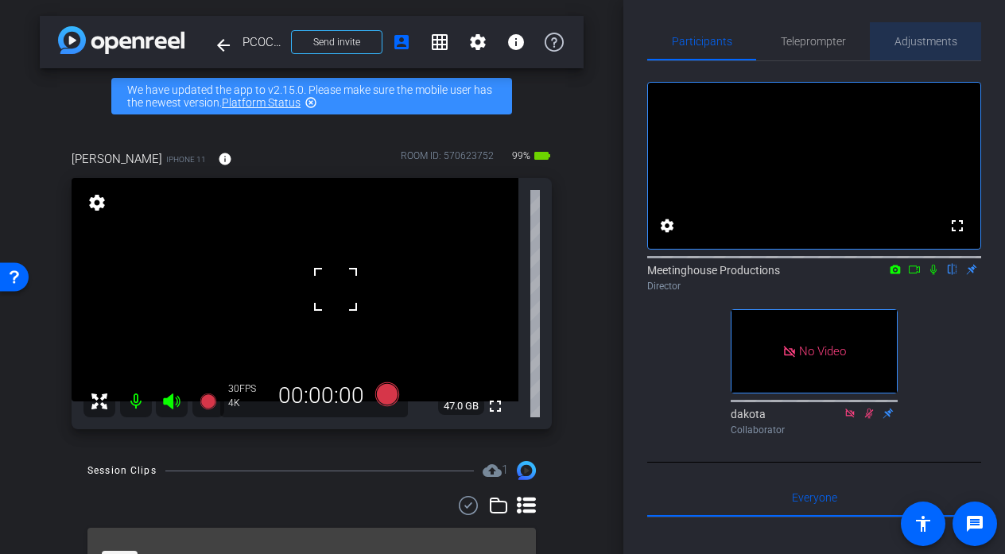
scroll to position [0, 0]
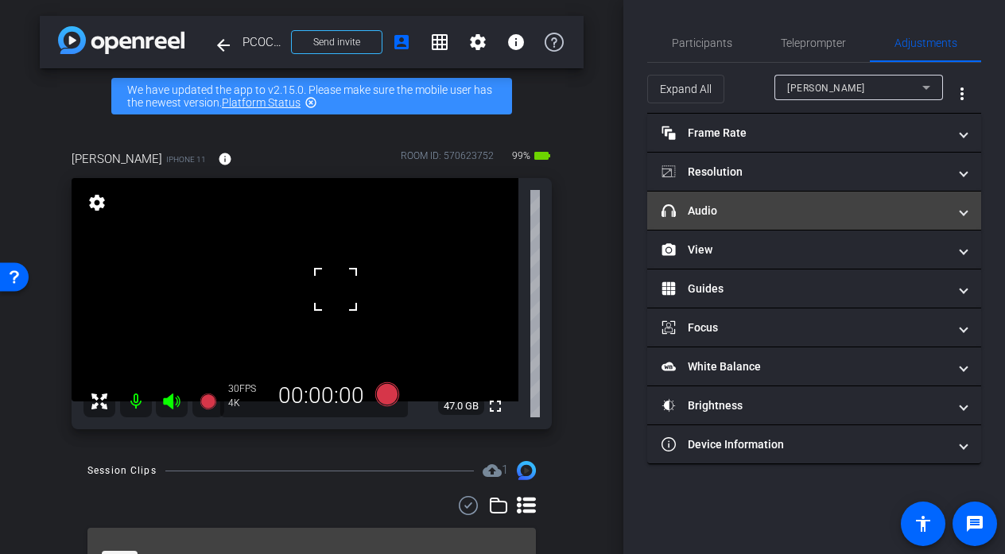
click at [734, 203] on mat-panel-title "headphone icon Audio" at bounding box center [804, 211] width 286 height 17
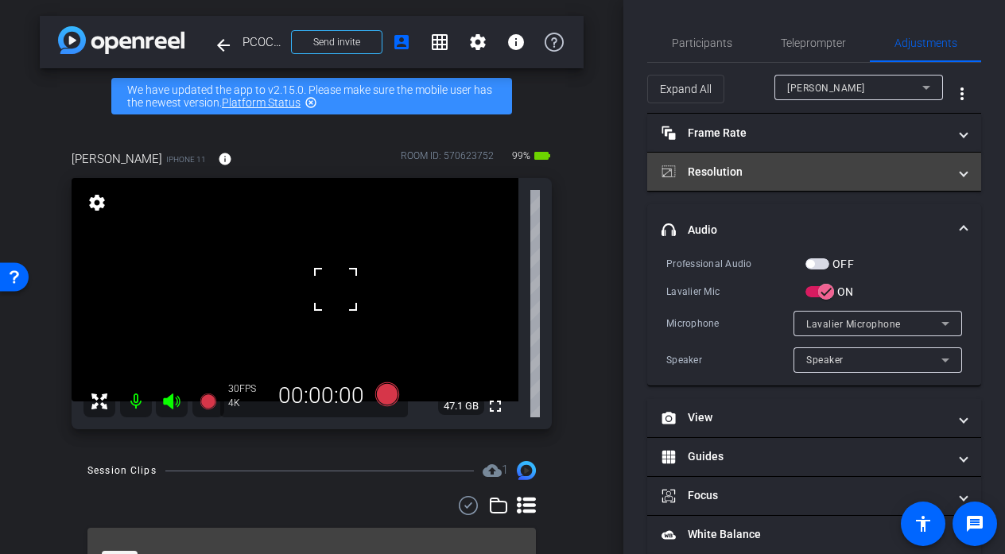
click at [734, 163] on mat-expansion-panel-header "Resolution" at bounding box center [814, 172] width 334 height 38
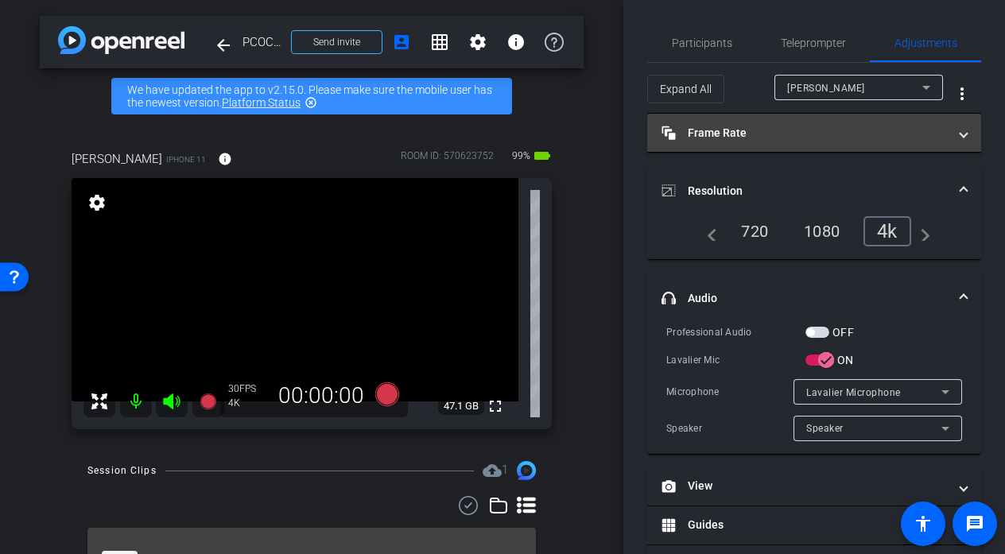
click at [845, 146] on mat-expansion-panel-header "Frame Rate Frame Rate" at bounding box center [814, 133] width 334 height 38
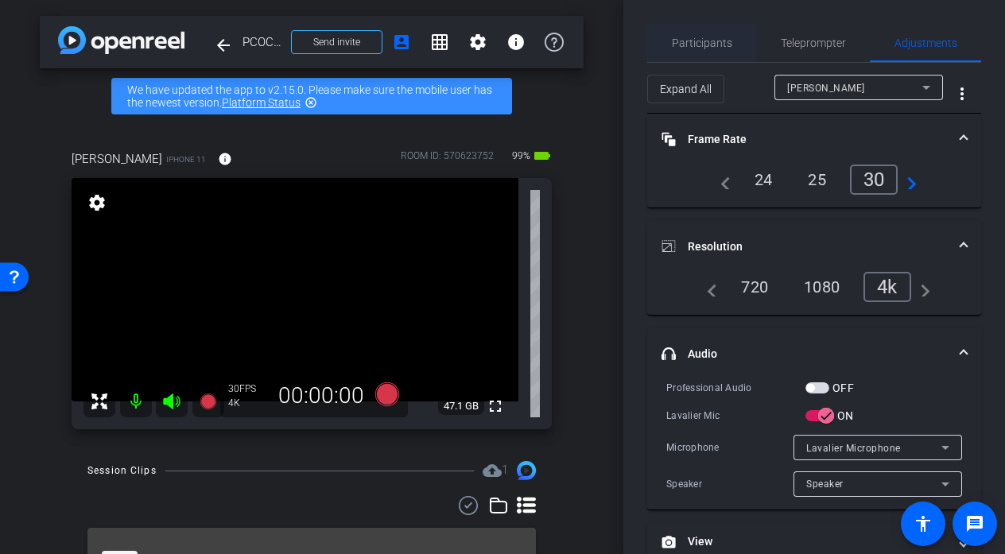
click at [689, 37] on span "Participants" at bounding box center [702, 42] width 60 height 11
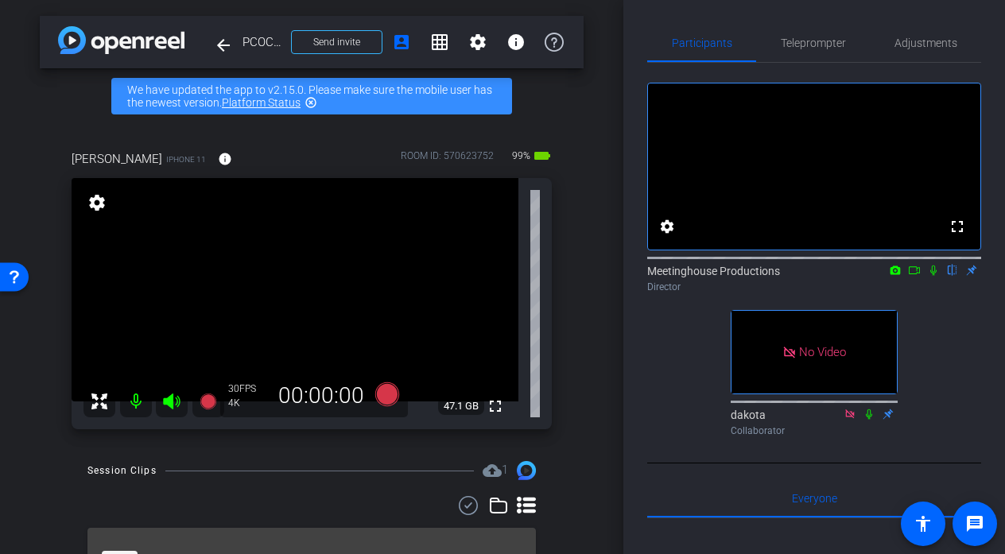
click at [309, 285] on video at bounding box center [295, 289] width 447 height 223
click at [309, 285] on div at bounding box center [309, 285] width 40 height 40
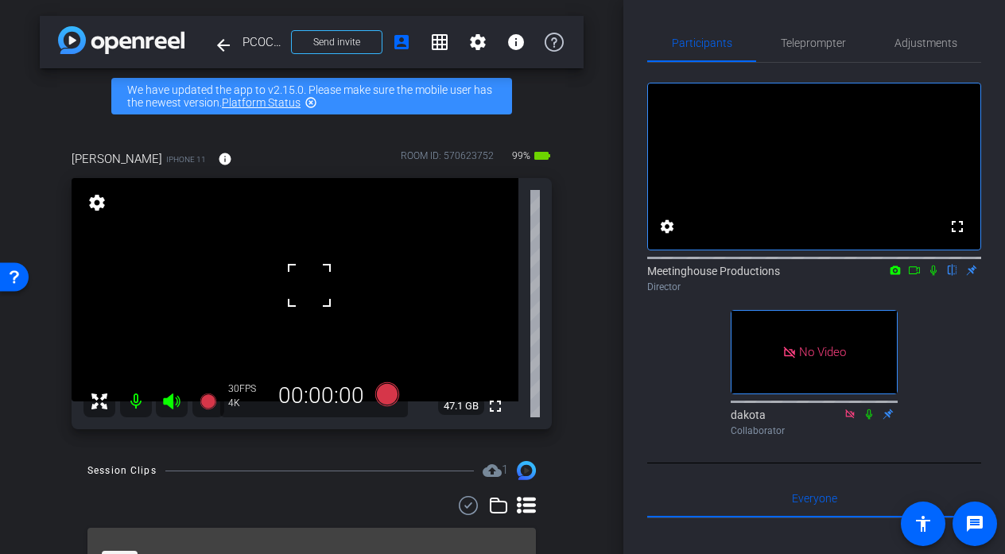
click at [309, 285] on div at bounding box center [309, 285] width 40 height 40
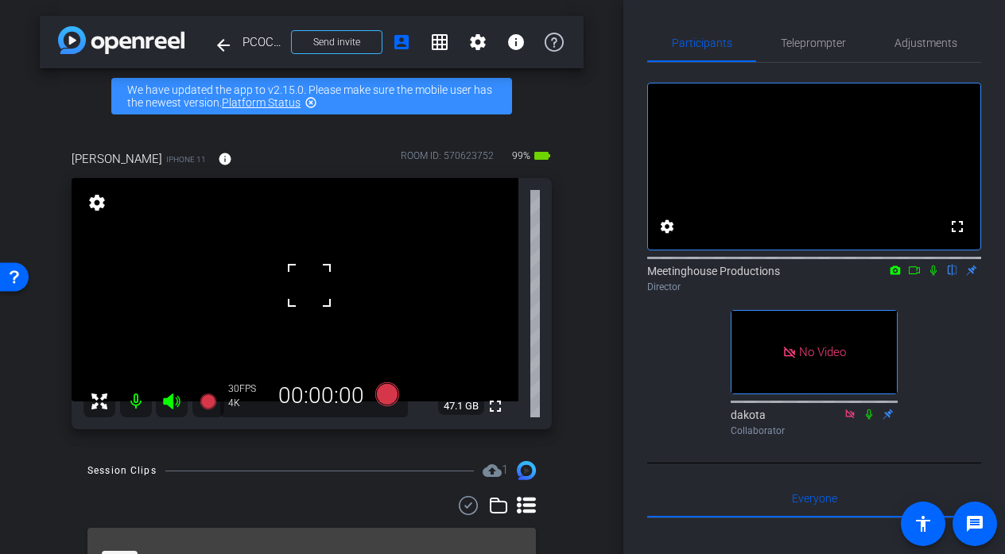
click at [309, 285] on div at bounding box center [309, 285] width 40 height 40
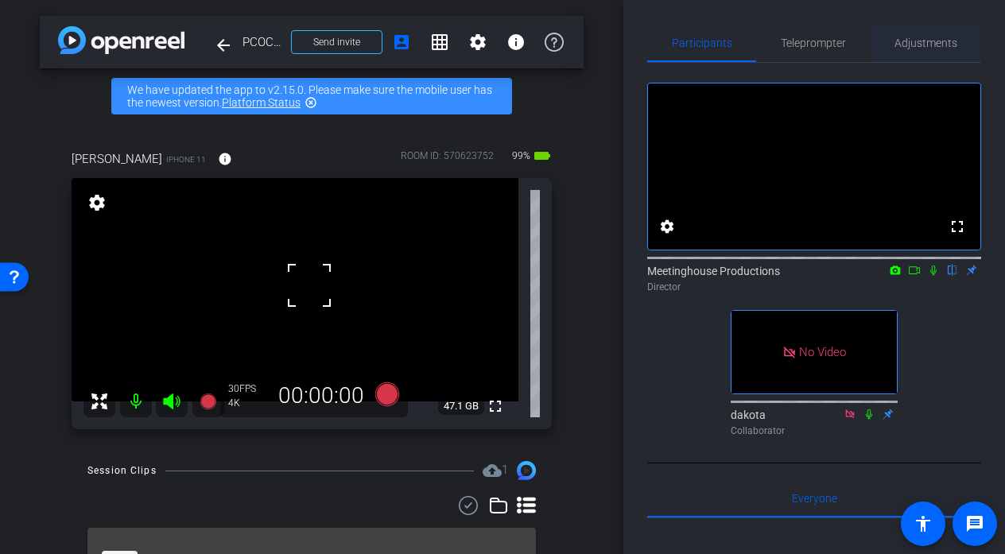
click at [916, 47] on span "Adjustments" at bounding box center [925, 42] width 63 height 11
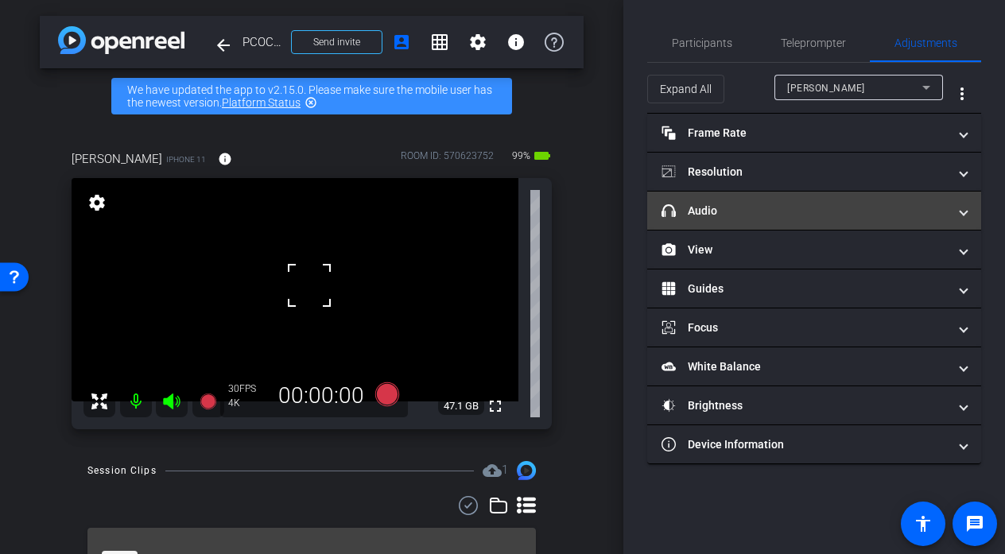
click at [703, 201] on mat-expansion-panel-header "headphone icon Audio" at bounding box center [814, 211] width 334 height 38
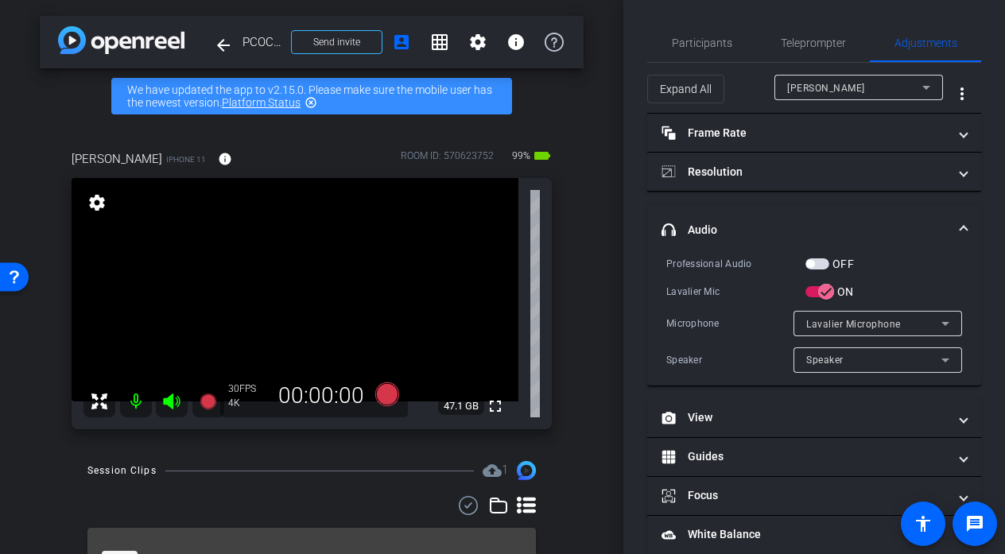
click at [703, 201] on mat-accordion "Frame Rate Frame Rate navigate_before 24 25 30 navigate_next Resolution navigat…" at bounding box center [814, 373] width 334 height 519
click at [703, 222] on mat-panel-title "headphone icon Audio" at bounding box center [804, 230] width 286 height 17
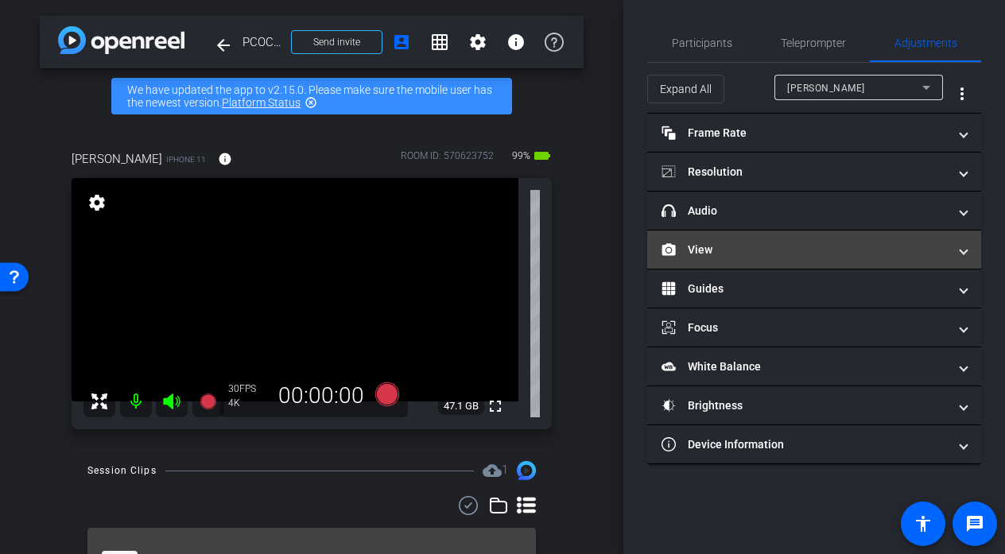
click at [713, 251] on mat-panel-title "View" at bounding box center [804, 250] width 286 height 17
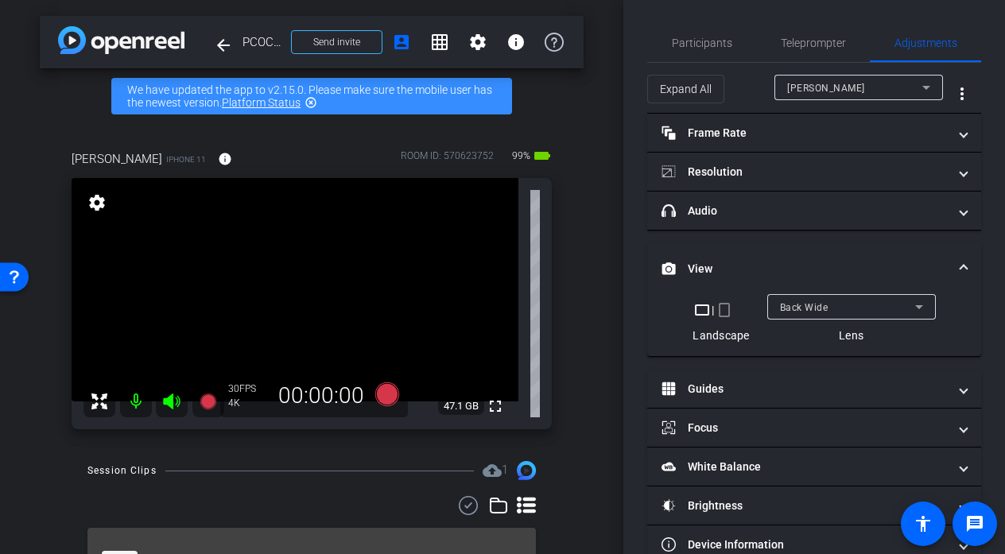
click at [713, 251] on mat-expansion-panel-header "View" at bounding box center [814, 268] width 334 height 51
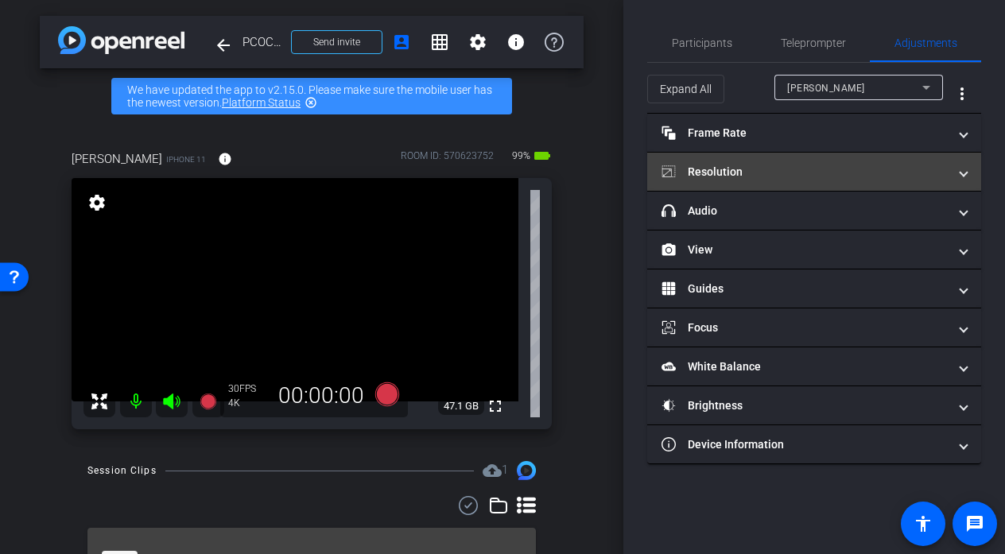
click at [726, 180] on mat-expansion-panel-header "Resolution" at bounding box center [814, 172] width 334 height 38
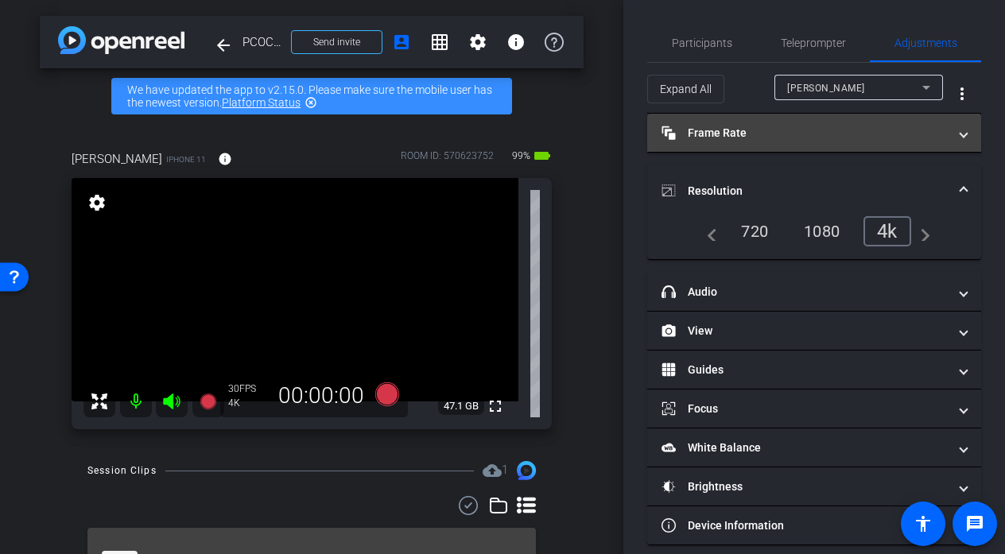
click at [739, 134] on mat-panel-title "Frame Rate Frame Rate" at bounding box center [804, 133] width 286 height 17
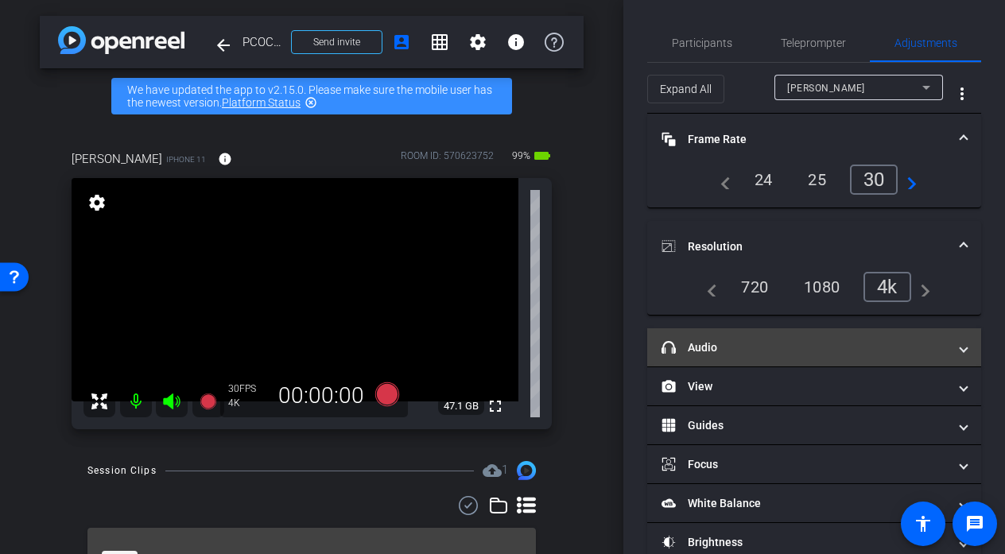
click at [787, 338] on mat-expansion-panel-header "headphone icon Audio" at bounding box center [814, 347] width 334 height 38
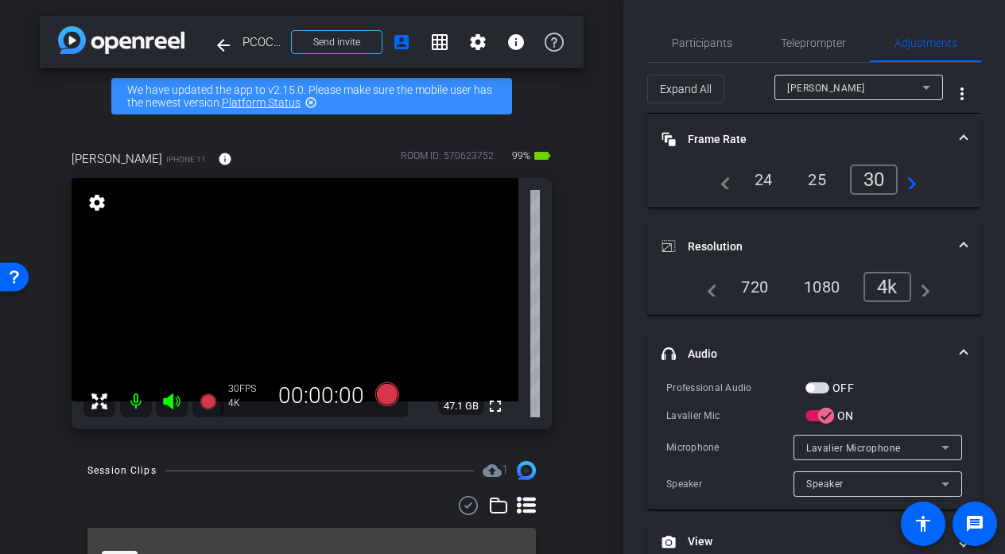
click at [775, 337] on mat-expansion-panel-header "headphone icon Audio" at bounding box center [814, 353] width 334 height 51
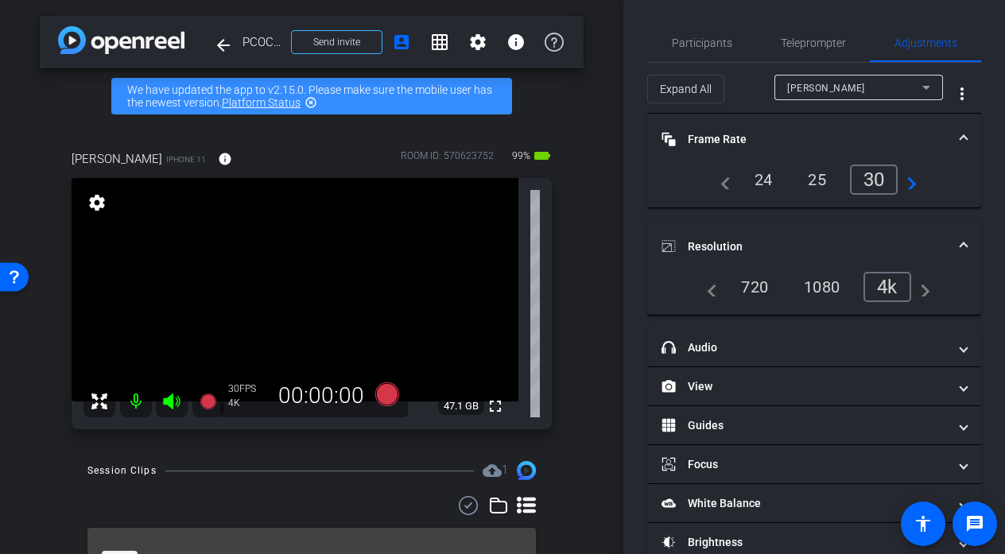
click at [295, 289] on video at bounding box center [295, 289] width 447 height 223
click at [295, 289] on div at bounding box center [295, 289] width 40 height 40
click at [316, 301] on video at bounding box center [295, 289] width 447 height 223
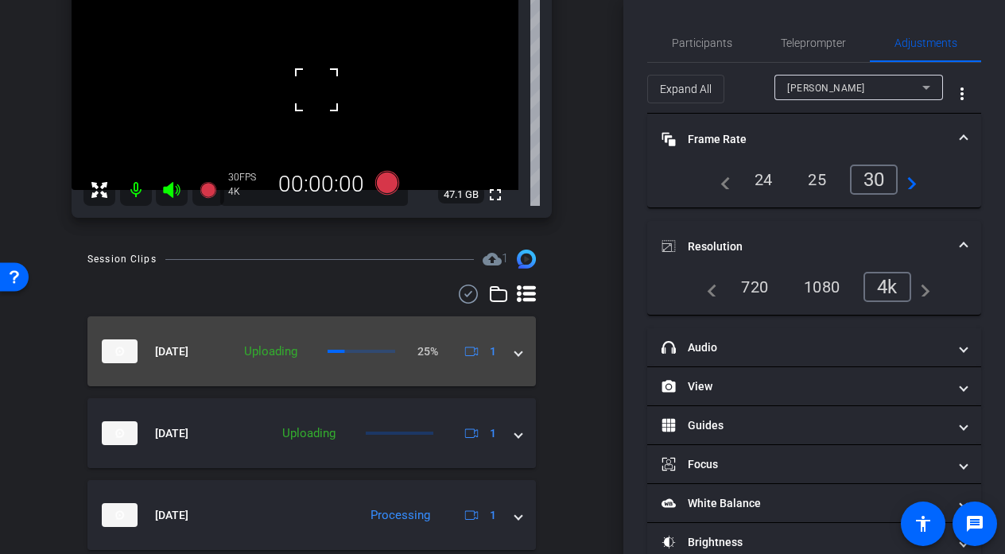
scroll to position [296, 0]
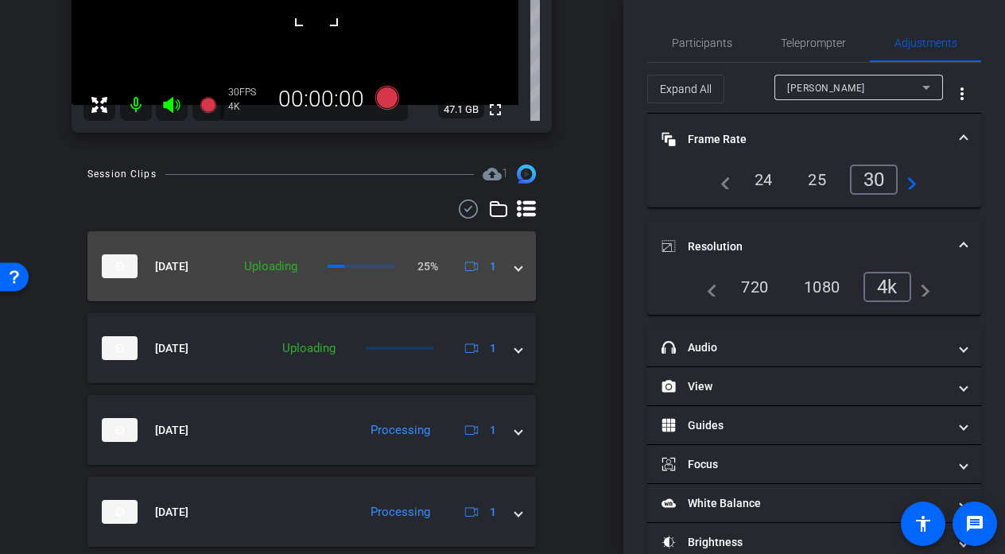
click at [304, 284] on mat-expansion-panel-header "Oct 7, 2025 Uploading 25% 1" at bounding box center [311, 266] width 448 height 70
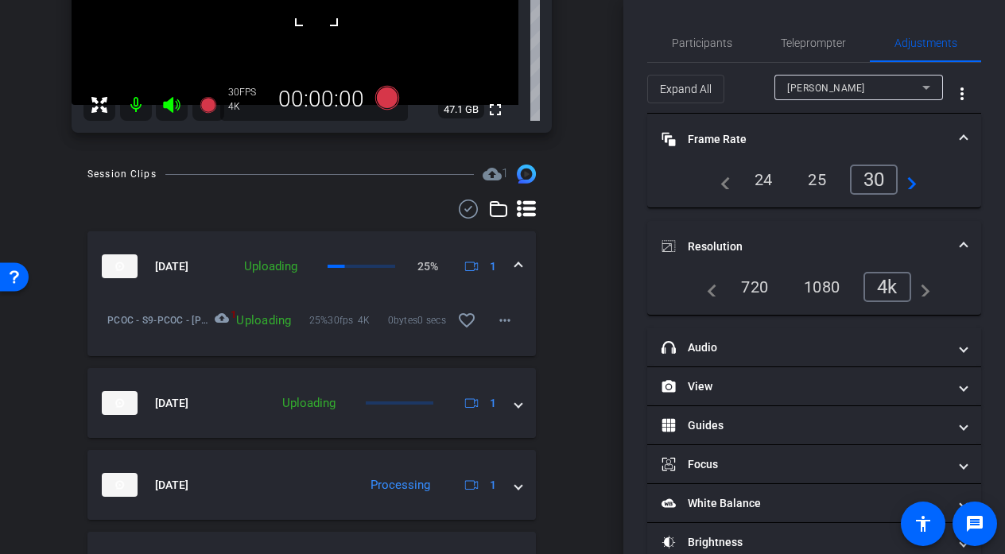
click at [295, 258] on div "Uploading" at bounding box center [270, 267] width 69 height 18
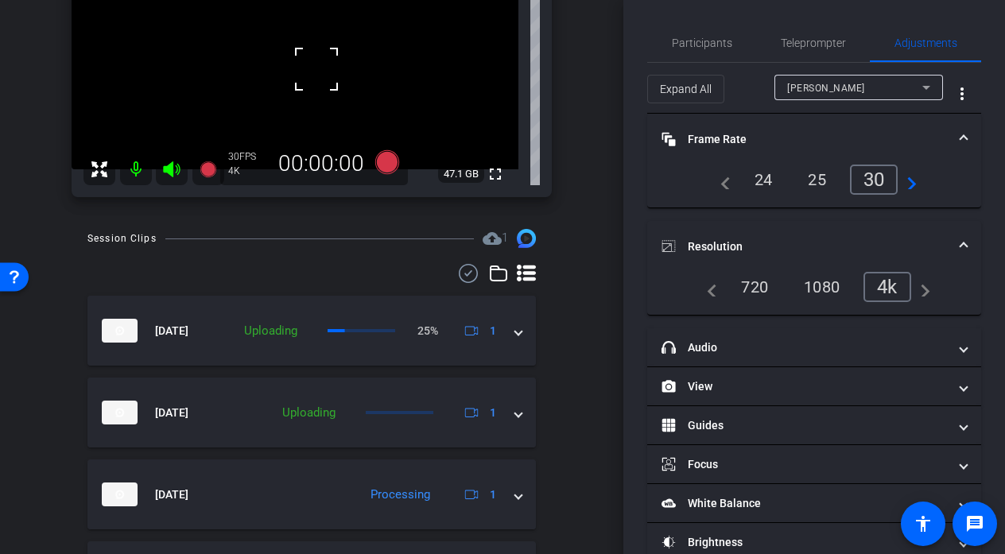
click at [316, 60] on div at bounding box center [316, 69] width 40 height 40
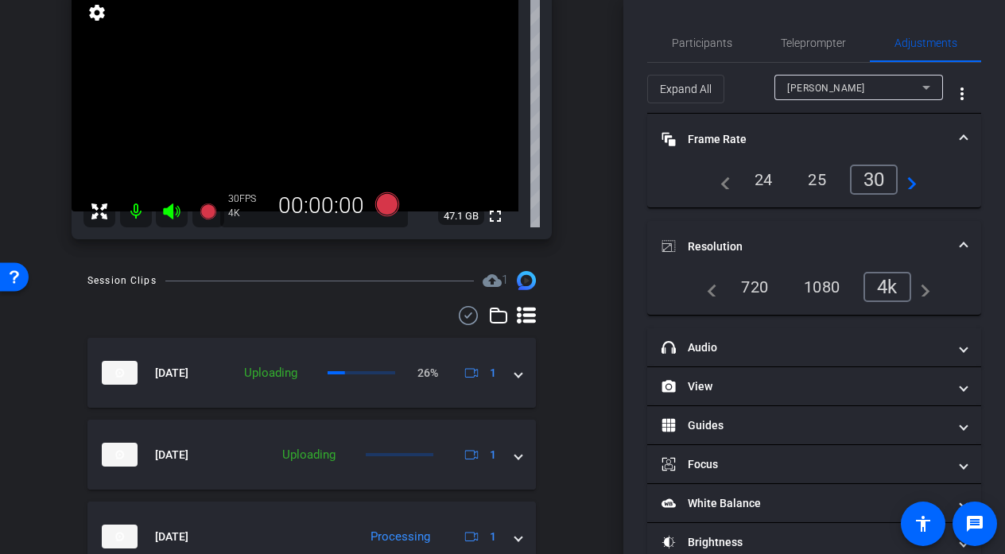
click at [310, 110] on video at bounding box center [295, 99] width 447 height 223
click at [310, 110] on div at bounding box center [316, 111] width 40 height 40
click at [310, 110] on div at bounding box center [310, 110] width 40 height 40
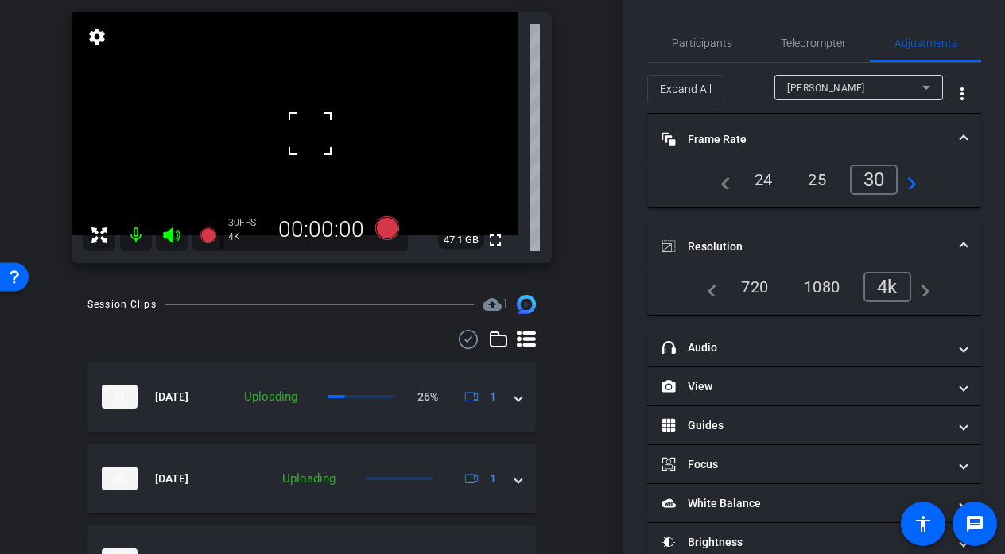
click at [302, 133] on div at bounding box center [310, 134] width 40 height 40
click at [302, 126] on video at bounding box center [295, 123] width 447 height 223
click at [302, 126] on div at bounding box center [310, 134] width 40 height 40
click at [386, 223] on icon at bounding box center [387, 228] width 24 height 24
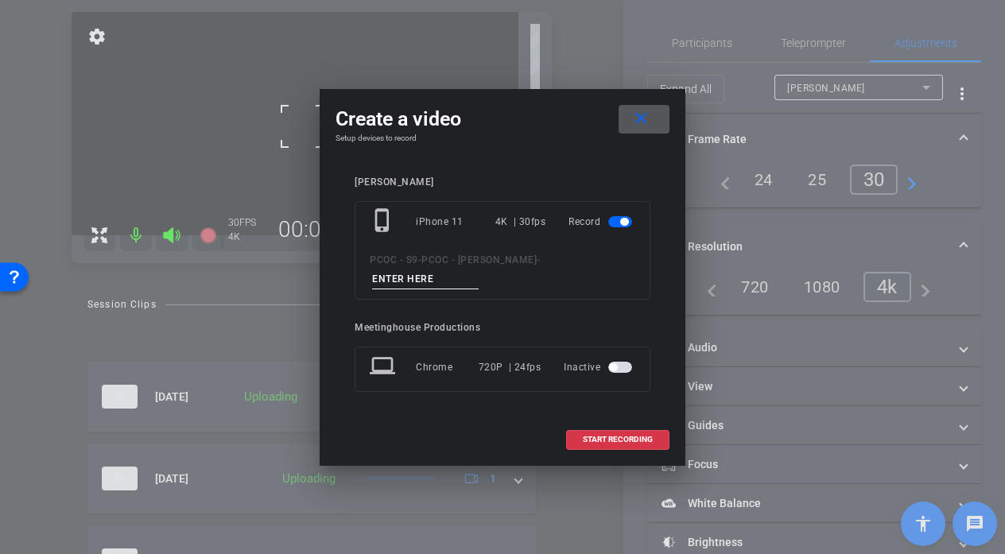
click at [439, 278] on input at bounding box center [425, 279] width 107 height 20
type input "903 story 4"
click at [641, 445] on span at bounding box center [618, 439] width 102 height 38
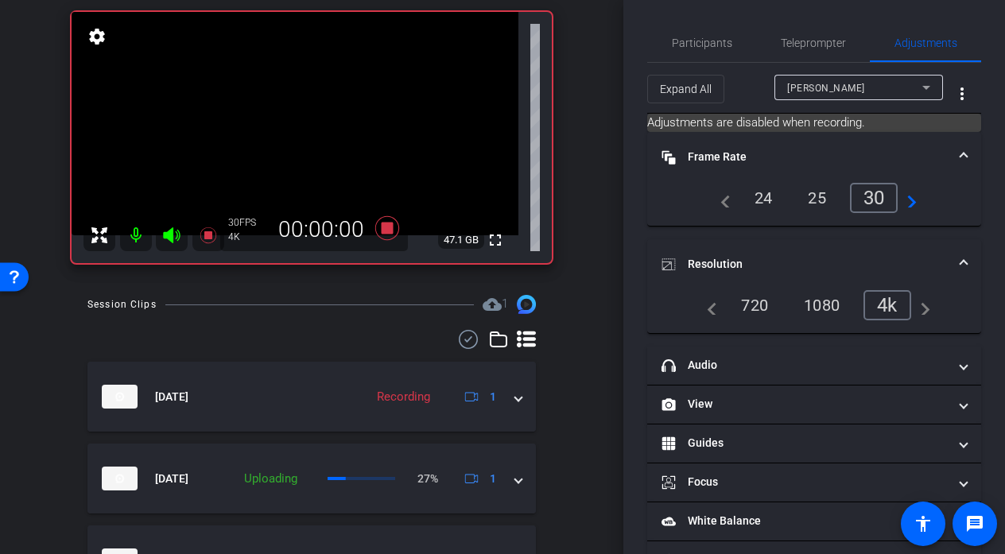
click at [313, 115] on video at bounding box center [295, 123] width 447 height 223
click at [313, 115] on div at bounding box center [313, 115] width 40 height 40
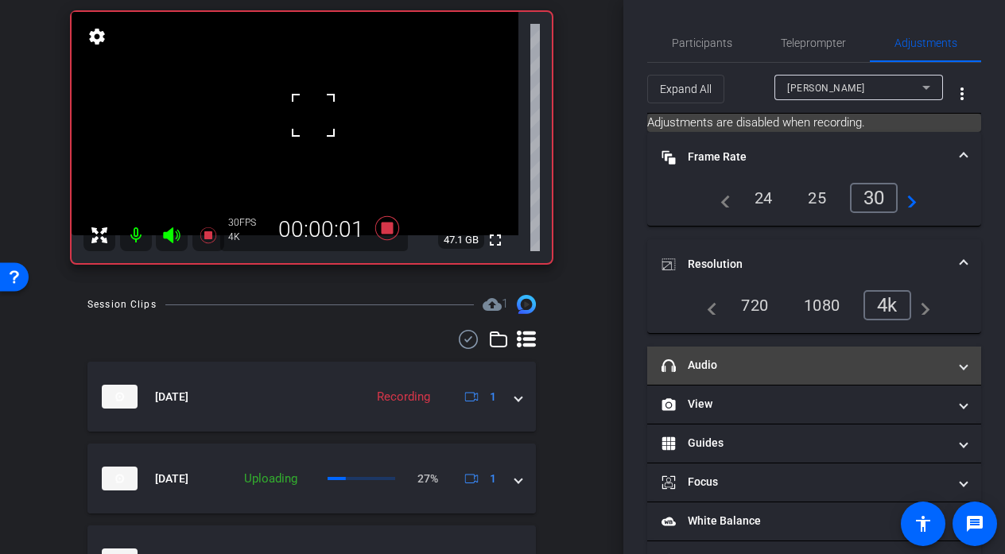
click at [750, 364] on mat-panel-title "headphone icon Audio" at bounding box center [804, 365] width 286 height 17
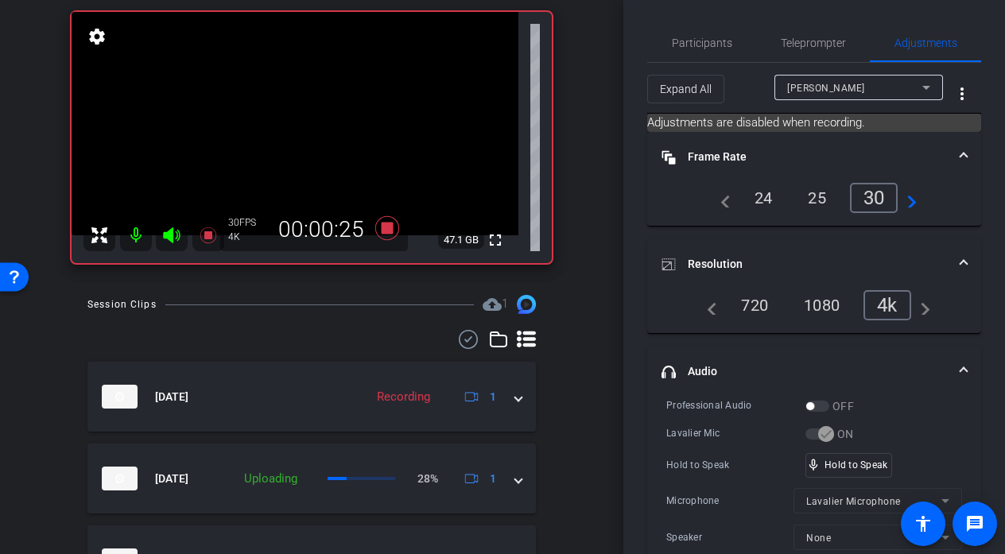
click at [304, 118] on video at bounding box center [295, 123] width 447 height 223
click at [304, 118] on div at bounding box center [305, 118] width 40 height 40
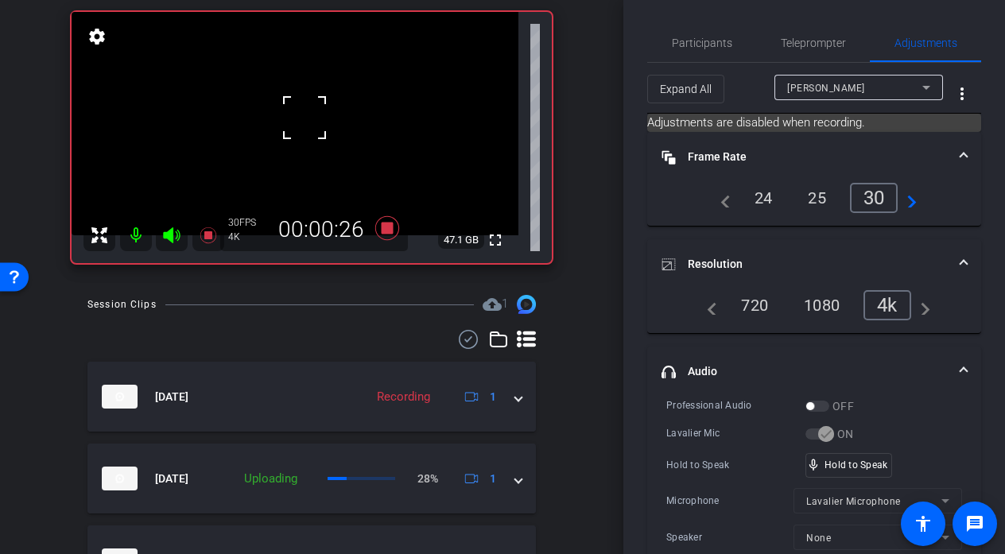
click at [304, 118] on div at bounding box center [305, 118] width 40 height 40
click at [308, 107] on div at bounding box center [305, 118] width 40 height 40
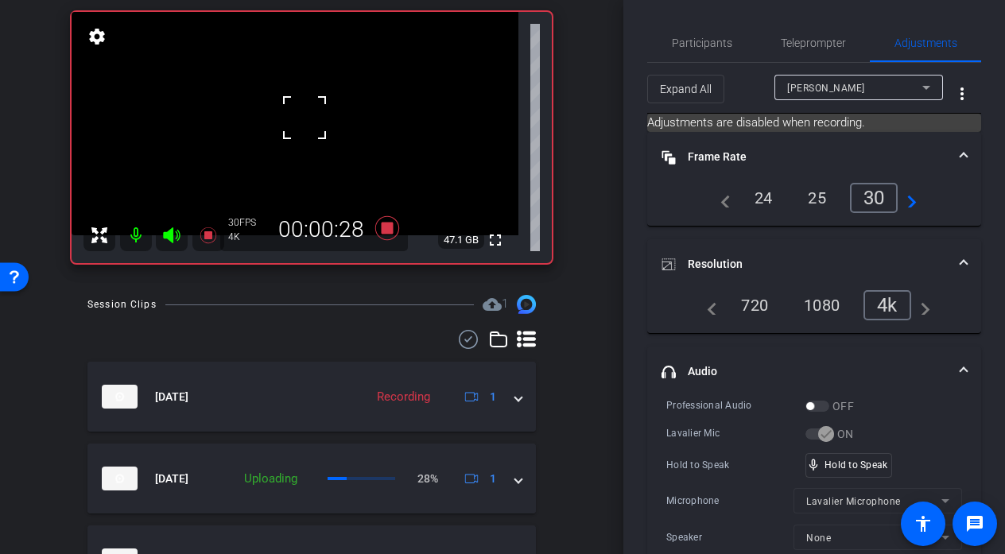
click at [308, 107] on div at bounding box center [305, 118] width 40 height 40
click at [308, 117] on video at bounding box center [295, 123] width 447 height 223
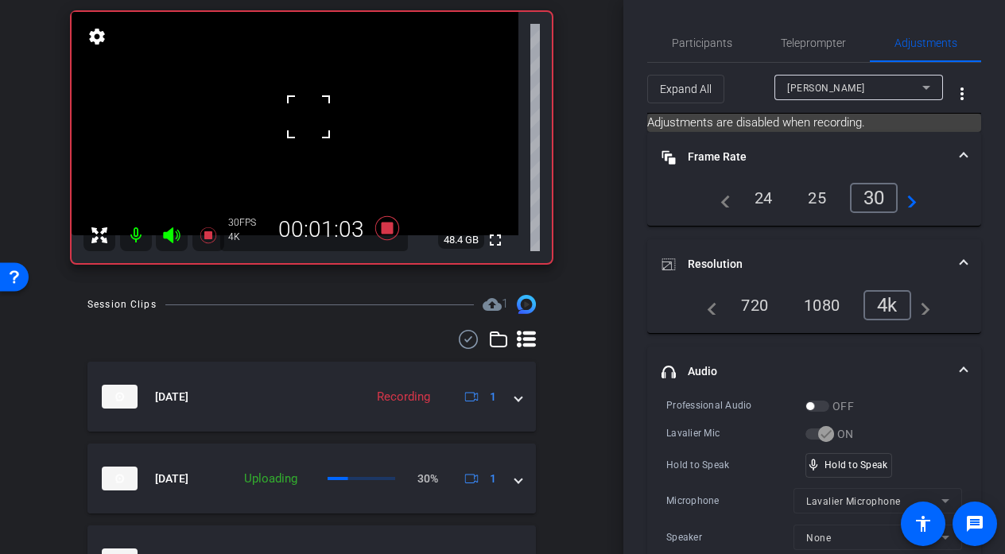
click at [307, 114] on div at bounding box center [309, 117] width 40 height 40
click at [307, 114] on div "fullscreen settings 48.4 GB" at bounding box center [312, 137] width 480 height 251
click at [308, 114] on video at bounding box center [295, 123] width 447 height 223
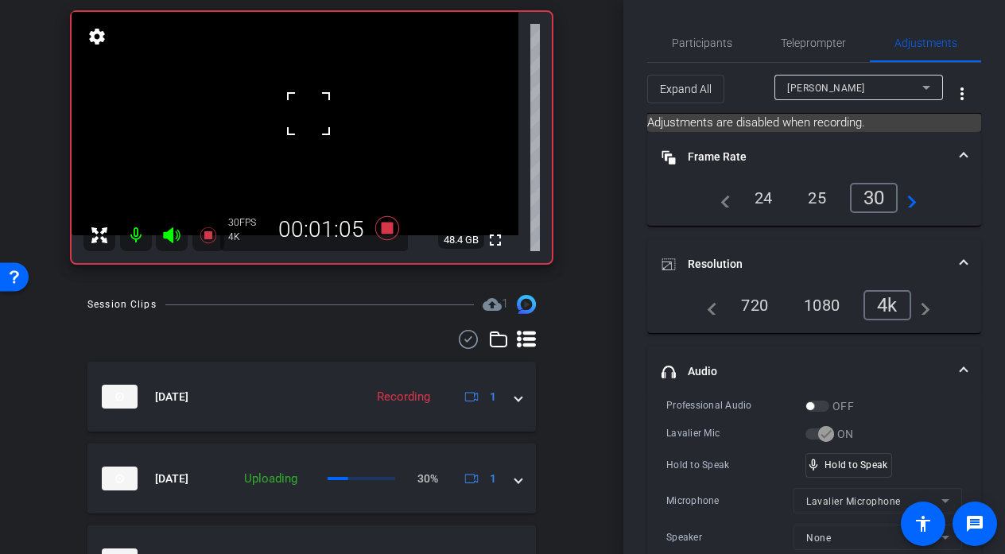
click at [308, 114] on div at bounding box center [309, 114] width 40 height 40
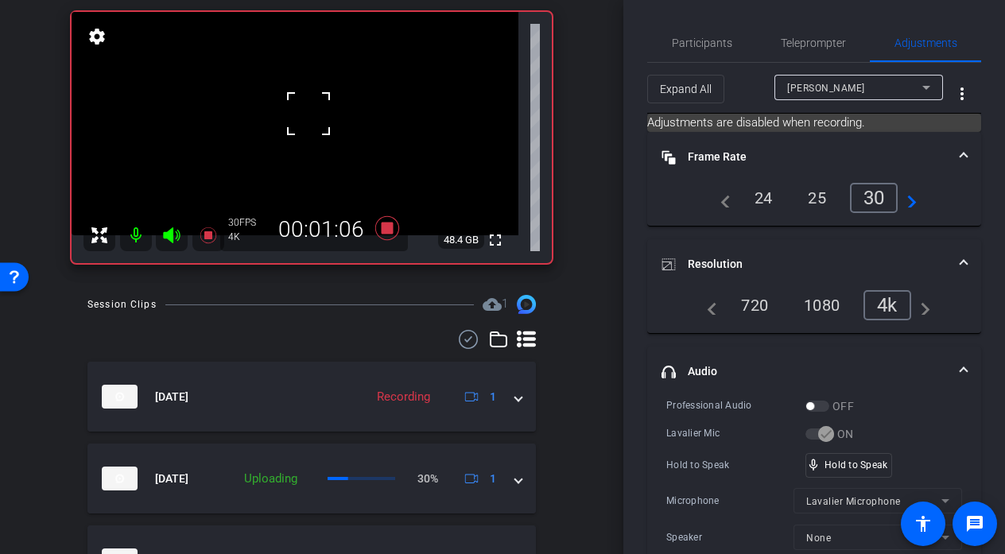
click at [308, 114] on div at bounding box center [309, 114] width 40 height 40
click at [308, 116] on div at bounding box center [309, 114] width 40 height 40
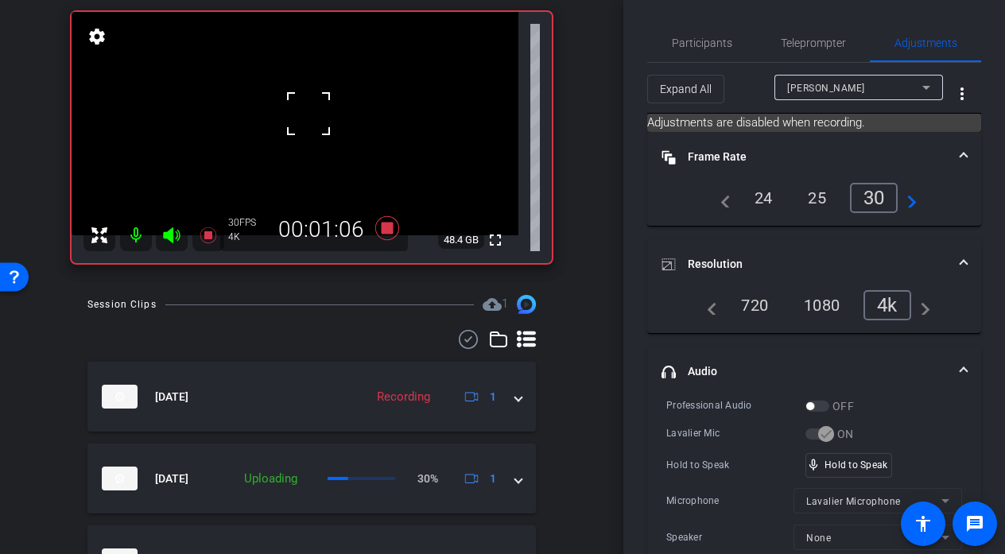
click at [308, 116] on div at bounding box center [309, 114] width 40 height 40
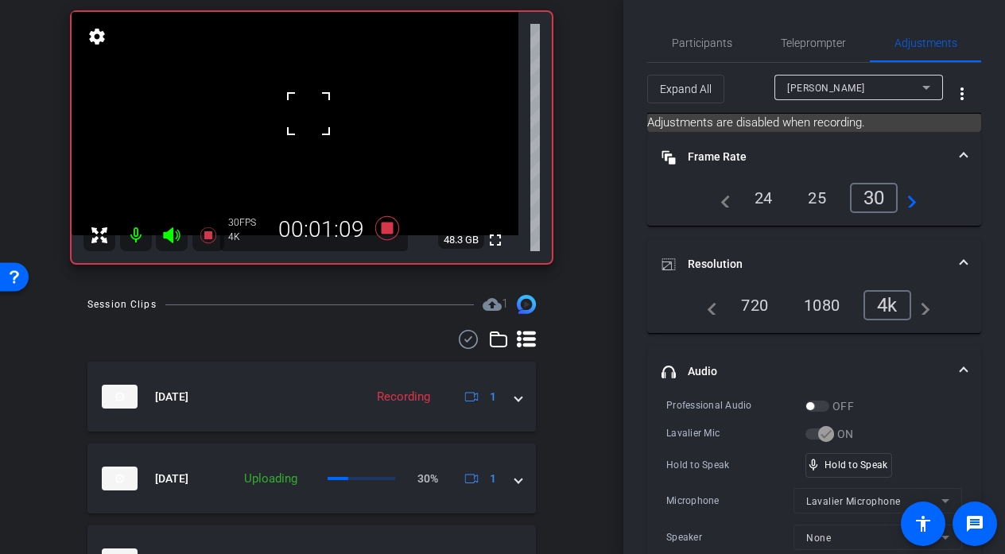
click at [308, 116] on div at bounding box center [309, 114] width 40 height 40
click at [308, 116] on video at bounding box center [295, 123] width 447 height 223
click at [308, 116] on div at bounding box center [309, 114] width 40 height 40
click at [308, 116] on div at bounding box center [309, 116] width 40 height 40
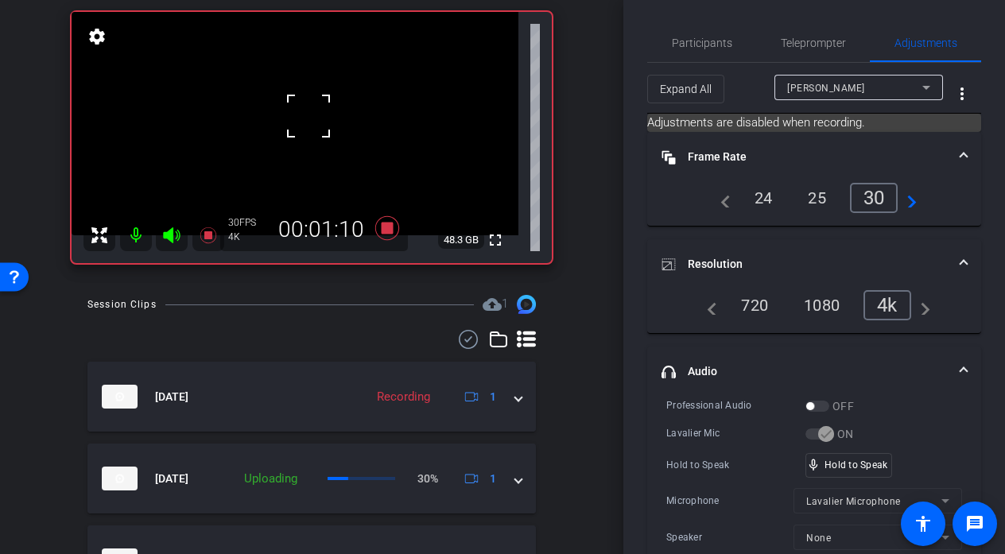
click at [308, 116] on div at bounding box center [309, 116] width 40 height 40
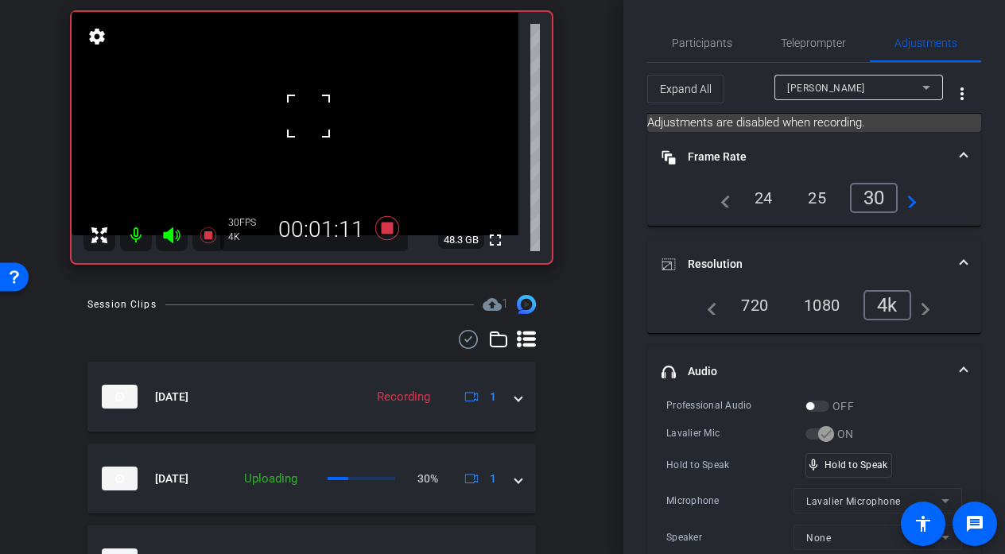
click at [308, 116] on div at bounding box center [309, 116] width 40 height 40
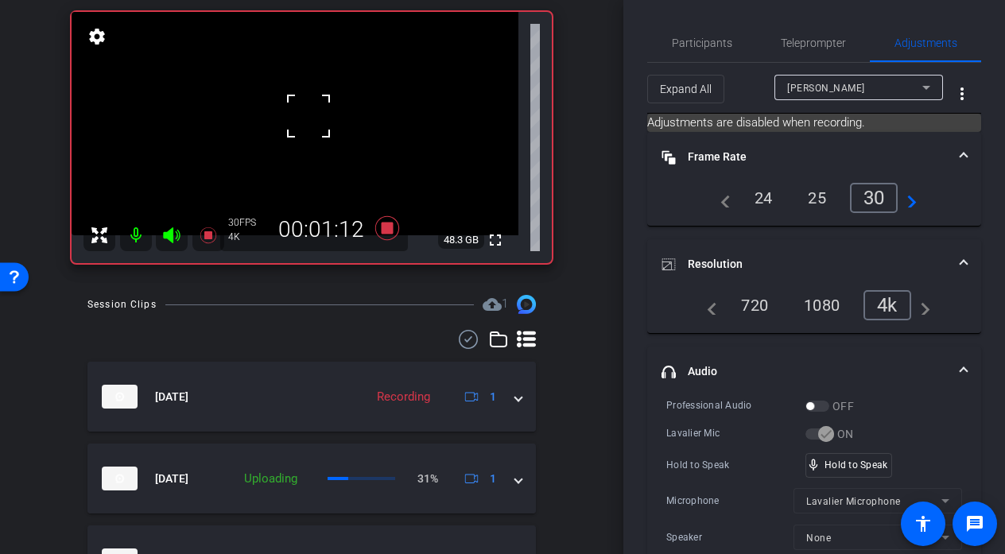
click at [308, 116] on div at bounding box center [309, 116] width 40 height 40
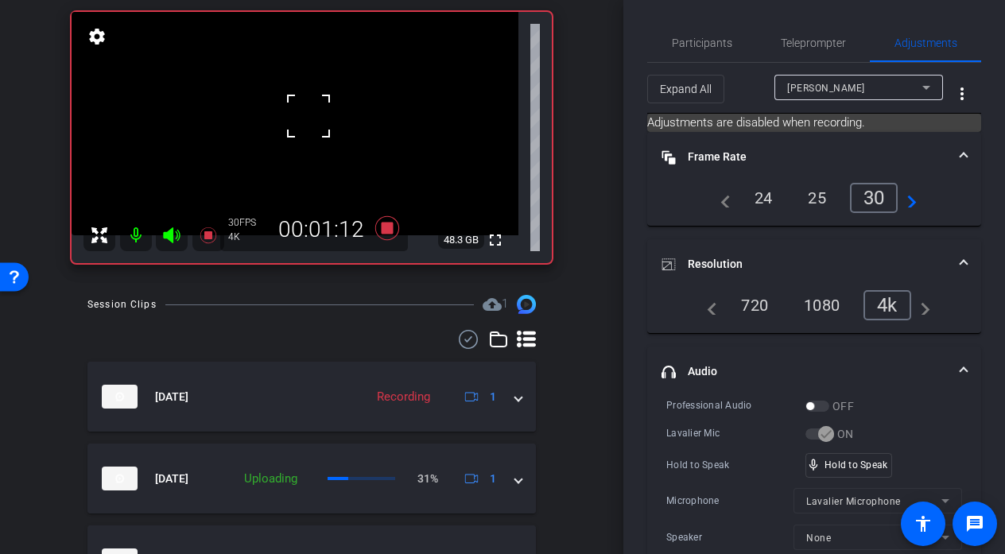
click at [308, 116] on div at bounding box center [309, 116] width 40 height 40
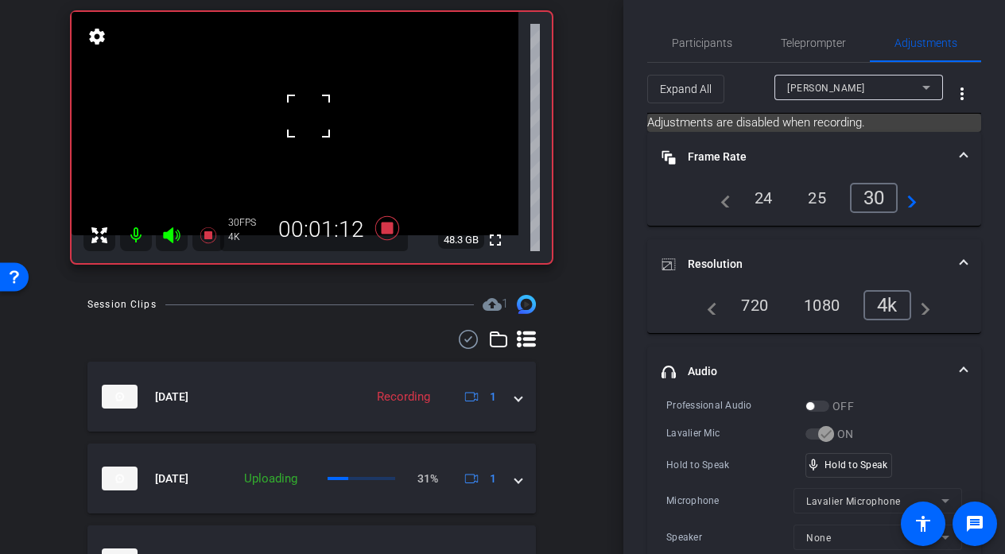
click at [308, 116] on div at bounding box center [309, 116] width 40 height 40
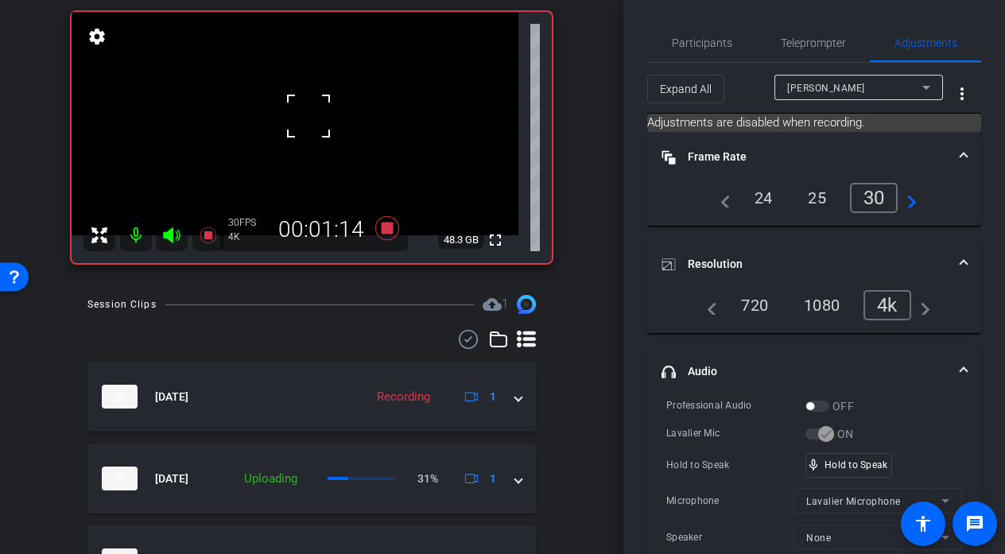
click at [308, 116] on div at bounding box center [309, 116] width 40 height 40
click at [308, 116] on video at bounding box center [295, 123] width 447 height 223
click at [308, 116] on div at bounding box center [309, 116] width 40 height 40
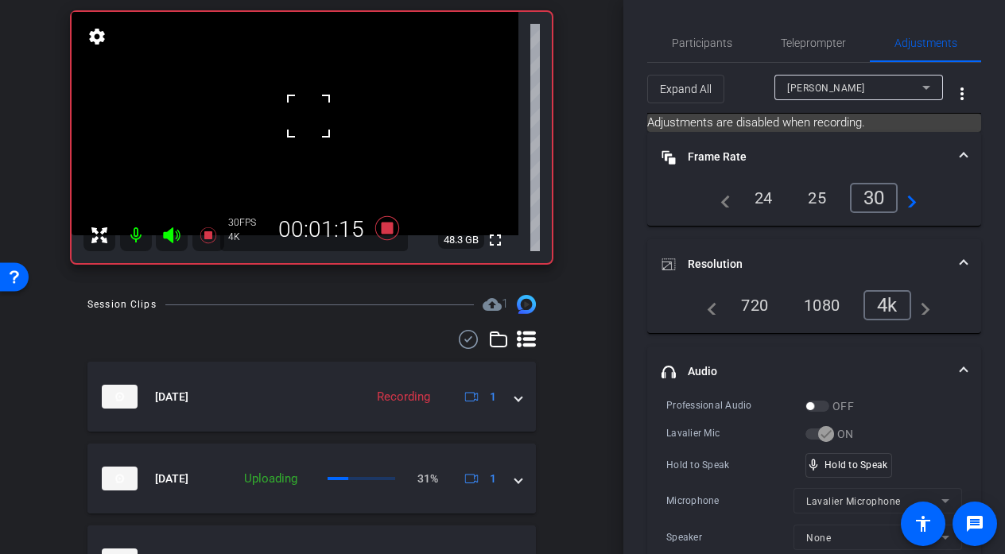
click at [308, 116] on div at bounding box center [309, 116] width 40 height 40
click at [308, 116] on video at bounding box center [295, 123] width 447 height 223
click at [308, 122] on div at bounding box center [309, 116] width 40 height 40
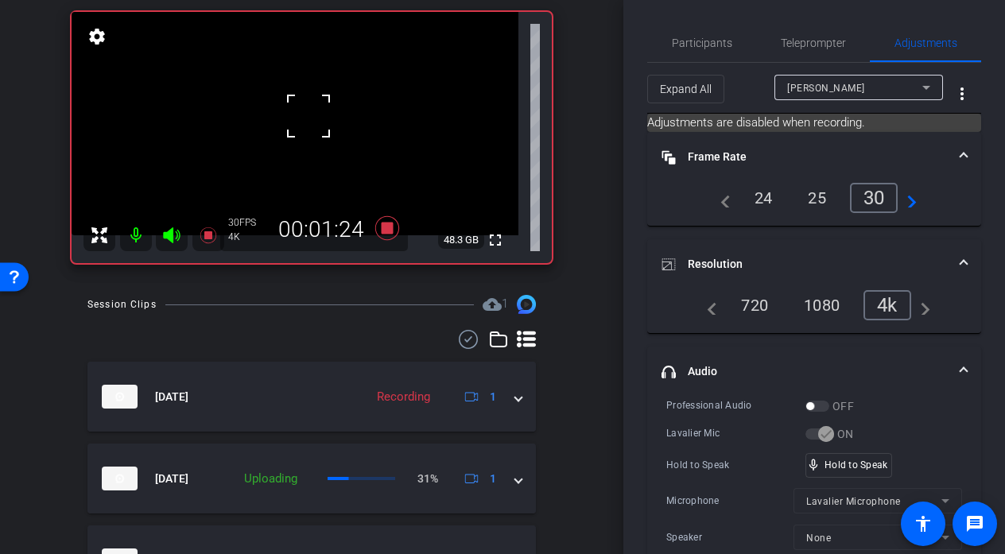
click at [312, 122] on div at bounding box center [309, 116] width 40 height 40
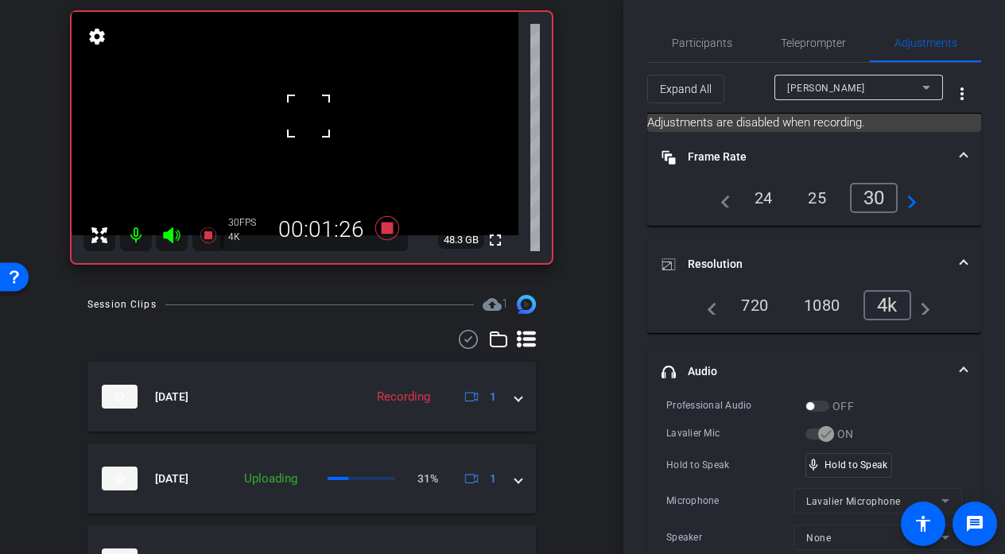
click at [312, 122] on div at bounding box center [309, 116] width 40 height 40
click at [310, 114] on div at bounding box center [309, 116] width 40 height 40
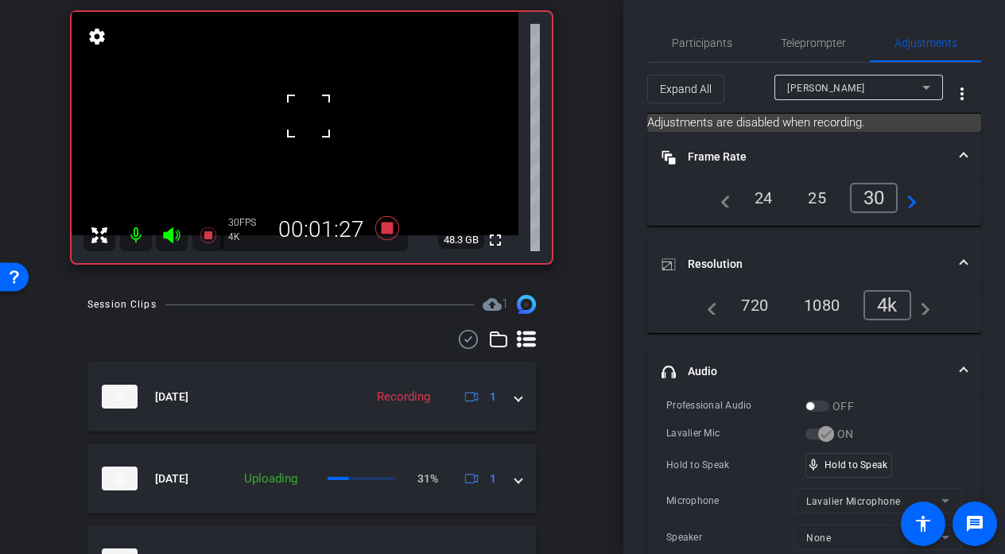
click at [310, 114] on div at bounding box center [309, 116] width 40 height 40
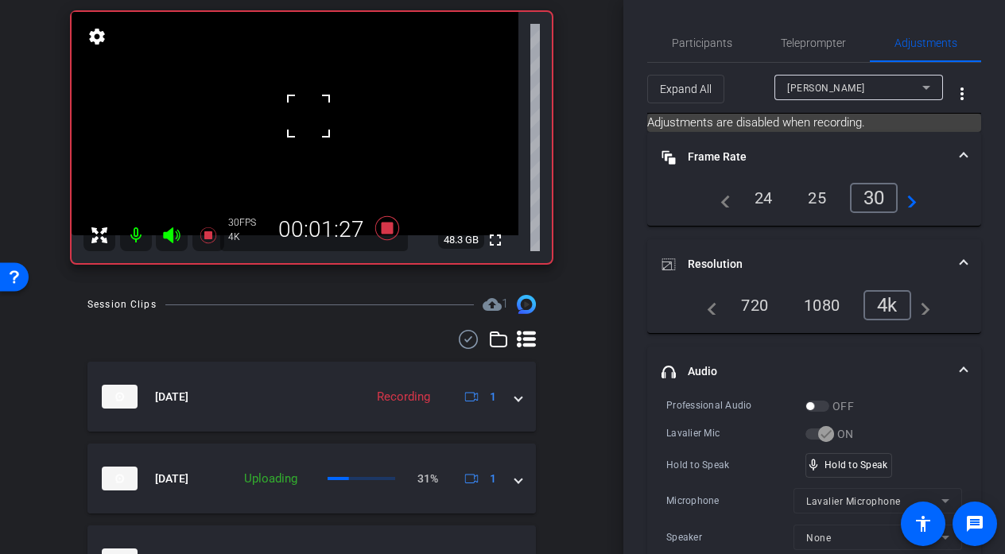
click at [310, 114] on div at bounding box center [309, 116] width 40 height 40
click at [310, 114] on div "fullscreen settings 48.3 GB" at bounding box center [312, 137] width 480 height 251
click at [310, 114] on video at bounding box center [295, 123] width 447 height 223
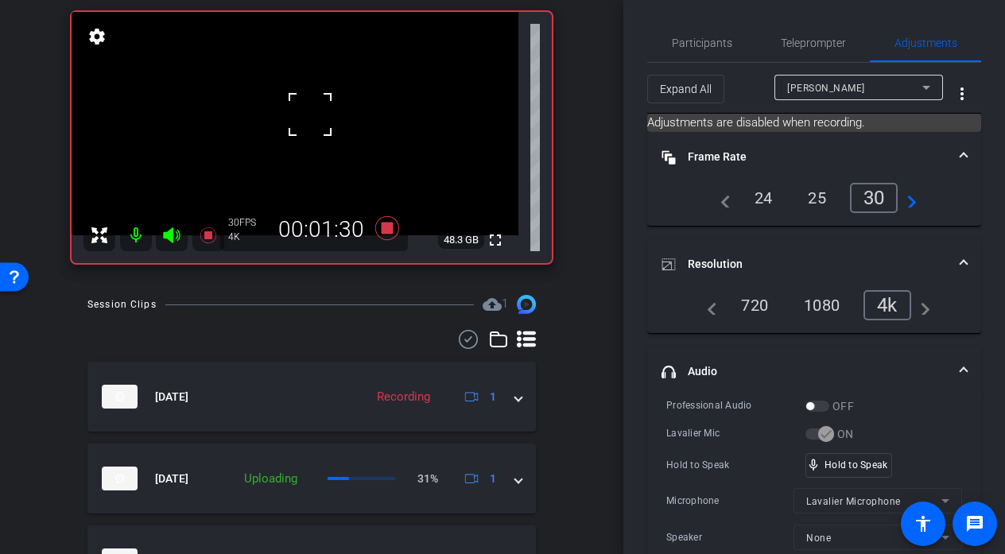
click at [310, 114] on div at bounding box center [310, 115] width 40 height 40
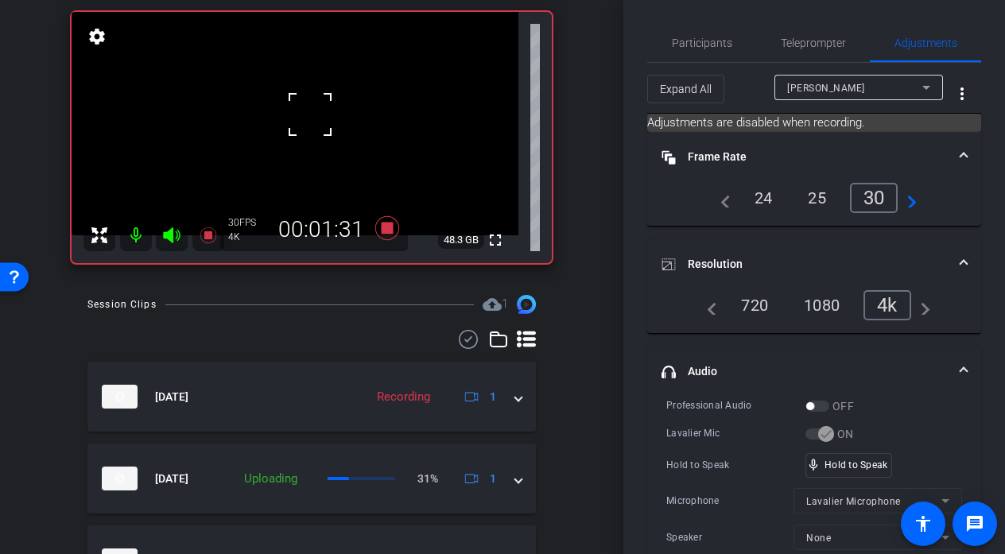
click at [310, 114] on div at bounding box center [310, 115] width 40 height 40
click at [302, 124] on video at bounding box center [295, 123] width 447 height 223
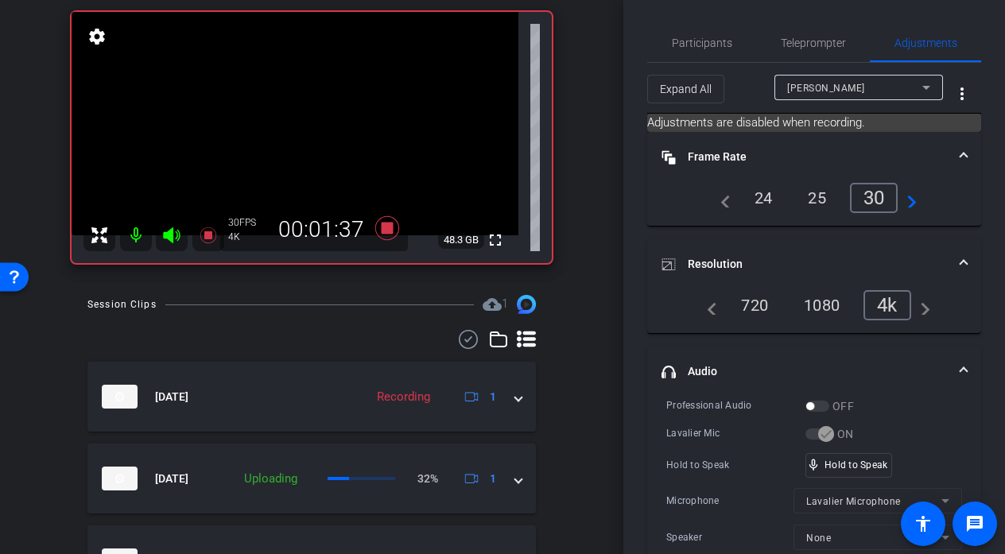
click at [302, 124] on div at bounding box center [310, 115] width 40 height 40
click at [307, 109] on video at bounding box center [295, 123] width 447 height 223
click at [307, 109] on div at bounding box center [307, 109] width 40 height 40
click at [305, 99] on video at bounding box center [295, 123] width 447 height 223
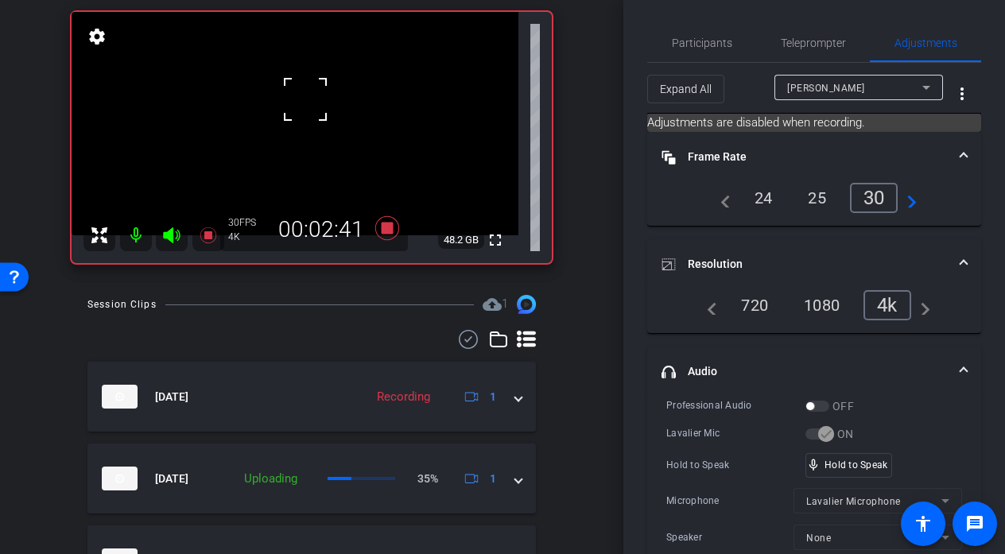
click at [304, 110] on div at bounding box center [305, 99] width 40 height 40
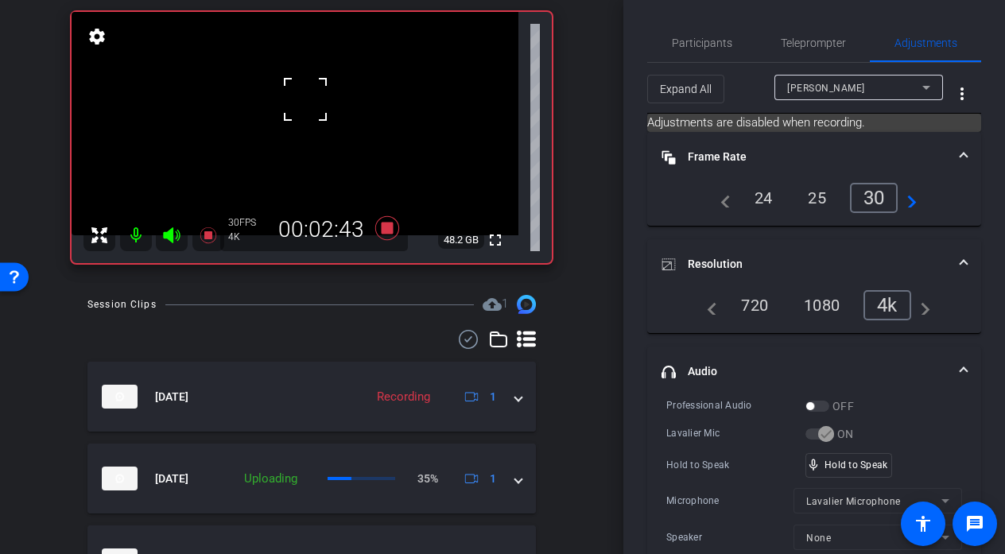
click at [304, 110] on div at bounding box center [305, 99] width 40 height 40
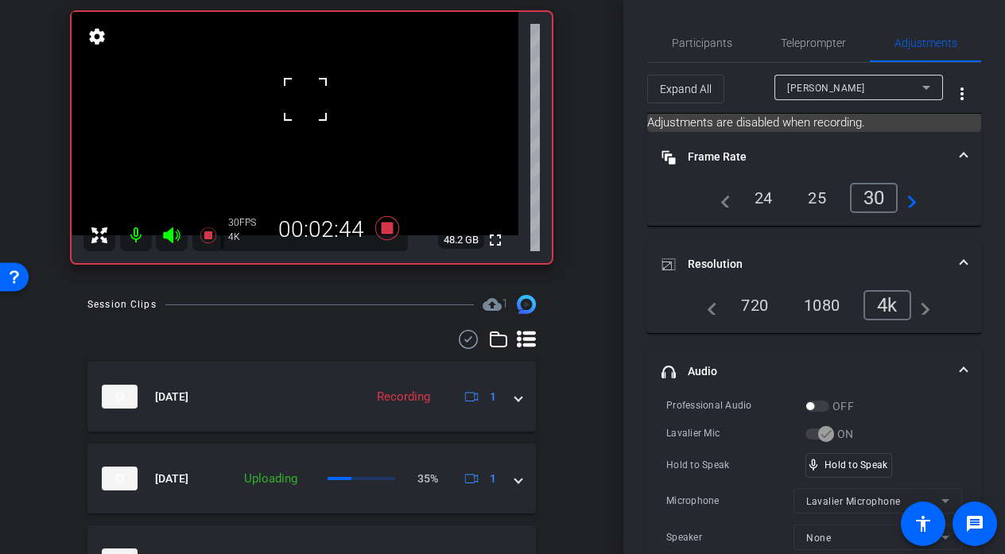
click at [304, 110] on div at bounding box center [305, 99] width 40 height 40
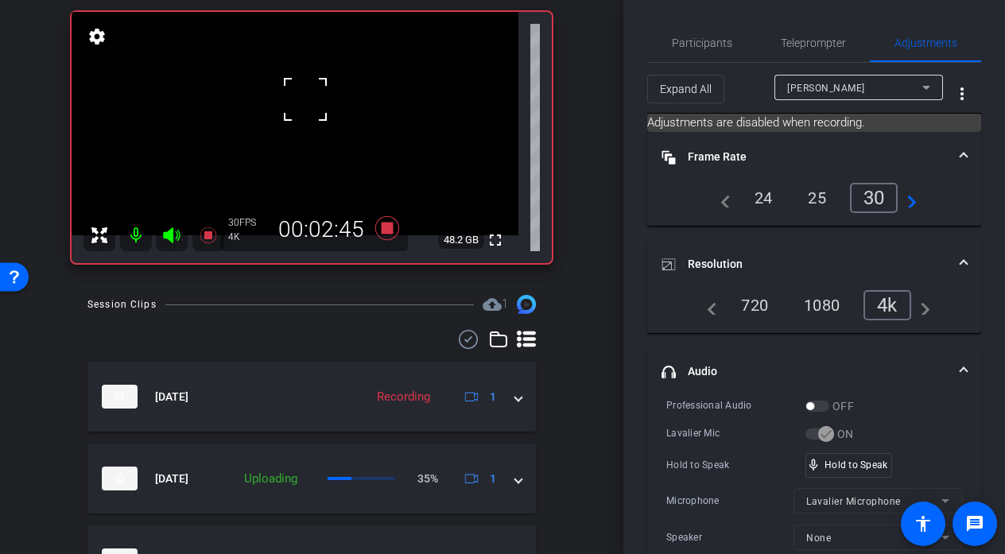
click at [304, 110] on div at bounding box center [305, 99] width 40 height 40
click at [307, 122] on video at bounding box center [295, 123] width 447 height 223
click at [308, 117] on div at bounding box center [307, 122] width 40 height 40
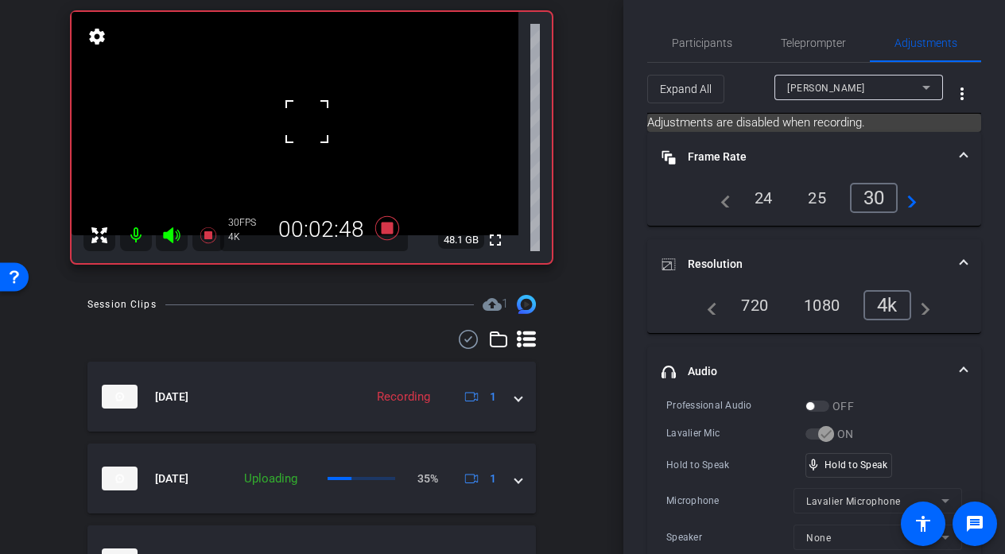
click at [308, 117] on div at bounding box center [307, 122] width 40 height 40
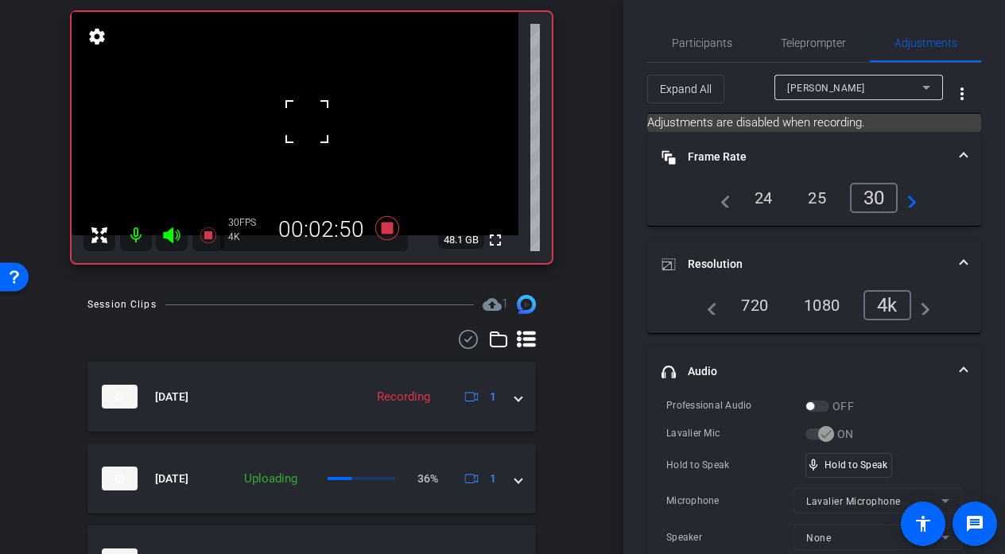
click at [308, 117] on div at bounding box center [307, 122] width 40 height 40
click at [308, 117] on video at bounding box center [295, 123] width 447 height 223
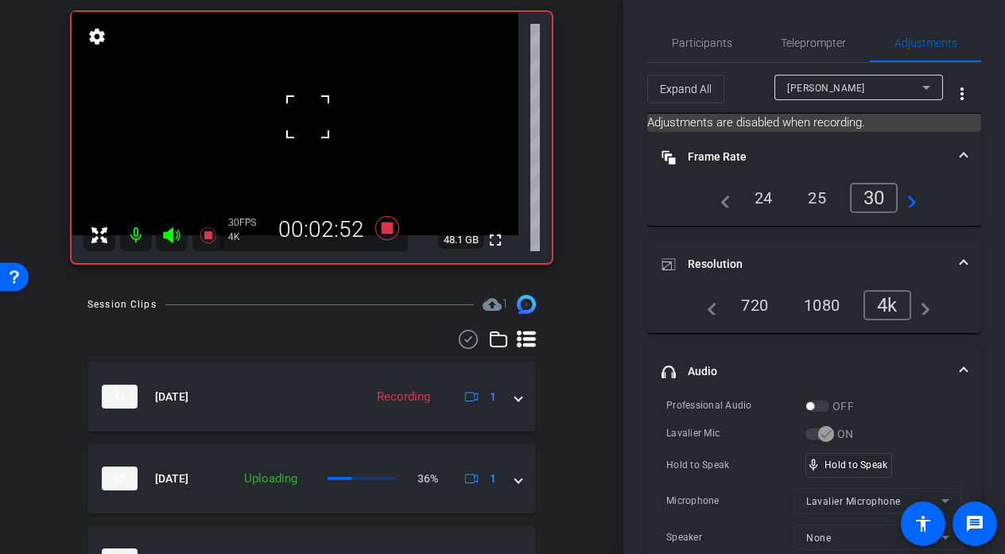
click at [308, 117] on div at bounding box center [308, 117] width 40 height 40
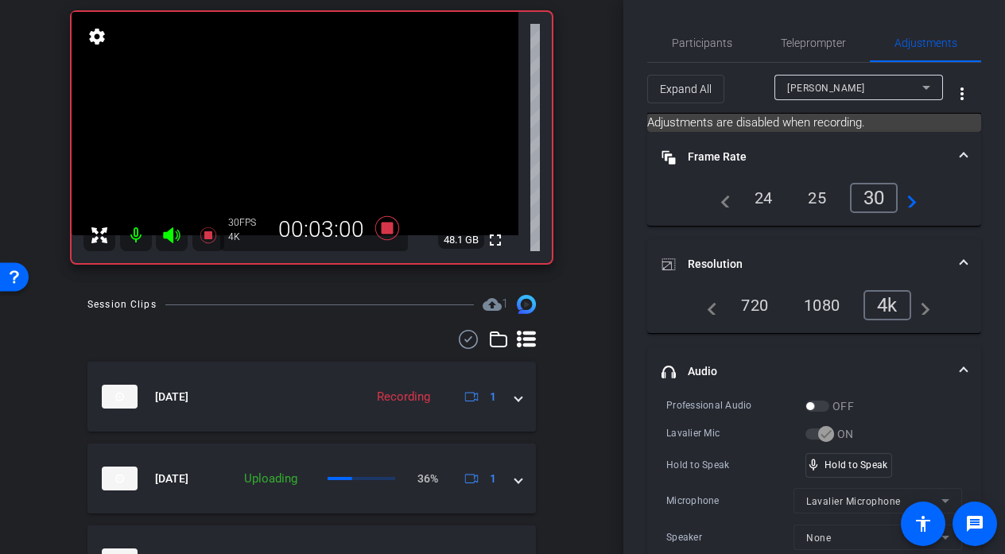
click at [308, 117] on video at bounding box center [295, 123] width 447 height 223
click at [308, 117] on div at bounding box center [308, 117] width 40 height 40
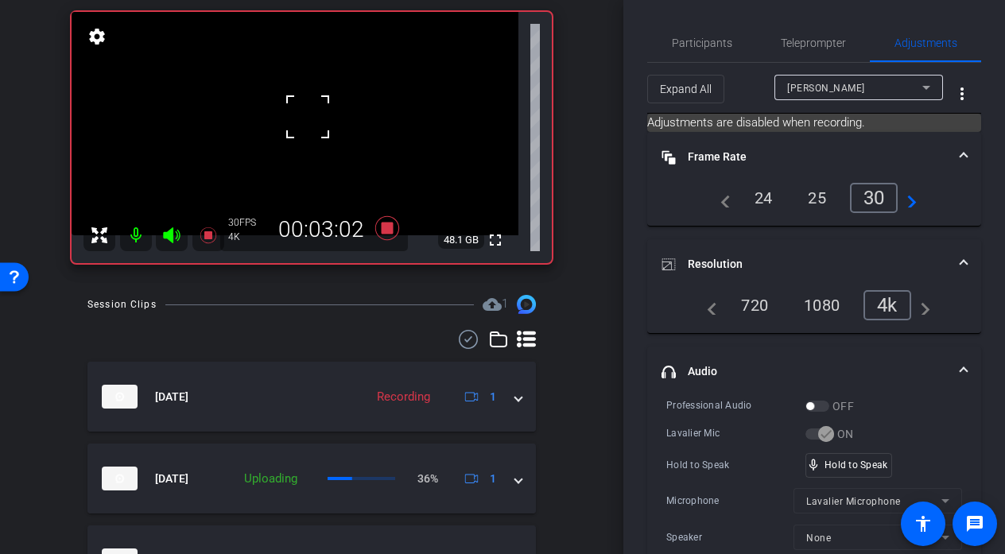
click at [308, 117] on div at bounding box center [308, 117] width 40 height 40
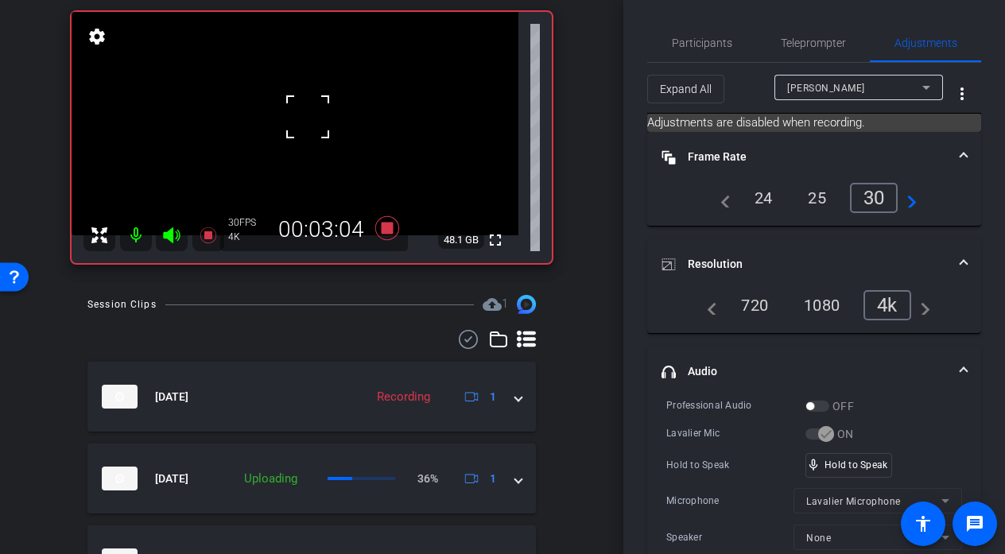
click at [308, 117] on div at bounding box center [308, 117] width 40 height 40
click at [308, 117] on video at bounding box center [295, 123] width 447 height 223
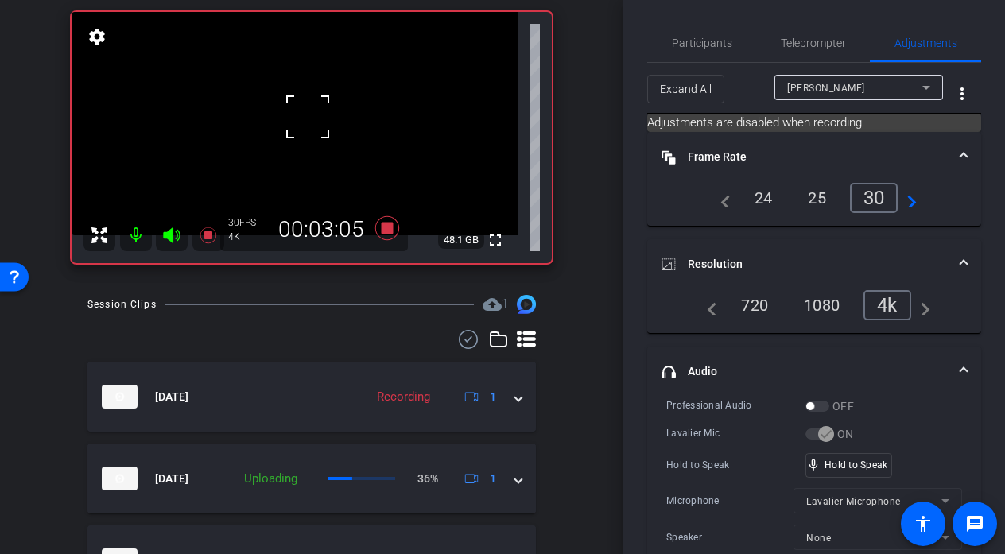
click at [308, 117] on div at bounding box center [308, 117] width 40 height 40
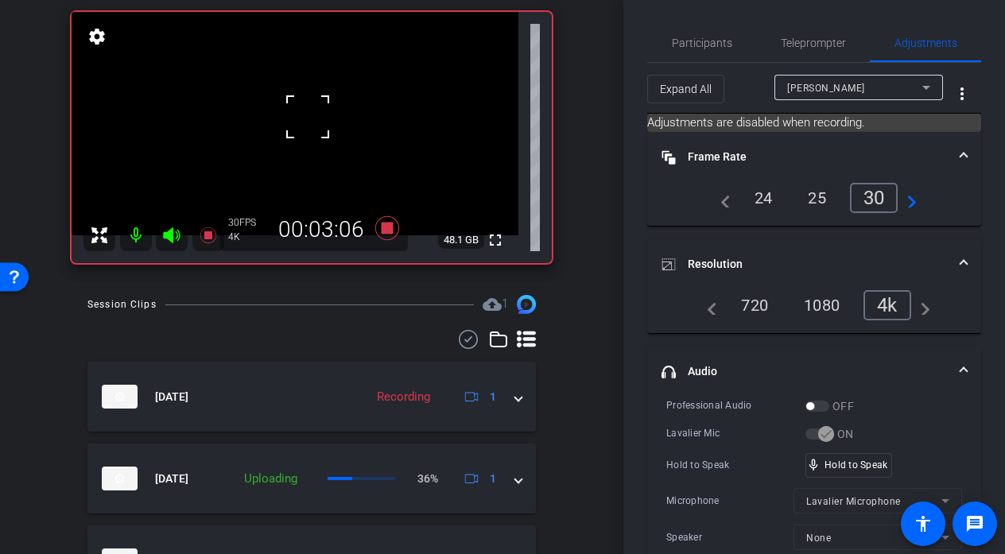
click at [308, 117] on div at bounding box center [308, 117] width 40 height 40
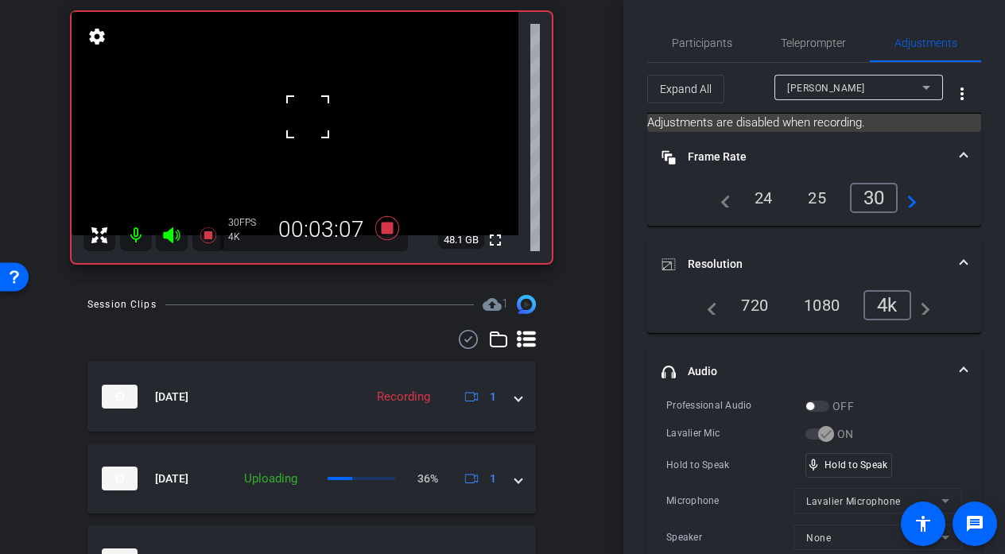
click at [308, 117] on div at bounding box center [308, 117] width 40 height 40
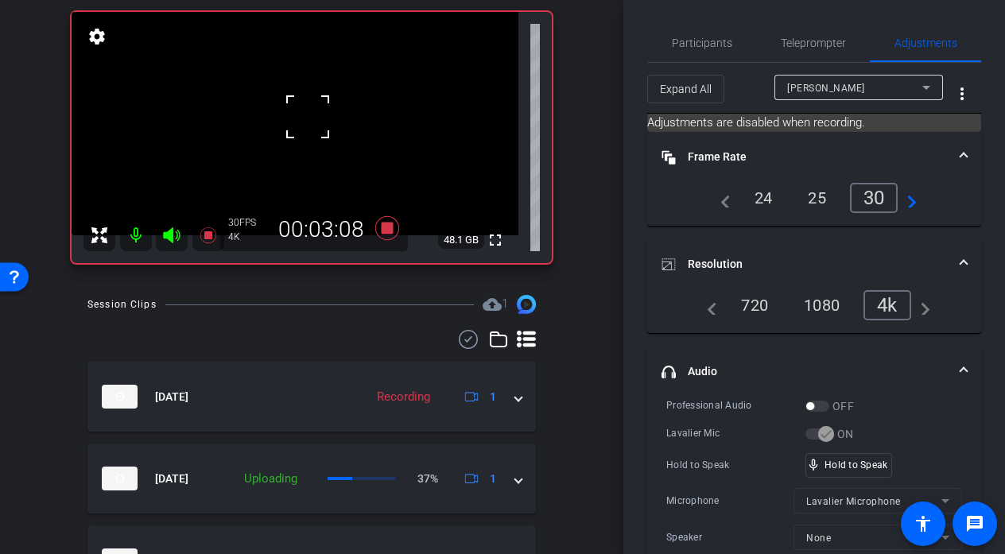
click at [308, 117] on div at bounding box center [308, 117] width 40 height 40
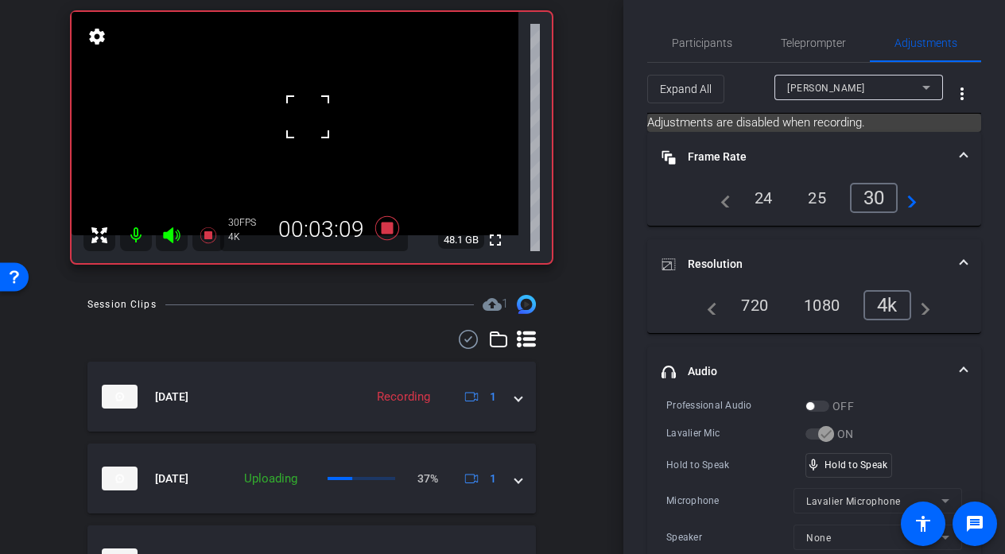
click at [308, 117] on div at bounding box center [308, 117] width 40 height 40
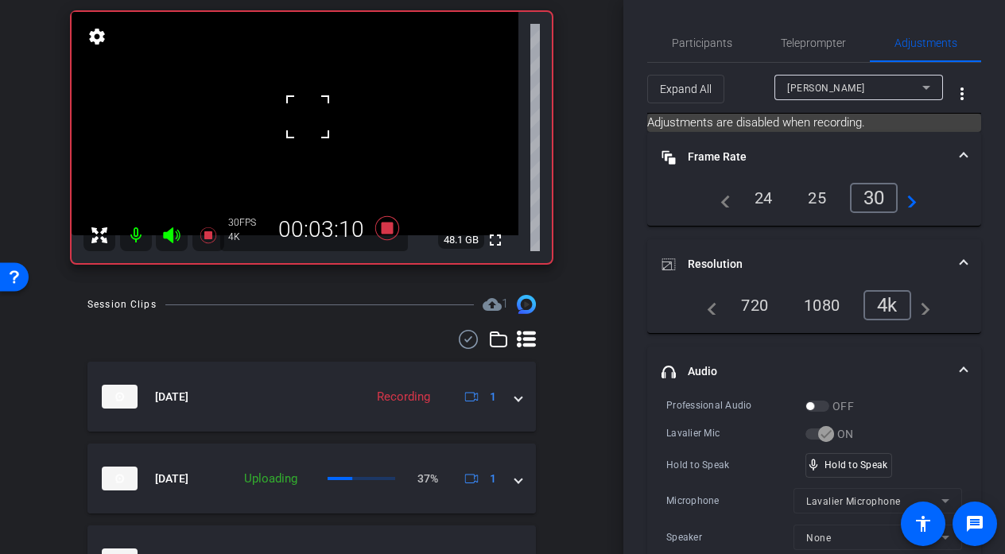
click at [308, 117] on div at bounding box center [308, 117] width 40 height 40
click at [308, 117] on div "fullscreen settings 48.1 GB" at bounding box center [312, 137] width 480 height 251
click at [308, 117] on video at bounding box center [295, 123] width 447 height 223
click at [308, 117] on div at bounding box center [308, 117] width 40 height 40
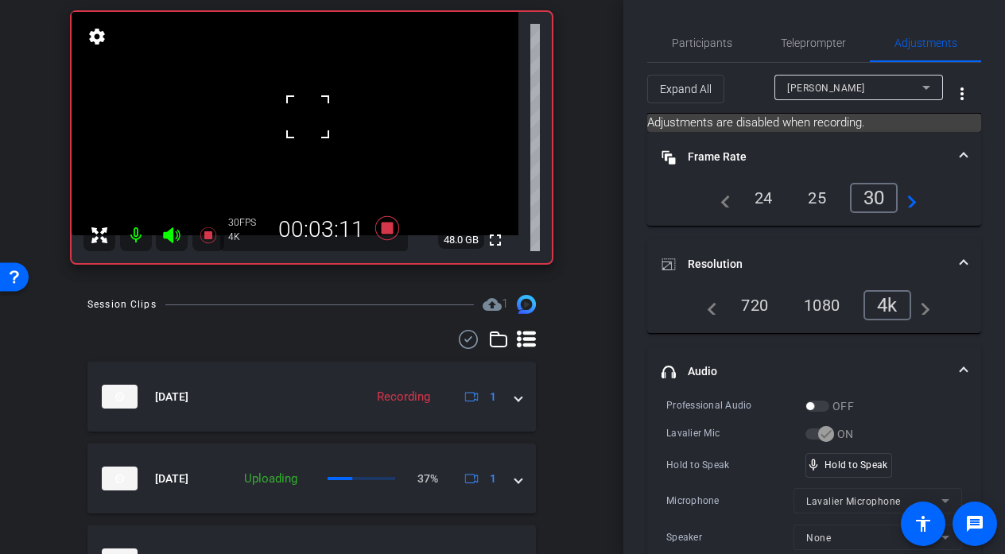
click at [308, 117] on div at bounding box center [308, 117] width 40 height 40
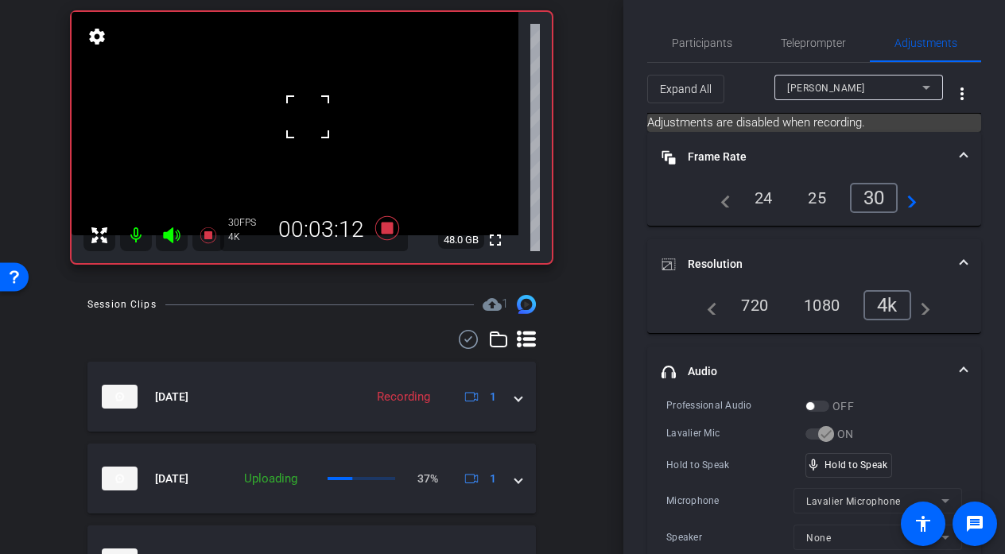
click at [308, 117] on div at bounding box center [308, 117] width 40 height 40
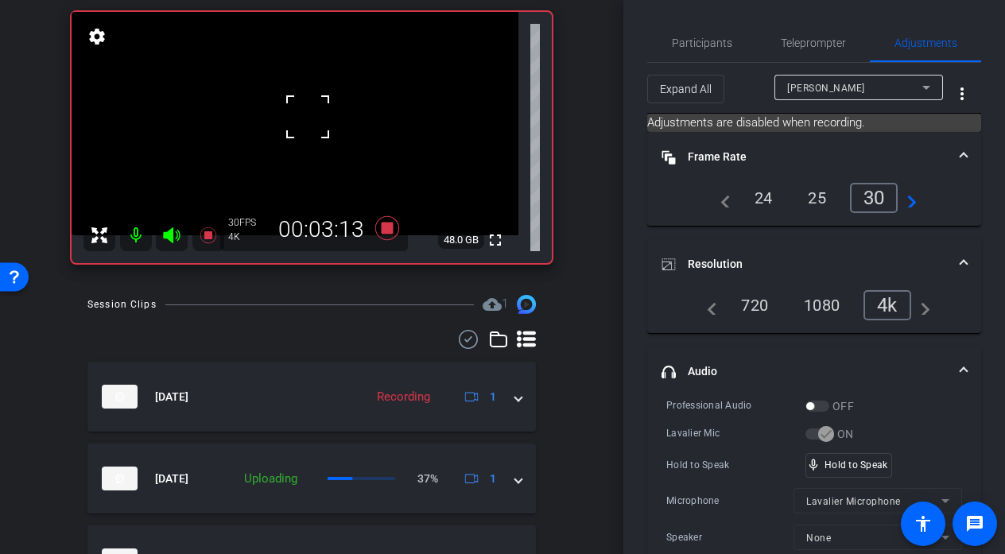
click at [308, 117] on div at bounding box center [308, 117] width 40 height 40
click at [312, 155] on video at bounding box center [295, 123] width 447 height 223
click at [312, 137] on div at bounding box center [308, 117] width 40 height 40
click at [312, 155] on div at bounding box center [312, 155] width 40 height 40
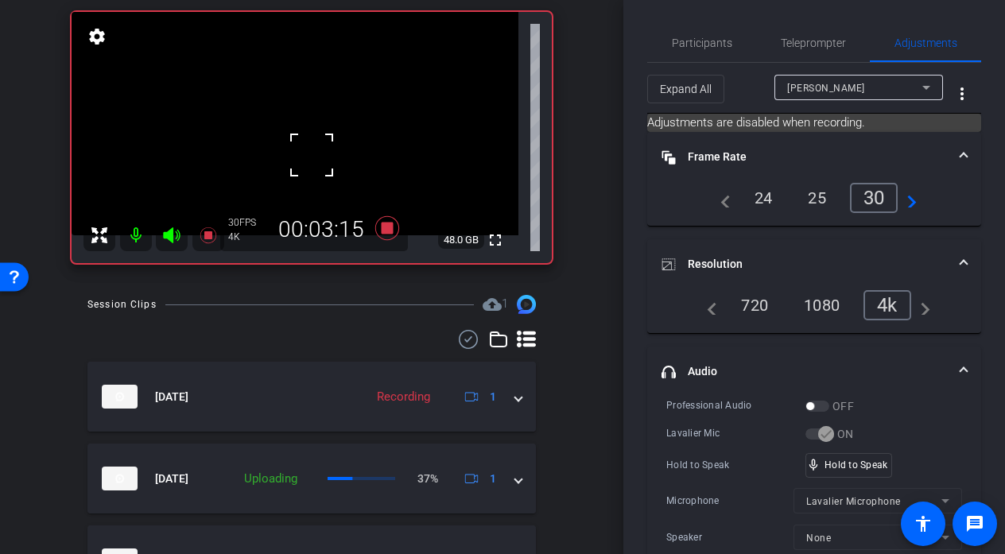
click at [312, 155] on div at bounding box center [312, 155] width 40 height 40
click at [310, 116] on video at bounding box center [295, 123] width 447 height 223
click at [310, 116] on div at bounding box center [310, 116] width 40 height 40
click at [312, 111] on video at bounding box center [295, 123] width 447 height 223
click at [312, 111] on div at bounding box center [312, 111] width 40 height 40
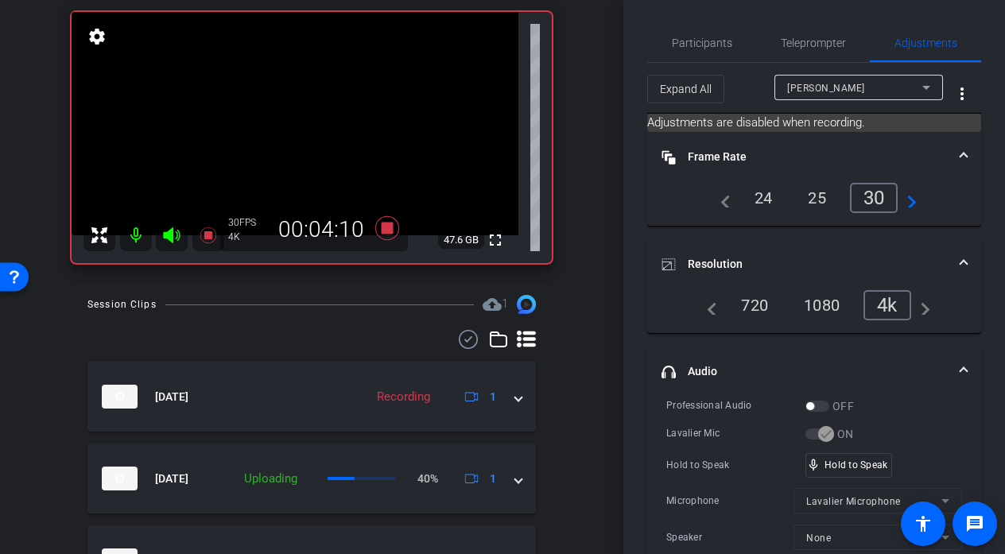
click at [309, 112] on video at bounding box center [295, 123] width 447 height 223
click at [309, 112] on div at bounding box center [309, 112] width 40 height 40
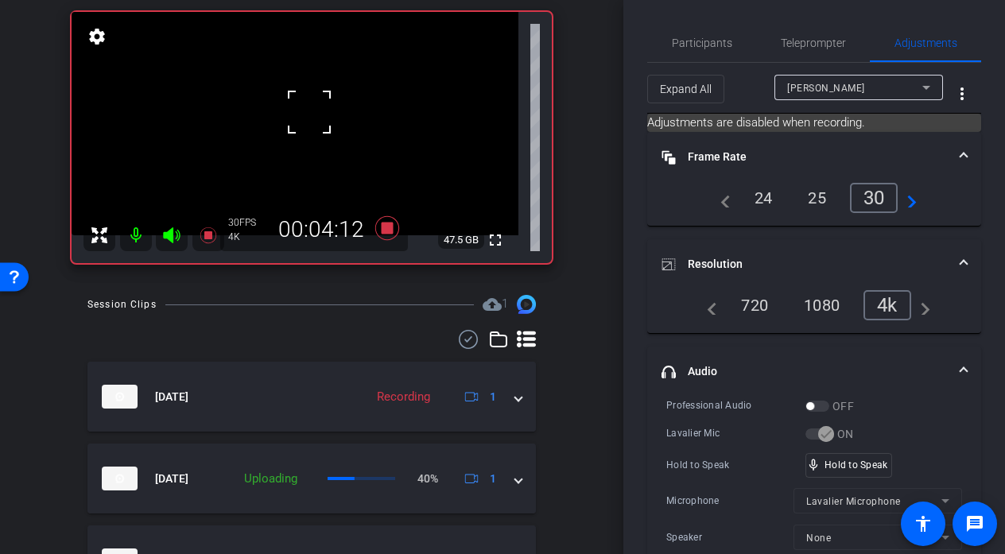
click at [309, 112] on div at bounding box center [309, 112] width 40 height 40
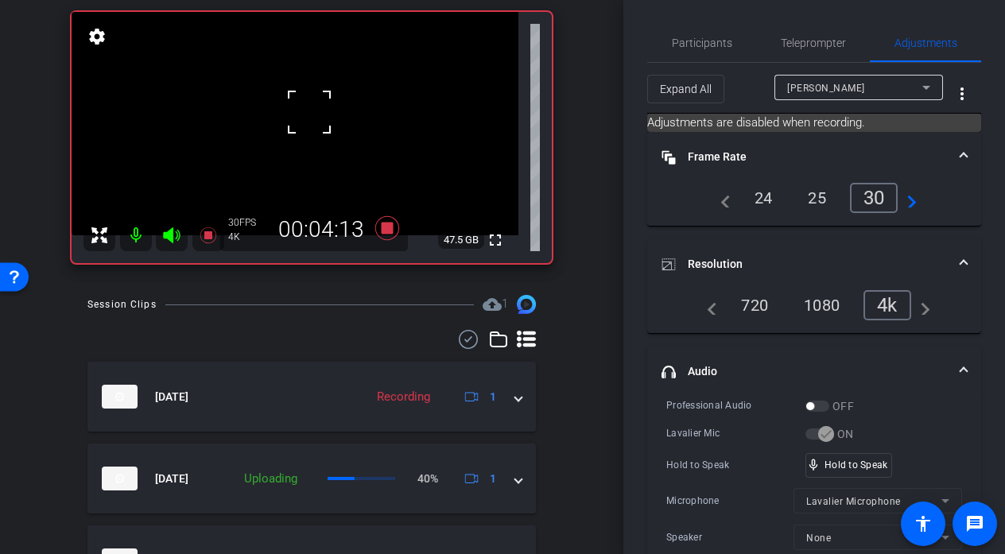
click at [309, 112] on div at bounding box center [309, 112] width 40 height 40
click at [309, 112] on video at bounding box center [295, 123] width 447 height 223
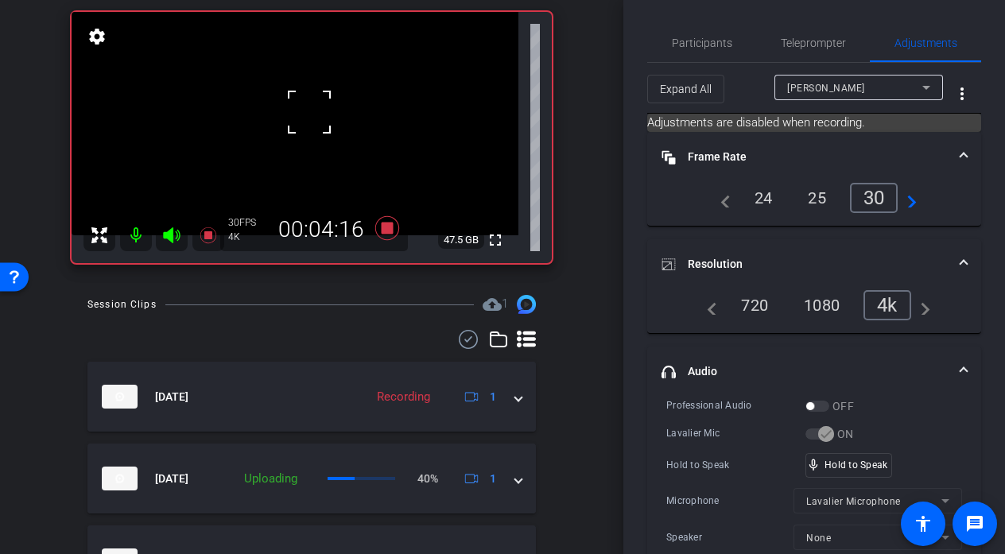
click at [309, 112] on div at bounding box center [309, 112] width 40 height 40
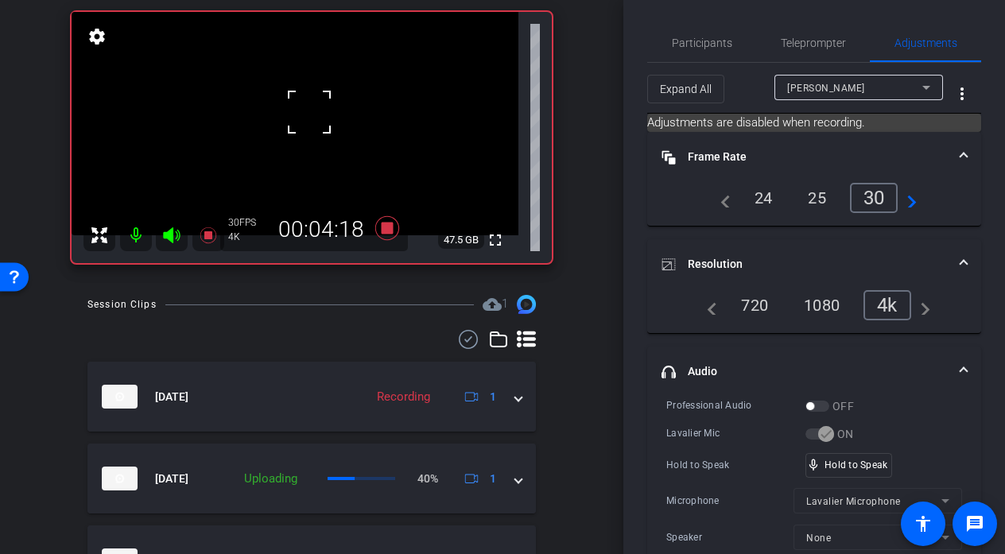
click at [309, 112] on div at bounding box center [309, 112] width 40 height 40
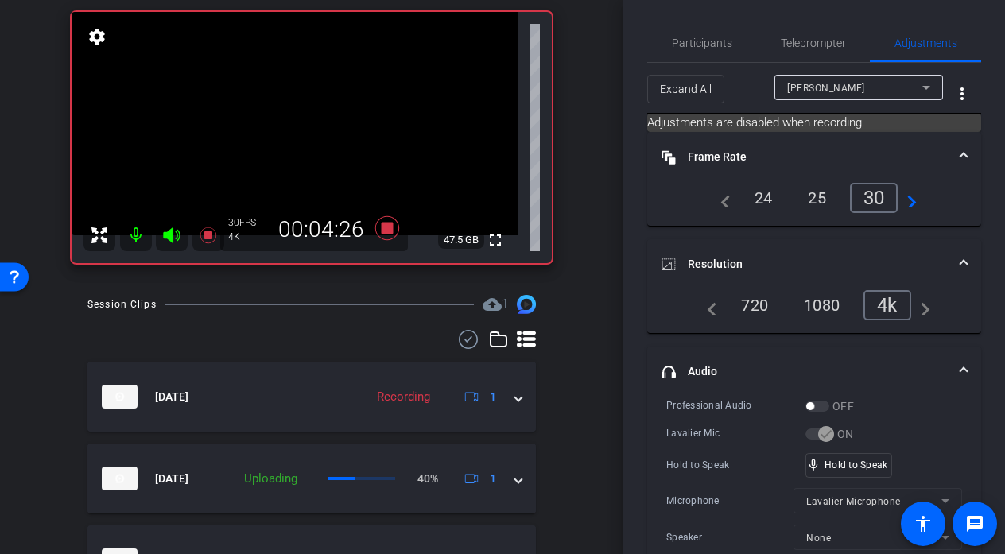
click at [309, 112] on video at bounding box center [295, 123] width 447 height 223
click at [309, 112] on div at bounding box center [309, 112] width 40 height 40
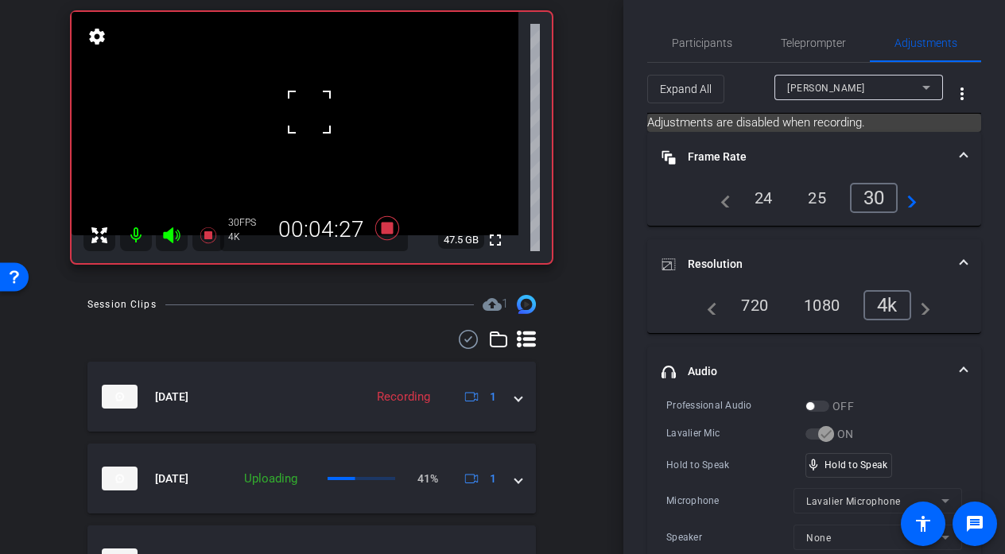
click at [309, 112] on div at bounding box center [309, 112] width 40 height 40
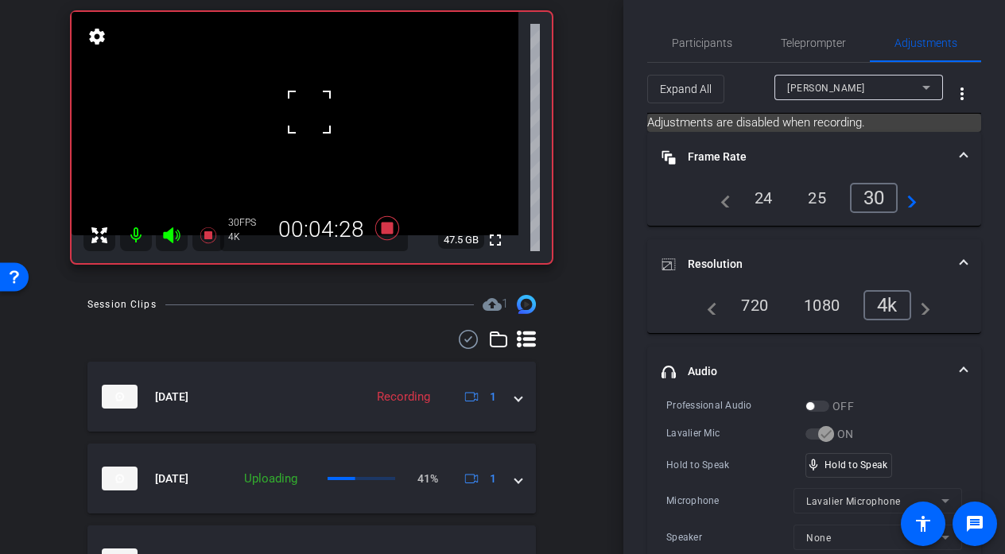
click at [309, 112] on div at bounding box center [309, 112] width 40 height 40
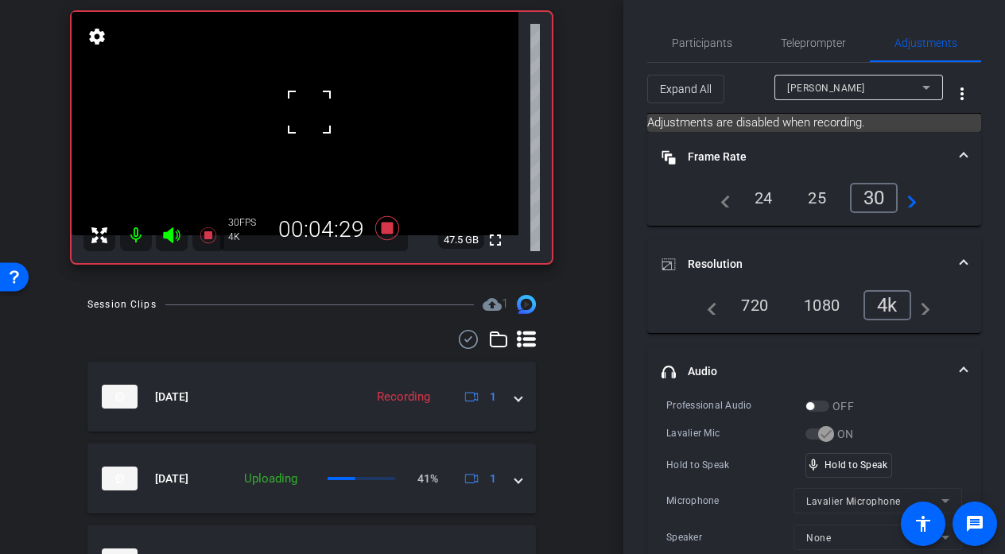
click at [309, 112] on div at bounding box center [309, 112] width 40 height 40
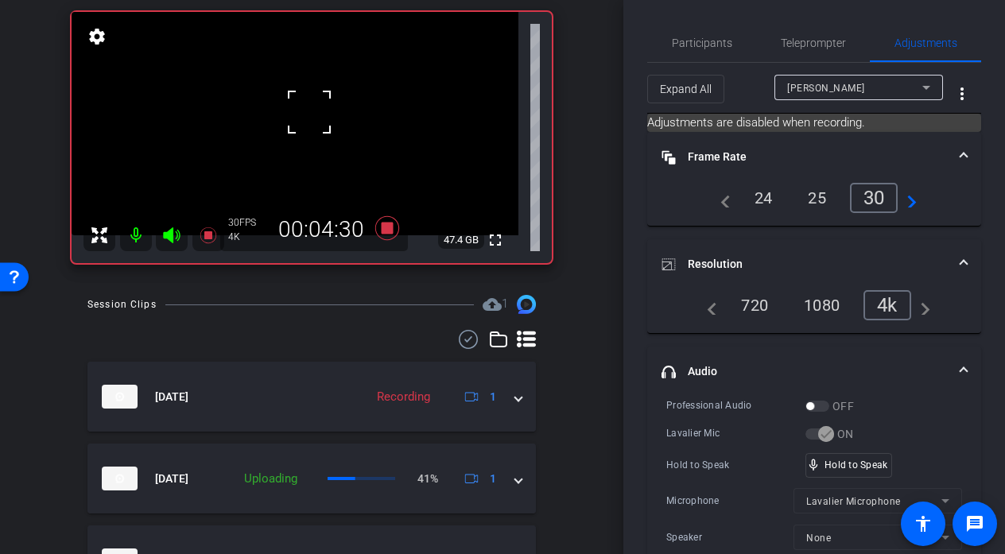
click at [309, 112] on div at bounding box center [309, 112] width 40 height 40
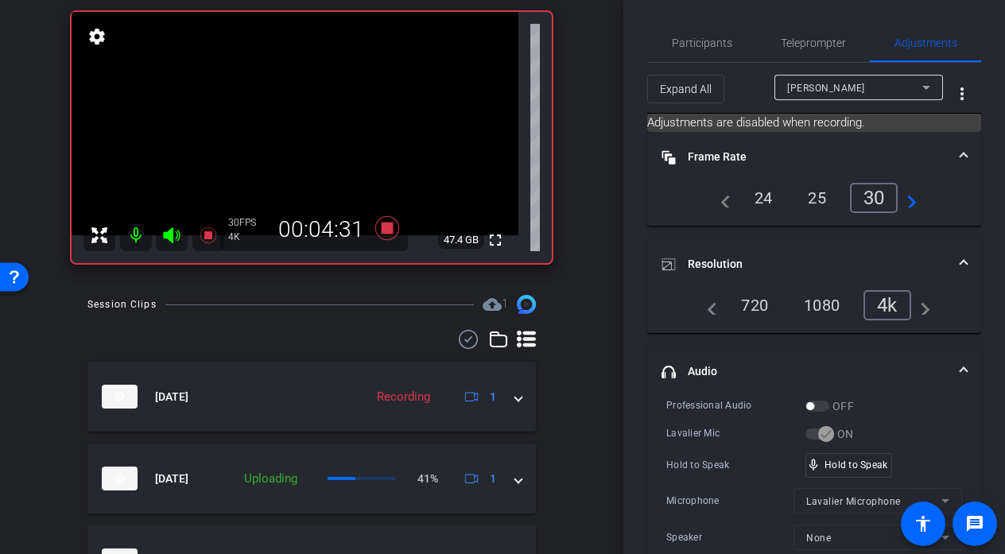
click at [309, 112] on video at bounding box center [295, 123] width 447 height 223
click at [309, 112] on div at bounding box center [309, 112] width 40 height 40
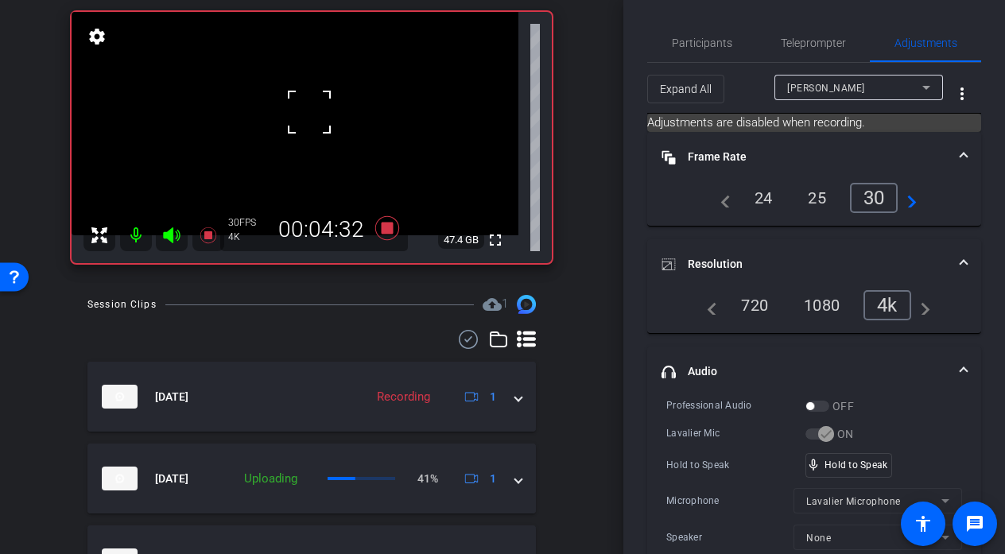
click at [309, 112] on div at bounding box center [309, 112] width 40 height 40
click at [301, 114] on div at bounding box center [309, 112] width 40 height 40
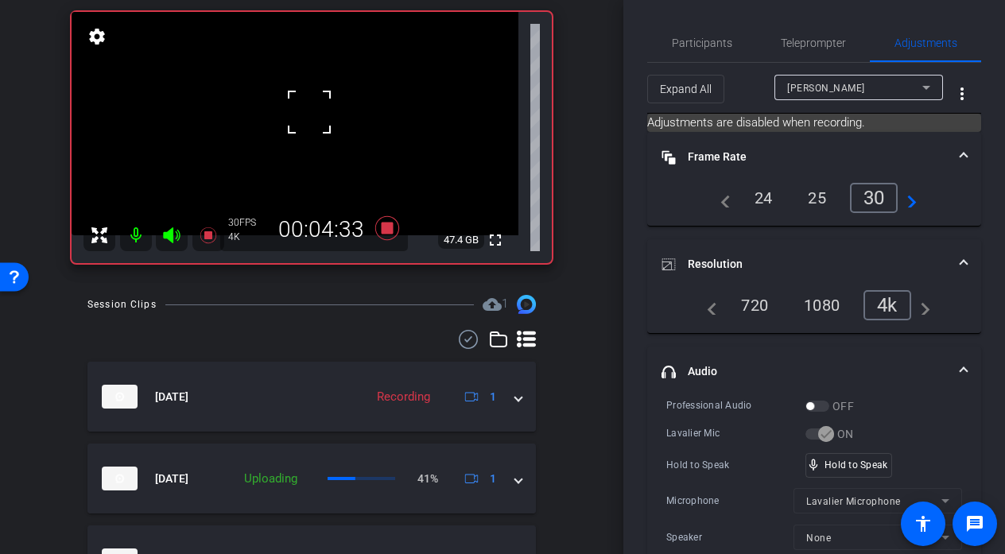
click at [301, 114] on div at bounding box center [309, 112] width 40 height 40
click at [678, 45] on span "Participants" at bounding box center [702, 42] width 60 height 11
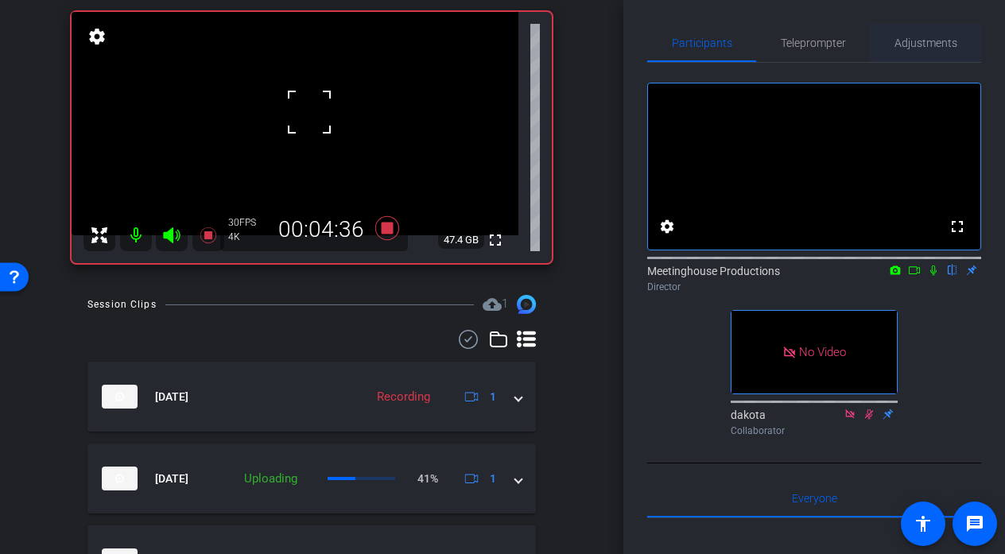
click at [948, 49] on span "Adjustments" at bounding box center [925, 43] width 63 height 38
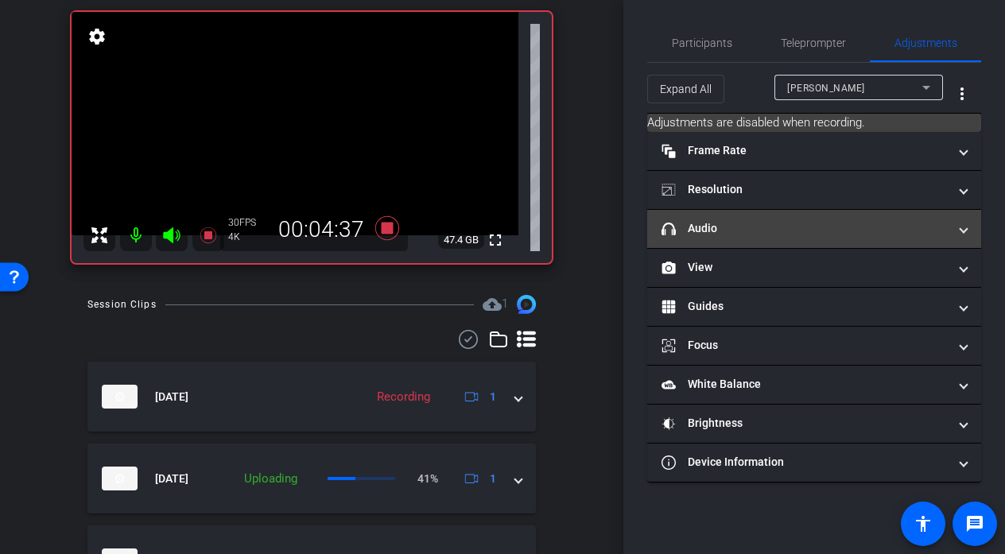
click at [730, 228] on mat-panel-title "headphone icon Audio" at bounding box center [804, 228] width 286 height 17
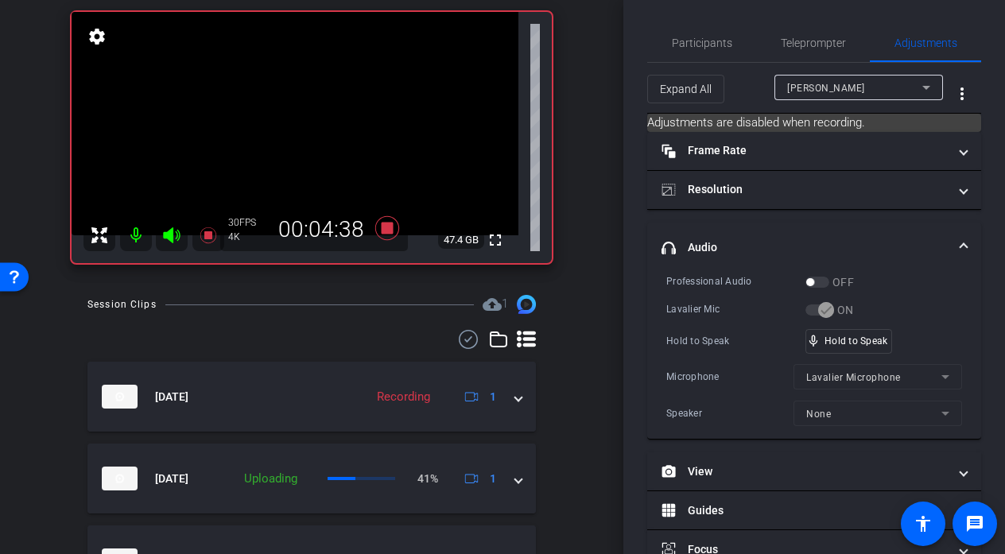
click at [299, 107] on video at bounding box center [295, 123] width 447 height 223
click at [299, 107] on div at bounding box center [299, 107] width 40 height 40
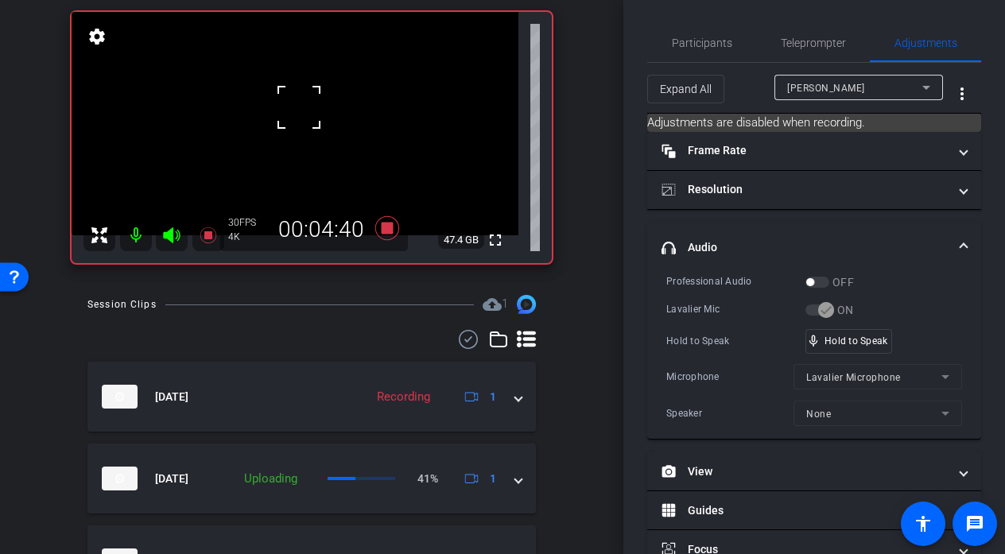
click at [299, 107] on div at bounding box center [299, 107] width 40 height 40
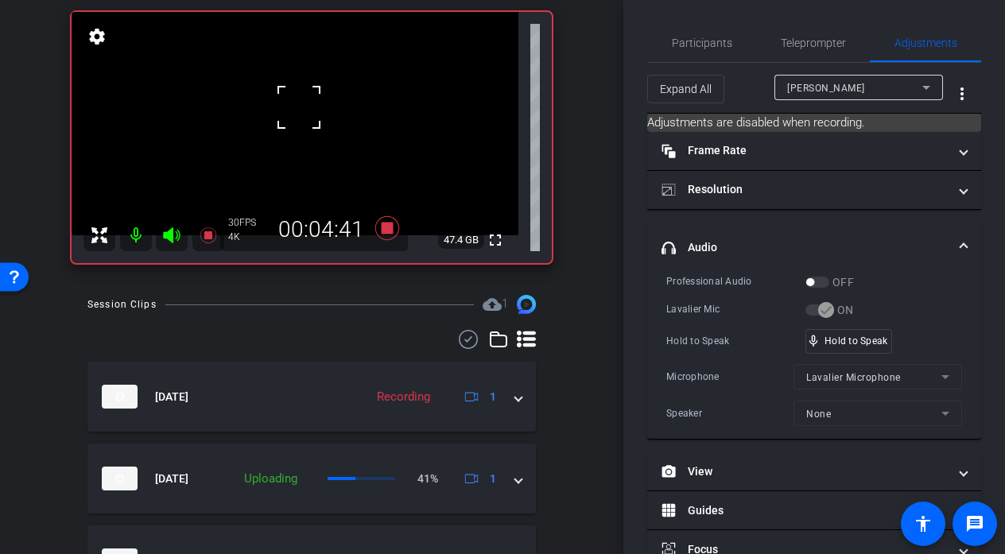
click at [299, 107] on div at bounding box center [299, 107] width 40 height 40
click at [308, 110] on div "fullscreen settings 47.4 GB" at bounding box center [312, 137] width 480 height 251
click at [308, 110] on video at bounding box center [295, 123] width 447 height 223
click at [308, 110] on div at bounding box center [309, 110] width 40 height 40
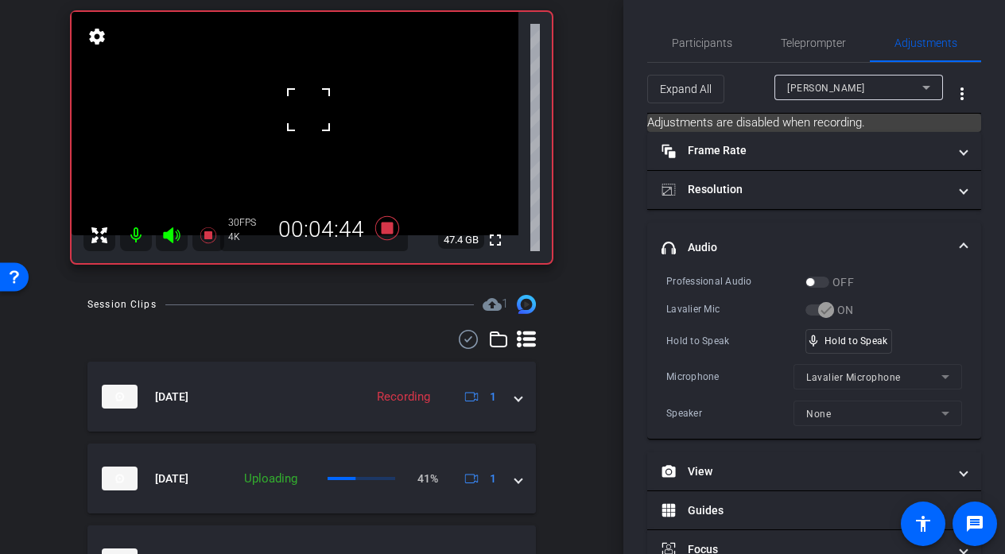
click at [308, 110] on div at bounding box center [309, 110] width 40 height 40
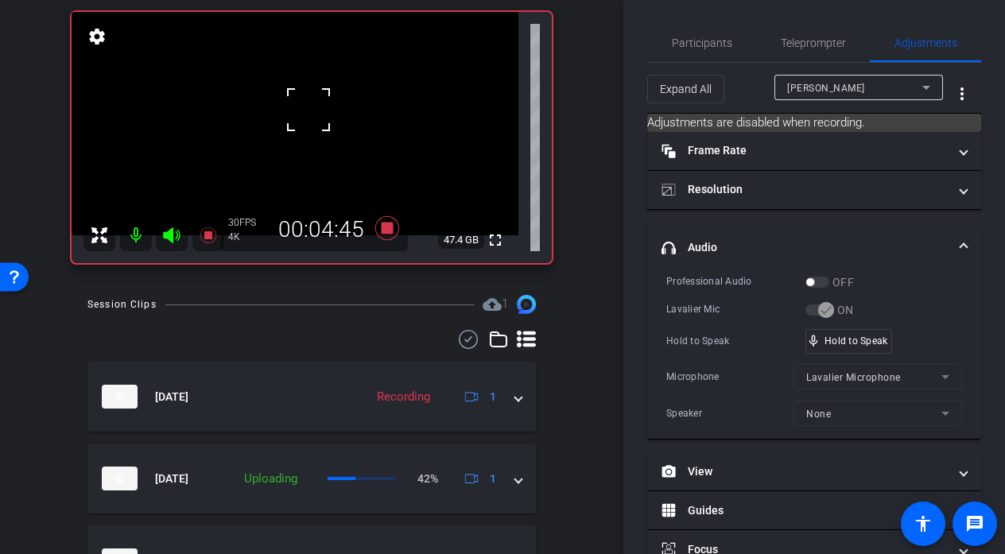
click at [308, 110] on div at bounding box center [309, 110] width 40 height 40
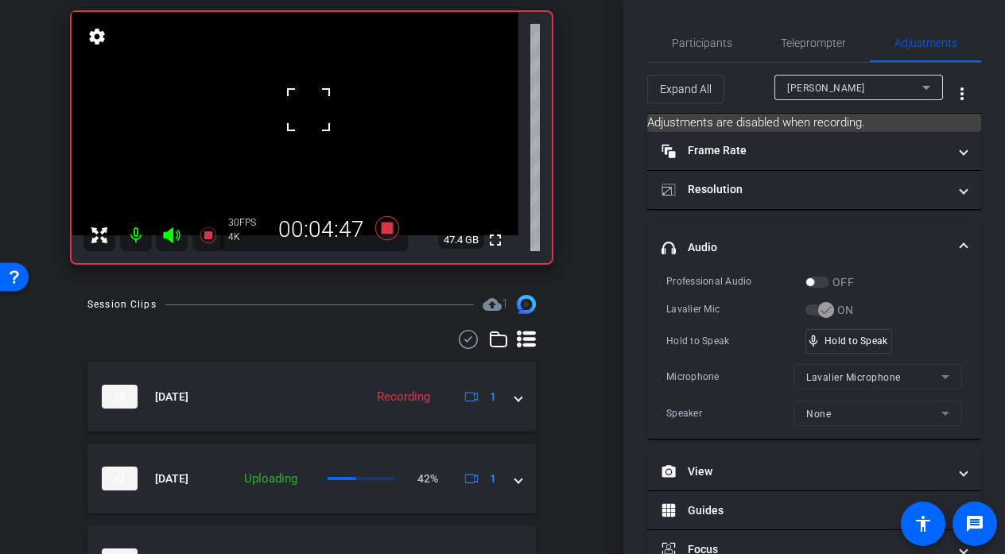
click at [308, 110] on div at bounding box center [309, 110] width 40 height 40
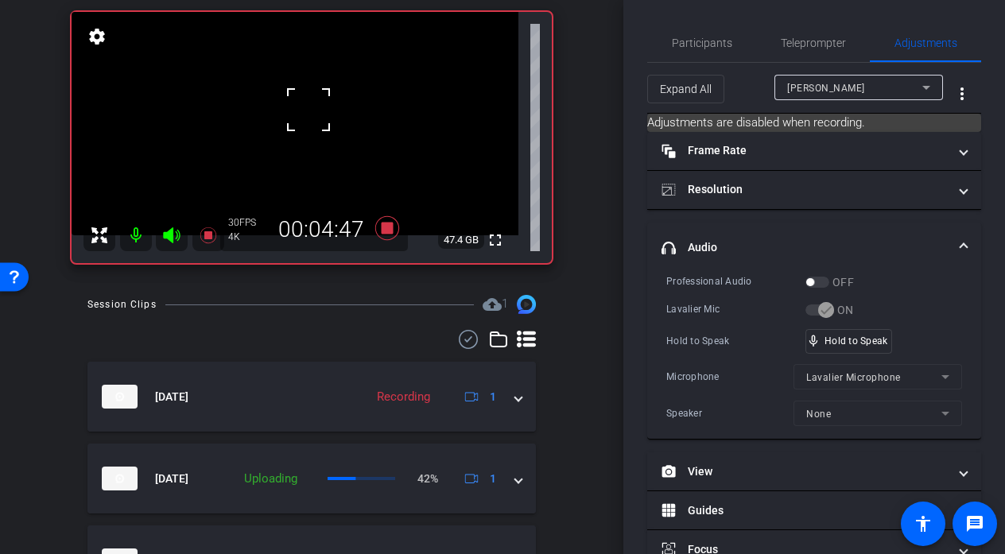
click at [308, 110] on div at bounding box center [309, 110] width 40 height 40
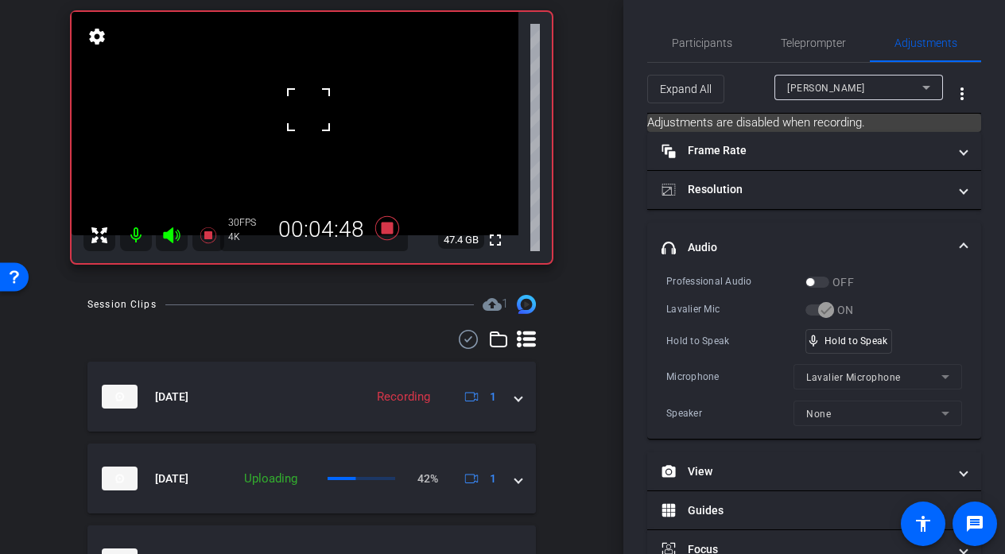
click at [308, 110] on div at bounding box center [309, 110] width 40 height 40
click at [308, 110] on div "fullscreen settings 47.4 GB" at bounding box center [312, 137] width 480 height 251
click at [308, 110] on video at bounding box center [295, 123] width 447 height 223
click at [308, 110] on div at bounding box center [309, 110] width 40 height 40
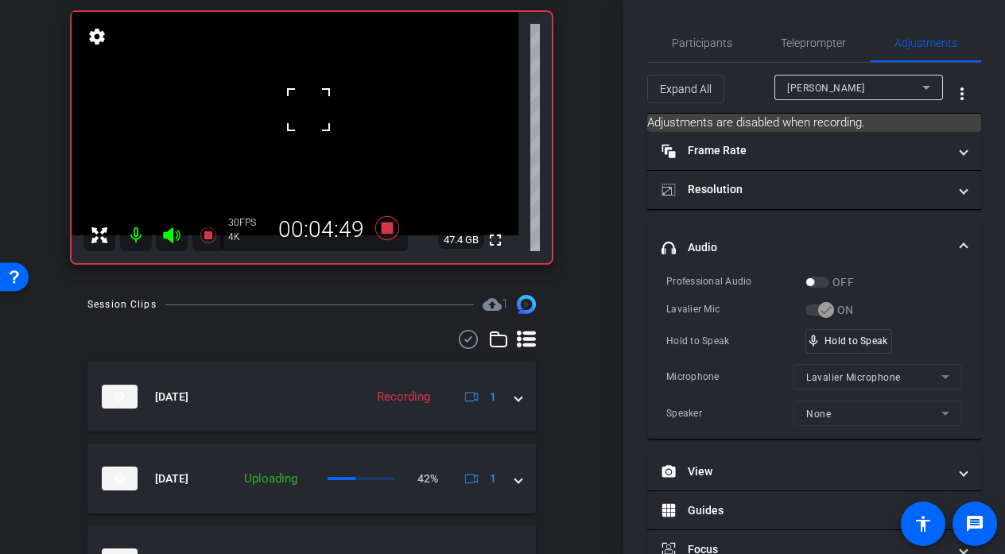
click at [308, 110] on div at bounding box center [309, 110] width 40 height 40
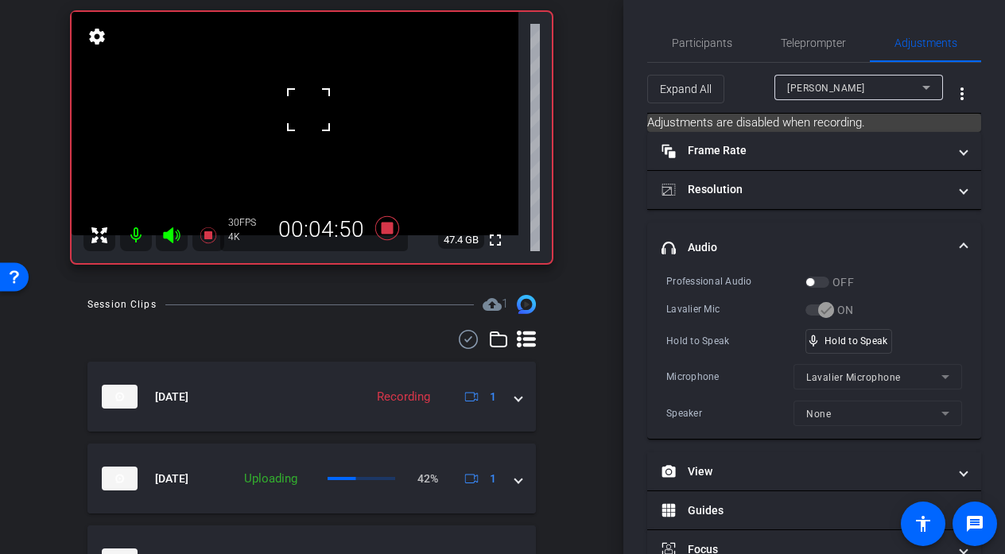
click at [308, 110] on div at bounding box center [309, 110] width 40 height 40
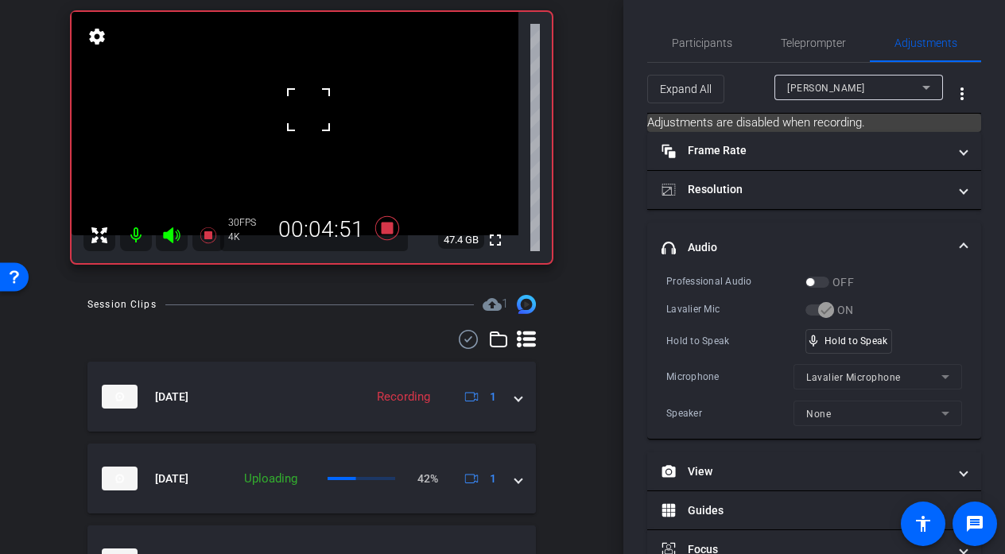
click at [308, 110] on div at bounding box center [309, 110] width 40 height 40
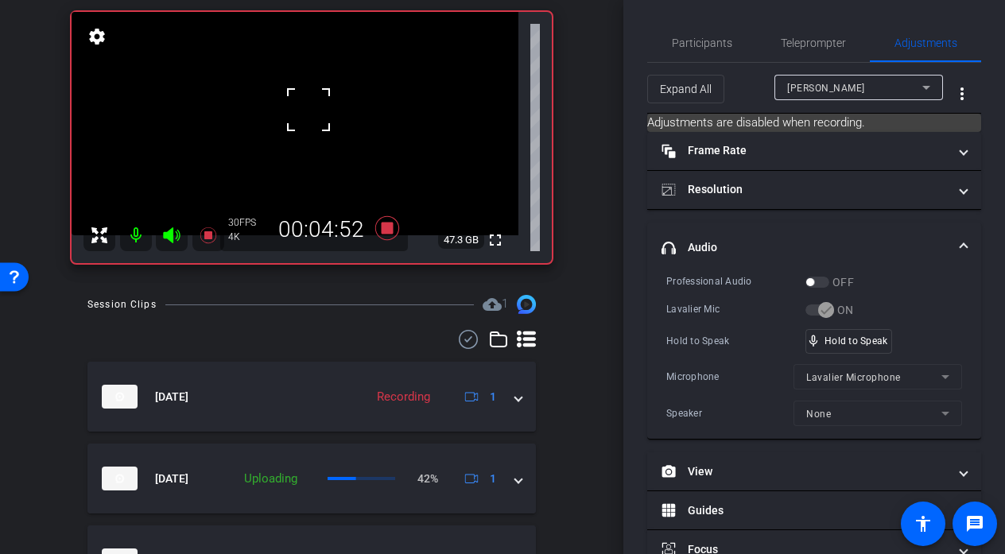
click at [308, 110] on div at bounding box center [309, 110] width 40 height 40
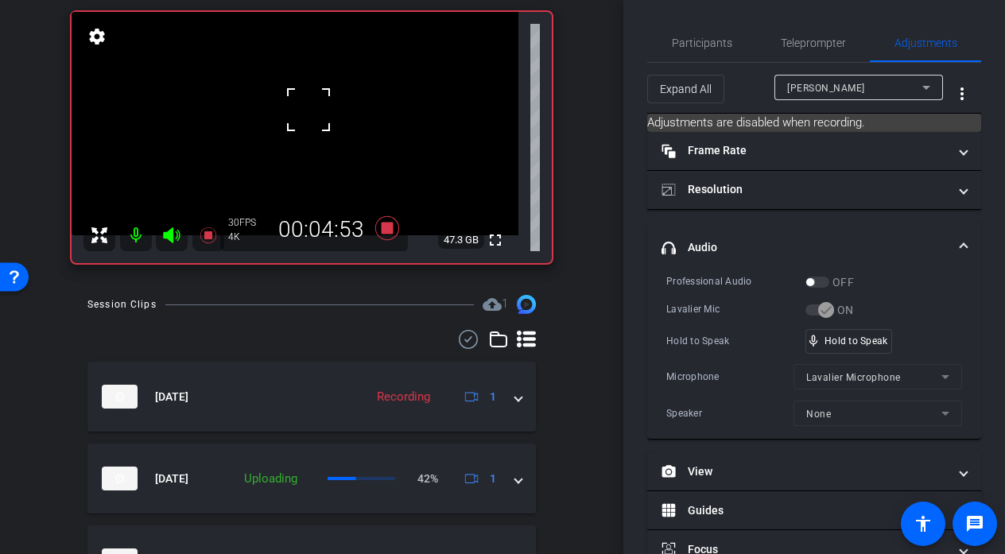
click at [308, 110] on div at bounding box center [309, 110] width 40 height 40
click at [308, 110] on video at bounding box center [295, 123] width 447 height 223
click at [308, 110] on div at bounding box center [309, 110] width 40 height 40
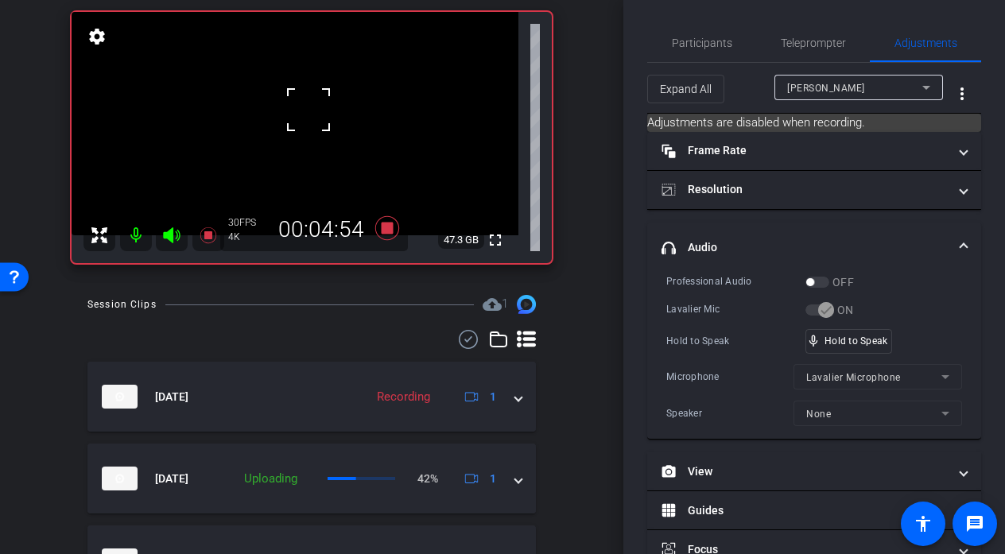
click at [308, 110] on div at bounding box center [309, 110] width 40 height 40
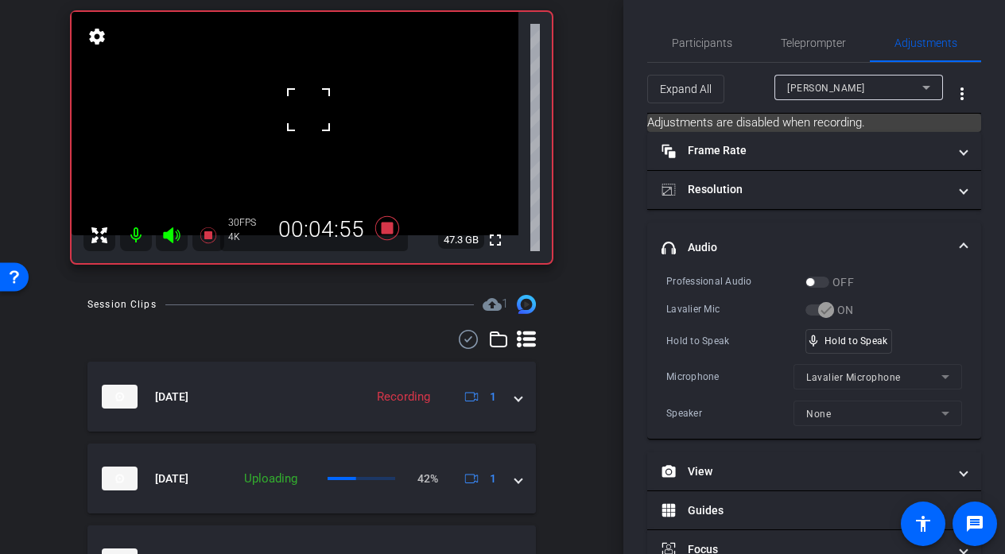
click at [308, 110] on div at bounding box center [309, 110] width 40 height 40
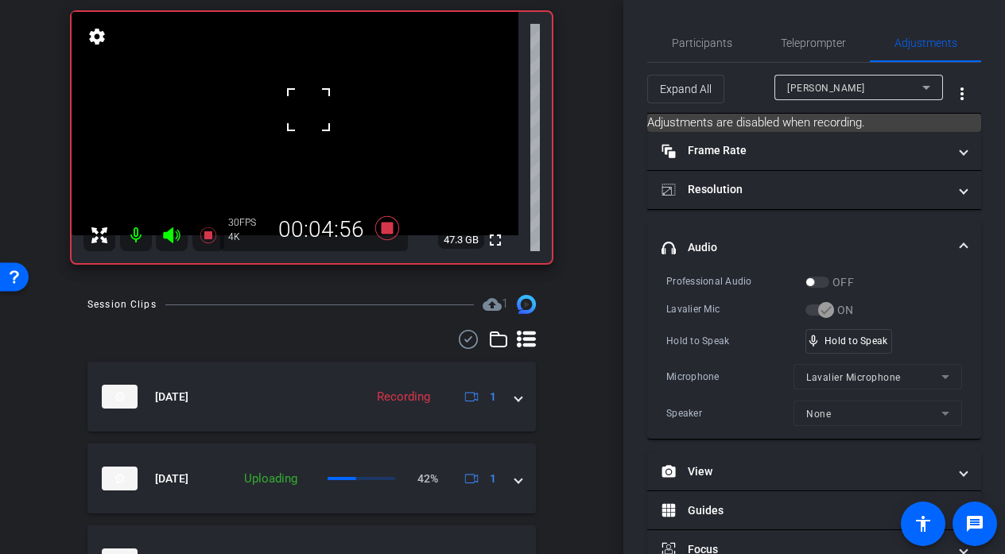
click at [308, 110] on div at bounding box center [309, 110] width 40 height 40
click at [308, 110] on video at bounding box center [295, 123] width 447 height 223
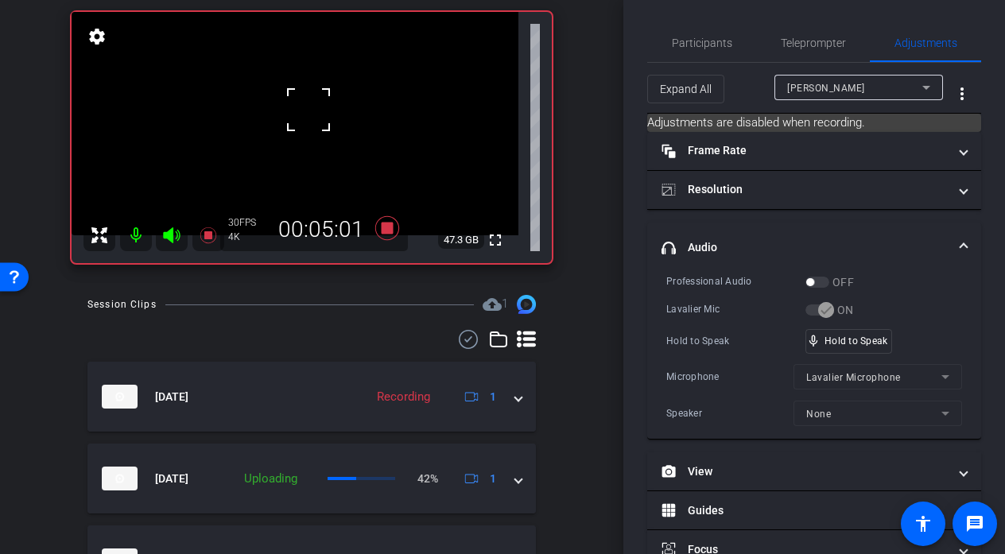
click at [308, 110] on div at bounding box center [309, 110] width 40 height 40
click at [302, 104] on div at bounding box center [309, 110] width 40 height 40
click at [302, 113] on div at bounding box center [309, 110] width 40 height 40
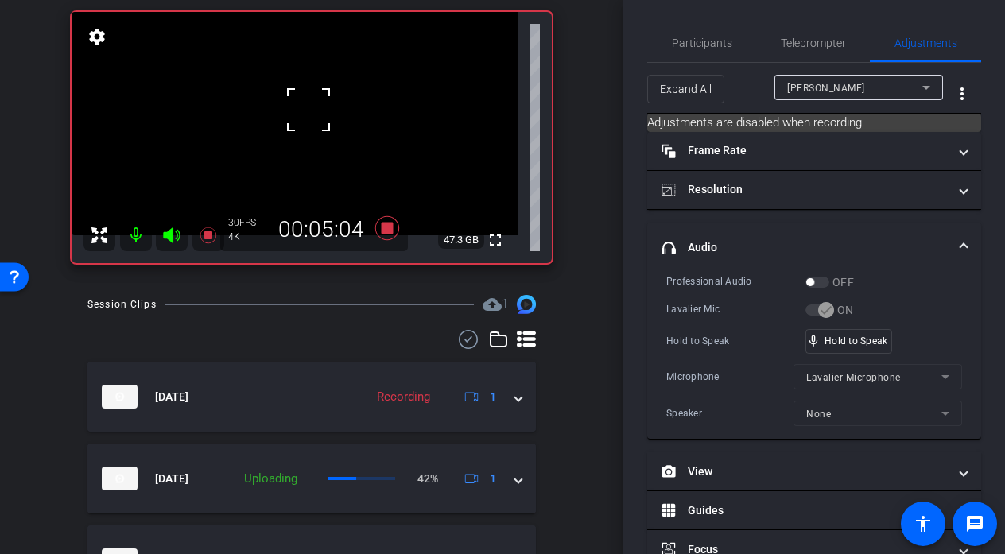
click at [302, 113] on div at bounding box center [309, 110] width 40 height 40
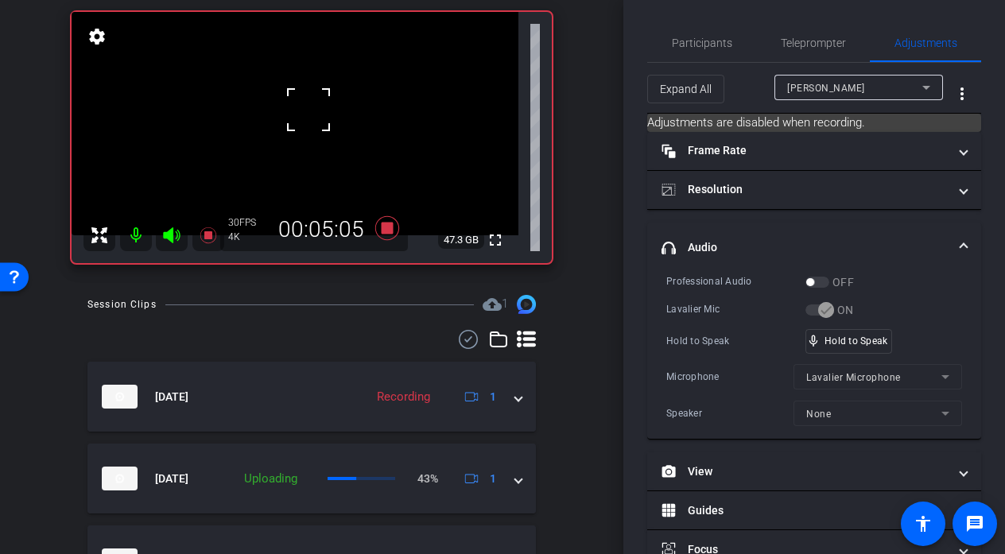
click at [302, 113] on div at bounding box center [309, 110] width 40 height 40
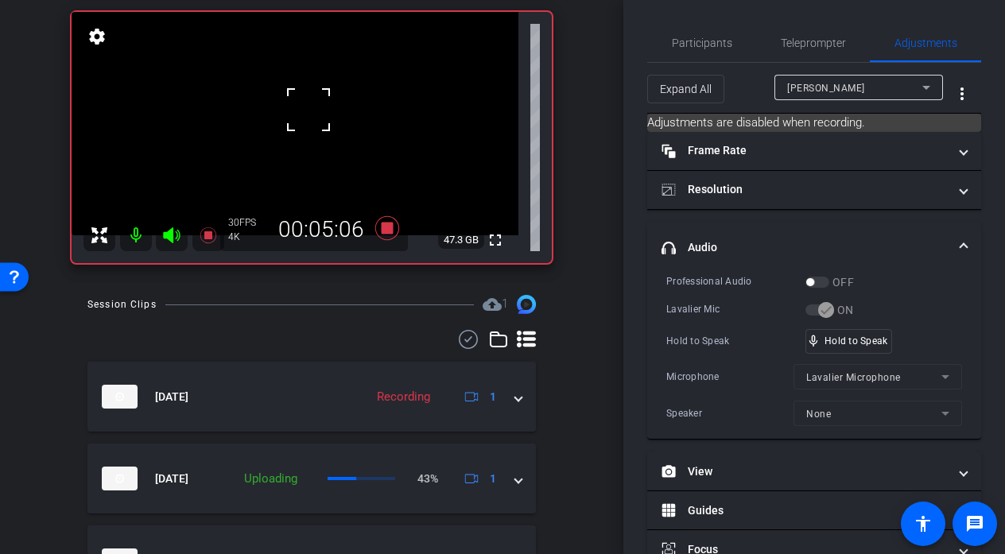
click at [302, 113] on div at bounding box center [309, 110] width 40 height 40
click at [302, 113] on div "fullscreen settings 47.3 GB" at bounding box center [312, 137] width 480 height 251
click at [302, 113] on video at bounding box center [295, 123] width 447 height 223
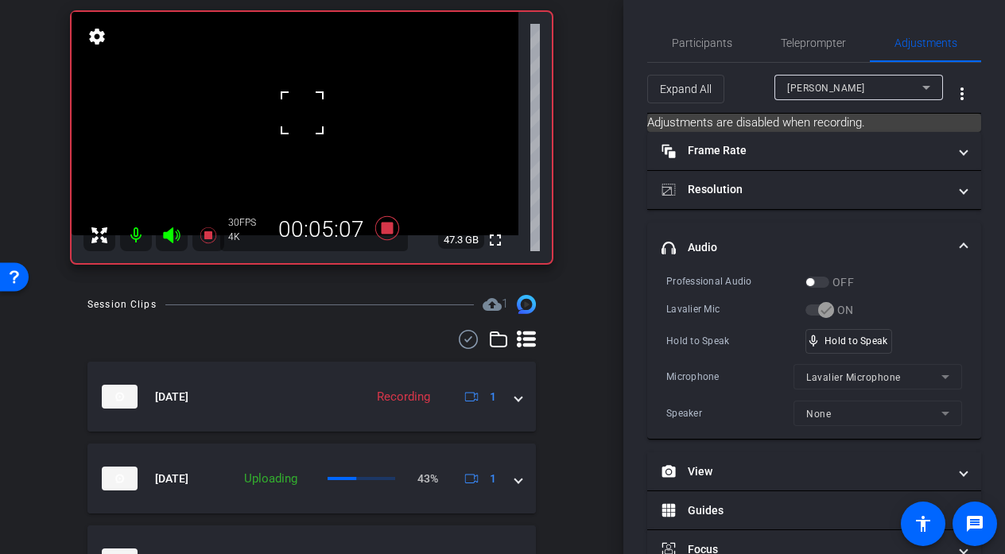
click at [302, 113] on div at bounding box center [302, 113] width 40 height 40
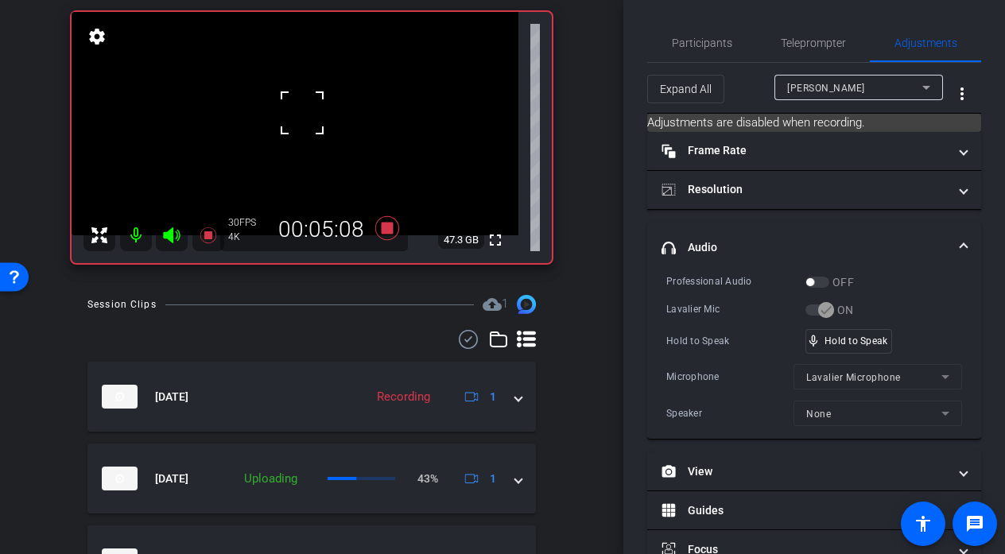
click at [302, 113] on div at bounding box center [302, 113] width 40 height 40
click at [302, 113] on video at bounding box center [295, 123] width 447 height 223
click at [302, 113] on div at bounding box center [302, 113] width 40 height 40
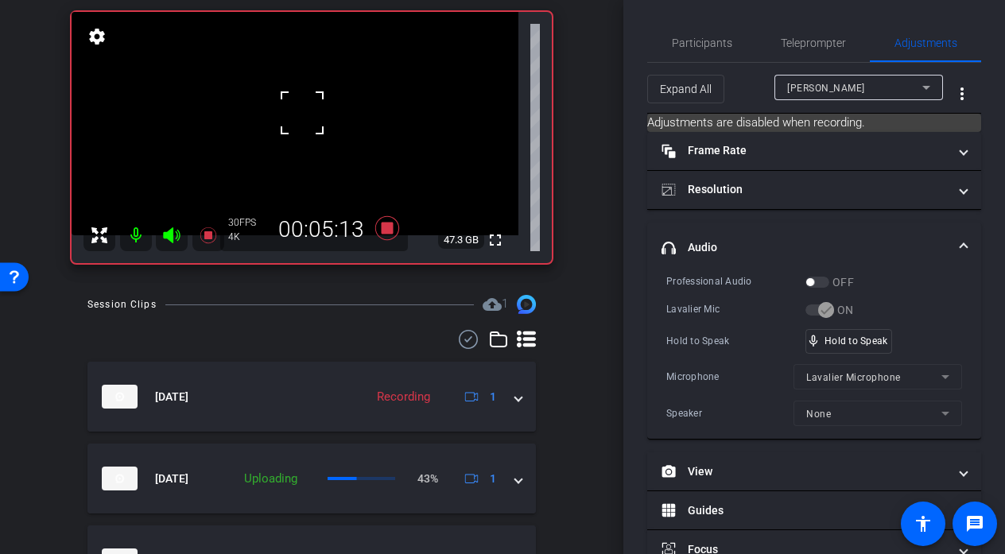
click at [302, 113] on div at bounding box center [302, 113] width 40 height 40
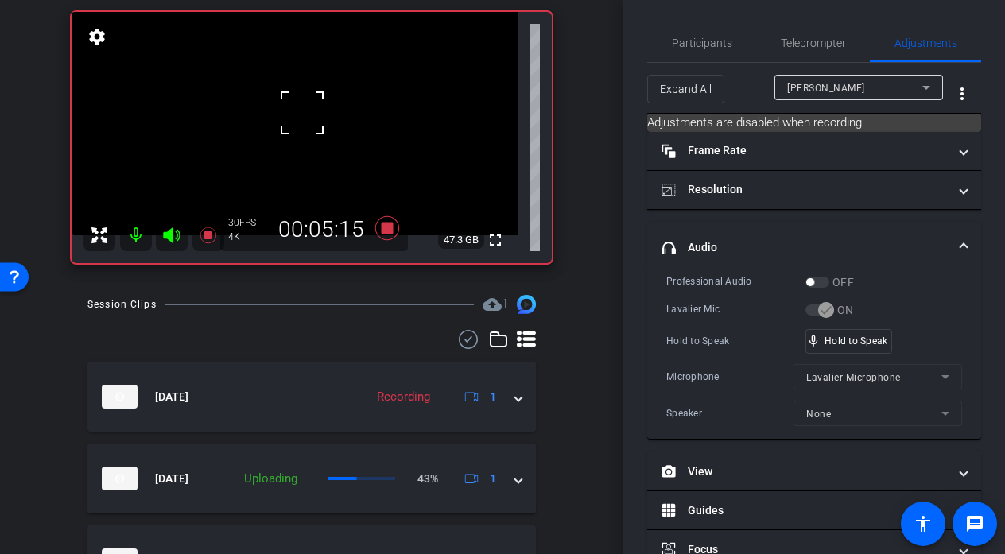
click at [302, 113] on div at bounding box center [302, 113] width 40 height 40
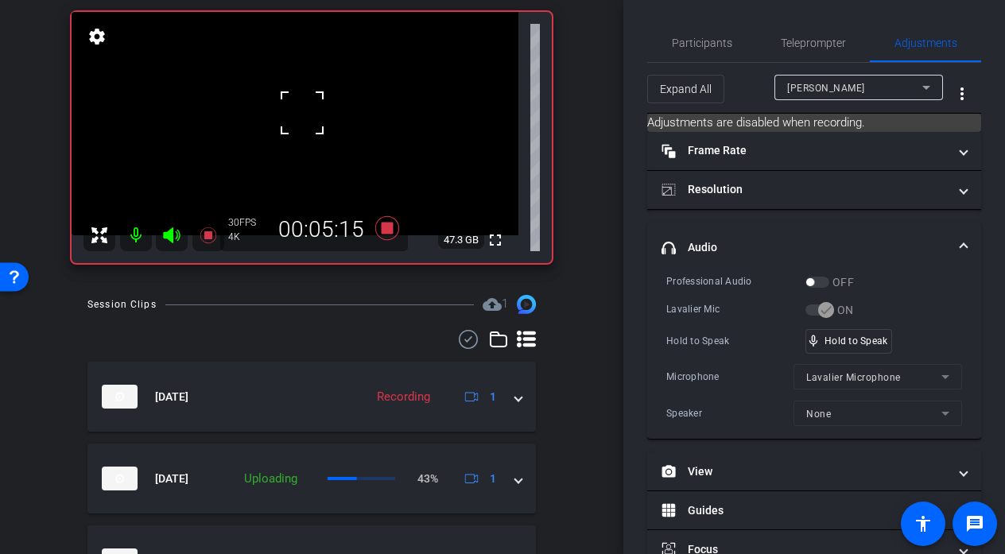
click at [302, 113] on div at bounding box center [302, 113] width 40 height 40
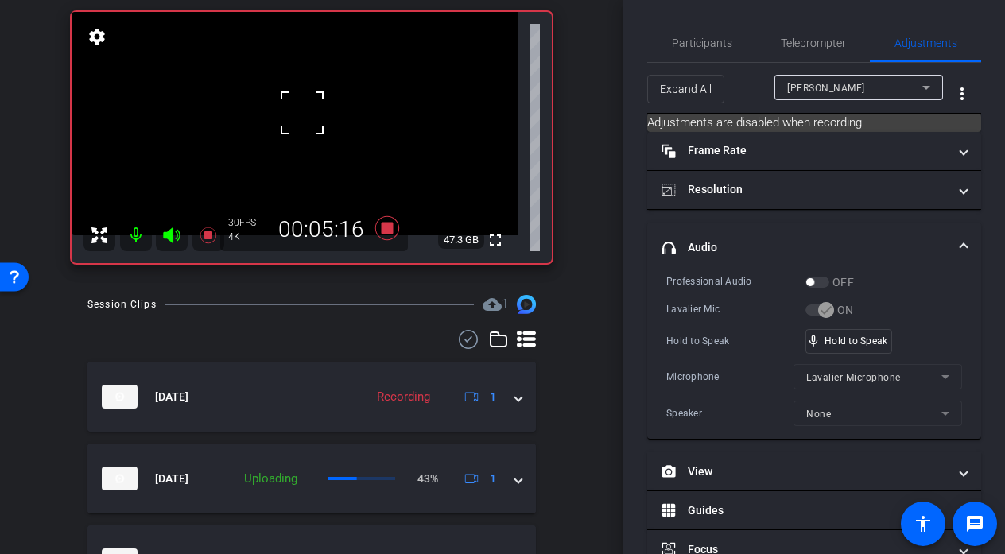
click at [302, 113] on div at bounding box center [302, 113] width 40 height 40
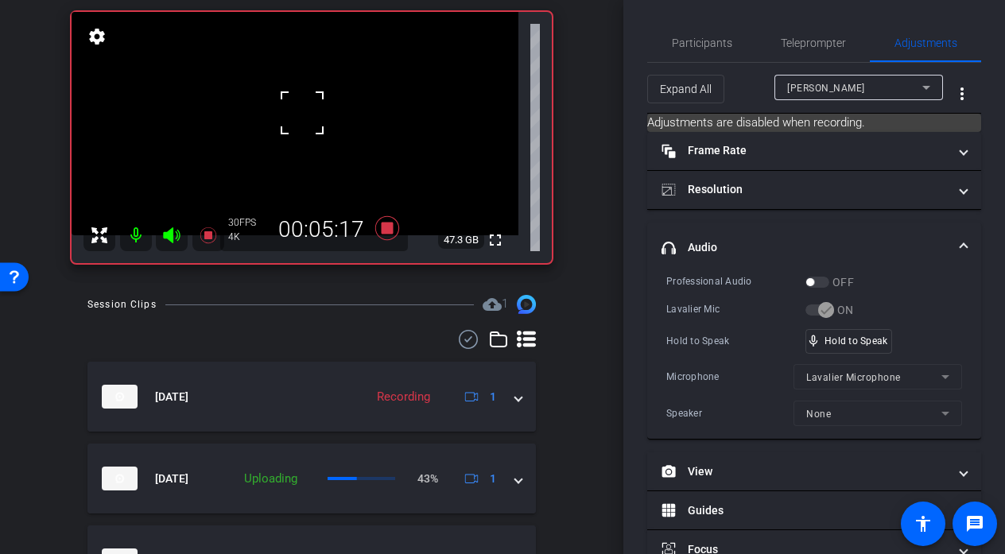
click at [302, 113] on div at bounding box center [302, 113] width 40 height 40
click at [302, 113] on video at bounding box center [295, 123] width 447 height 223
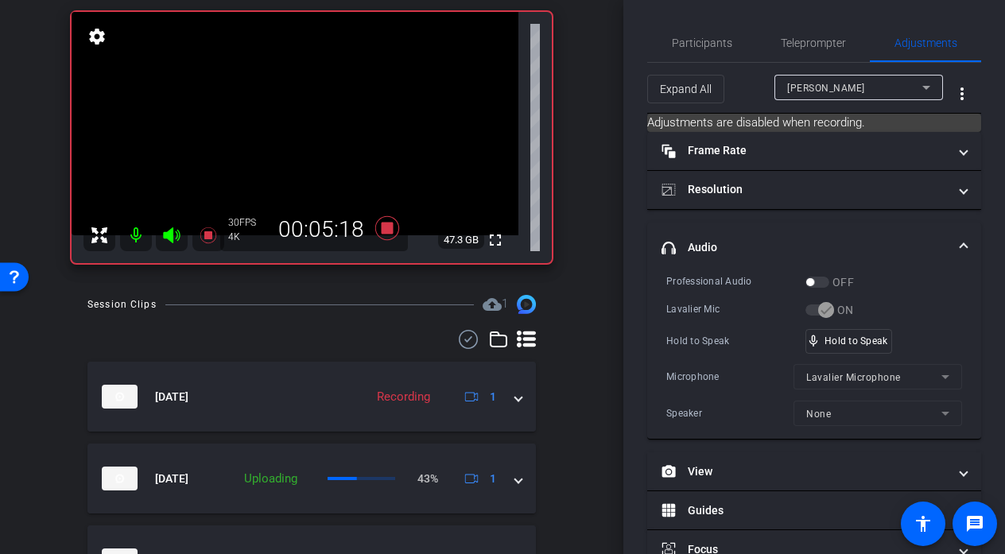
click at [302, 113] on div at bounding box center [302, 113] width 40 height 40
click at [302, 113] on video at bounding box center [295, 123] width 447 height 223
click at [302, 113] on div at bounding box center [302, 113] width 40 height 40
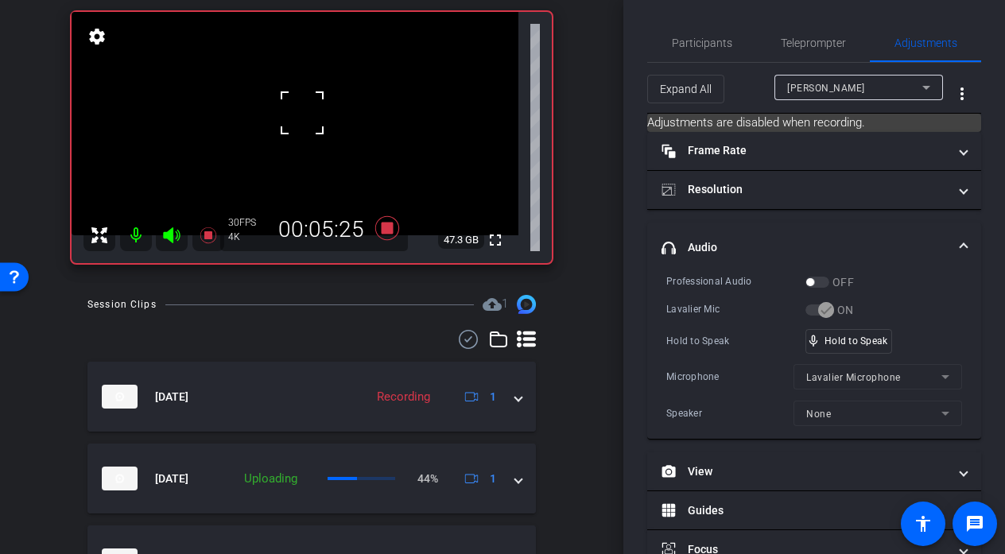
click at [302, 113] on div at bounding box center [302, 113] width 40 height 40
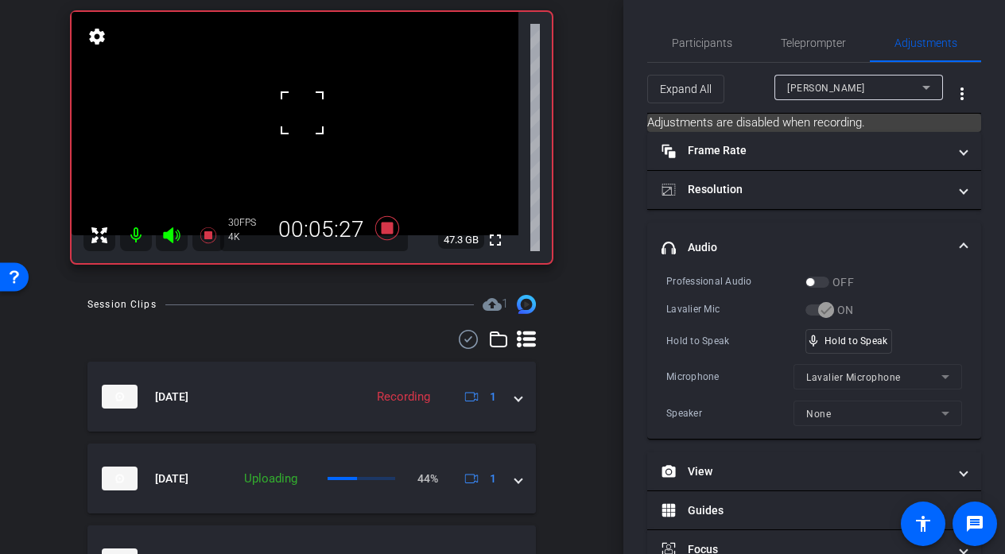
click at [302, 113] on div at bounding box center [302, 113] width 40 height 40
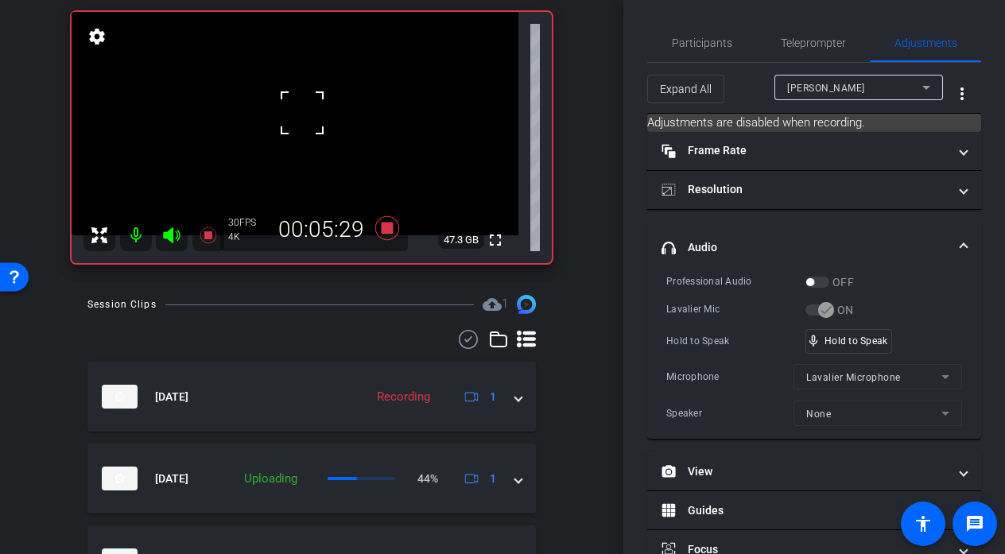
click at [302, 113] on div at bounding box center [302, 113] width 40 height 40
click at [302, 113] on video at bounding box center [295, 123] width 447 height 223
click at [302, 113] on div at bounding box center [302, 113] width 40 height 40
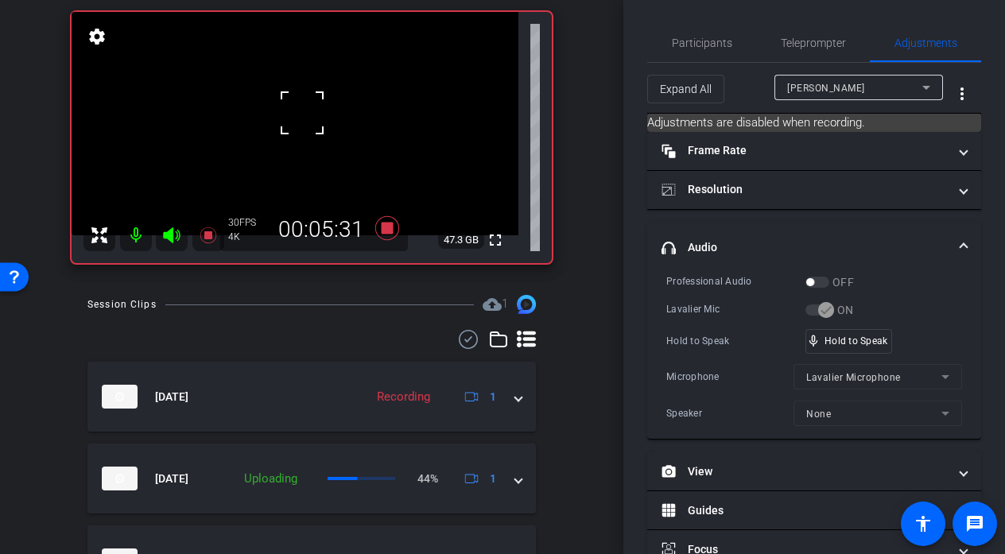
click at [302, 113] on div at bounding box center [302, 113] width 40 height 40
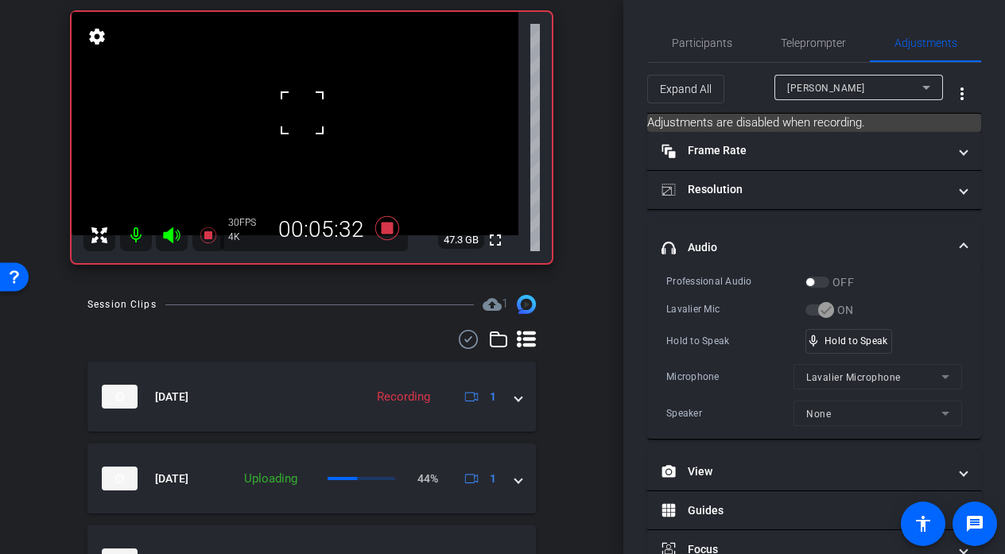
click at [302, 113] on div at bounding box center [302, 113] width 40 height 40
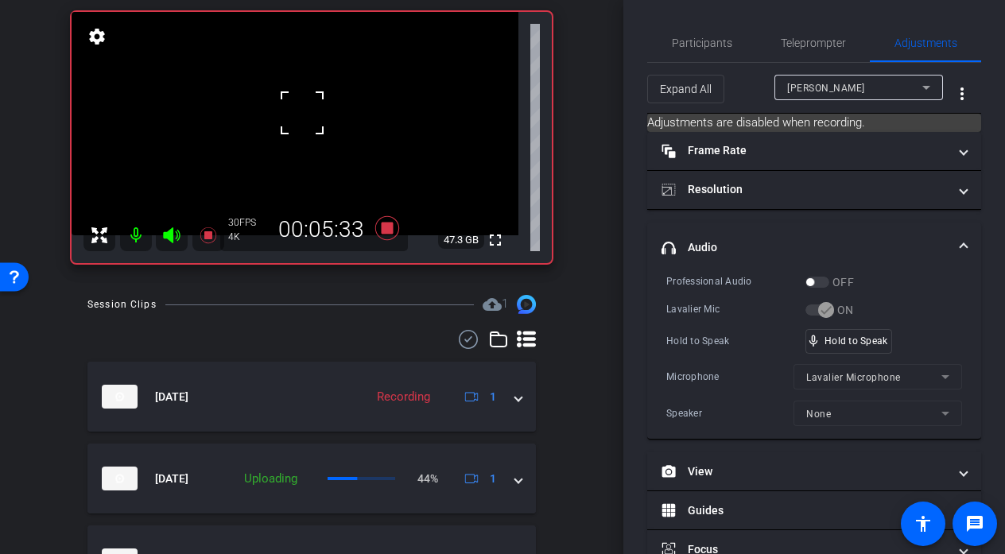
click at [302, 113] on div at bounding box center [302, 113] width 40 height 40
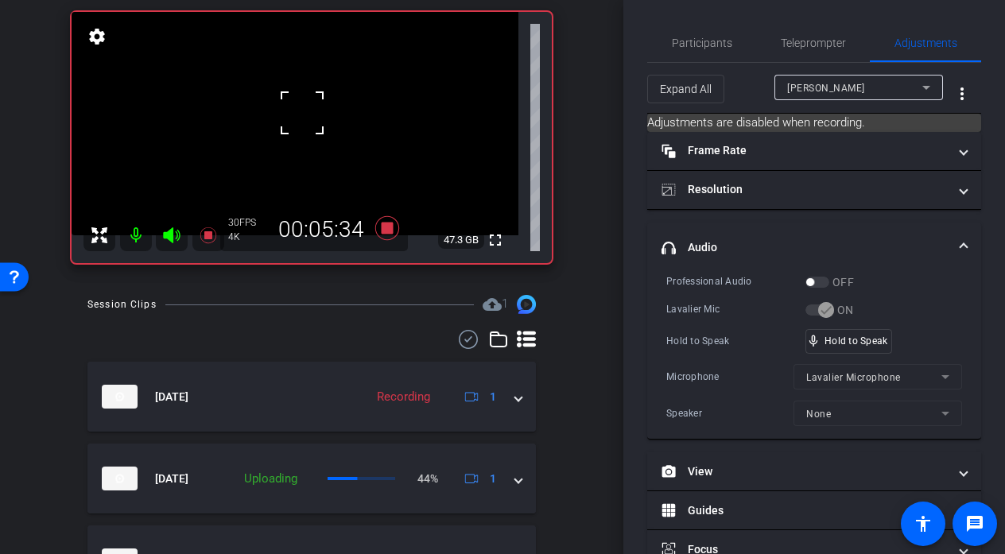
click at [302, 113] on div at bounding box center [302, 113] width 40 height 40
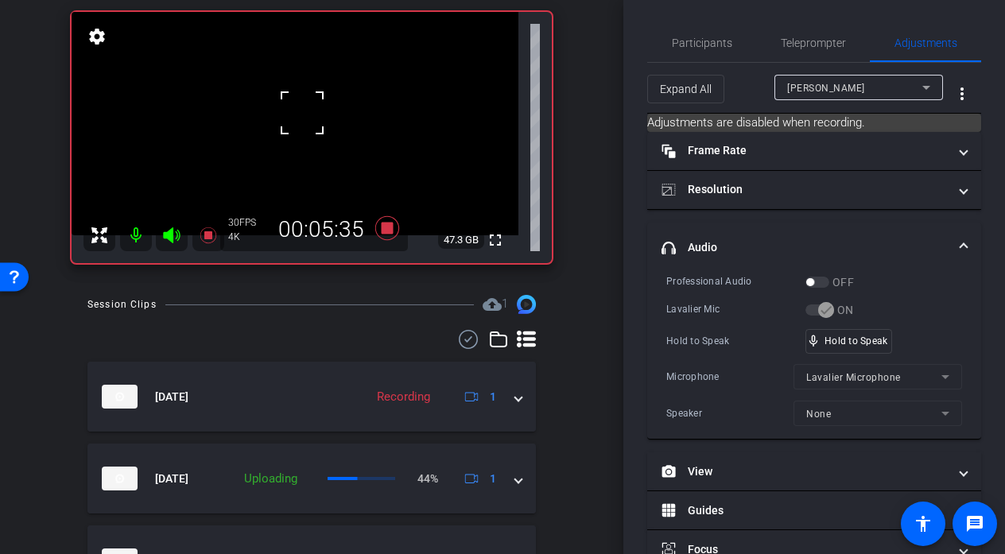
click at [302, 113] on div at bounding box center [302, 113] width 40 height 40
click at [302, 113] on div "fullscreen settings 47.3 GB" at bounding box center [312, 137] width 480 height 251
click at [302, 113] on video at bounding box center [295, 123] width 447 height 223
click at [301, 108] on video at bounding box center [295, 123] width 447 height 223
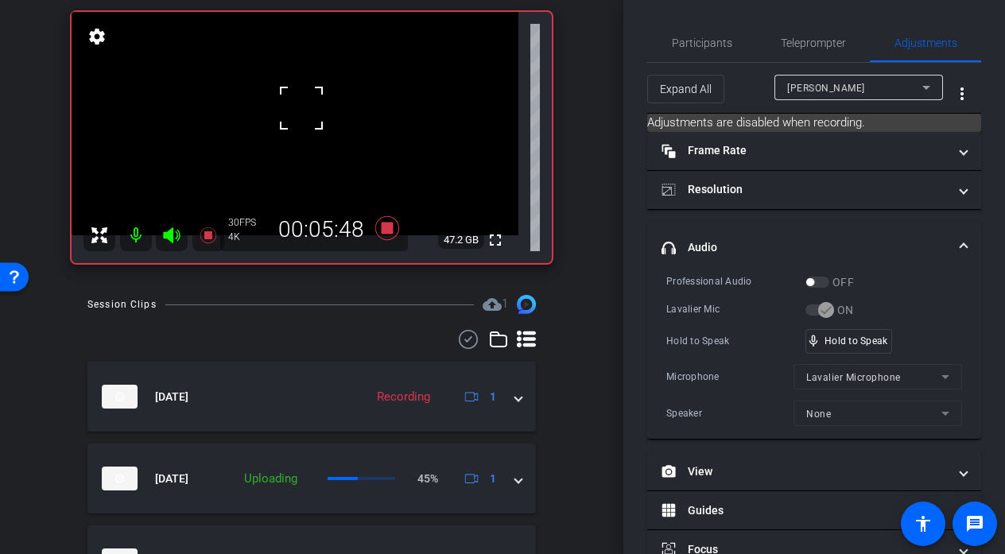
click at [301, 108] on div at bounding box center [301, 108] width 40 height 40
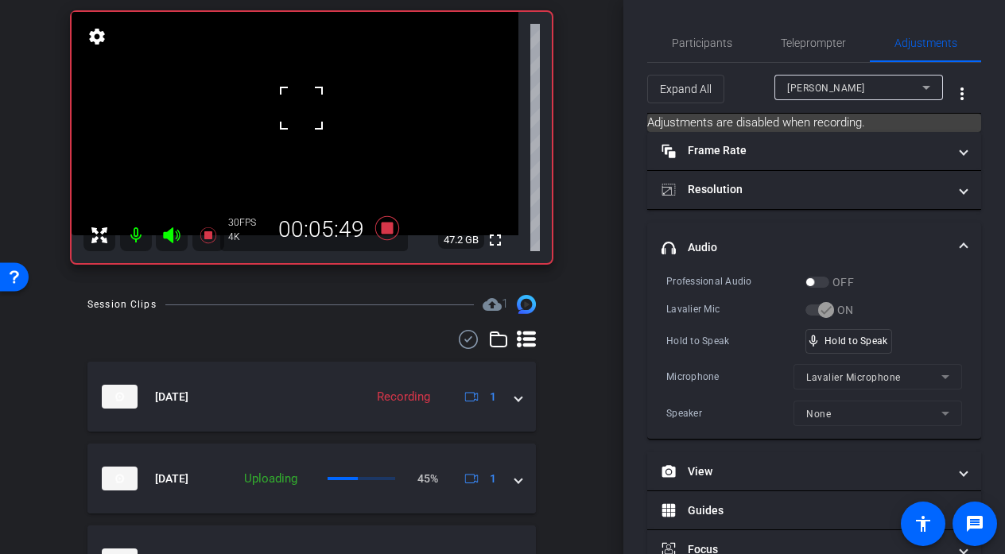
click at [301, 109] on div at bounding box center [301, 108] width 40 height 40
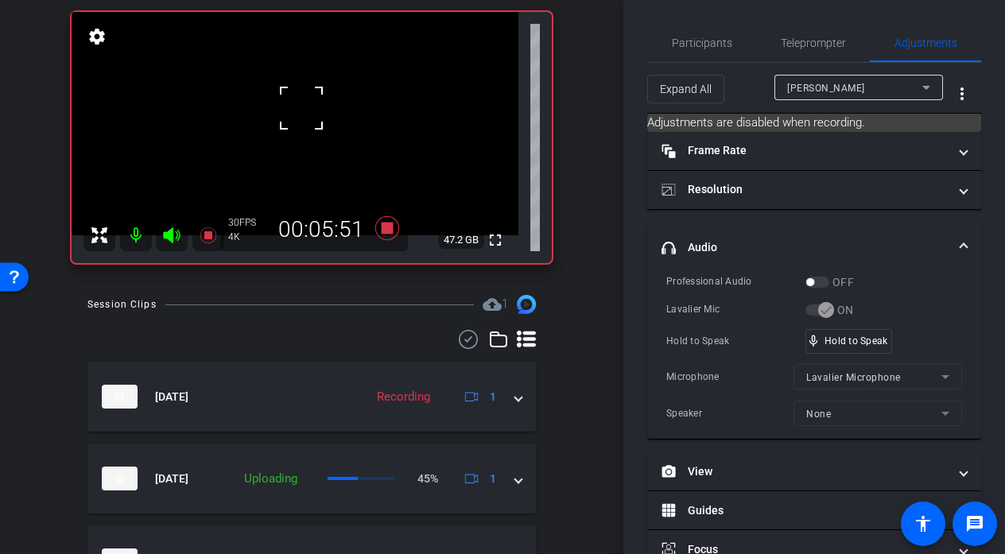
click at [301, 109] on div at bounding box center [301, 108] width 40 height 40
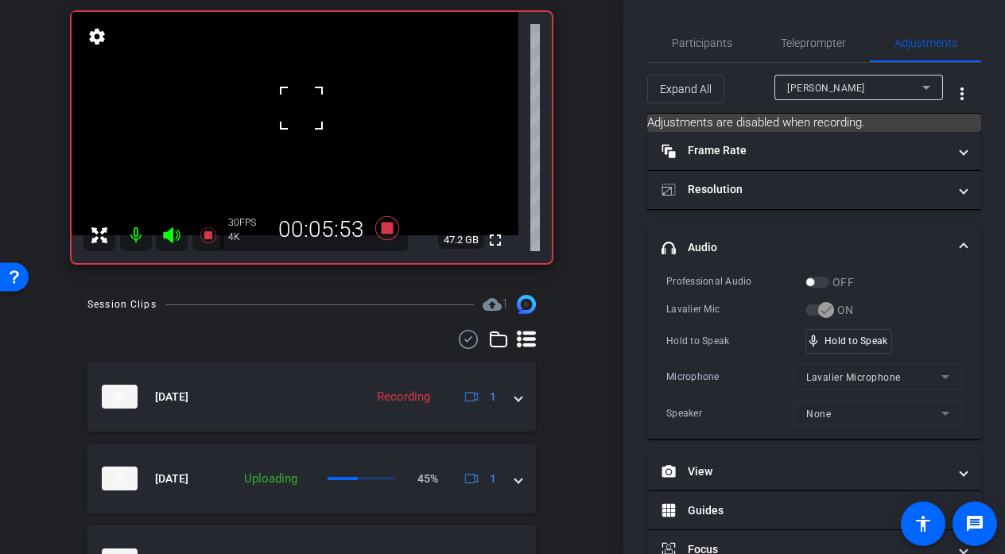
click at [301, 109] on div at bounding box center [301, 108] width 40 height 40
click at [301, 109] on video at bounding box center [295, 123] width 447 height 223
click at [301, 109] on div at bounding box center [301, 109] width 40 height 40
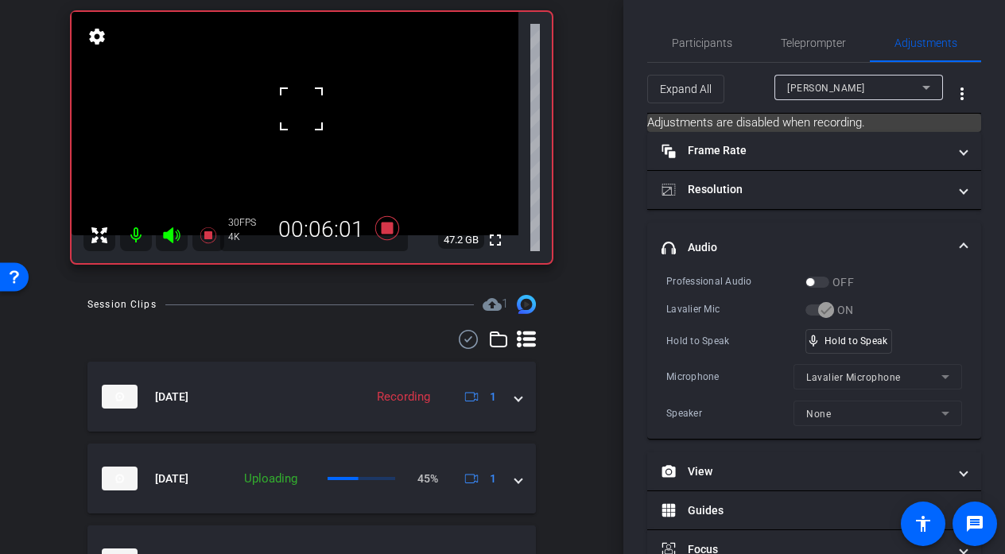
click at [301, 109] on div at bounding box center [301, 109] width 40 height 40
click at [301, 109] on video at bounding box center [295, 123] width 447 height 223
click at [301, 109] on div at bounding box center [301, 109] width 40 height 40
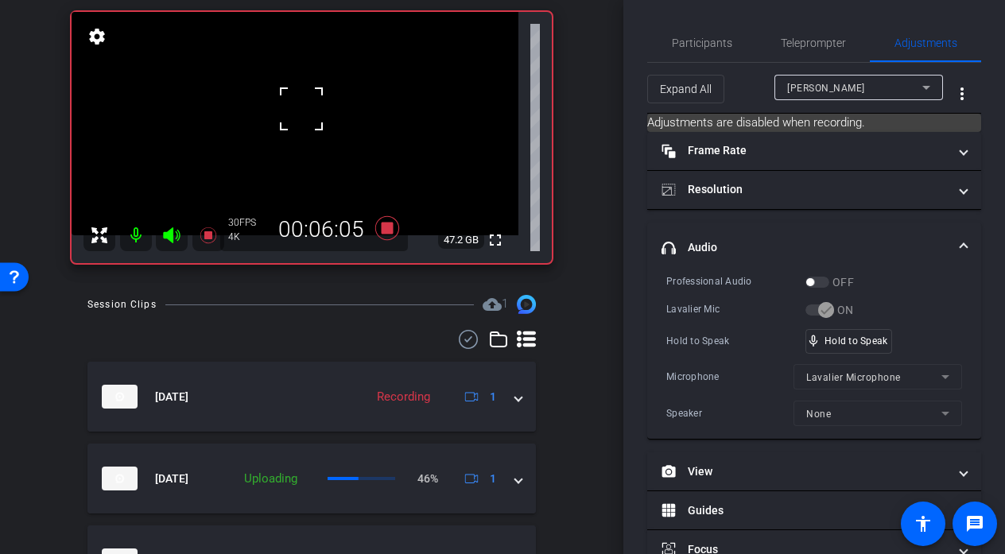
click at [301, 109] on div at bounding box center [301, 109] width 40 height 40
click at [304, 112] on div at bounding box center [301, 109] width 40 height 40
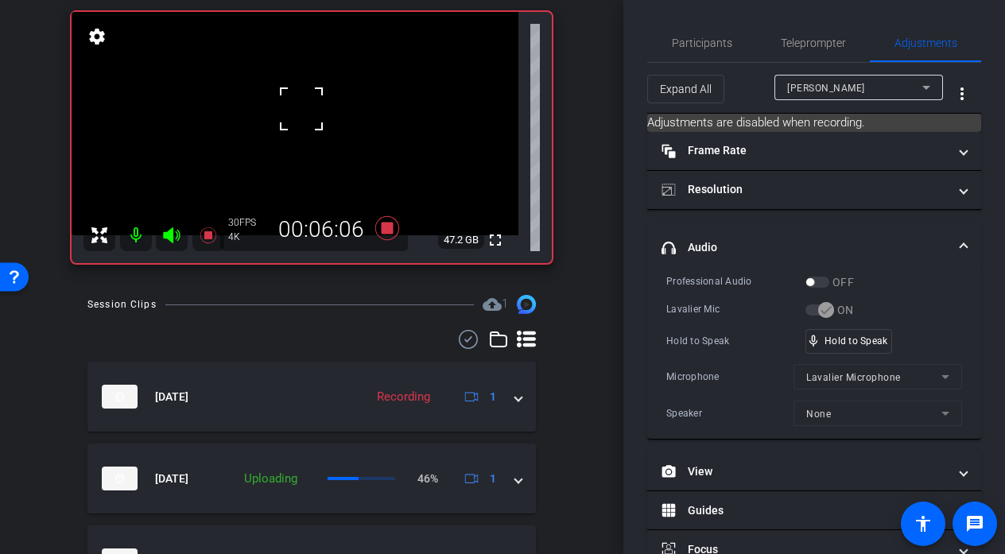
click at [304, 112] on div at bounding box center [301, 109] width 40 height 40
click at [870, 347] on div "mic_none Speaking..." at bounding box center [842, 341] width 72 height 23
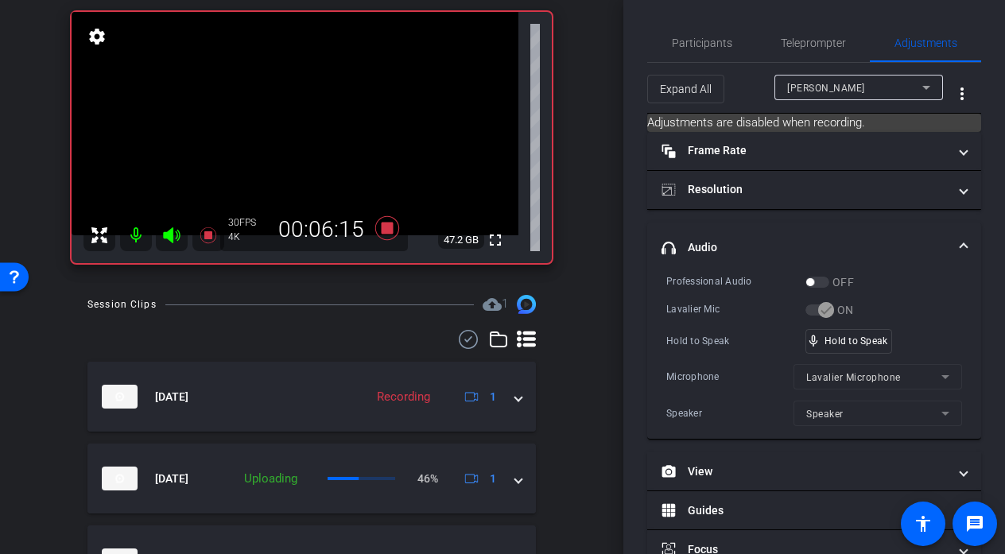
click at [320, 143] on video at bounding box center [295, 123] width 447 height 223
click at [320, 129] on div at bounding box center [301, 109] width 40 height 40
click at [304, 153] on div at bounding box center [320, 143] width 40 height 40
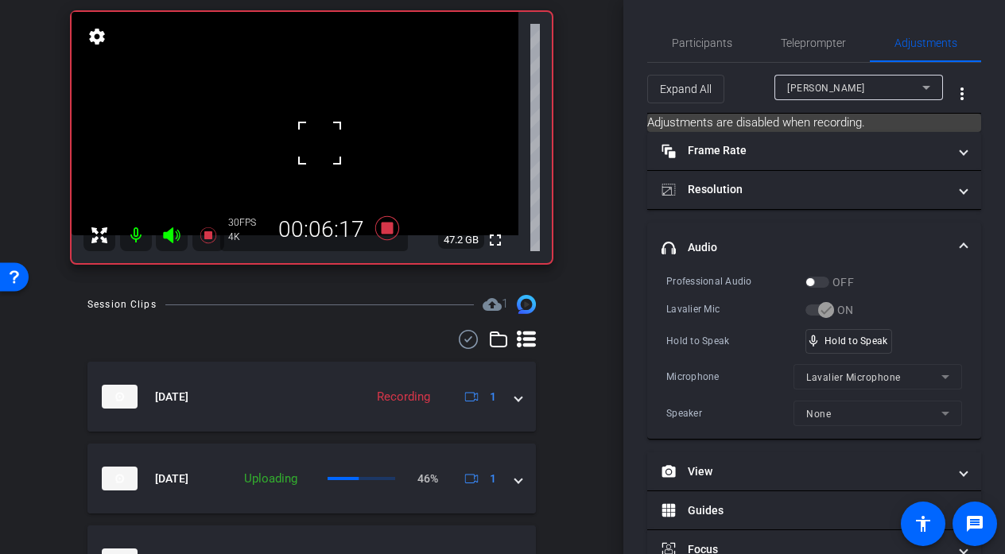
click at [307, 153] on div at bounding box center [320, 143] width 40 height 40
click at [386, 227] on icon at bounding box center [387, 228] width 24 height 24
click at [328, 142] on div at bounding box center [320, 143] width 40 height 40
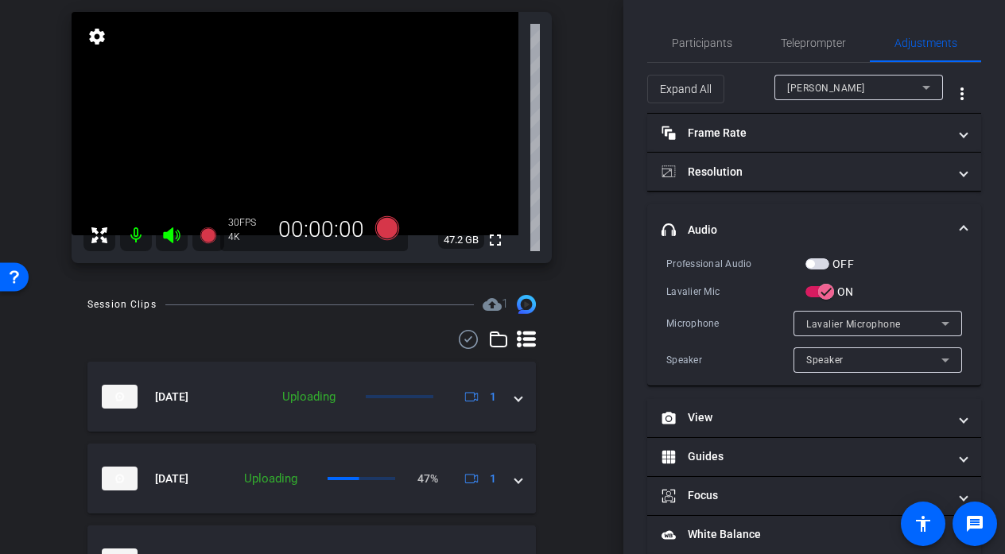
click at [301, 141] on video at bounding box center [295, 123] width 447 height 223
click at [301, 141] on div at bounding box center [301, 142] width 40 height 40
click at [304, 141] on div at bounding box center [301, 142] width 40 height 40
click at [309, 149] on div at bounding box center [301, 142] width 40 height 40
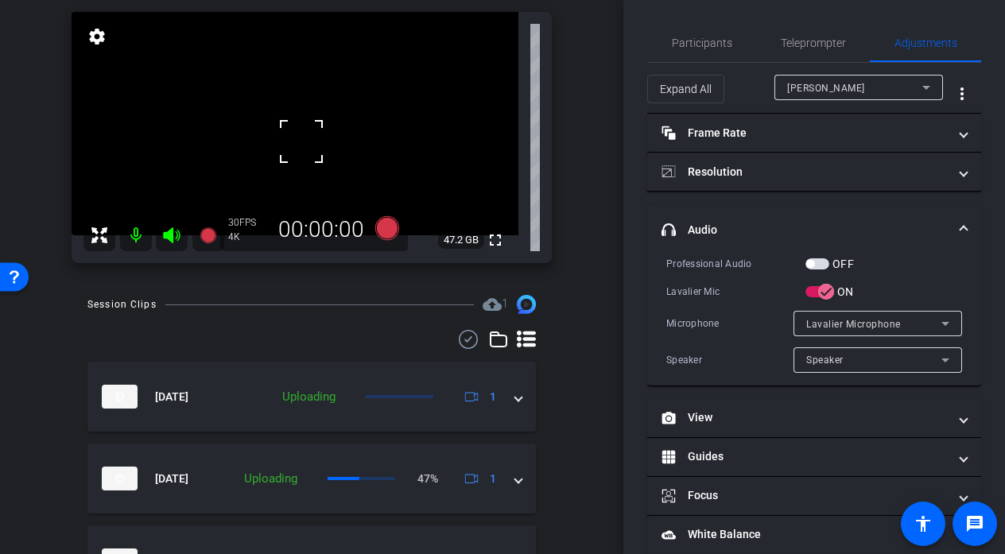
click at [323, 135] on video at bounding box center [295, 123] width 447 height 223
click at [382, 222] on icon at bounding box center [387, 228] width 24 height 24
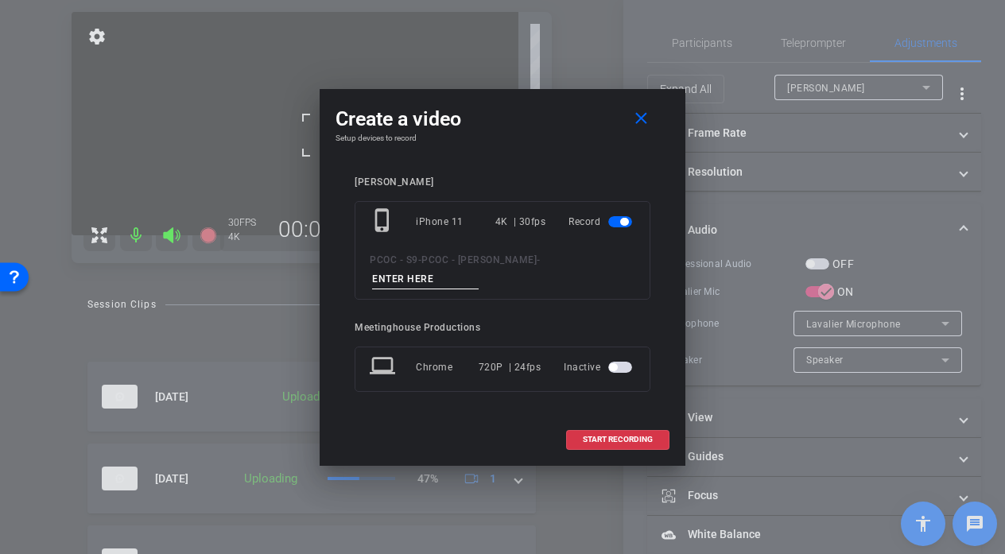
click at [443, 288] on div "phone_iphone iPhone 11 4K | 30fps Record PCOC - S9 - PCOC - Susan Slaughter -" at bounding box center [502, 250] width 296 height 99
click at [443, 288] on input at bounding box center [425, 279] width 107 height 20
click at [426, 285] on input at bounding box center [425, 279] width 107 height 20
type input "903 story 5"
click at [595, 432] on span at bounding box center [618, 439] width 102 height 38
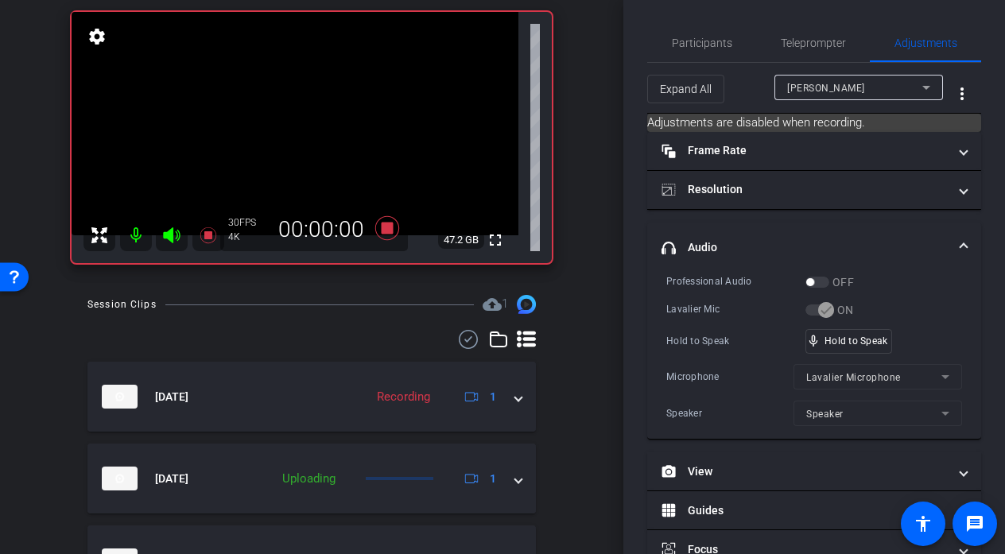
click at [316, 135] on video at bounding box center [295, 123] width 447 height 223
click at [299, 118] on video at bounding box center [295, 123] width 447 height 223
click at [299, 118] on div at bounding box center [299, 118] width 40 height 40
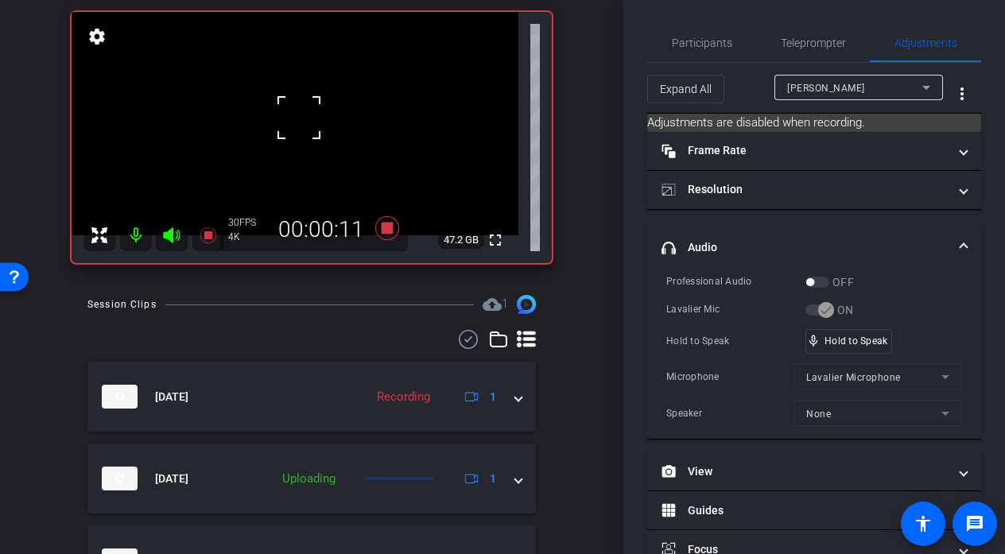
click at [299, 118] on div at bounding box center [299, 118] width 40 height 40
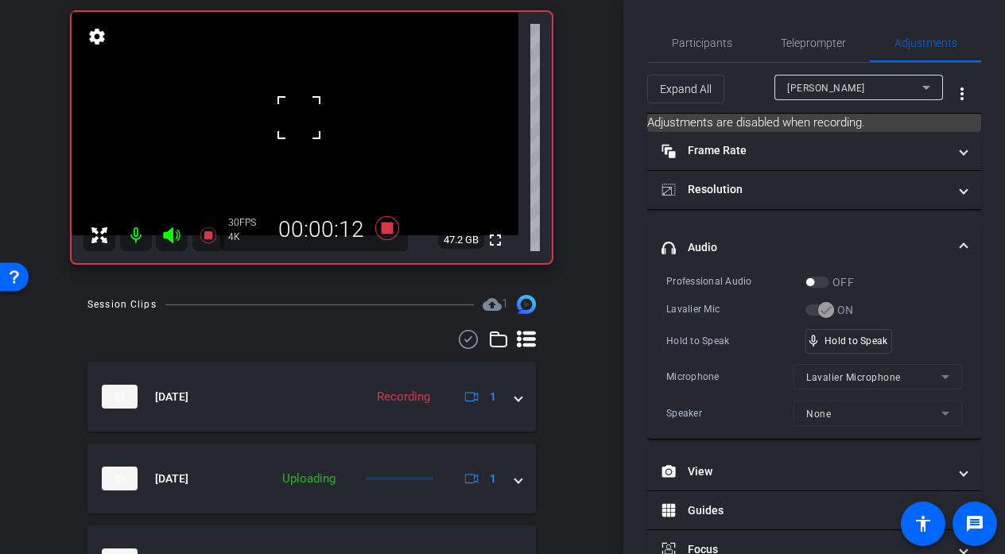
click at [299, 118] on div at bounding box center [299, 118] width 40 height 40
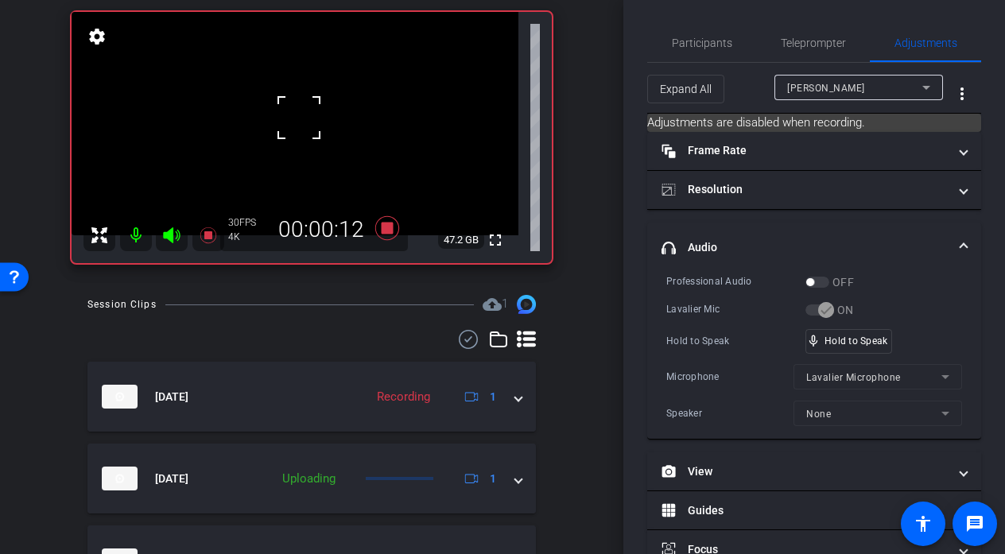
click at [299, 118] on div at bounding box center [299, 118] width 40 height 40
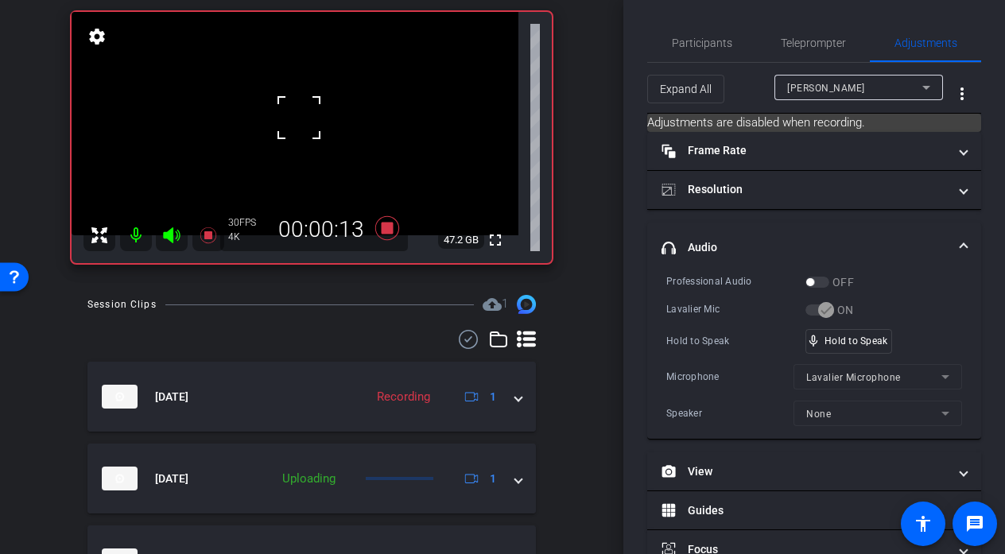
click at [299, 118] on div at bounding box center [299, 118] width 40 height 40
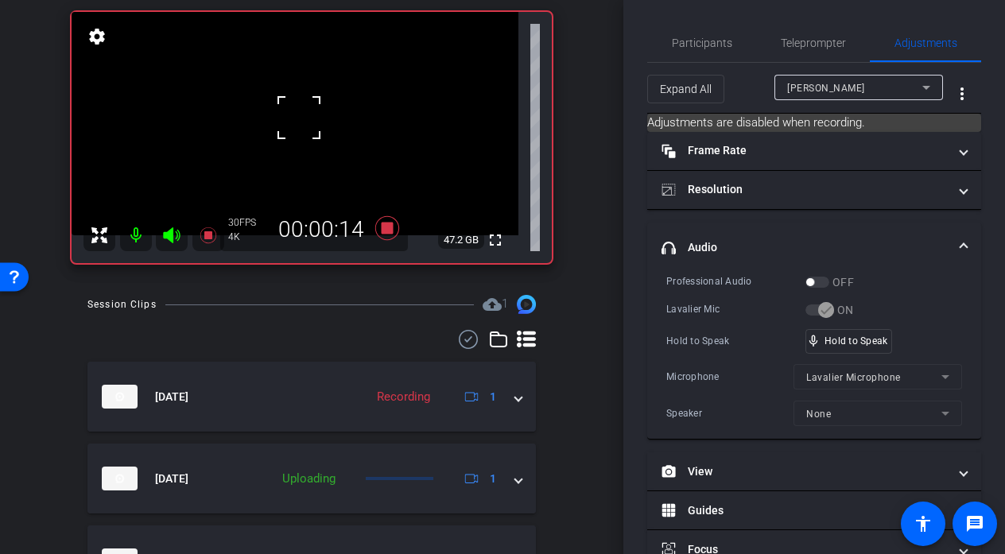
click at [299, 118] on div at bounding box center [299, 118] width 40 height 40
click at [304, 117] on video at bounding box center [295, 123] width 447 height 223
click at [304, 117] on div at bounding box center [304, 117] width 40 height 40
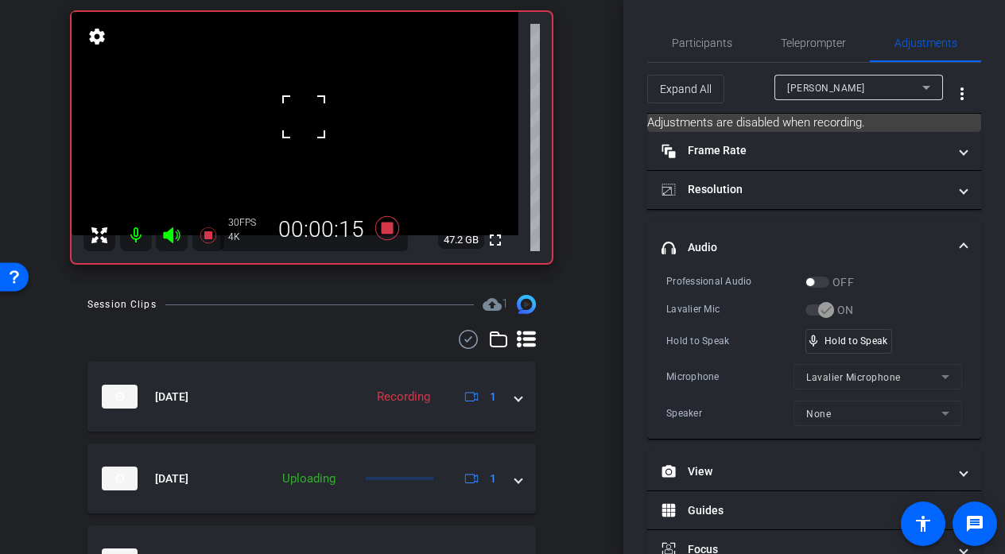
click at [304, 117] on div at bounding box center [304, 117] width 40 height 40
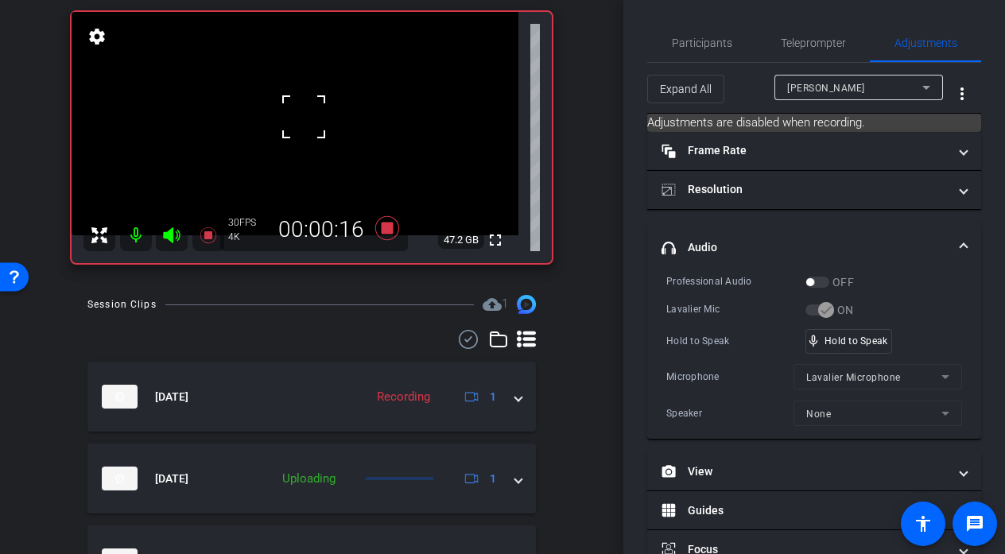
click at [304, 117] on div at bounding box center [304, 117] width 40 height 40
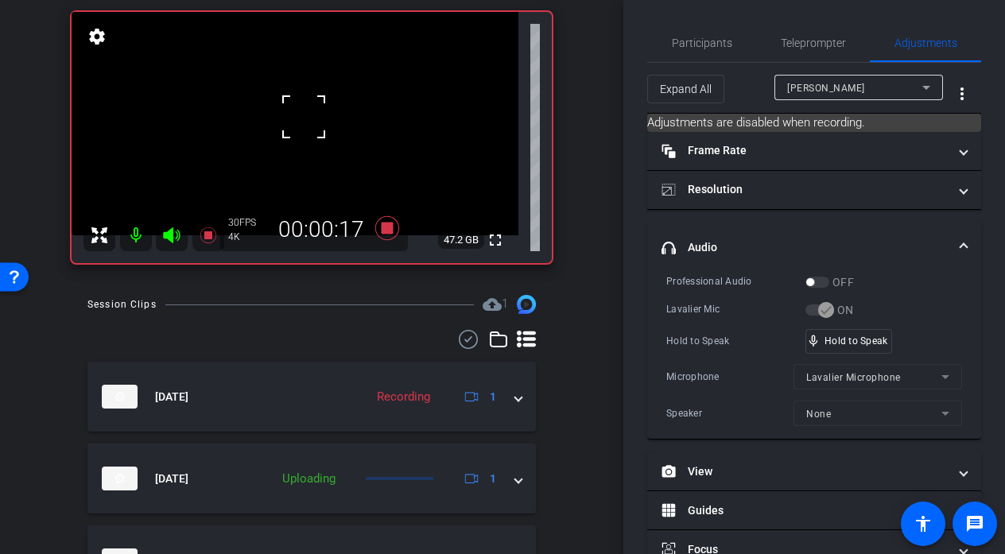
click at [304, 117] on div at bounding box center [304, 117] width 40 height 40
click at [308, 112] on video at bounding box center [295, 123] width 447 height 223
click at [308, 112] on div at bounding box center [308, 112] width 40 height 40
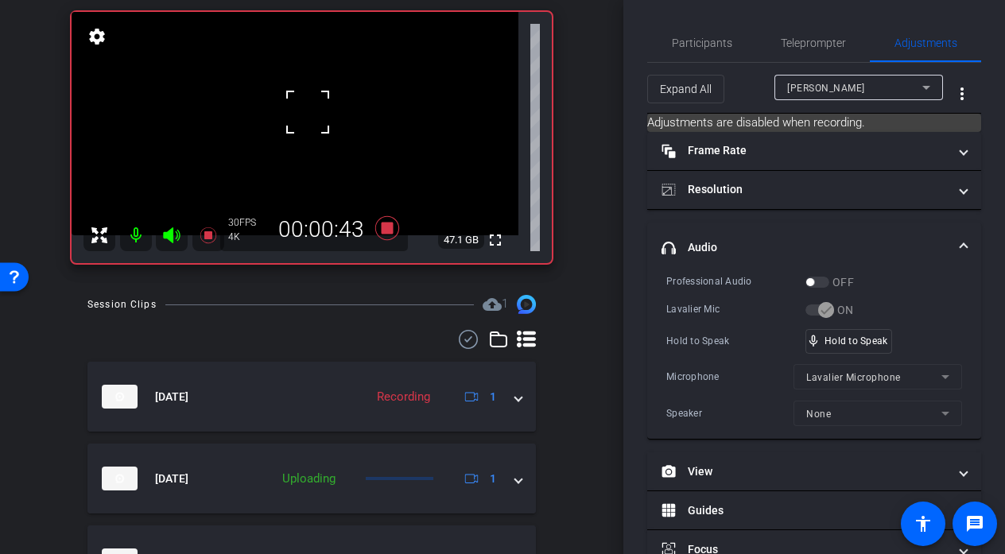
click at [308, 112] on div at bounding box center [308, 112] width 40 height 40
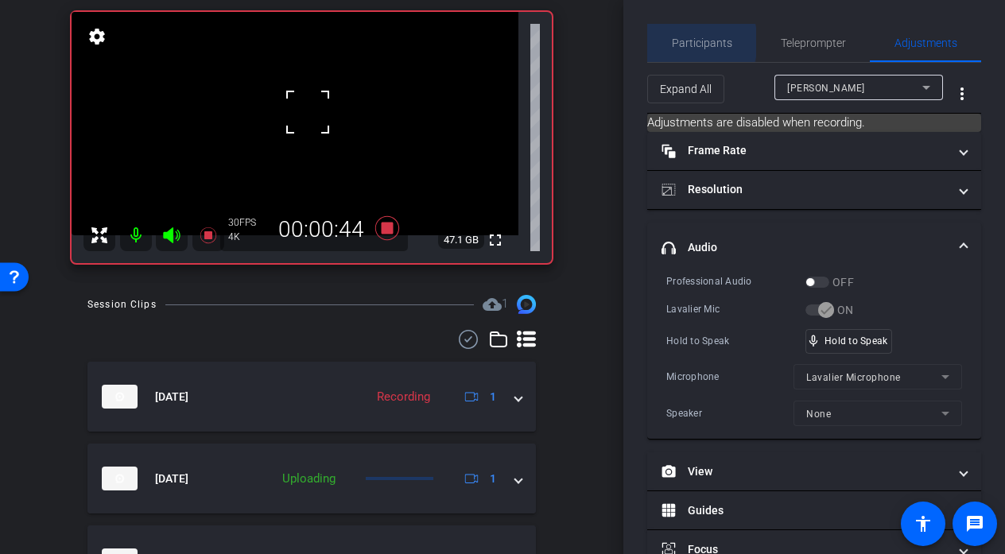
click at [688, 42] on span "Participants" at bounding box center [702, 42] width 60 height 11
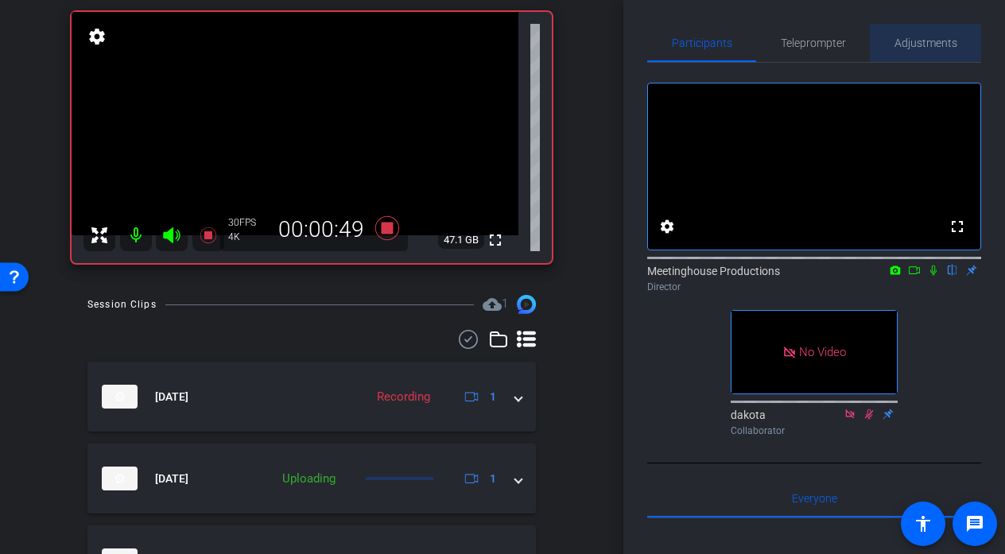
click at [912, 37] on span "Adjustments" at bounding box center [925, 42] width 63 height 11
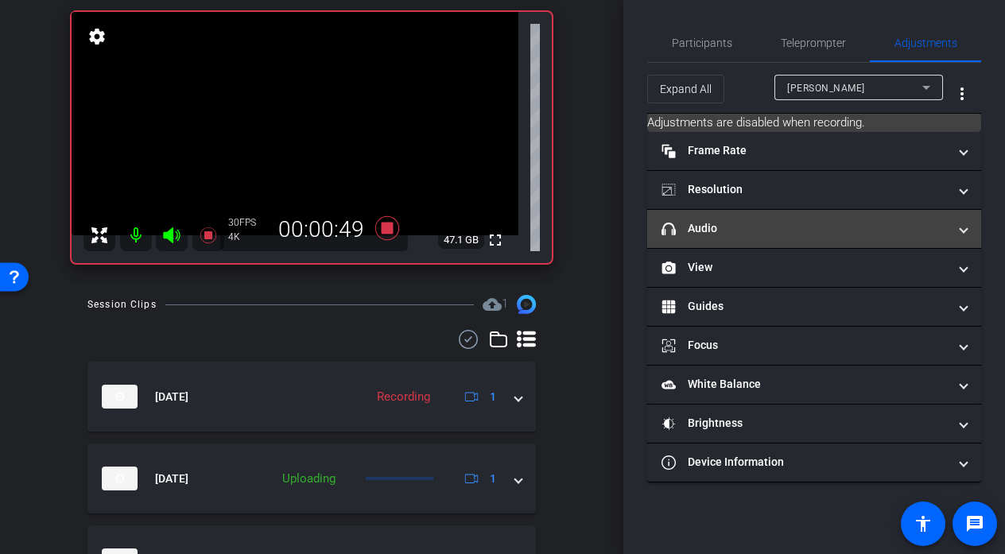
click at [719, 225] on mat-panel-title "headphone icon Audio" at bounding box center [804, 228] width 286 height 17
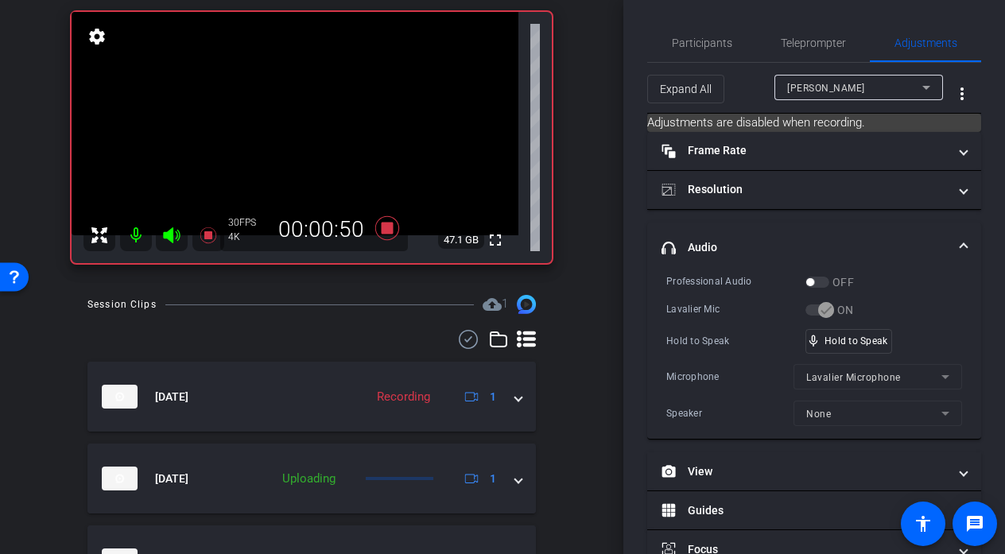
click at [300, 110] on video at bounding box center [295, 123] width 447 height 223
click at [300, 110] on div at bounding box center [308, 112] width 40 height 40
click at [300, 110] on div at bounding box center [301, 110] width 40 height 40
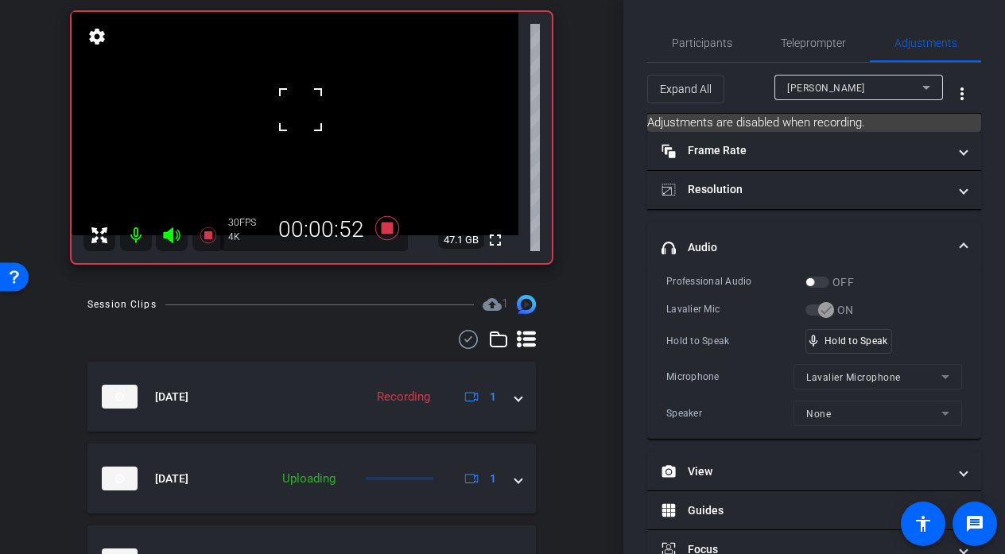
click at [300, 110] on div at bounding box center [301, 110] width 40 height 40
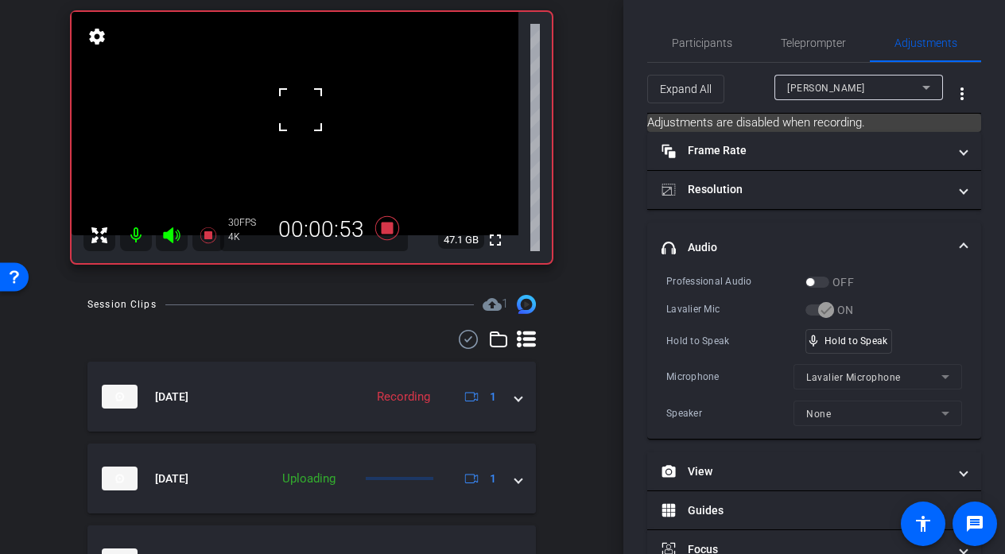
click at [300, 110] on div at bounding box center [301, 110] width 40 height 40
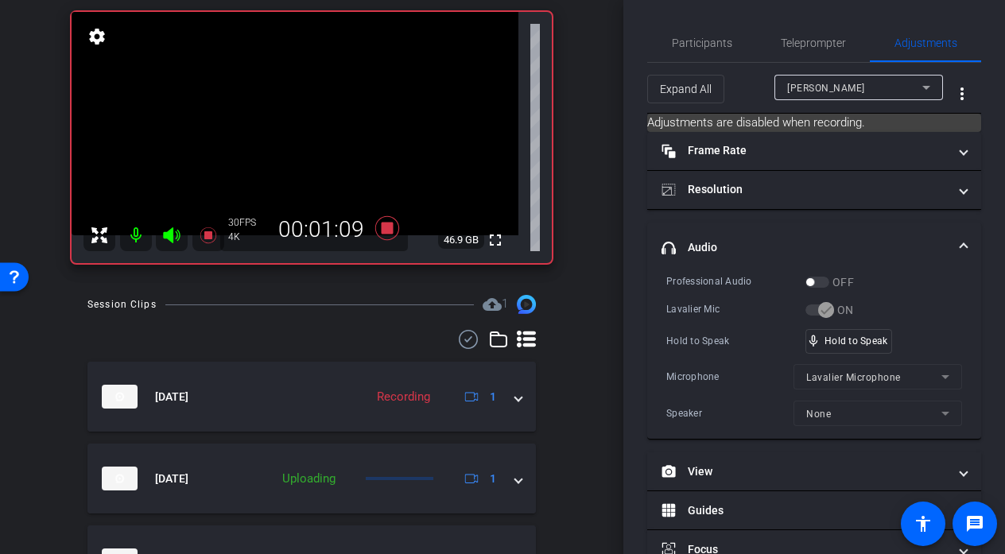
click at [301, 116] on video at bounding box center [295, 123] width 447 height 223
click at [301, 116] on div at bounding box center [301, 110] width 40 height 40
click at [301, 116] on div at bounding box center [301, 116] width 40 height 40
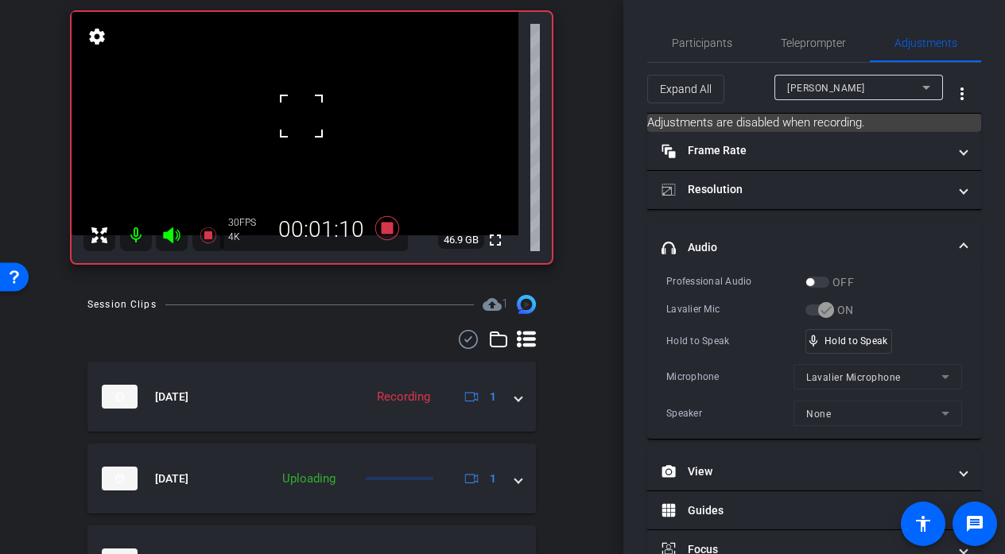
click at [301, 116] on div at bounding box center [301, 116] width 40 height 40
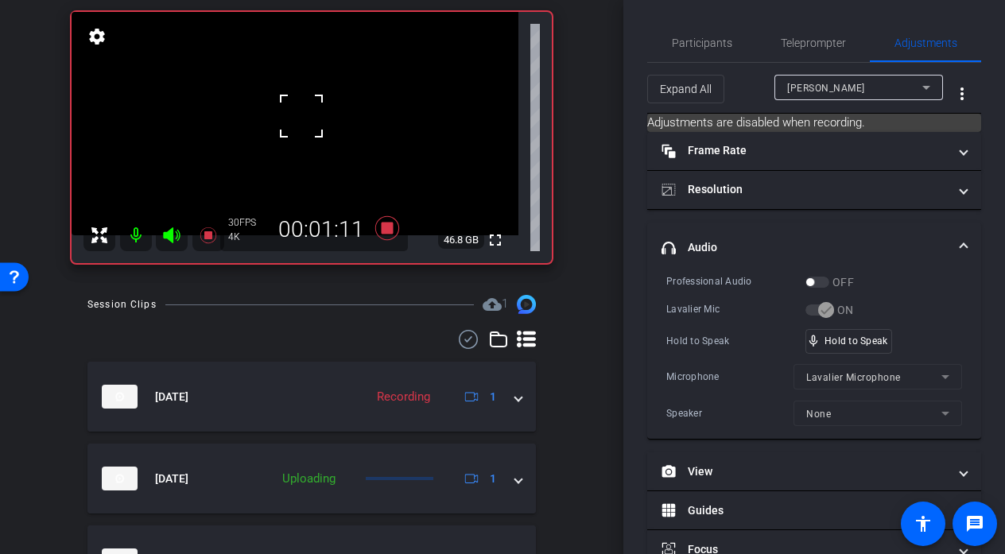
click at [301, 116] on div at bounding box center [301, 116] width 40 height 40
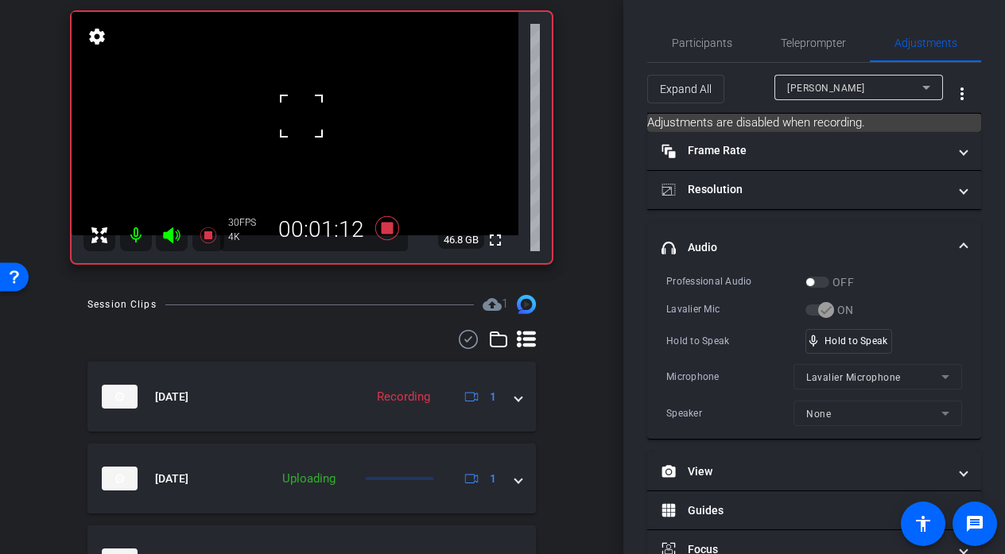
click at [301, 116] on div at bounding box center [301, 116] width 40 height 40
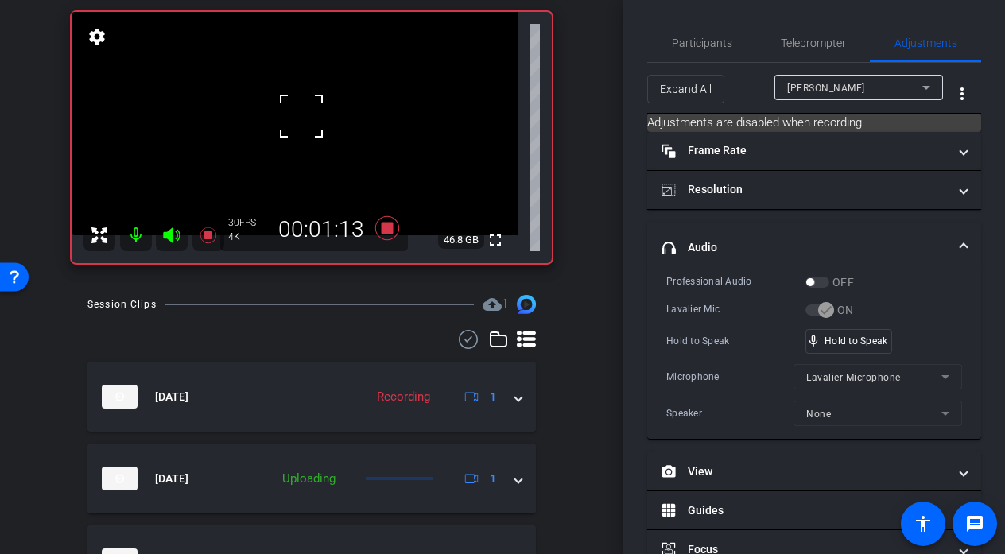
click at [301, 116] on div at bounding box center [301, 116] width 40 height 40
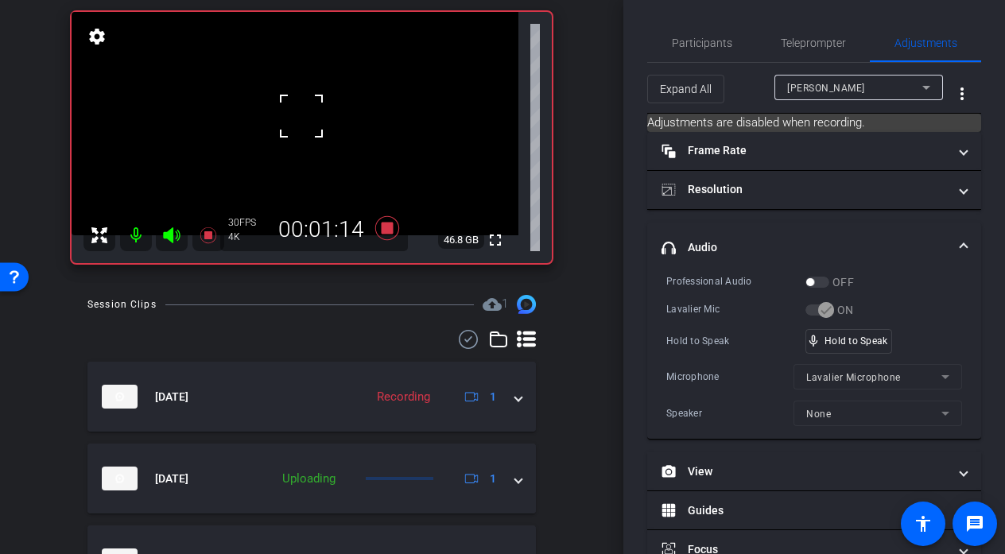
click at [301, 116] on div "fullscreen settings 46.8 GB" at bounding box center [312, 137] width 480 height 251
click at [301, 116] on video at bounding box center [295, 123] width 447 height 223
click at [301, 116] on div at bounding box center [301, 116] width 40 height 40
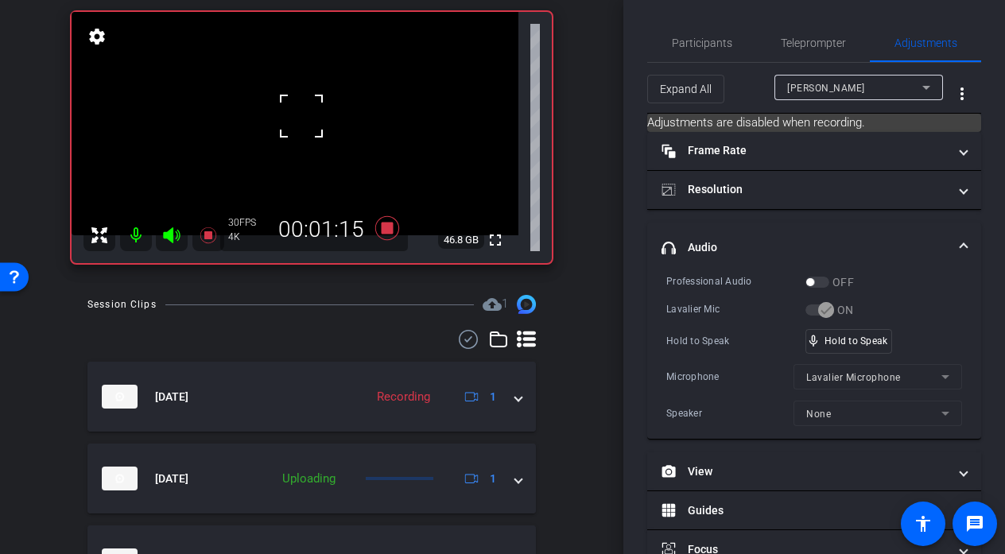
click at [301, 116] on div at bounding box center [301, 116] width 40 height 40
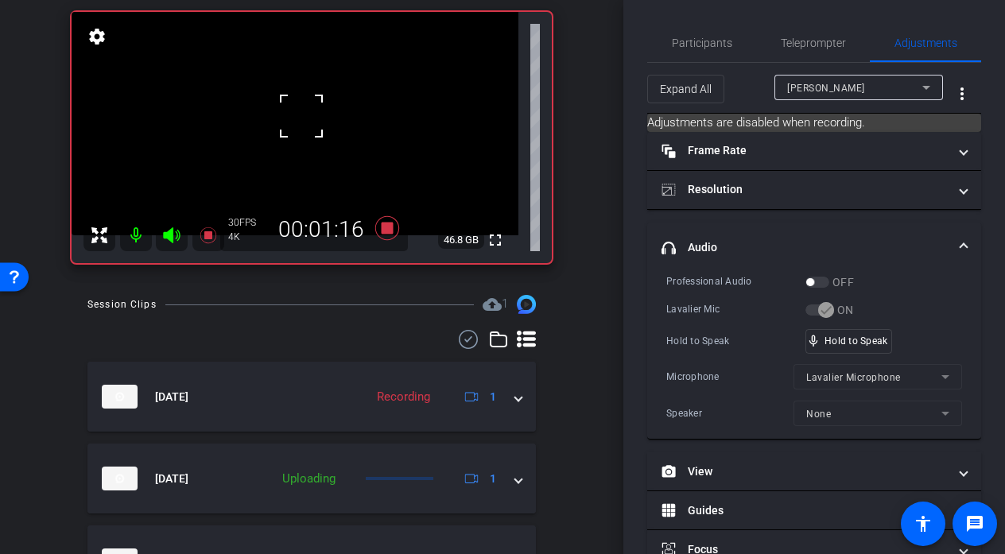
click at [301, 116] on div at bounding box center [301, 116] width 40 height 40
click
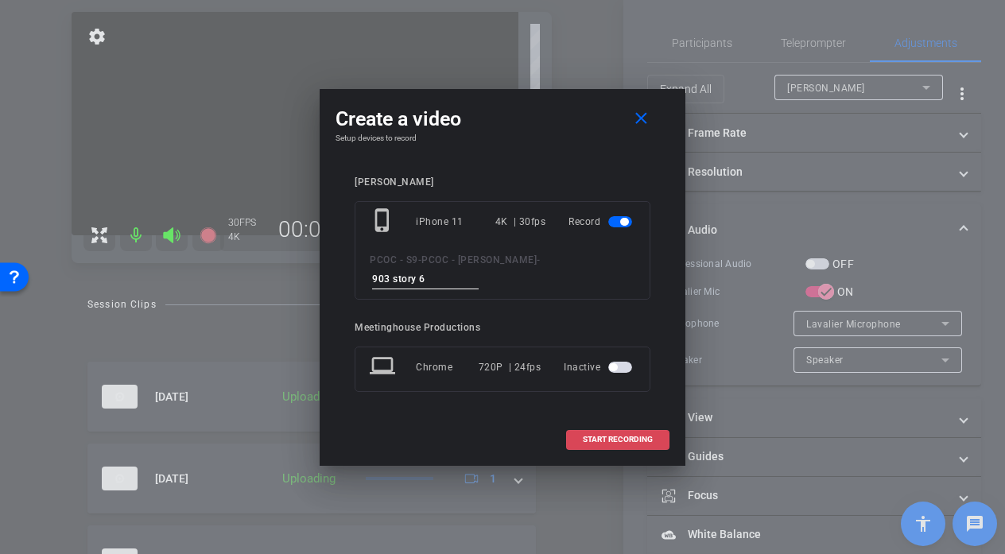
type input "903 story 6"
type input "903 story 7"
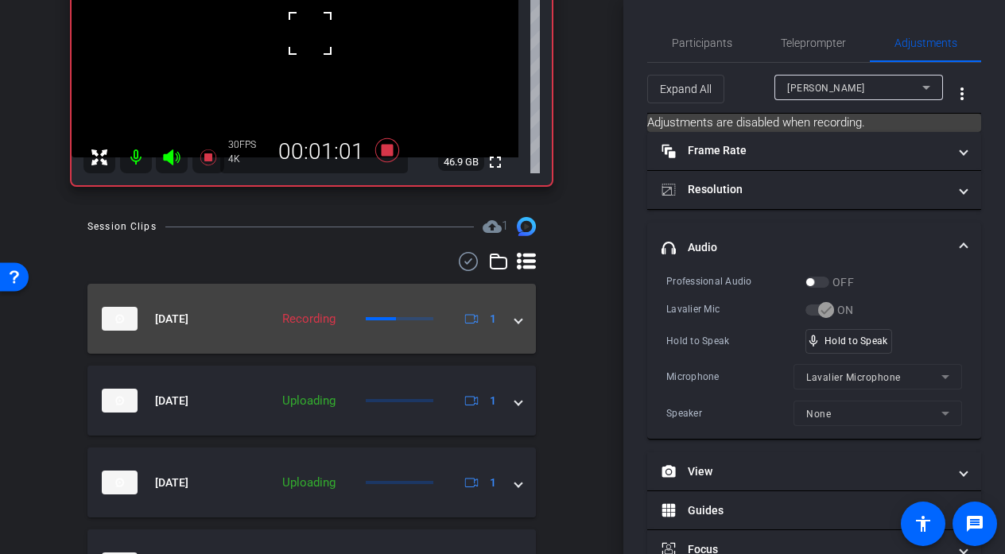
scroll to position [0, 0]
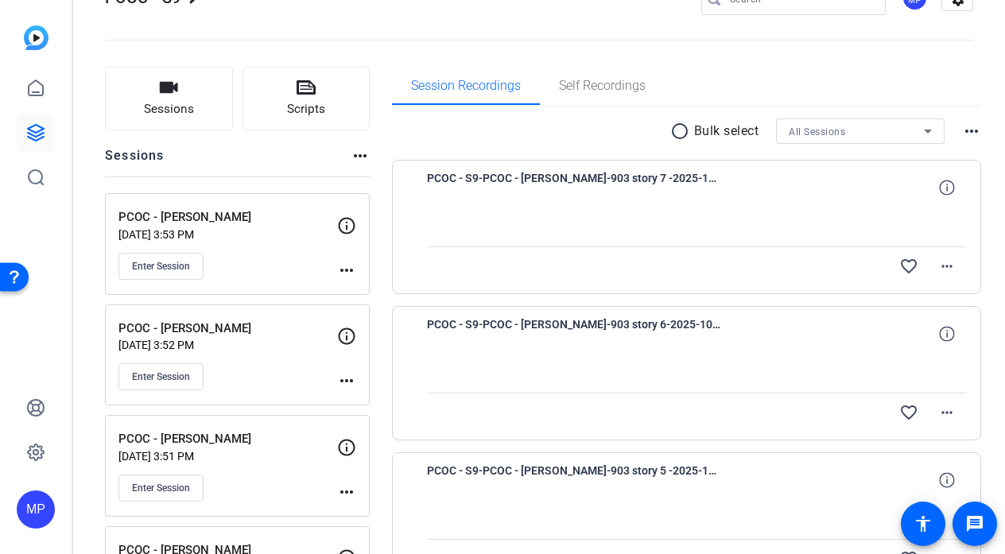
scroll to position [45, 0]
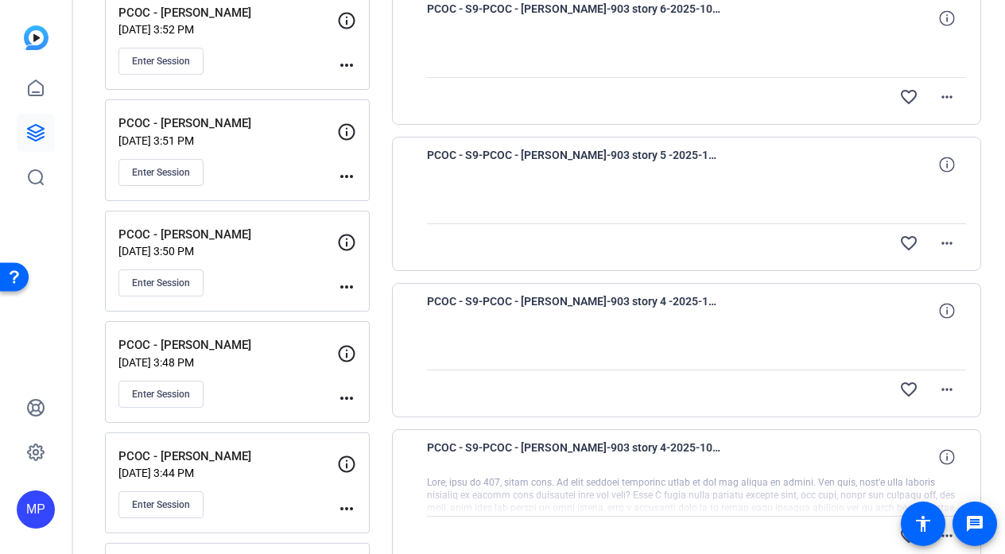
scroll to position [365, 0]
click at [618, 492] on div at bounding box center [697, 495] width 540 height 40
click at [623, 343] on div at bounding box center [697, 349] width 540 height 40
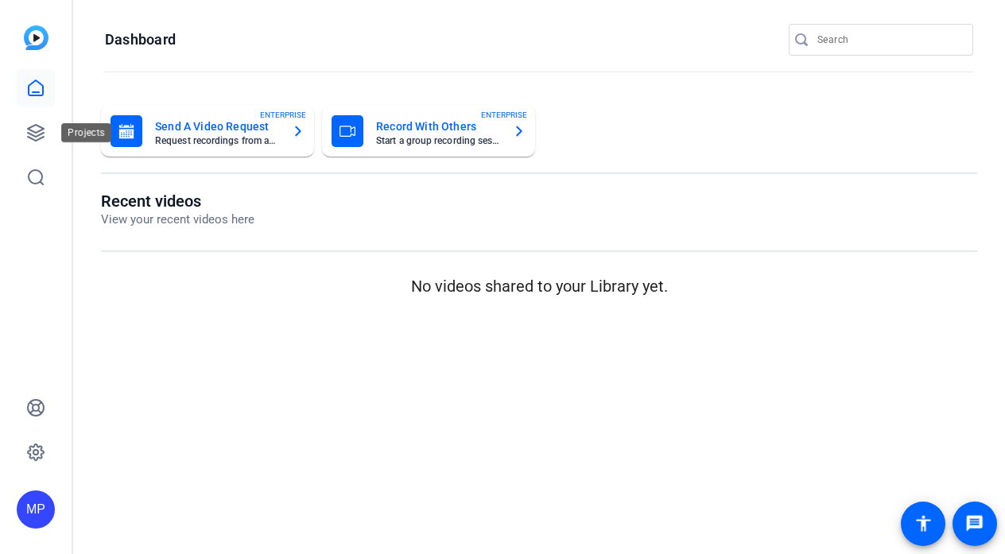
click at [44, 124] on icon at bounding box center [35, 132] width 19 height 19
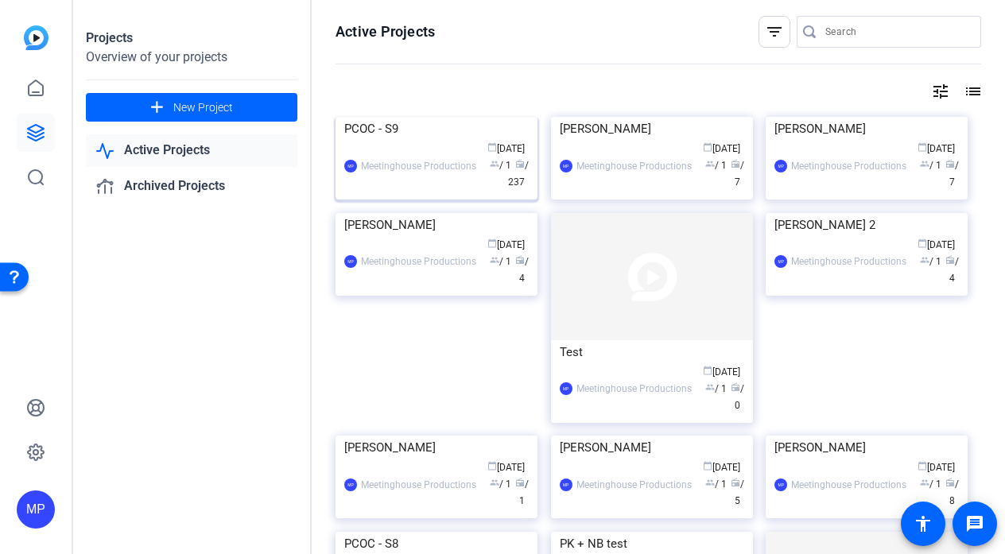
click at [428, 117] on img at bounding box center [436, 117] width 202 height 0
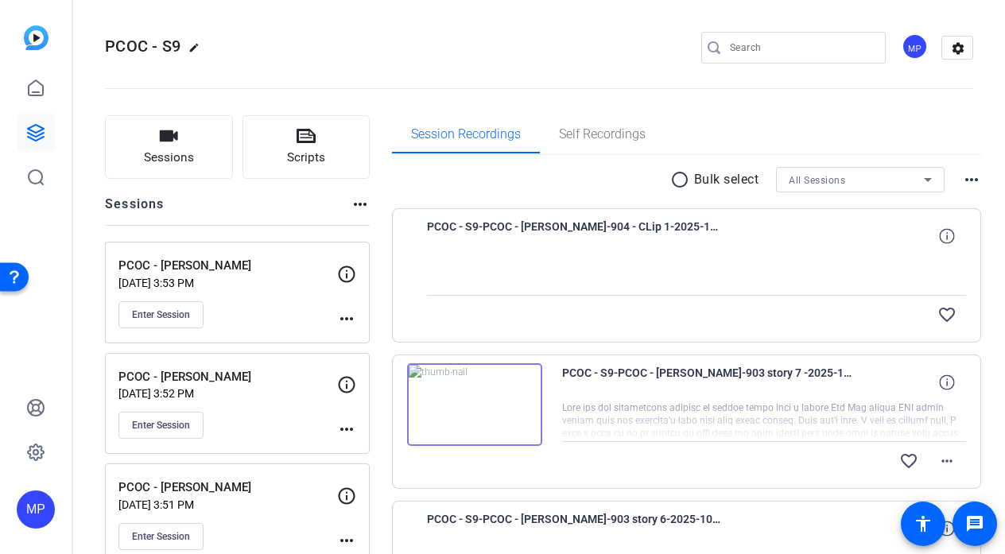
click at [462, 397] on img at bounding box center [474, 404] width 135 height 83
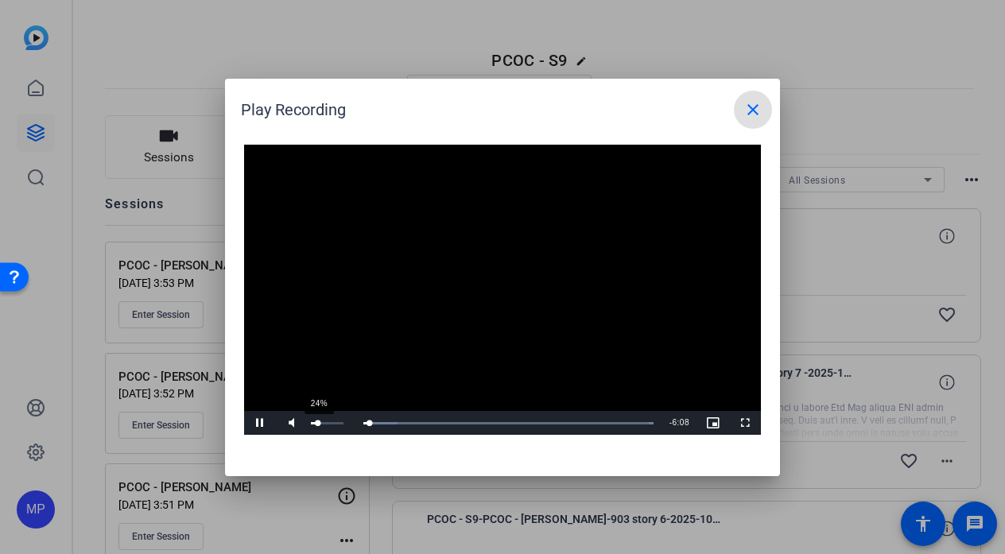
click at [318, 424] on div "24%" at bounding box center [327, 423] width 33 height 2
click at [338, 427] on div "Loaded : 100.00% 0:25 0:13" at bounding box center [485, 423] width 354 height 24
click at [332, 426] on div "Loaded : 100.00% 0:19 0:26" at bounding box center [485, 423] width 354 height 24
click at [319, 426] on div "Loaded : 100.00% 0:03 0:19" at bounding box center [485, 423] width 354 height 24
click at [324, 424] on div "0:11" at bounding box center [320, 423] width 9 height 4
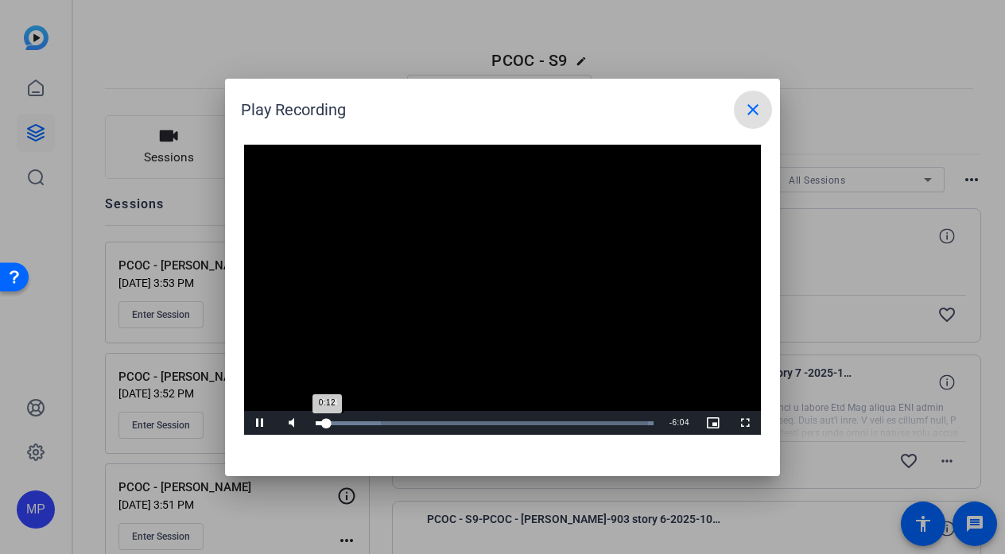
click at [327, 424] on div "0:12" at bounding box center [321, 423] width 11 height 4
click at [323, 424] on div "0:09" at bounding box center [320, 423] width 9 height 4
click at [327, 426] on div "54%" at bounding box center [327, 423] width 40 height 24
click at [319, 423] on div "Volume Level" at bounding box center [316, 423] width 10 height 2
click at [381, 420] on div "Loaded : 100.00% 0:47 0:17" at bounding box center [485, 423] width 354 height 24
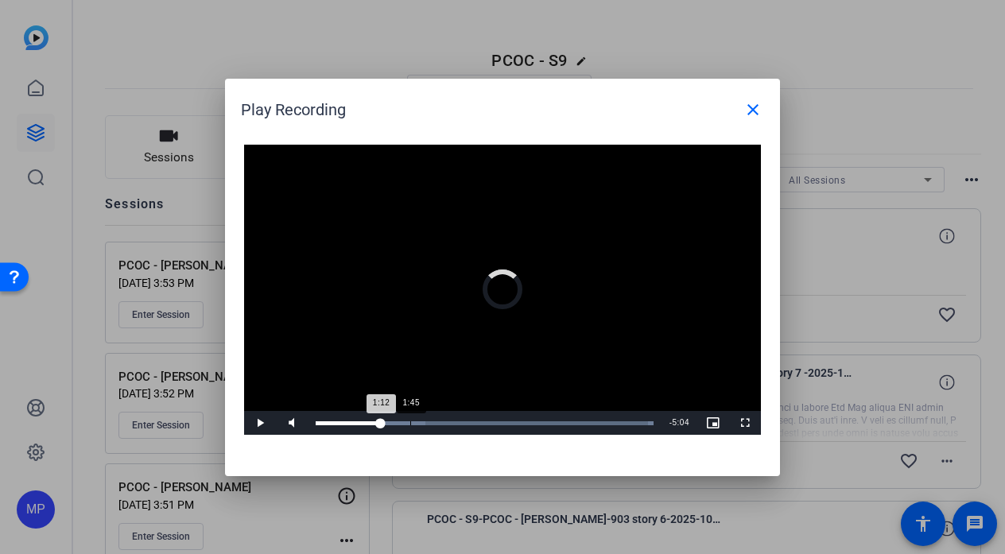
click at [409, 420] on div "Loaded : 100.00% 1:45 1:12" at bounding box center [485, 423] width 354 height 24
click at [441, 421] on div "Loaded : 100.00% 2:19 1:45" at bounding box center [485, 423] width 338 height 4
click at [753, 110] on mat-icon "close" at bounding box center [752, 109] width 19 height 19
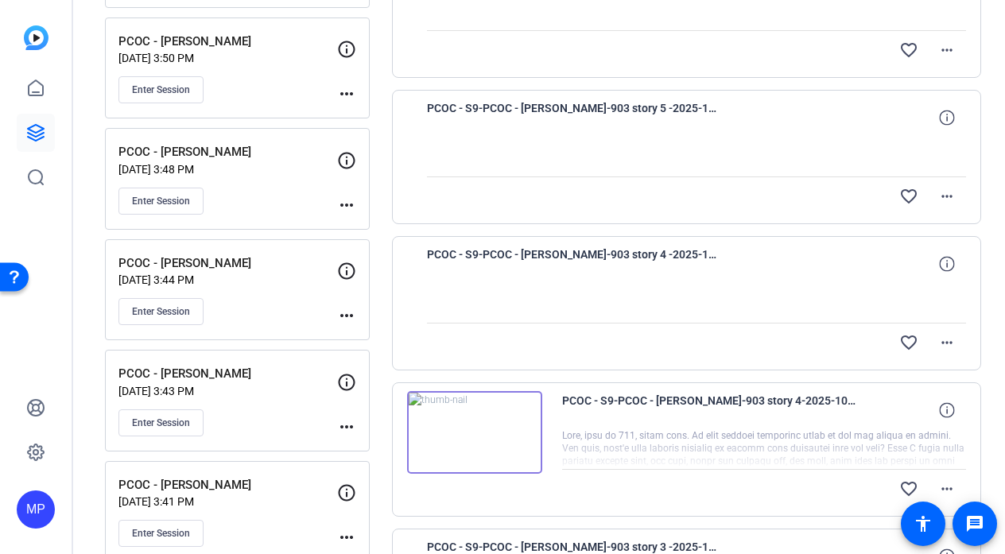
scroll to position [556, 0]
click at [466, 428] on img at bounding box center [474, 433] width 135 height 83
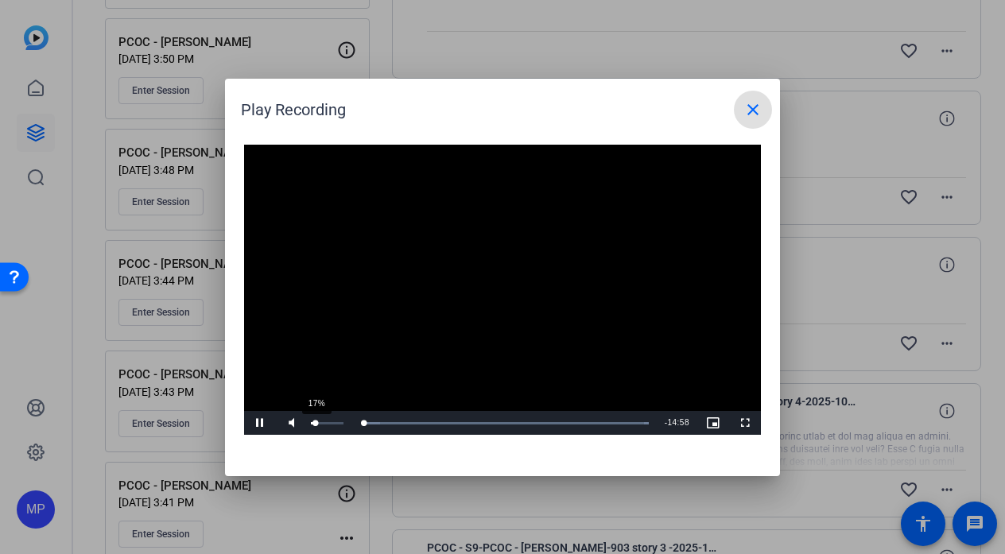
click at [316, 424] on div "17%" at bounding box center [327, 423] width 33 height 2
click at [446, 423] on div "Loaded : 100.00% 05:54 00:16" at bounding box center [482, 423] width 333 height 4
click at [393, 421] on div "Loaded : 100.00% 03:27 03:27" at bounding box center [482, 423] width 333 height 4
click at [405, 422] on div "Loaded : 100.00% 04:00 03:28" at bounding box center [482, 423] width 333 height 4
click at [412, 421] on div "Loaded : 100.00% 04:13 04:01" at bounding box center [482, 423] width 333 height 4
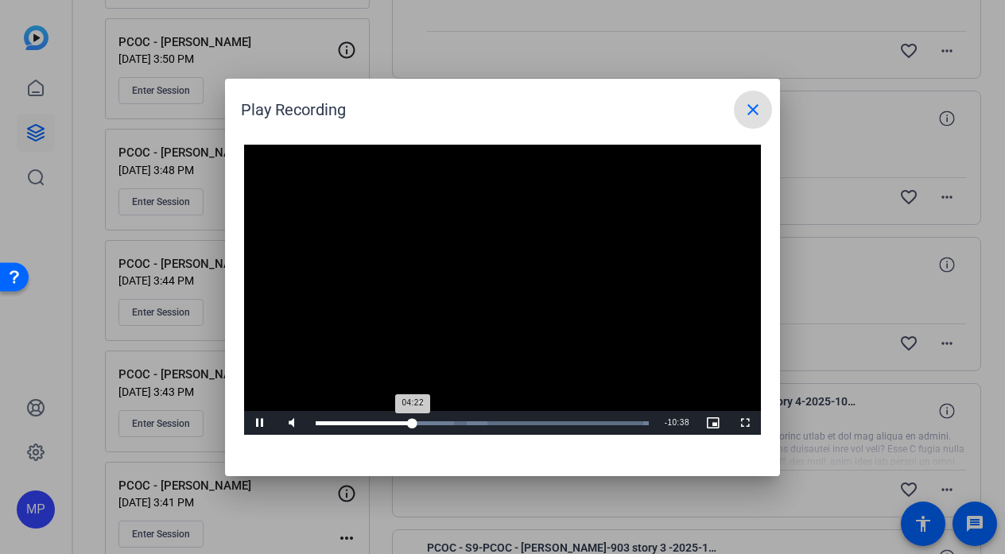
click at [426, 421] on div "Loaded : 100.00% 04:20 04:22" at bounding box center [482, 423] width 333 height 4
click at [418, 422] on div "04:37" at bounding box center [368, 423] width 104 height 4
click at [448, 459] on div "Video Player is loading. Play Video Pause Mute 0% Current Time 4:41 / Duration …" at bounding box center [502, 302] width 555 height 347
click at [448, 459] on div "Video Player is loading. Play Video Pause Mute 0% Current Time 4:42 / Duration …" at bounding box center [502, 302] width 555 height 347
click at [480, 424] on div "07:16" at bounding box center [479, 423] width 1 height 4
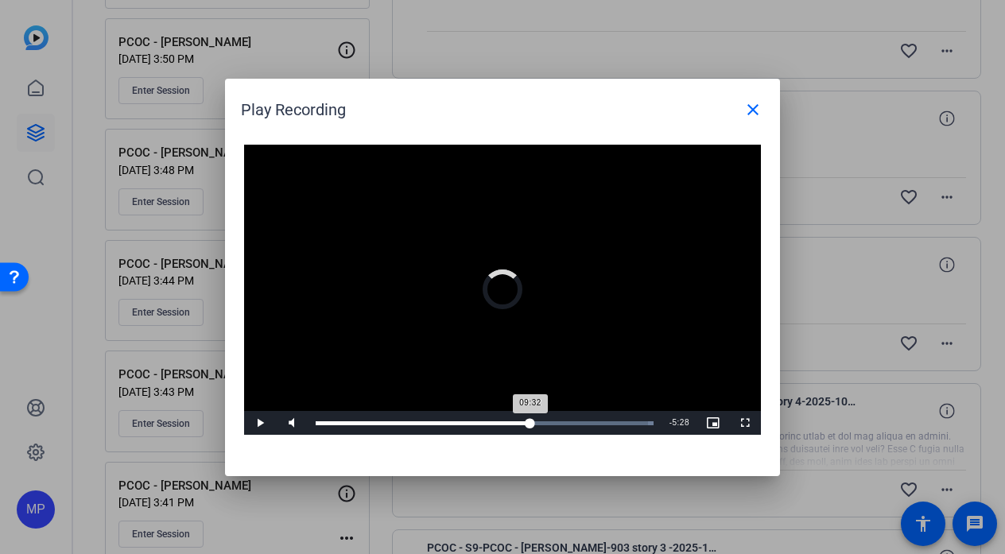
click at [529, 428] on div "Loaded : 100.00% 09:32 09:32" at bounding box center [485, 423] width 354 height 24
click at [600, 429] on div "Loaded : 100.00% 12:38 09:32" at bounding box center [485, 423] width 354 height 24
click at [628, 425] on div "Loaded : 100.00% 13:55 13:55" at bounding box center [485, 423] width 354 height 24
drag, startPoint x: 645, startPoint y: 424, endPoint x: 658, endPoint y: 424, distance: 13.5
click at [653, 424] on div "Loaded : 100.00% 14:50 14:39" at bounding box center [485, 423] width 338 height 4
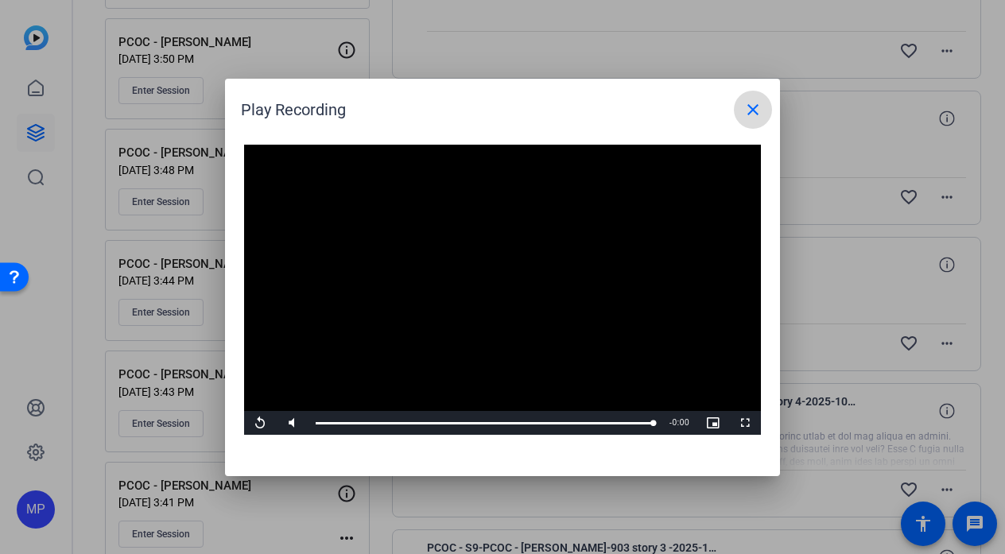
click at [742, 114] on span at bounding box center [753, 110] width 38 height 38
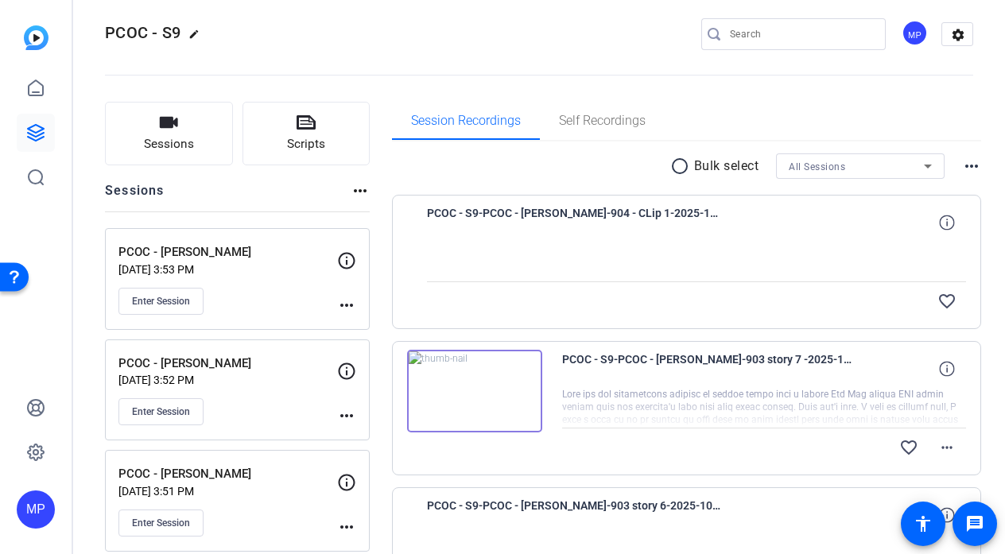
scroll to position [11, 0]
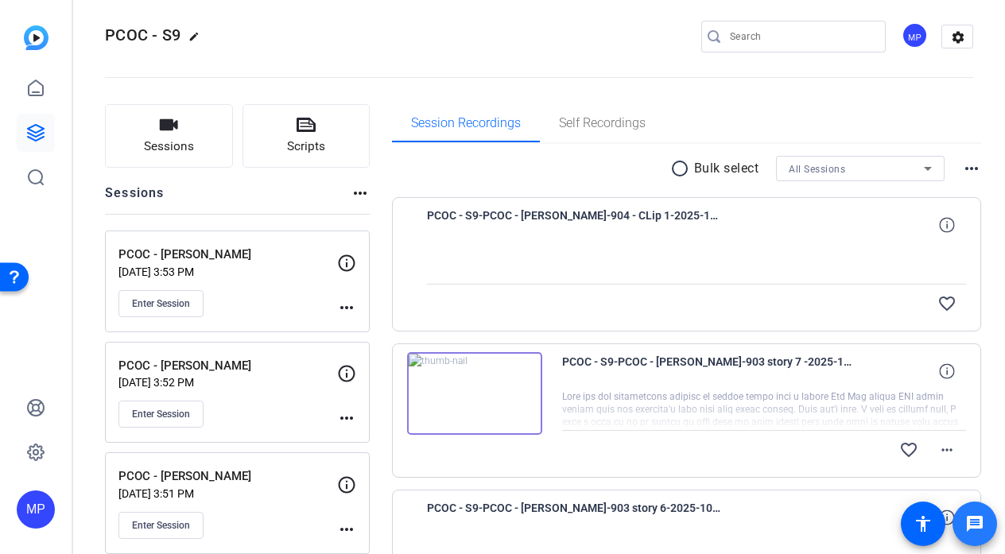
click at [986, 523] on span at bounding box center [974, 524] width 38 height 38
click at [331, 29] on div "PCOC - S9 edit MP settings" at bounding box center [539, 37] width 868 height 24
click at [918, 524] on mat-icon "accessibility" at bounding box center [922, 523] width 19 height 19
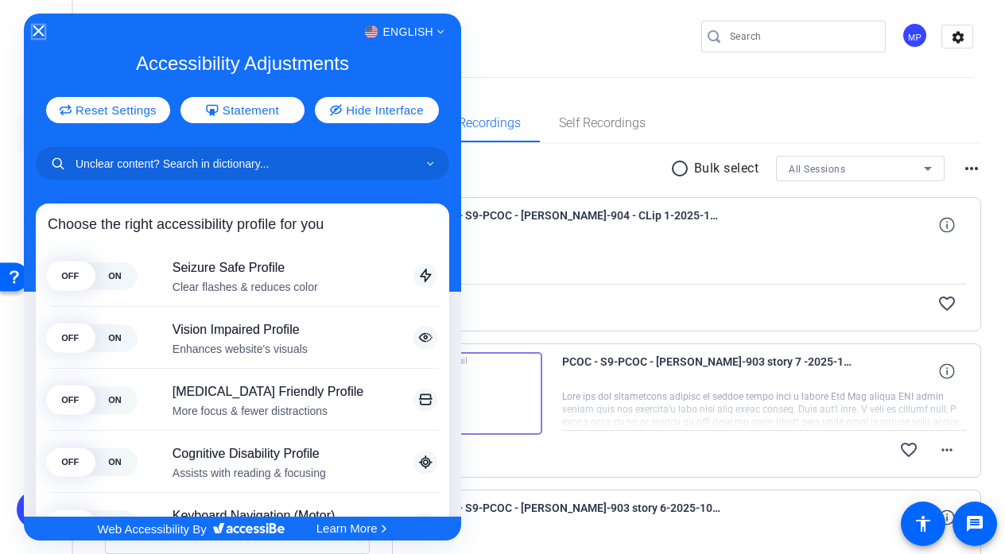
click at [37, 33] on icon "Close Accessibility Interface" at bounding box center [38, 30] width 11 height 11
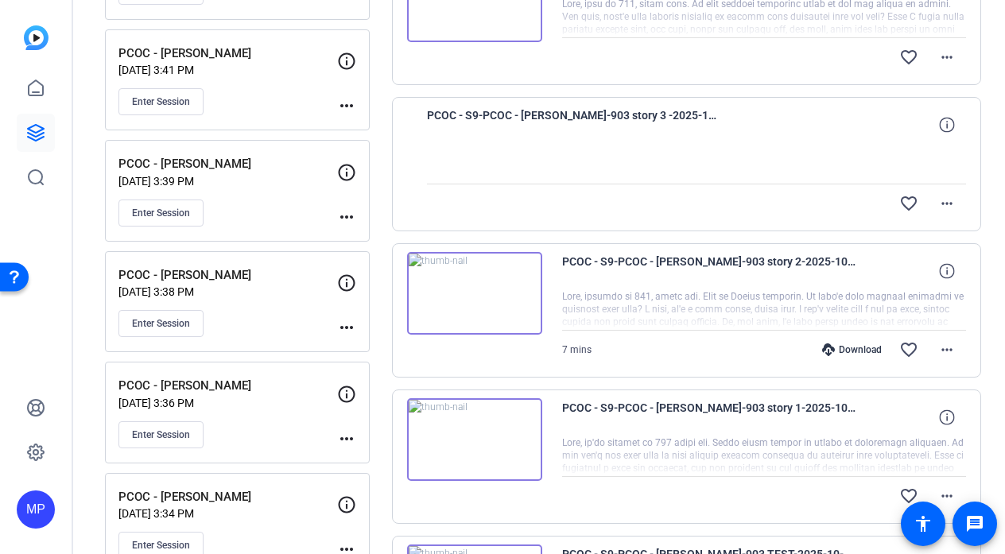
scroll to position [988, 0]
click at [487, 307] on img at bounding box center [474, 294] width 135 height 83
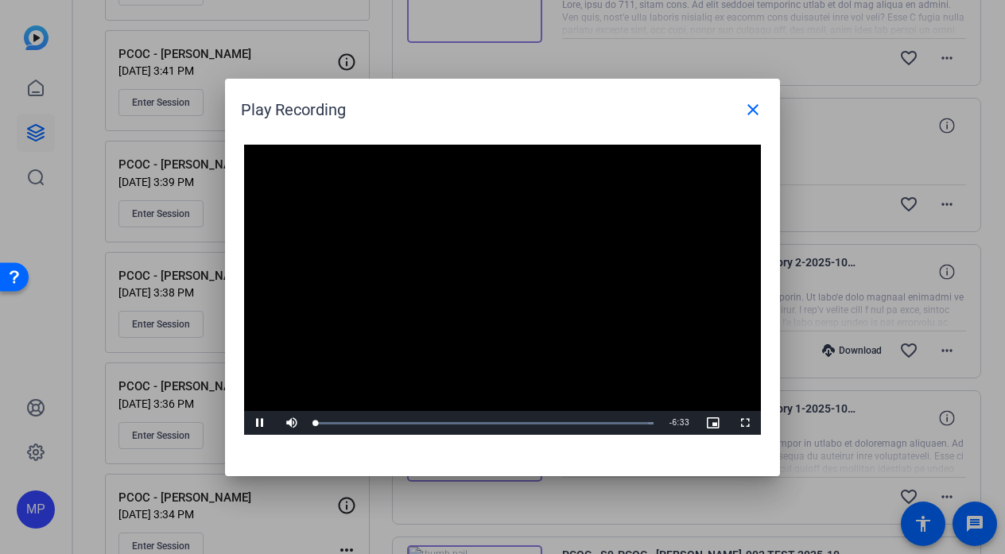
click at [462, 295] on video "Video Player" at bounding box center [502, 290] width 517 height 291
click at [323, 422] on div "39%" at bounding box center [327, 423] width 33 height 2
click at [316, 425] on div "17%" at bounding box center [327, 423] width 40 height 24
click at [348, 421] on div "Loaded : 100.00% 0:37 0:14" at bounding box center [485, 423] width 338 height 4
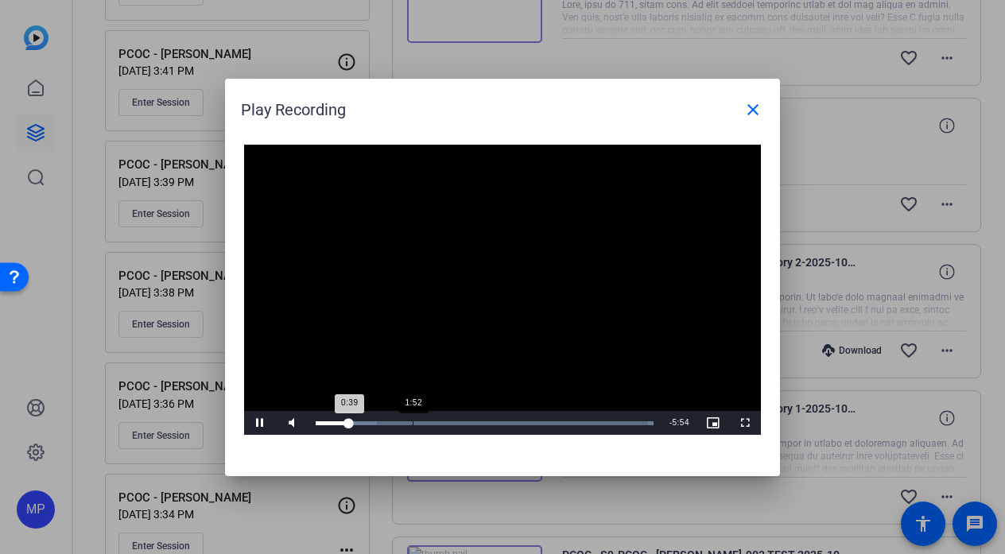
click at [413, 421] on div "Loaded : 100.00% 1:52 0:39" at bounding box center [485, 423] width 338 height 4
click at [465, 416] on div "Loaded : 100.00% 2:37 1:55" at bounding box center [485, 423] width 354 height 24
drag, startPoint x: 472, startPoint y: 416, endPoint x: 519, endPoint y: 416, distance: 46.9
click at [519, 416] on div "Loaded : 100.00% 3:57 3:57" at bounding box center [485, 423] width 354 height 24
drag, startPoint x: 544, startPoint y: 416, endPoint x: 593, endPoint y: 414, distance: 48.5
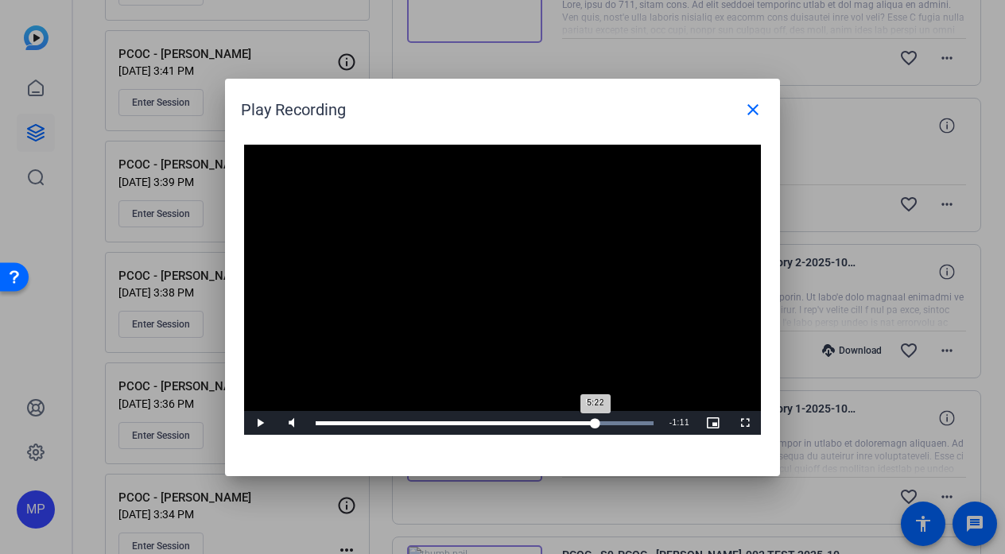
click at [593, 414] on div "Loaded : 100.00% 5:22 5:22" at bounding box center [485, 423] width 354 height 24
click at [315, 428] on div "15%" at bounding box center [327, 423] width 40 height 24
drag, startPoint x: 614, startPoint y: 425, endPoint x: 572, endPoint y: 425, distance: 41.3
click at [572, 425] on div "5:17" at bounding box center [463, 423] width 294 height 4
click at [529, 423] on div "Loaded : 100.00% 4:08 4:08" at bounding box center [485, 423] width 338 height 4
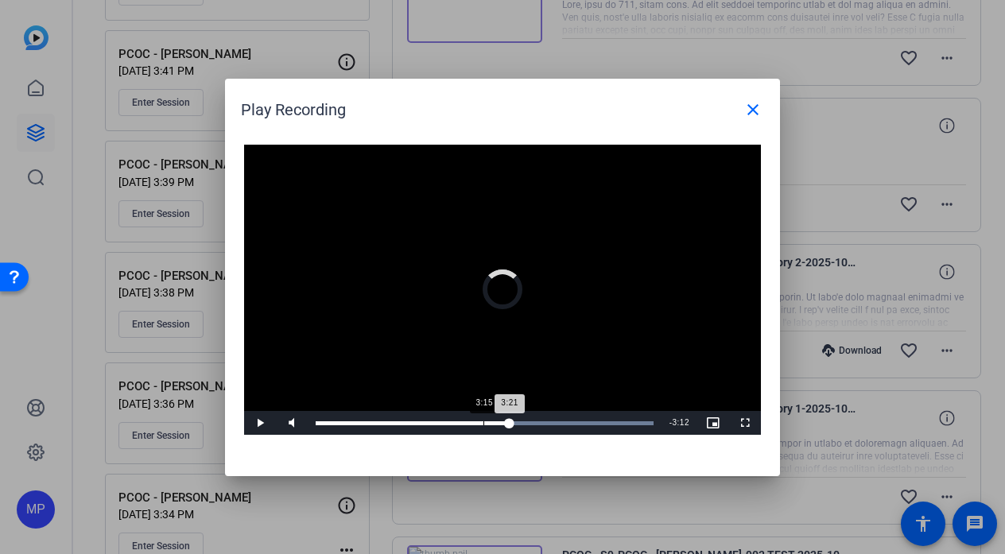
drag, startPoint x: 509, startPoint y: 424, endPoint x: 484, endPoint y: 424, distance: 25.4
click at [483, 424] on div "Loaded : 100.00% 3:15 3:21" at bounding box center [485, 423] width 338 height 4
click at [470, 424] on div "Loaded : 100.00% 3:01 3:16" at bounding box center [485, 423] width 338 height 4
click at [451, 423] on div "Loaded : 100.00% 2:39 3:00" at bounding box center [485, 423] width 338 height 4
click at [427, 421] on div "Loaded : 100.00% 2:09 2:09" at bounding box center [485, 423] width 338 height 4
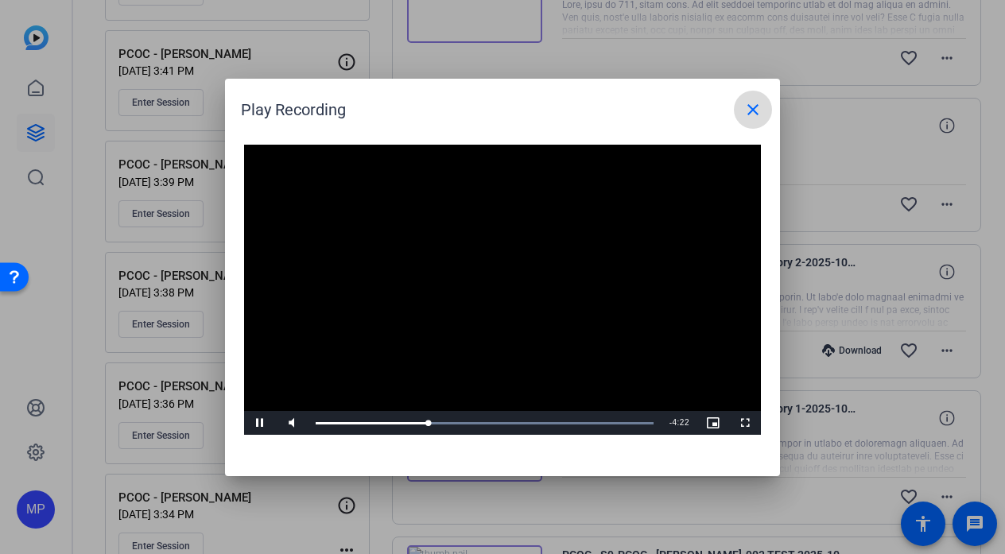
click at [752, 109] on mat-icon "close" at bounding box center [752, 109] width 19 height 19
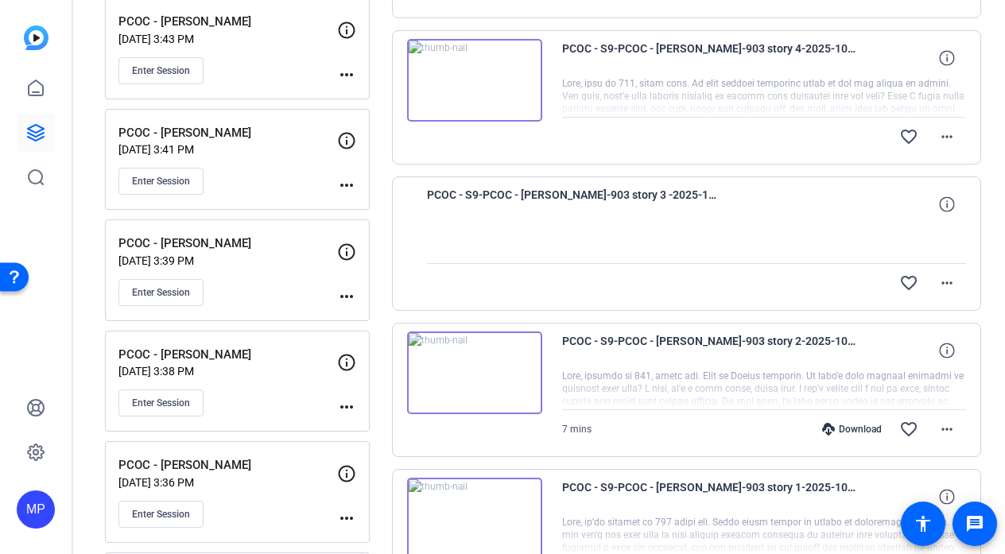
scroll to position [914, 0]
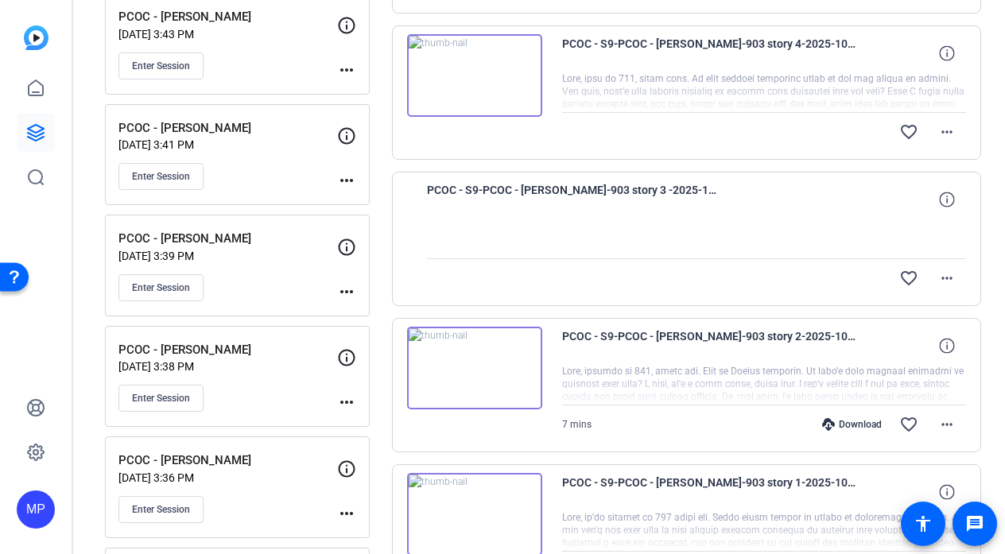
click at [472, 76] on img at bounding box center [474, 75] width 135 height 83
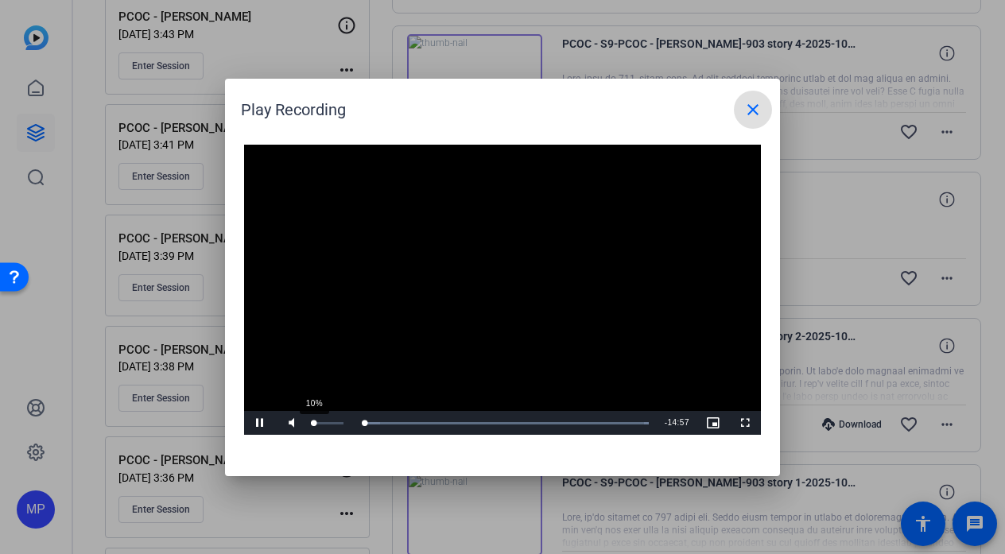
drag, startPoint x: 333, startPoint y: 421, endPoint x: 313, endPoint y: 422, distance: 19.9
click at [313, 422] on div "10%" at bounding box center [327, 423] width 33 height 2
click at [754, 100] on mat-icon "close" at bounding box center [752, 109] width 19 height 19
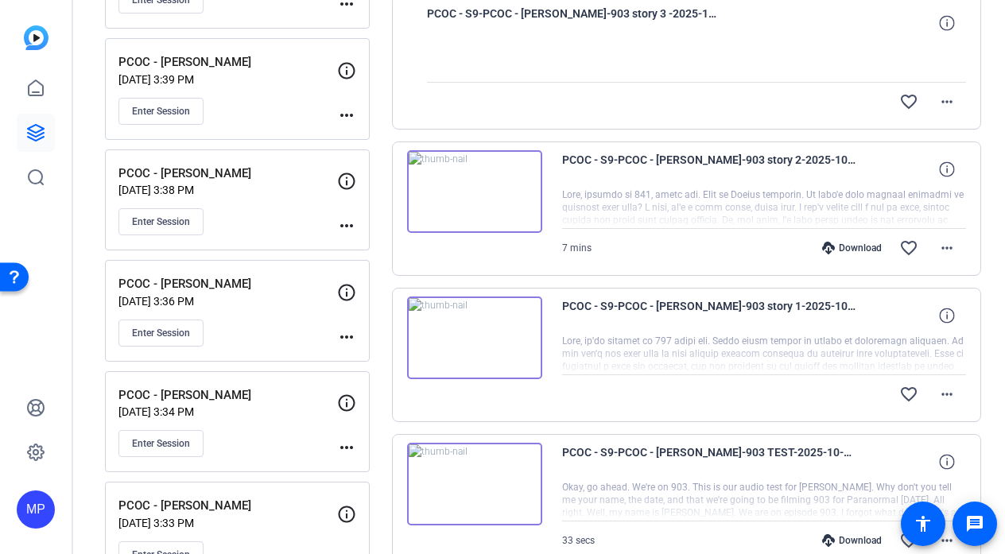
scroll to position [1163, 0]
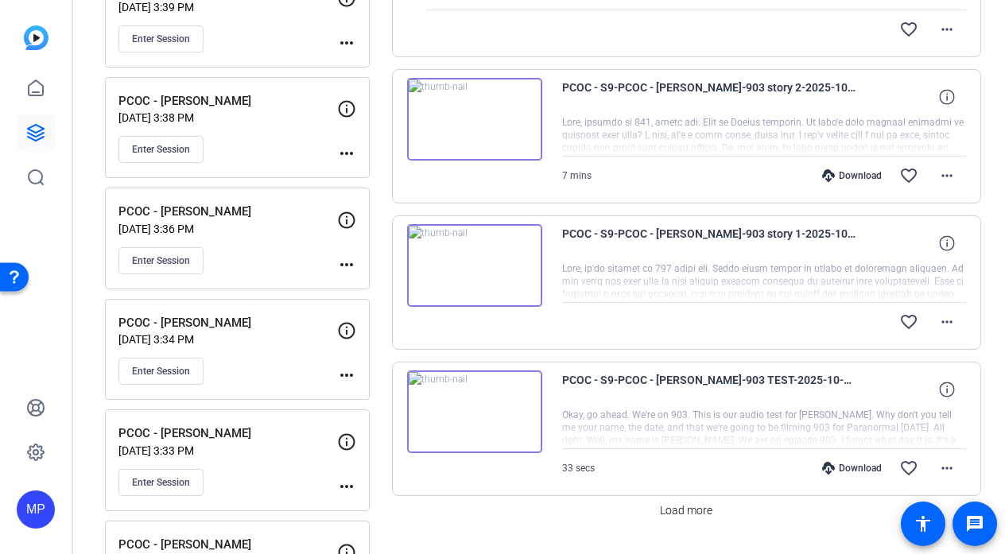
click at [475, 281] on img at bounding box center [474, 265] width 135 height 83
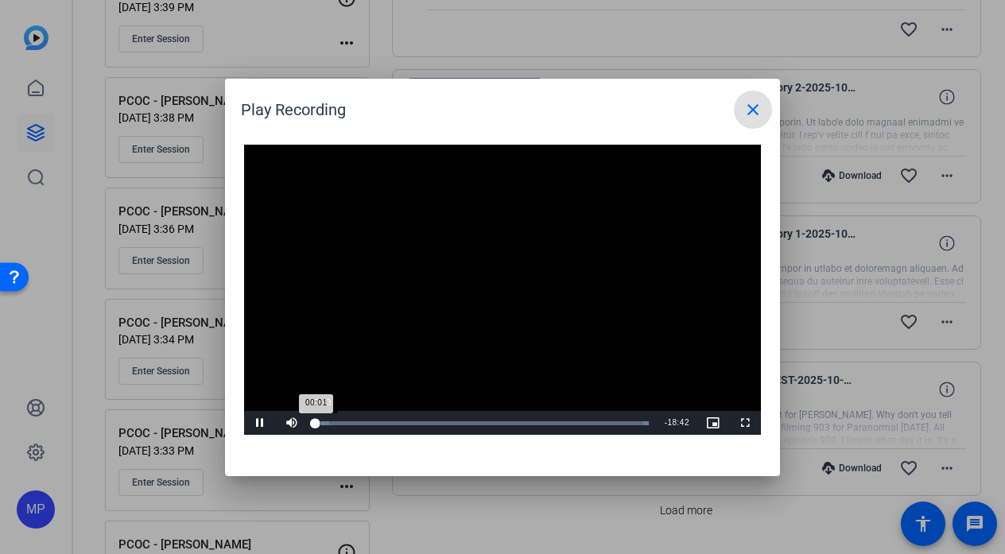
click at [322, 423] on div "Loaded : 100.00% 00:13 00:01" at bounding box center [482, 423] width 333 height 4
click at [374, 421] on div "Loaded : 100.00% 02:29 00:25" at bounding box center [482, 423] width 333 height 4
click at [320, 422] on div "32%" at bounding box center [327, 423] width 33 height 2
click at [409, 423] on div "Loaded : 100.00% 05:18 05:18" at bounding box center [482, 423] width 333 height 4
drag, startPoint x: 424, startPoint y: 423, endPoint x: 529, endPoint y: 417, distance: 104.3
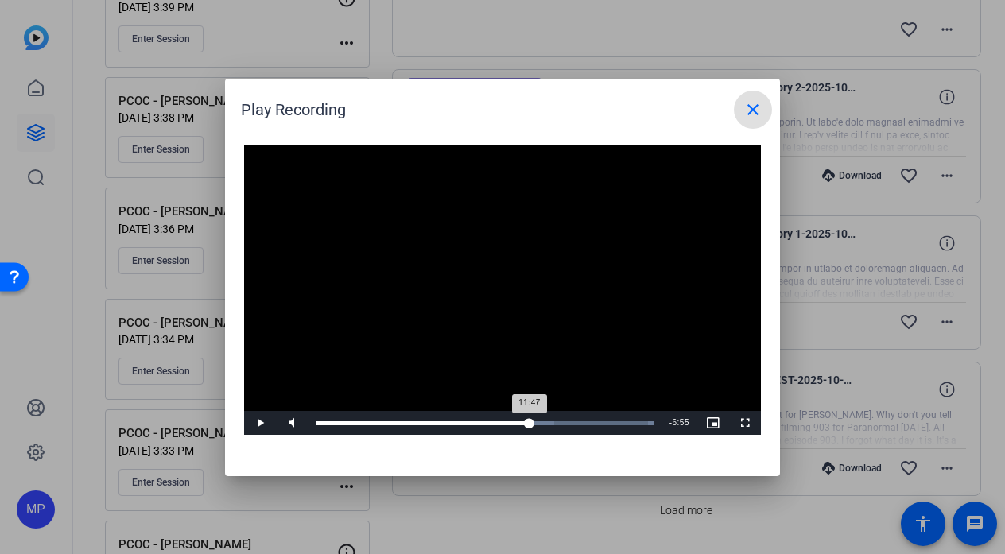
click at [529, 421] on div "Loaded : 100.00% 11:47 11:47" at bounding box center [485, 423] width 338 height 4
click at [512, 419] on div "Loaded : 100.00% 10:57 11:47" at bounding box center [485, 423] width 354 height 24
click at [553, 416] on div "Loaded : 100.00% 13:09 10:52" at bounding box center [485, 423] width 354 height 24
click at [602, 418] on div "Loaded : 100.00% 15:53 13:30" at bounding box center [485, 423] width 354 height 24
click at [612, 419] on div "Loaded : 100.00% 16:27 16:27" at bounding box center [485, 423] width 354 height 24
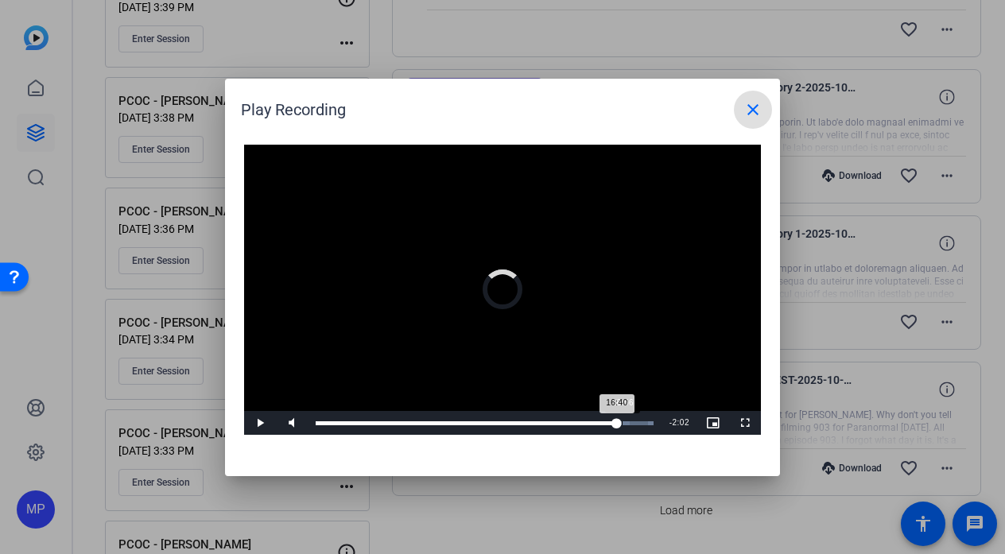
drag, startPoint x: 616, startPoint y: 420, endPoint x: 627, endPoint y: 420, distance: 11.1
click at [617, 421] on div "16:40" at bounding box center [466, 423] width 301 height 4
click at [628, 421] on div "17:18" at bounding box center [472, 423] width 312 height 4
click at [618, 421] on div "17:23" at bounding box center [473, 423] width 314 height 4
click at [757, 114] on mat-icon "close" at bounding box center [752, 109] width 19 height 19
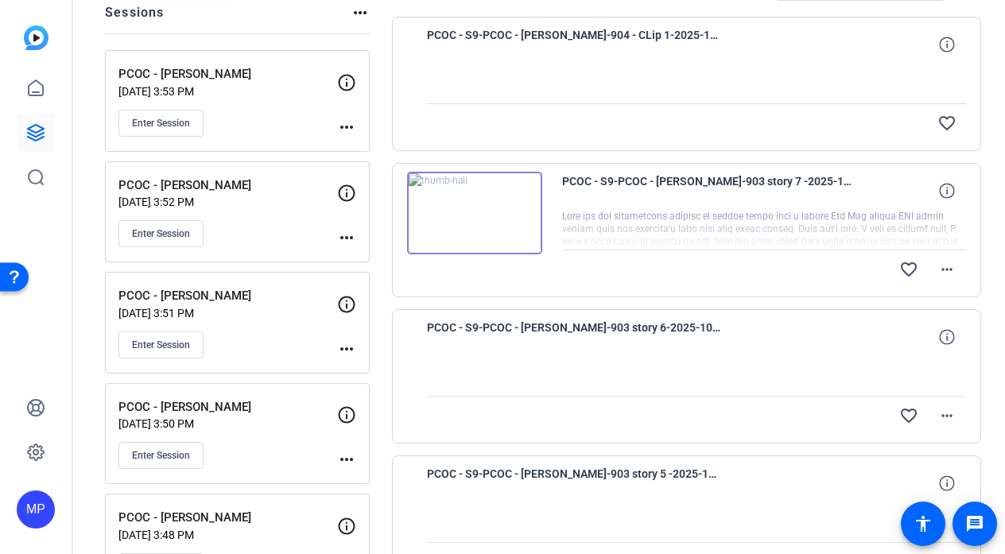
scroll to position [14, 0]
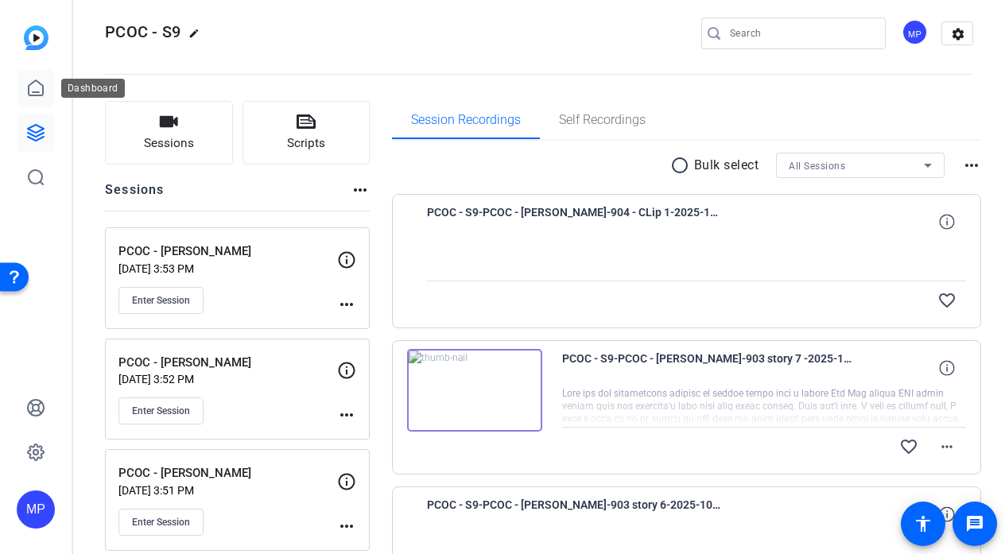
click at [36, 93] on icon at bounding box center [35, 88] width 19 height 19
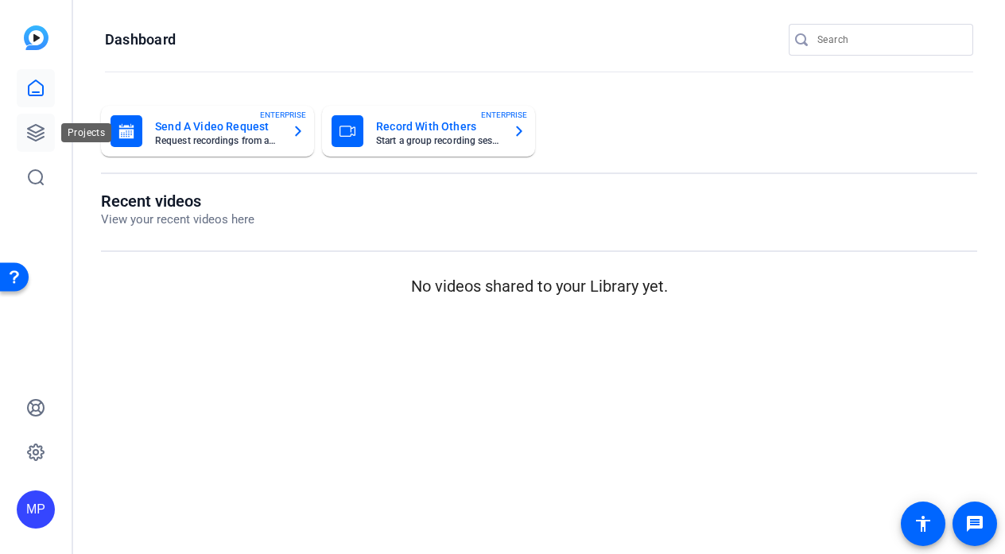
click at [34, 127] on icon at bounding box center [35, 132] width 19 height 19
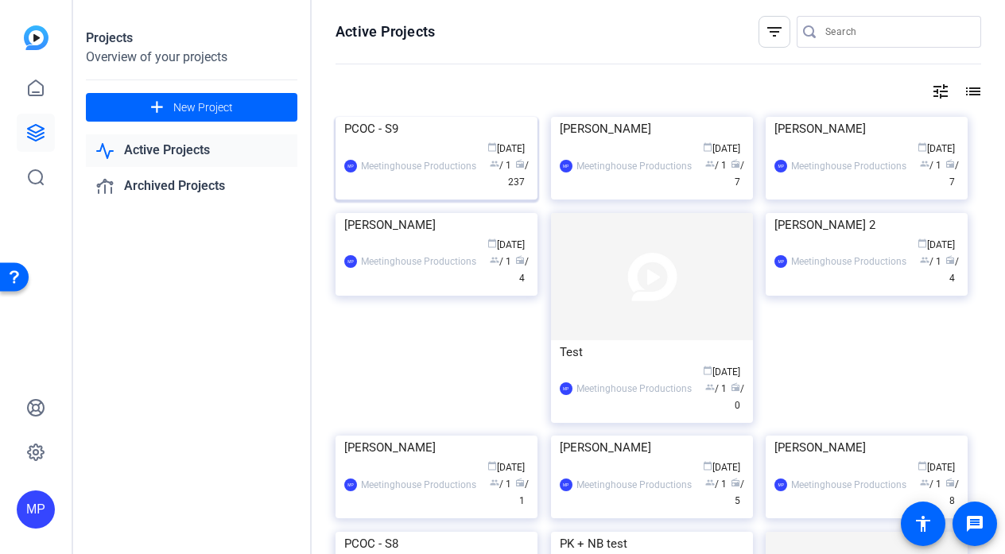
click at [385, 117] on img at bounding box center [436, 117] width 202 height 0
